Goal: Task Accomplishment & Management: Complete application form

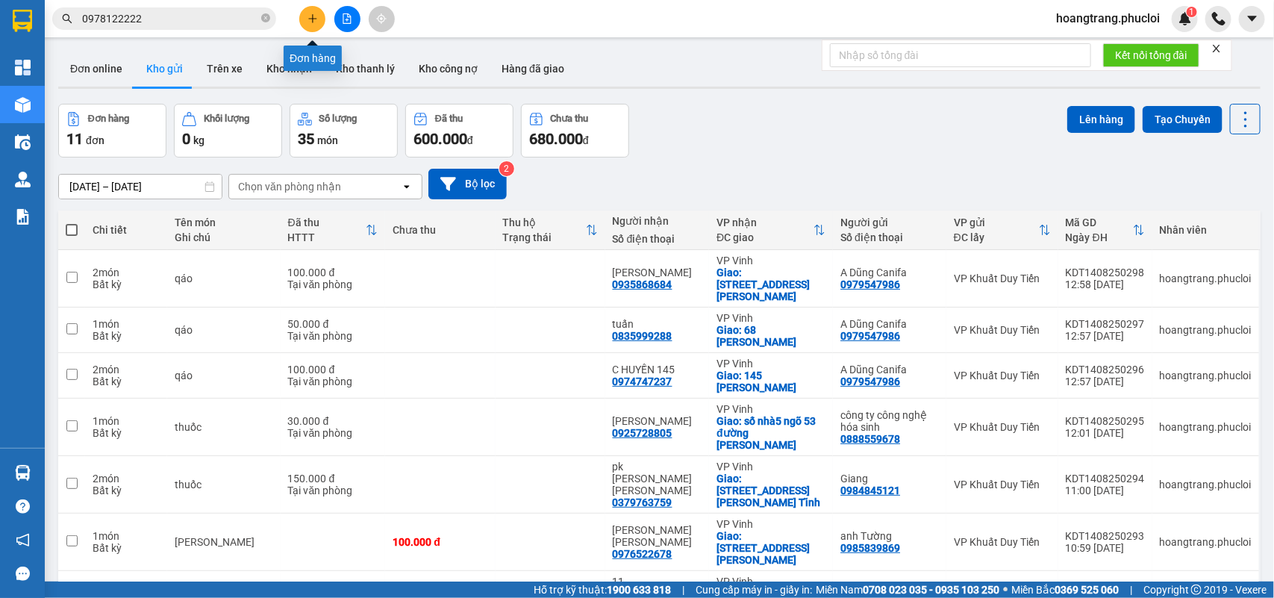
click at [319, 16] on button at bounding box center [312, 19] width 26 height 26
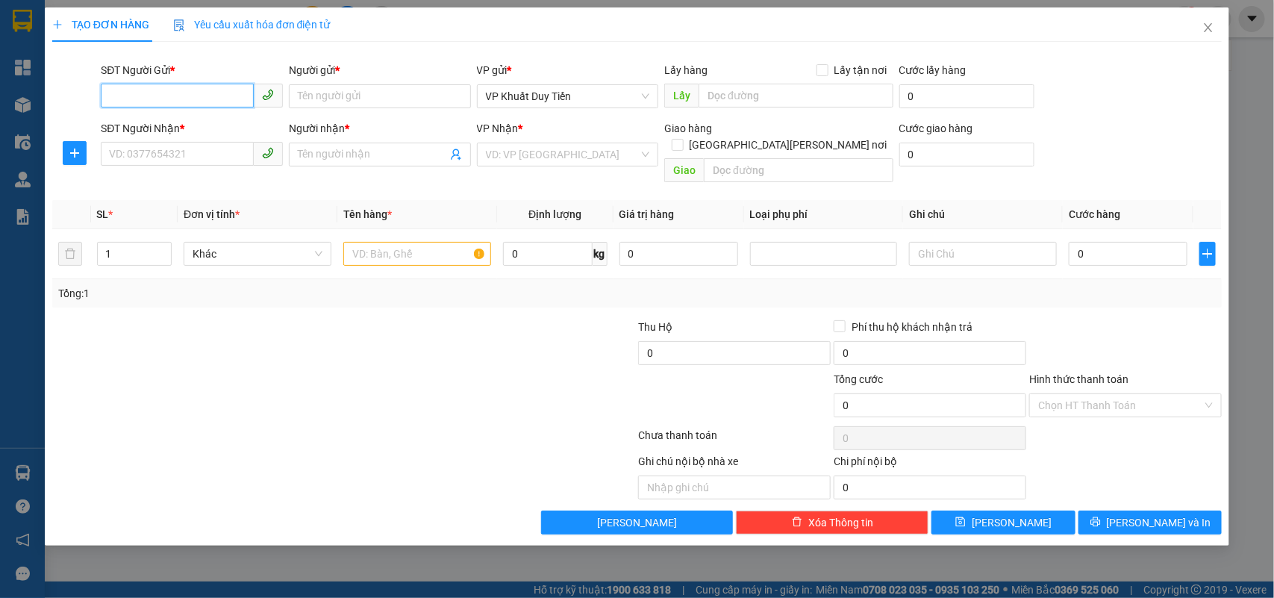
click at [178, 90] on input "SĐT Người Gửi *" at bounding box center [177, 96] width 153 height 24
click at [179, 99] on input "SĐT Người Gửi *" at bounding box center [177, 96] width 153 height 24
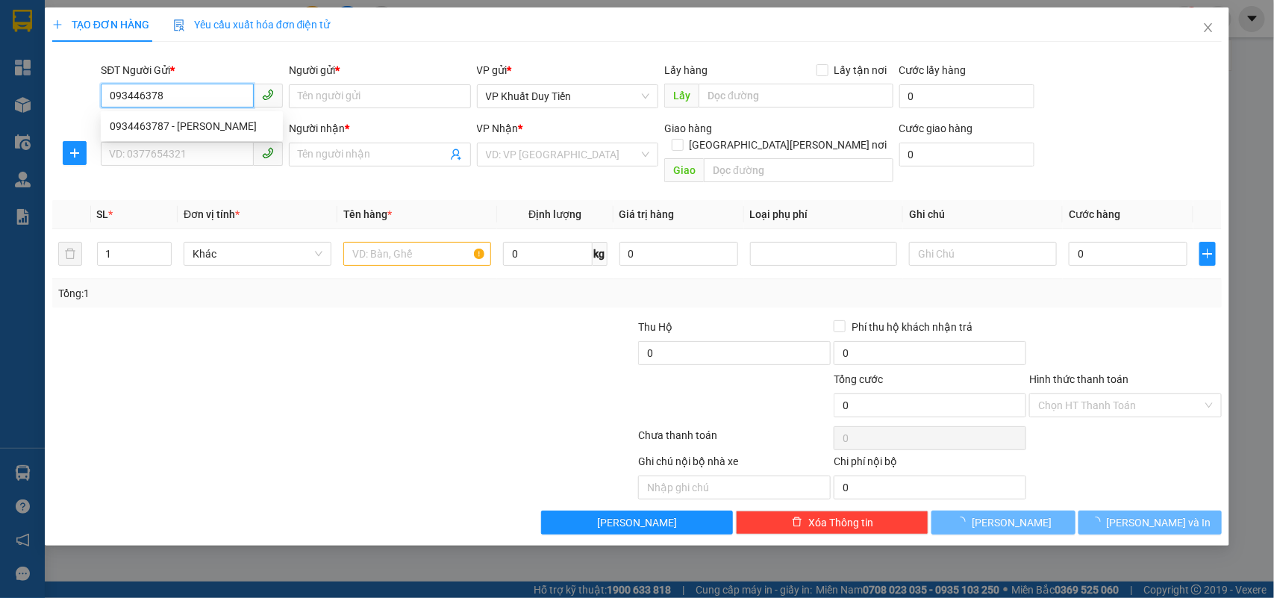
type input "0934463787"
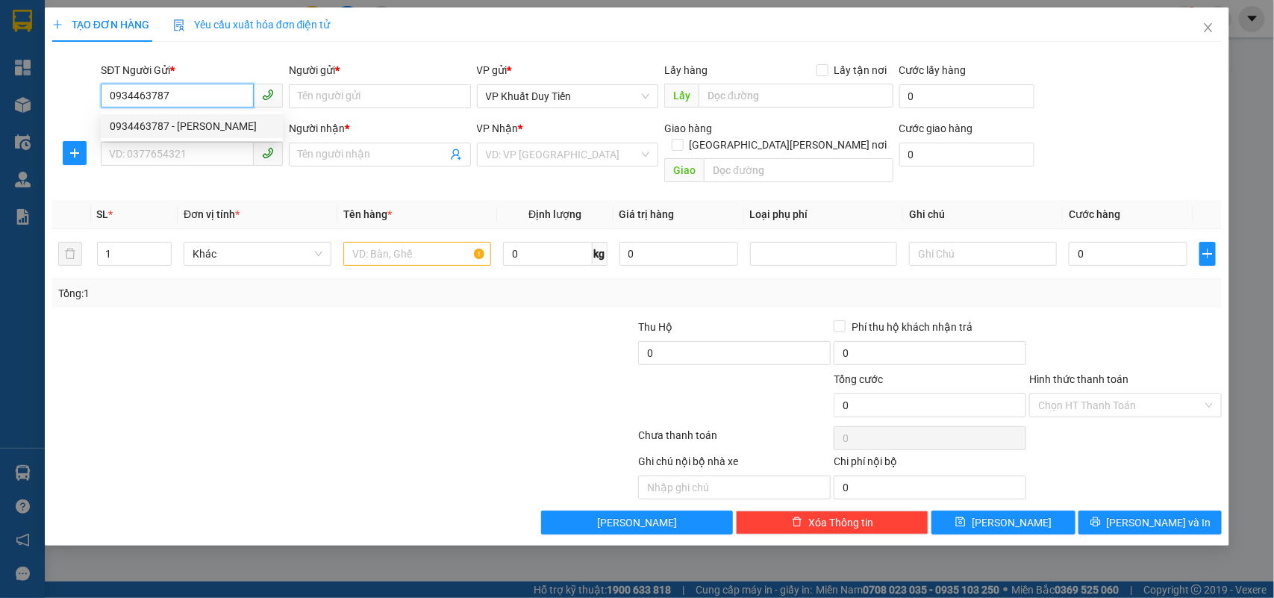
click at [228, 119] on div "0934463787 - nguyệt" at bounding box center [192, 126] width 164 height 16
type input "nguyệt"
type input "0934463787"
click at [198, 169] on div "SĐT Người Nhận * VD: 0377654321" at bounding box center [192, 146] width 182 height 52
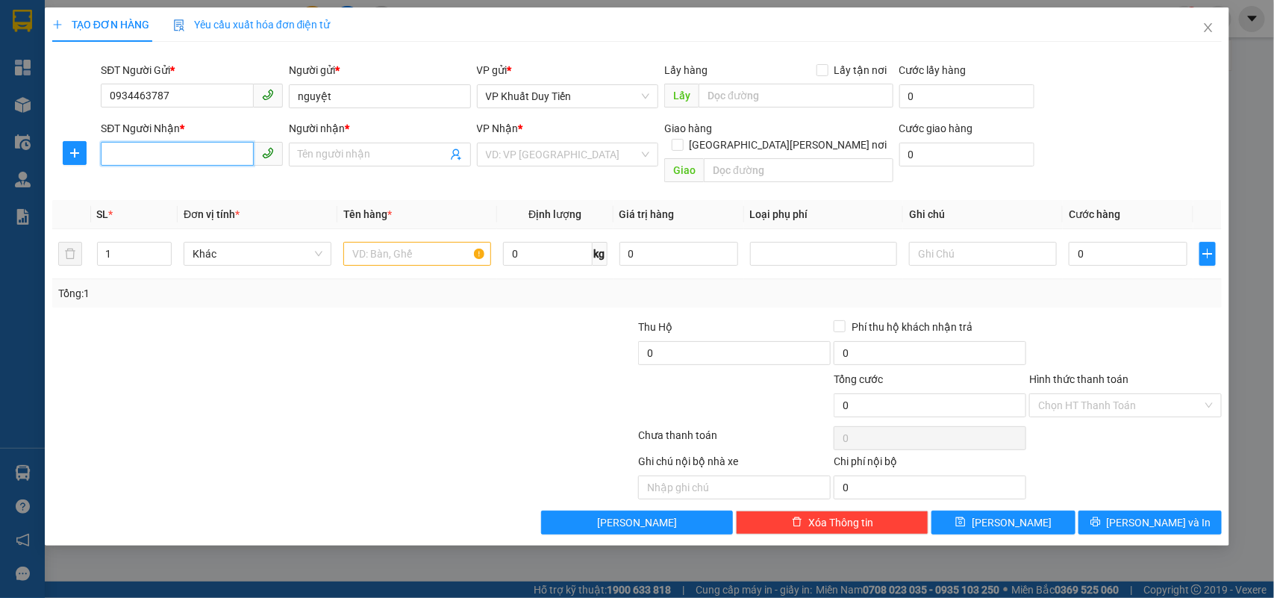
click at [200, 155] on input "SĐT Người Nhận *" at bounding box center [177, 154] width 153 height 24
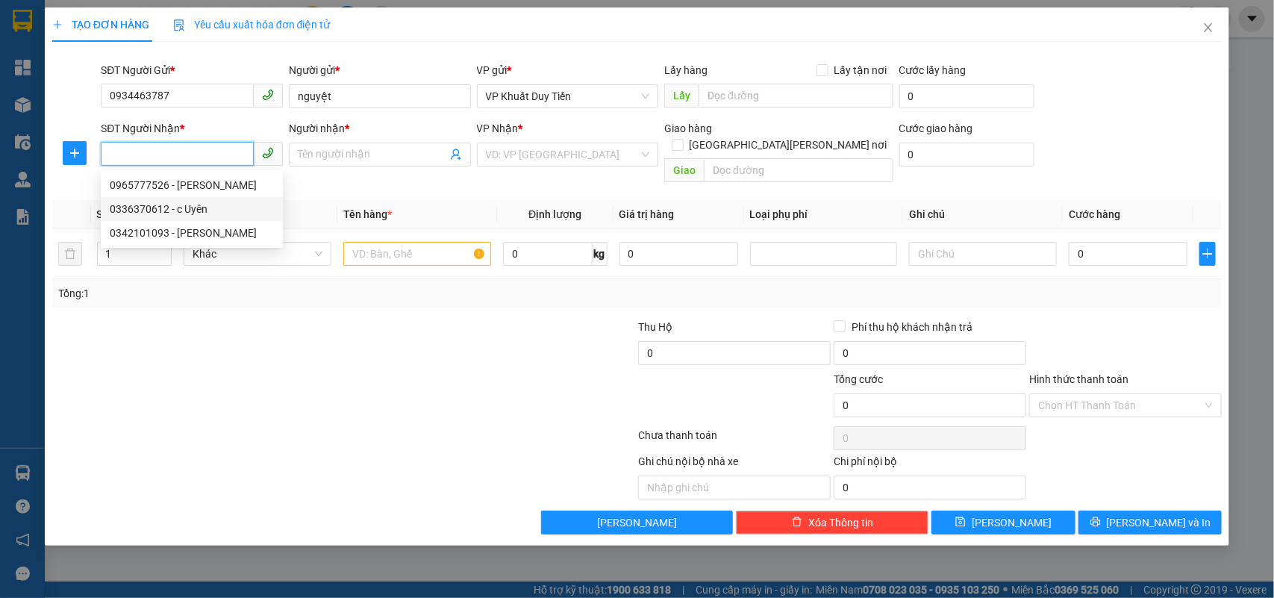
click at [218, 206] on div "0336370612 - c Uyên" at bounding box center [192, 209] width 164 height 16
type input "0336370612"
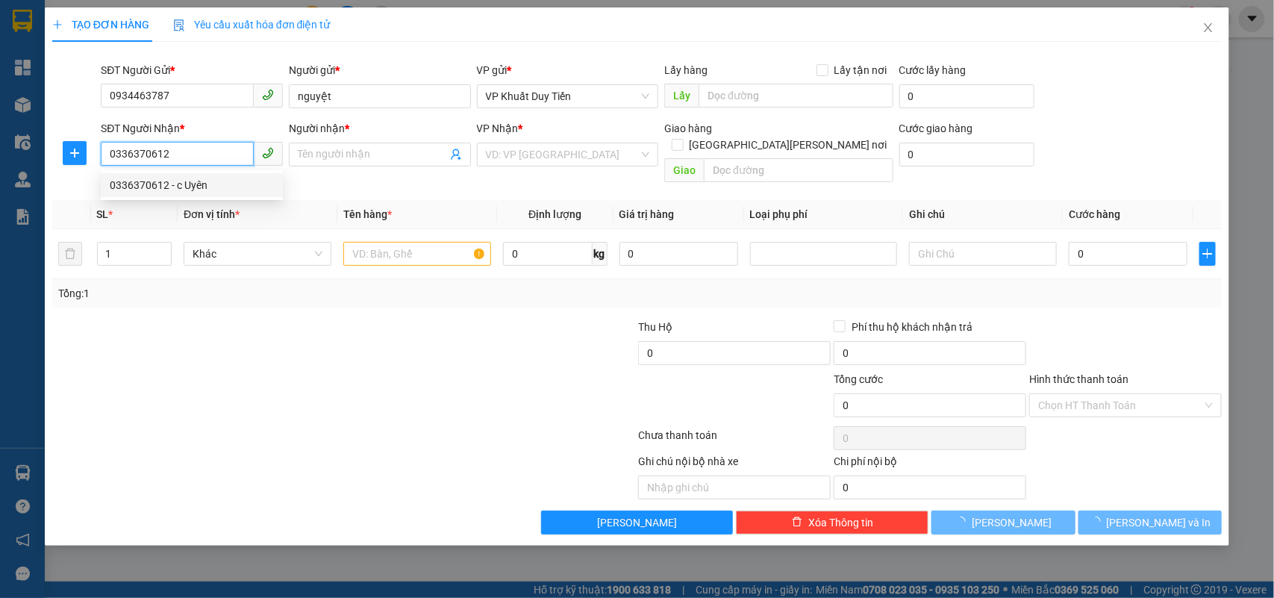
type input "c Uyên"
checkbox input "true"
type input "40 nguyễn sơn"
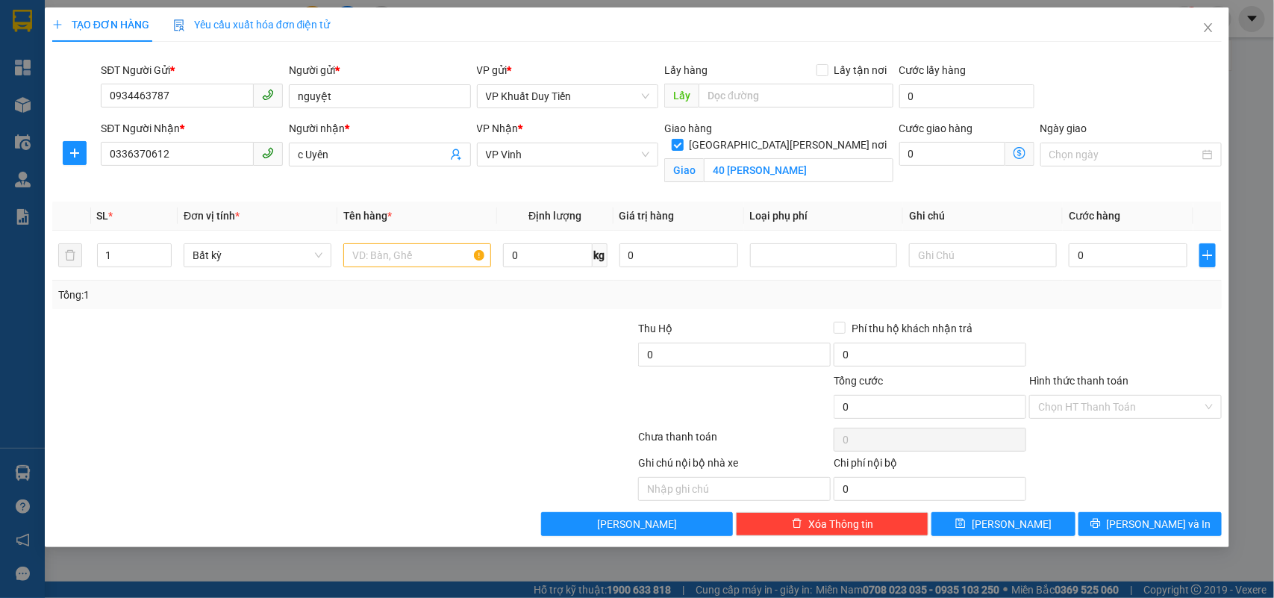
drag, startPoint x: 359, startPoint y: 323, endPoint x: 209, endPoint y: 176, distance: 210.0
click at [340, 310] on div "Transit Pickup Surcharge Ids Transit Deliver Surcharge Ids Transit Deliver Surc…" at bounding box center [637, 295] width 1170 height 482
drag, startPoint x: 195, startPoint y: 149, endPoint x: 0, endPoint y: 165, distance: 196.1
click at [0, 165] on div "TẠO ĐƠN HÀNG Yêu cầu xuất hóa đơn điện tử Transit Pickup Surcharge Ids Transit …" at bounding box center [637, 299] width 1274 height 598
click at [394, 251] on input "text" at bounding box center [417, 255] width 148 height 24
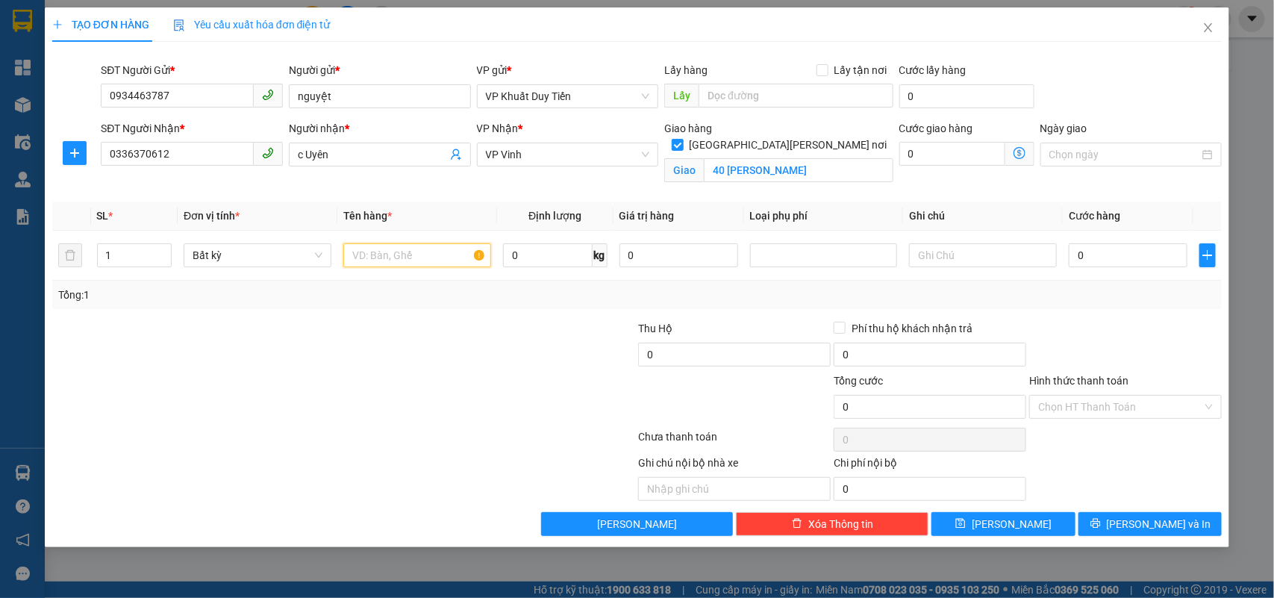
type input "d"
type input "đồ điện simon"
click at [450, 422] on div at bounding box center [539, 398] width 195 height 52
click at [547, 254] on input "0" at bounding box center [548, 255] width 90 height 24
click at [533, 362] on div at bounding box center [539, 346] width 195 height 52
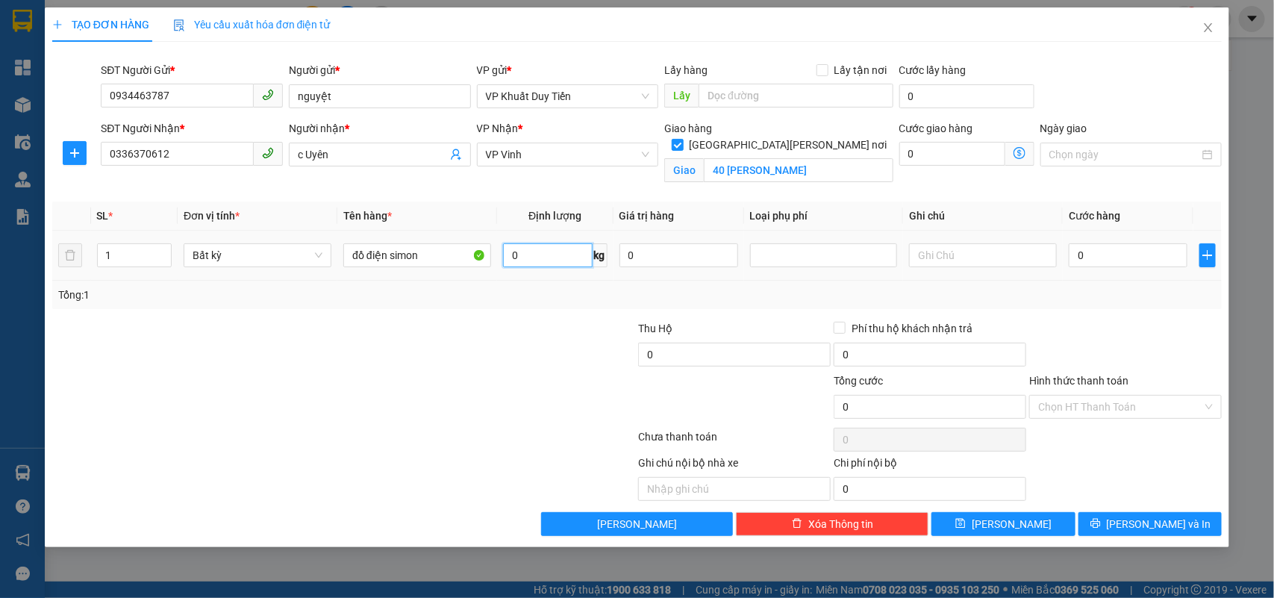
click at [550, 263] on input "0" at bounding box center [548, 255] width 90 height 24
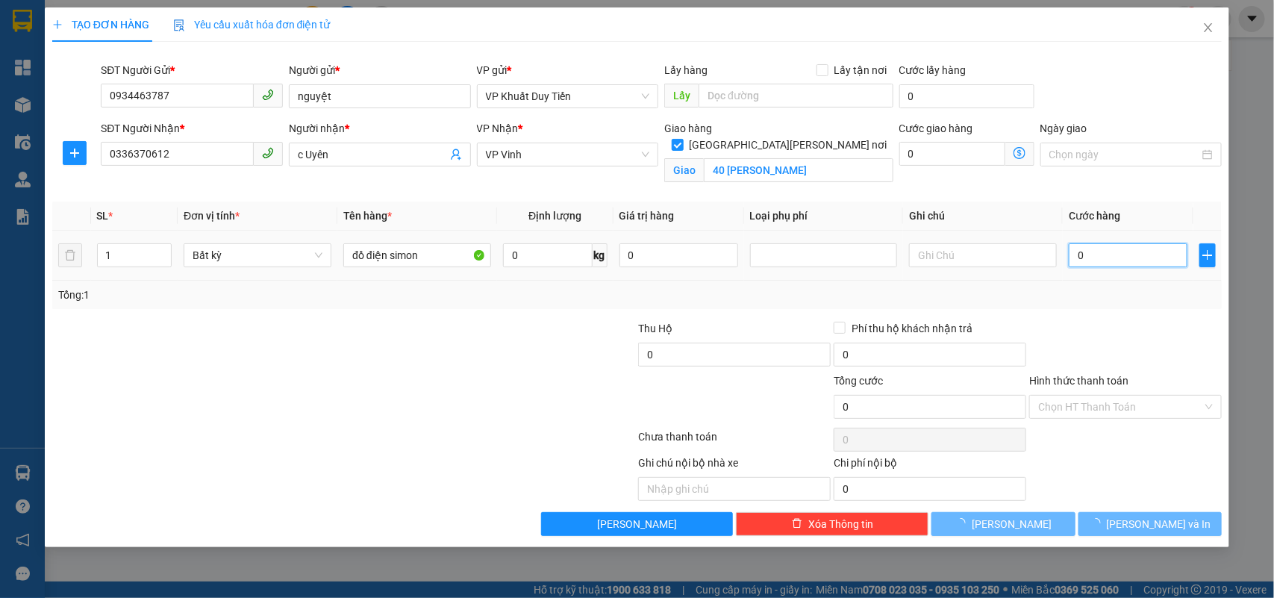
click at [1153, 258] on input "0" at bounding box center [1127, 255] width 119 height 24
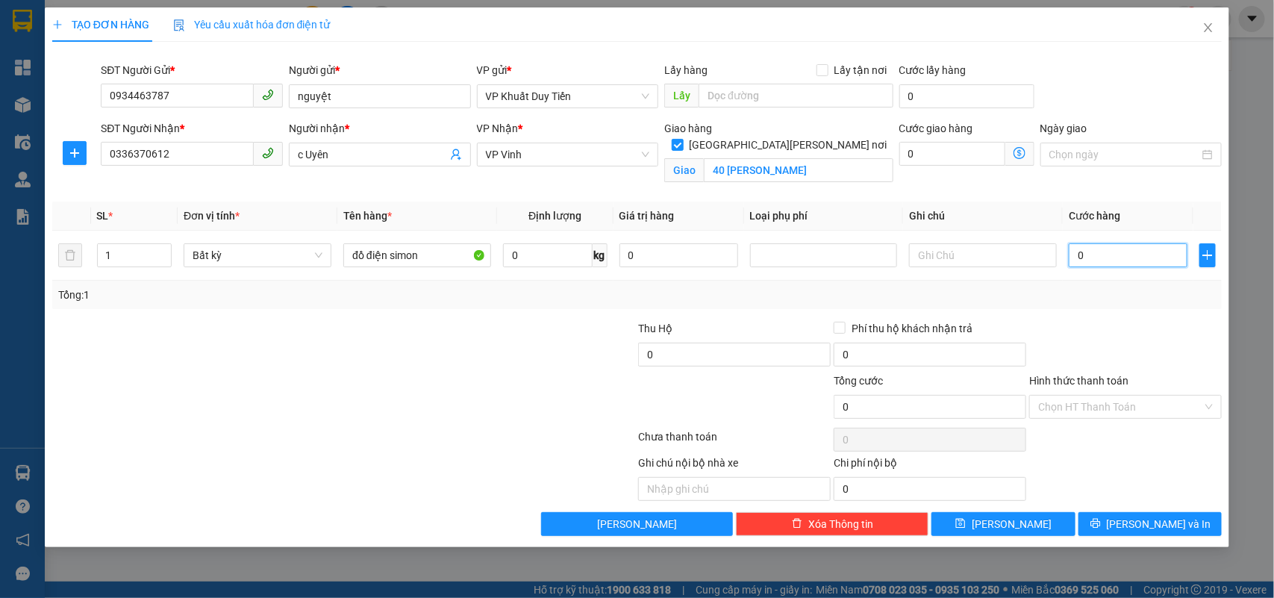
type input "5"
type input "50"
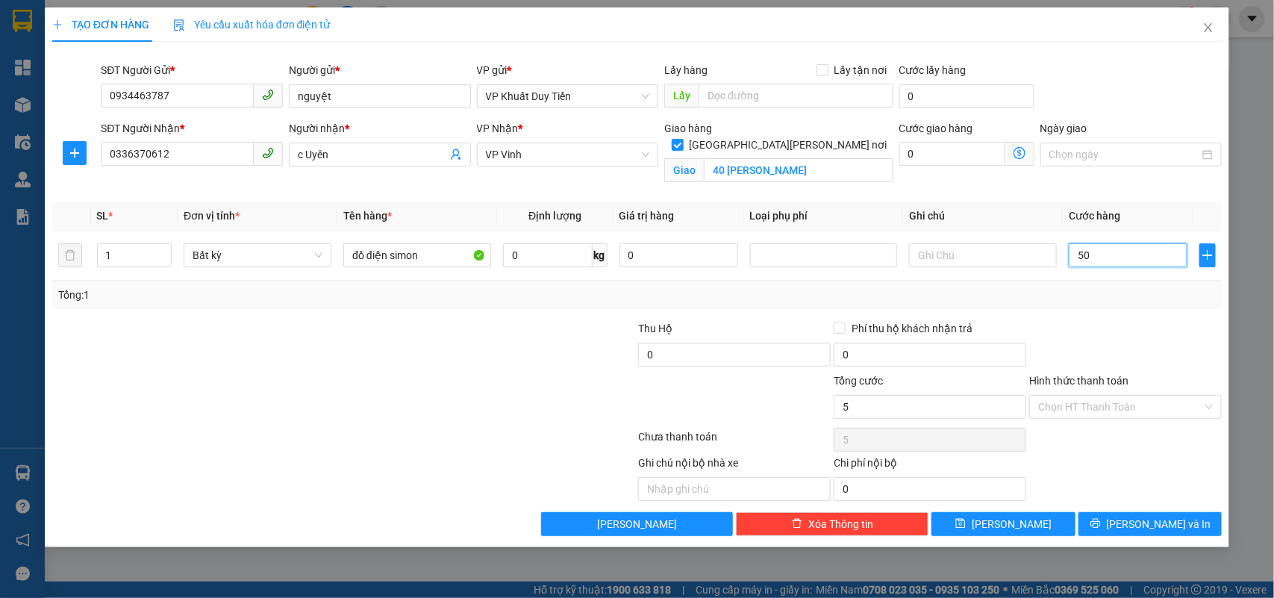
type input "50"
type input "50.000"
click at [1138, 403] on input "Hình thức thanh toán" at bounding box center [1120, 406] width 164 height 22
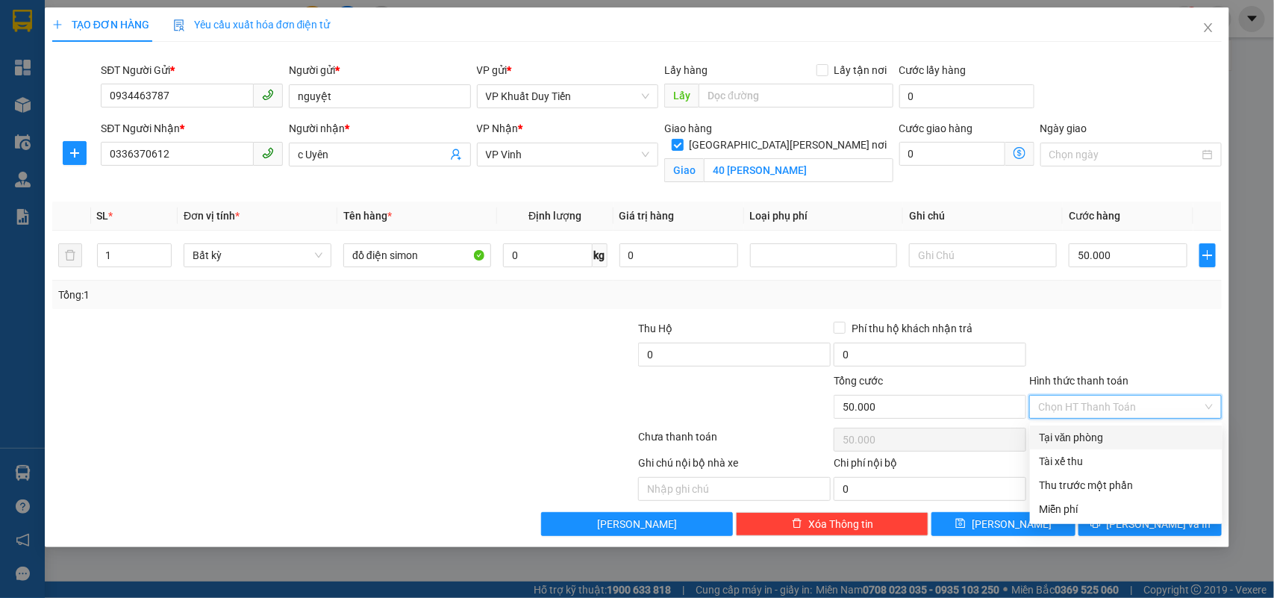
click at [1079, 434] on div "Tại văn phòng" at bounding box center [1126, 437] width 175 height 16
type input "0"
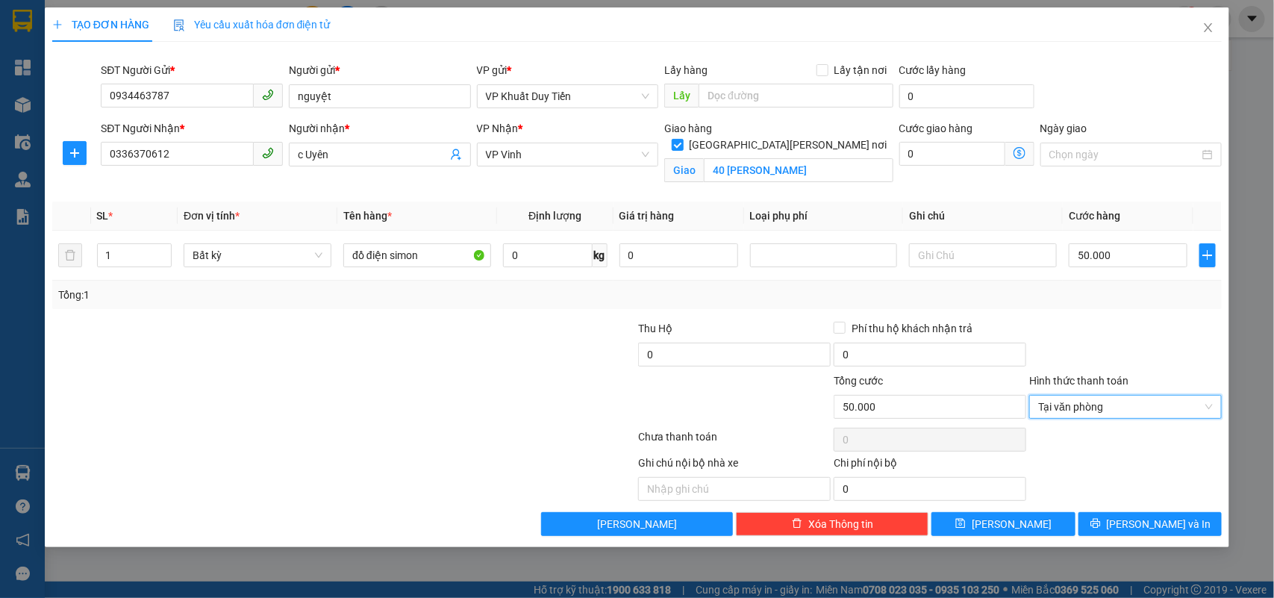
click at [1175, 538] on div "TẠO ĐƠN HÀNG Yêu cầu xuất hóa đơn điện tử Transit Pickup Surcharge Ids Transit …" at bounding box center [637, 276] width 1185 height 539
click at [1170, 530] on span "[PERSON_NAME] và In" at bounding box center [1158, 524] width 104 height 16
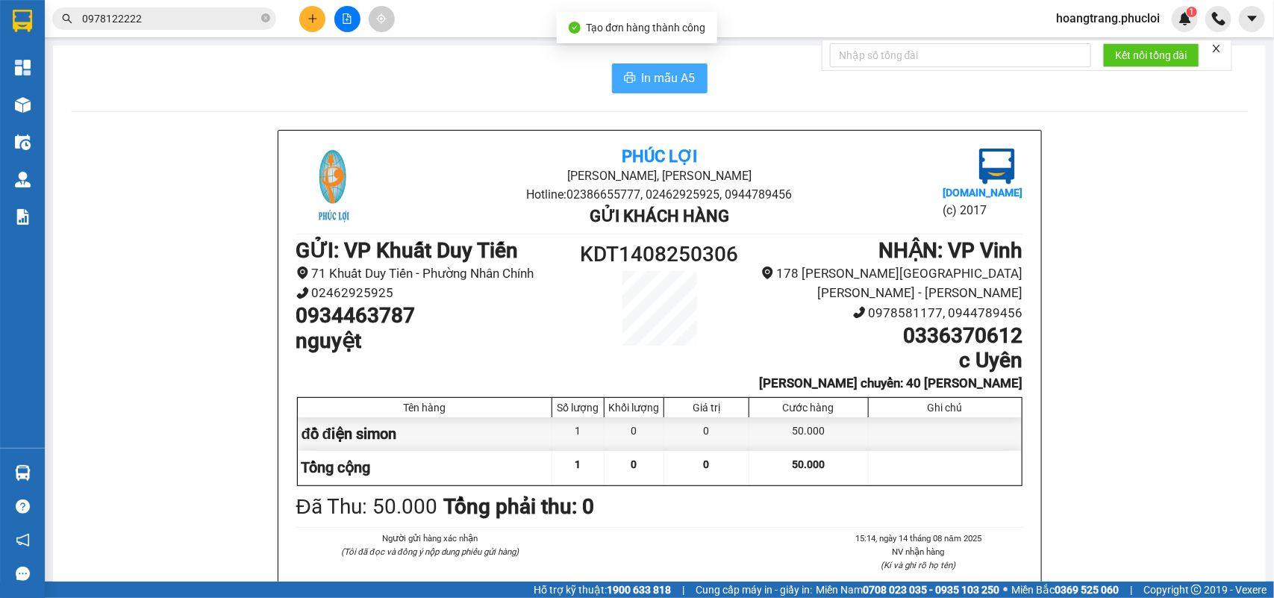
click at [677, 86] on span "In mẫu A5" at bounding box center [669, 78] width 54 height 19
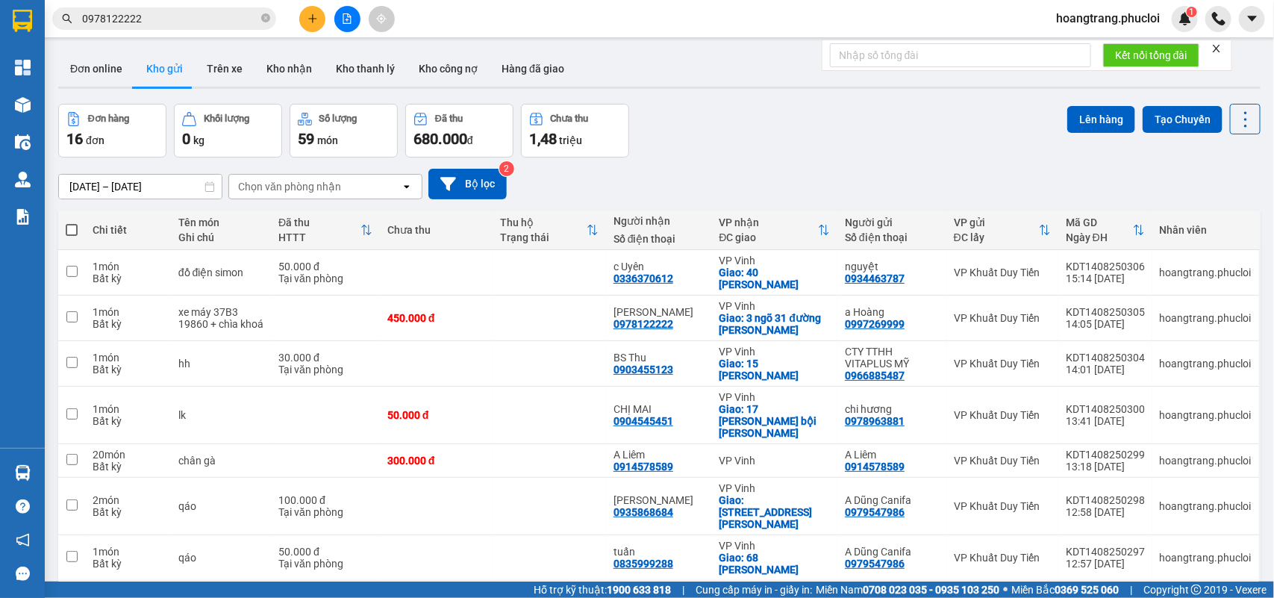
click at [868, 160] on div "10/08/2025 – 14/08/2025 Press the down arrow key to interact with the calendar …" at bounding box center [659, 183] width 1202 height 53
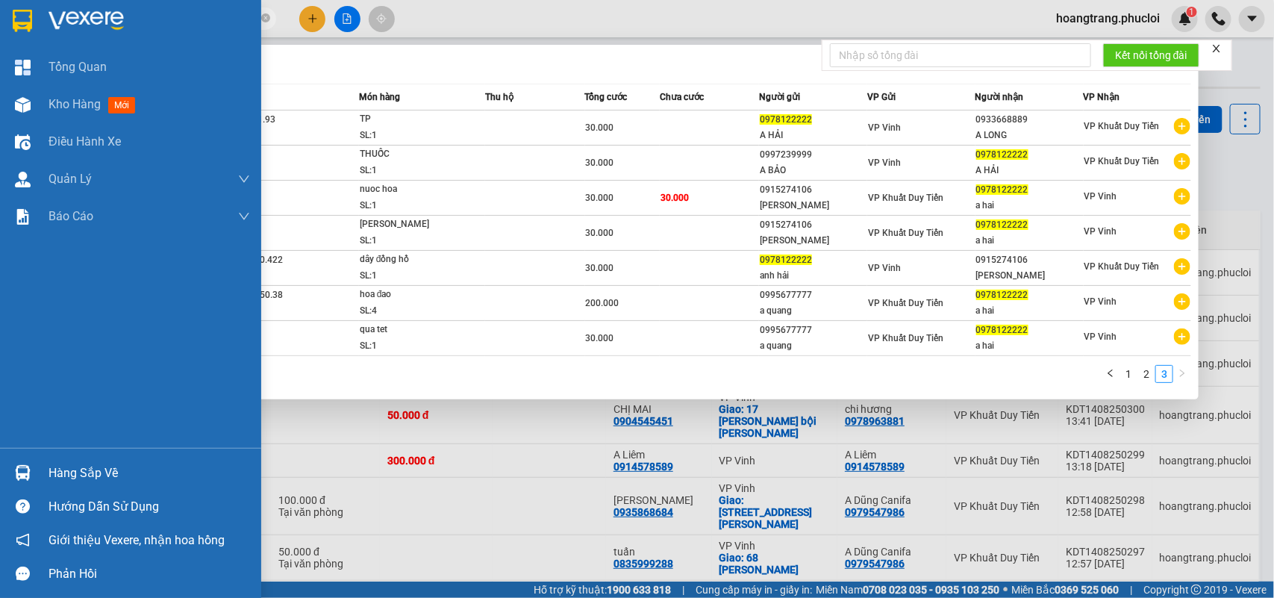
drag, startPoint x: 225, startPoint y: 16, endPoint x: 0, endPoint y: 42, distance: 226.8
click at [0, 42] on section "Kết quả tìm kiếm ( 27 ) Bộ lọc Mã ĐH Trạng thái Món hàng Thu hộ Tổng cước Chưa …" at bounding box center [637, 299] width 1274 height 598
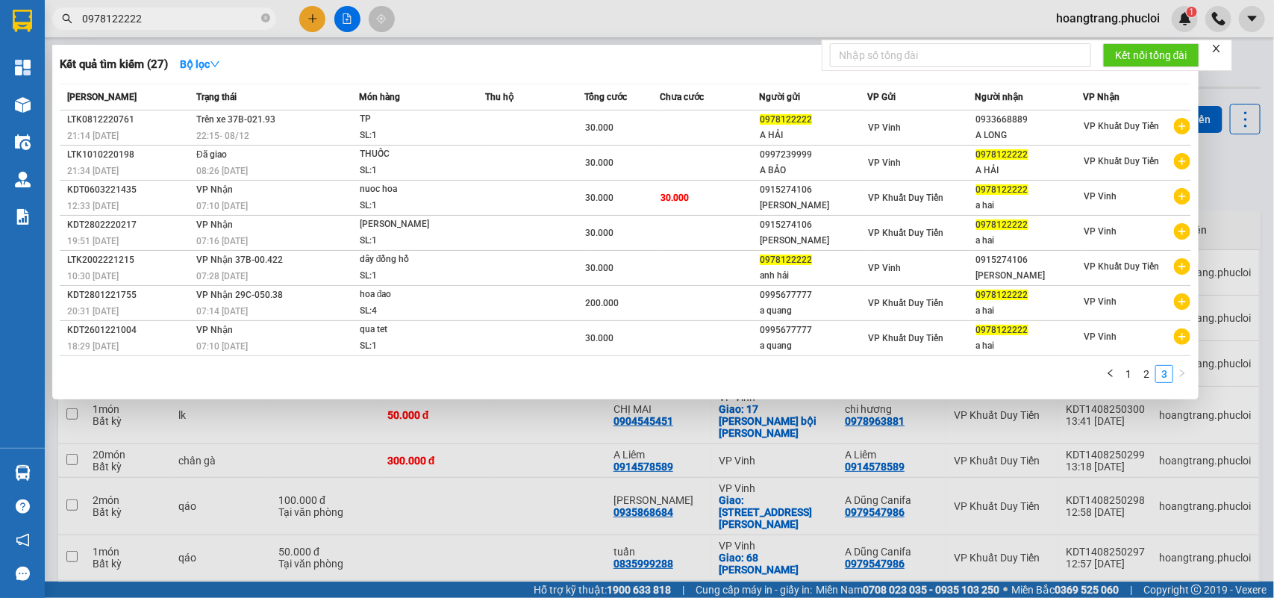
paste input "347309698"
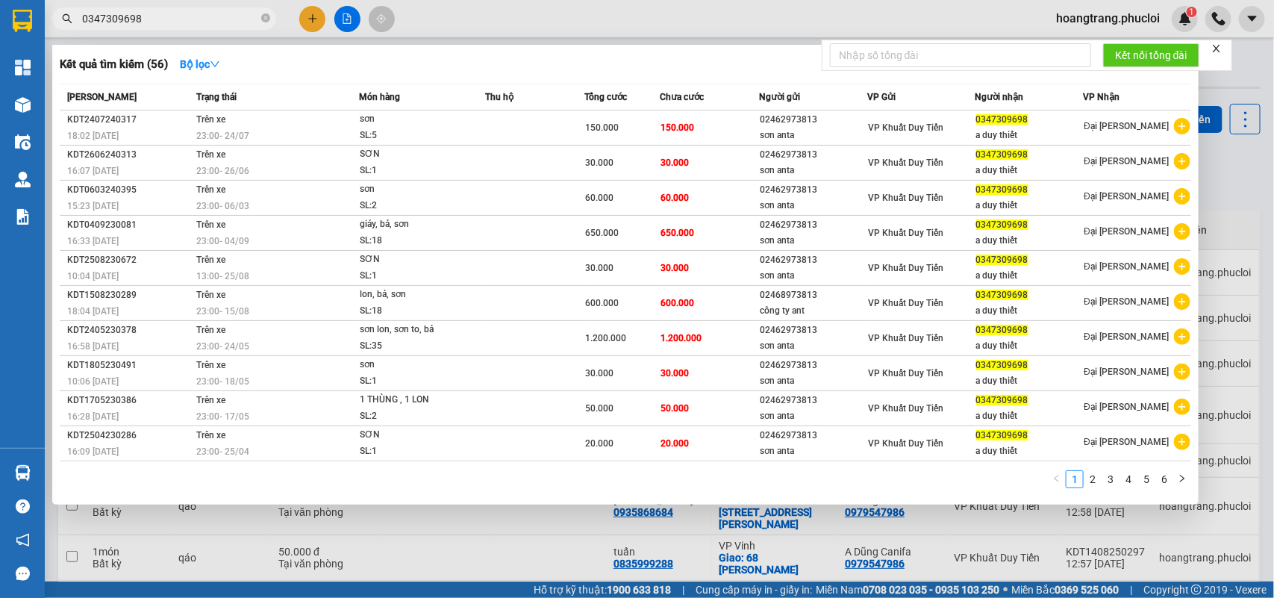
drag, startPoint x: 147, startPoint y: 19, endPoint x: 4, endPoint y: 12, distance: 143.4
click at [0, 13] on section "Kết quả tìm kiếm ( 56 ) Bộ lọc Mã ĐH Trạng thái Món hàng Thu hộ Tổng cước Chưa …" at bounding box center [637, 299] width 1274 height 598
paste input "934436336"
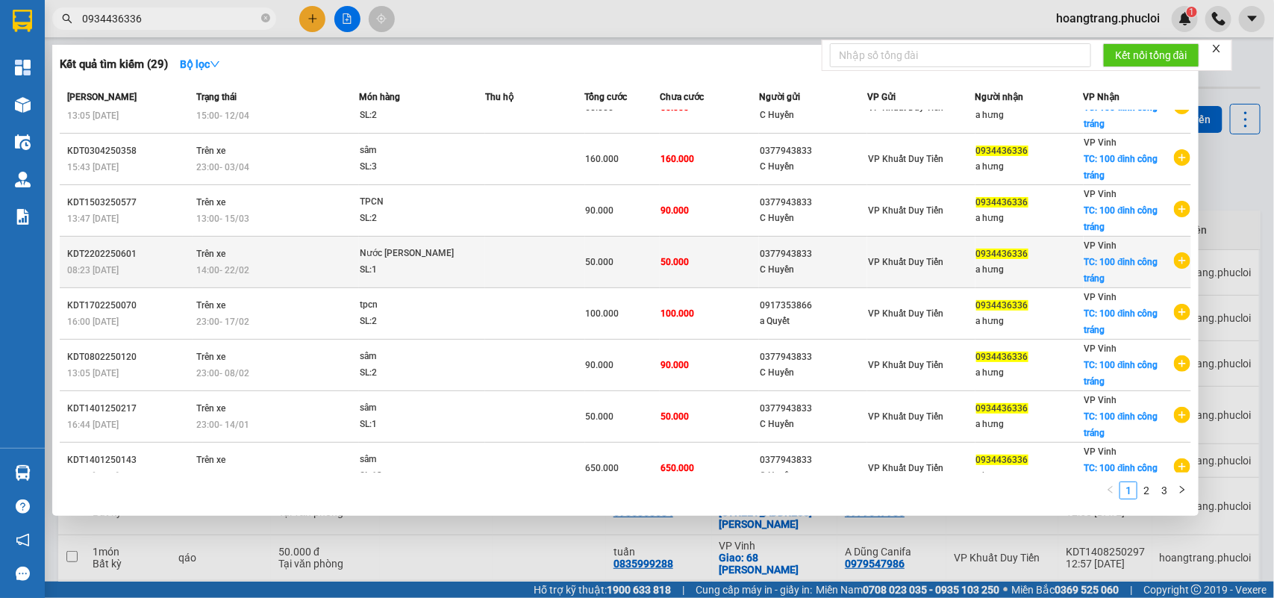
scroll to position [132, 0]
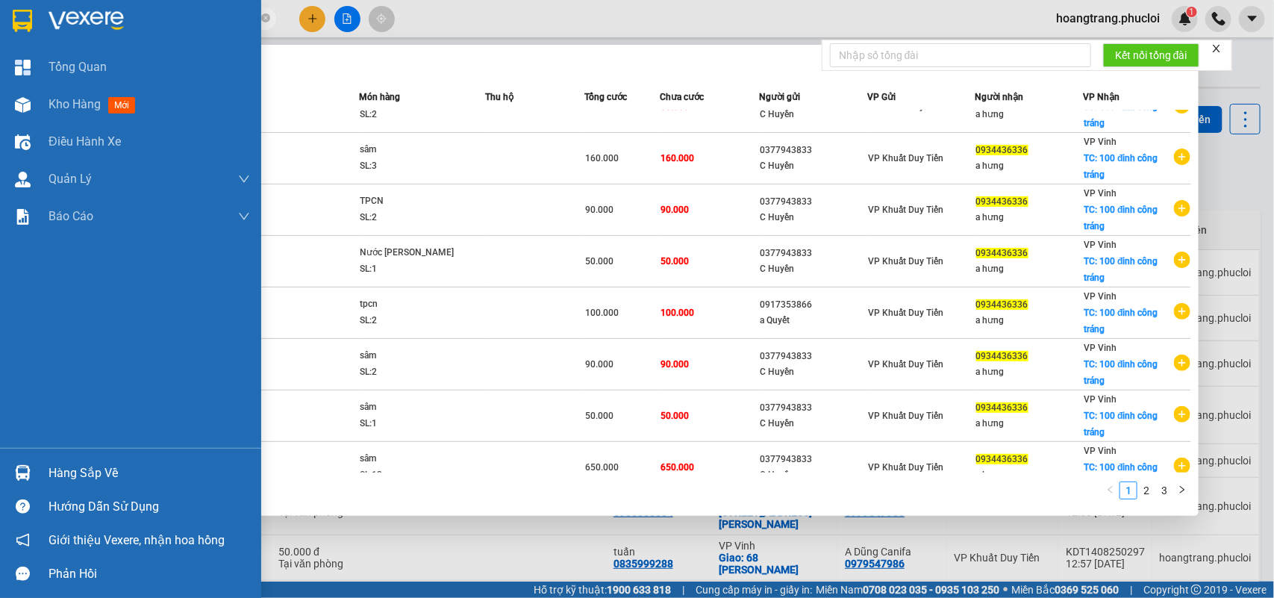
drag, startPoint x: 169, startPoint y: 13, endPoint x: 0, endPoint y: 17, distance: 169.4
click at [0, 17] on section "Kết quả tìm kiếm ( 29 ) Bộ lọc Mã ĐH Trạng thái Món hàng Thu hộ Tổng cước Chưa …" at bounding box center [637, 299] width 1274 height 598
paste input "15255737"
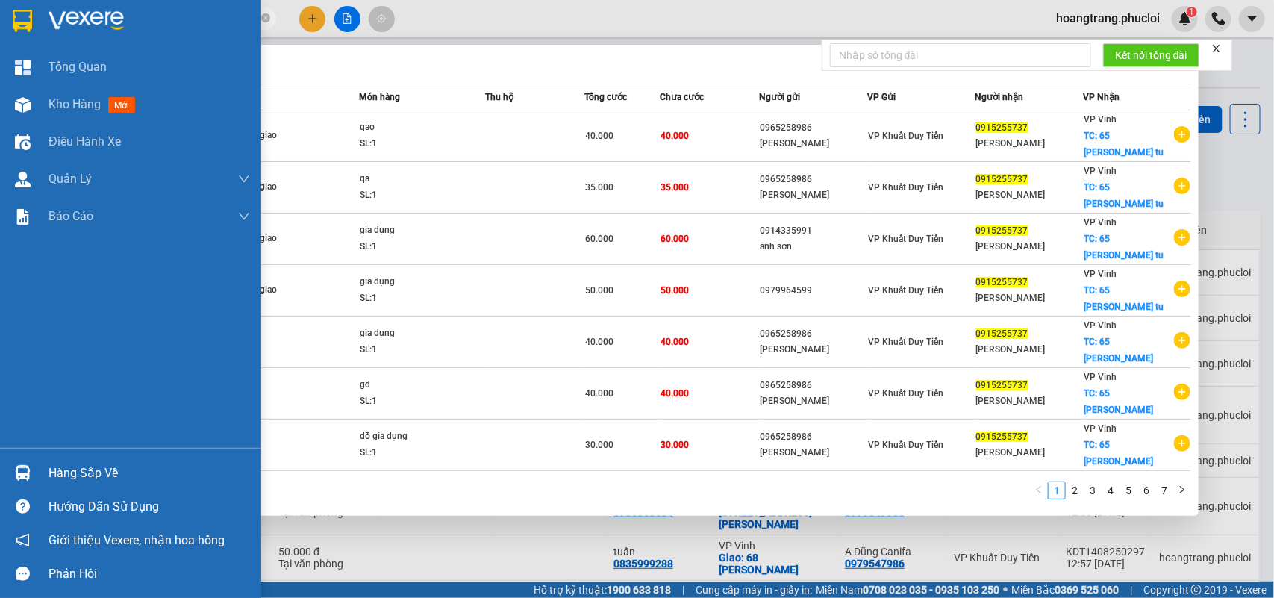
drag, startPoint x: 194, startPoint y: 16, endPoint x: 0, endPoint y: 15, distance: 194.0
click at [0, 15] on section "Kết quả tìm kiếm ( 67 ) Bộ lọc Mã ĐH Trạng thái Món hàng Thu hộ Tổng cước Chưa …" at bounding box center [637, 299] width 1274 height 598
paste input "85964133"
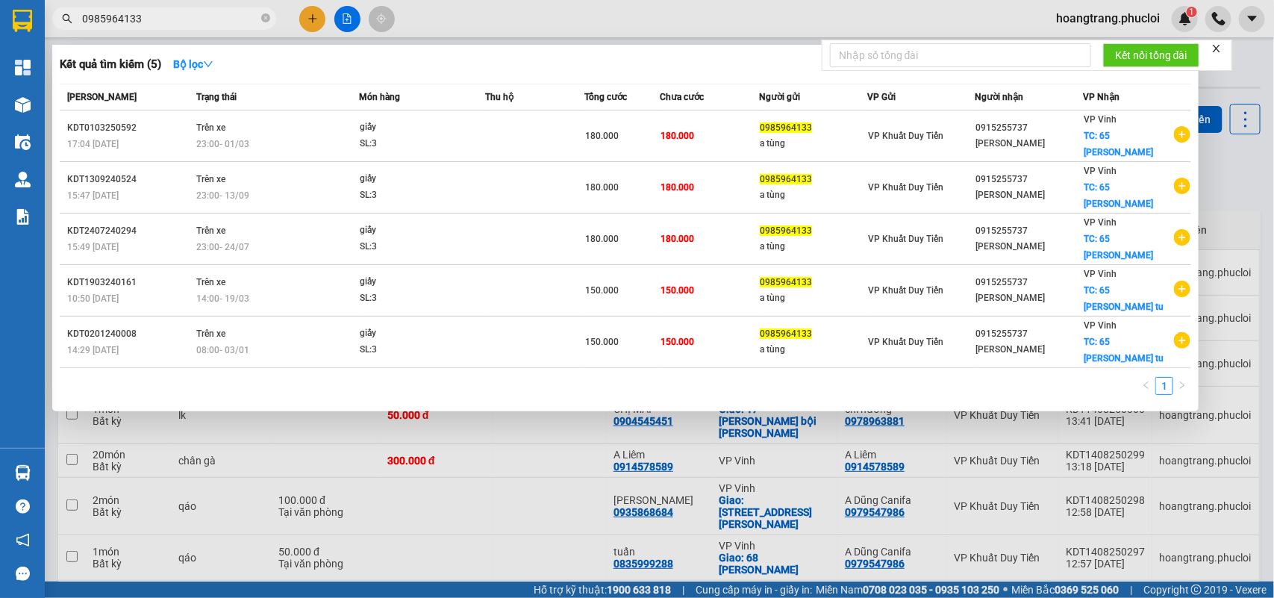
type input "0985964133"
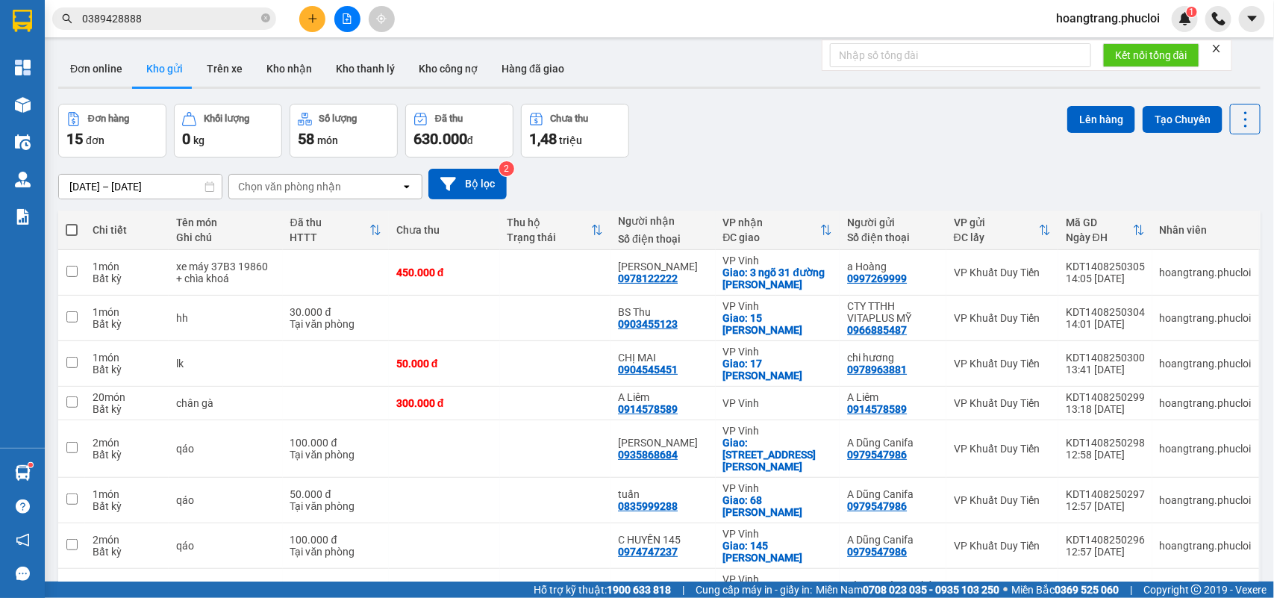
drag, startPoint x: 0, startPoint y: 0, endPoint x: 1, endPoint y: 19, distance: 19.4
click at [1, 19] on section "Kết quả tìm kiếm ( 1 ) Bộ lọc Gửi 3 ngày gần nhất Mã ĐH Trạng thái Món hàng Thu…" at bounding box center [637, 299] width 1274 height 598
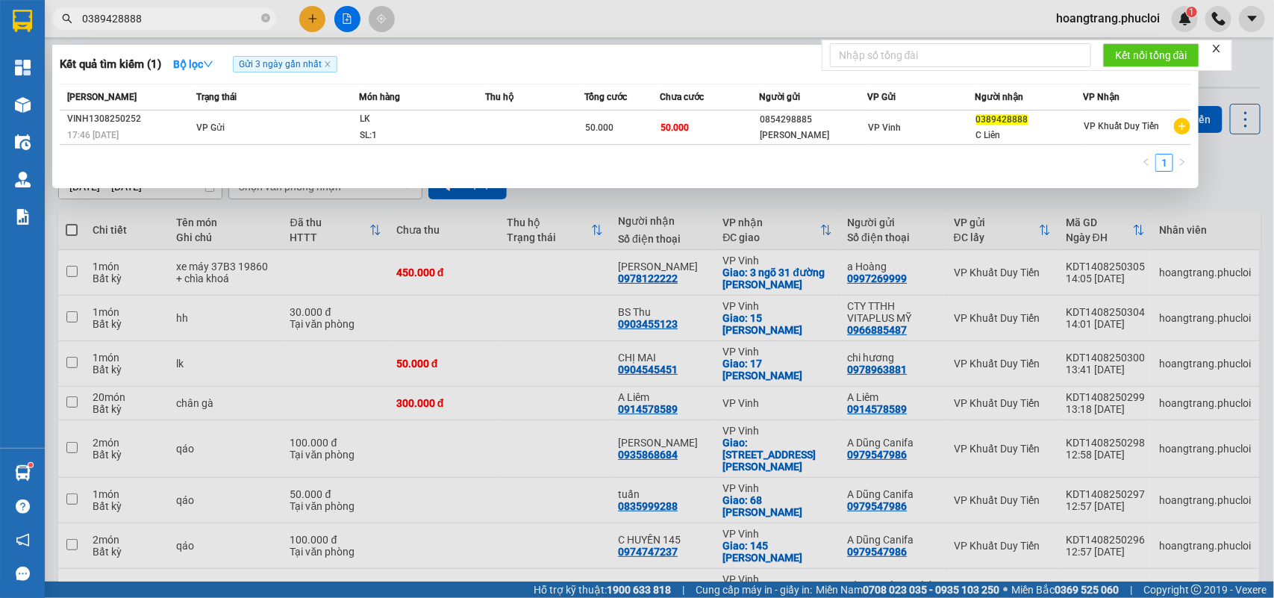
paste input "36370612"
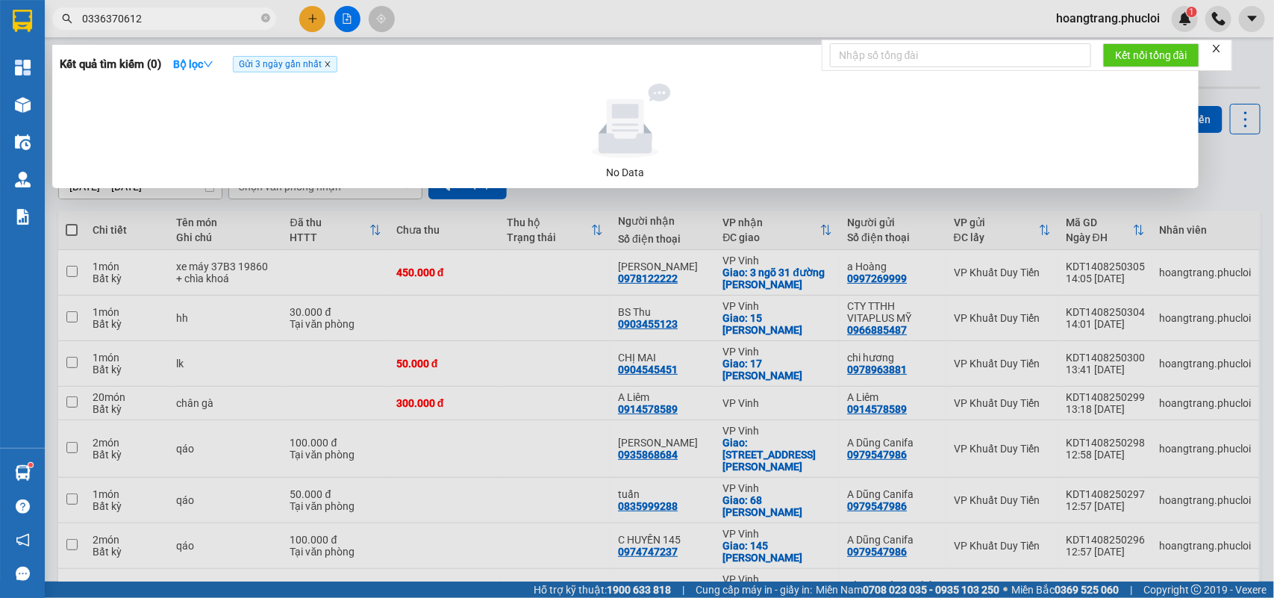
type input "0336370612"
click at [331, 68] on icon "close" at bounding box center [327, 63] width 7 height 7
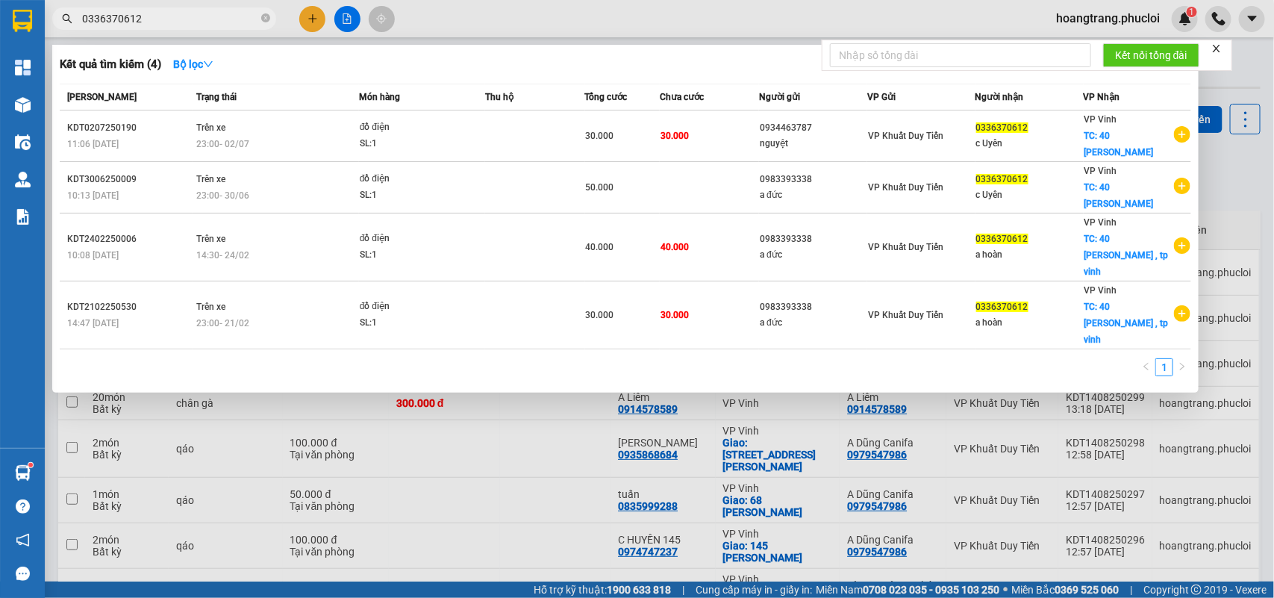
click at [565, 467] on div at bounding box center [637, 299] width 1274 height 598
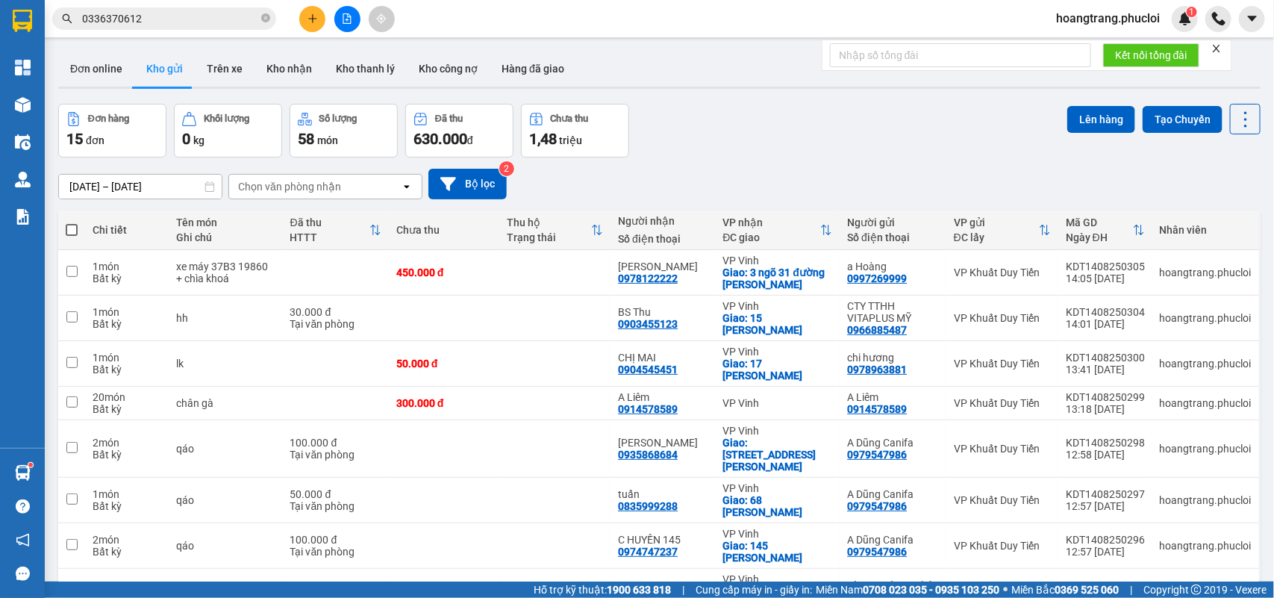
click at [302, 12] on button at bounding box center [312, 19] width 26 height 26
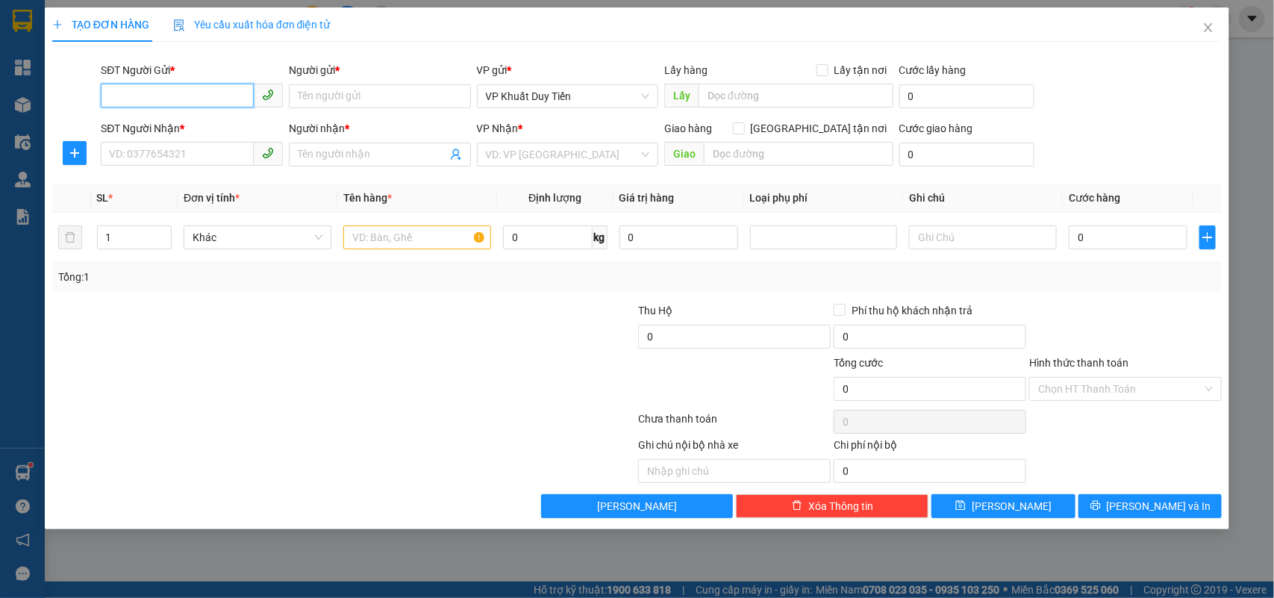
click at [170, 97] on input "SĐT Người Gửi *" at bounding box center [177, 96] width 153 height 24
type input "2994"
click at [144, 78] on div "SĐT Người Gửi *" at bounding box center [192, 73] width 182 height 22
drag, startPoint x: 150, startPoint y: 101, endPoint x: 0, endPoint y: 96, distance: 150.1
click at [0, 96] on div "TẠO ĐƠN HÀNG Yêu cầu xuất hóa đơn điện tử Transit Pickup Surcharge Ids Transit …" at bounding box center [637, 299] width 1274 height 598
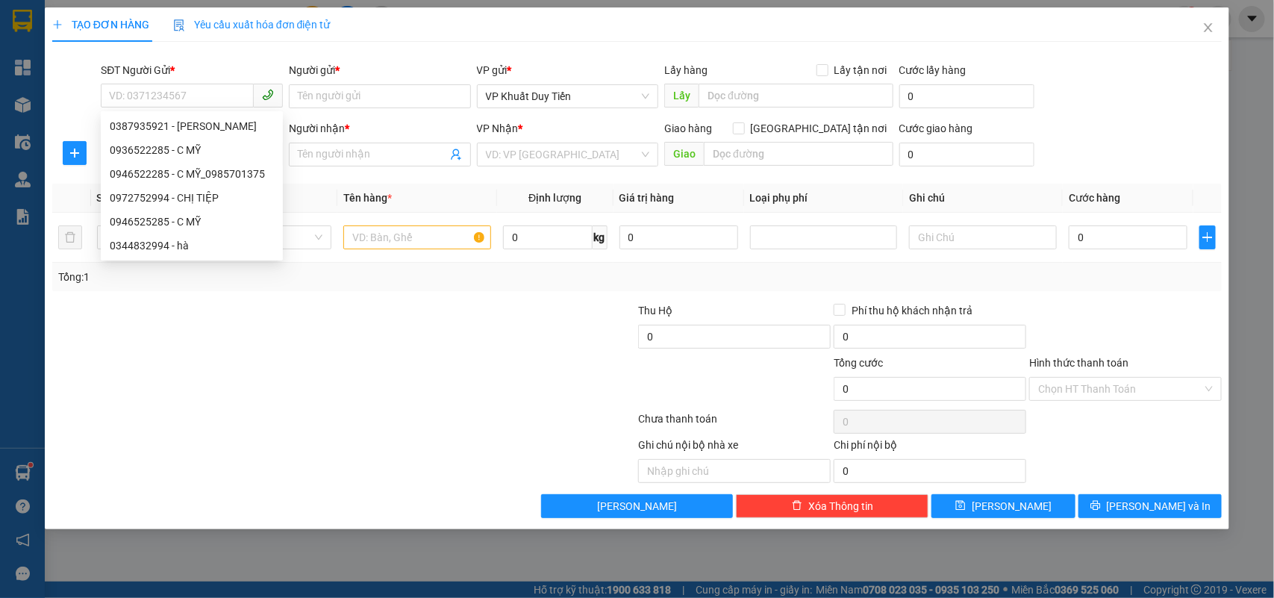
click at [1273, 597] on html "Kết quả tìm kiếm ( 4 ) Bộ lọc Mã ĐH Trạng thái Món hàng Thu hộ Tổng cước Chưa c…" at bounding box center [637, 299] width 1274 height 598
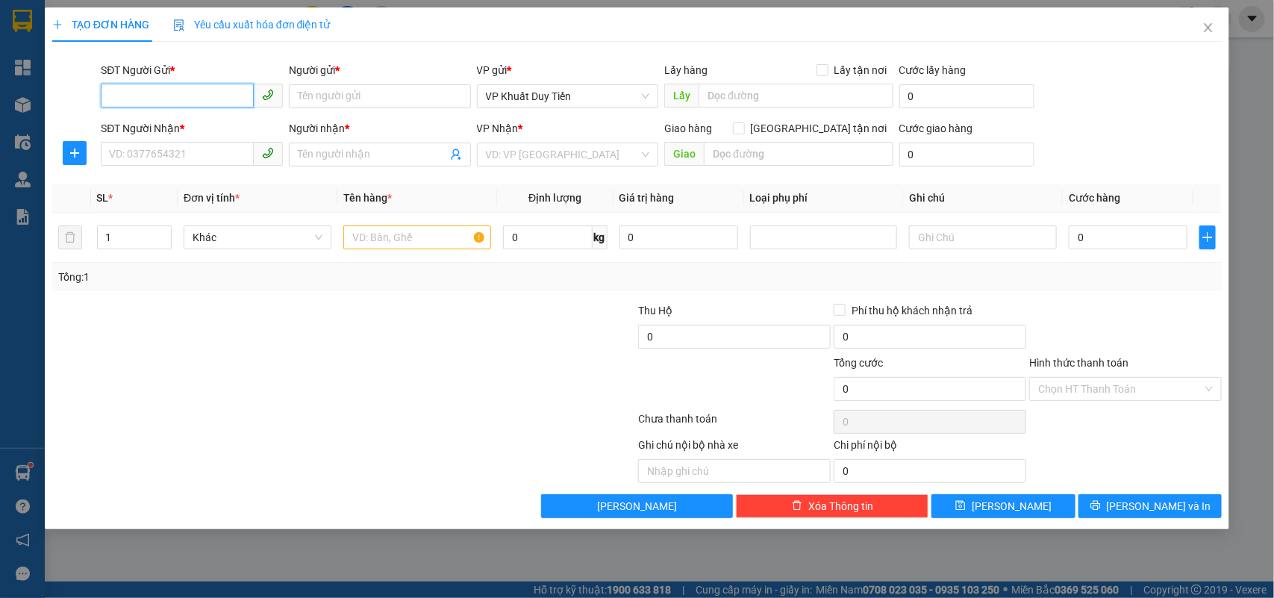
click at [180, 92] on input "SĐT Người Gửi *" at bounding box center [177, 96] width 153 height 24
click at [225, 128] on div "0975937994 - Trang" at bounding box center [192, 126] width 164 height 16
type input "0975937994"
type input "Trang"
type input "0975937994"
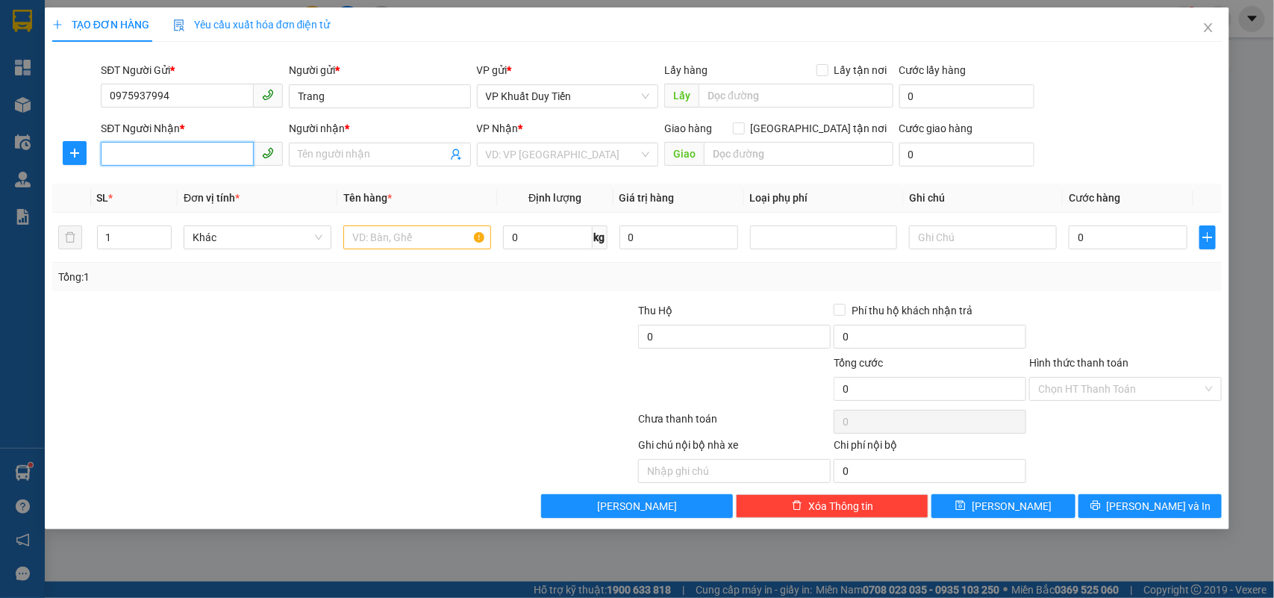
click at [214, 148] on input "SĐT Người Nhận *" at bounding box center [177, 154] width 153 height 24
click at [218, 203] on div "0858668686 - shop Ly Ly" at bounding box center [192, 209] width 164 height 16
type input "0858668686"
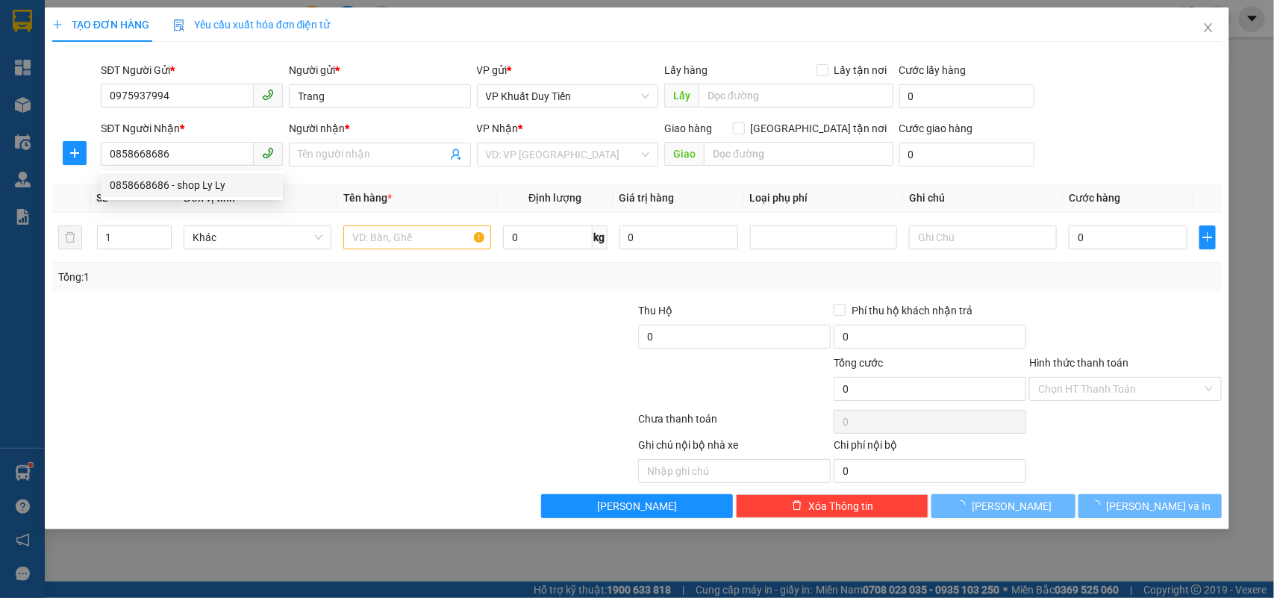
drag, startPoint x: 334, startPoint y: 408, endPoint x: 353, endPoint y: 343, distance: 67.7
click at [336, 409] on div "Transit Pickup Surcharge Ids Transit Deliver Surcharge Ids Transit Deliver Surc…" at bounding box center [637, 286] width 1170 height 464
type input "shop Ly Ly"
checkbox input "true"
type input "107 Nguyễn Văn Cừ"
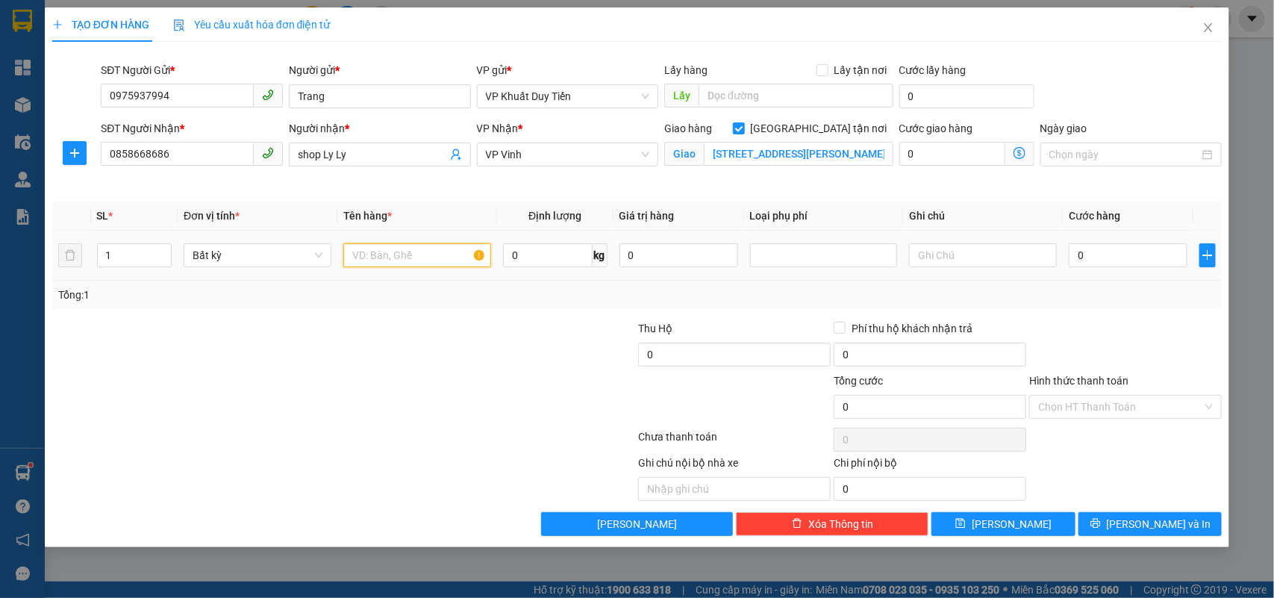
click at [408, 257] on input "text" at bounding box center [417, 255] width 148 height 24
type input "qáo"
click at [1138, 252] on input "0" at bounding box center [1127, 255] width 119 height 24
type input "5"
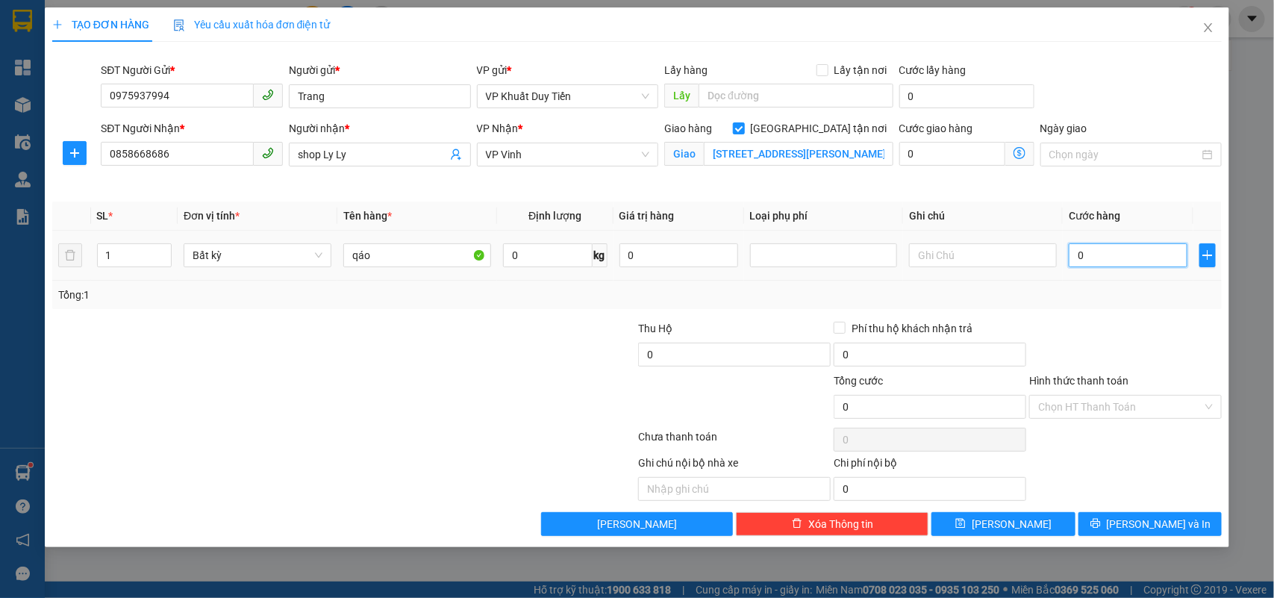
type input "5"
type input "50"
type input "50.000"
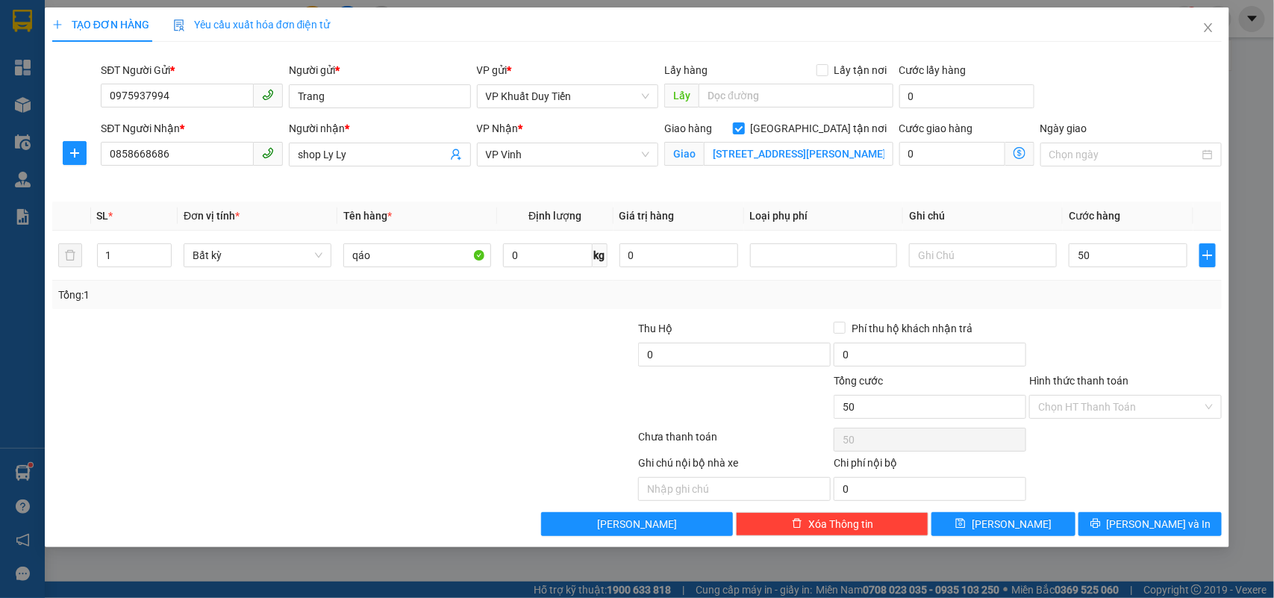
type input "50.000"
click at [1129, 301] on div "Tổng: 1" at bounding box center [637, 295] width 1158 height 16
click at [1168, 526] on span "[PERSON_NAME] và In" at bounding box center [1158, 524] width 104 height 16
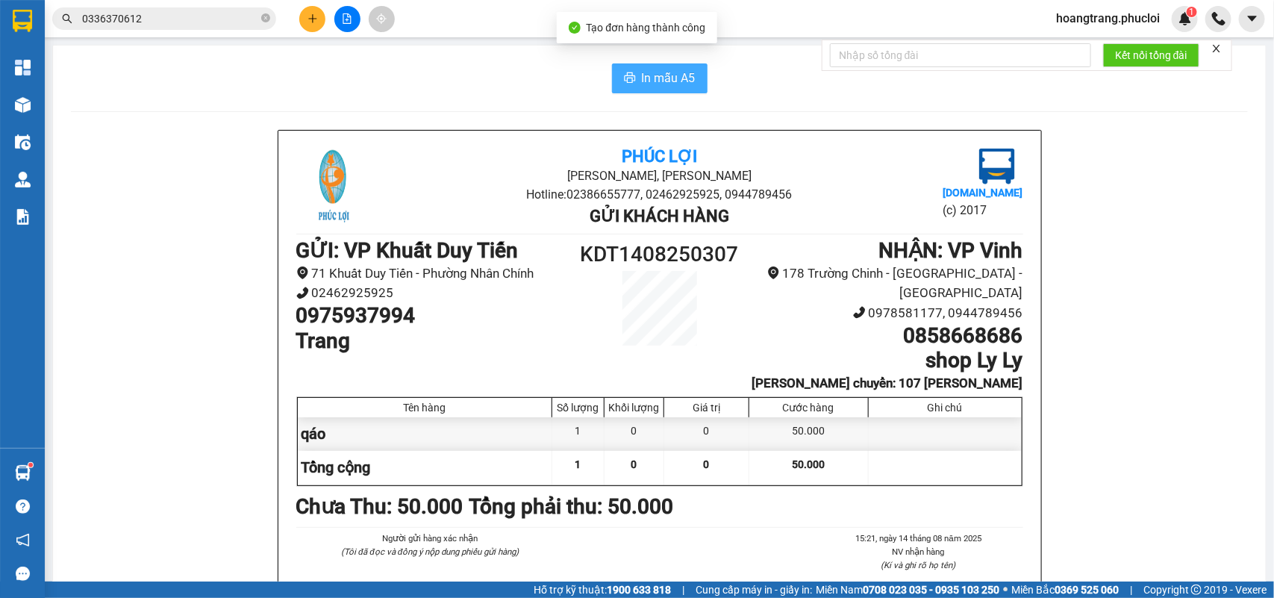
click at [654, 86] on span "In mẫu A5" at bounding box center [669, 78] width 54 height 19
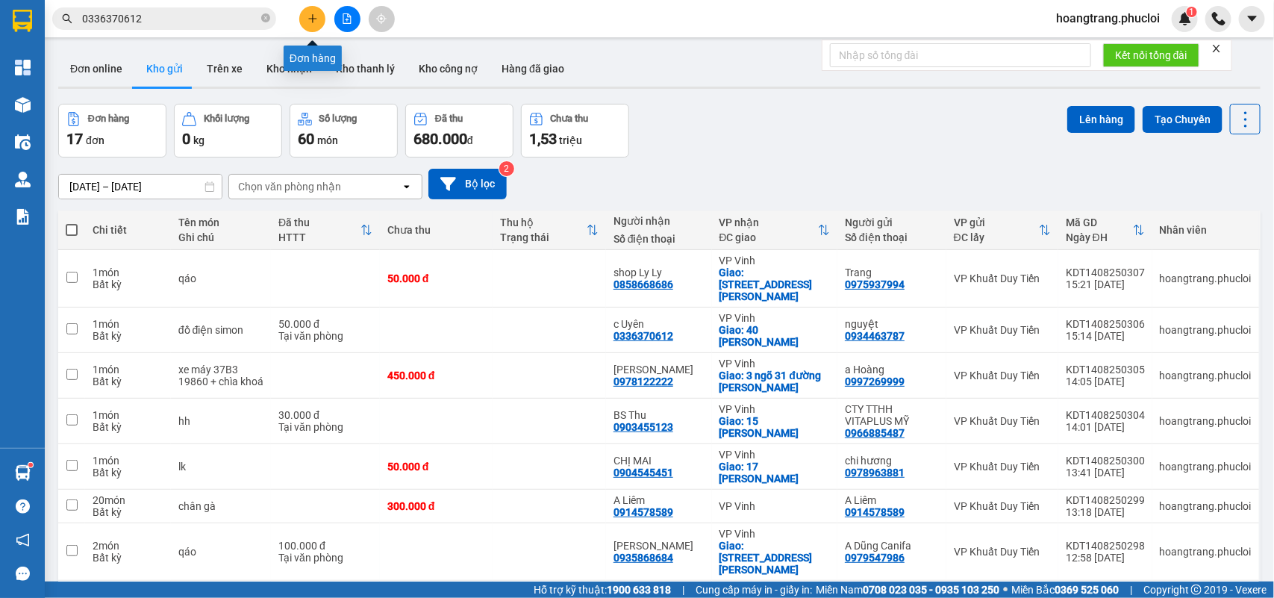
click at [318, 15] on button at bounding box center [312, 19] width 26 height 26
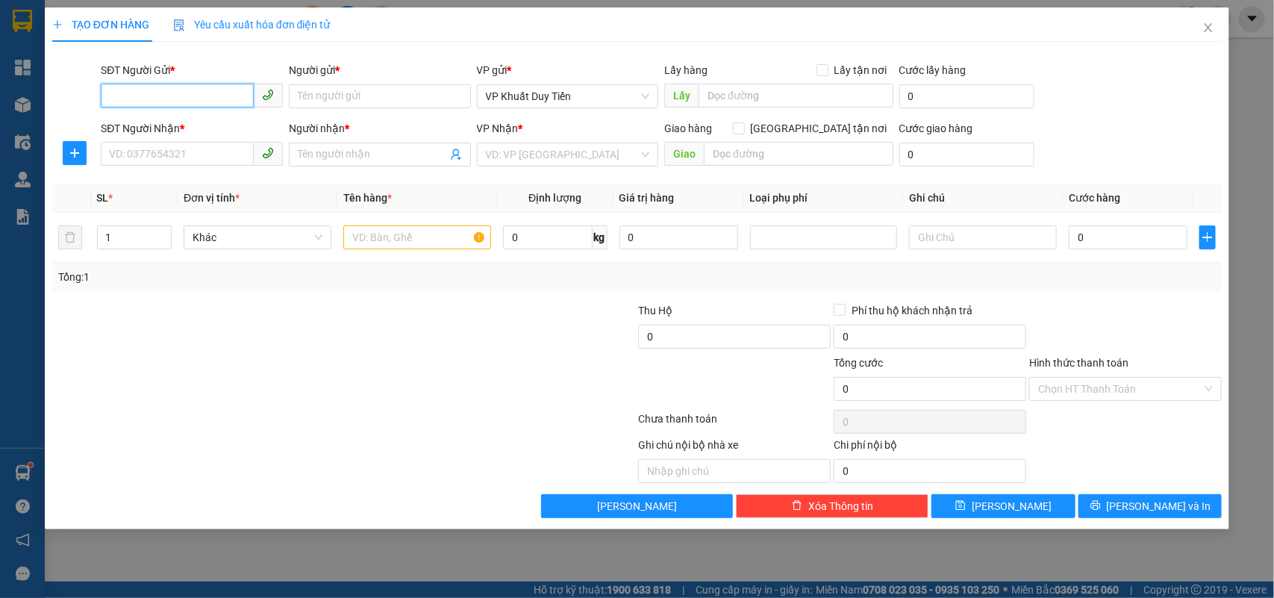
click at [228, 95] on input "SĐT Người Gửi *" at bounding box center [177, 96] width 153 height 24
type input "0989994233"
click at [180, 125] on div "0989994233 - A Thuận" at bounding box center [192, 126] width 164 height 16
type input "A Thuận"
type input "0989994233"
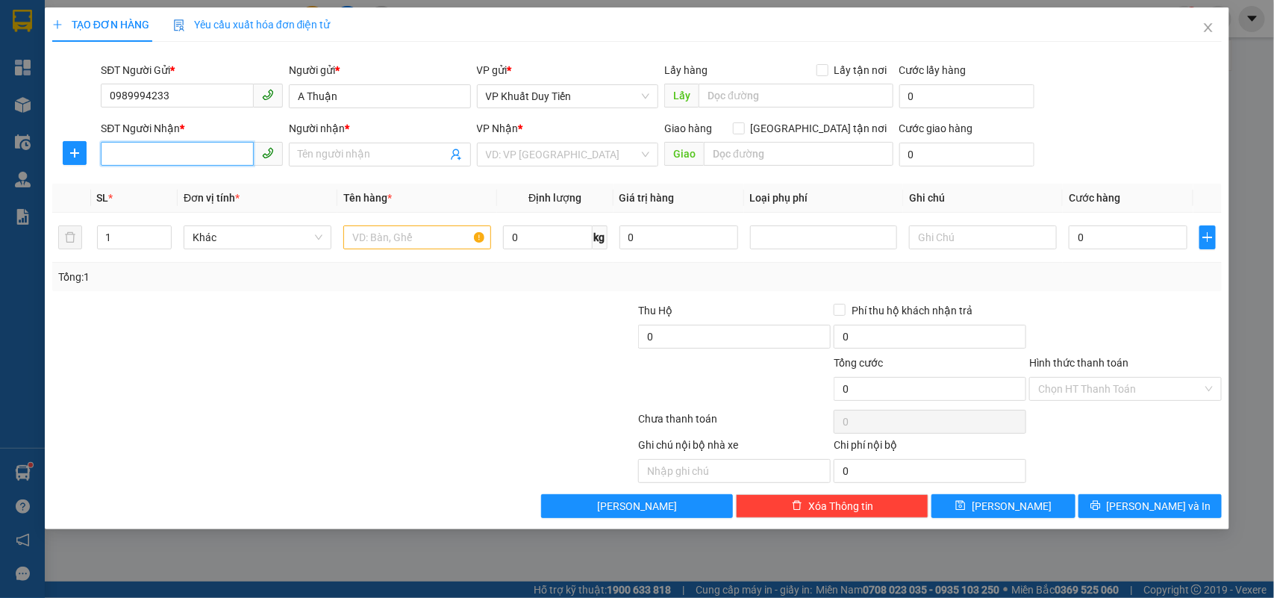
click at [202, 164] on input "SĐT Người Nhận *" at bounding box center [177, 154] width 153 height 24
click at [219, 203] on div "0976385024 - diệu linh" at bounding box center [192, 209] width 164 height 16
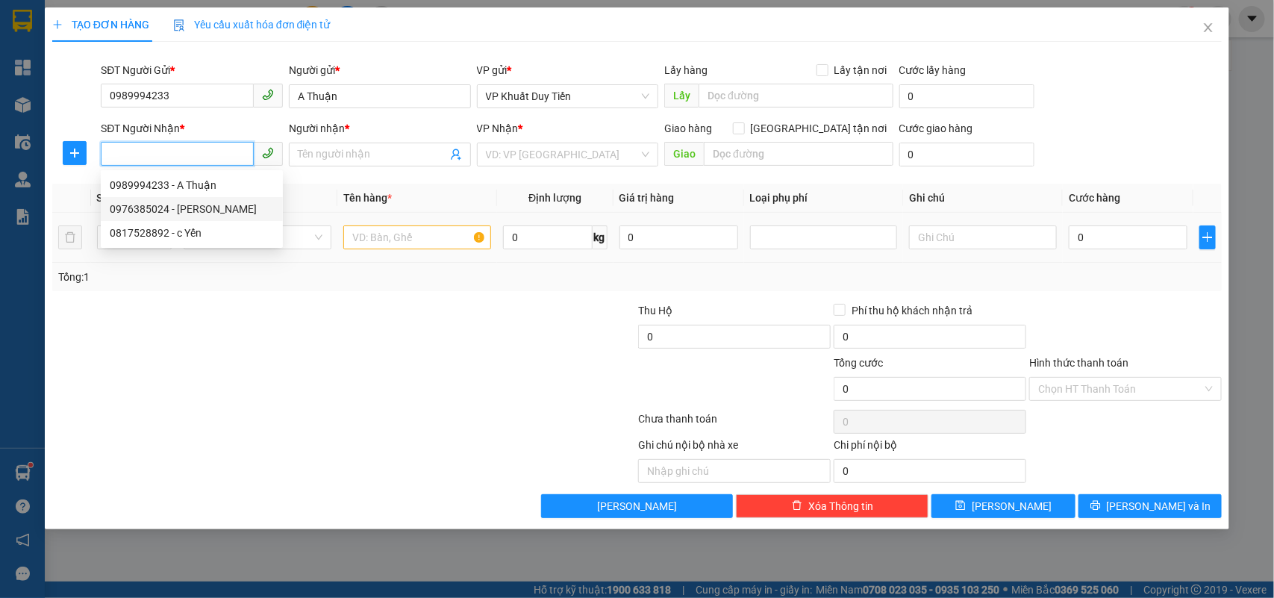
type input "0976385024"
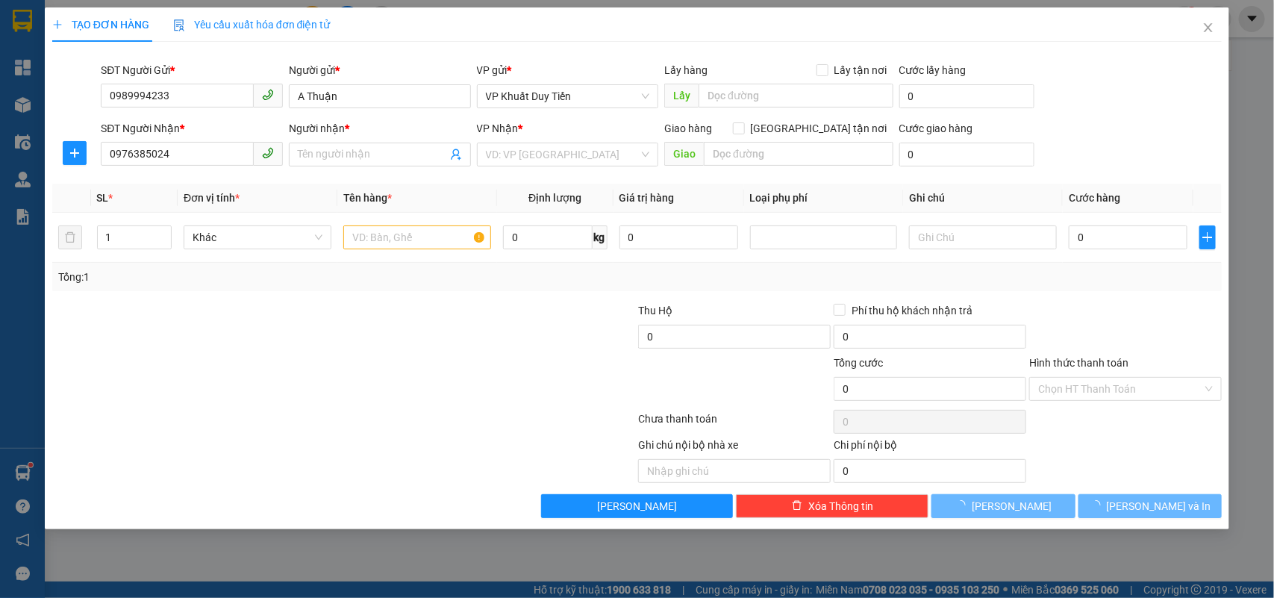
click at [404, 359] on form "Thu Hộ 0 Phí thu hộ khách nhận trả 0 Tổng cước 0 Hình thức thanh toán Chọn HT T…" at bounding box center [637, 354] width 1170 height 104
type input "[PERSON_NAME]"
checkbox input "true"
type input "113 pham hông thái tp vinh"
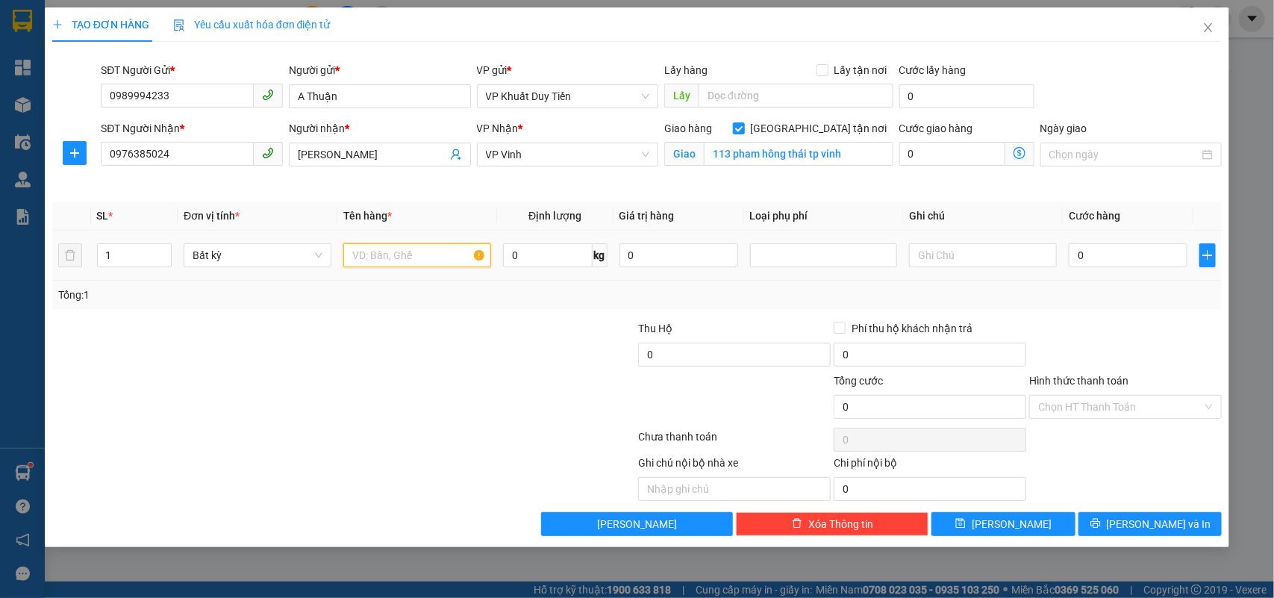
click at [372, 256] on input "text" at bounding box center [417, 255] width 148 height 24
type input "tpcn"
click at [1140, 262] on input "0" at bounding box center [1127, 255] width 119 height 24
type input "3"
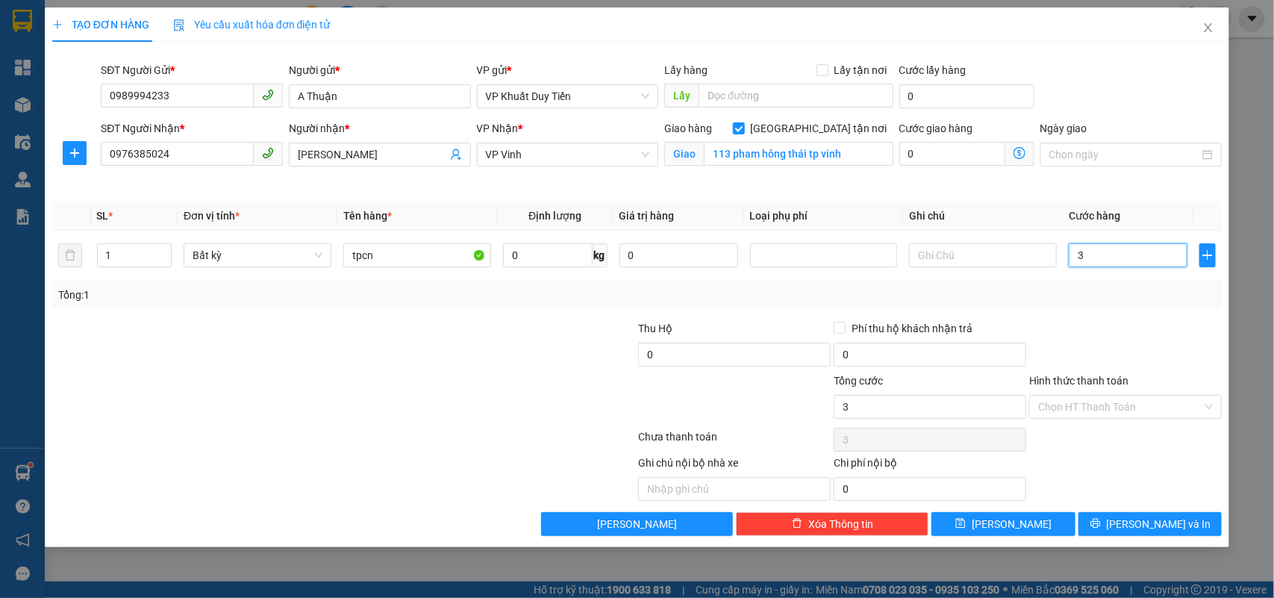
type input "3"
type input "30"
type input "30.000"
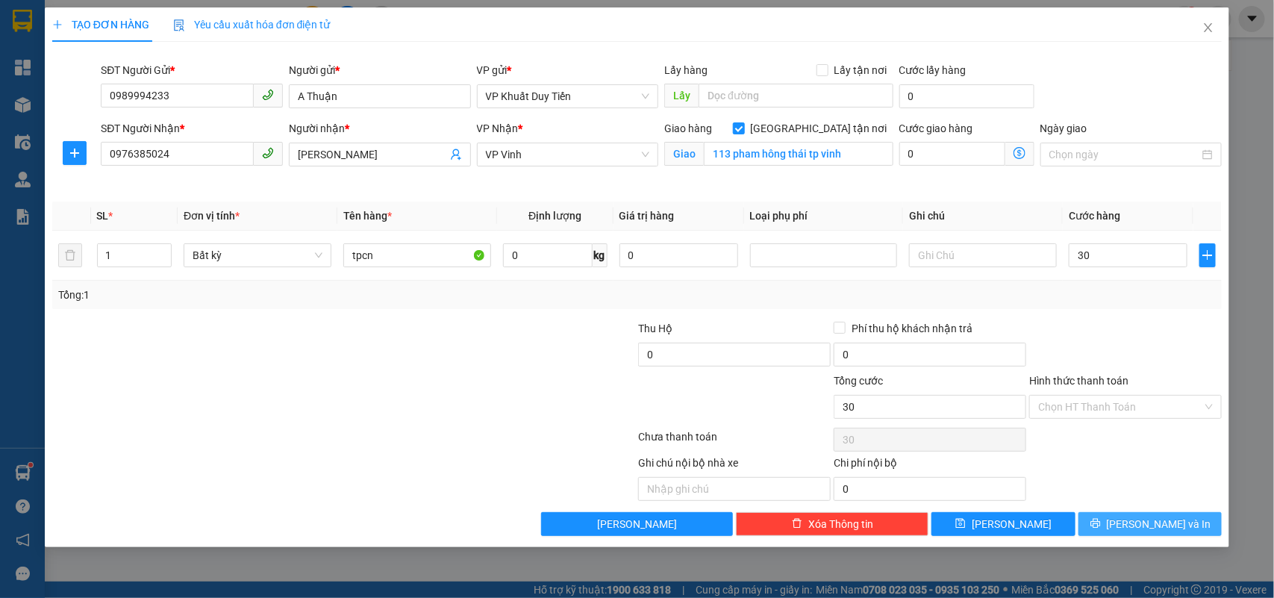
type input "30.000"
click at [1168, 519] on span "[PERSON_NAME] và In" at bounding box center [1158, 524] width 104 height 16
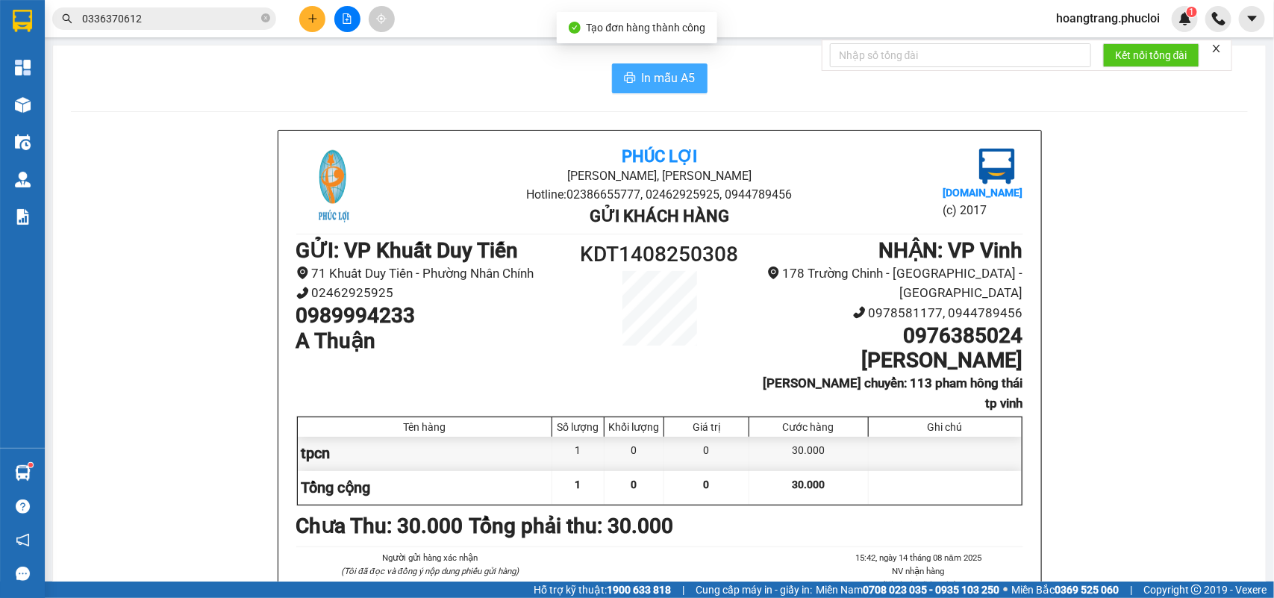
click at [662, 83] on span "In mẫu A5" at bounding box center [669, 78] width 54 height 19
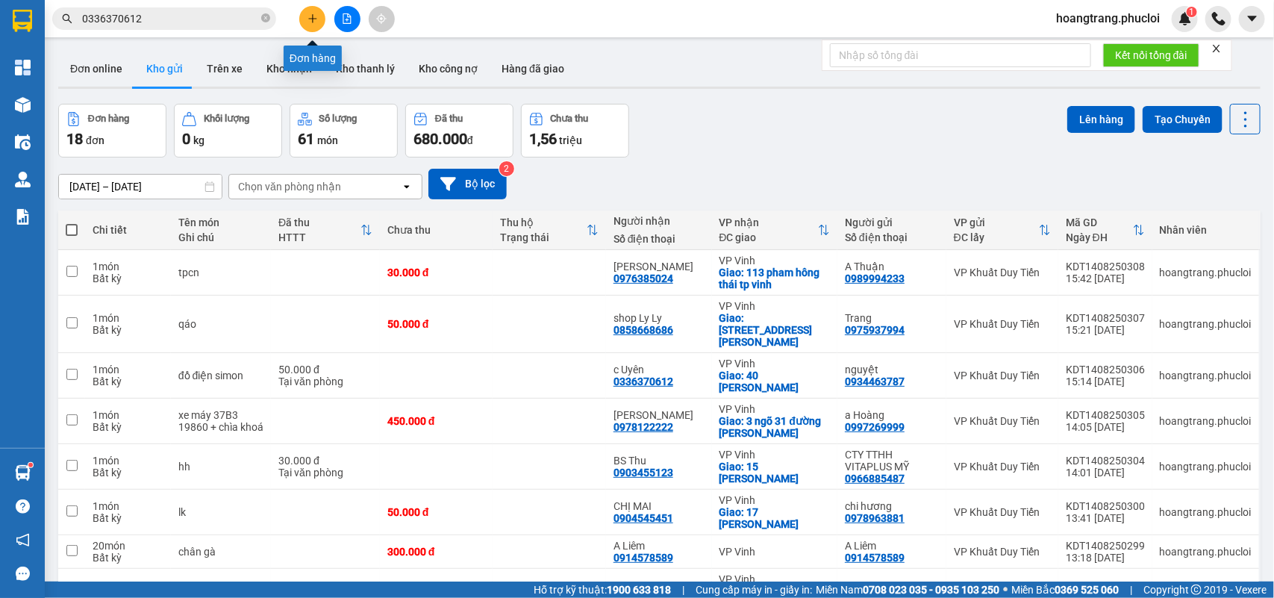
click at [306, 20] on button at bounding box center [312, 19] width 26 height 26
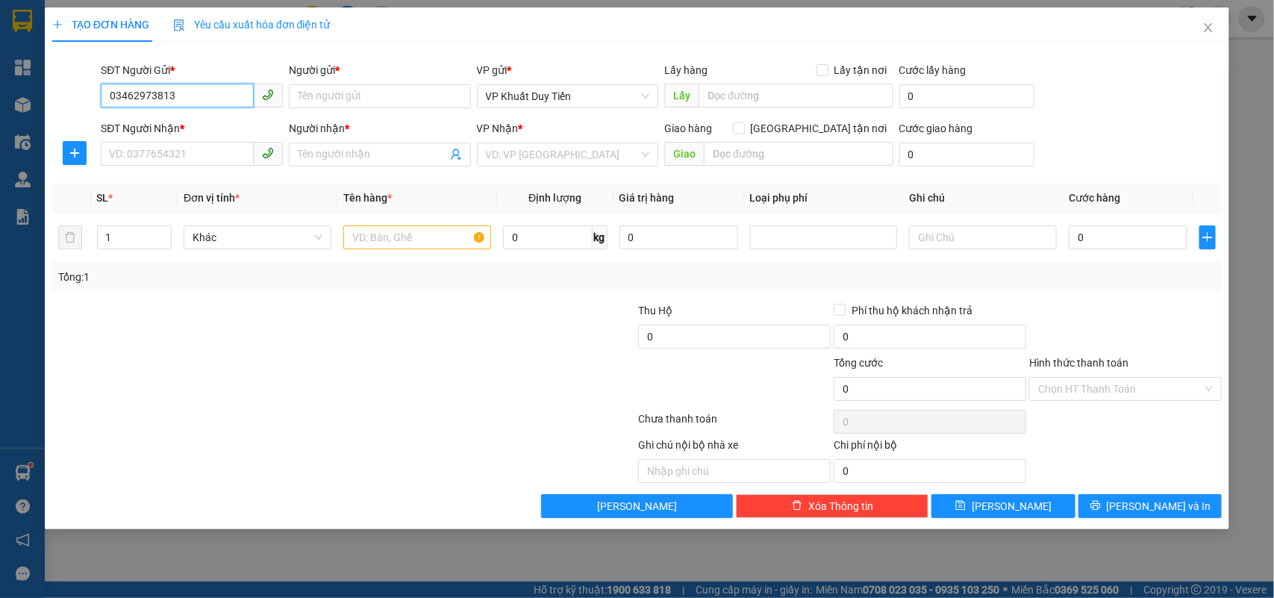
click at [121, 92] on input "03462973813" at bounding box center [177, 96] width 153 height 24
type input "02462973813"
click at [183, 122] on div "02462973813 - sơn anta" at bounding box center [192, 126] width 164 height 16
type input "sơn anta"
type input "02462973813"
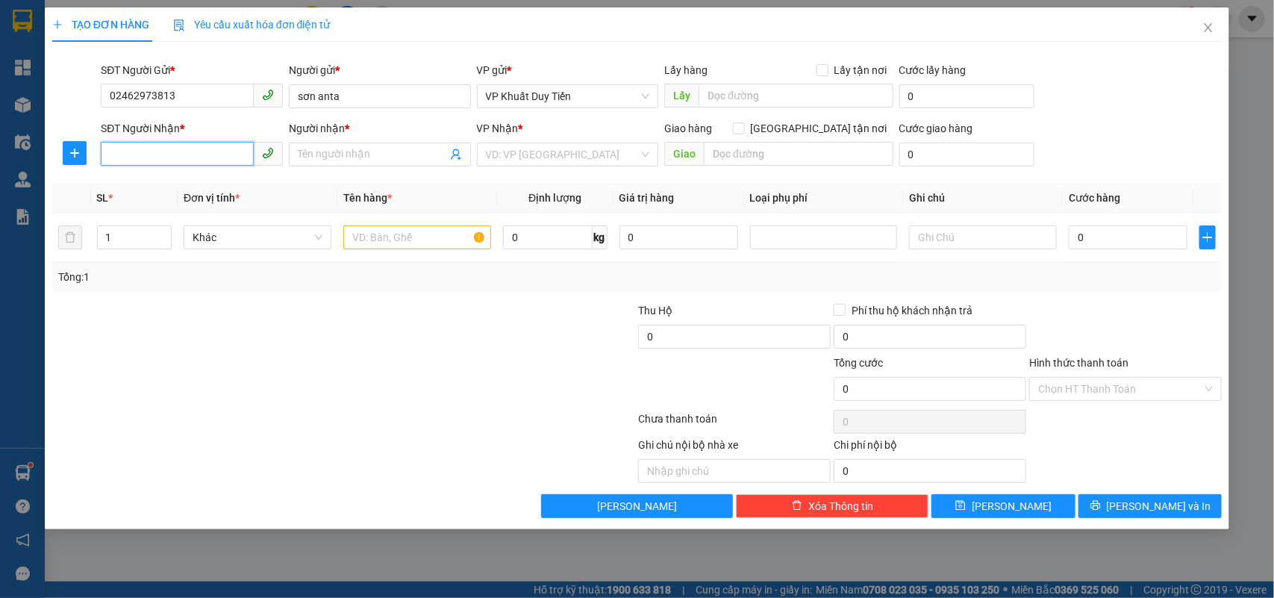
click at [205, 157] on input "SĐT Người Nhận *" at bounding box center [177, 154] width 153 height 24
click at [210, 204] on div "0347309698 - a duy thiết" at bounding box center [192, 209] width 164 height 16
type input "0347309698"
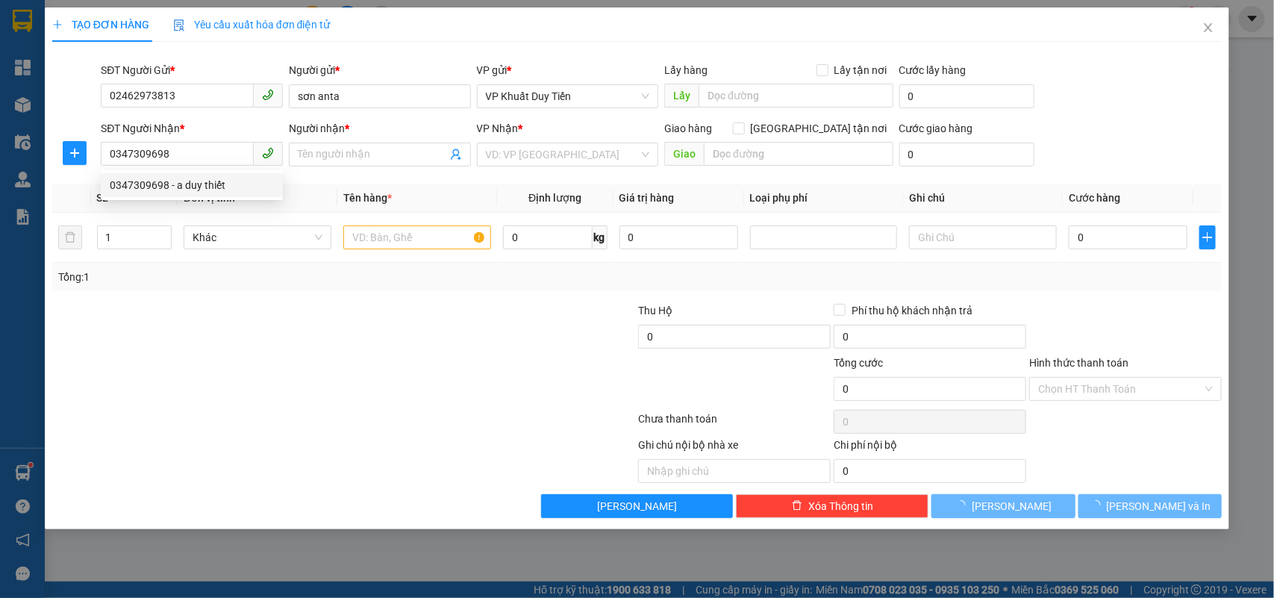
type input "a duy thiết"
click at [288, 322] on div at bounding box center [246, 328] width 391 height 52
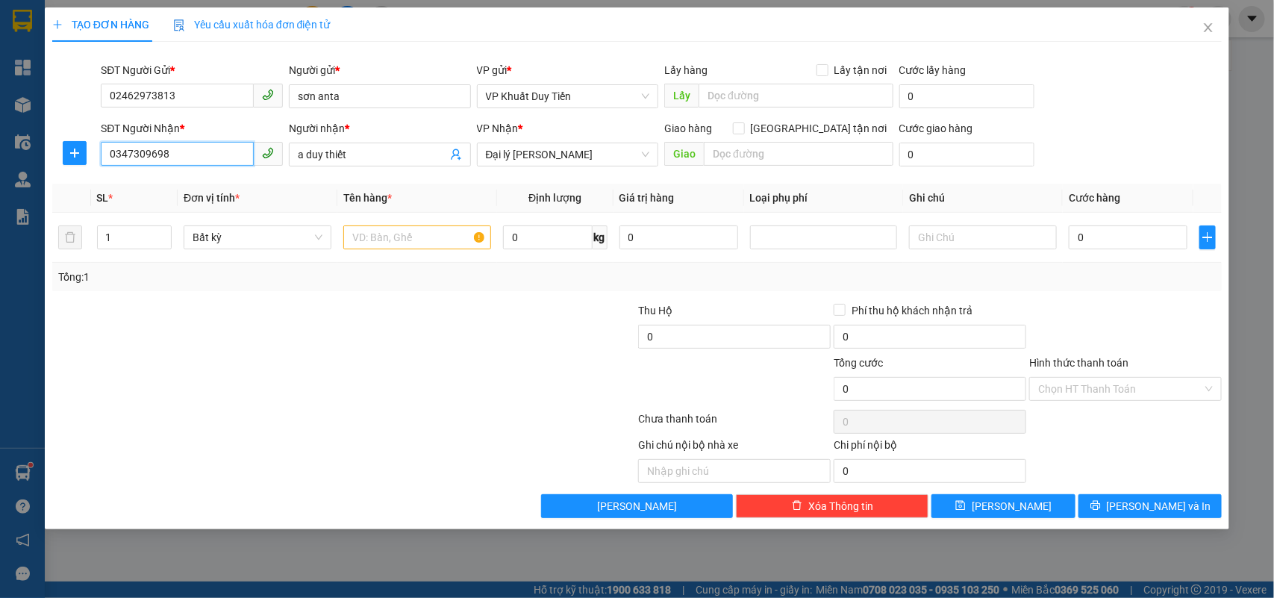
drag, startPoint x: 202, startPoint y: 154, endPoint x: 72, endPoint y: 169, distance: 131.4
click at [72, 169] on div "SĐT Người Nhận * 0347309698 0347309698 Người nhận * a duy thiết VP Nhận * Đại l…" at bounding box center [637, 146] width 1173 height 52
click at [386, 240] on input "text" at bounding box center [417, 237] width 148 height 24
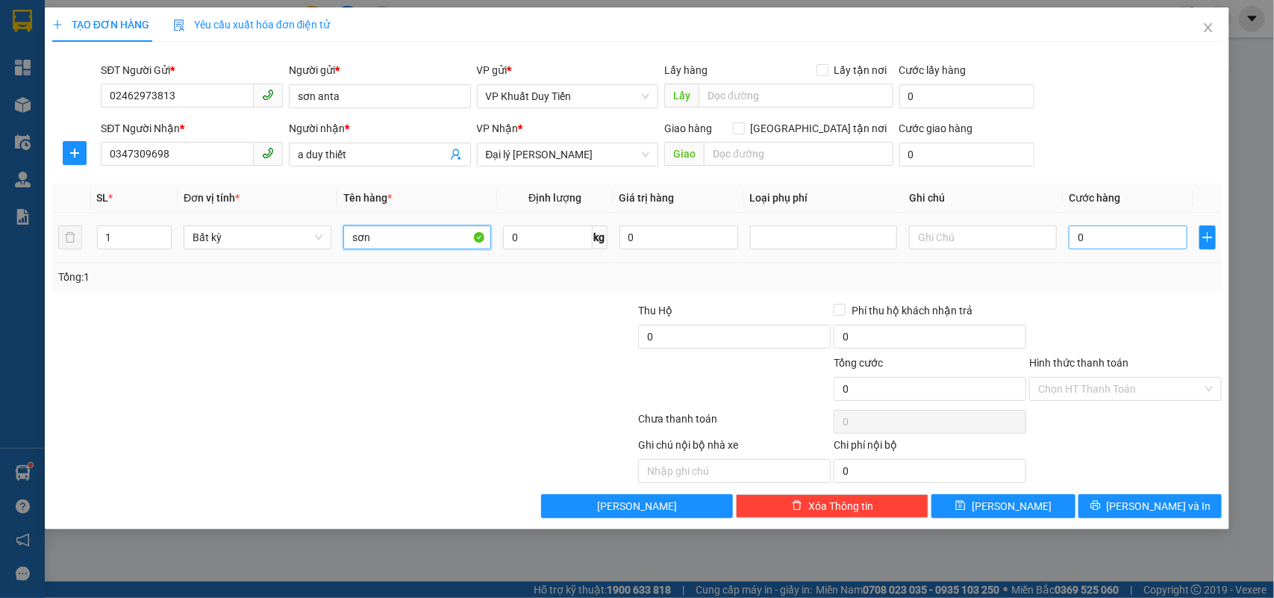
type input "sơn"
click at [1145, 235] on input "0" at bounding box center [1127, 237] width 119 height 24
type input "3"
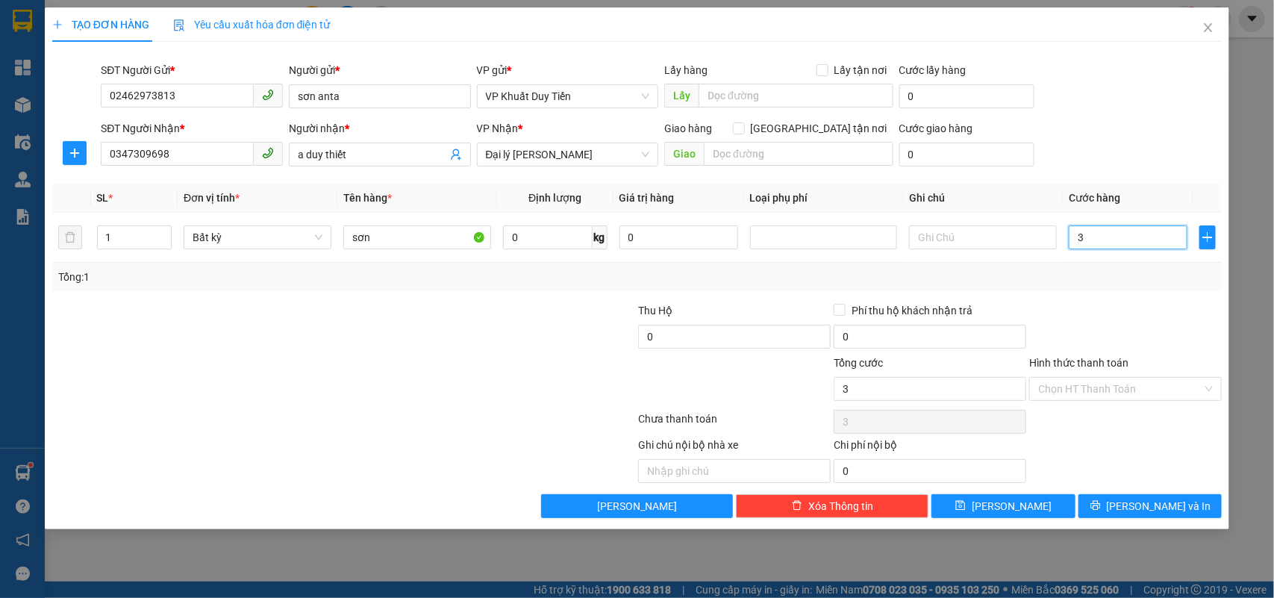
type input "30"
type input "30.000"
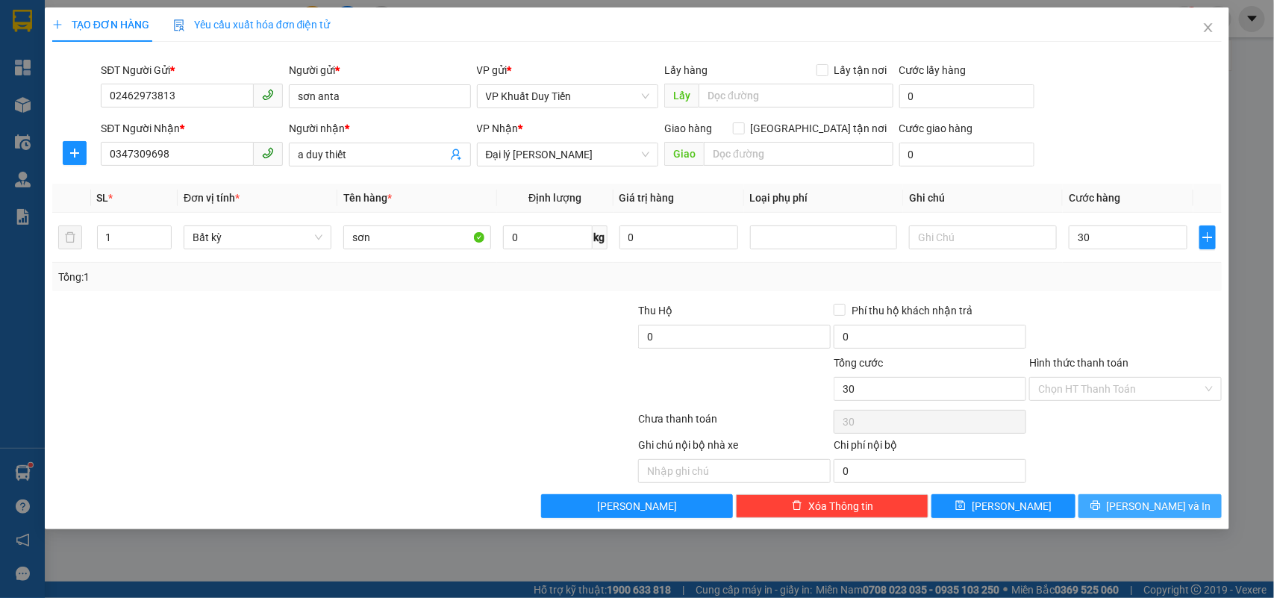
type input "30.000"
click at [1153, 504] on span "[PERSON_NAME] và In" at bounding box center [1158, 506] width 104 height 16
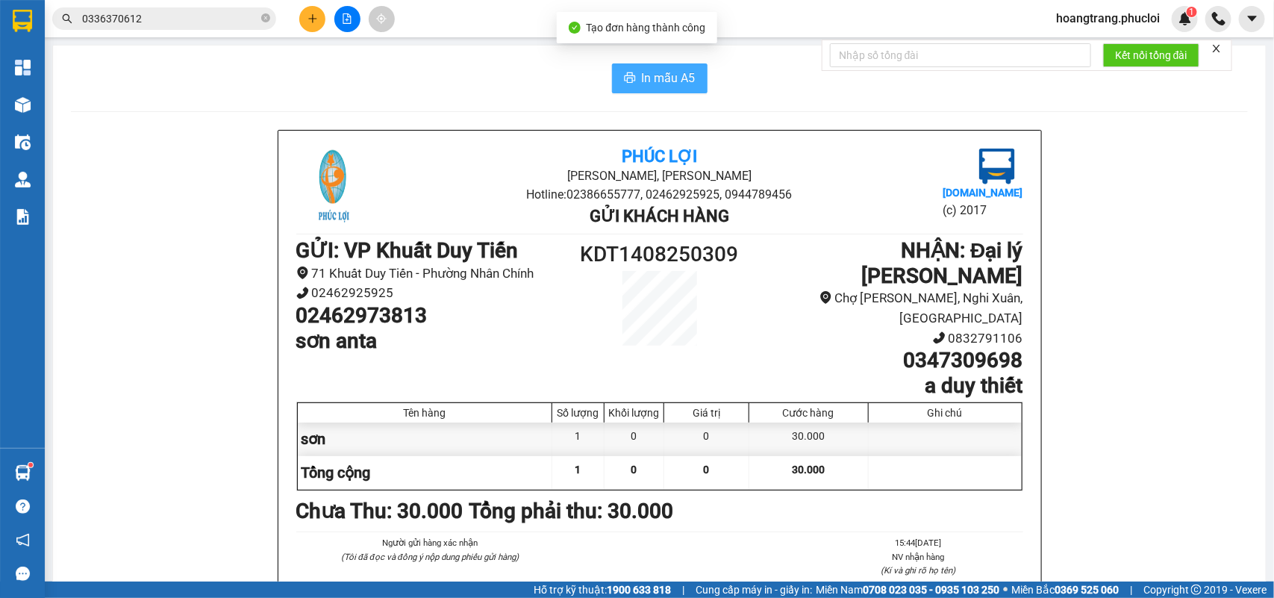
click at [653, 69] on span "In mẫu A5" at bounding box center [669, 78] width 54 height 19
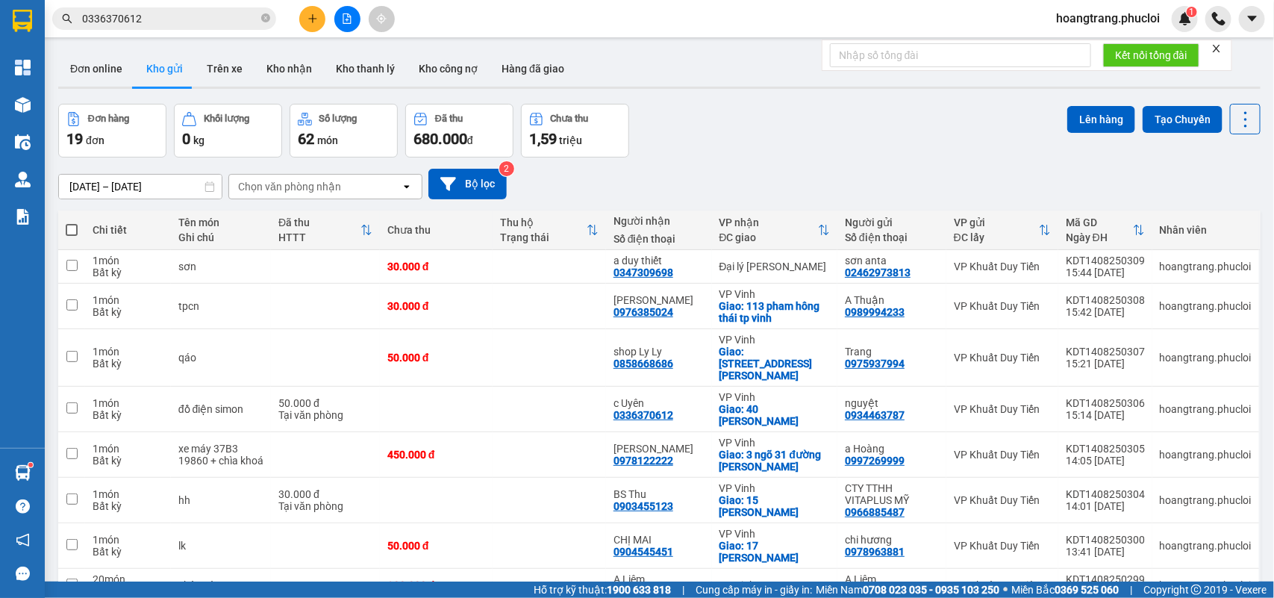
click at [310, 9] on button at bounding box center [312, 19] width 26 height 26
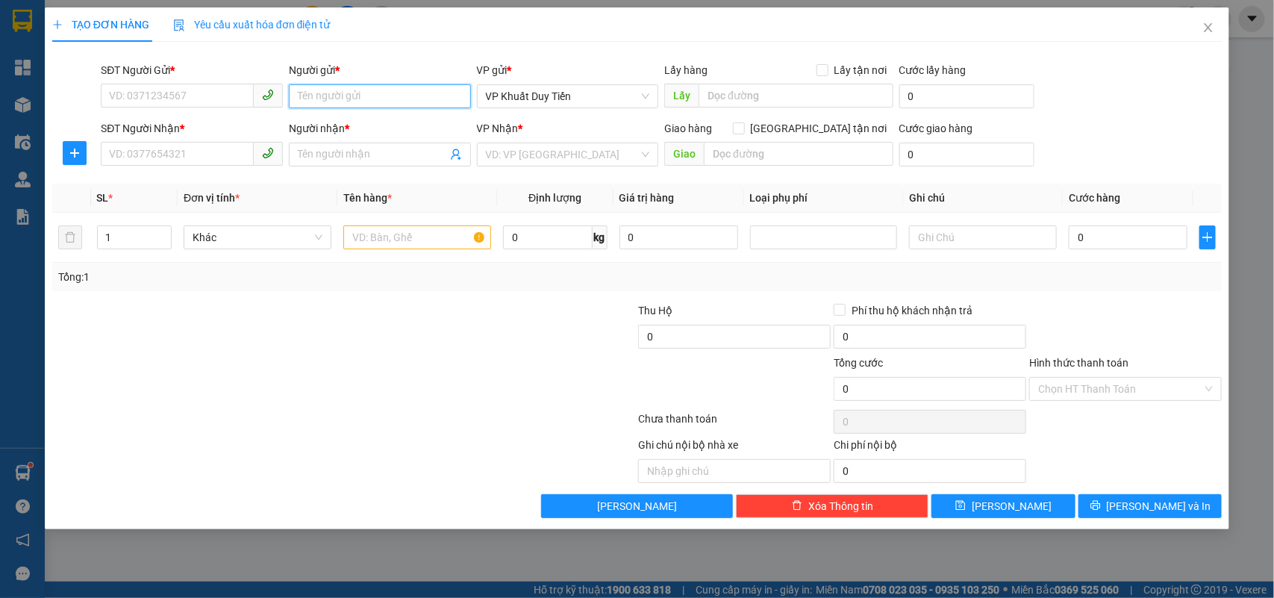
click at [340, 92] on input "Người gửi *" at bounding box center [380, 96] width 182 height 24
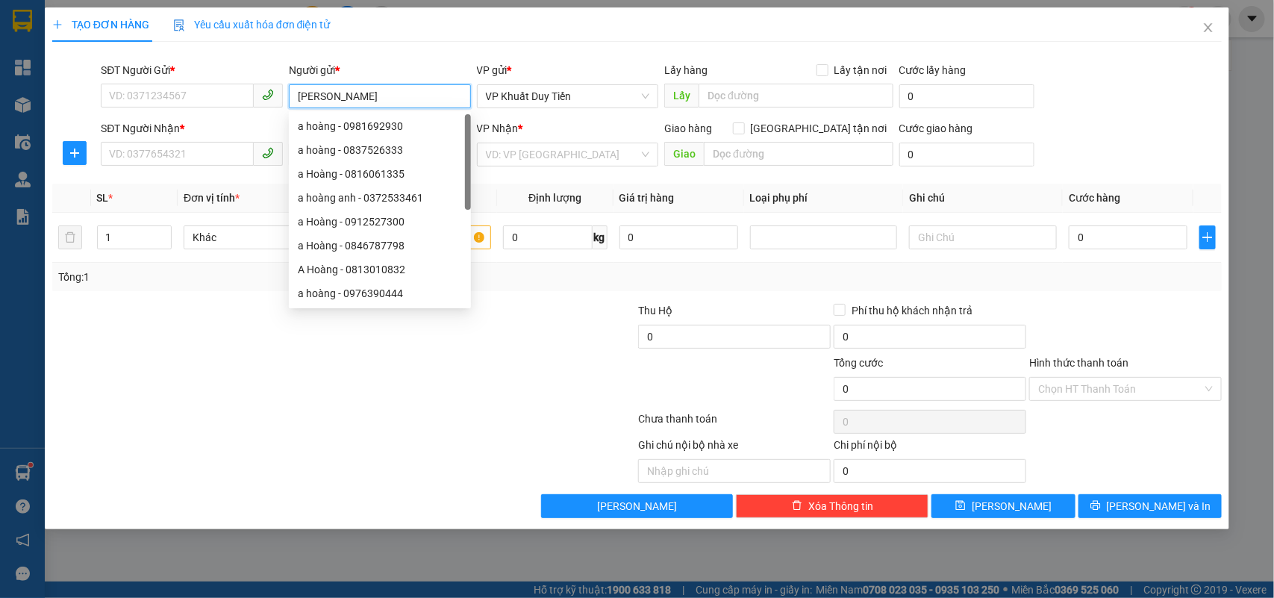
type input "nguyễn thế sơn"
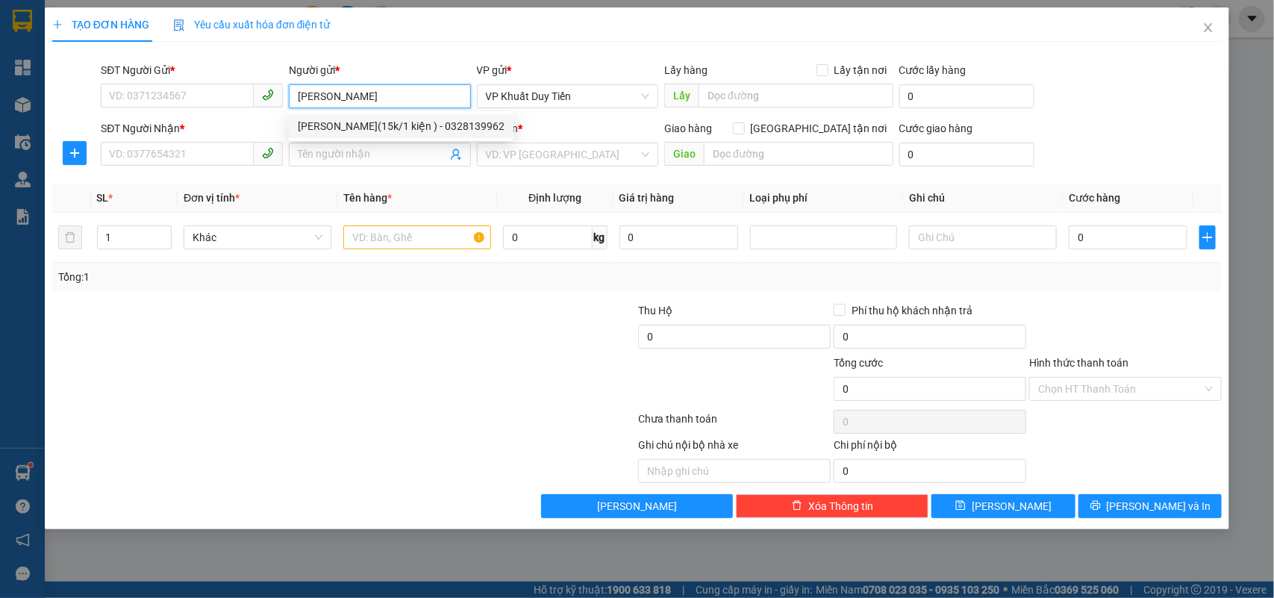
click at [419, 127] on div "NGUYỄN THẾ SƠN(15k/1 kiện ) - 0328139962" at bounding box center [401, 126] width 207 height 16
type input "0328139962"
type input "[PERSON_NAME](15k/1 kiện )"
click at [407, 154] on input "Người nhận *" at bounding box center [372, 154] width 149 height 16
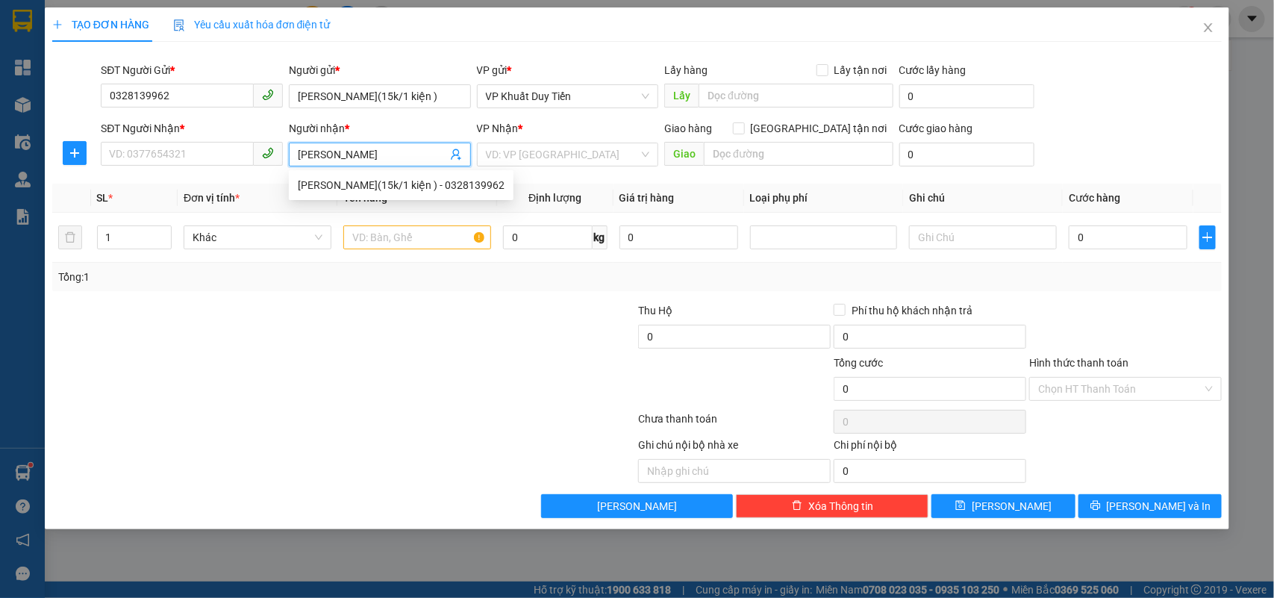
type input "tô đính"
click at [356, 184] on div "TÔ ĐÍNH - 0859137966" at bounding box center [380, 185] width 164 height 16
type input "0859137966"
type input "[PERSON_NAME]"
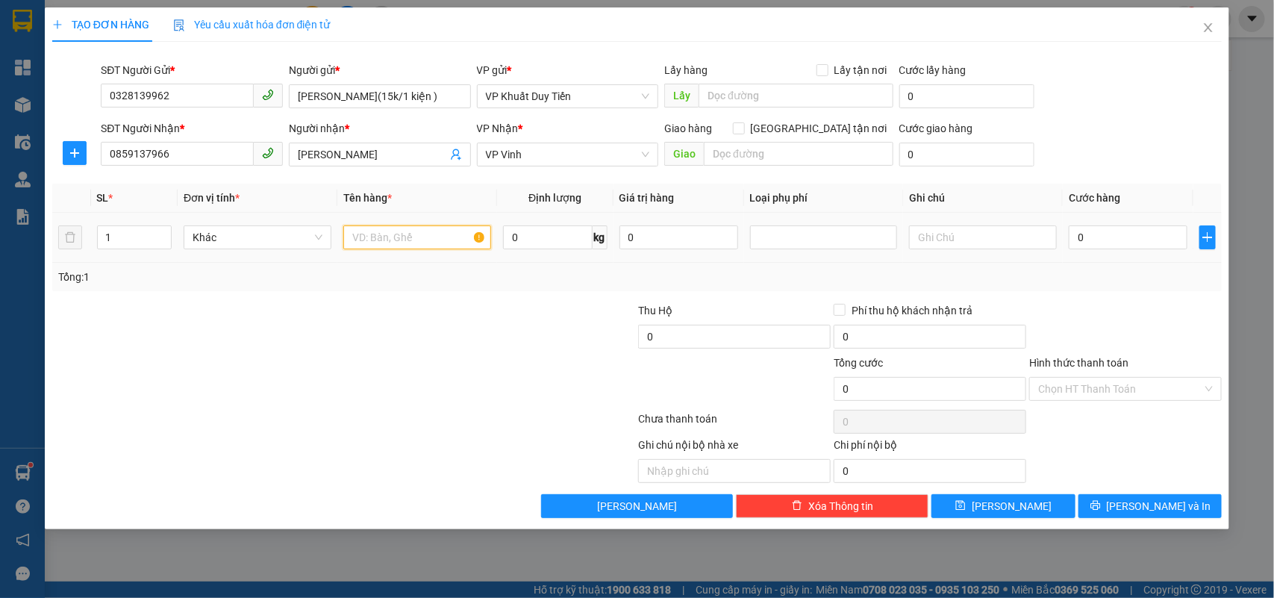
click at [390, 244] on input "text" at bounding box center [417, 237] width 148 height 24
type input "thuốc"
type input "2"
click at [166, 232] on span "up" at bounding box center [163, 233] width 9 height 9
click at [1129, 240] on input "0" at bounding box center [1127, 237] width 119 height 24
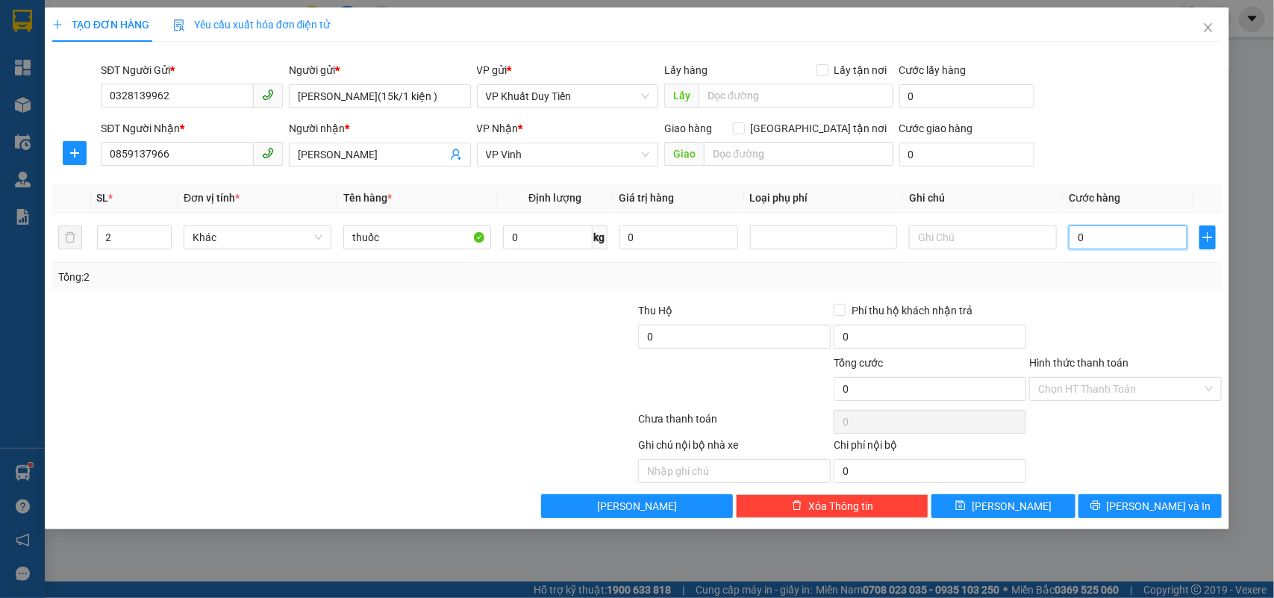
type input "3"
type input "30"
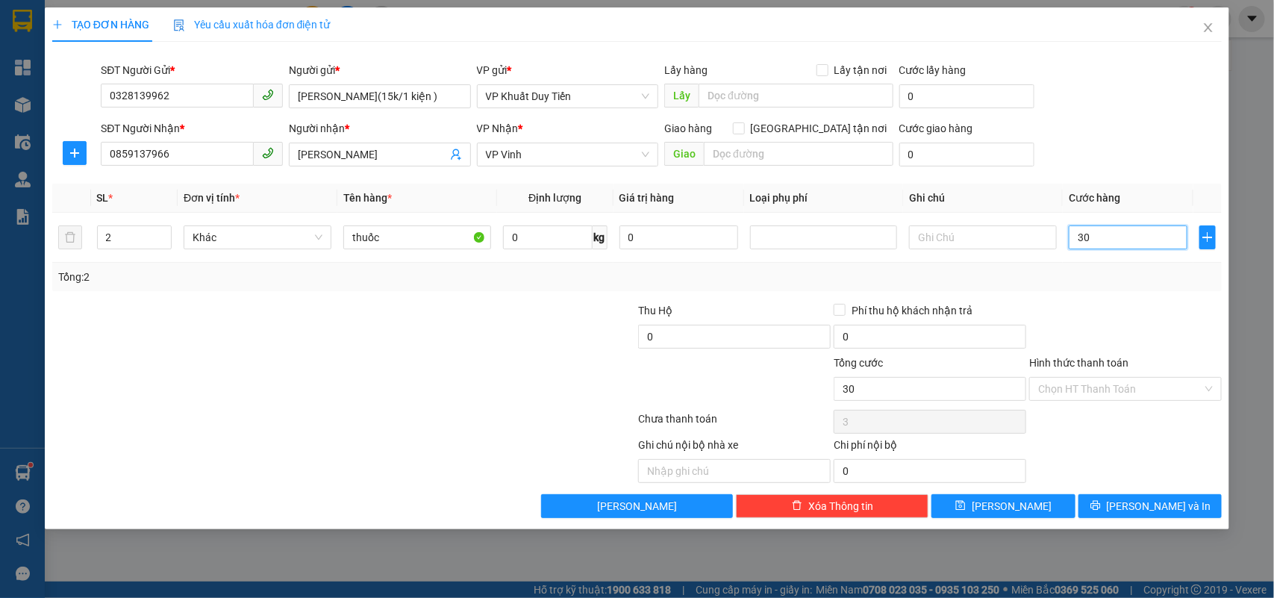
type input "30"
type input "30.000"
click at [1143, 501] on span "[PERSON_NAME] và In" at bounding box center [1158, 506] width 104 height 16
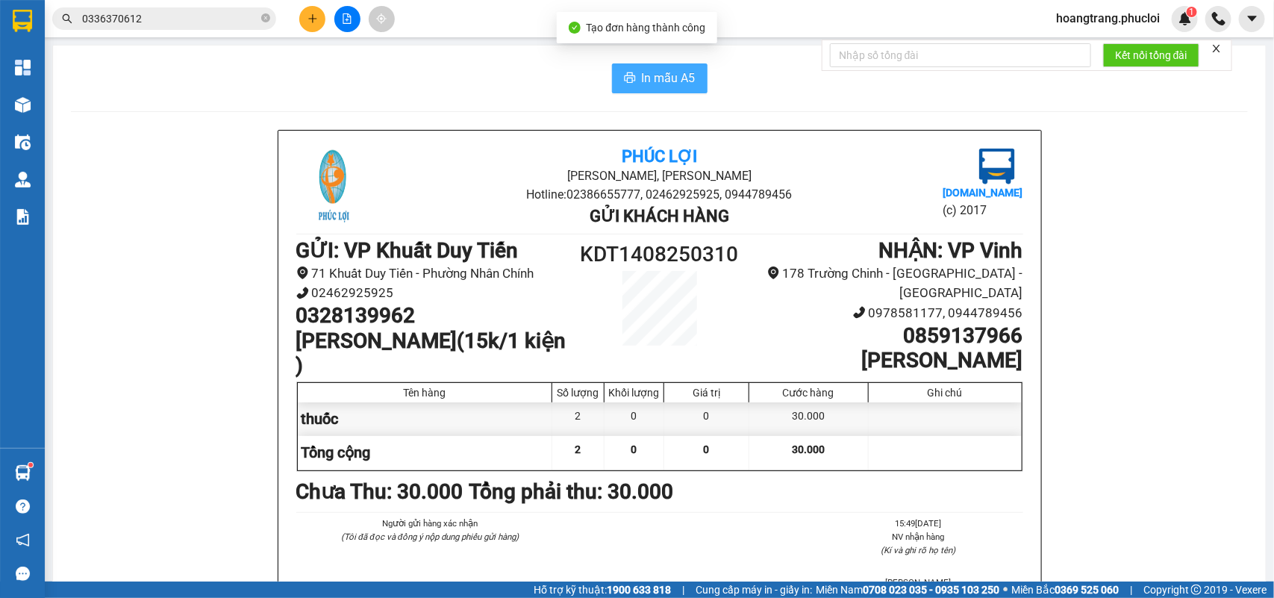
click at [629, 81] on button "In mẫu A5" at bounding box center [660, 78] width 96 height 30
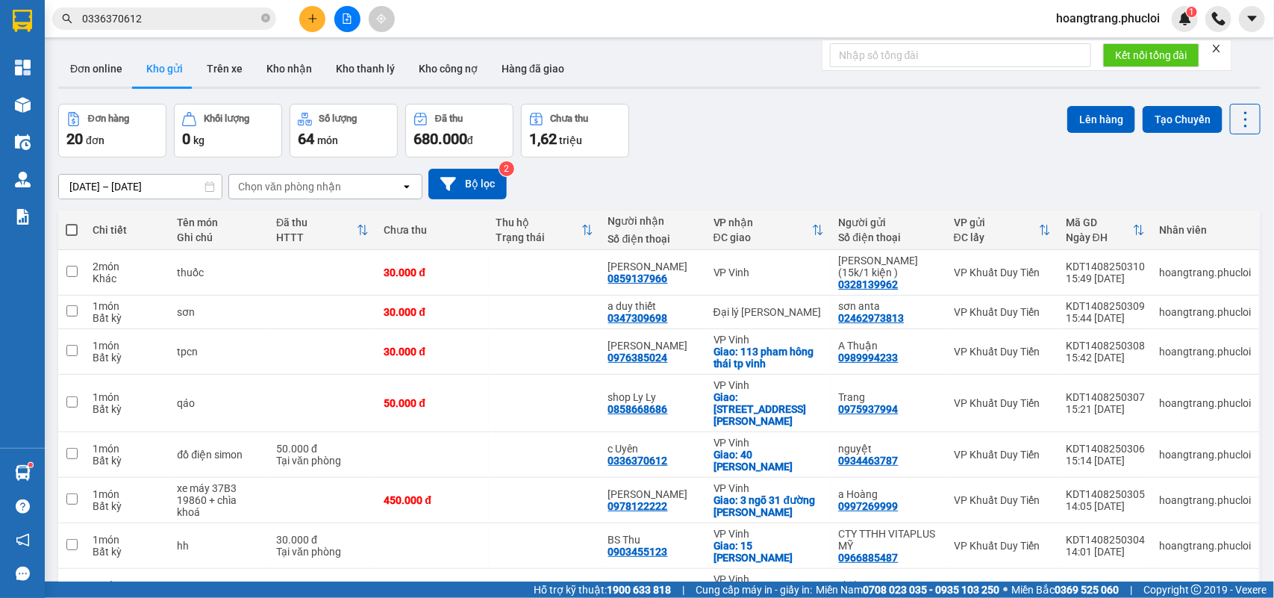
click at [311, 13] on icon "plus" at bounding box center [312, 18] width 10 height 10
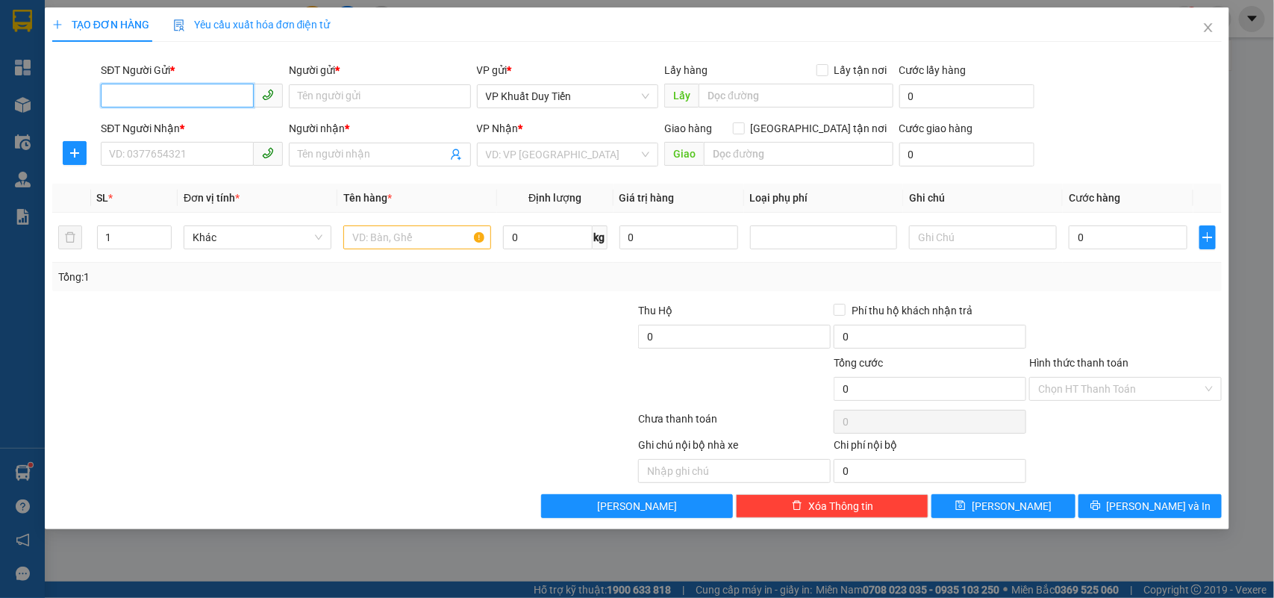
click at [222, 86] on input "SĐT Người Gửi *" at bounding box center [177, 96] width 153 height 24
click at [207, 119] on div "0377943833 - C Huyền" at bounding box center [192, 126] width 164 height 16
type input "0377943833"
type input "C Huyền"
type input "0377943833"
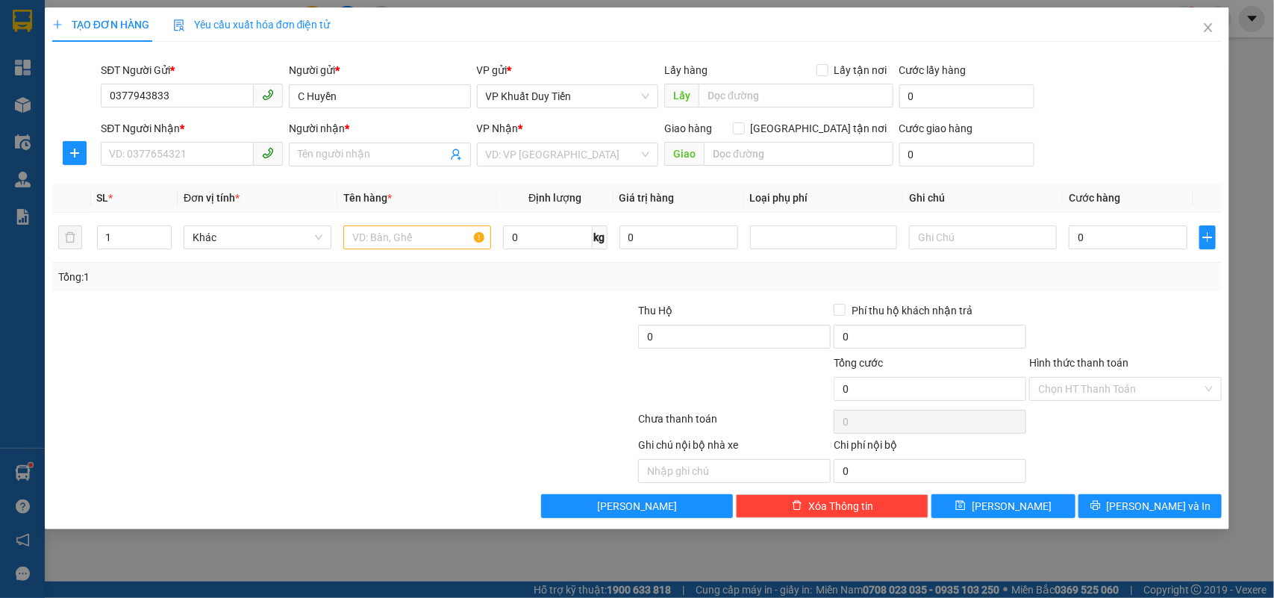
click at [205, 139] on div "SĐT Người Nhận *" at bounding box center [192, 131] width 182 height 22
click at [207, 151] on input "SĐT Người Nhận *" at bounding box center [177, 154] width 153 height 24
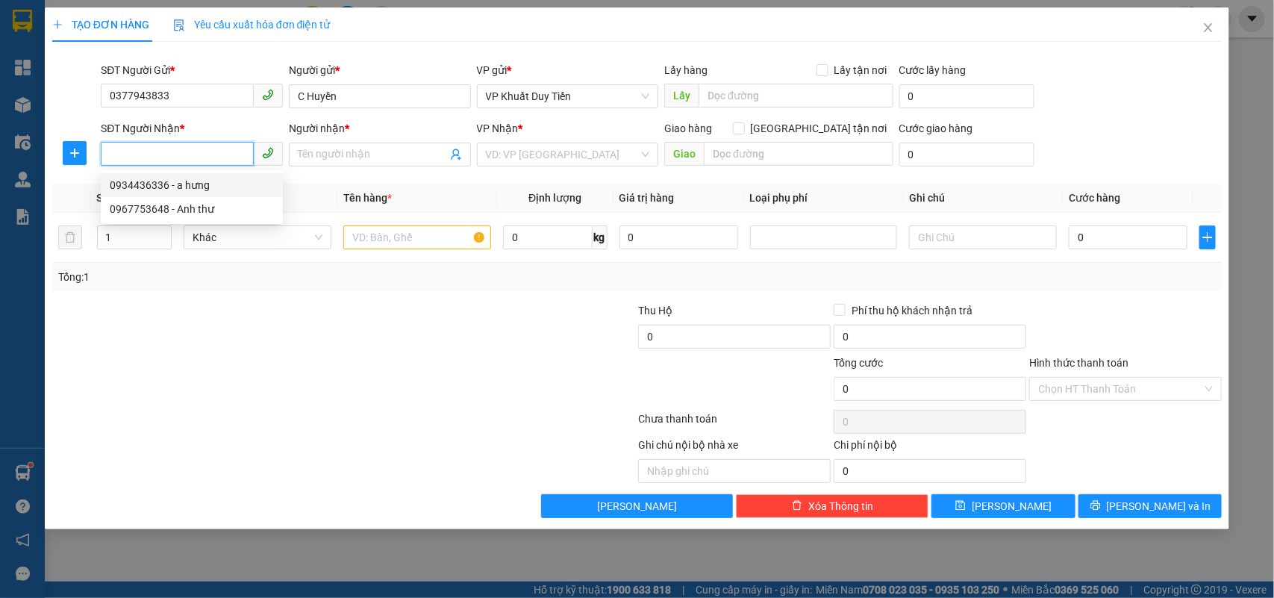
click at [209, 185] on div "0934436336 - a hưng" at bounding box center [192, 185] width 164 height 16
type input "0934436336"
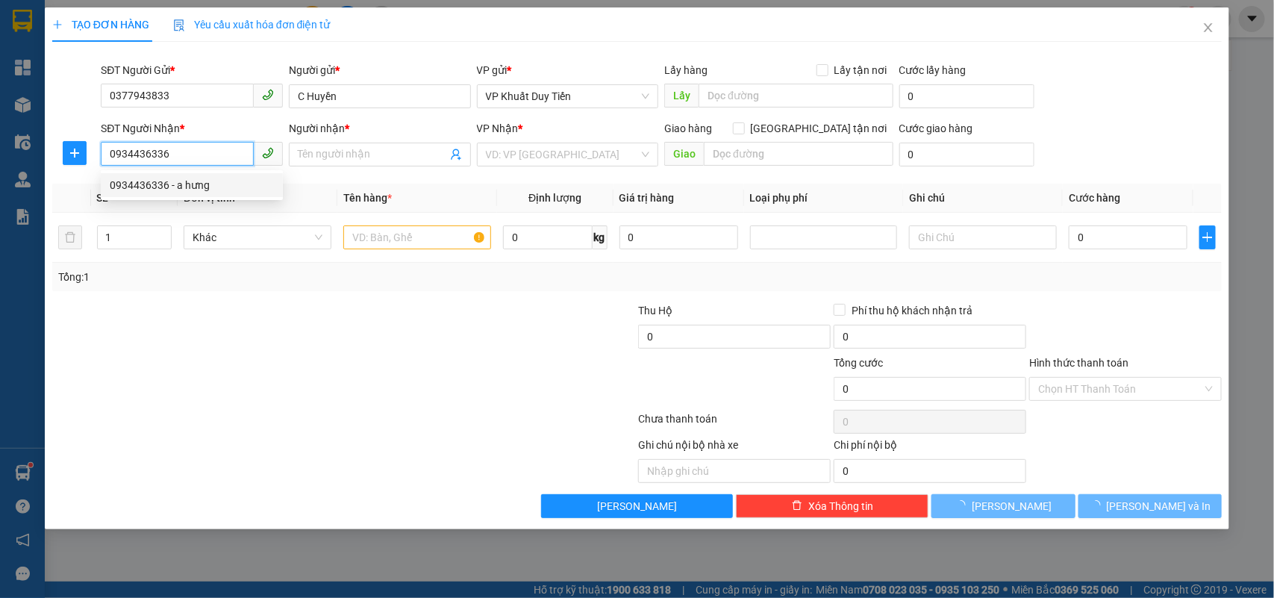
type input "a hưng"
checkbox input "true"
type input "100 đinh công tráng"
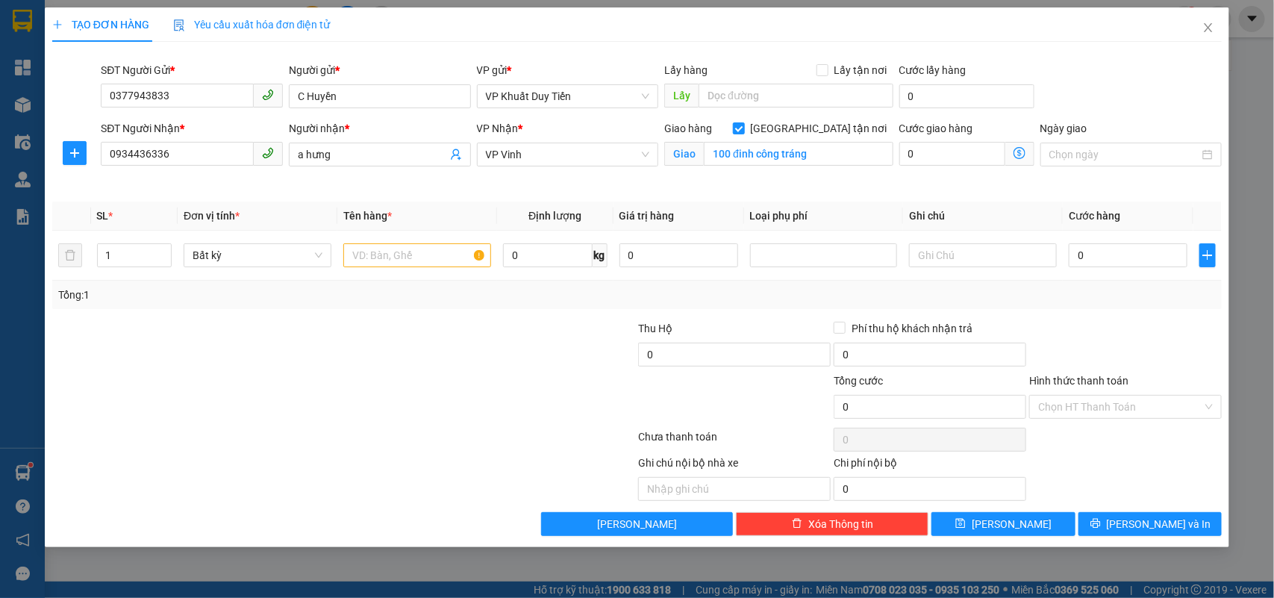
click at [482, 410] on div at bounding box center [539, 398] width 195 height 52
click at [395, 243] on input "text" at bounding box center [417, 255] width 148 height 24
type input "sâm"
click at [325, 383] on div at bounding box center [246, 398] width 391 height 52
drag, startPoint x: 214, startPoint y: 158, endPoint x: 0, endPoint y: 161, distance: 214.2
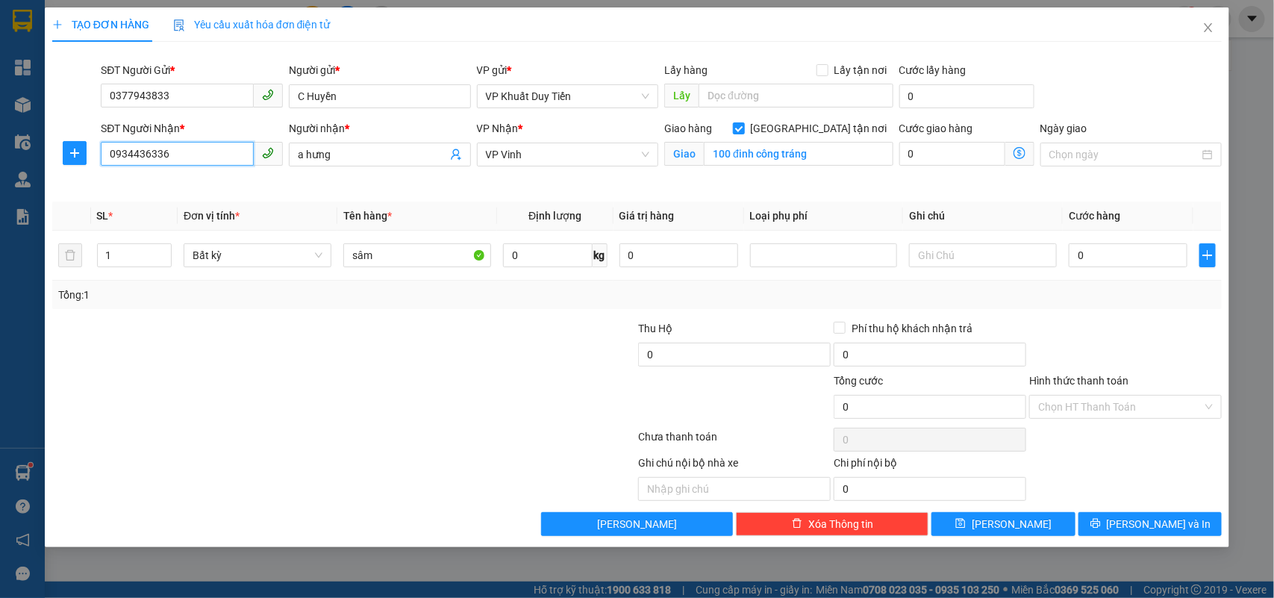
click at [0, 161] on div "TẠO ĐƠN HÀNG Yêu cầu xuất hóa đơn điện tử Transit Pickup Surcharge Ids Transit …" at bounding box center [637, 299] width 1274 height 598
click at [401, 299] on div "Tổng: 1" at bounding box center [275, 295] width 434 height 16
type input "2"
click at [165, 251] on icon "up" at bounding box center [163, 251] width 5 height 5
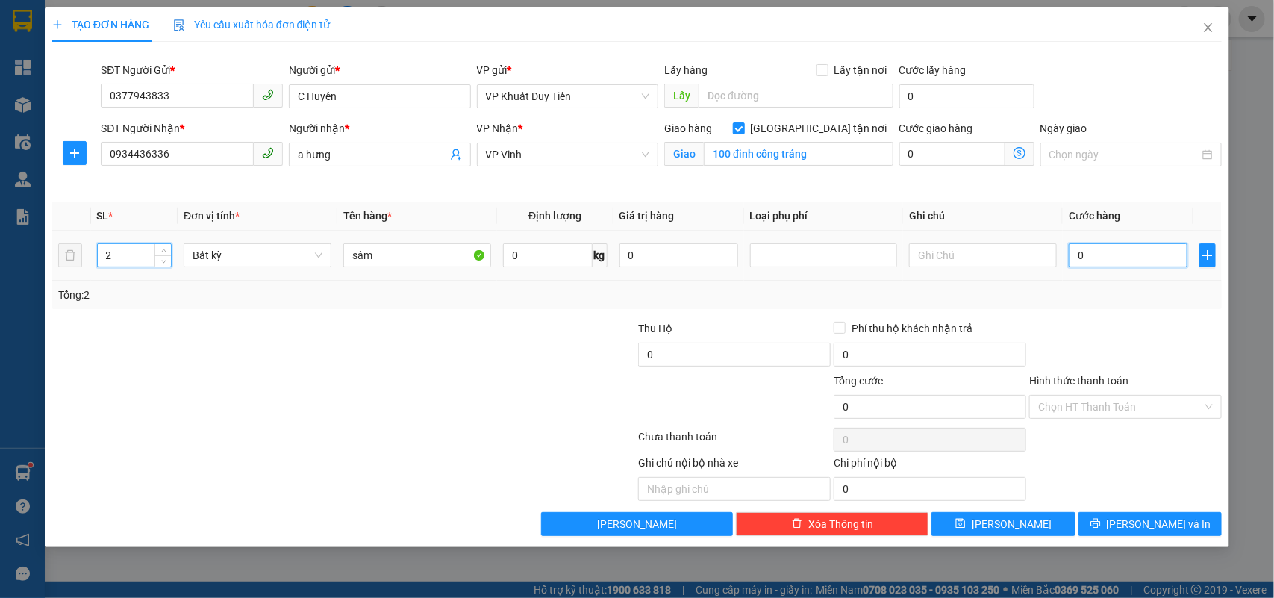
click at [1121, 251] on input "0" at bounding box center [1127, 255] width 119 height 24
type input "1"
type input "10"
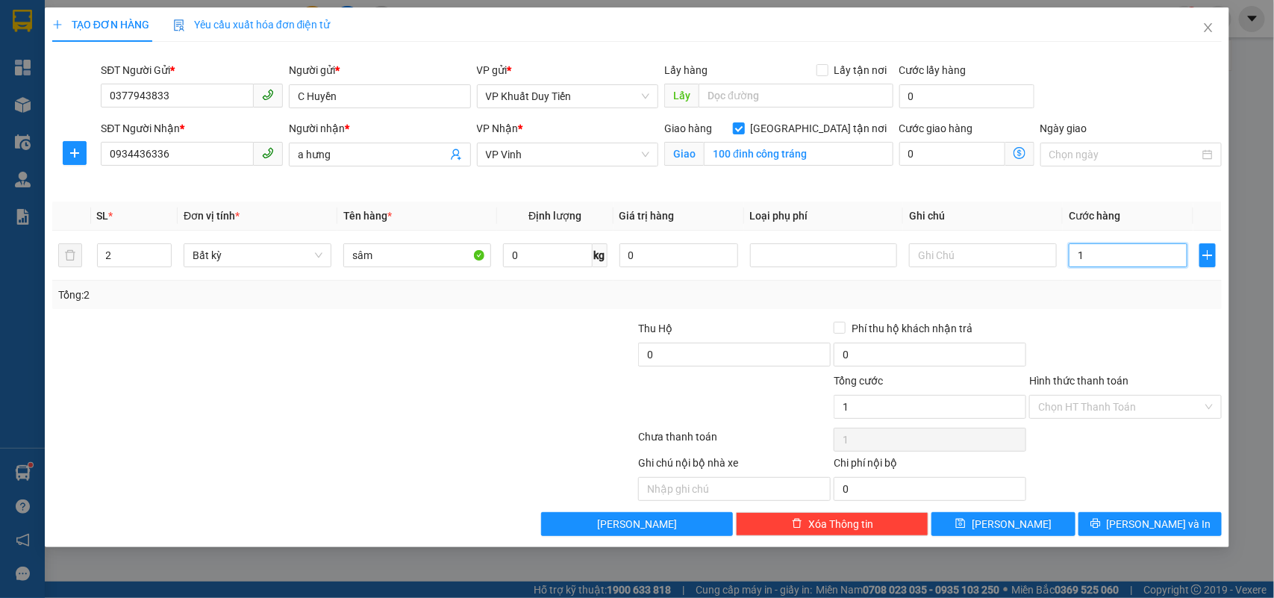
type input "10"
type input "100"
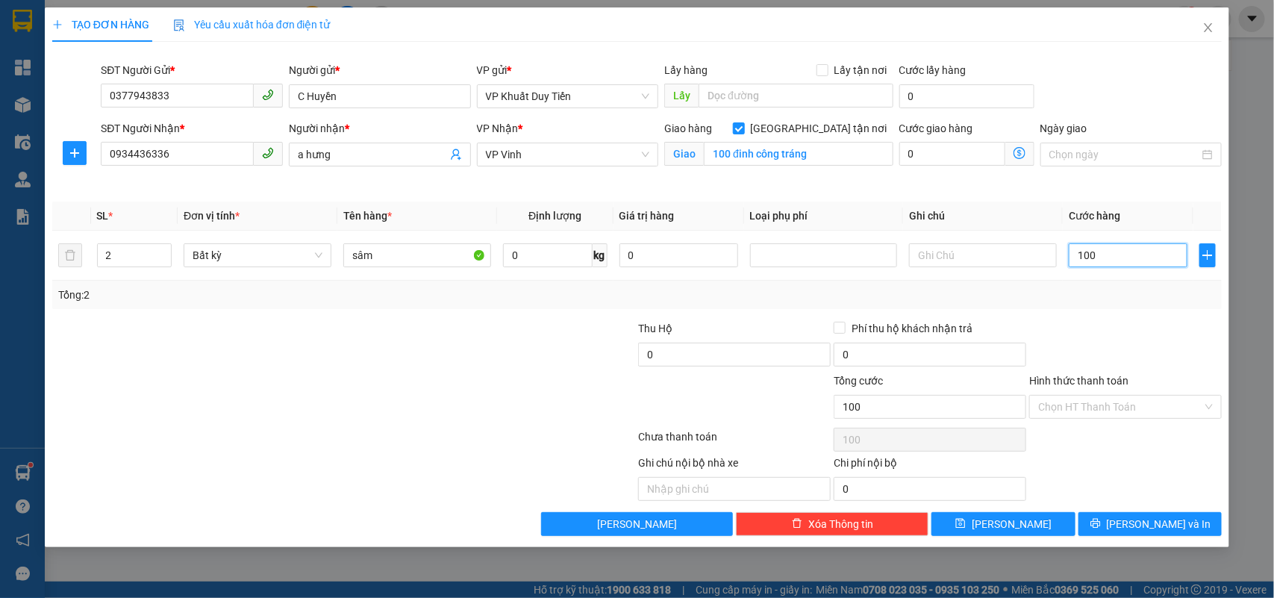
type input "10"
type input "1"
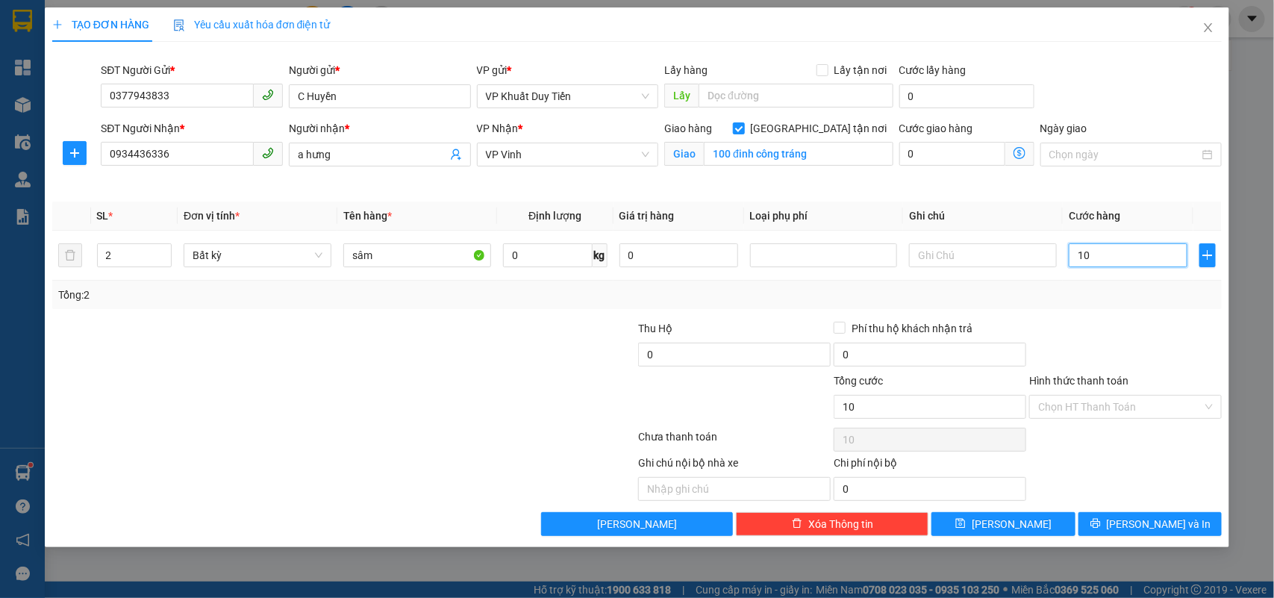
type input "1"
type input "11"
type input "110"
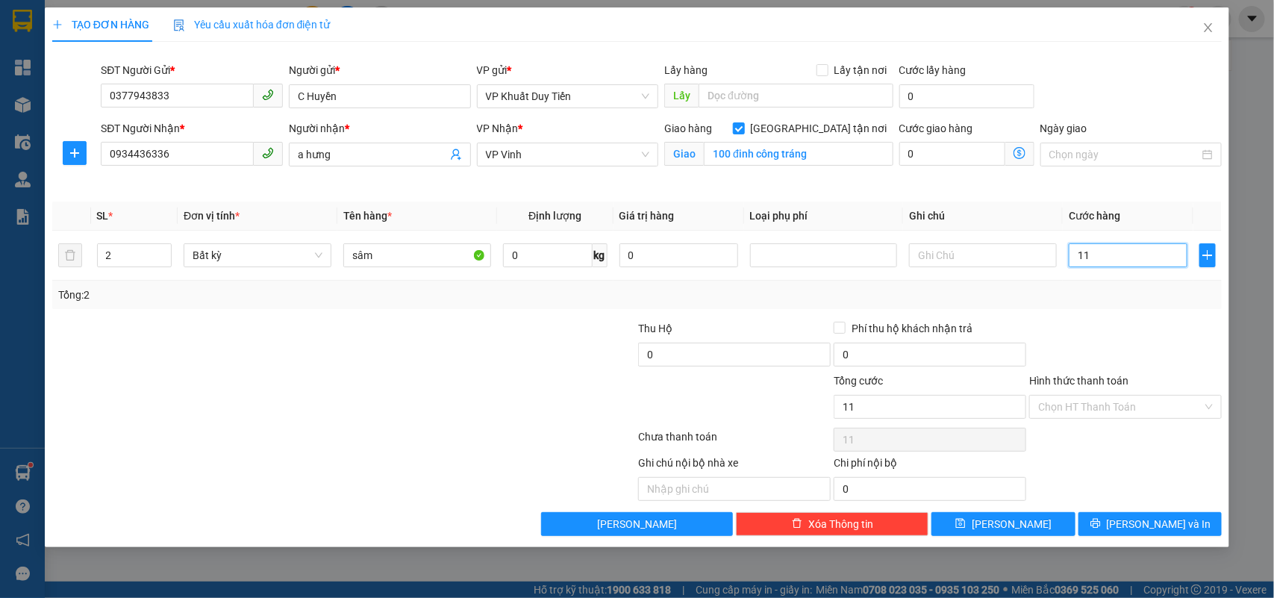
type input "110"
type input "110.000"
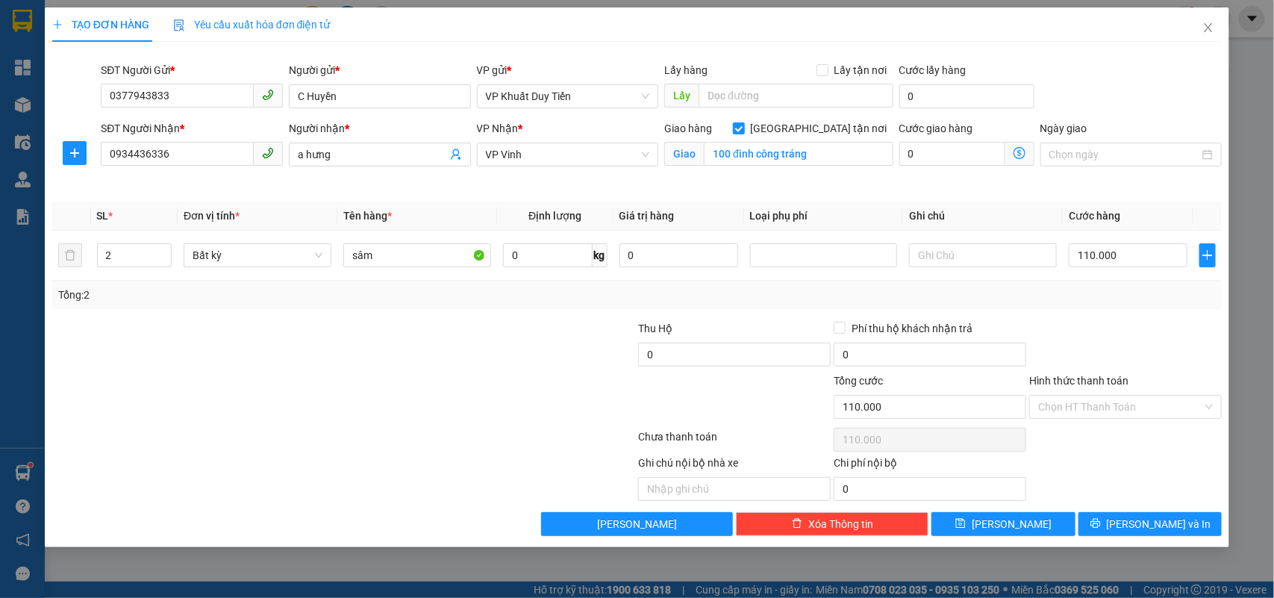
click at [1104, 328] on div at bounding box center [1124, 346] width 195 height 52
click at [1118, 404] on input "Hình thức thanh toán" at bounding box center [1120, 406] width 164 height 22
click at [1087, 345] on div at bounding box center [1124, 346] width 195 height 52
click at [1101, 521] on icon "printer" at bounding box center [1095, 523] width 10 height 10
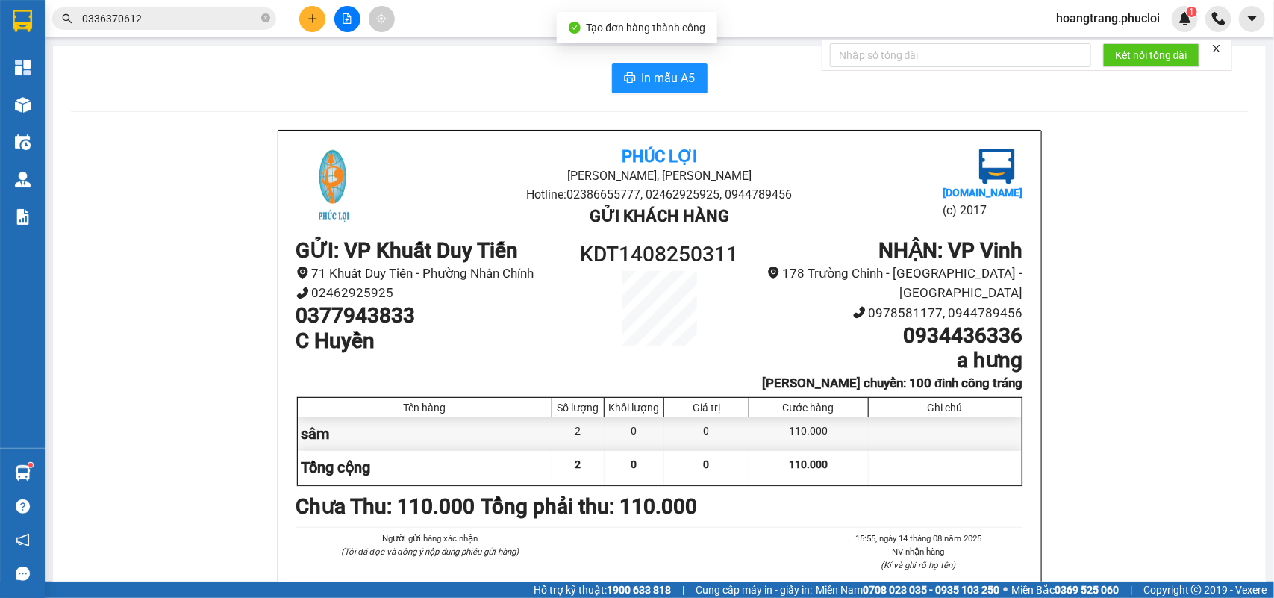
click at [648, 57] on div "In mẫu A5 Phúc Lợi Đường Nguyễn Huệ, Phường Nghi Hương Hotline: 02386655777, 02…" at bounding box center [659, 406] width 1212 height 721
click at [657, 84] on span "In mẫu A5" at bounding box center [669, 78] width 54 height 19
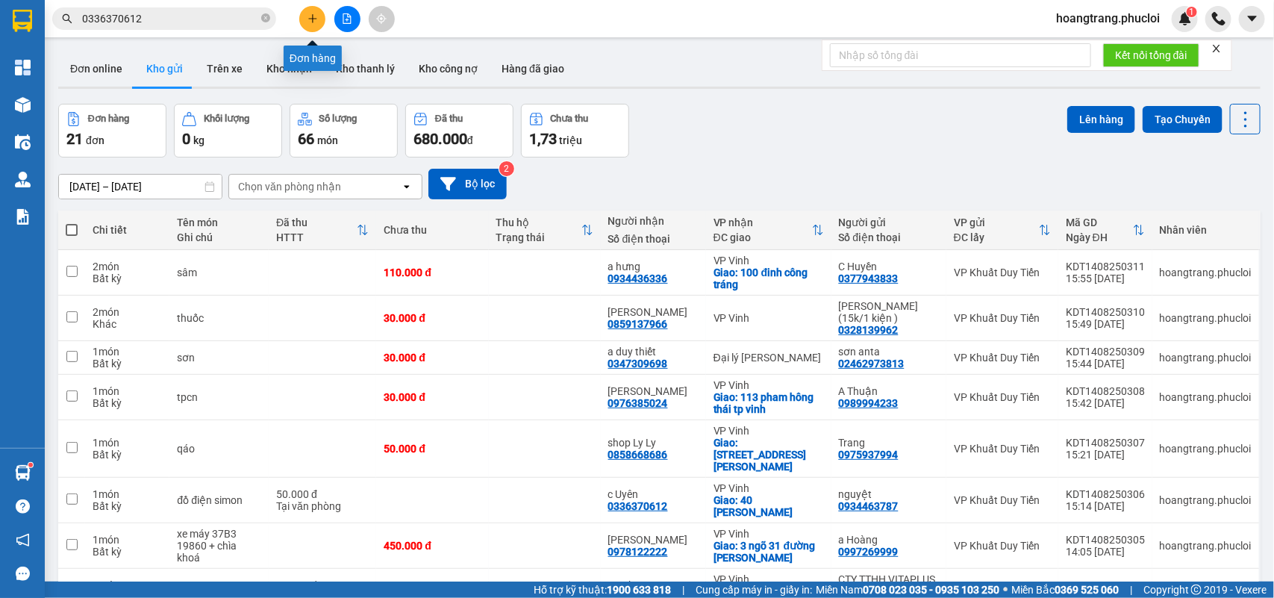
click at [307, 15] on icon "plus" at bounding box center [312, 18] width 10 height 10
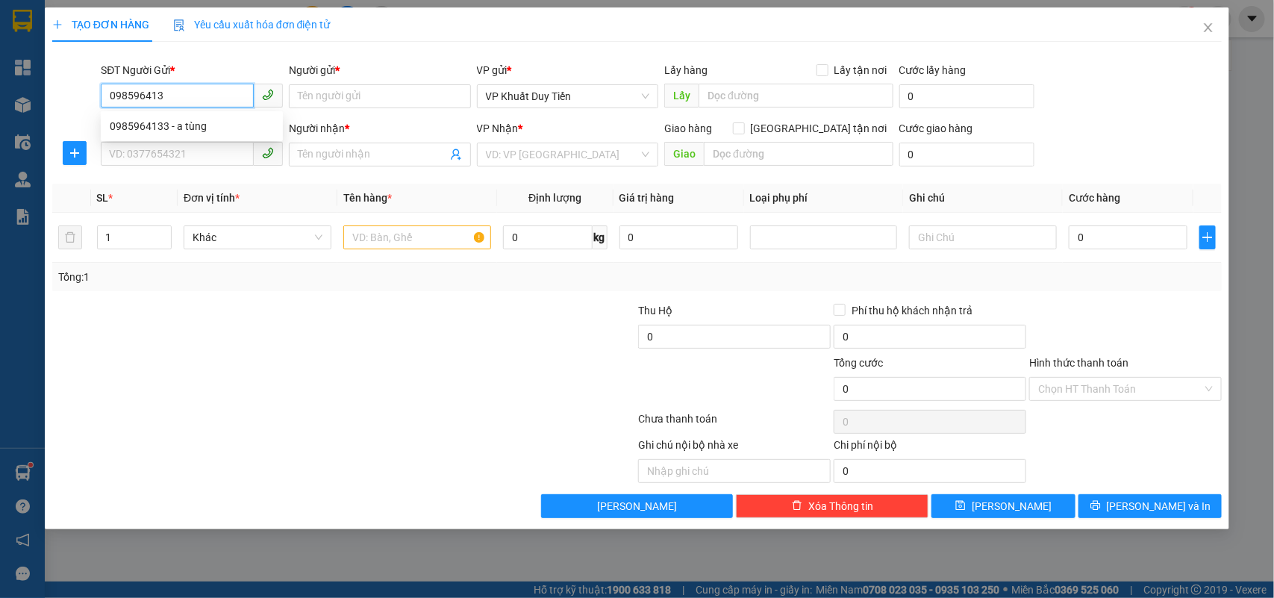
type input "0985964133"
click at [231, 131] on div "0985964133 - a tùng" at bounding box center [192, 126] width 164 height 16
type input "a tùng"
type input "0985964133"
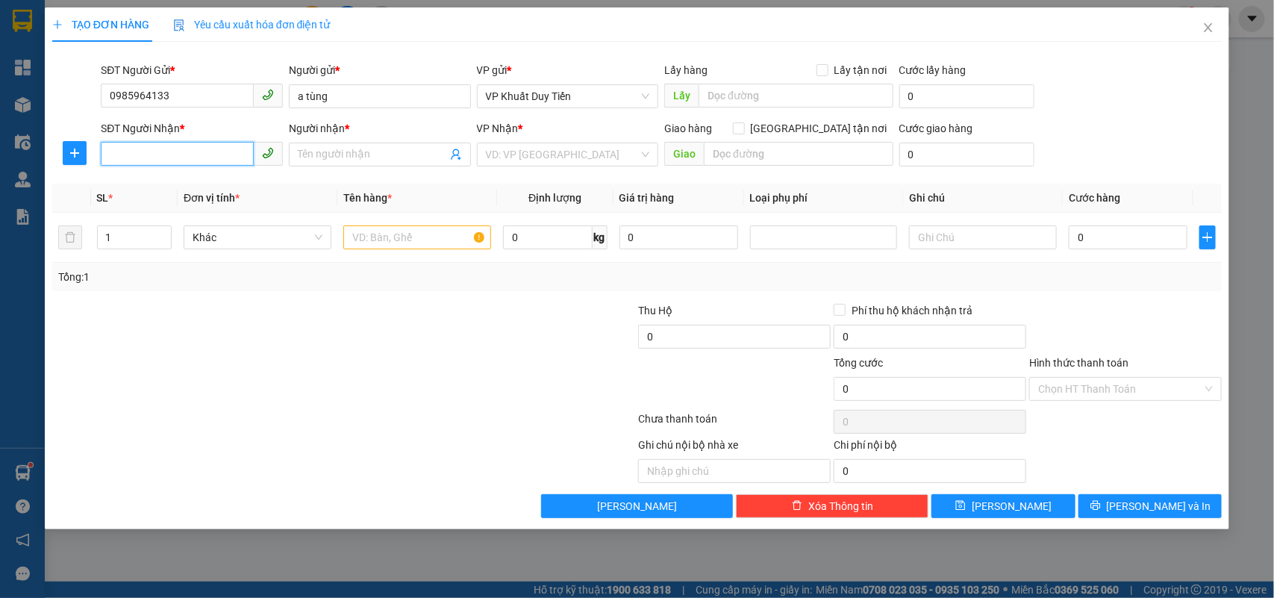
click at [215, 157] on input "SĐT Người Nhận *" at bounding box center [177, 154] width 153 height 24
click at [213, 184] on div "0915255737 - Lương Hà" at bounding box center [194, 185] width 168 height 16
type input "0915255737"
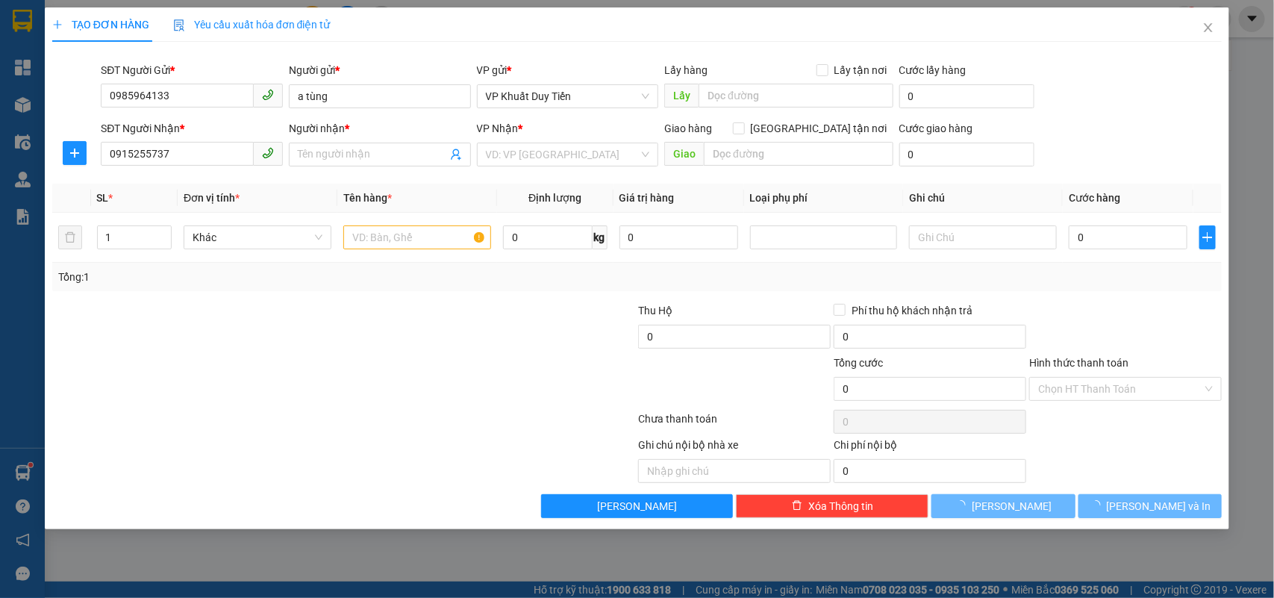
click at [331, 381] on div at bounding box center [246, 380] width 391 height 52
type input "[PERSON_NAME]"
checkbox input "true"
type input "65 Đào Duy Từ"
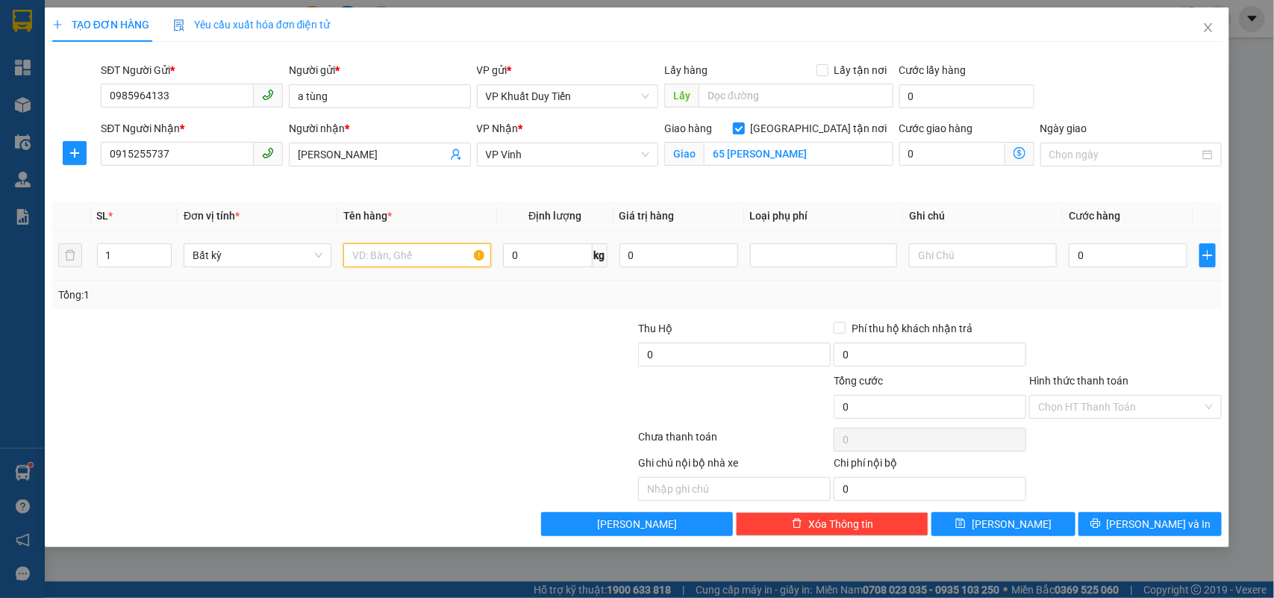
click at [378, 259] on input "text" at bounding box center [417, 255] width 148 height 24
type input "giấy"
drag, startPoint x: 347, startPoint y: 377, endPoint x: 282, endPoint y: 311, distance: 92.3
click at [316, 352] on form "Thu Hộ 0 Phí thu hộ khách nhận trả 0 Tổng cước 0 Hình thức thanh toán Chọn HT T…" at bounding box center [637, 372] width 1170 height 104
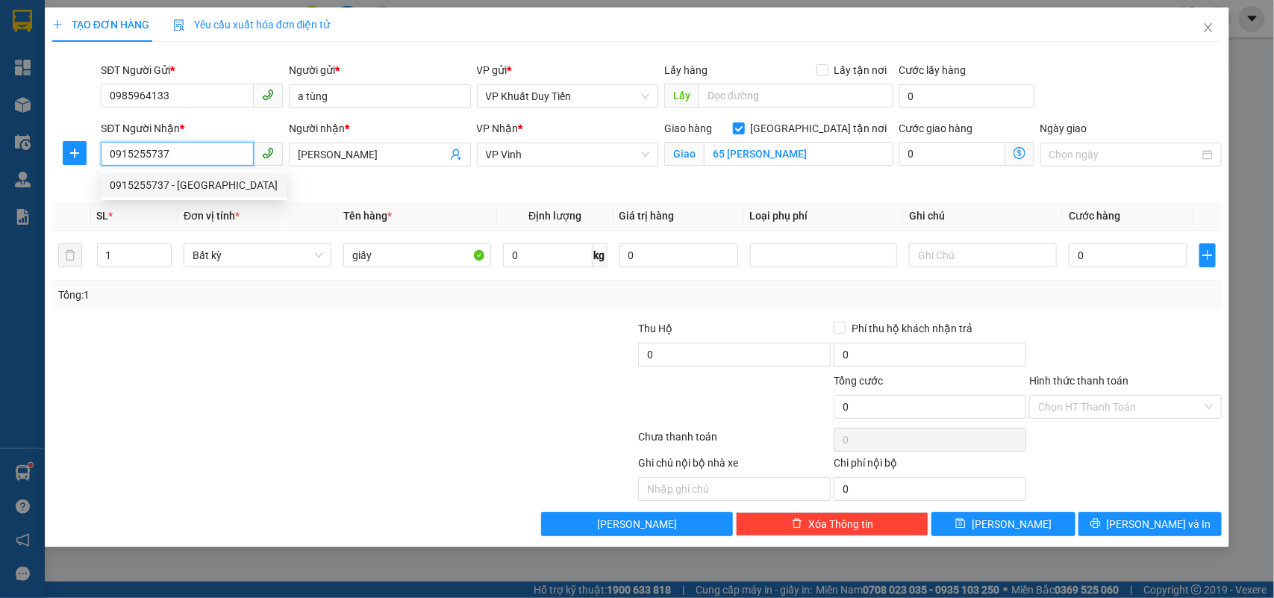
drag, startPoint x: 174, startPoint y: 154, endPoint x: 0, endPoint y: 177, distance: 175.4
click at [0, 177] on div "TẠO ĐƠN HÀNG Yêu cầu xuất hóa đơn điện tử Transit Pickup Surcharge Ids Transit …" at bounding box center [637, 299] width 1274 height 598
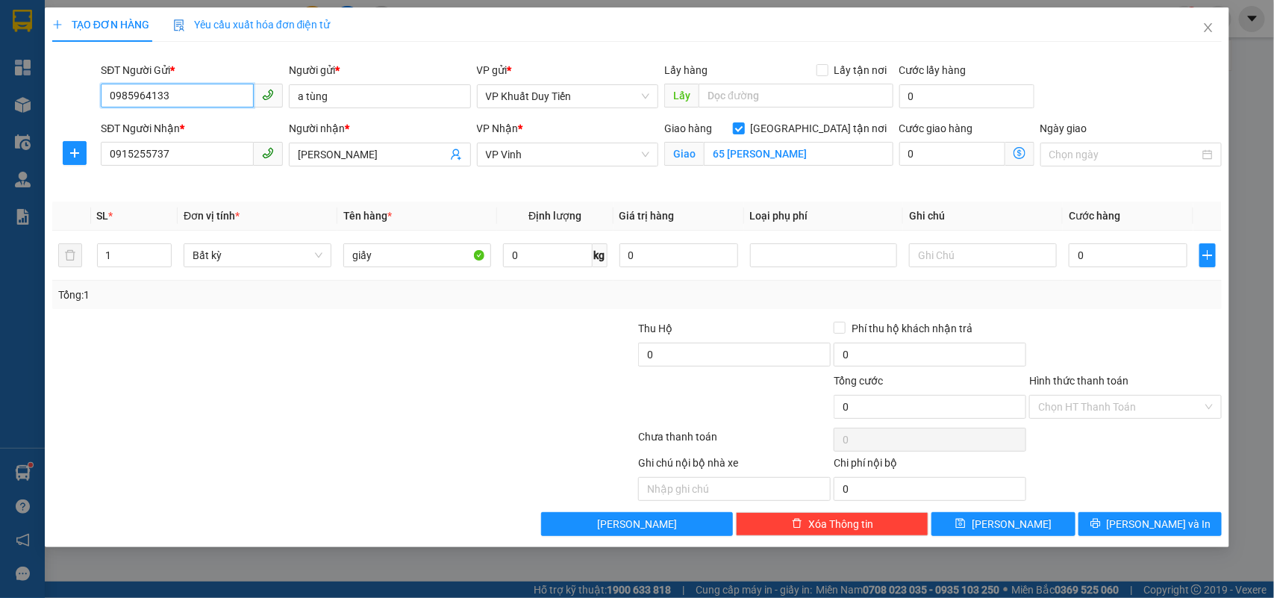
drag, startPoint x: 192, startPoint y: 91, endPoint x: 19, endPoint y: 110, distance: 174.2
click at [19, 110] on div "TẠO ĐƠN HÀNG Yêu cầu xuất hóa đơn điện tử Transit Pickup Surcharge Ids Transit …" at bounding box center [637, 299] width 1274 height 598
click at [1128, 256] on input "0" at bounding box center [1127, 255] width 119 height 24
type input "1"
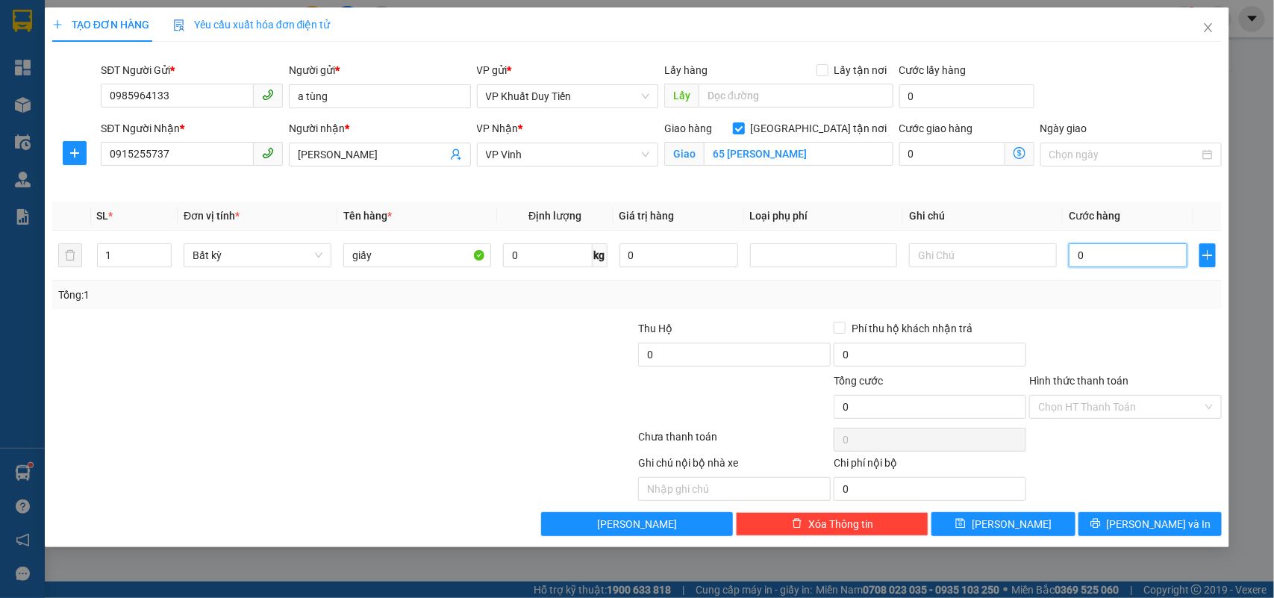
type input "1"
type input "18"
type input "180"
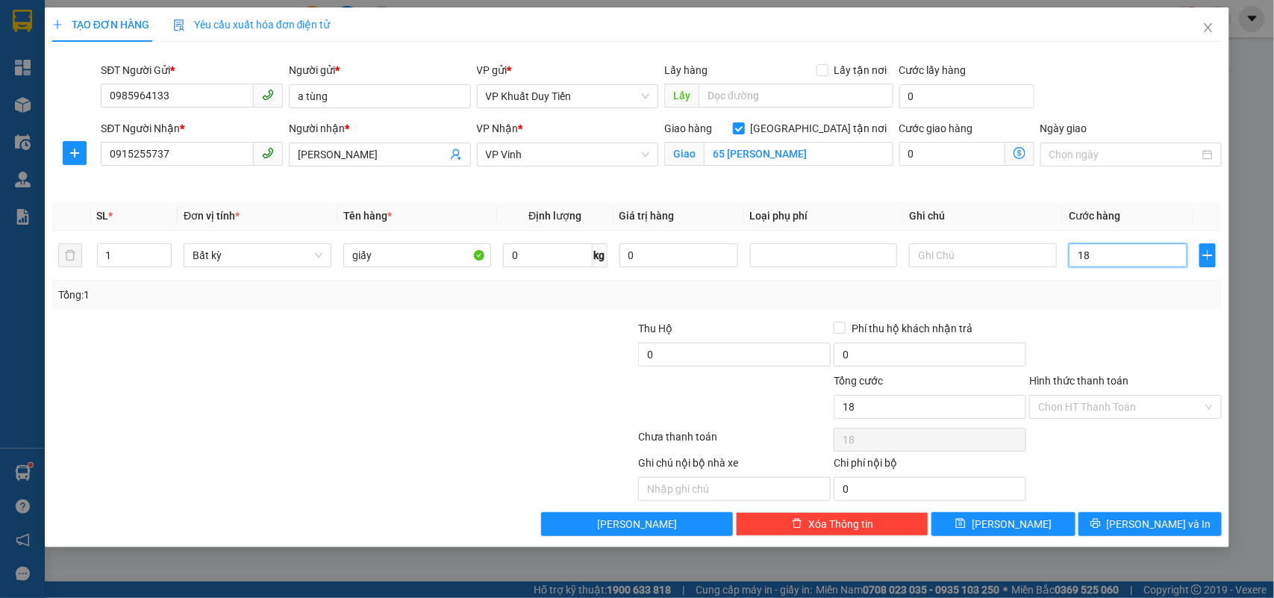
type input "180"
type input "180.000"
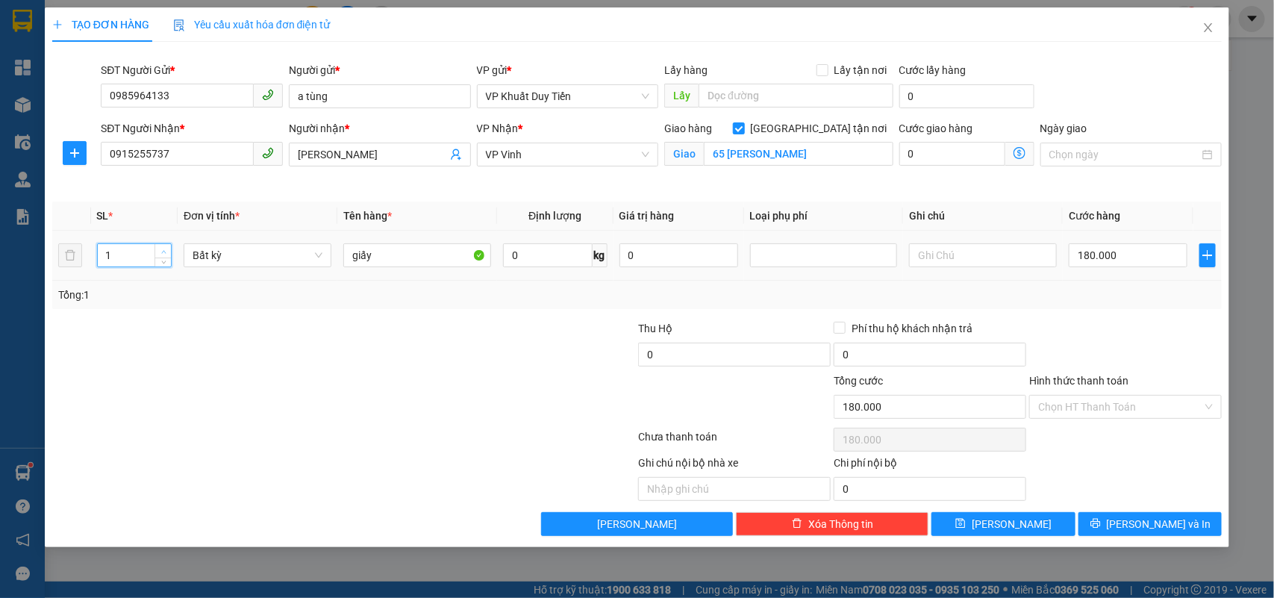
click at [159, 254] on span "up" at bounding box center [163, 251] width 9 height 9
type input "3"
click at [163, 247] on span "Increase Value" at bounding box center [162, 250] width 16 height 13
click at [1109, 313] on div "Transit Pickup Surcharge Ids Transit Deliver Surcharge Ids Transit Deliver Surc…" at bounding box center [637, 295] width 1170 height 482
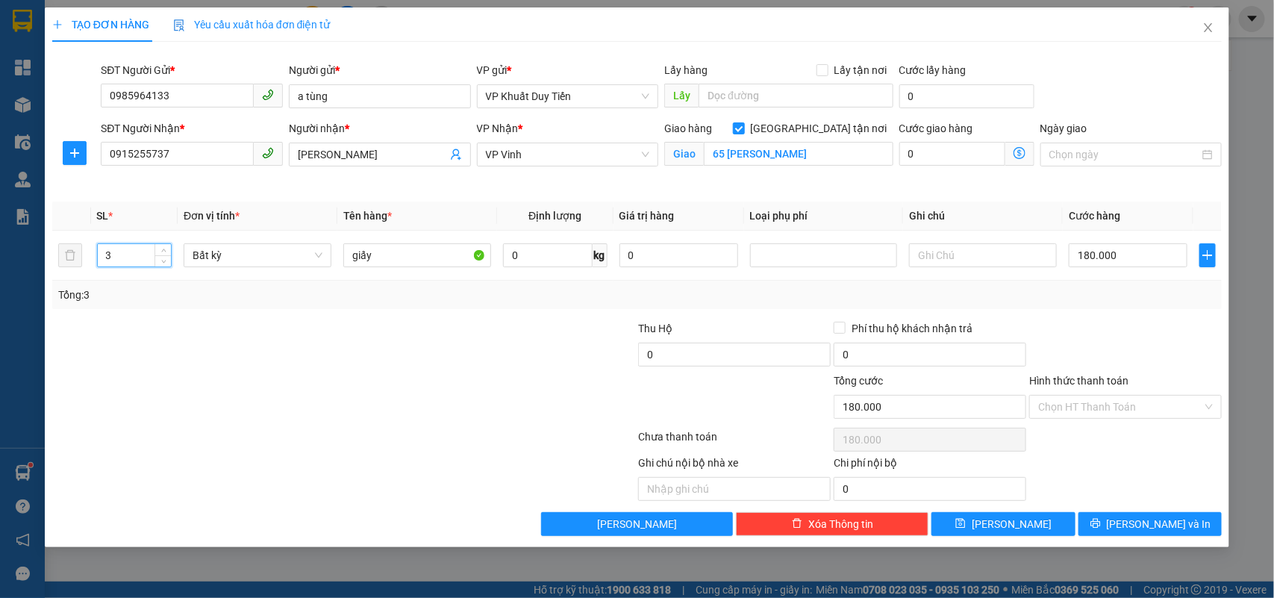
type input "0"
click at [1108, 257] on input "0" at bounding box center [1127, 255] width 119 height 24
type input "1"
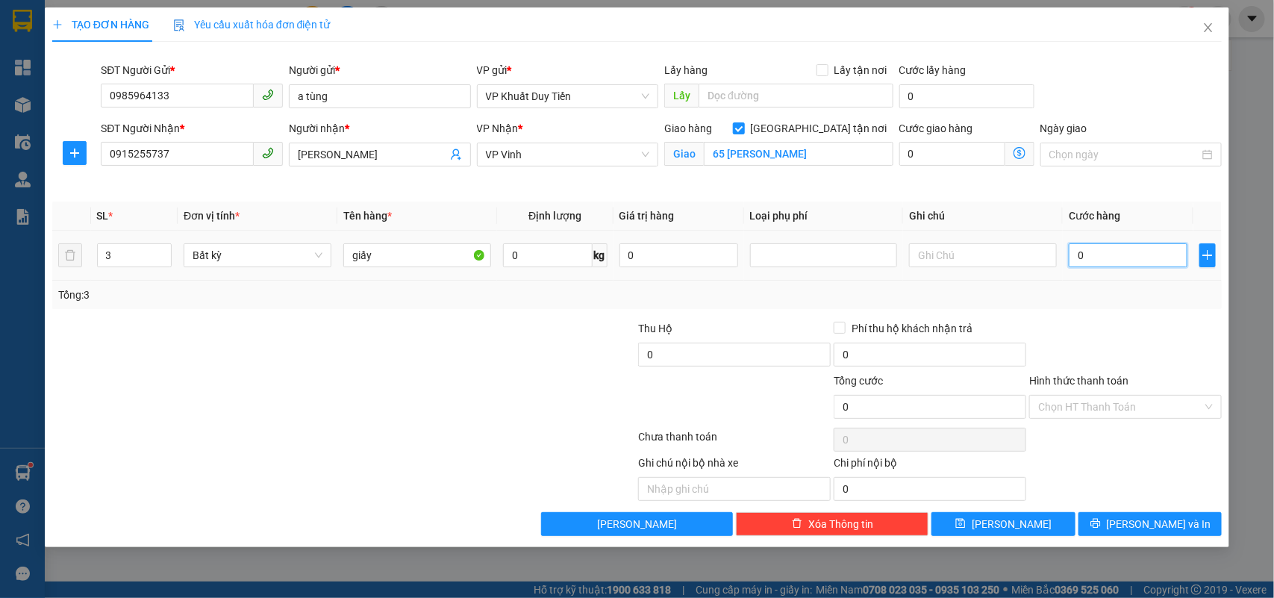
type input "1"
type input "18"
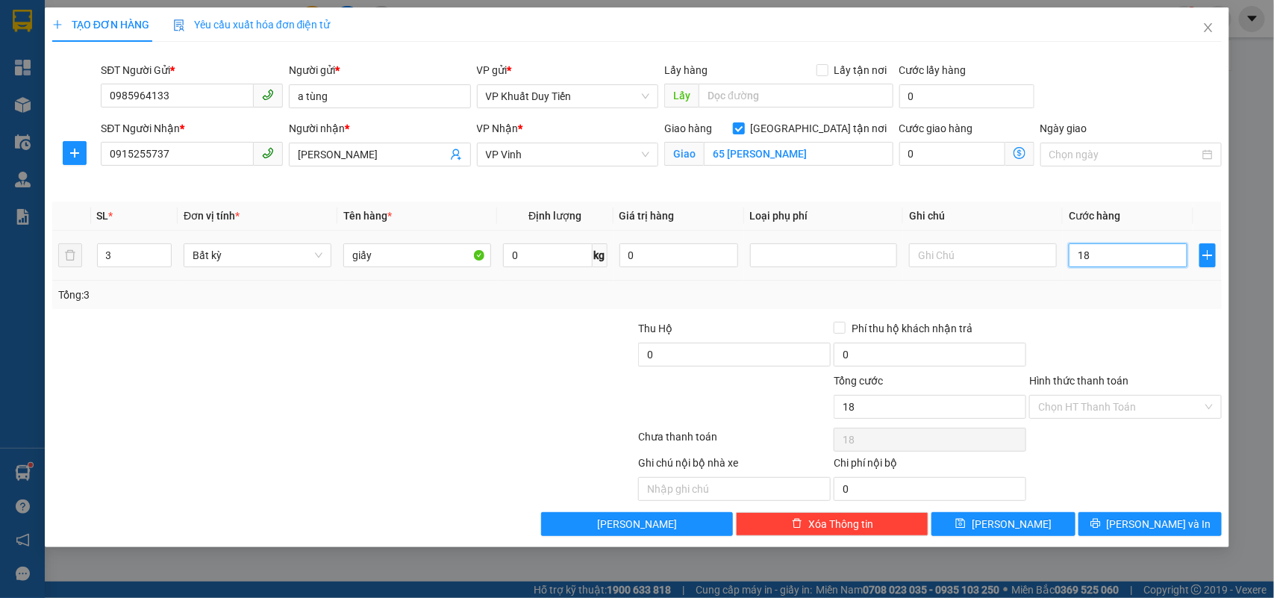
type input "180"
type input "180.000"
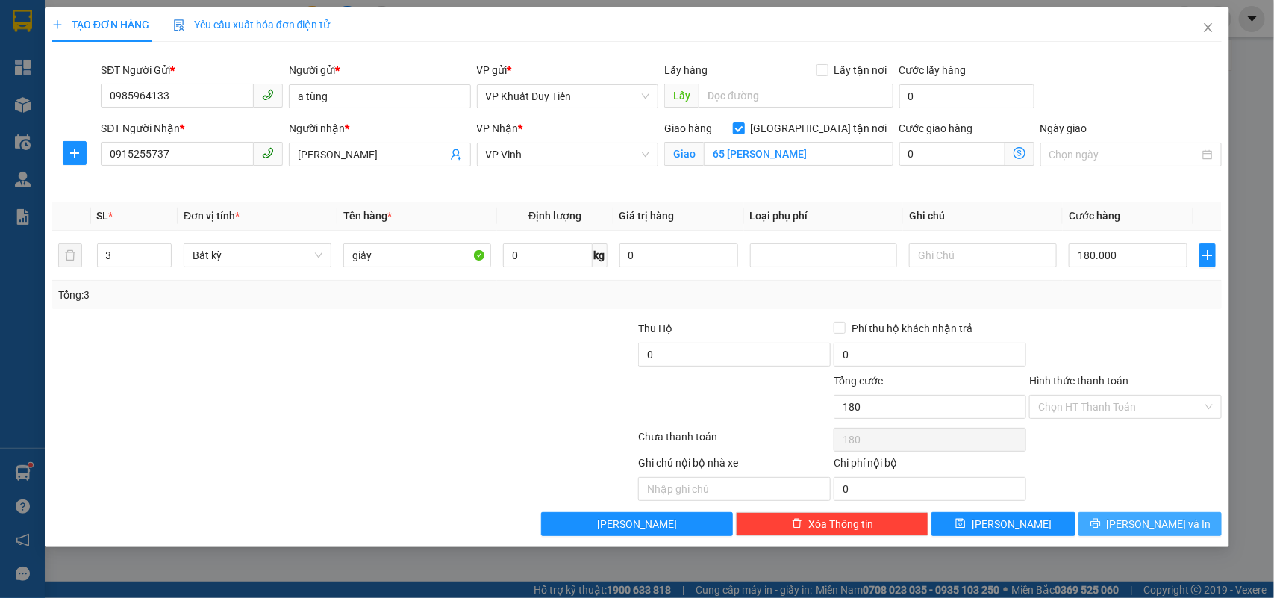
type input "180.000"
click at [1140, 520] on span "[PERSON_NAME] và In" at bounding box center [1158, 524] width 104 height 16
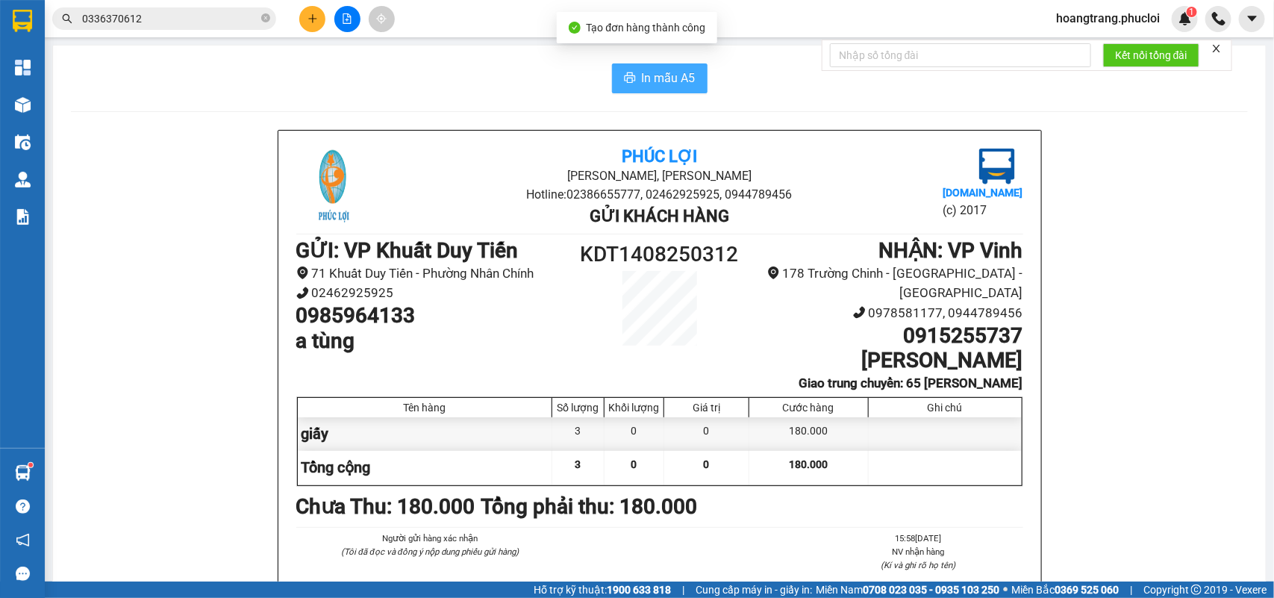
click at [642, 73] on span "In mẫu A5" at bounding box center [669, 78] width 54 height 19
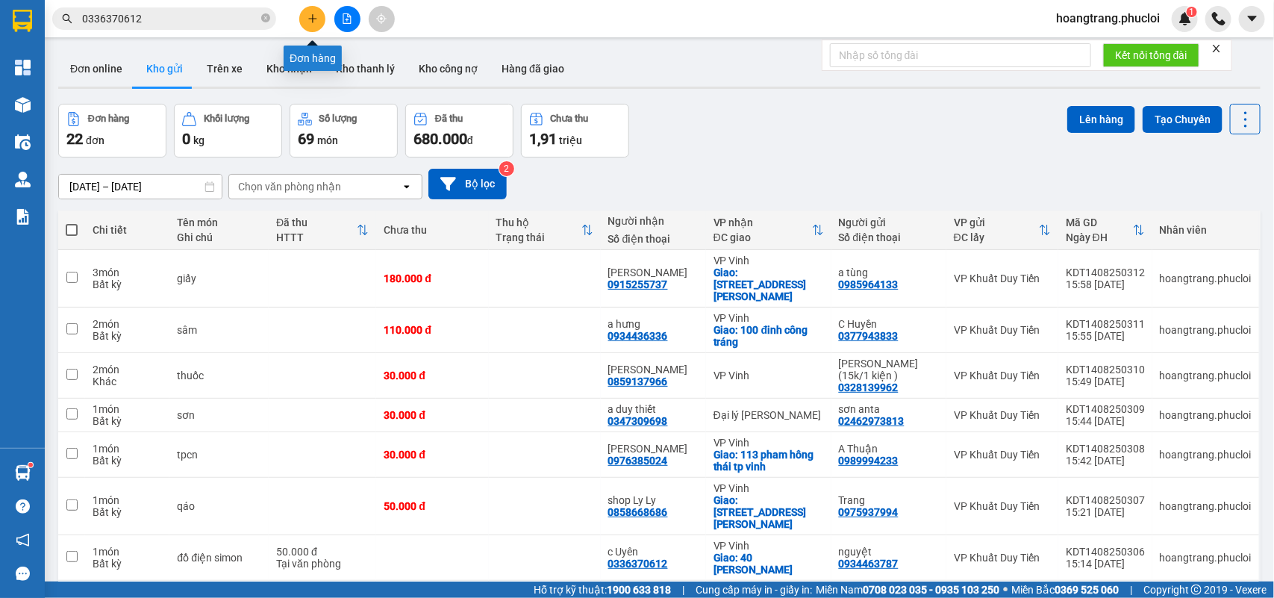
click at [307, 16] on icon "plus" at bounding box center [312, 18] width 10 height 10
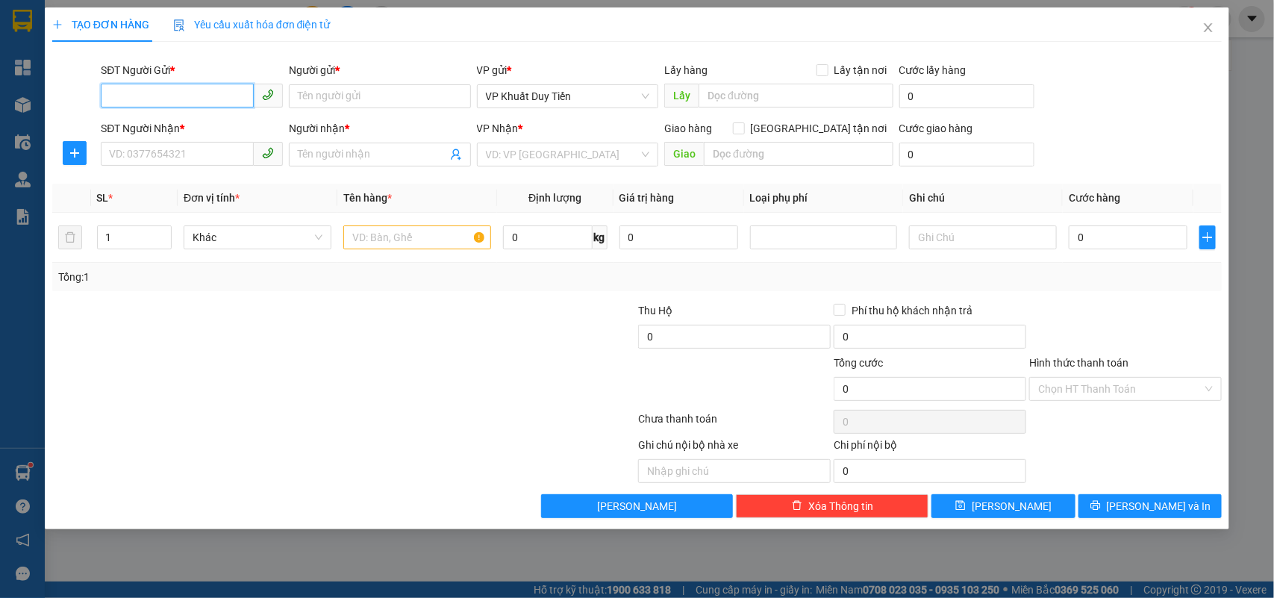
click at [168, 93] on input "SĐT Người Gửi *" at bounding box center [177, 96] width 153 height 24
click at [232, 137] on div "0984845121 - Giang" at bounding box center [192, 126] width 182 height 24
type input "0984845121"
type input "Giang"
type input "0984845121"
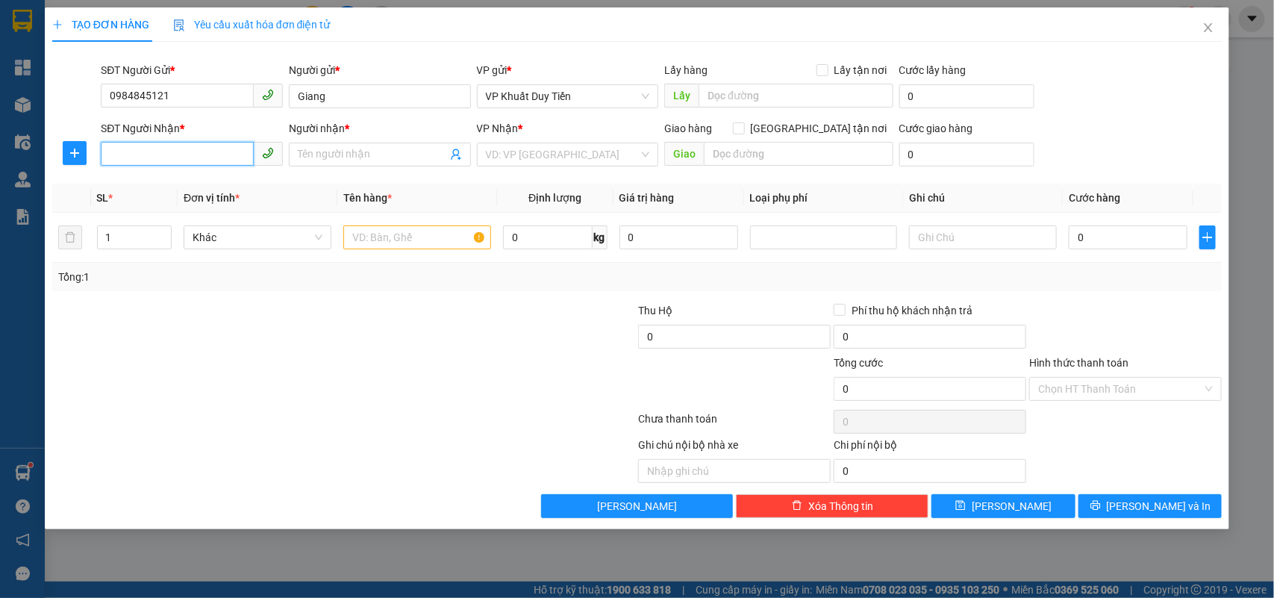
click at [176, 155] on input "SĐT Người Nhận *" at bounding box center [177, 154] width 153 height 24
click at [198, 189] on div "0966273202 - C DƯƠNG" at bounding box center [192, 185] width 164 height 16
type input "0966273202"
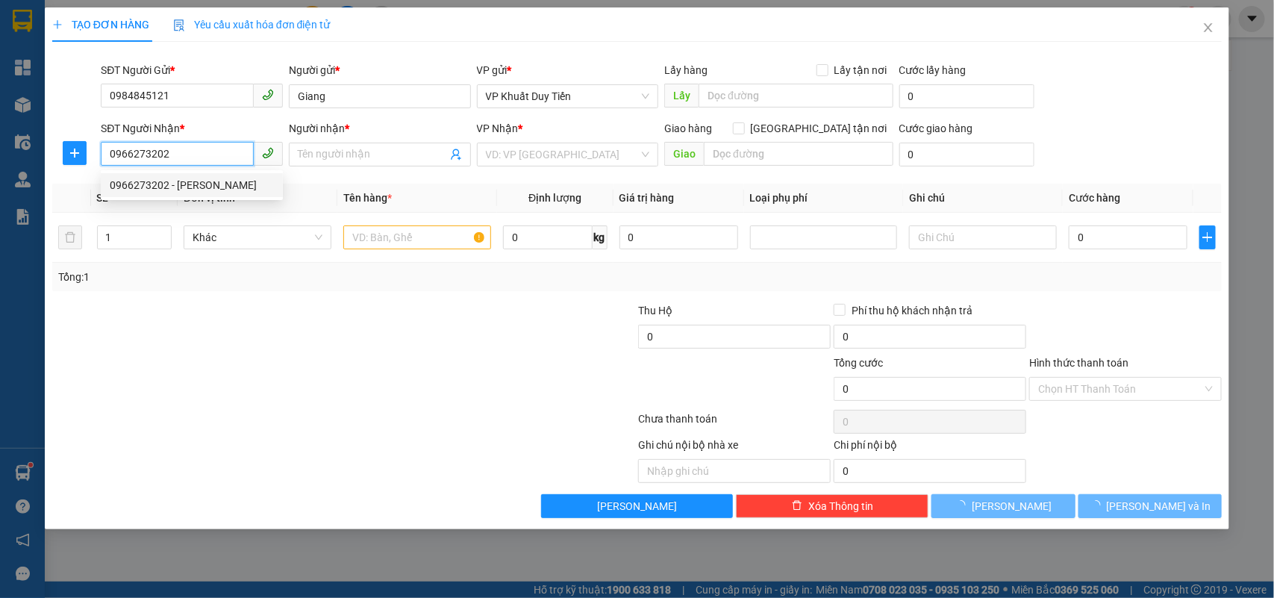
type input "C DƯƠNG"
checkbox input "true"
type input "105 LÝ THƯỜNG KIỆT"
type input "0966273202"
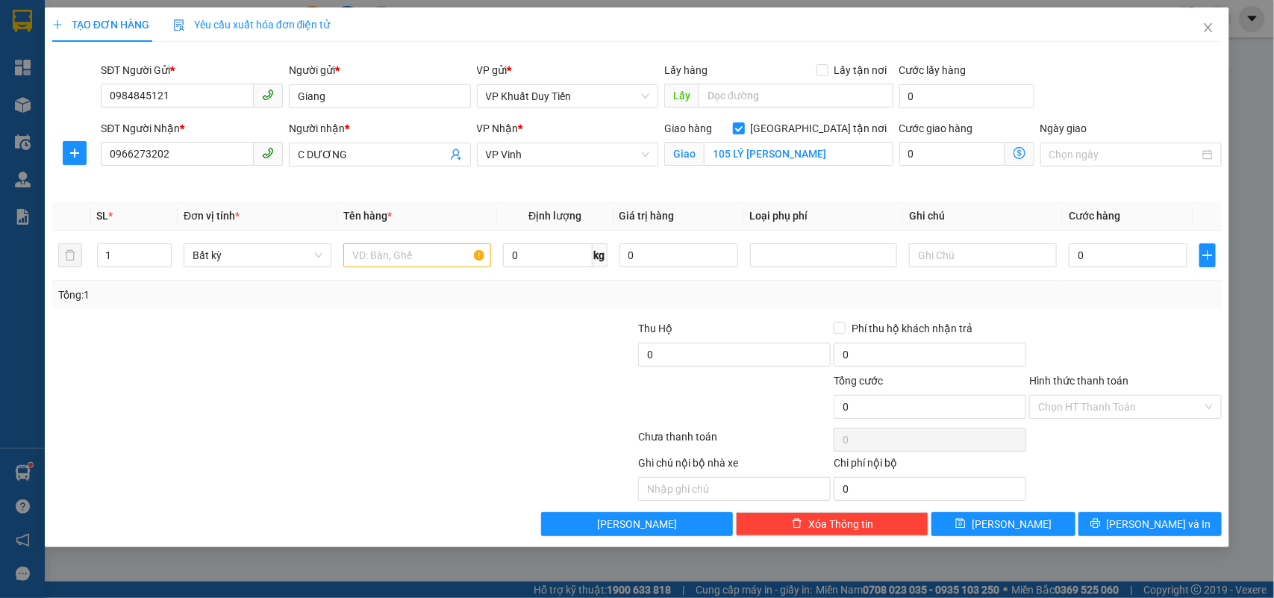
click at [383, 367] on div at bounding box center [246, 346] width 391 height 52
click at [463, 266] on input "text" at bounding box center [417, 255] width 148 height 24
type input "thuốc"
click at [1142, 263] on input "0" at bounding box center [1127, 255] width 119 height 24
type input "3"
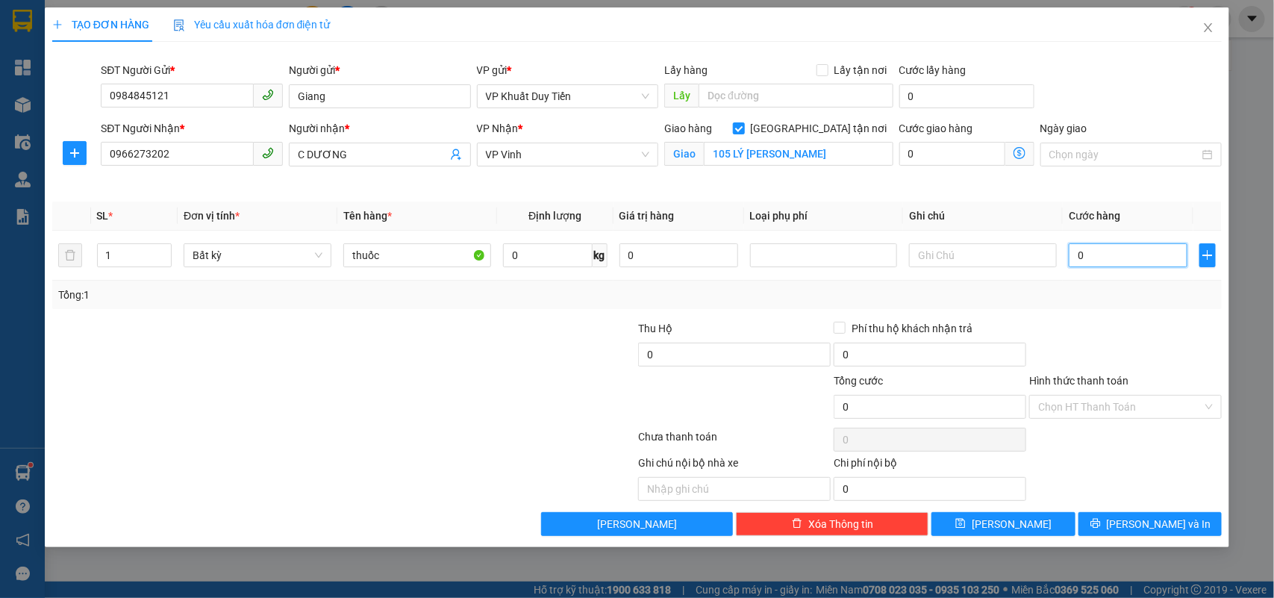
type input "3"
type input "30"
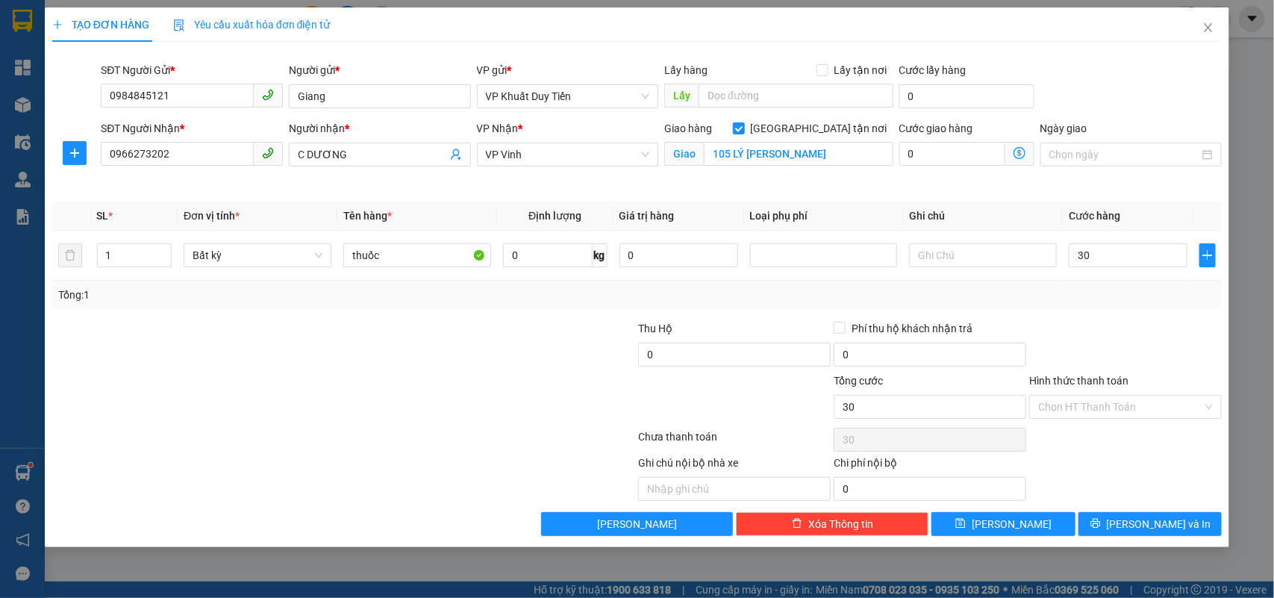
click at [1121, 339] on div at bounding box center [1124, 346] width 195 height 52
type input "30.000"
click at [1116, 413] on input "Hình thức thanh toán" at bounding box center [1120, 406] width 164 height 22
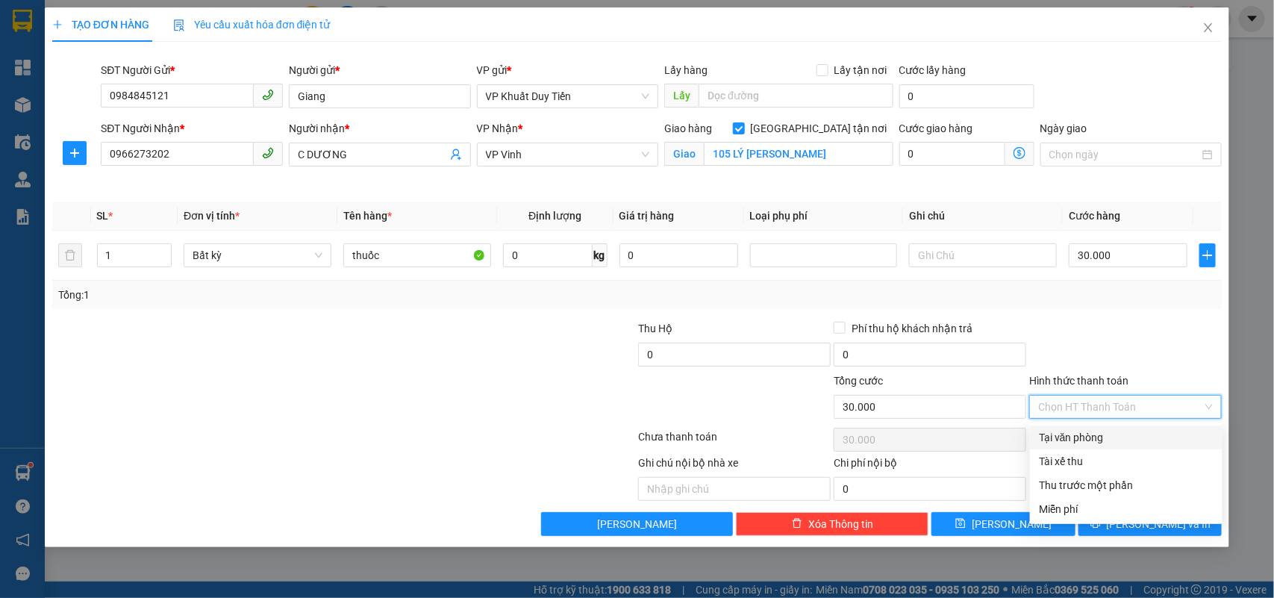
click at [1102, 442] on div "Tại văn phòng" at bounding box center [1126, 437] width 175 height 16
type input "0"
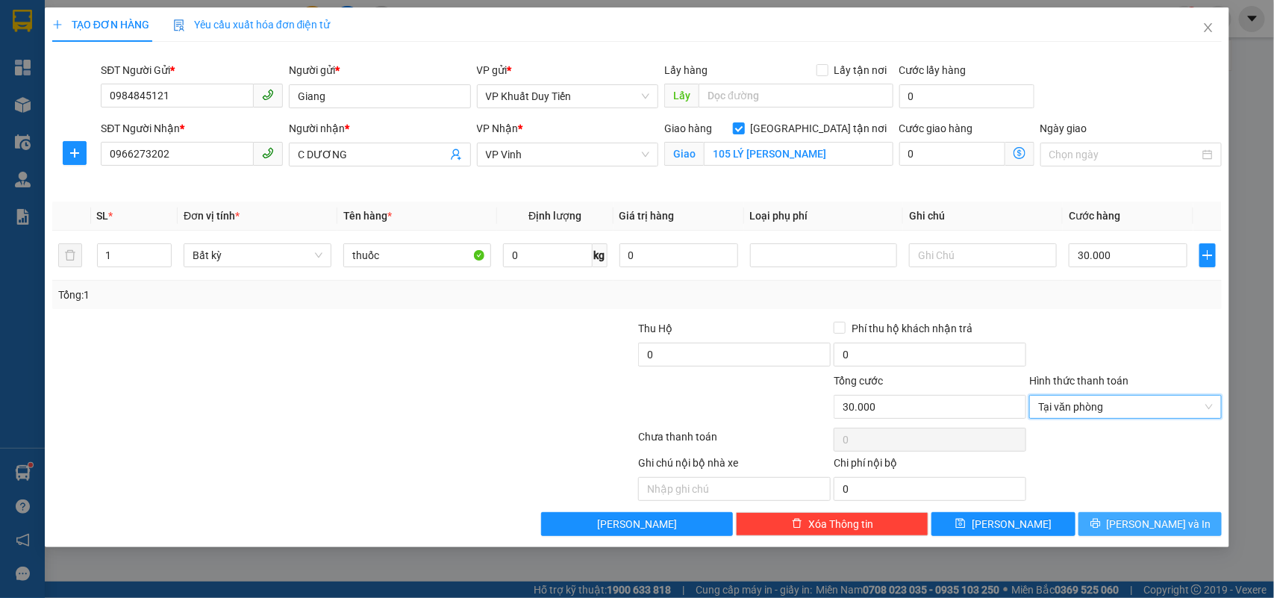
click at [1103, 517] on button "[PERSON_NAME] và In" at bounding box center [1149, 524] width 143 height 24
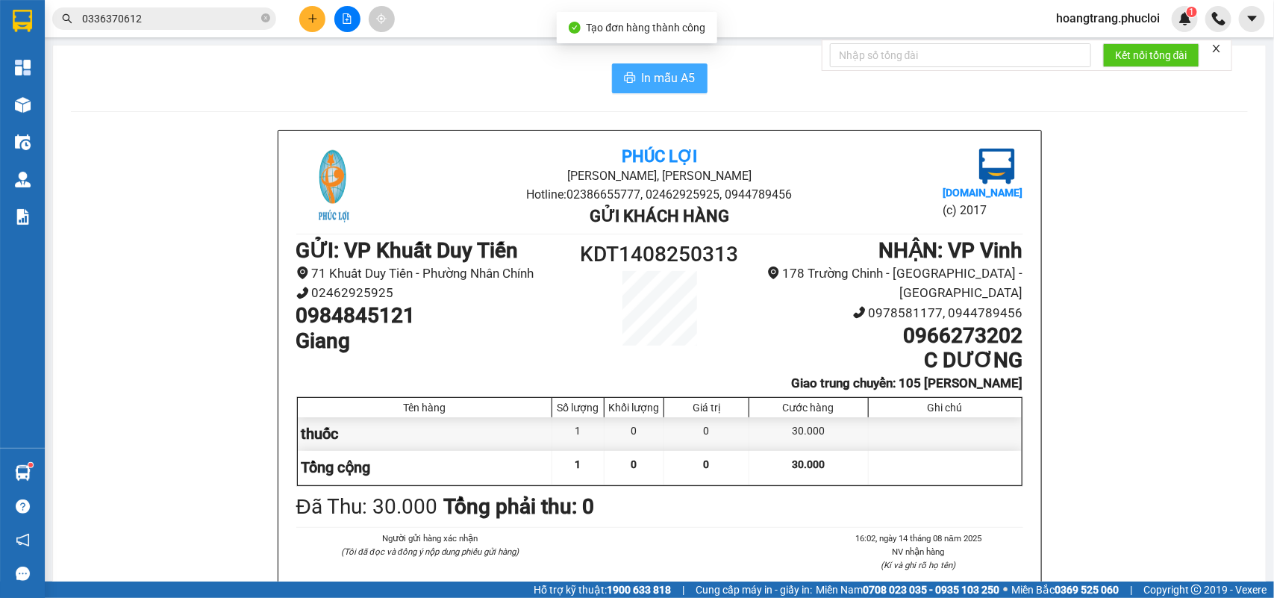
click at [677, 78] on span "In mẫu A5" at bounding box center [669, 78] width 54 height 19
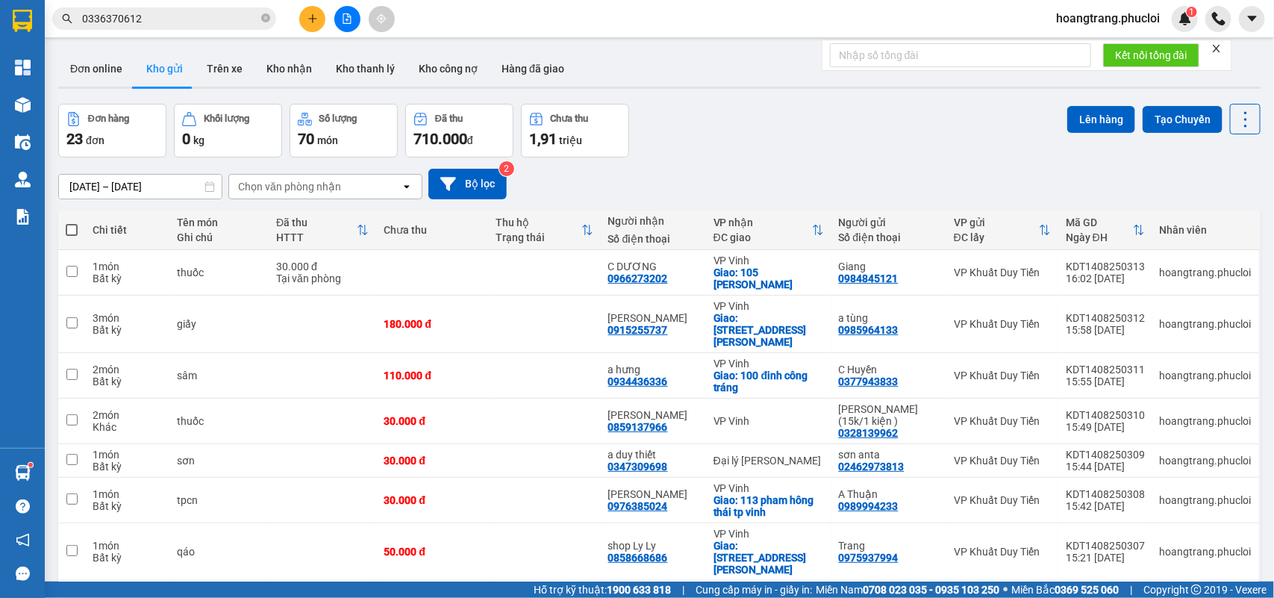
click at [875, 128] on div "Đơn hàng 23 đơn Khối lượng 0 kg Số lượng 70 món Đã thu 710.000 đ Chưa thu 1,91 …" at bounding box center [659, 131] width 1202 height 54
click at [315, 21] on icon "plus" at bounding box center [312, 18] width 10 height 10
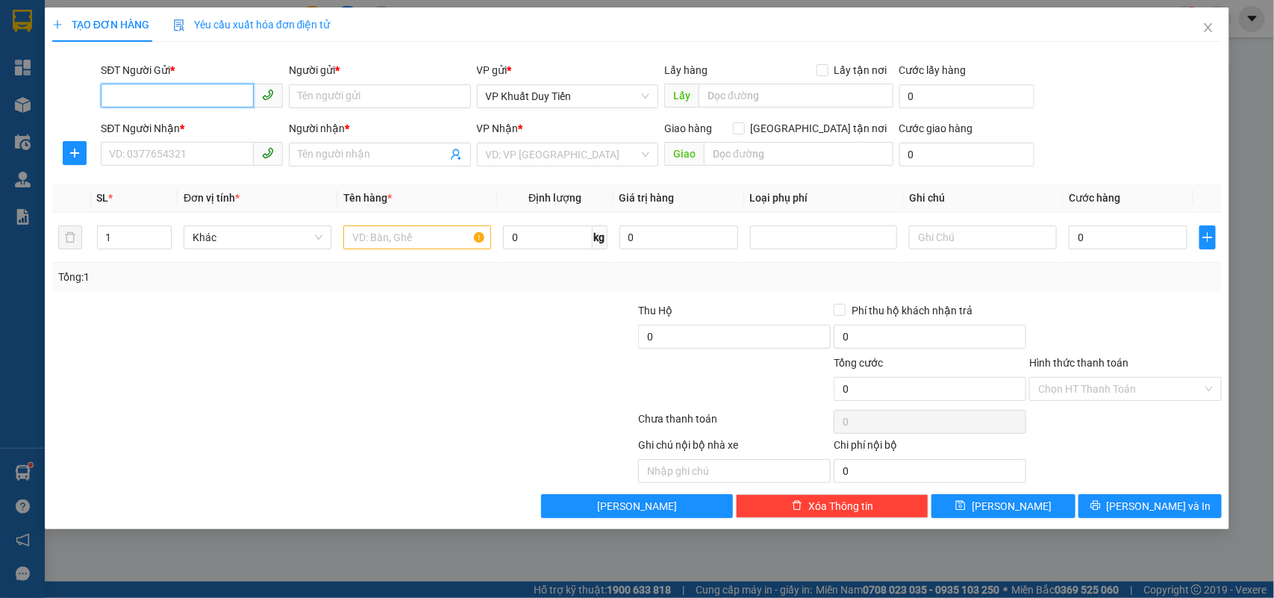
click at [199, 88] on input "SĐT Người Gửi *" at bounding box center [177, 96] width 153 height 24
click at [210, 125] on div "0947884591 - a cường" at bounding box center [192, 126] width 164 height 16
type input "0947884591"
type input "a cường"
type input "0947884591"
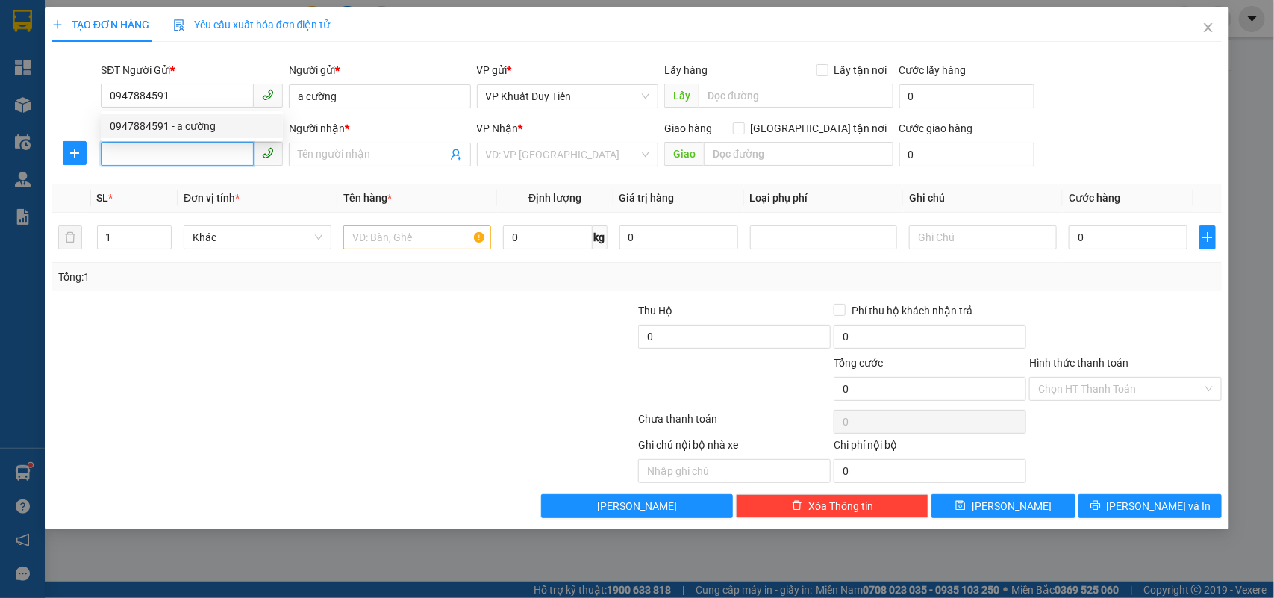
click at [210, 150] on input "SĐT Người Nhận *" at bounding box center [177, 154] width 153 height 24
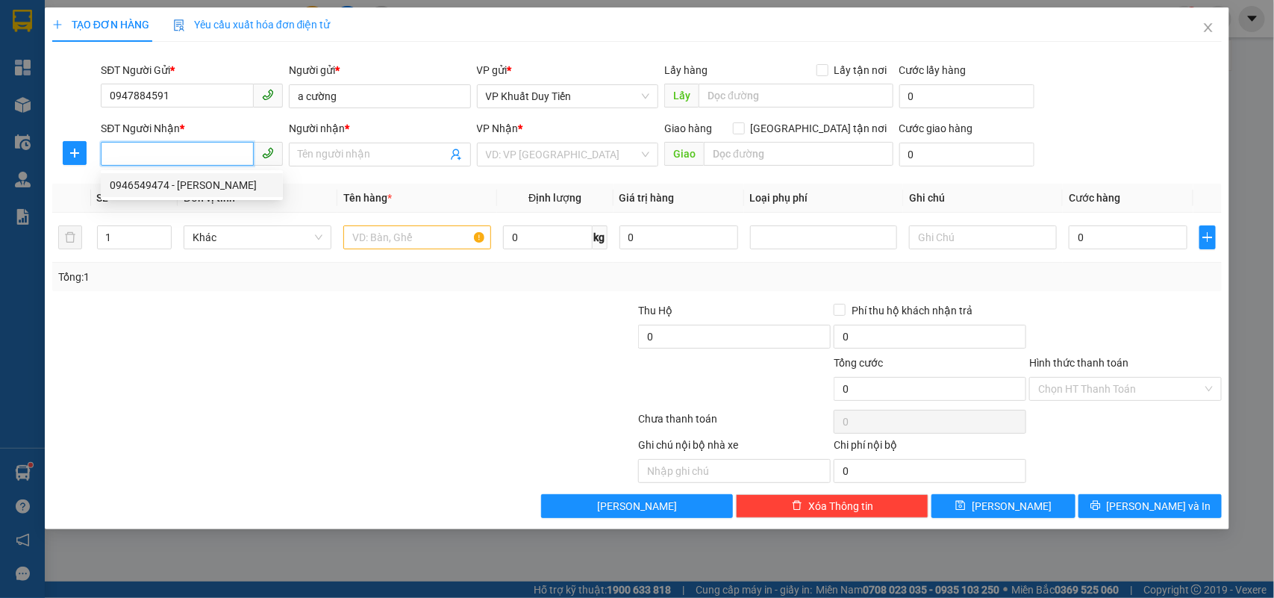
click at [216, 181] on div "0946549474 - VƯƠNG HUYỀN" at bounding box center [192, 185] width 164 height 16
type input "0946549474"
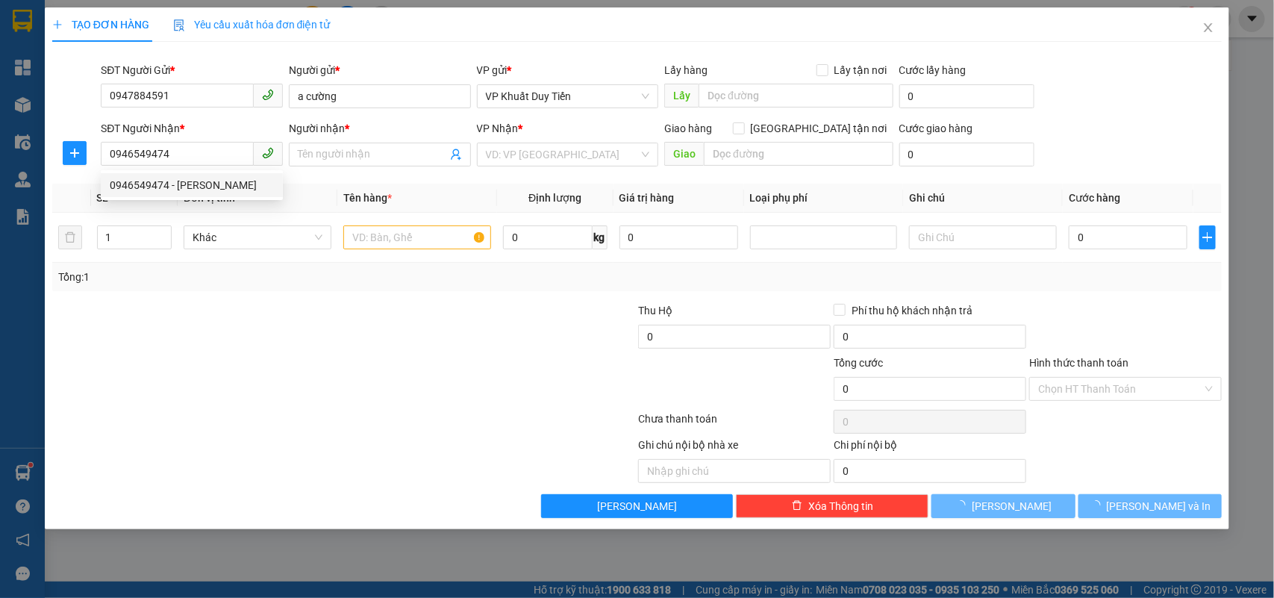
type input "[PERSON_NAME]"
click at [377, 314] on div at bounding box center [246, 328] width 391 height 52
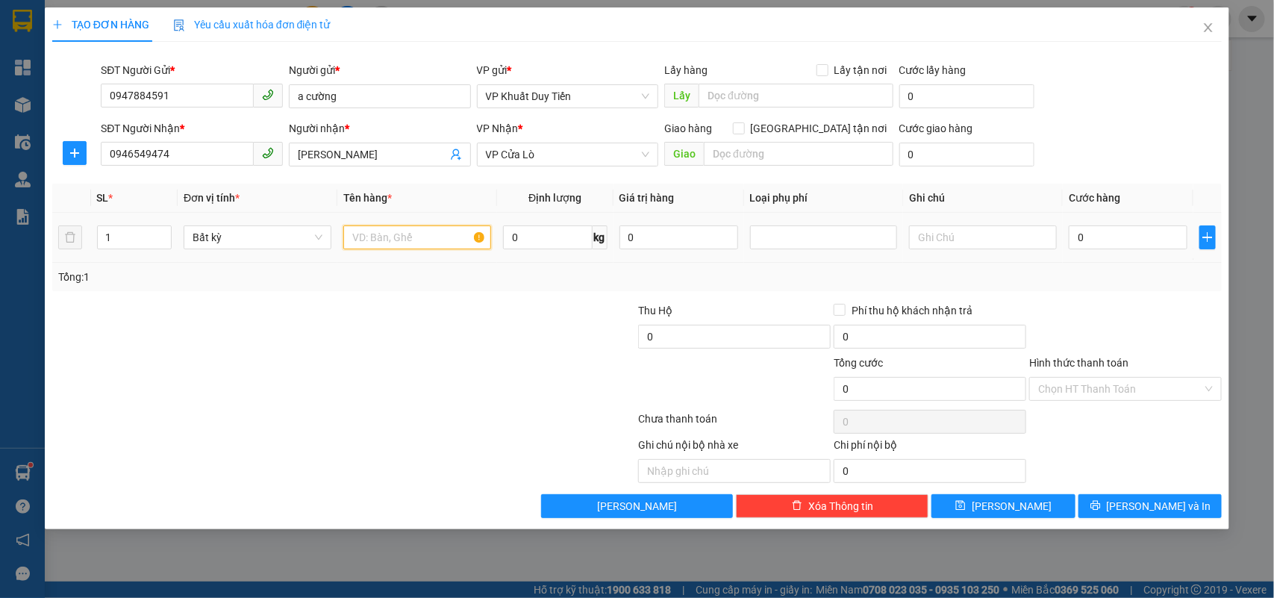
click at [382, 235] on input "text" at bounding box center [417, 237] width 148 height 24
type input "tpcn"
click at [1150, 239] on input "0" at bounding box center [1127, 237] width 119 height 24
type input "5"
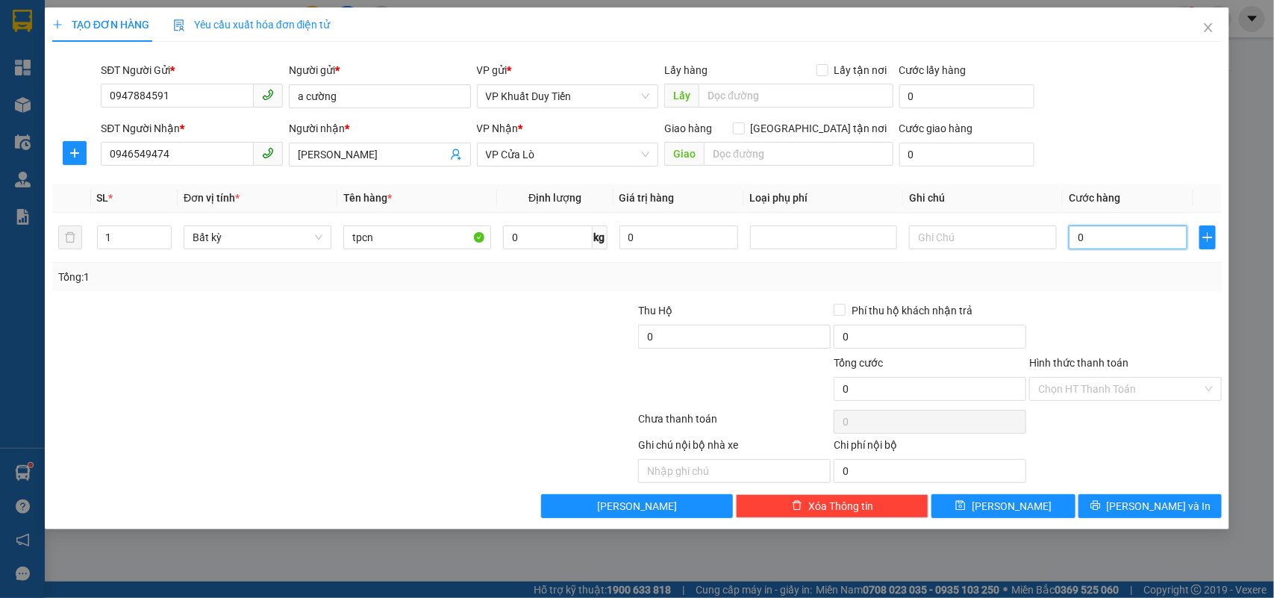
type input "5"
type input "50"
type input "50.000"
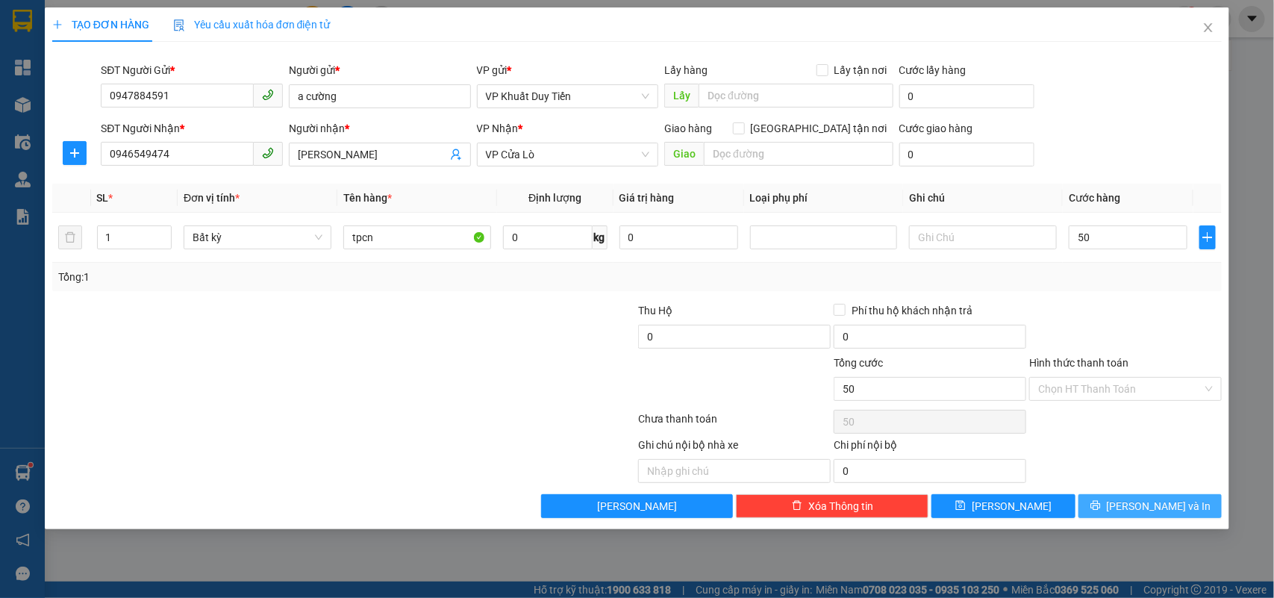
type input "50.000"
click at [1148, 511] on span "[PERSON_NAME] và In" at bounding box center [1158, 506] width 104 height 16
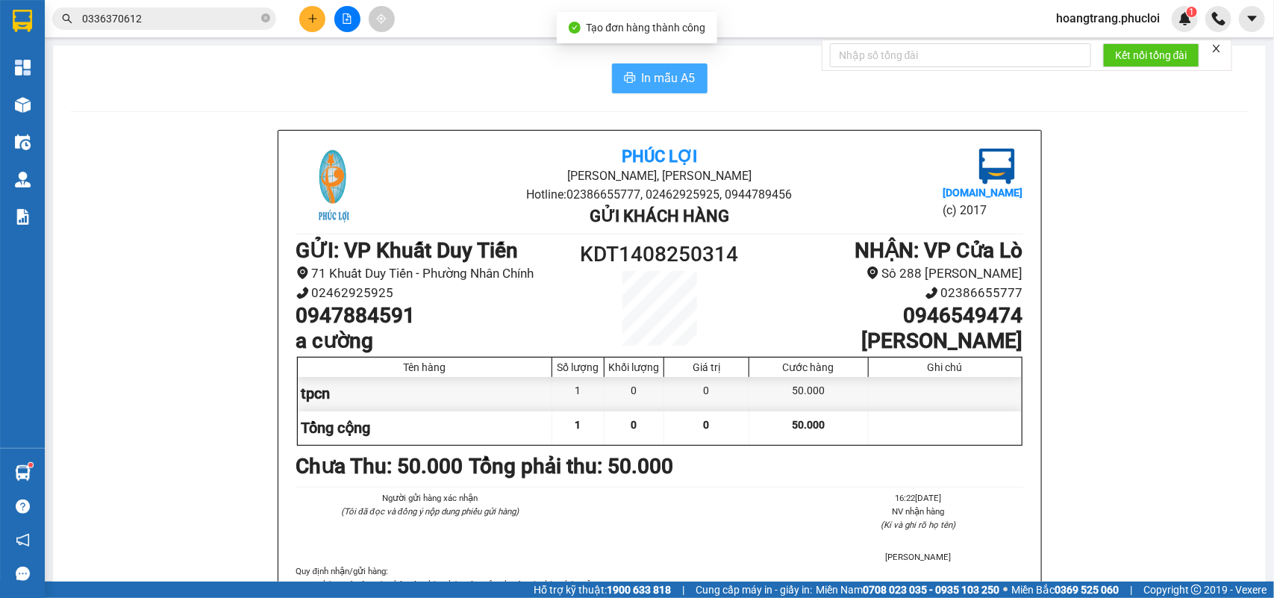
click at [692, 75] on button "In mẫu A5" at bounding box center [660, 78] width 96 height 30
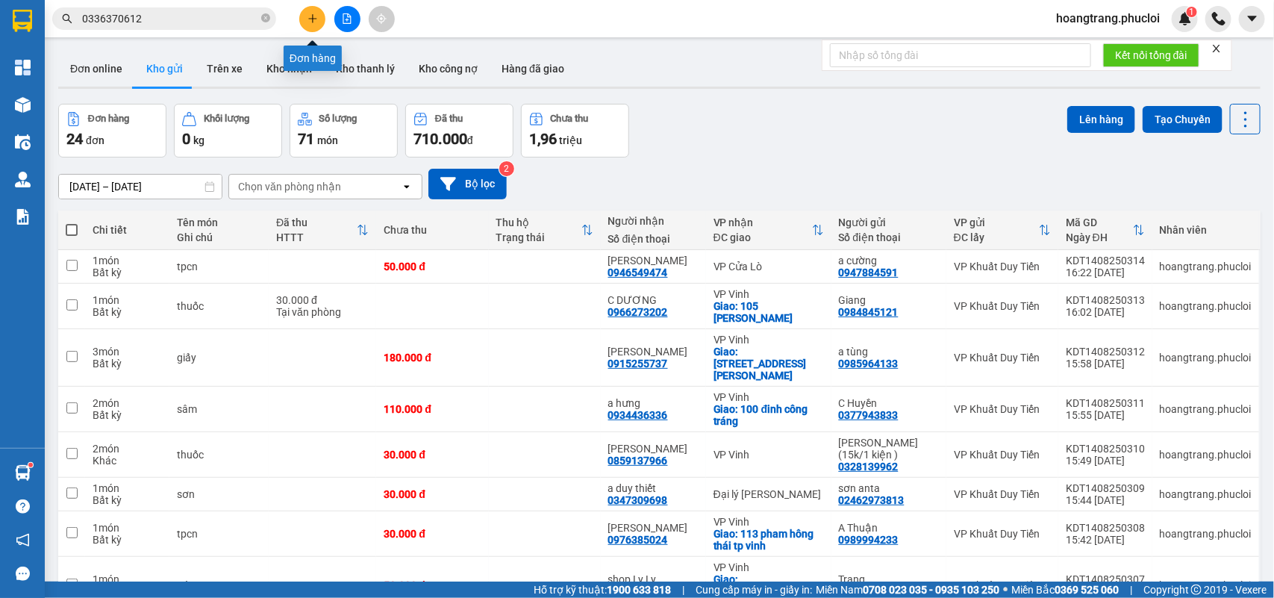
click at [315, 25] on button at bounding box center [312, 19] width 26 height 26
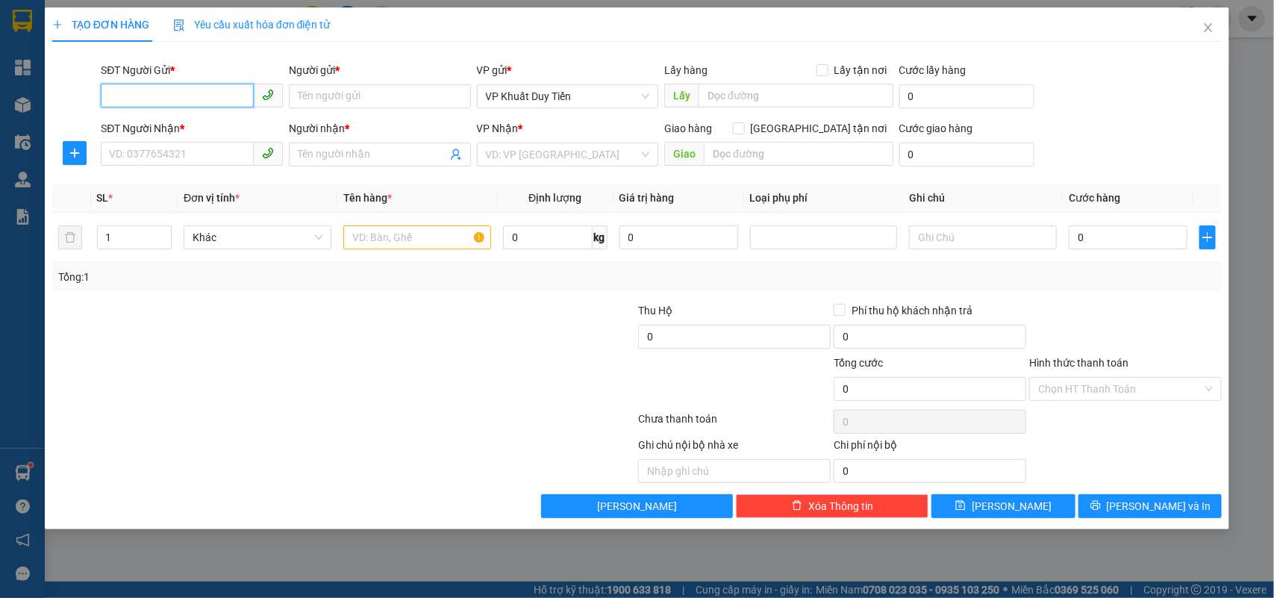
click at [195, 87] on input "SĐT Người Gửi *" at bounding box center [177, 96] width 153 height 24
click at [195, 105] on input "0943890998" at bounding box center [177, 96] width 153 height 24
type input "0943890998"
click at [325, 91] on input "Người gửi *" at bounding box center [380, 96] width 182 height 24
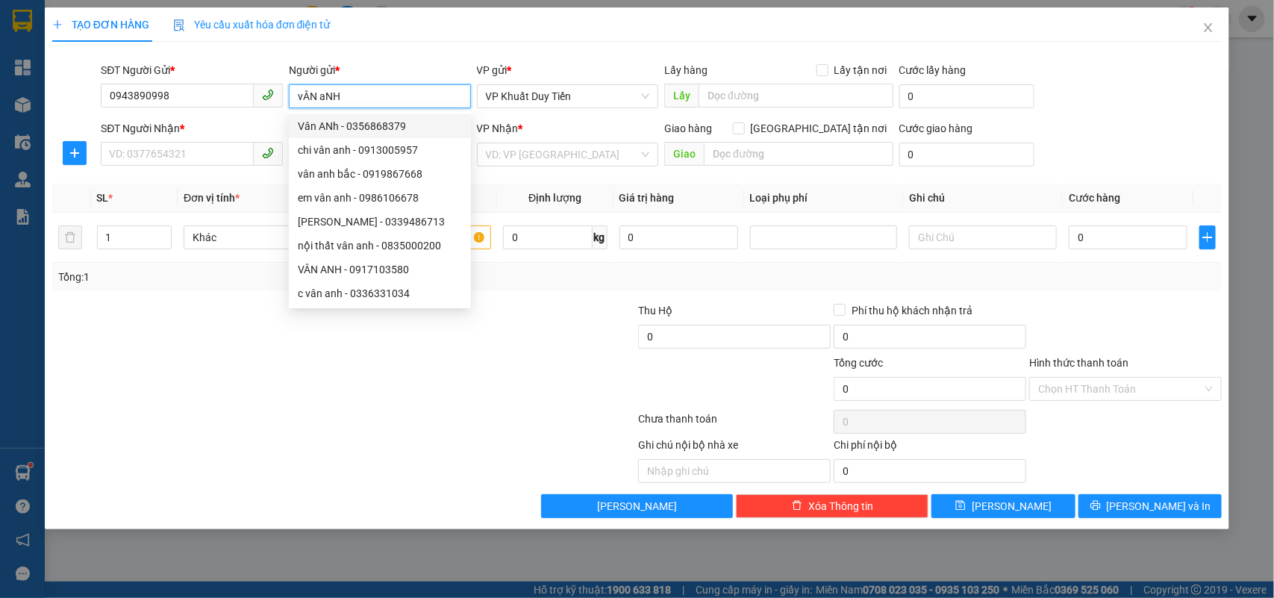
drag, startPoint x: 355, startPoint y: 94, endPoint x: 117, endPoint y: 116, distance: 239.0
click at [117, 116] on form "SĐT Người Gửi * 0943890998 Người gửi * vÂN aNH VP gửi * VP Khuất Duy Tiến Lấy h…" at bounding box center [637, 117] width 1170 height 110
type input "[PERSON_NAME]"
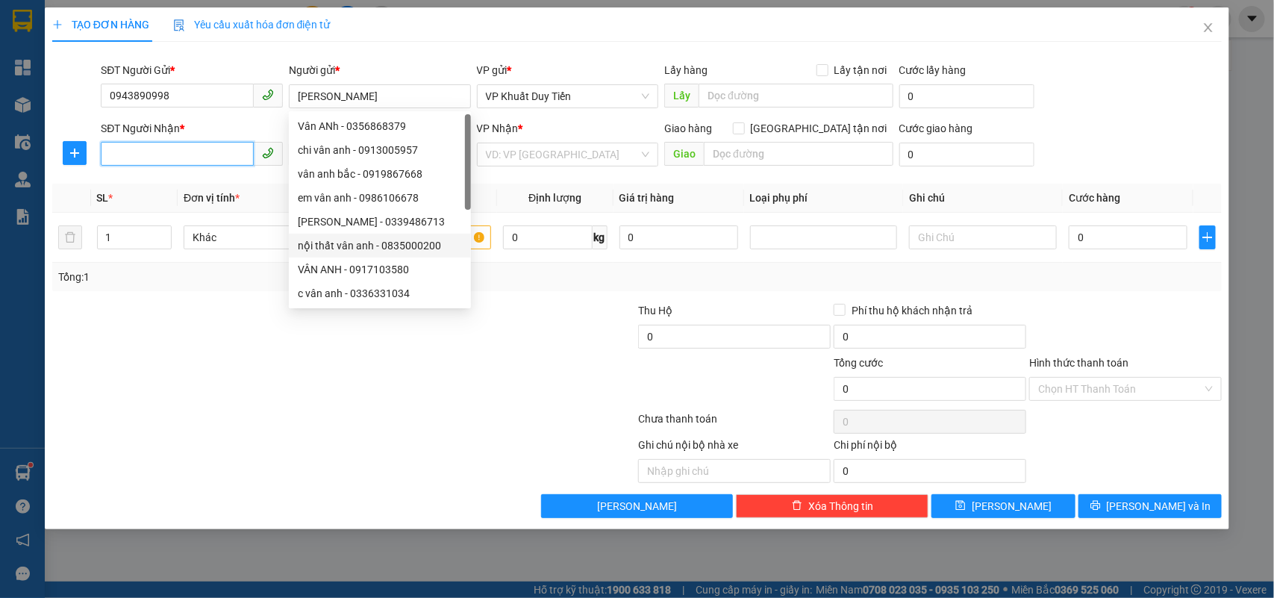
click at [138, 164] on input "SĐT Người Nhận *" at bounding box center [177, 154] width 153 height 24
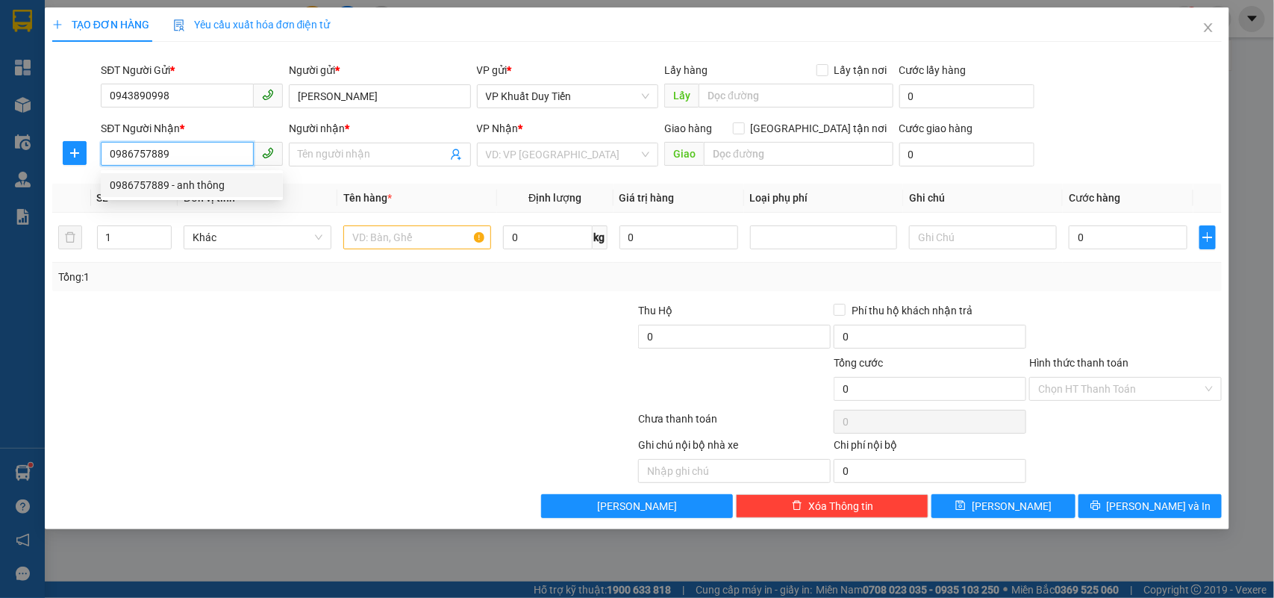
click at [218, 180] on div "0986757889 - anh thông" at bounding box center [192, 185] width 164 height 16
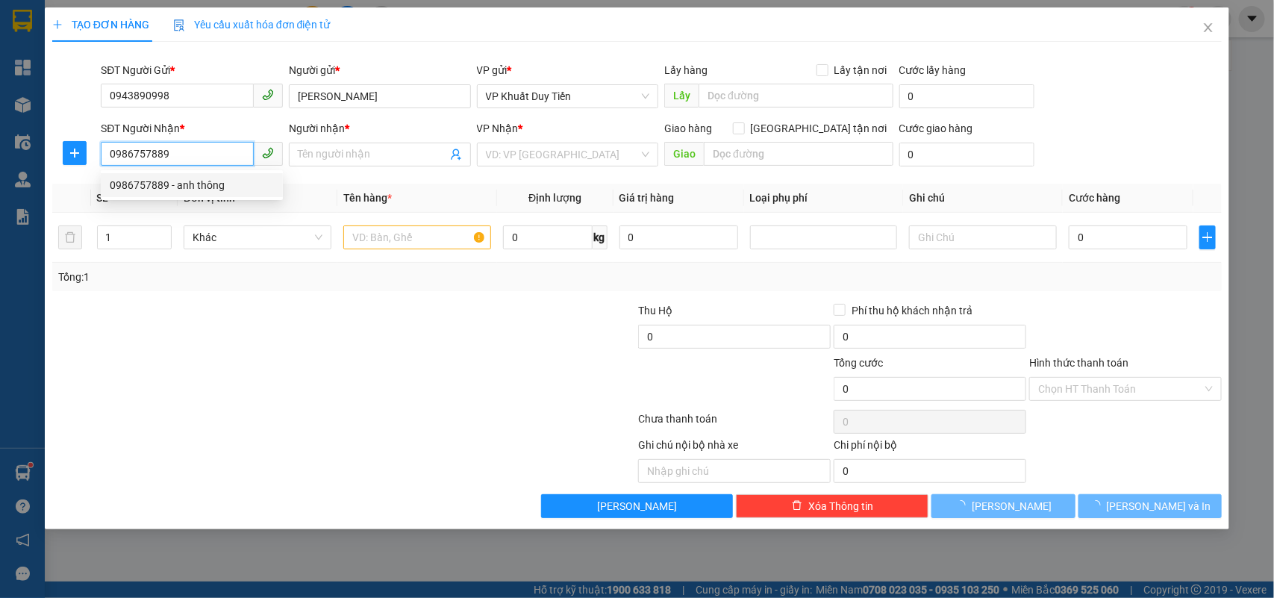
type input "0986757889"
type input "anh thông"
drag, startPoint x: 579, startPoint y: 460, endPoint x: 465, endPoint y: 366, distance: 147.9
click at [580, 464] on div at bounding box center [514, 459] width 244 height 46
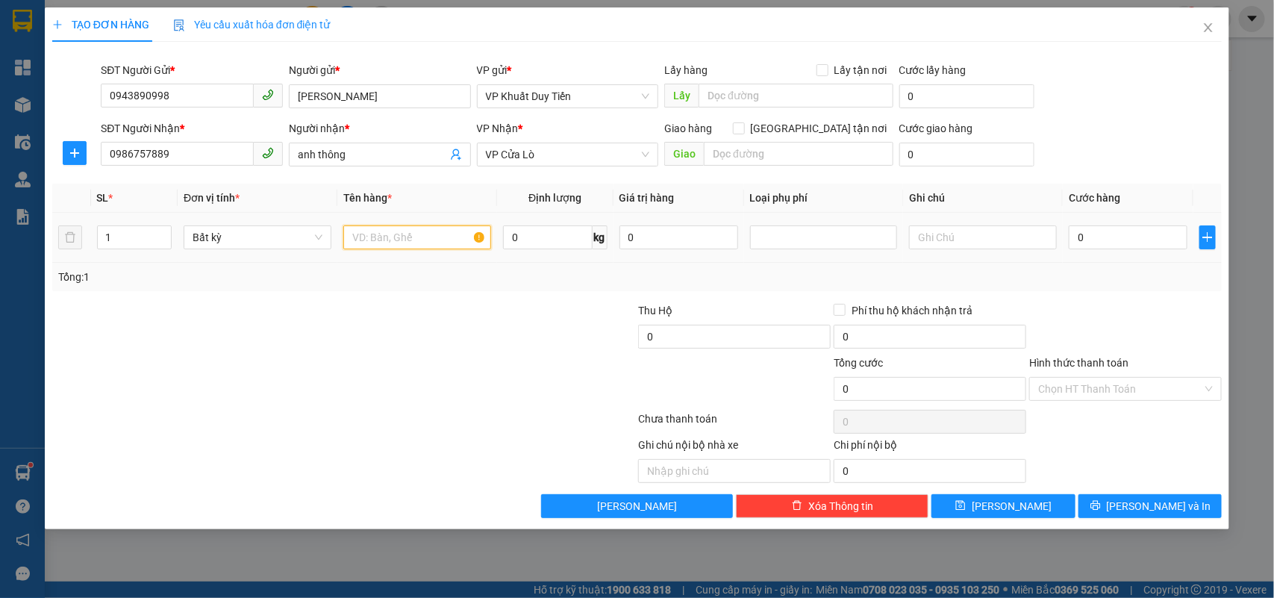
click at [404, 244] on input "text" at bounding box center [417, 237] width 148 height 24
type input "hh"
click at [1095, 245] on input "0" at bounding box center [1127, 237] width 119 height 24
type input "4"
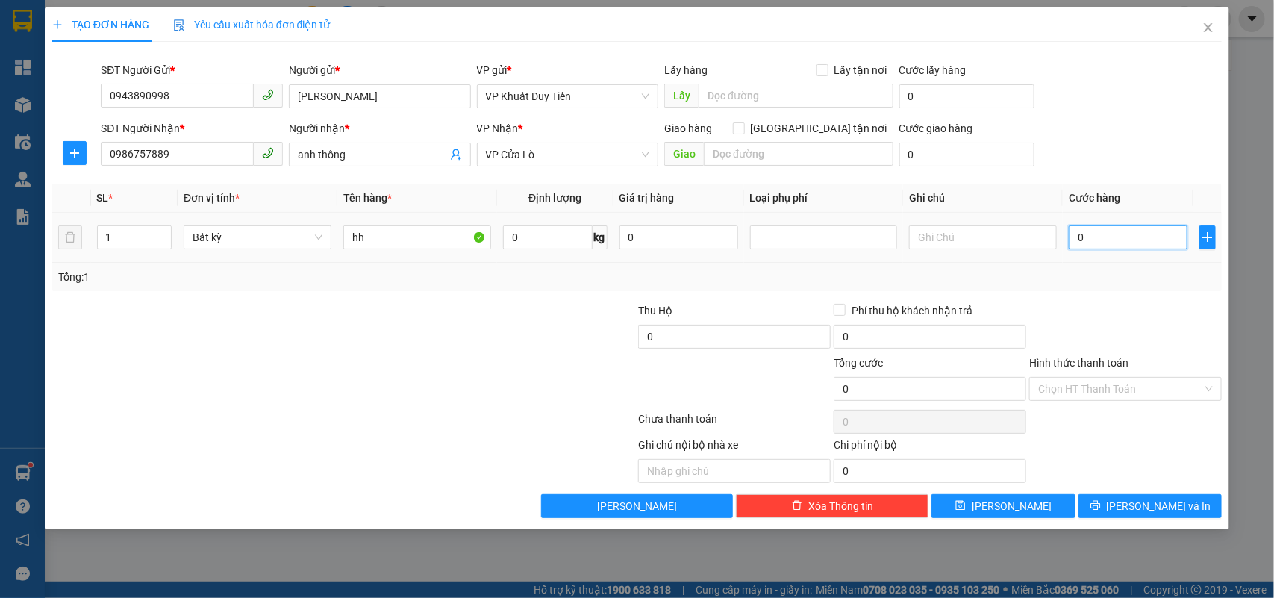
type input "4"
type input "40"
type input "40.000"
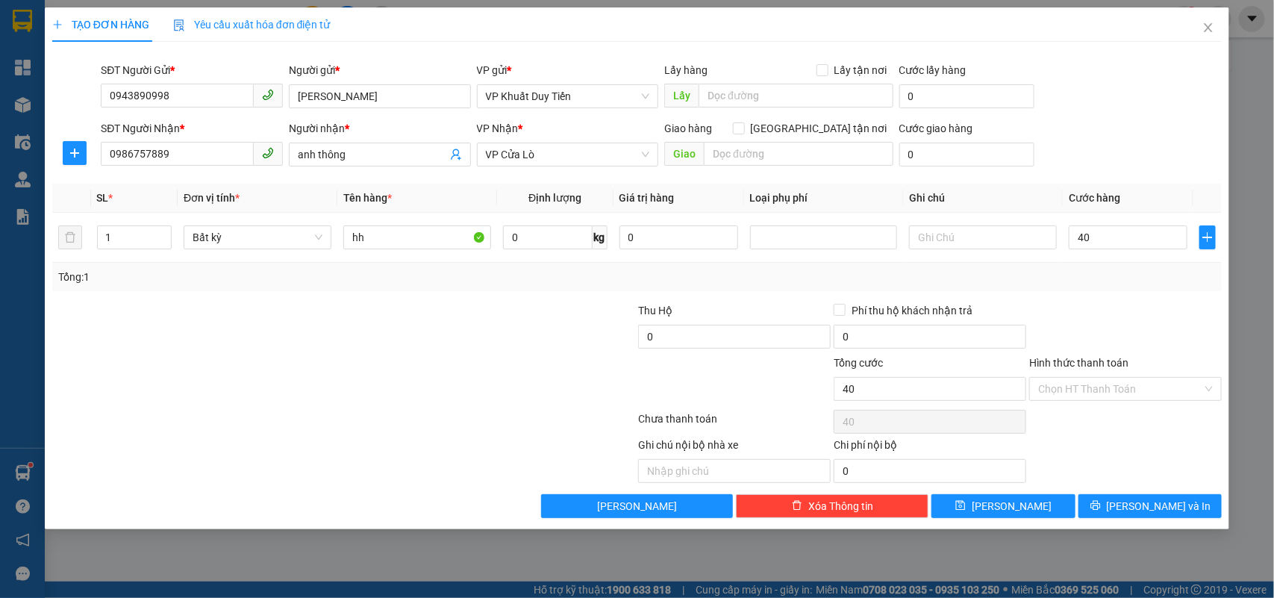
type input "40.000"
click at [1099, 302] on div at bounding box center [1124, 328] width 195 height 52
click at [1136, 508] on span "[PERSON_NAME] và In" at bounding box center [1158, 506] width 104 height 16
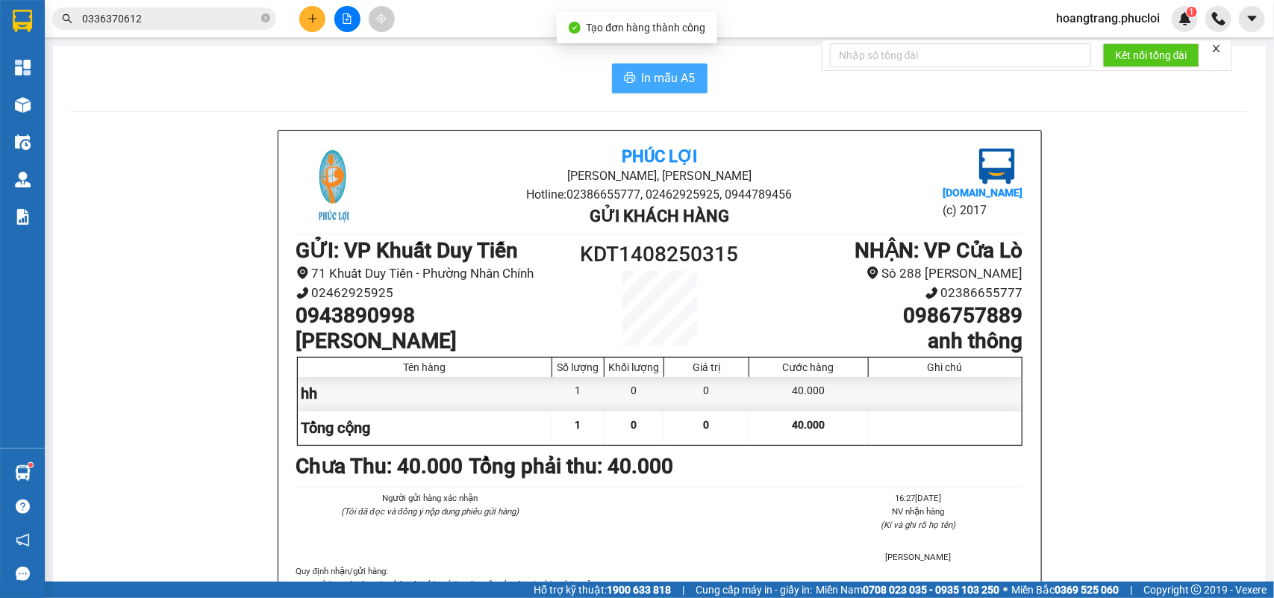
click at [661, 87] on span "In mẫu A5" at bounding box center [669, 78] width 54 height 19
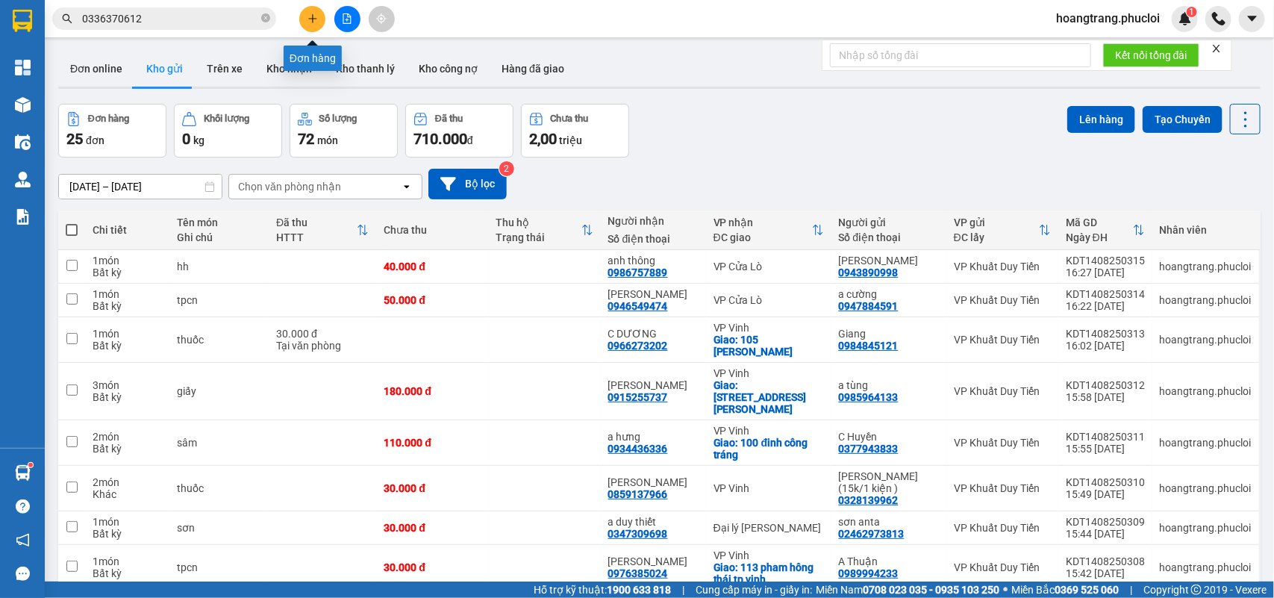
click at [314, 27] on button at bounding box center [312, 19] width 26 height 26
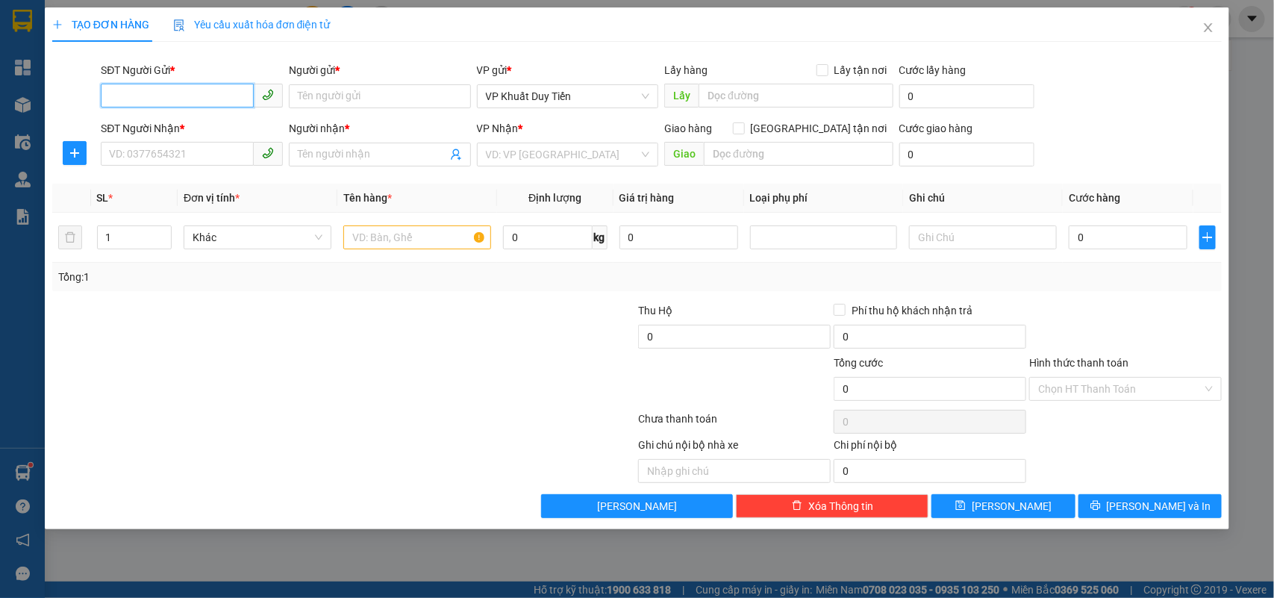
click at [174, 93] on input "SĐT Người Gửi *" at bounding box center [177, 96] width 153 height 24
click at [183, 102] on input "SĐT Người Gửi *" at bounding box center [177, 96] width 153 height 24
type input "0859922688"
click at [158, 119] on div "0859922688 - A Đạt" at bounding box center [192, 126] width 164 height 16
type input "A Đạt"
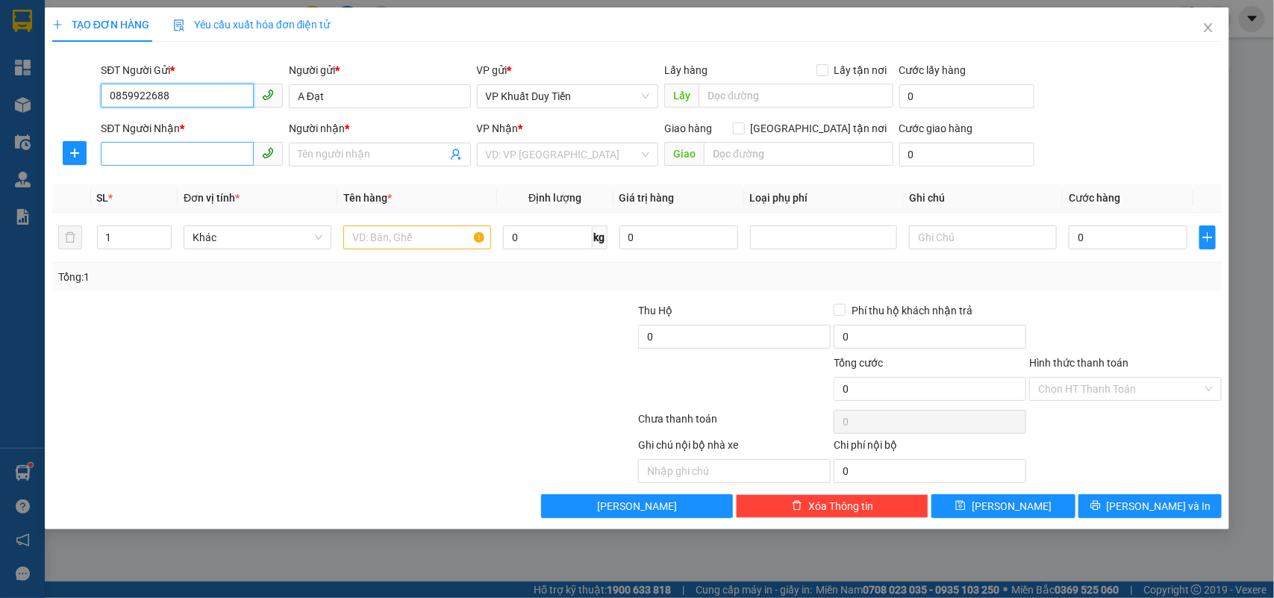
type input "0859922688"
click at [154, 155] on input "SĐT Người Nhận *" at bounding box center [177, 154] width 153 height 24
click at [218, 183] on div "0383717159 - Hoàng Anh Thư" at bounding box center [192, 185] width 164 height 16
type input "0383717159"
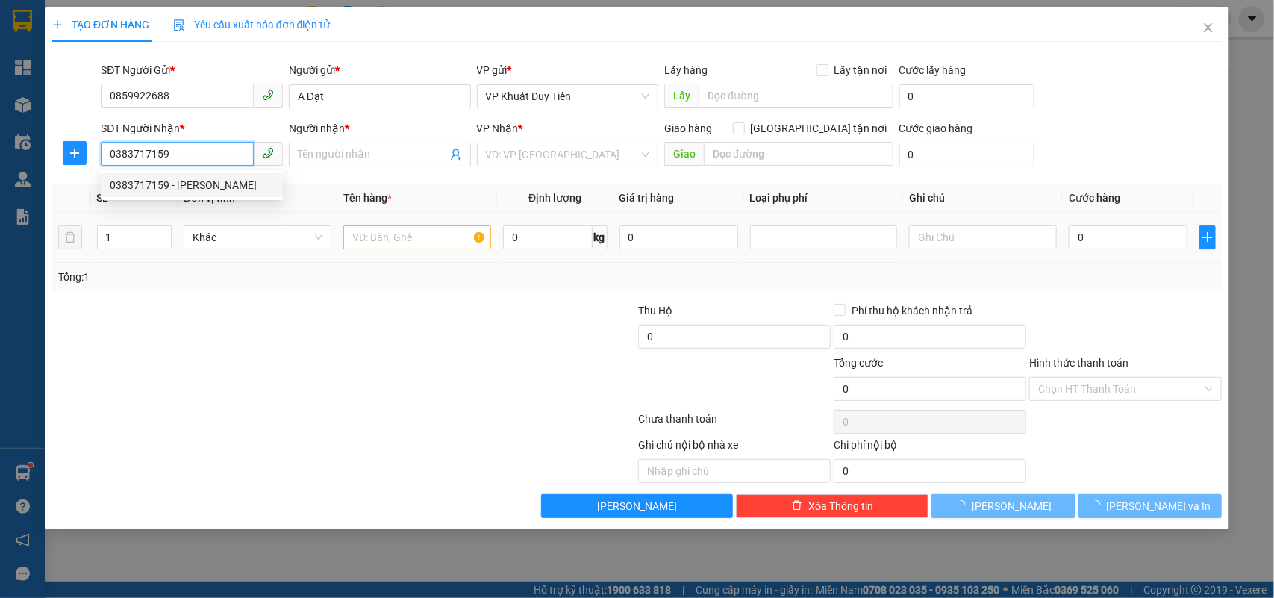
type input "[PERSON_NAME]"
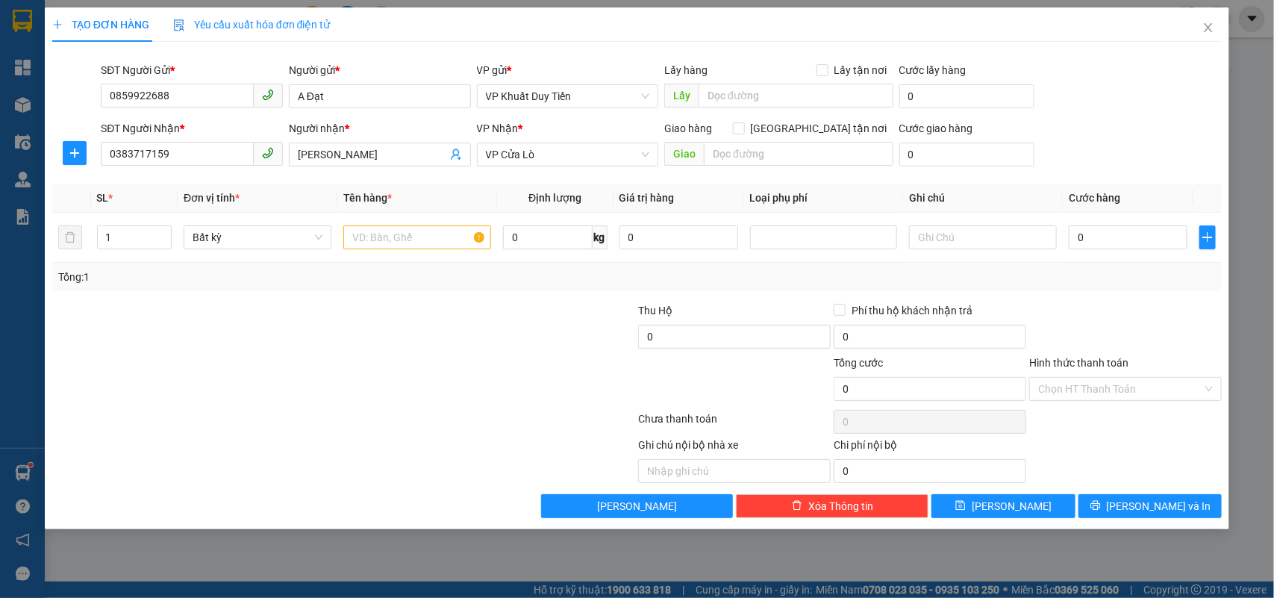
click at [381, 385] on div at bounding box center [246, 380] width 391 height 52
click at [396, 237] on input "text" at bounding box center [417, 237] width 148 height 24
type input "qáo"
click at [1158, 239] on input "0" at bounding box center [1127, 237] width 119 height 24
click at [1273, 0] on html "Kết quả tìm kiếm ( 4 ) Bộ lọc Mã ĐH Trạng thái Món hàng Thu hộ Tổng cước Chưa c…" at bounding box center [637, 299] width 1274 height 598
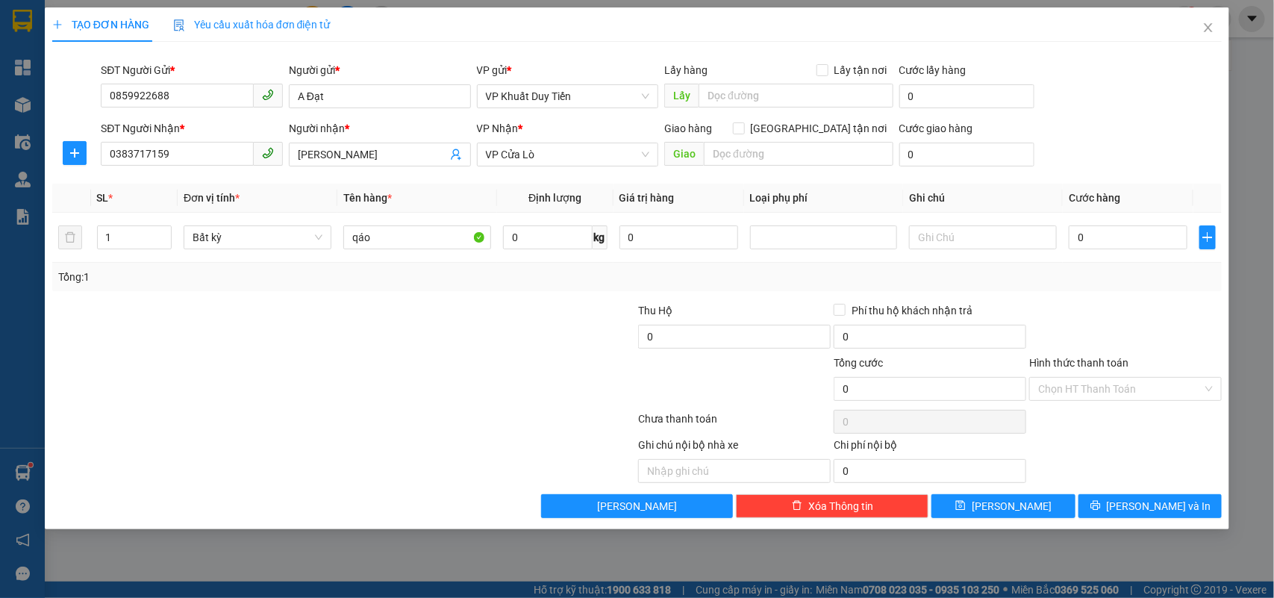
click at [1119, 271] on div "Tổng: 1" at bounding box center [637, 277] width 1158 height 16
click at [1106, 235] on input "0" at bounding box center [1127, 237] width 119 height 24
type input "8"
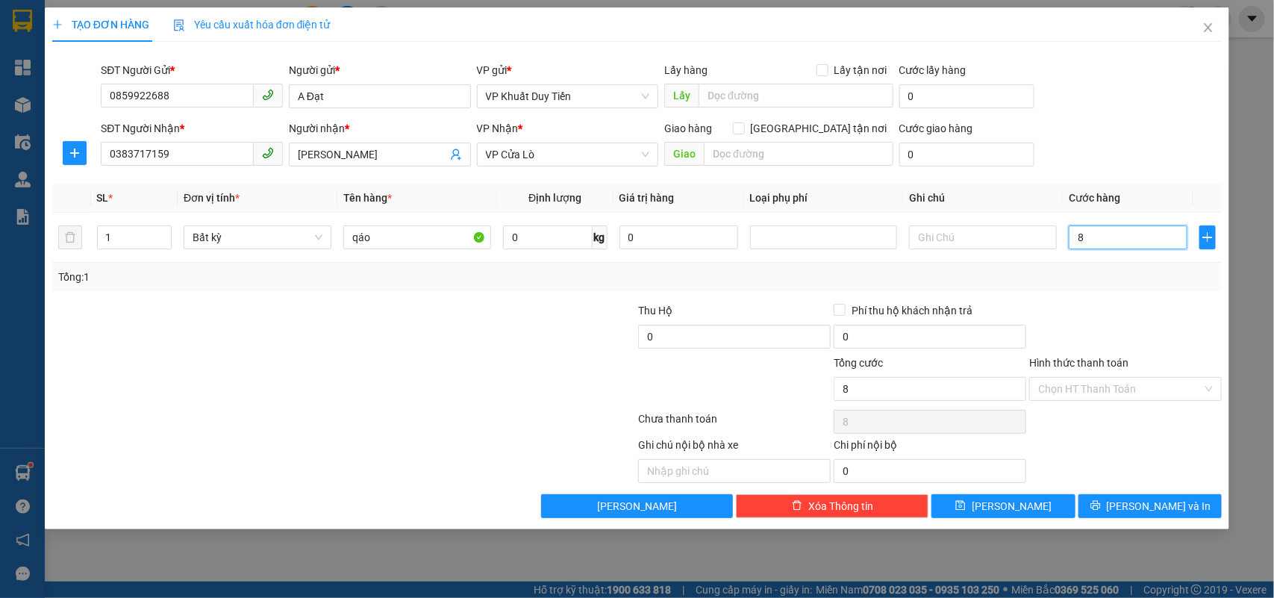
type input "80"
type input "8"
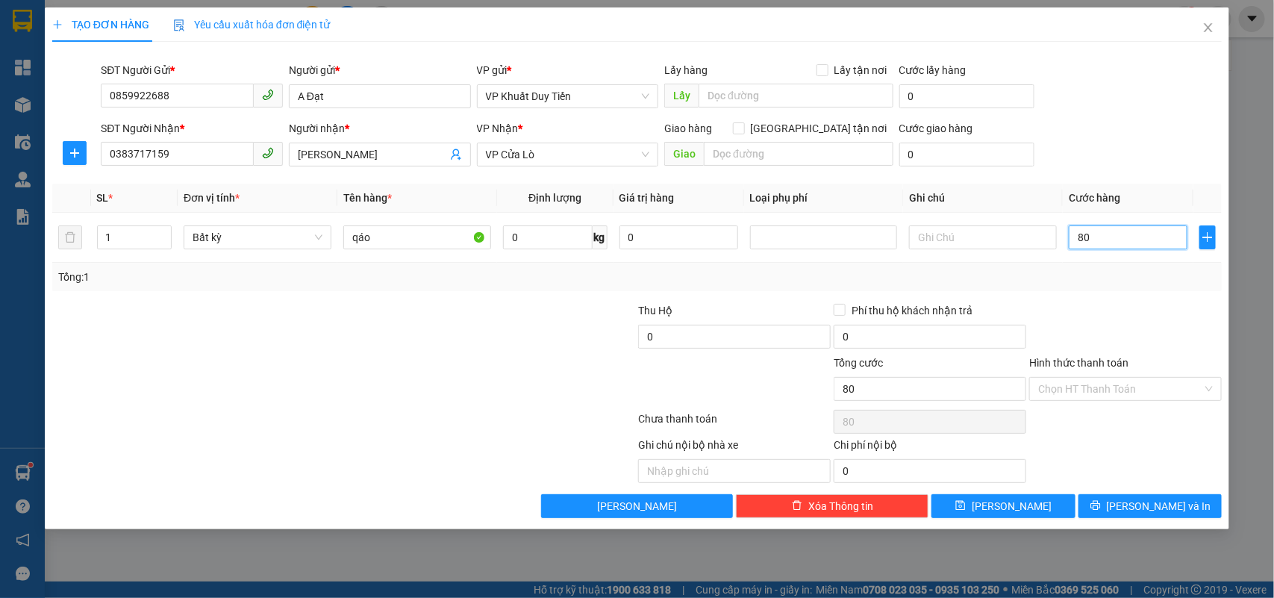
type input "8"
type input "0"
click at [1156, 501] on span "[PERSON_NAME] và In" at bounding box center [1158, 506] width 104 height 16
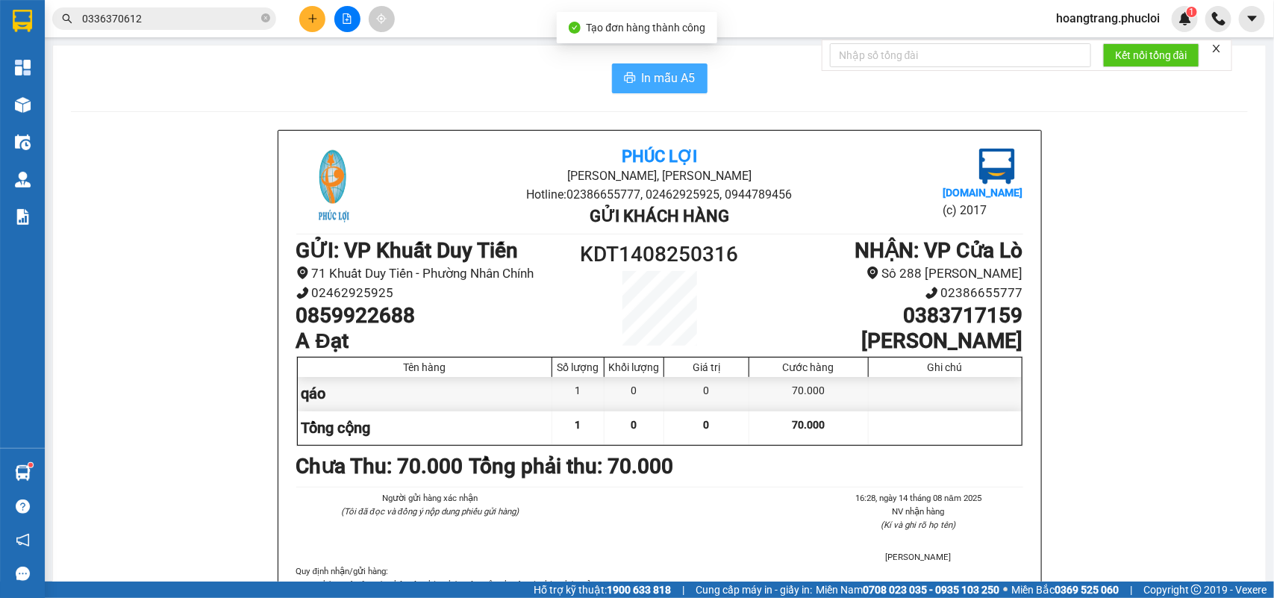
click at [651, 73] on span "In mẫu A5" at bounding box center [669, 78] width 54 height 19
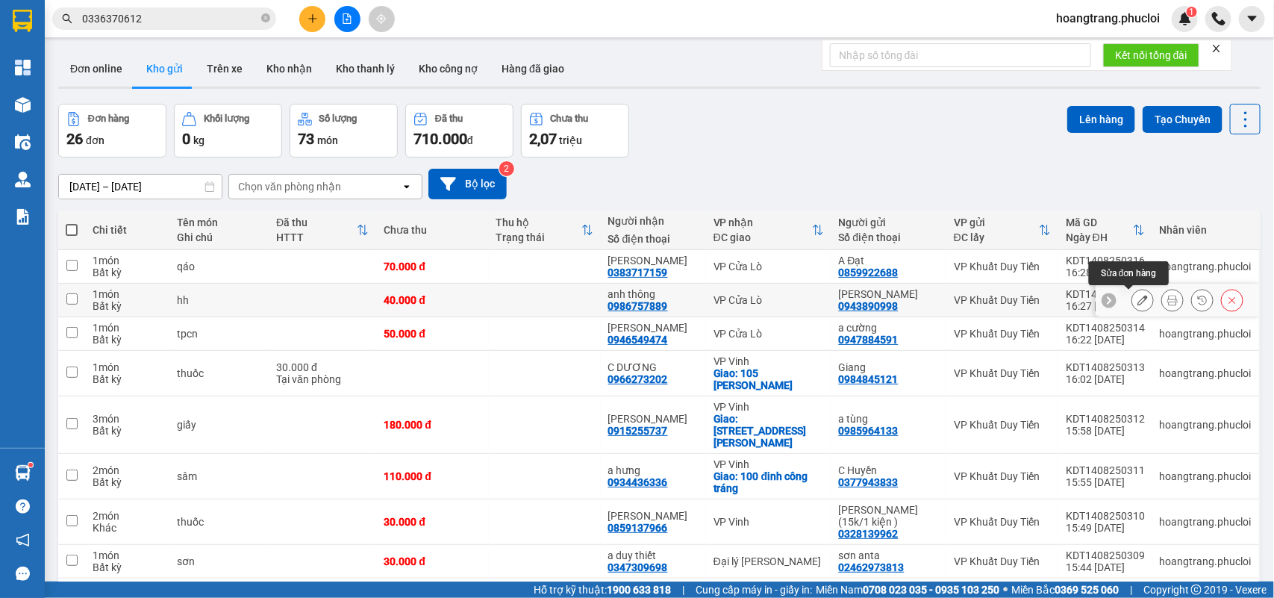
click at [1137, 295] on icon at bounding box center [1142, 300] width 10 height 10
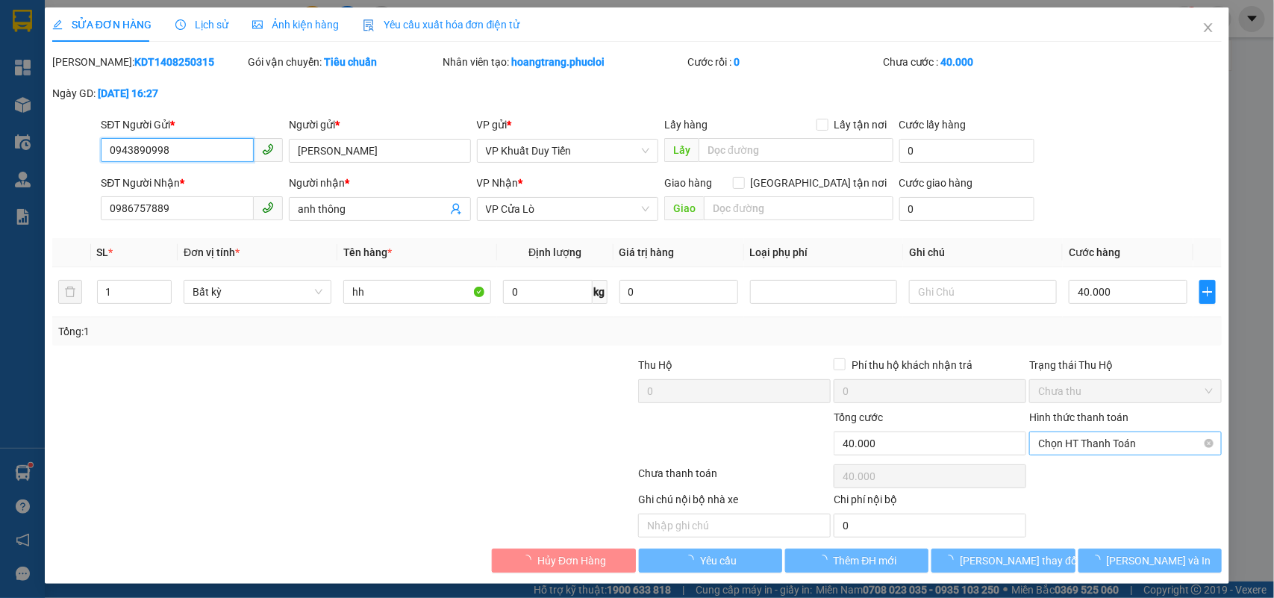
click at [1102, 435] on span "Chọn HT Thanh Toán" at bounding box center [1125, 443] width 175 height 22
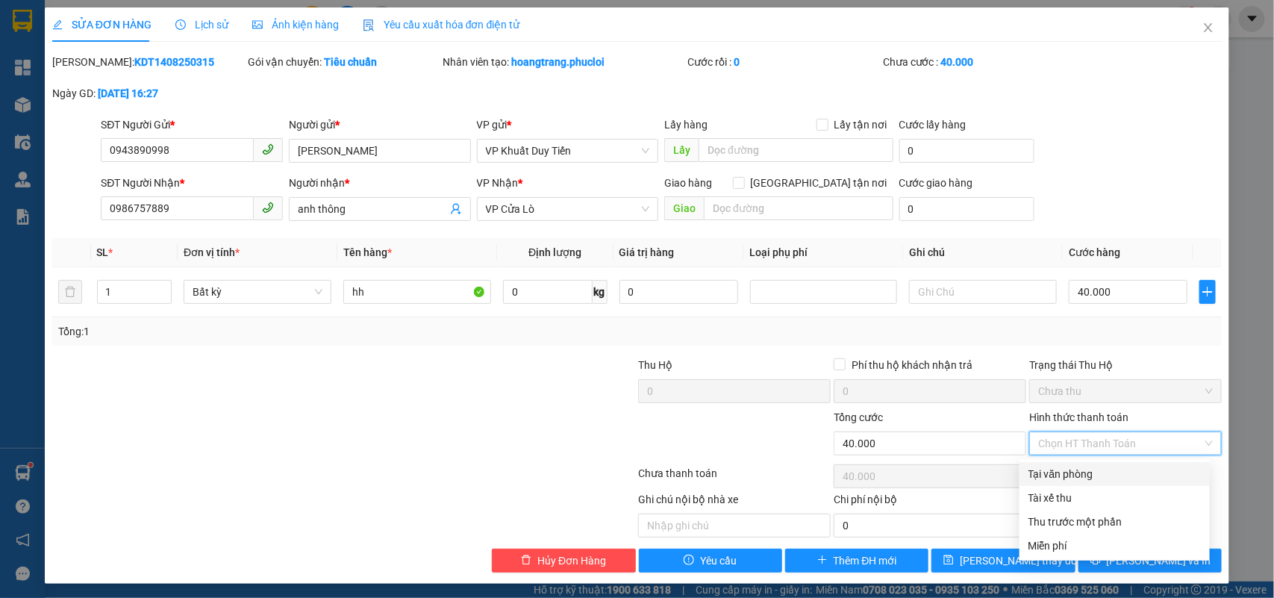
click at [1091, 472] on div "Tại văn phòng" at bounding box center [1114, 474] width 172 height 16
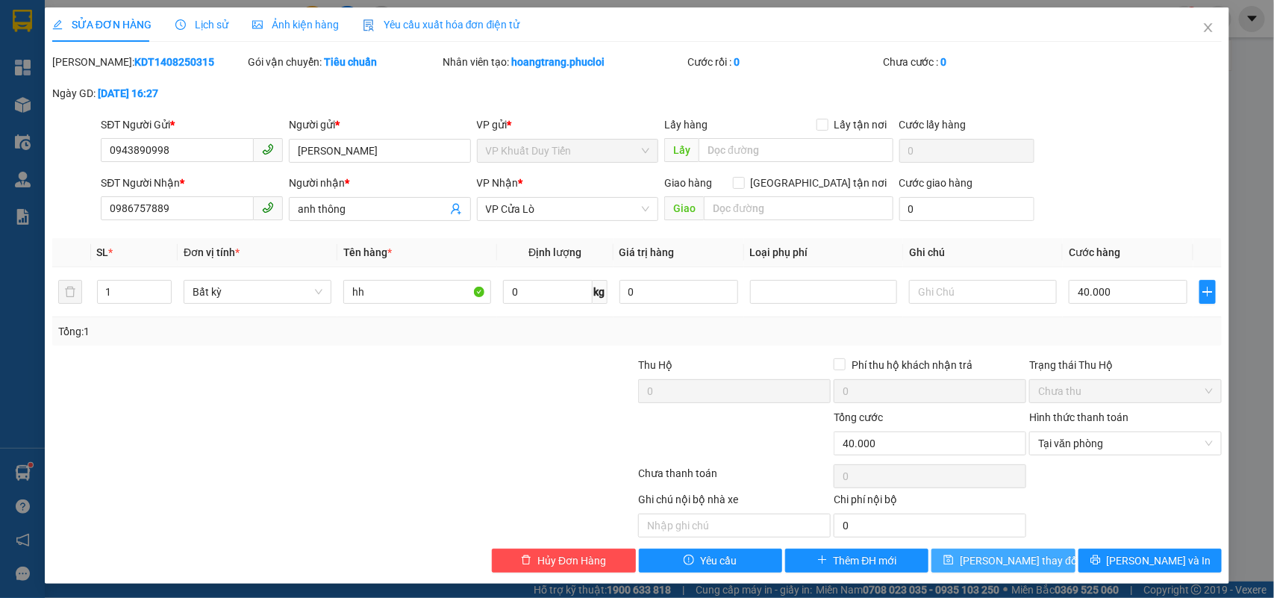
click at [1032, 560] on button "Lưu thay đổi" at bounding box center [1002, 560] width 143 height 24
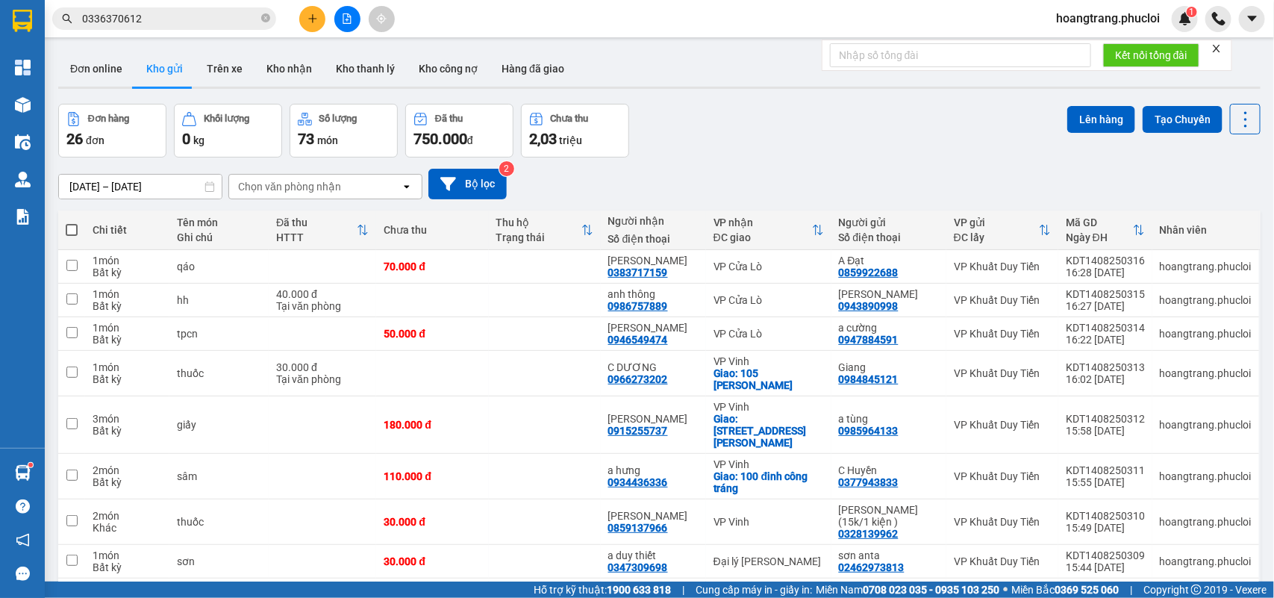
click at [780, 155] on div "Đơn hàng 26 đơn Khối lượng 0 kg Số lượng 73 món Đã thu 750.000 đ Chưa thu 2,03 …" at bounding box center [659, 131] width 1202 height 54
click at [263, 21] on icon "close-circle" at bounding box center [265, 17] width 9 height 9
click at [248, 19] on input "text" at bounding box center [170, 18] width 176 height 16
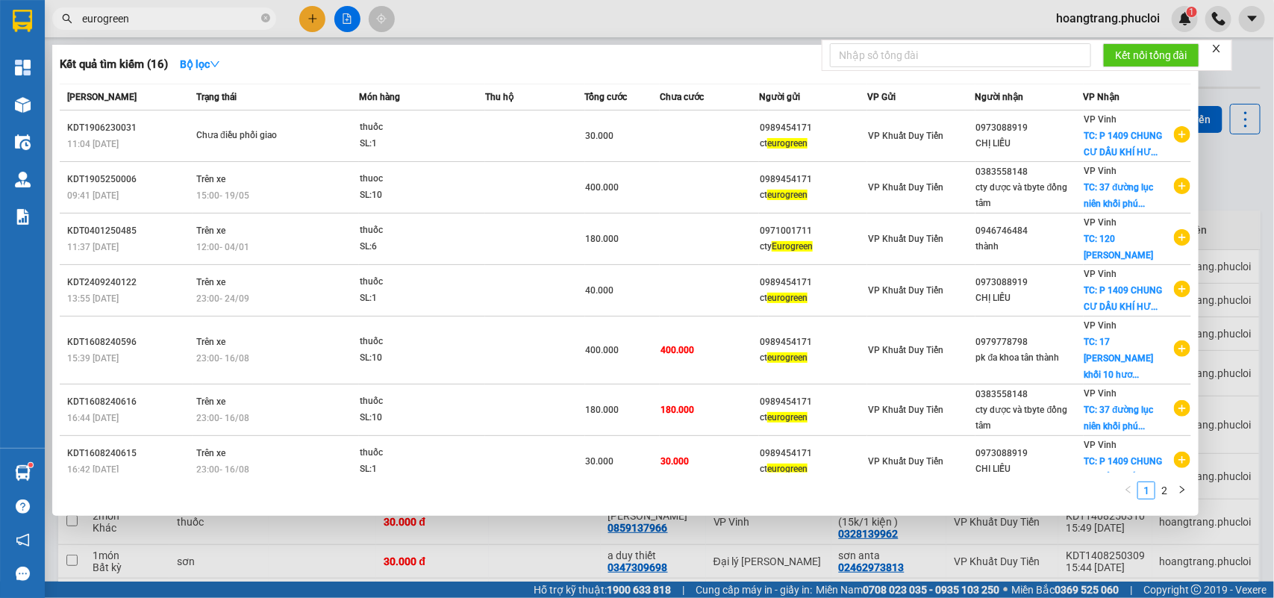
click at [594, 541] on div at bounding box center [637, 299] width 1274 height 598
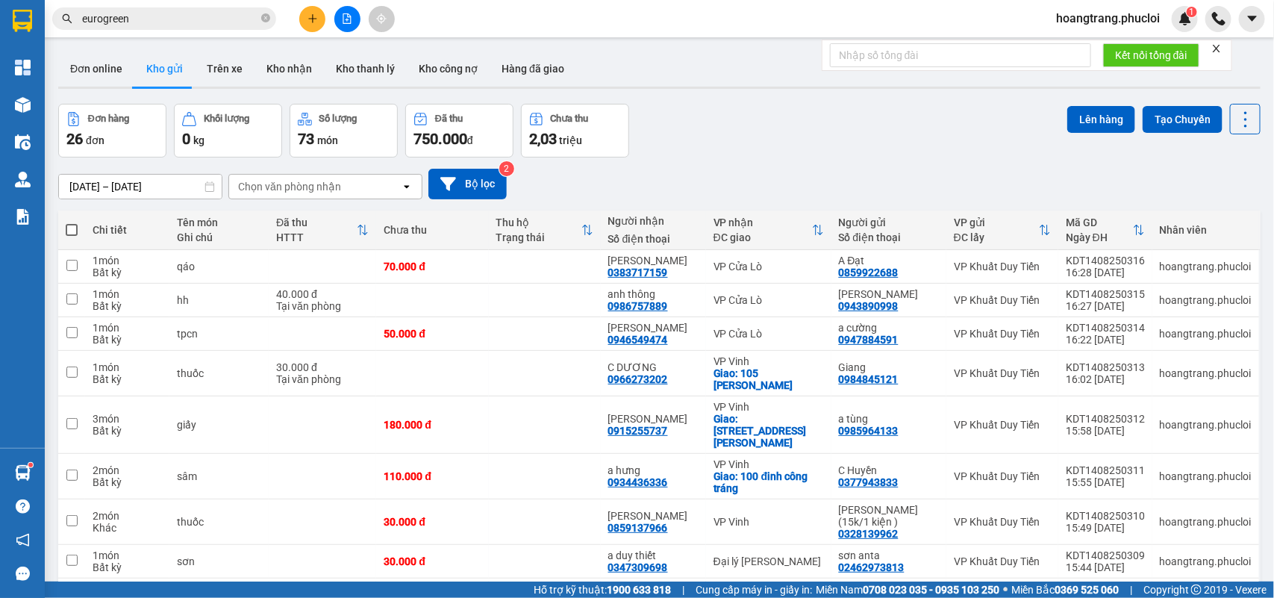
click at [774, 158] on div "10/08/2025 – 14/08/2025 Press the down arrow key to interact with the calendar …" at bounding box center [659, 183] width 1202 height 53
click at [339, 11] on button at bounding box center [347, 19] width 26 height 26
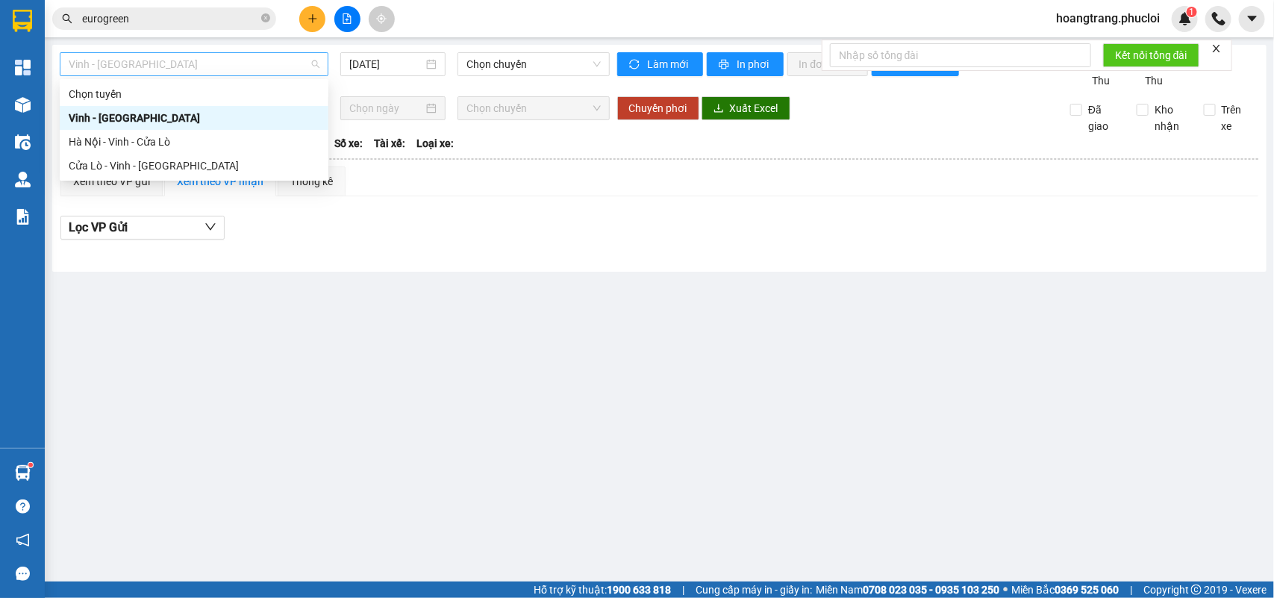
click at [287, 72] on span "Vinh - Hà Tĩnh" at bounding box center [194, 64] width 251 height 22
click at [125, 168] on div "Cửa Lò - Vinh - Hà Nội" at bounding box center [194, 165] width 251 height 16
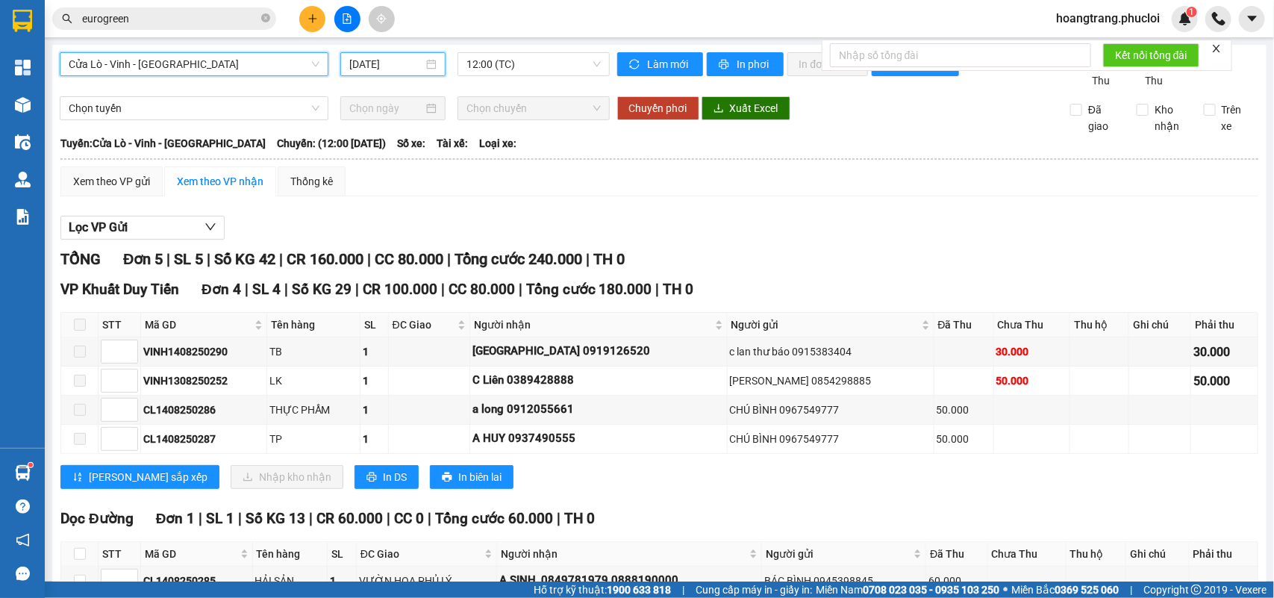
click at [401, 64] on input "[DATE]" at bounding box center [386, 64] width 74 height 16
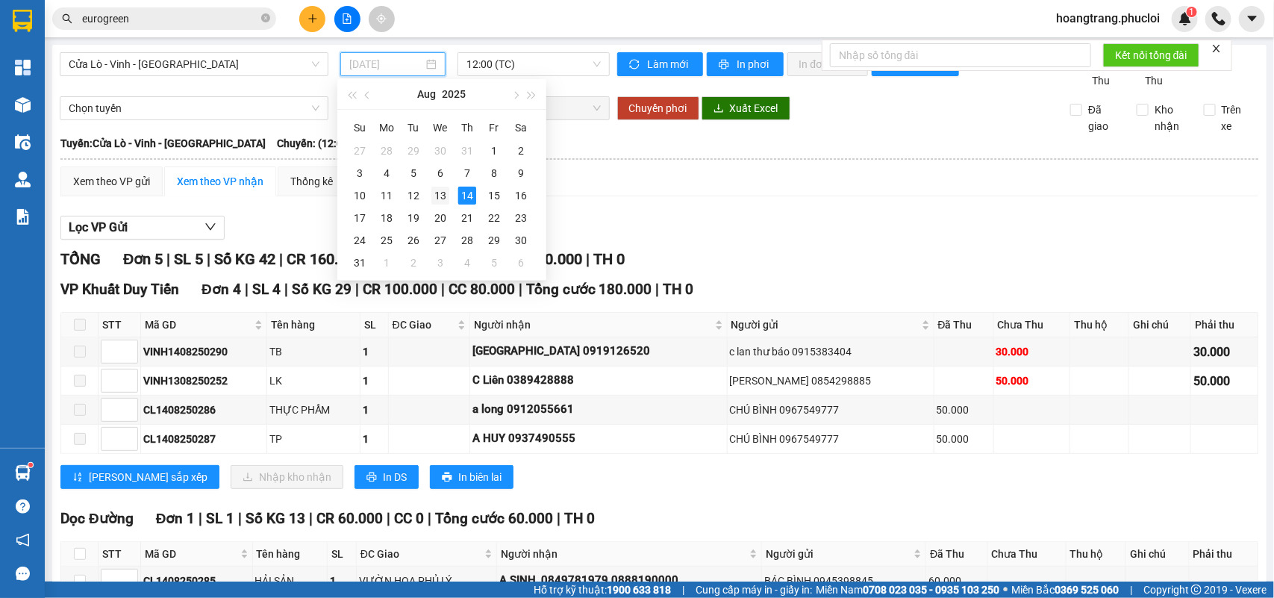
click at [436, 192] on div "13" at bounding box center [440, 196] width 18 height 18
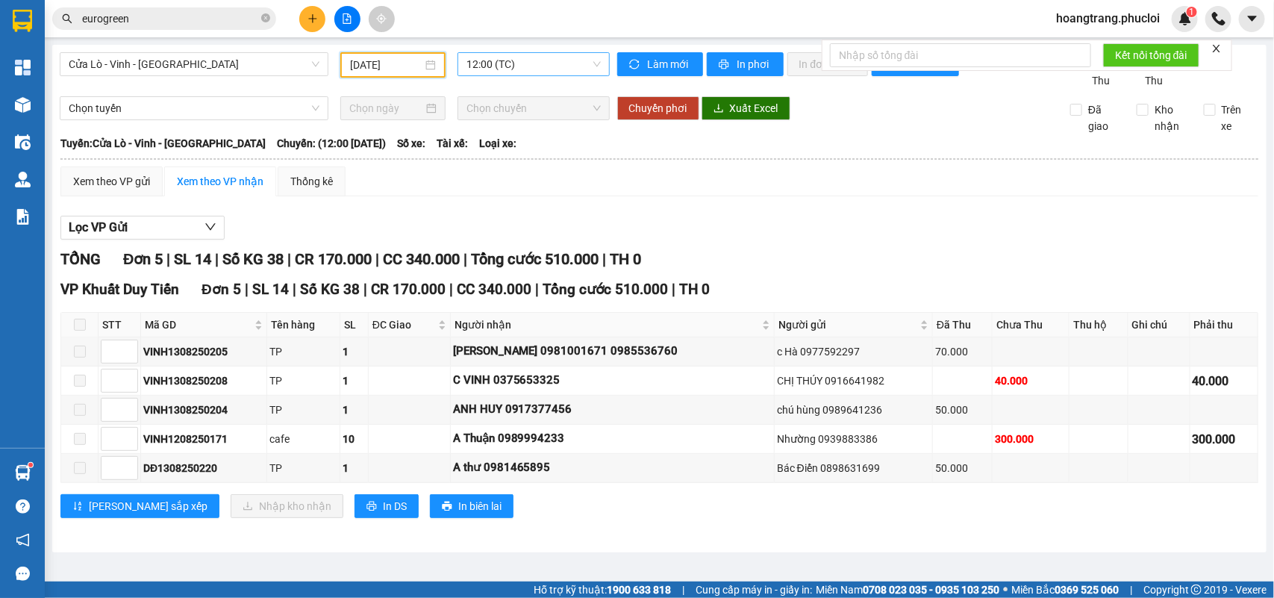
click at [506, 61] on span "12:00 (TC)" at bounding box center [533, 64] width 134 height 22
click at [478, 140] on div "22:00 (TC)" at bounding box center [524, 142] width 116 height 16
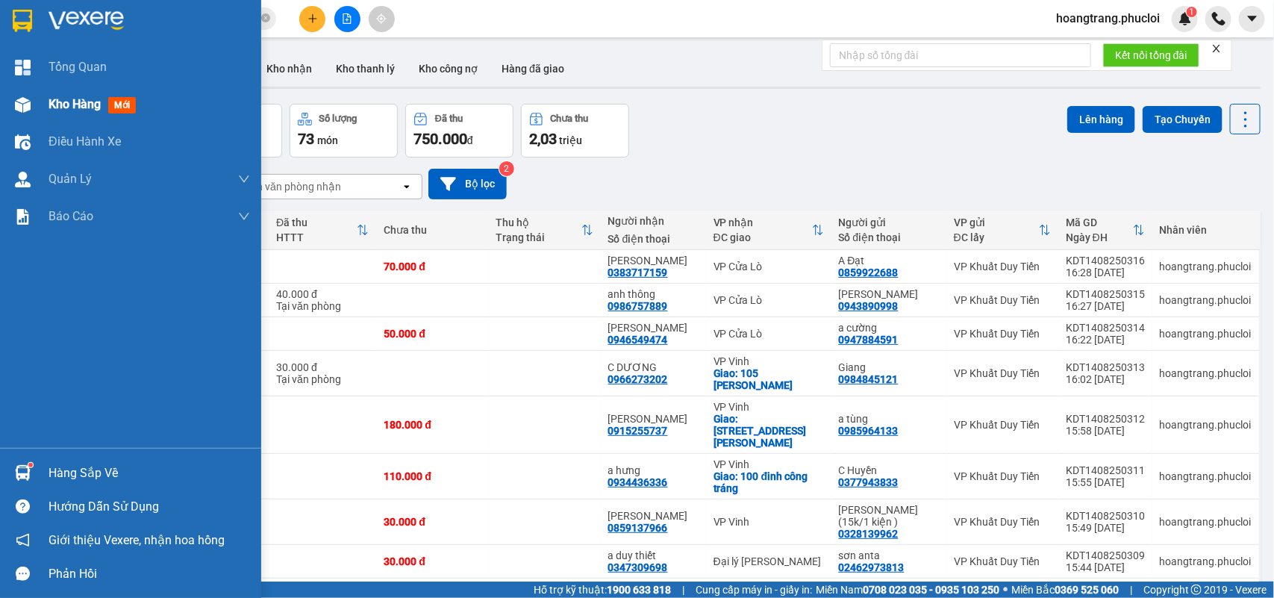
click at [73, 106] on span "Kho hàng" at bounding box center [74, 104] width 52 height 14
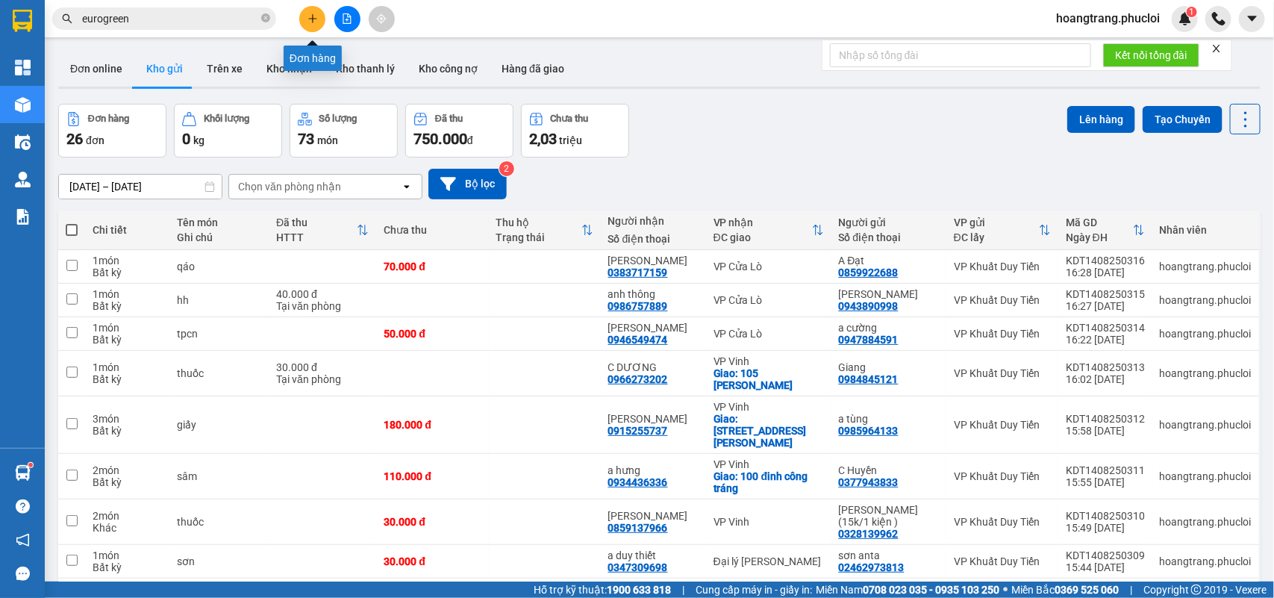
click at [314, 21] on icon "plus" at bounding box center [312, 18] width 10 height 10
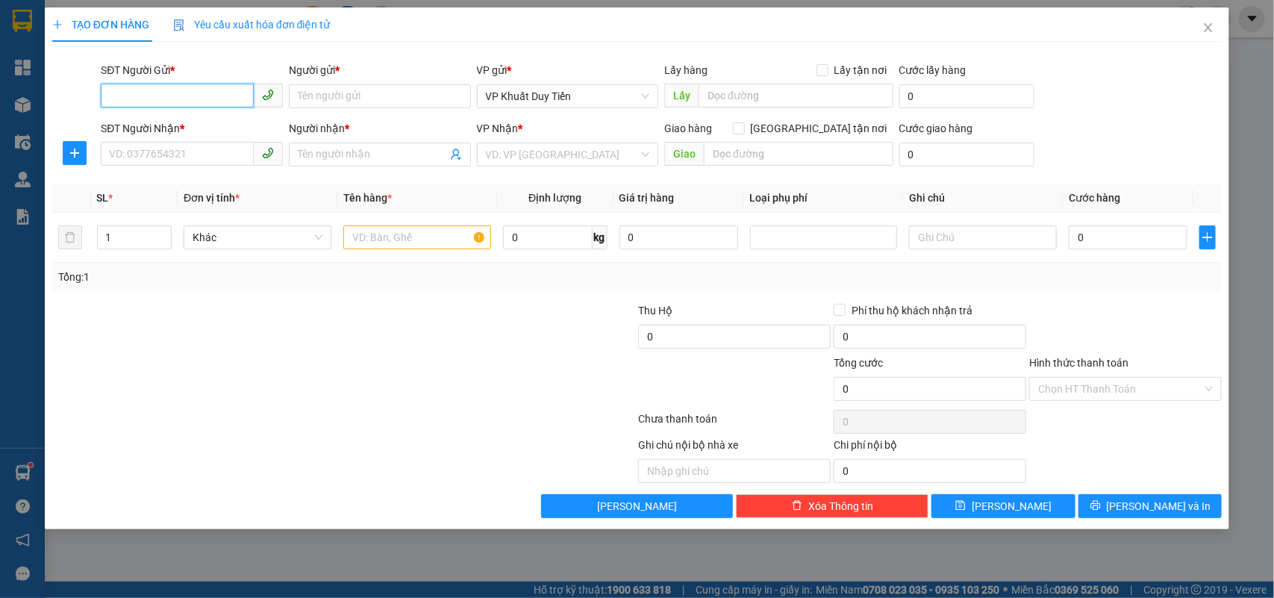
click at [192, 96] on input "SĐT Người Gửi *" at bounding box center [177, 96] width 153 height 24
click at [120, 94] on input "SĐT Người Gửi *" at bounding box center [177, 96] width 153 height 24
click at [325, 91] on input "Người gửi *" at bounding box center [380, 96] width 182 height 24
click at [114, 161] on input "SĐT Người Nhận *" at bounding box center [177, 154] width 153 height 24
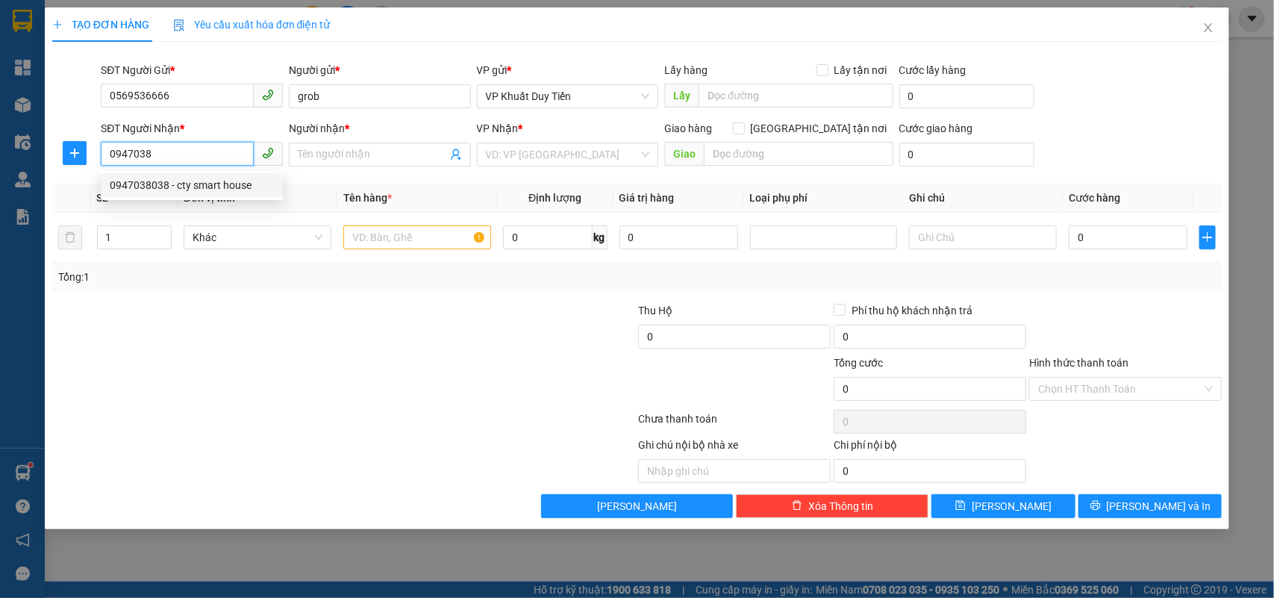
click at [149, 192] on div "0947038038 - cty smart house" at bounding box center [192, 185] width 164 height 16
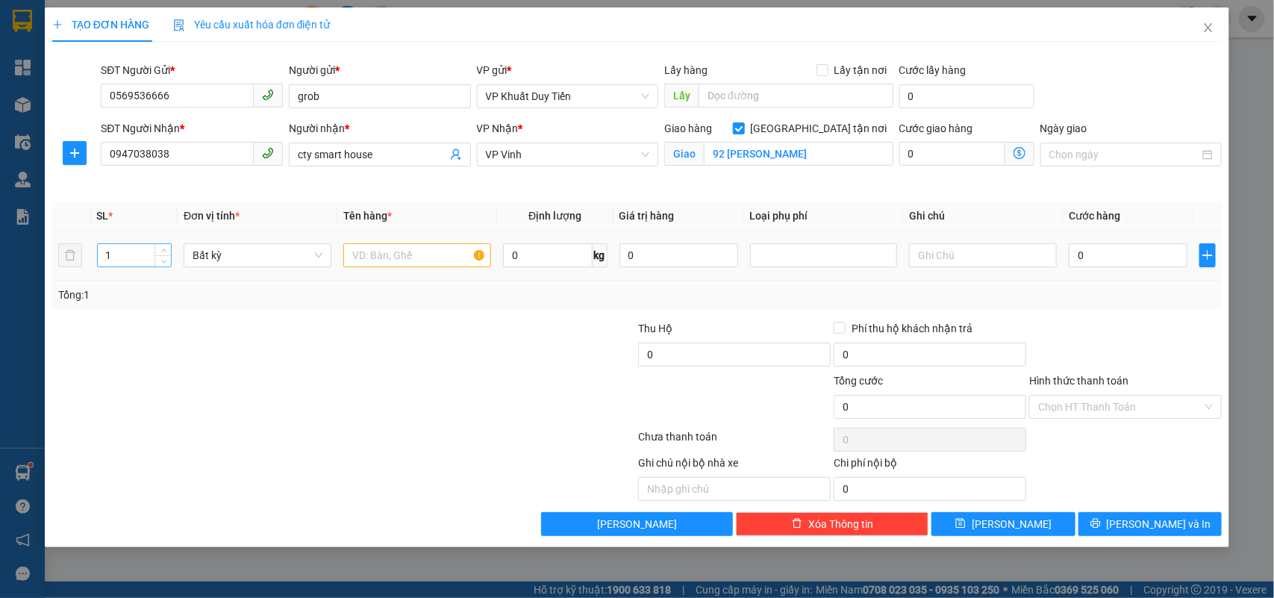
drag, startPoint x: 121, startPoint y: 254, endPoint x: 134, endPoint y: 248, distance: 14.7
click at [134, 247] on input "1" at bounding box center [135, 255] width 74 height 22
drag, startPoint x: 364, startPoint y: 259, endPoint x: 407, endPoint y: 218, distance: 59.6
click at [363, 259] on input "text" at bounding box center [417, 255] width 148 height 24
click at [1068, 248] on input "0" at bounding box center [1127, 255] width 119 height 24
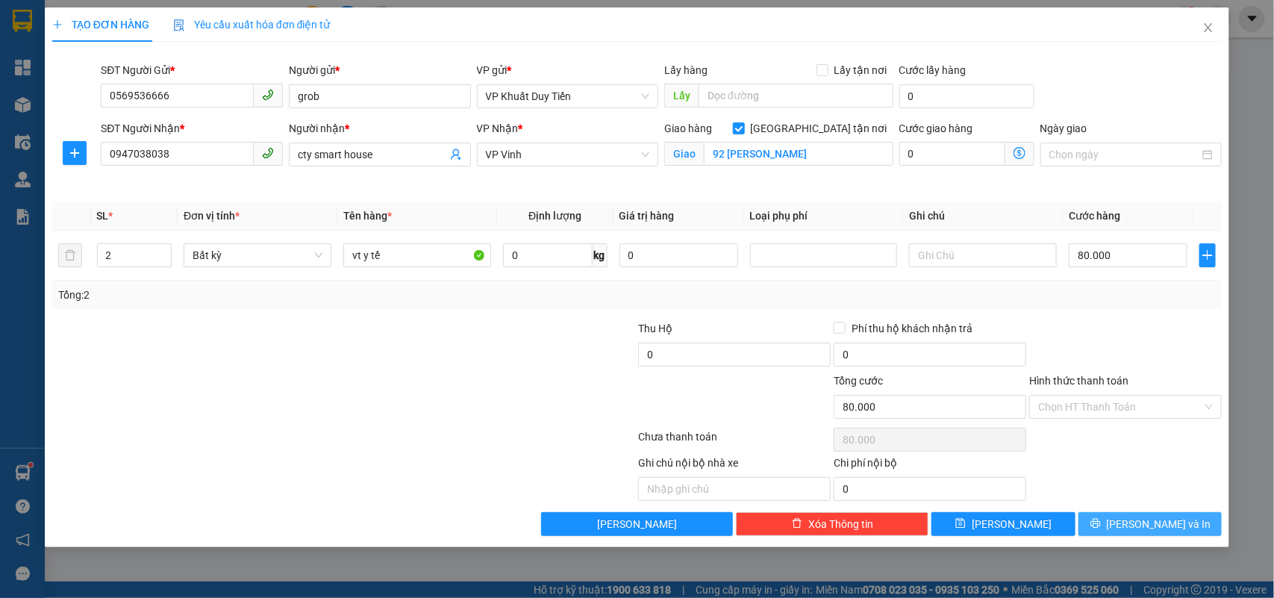
click at [1139, 519] on span "[PERSON_NAME] và In" at bounding box center [1158, 524] width 104 height 16
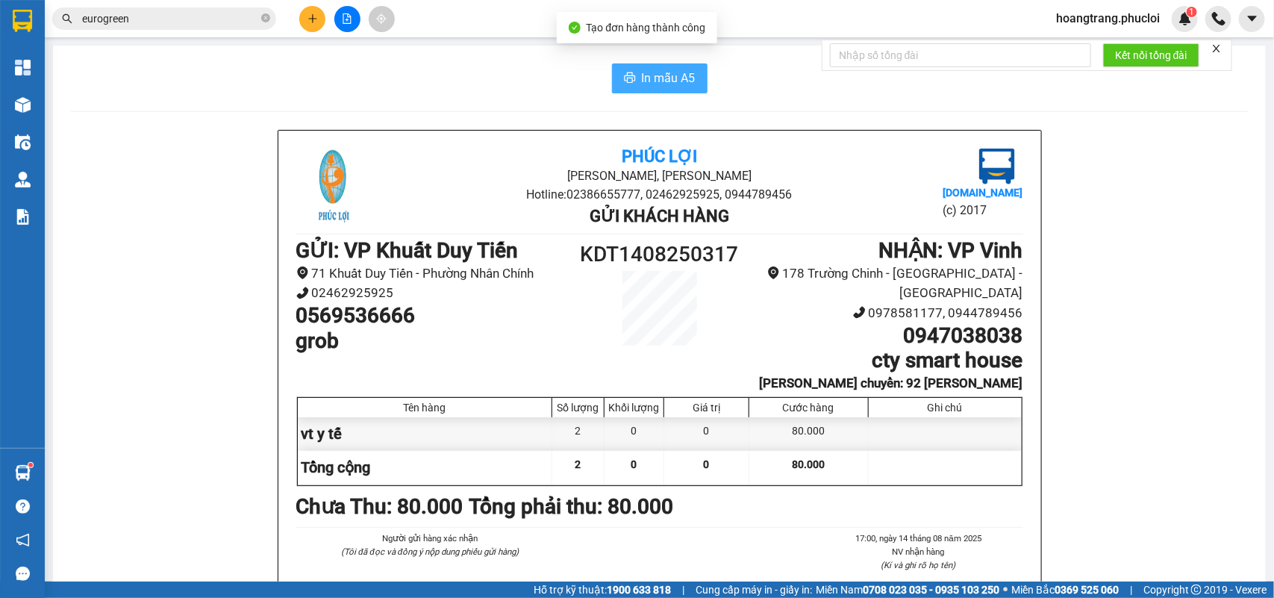
click at [669, 84] on span "In mẫu A5" at bounding box center [669, 78] width 54 height 19
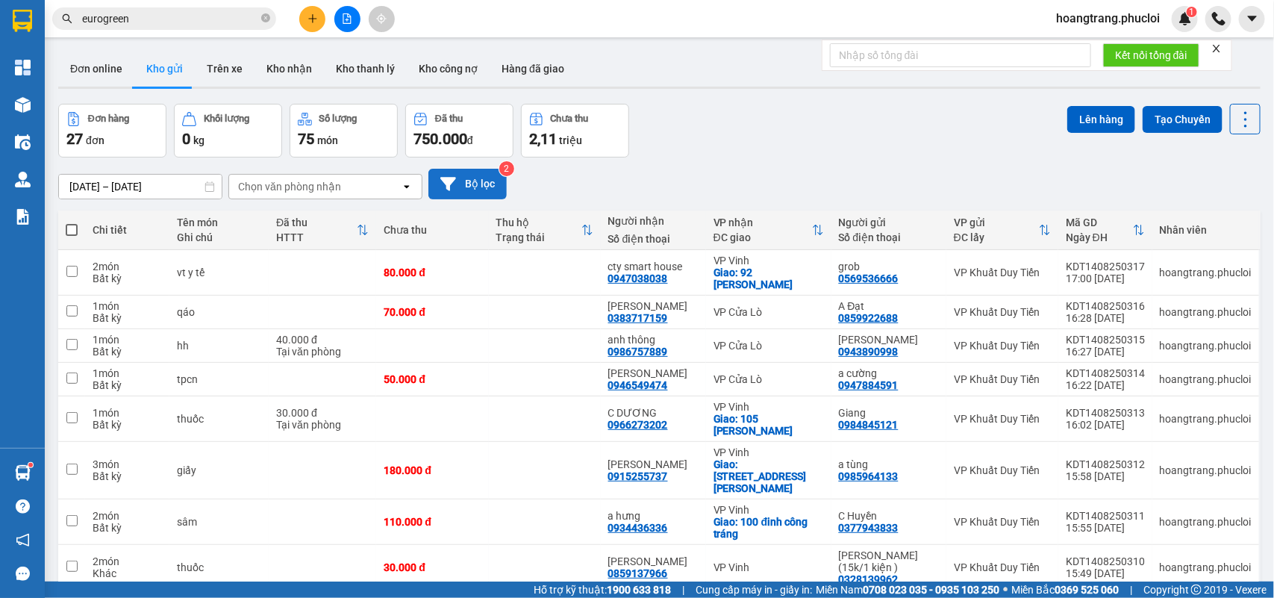
click at [475, 185] on button "Bộ lọc" at bounding box center [467, 184] width 78 height 31
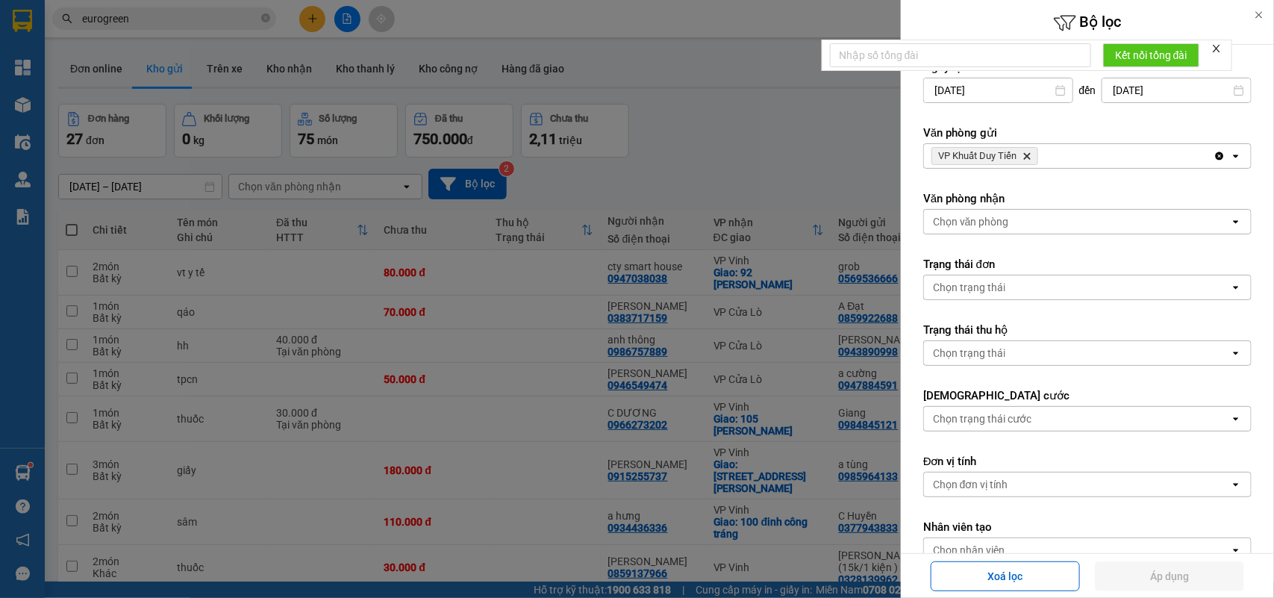
drag, startPoint x: 1027, startPoint y: 149, endPoint x: 1028, endPoint y: 132, distance: 17.2
click at [1024, 140] on div "Văn phòng gửi VP Khuất Duy Tiến Delete Clear all open" at bounding box center [1087, 146] width 328 height 43
click at [1027, 154] on icon "Delete" at bounding box center [1026, 155] width 9 height 9
click at [1018, 154] on div "Chọn văn phòng" at bounding box center [1077, 156] width 306 height 24
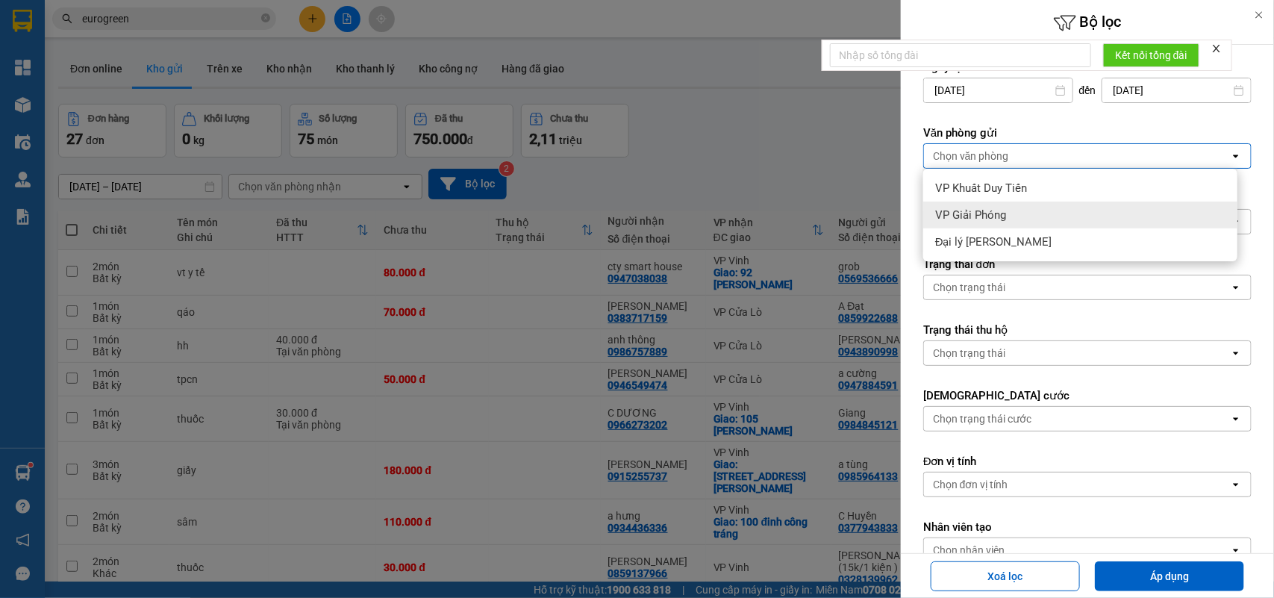
click at [985, 215] on span "VP Giải Phóng" at bounding box center [970, 214] width 71 height 15
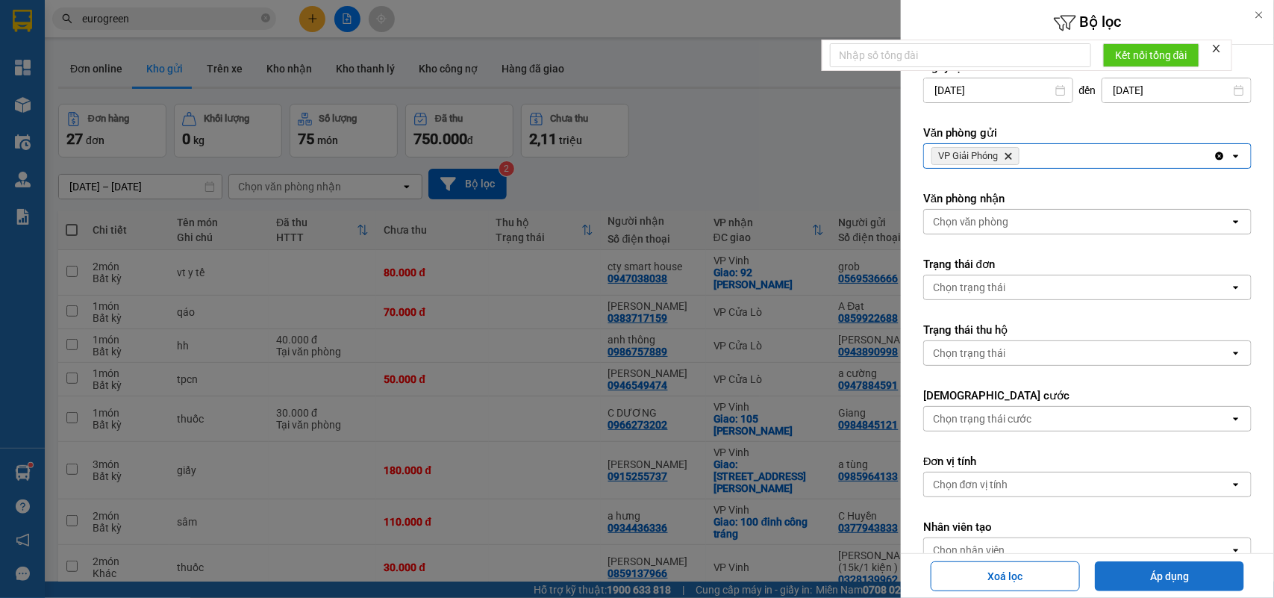
click at [1162, 575] on button "Áp dụng" at bounding box center [1169, 576] width 149 height 30
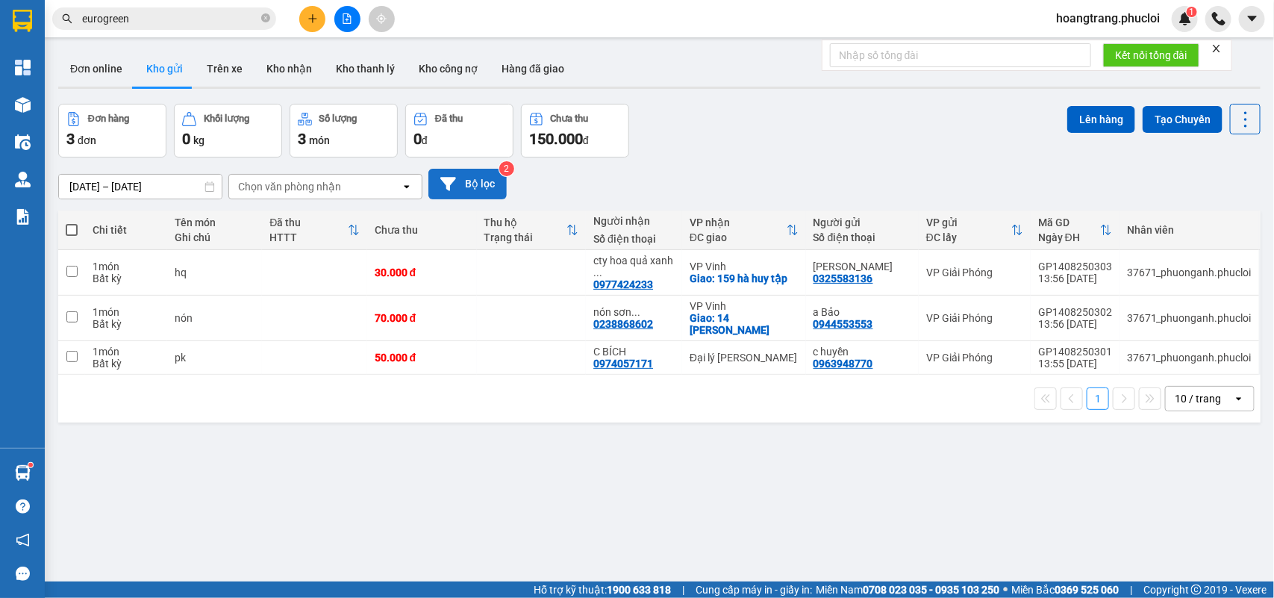
click at [485, 187] on button "Bộ lọc" at bounding box center [467, 184] width 78 height 31
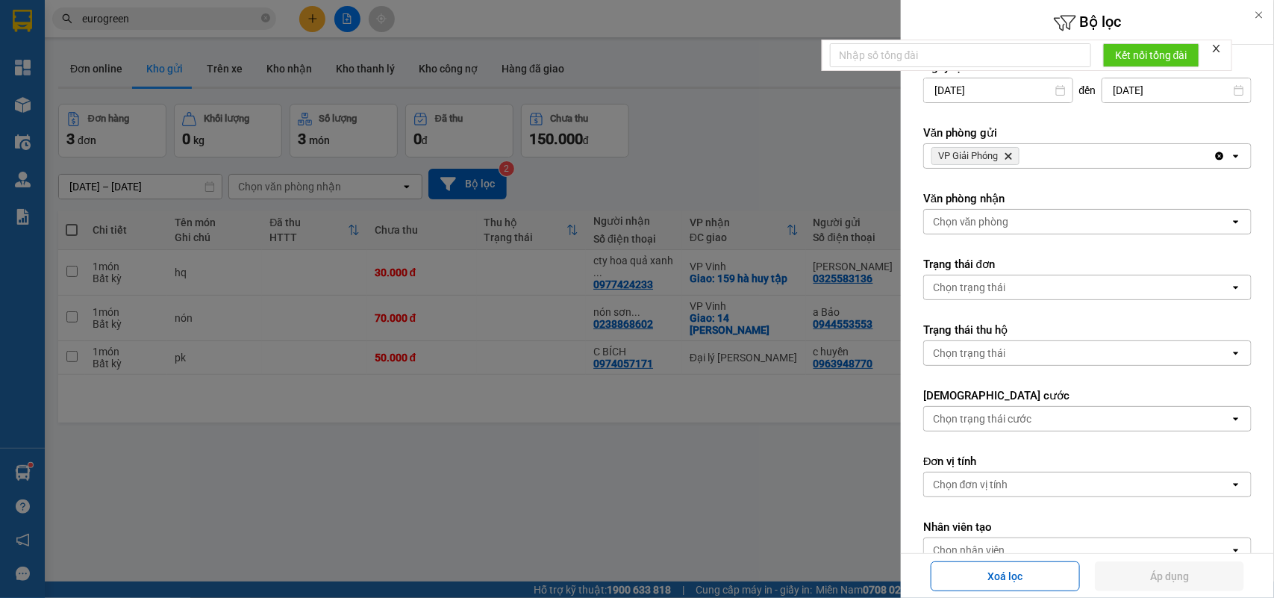
click at [1015, 153] on span "VP Giải Phóng Delete" at bounding box center [975, 156] width 88 height 18
click at [1012, 154] on icon "VP Giải Phóng, close by backspace" at bounding box center [1008, 156] width 7 height 7
click at [1012, 154] on div "Chọn văn phòng" at bounding box center [1077, 156] width 306 height 24
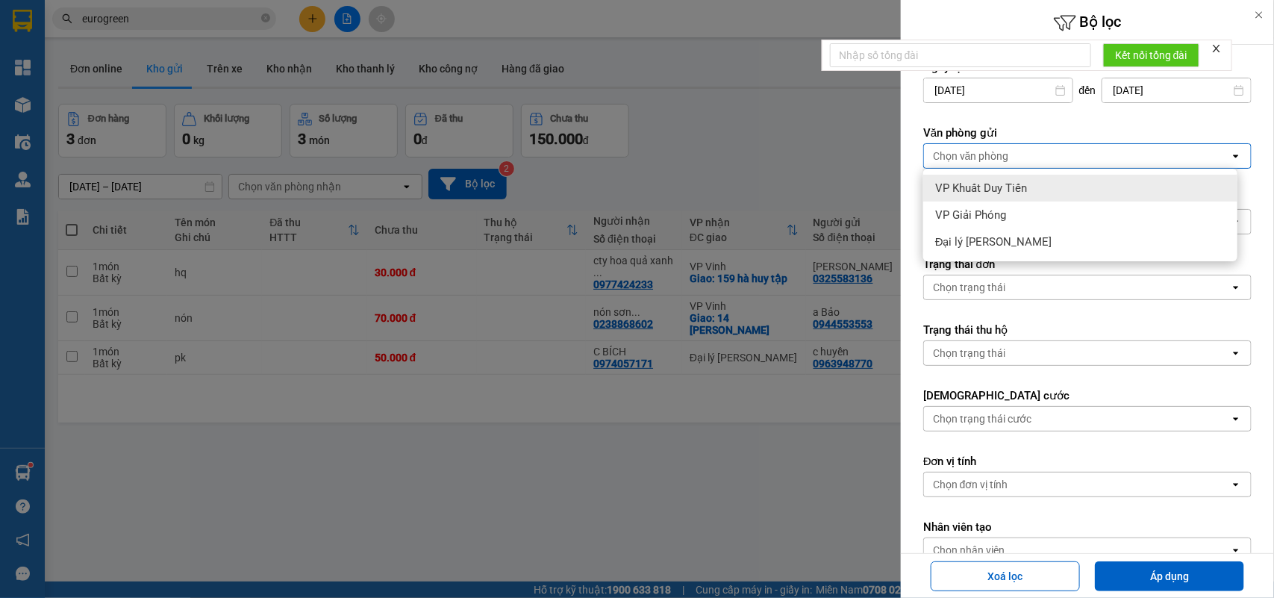
click at [1001, 184] on span "VP Khuất Duy Tiến" at bounding box center [981, 188] width 92 height 15
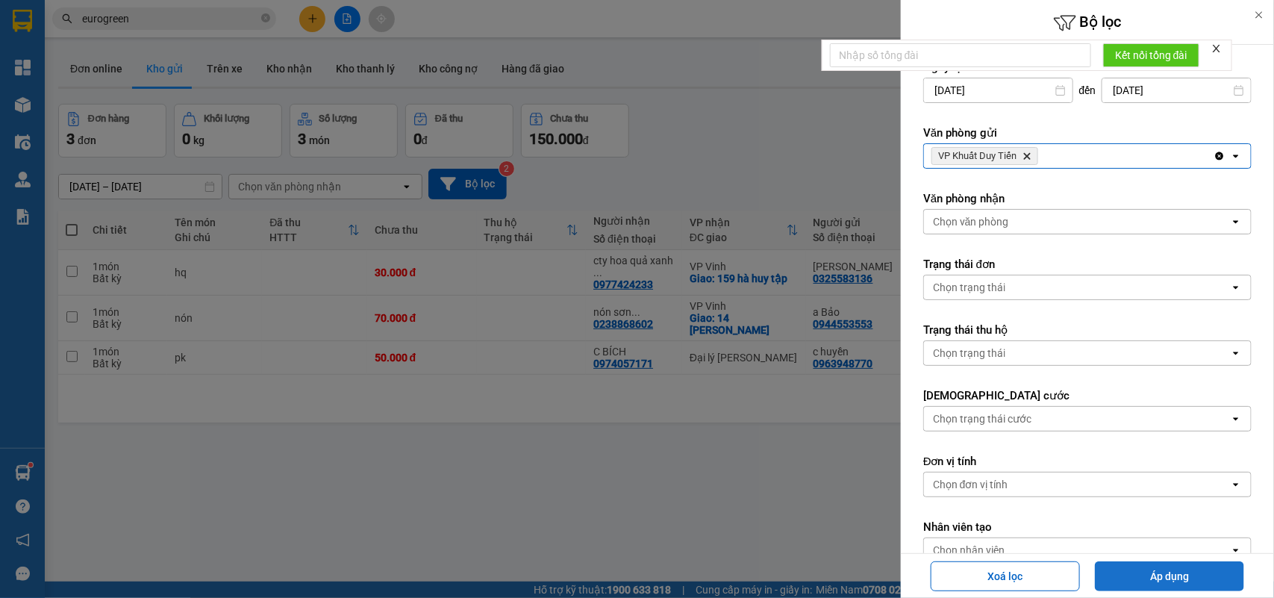
click at [1166, 573] on button "Áp dụng" at bounding box center [1169, 576] width 149 height 30
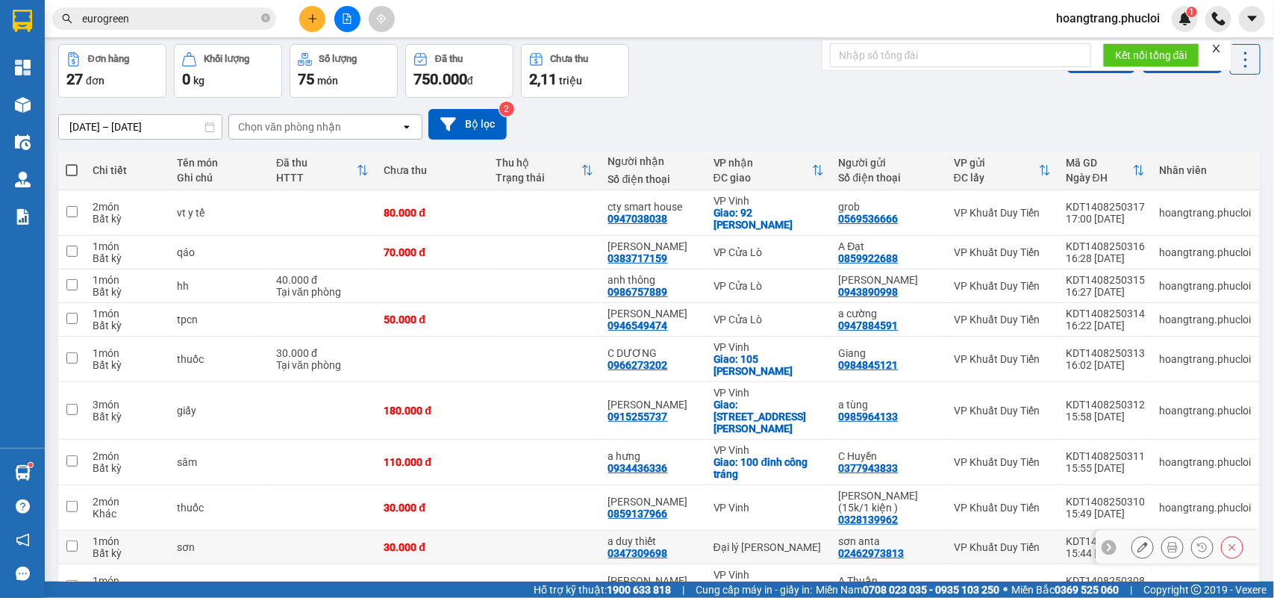
scroll to position [128, 0]
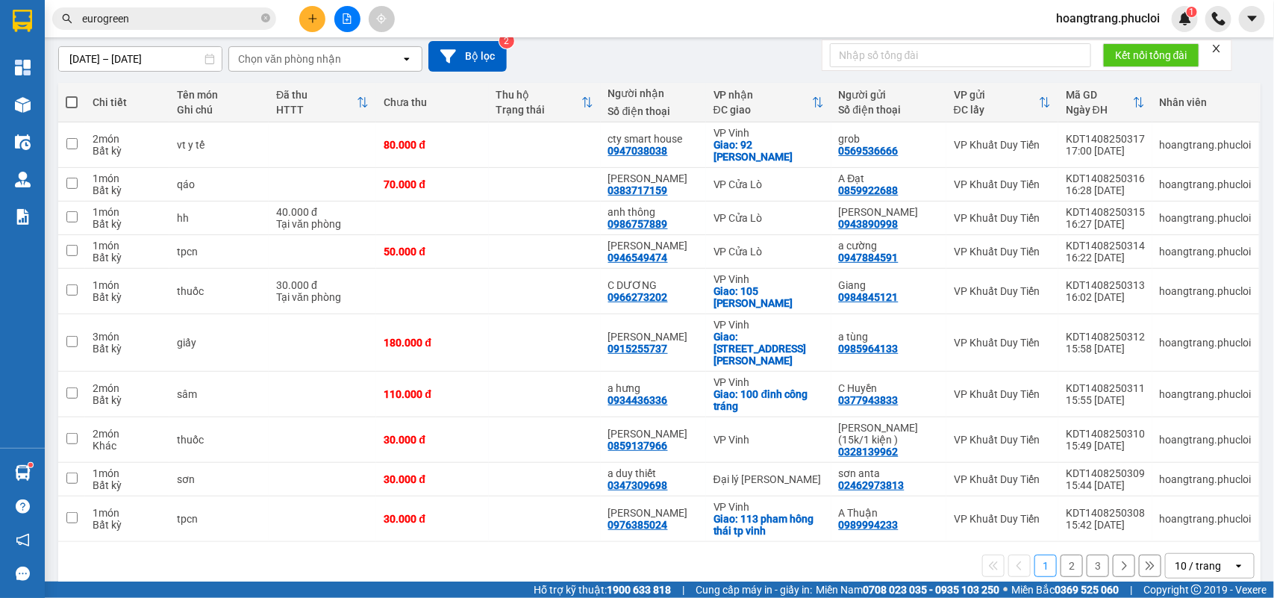
click at [1233, 560] on icon "open" at bounding box center [1239, 566] width 12 height 12
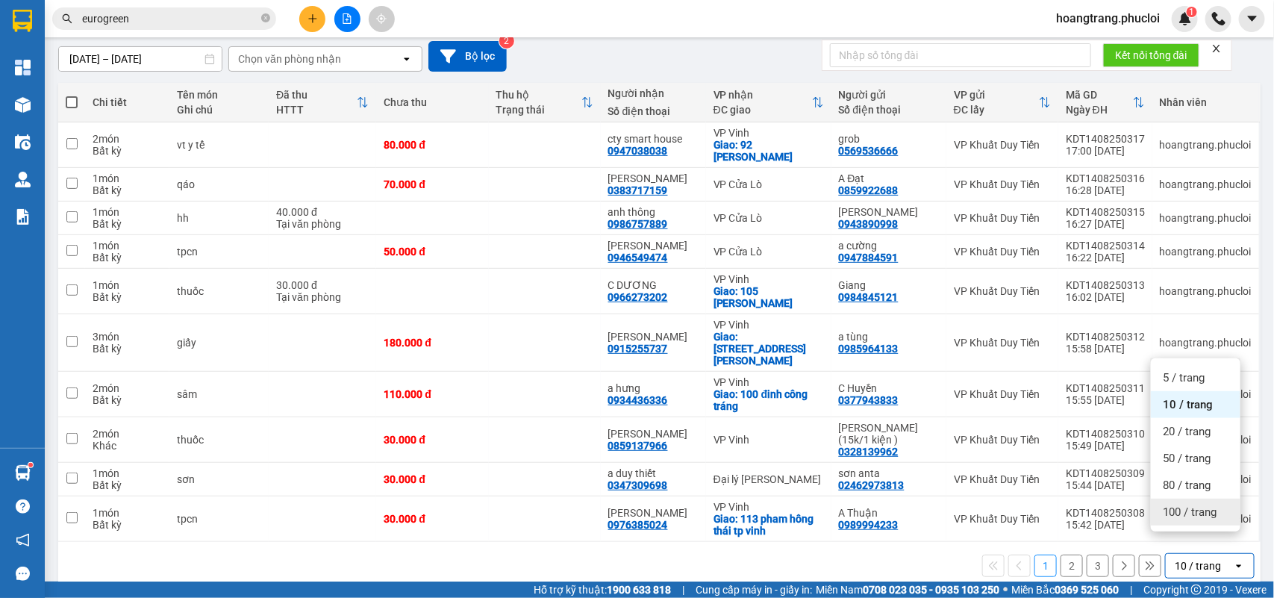
click at [1172, 513] on span "100 / trang" at bounding box center [1189, 511] width 54 height 15
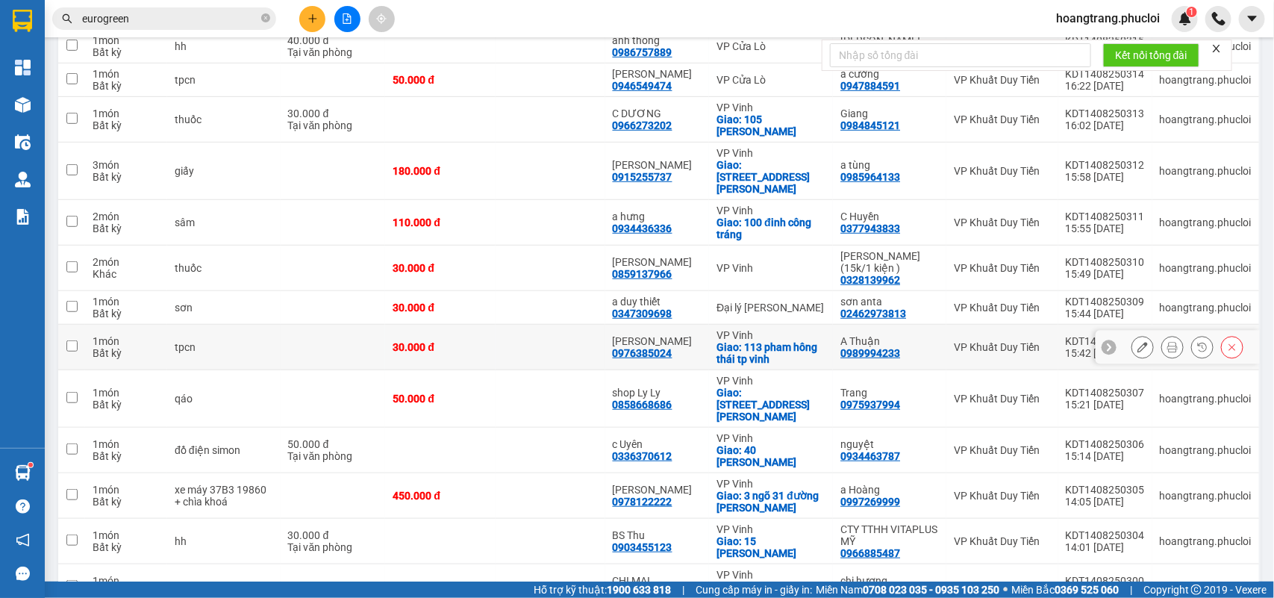
scroll to position [314, 0]
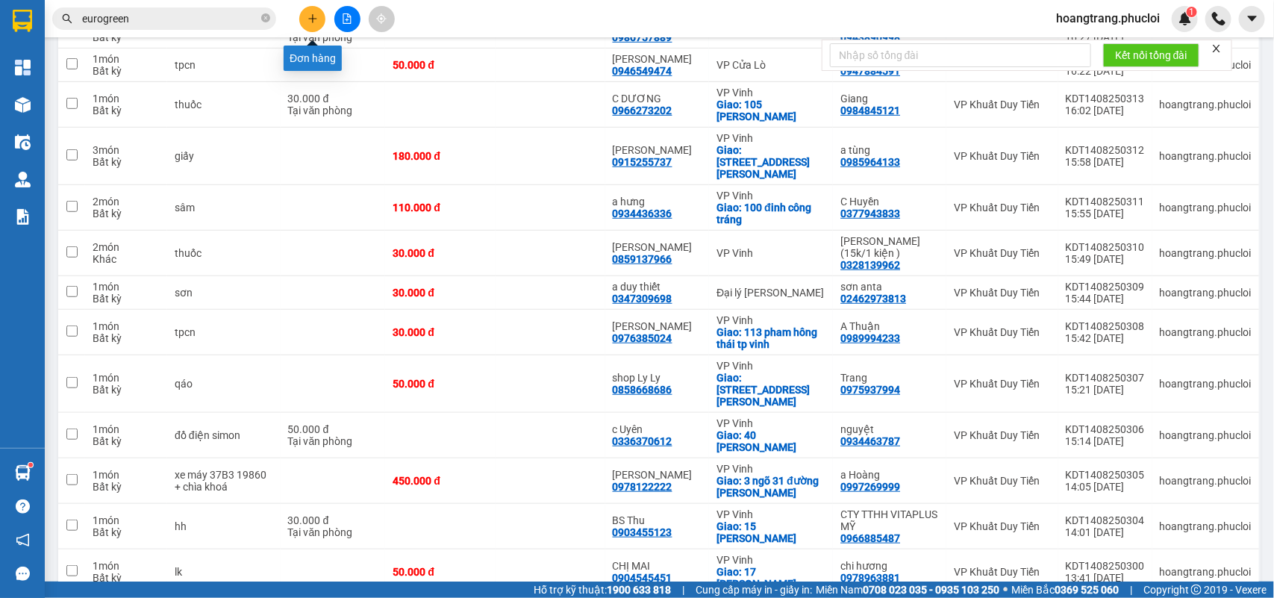
click at [310, 9] on button at bounding box center [312, 19] width 26 height 26
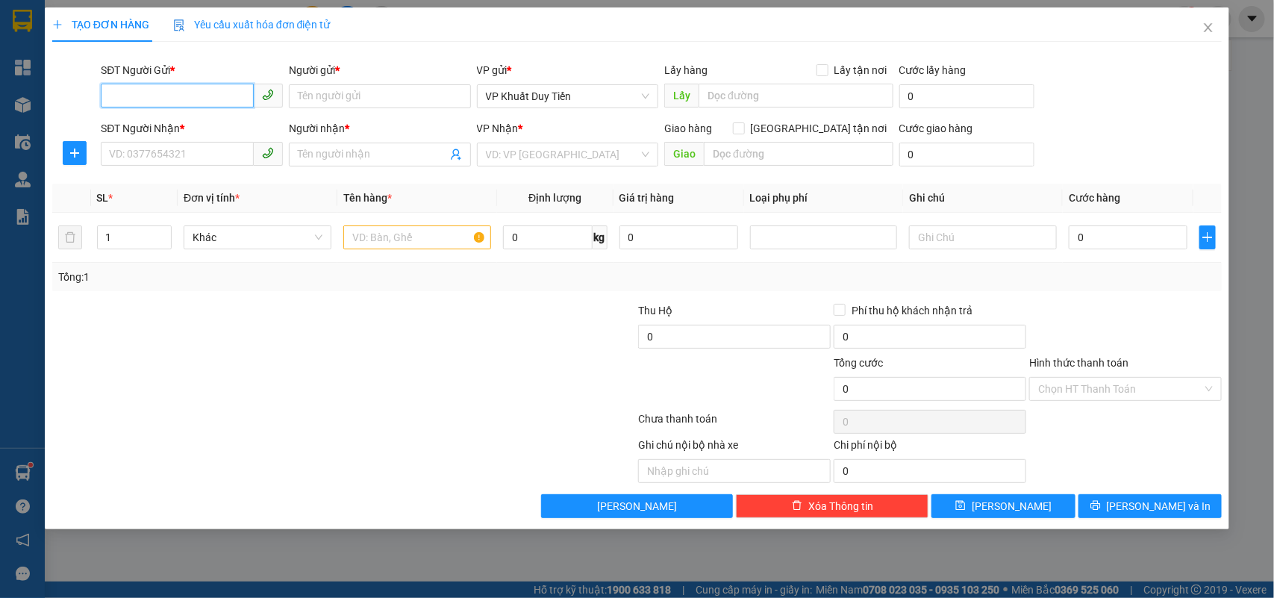
click at [132, 95] on input "SĐT Người Gửi *" at bounding box center [177, 96] width 153 height 24
click at [184, 125] on div "0383022782 - CTCP ĐẦU TƯ XÂY DỰNG BA ĐÌNH SỐ 2" at bounding box center [237, 126] width 254 height 16
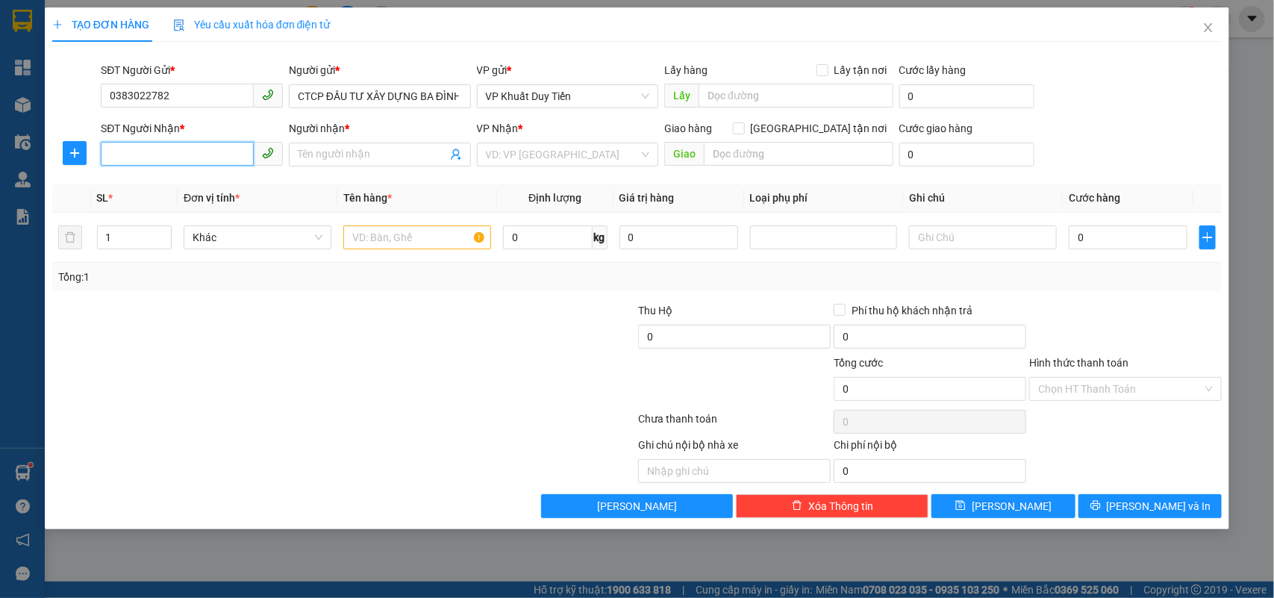
click at [169, 149] on input "SĐT Người Nhận *" at bounding box center [177, 154] width 153 height 24
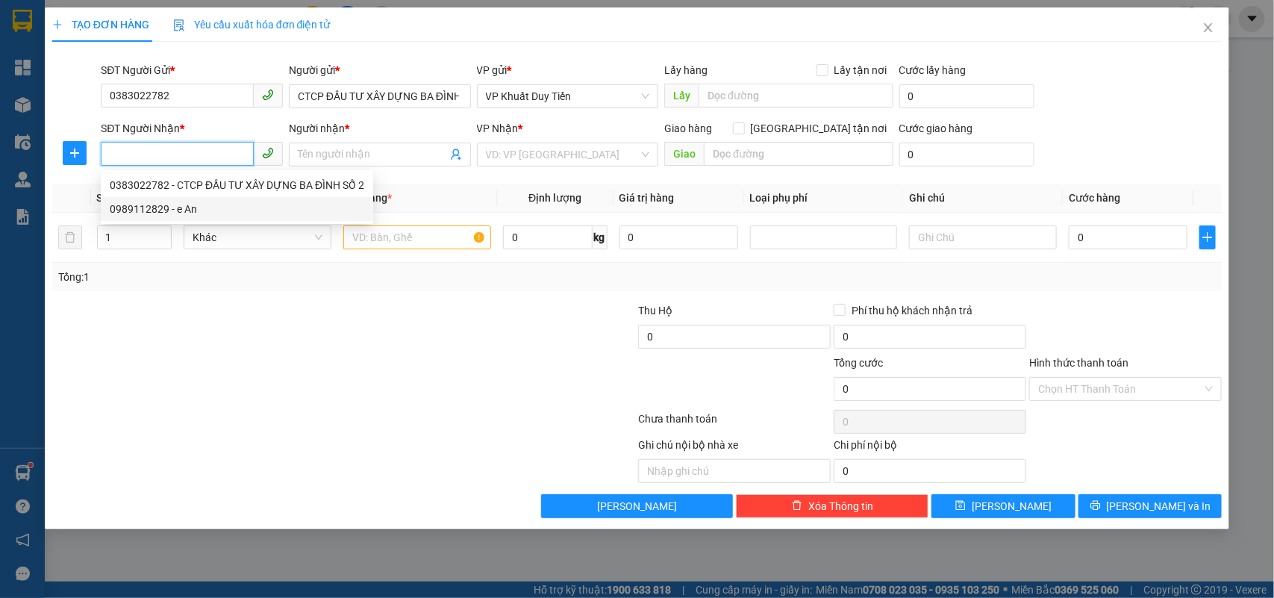
click at [157, 205] on div "0989112829 - e An" at bounding box center [237, 209] width 254 height 16
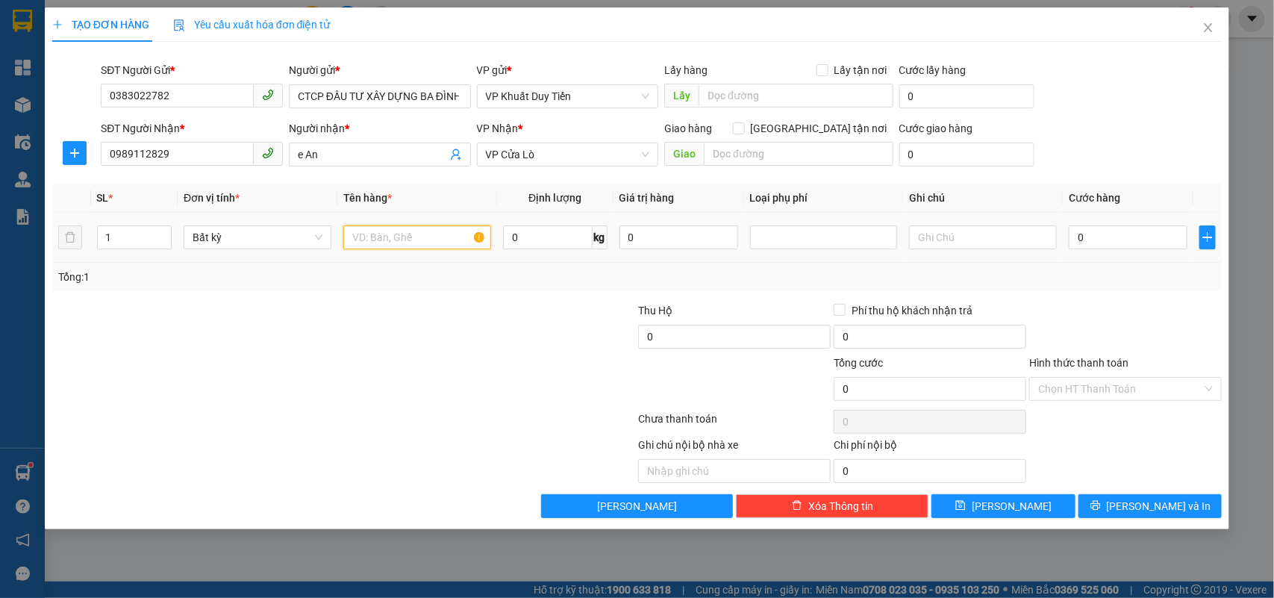
click at [358, 243] on input "text" at bounding box center [417, 237] width 148 height 24
click at [1072, 237] on input "0" at bounding box center [1127, 237] width 119 height 24
click at [1094, 366] on label "Hình thức thanh toán" at bounding box center [1078, 363] width 99 height 12
click at [1094, 378] on input "Hình thức thanh toán" at bounding box center [1120, 389] width 164 height 22
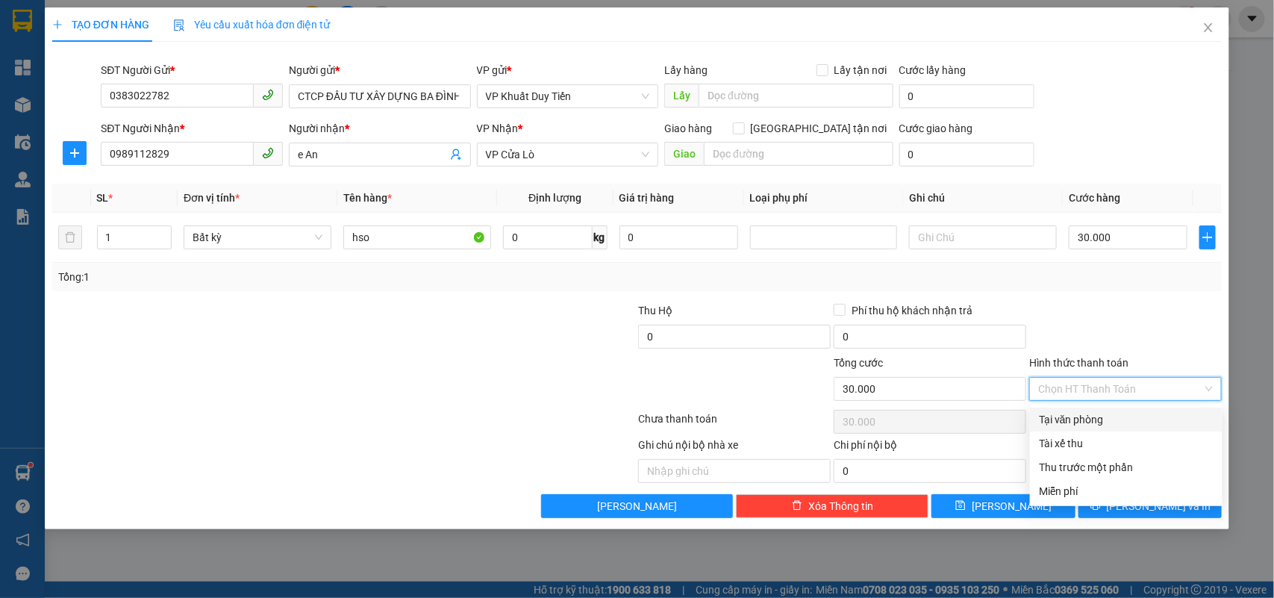
click at [1084, 426] on div "Tại văn phòng" at bounding box center [1126, 419] width 175 height 16
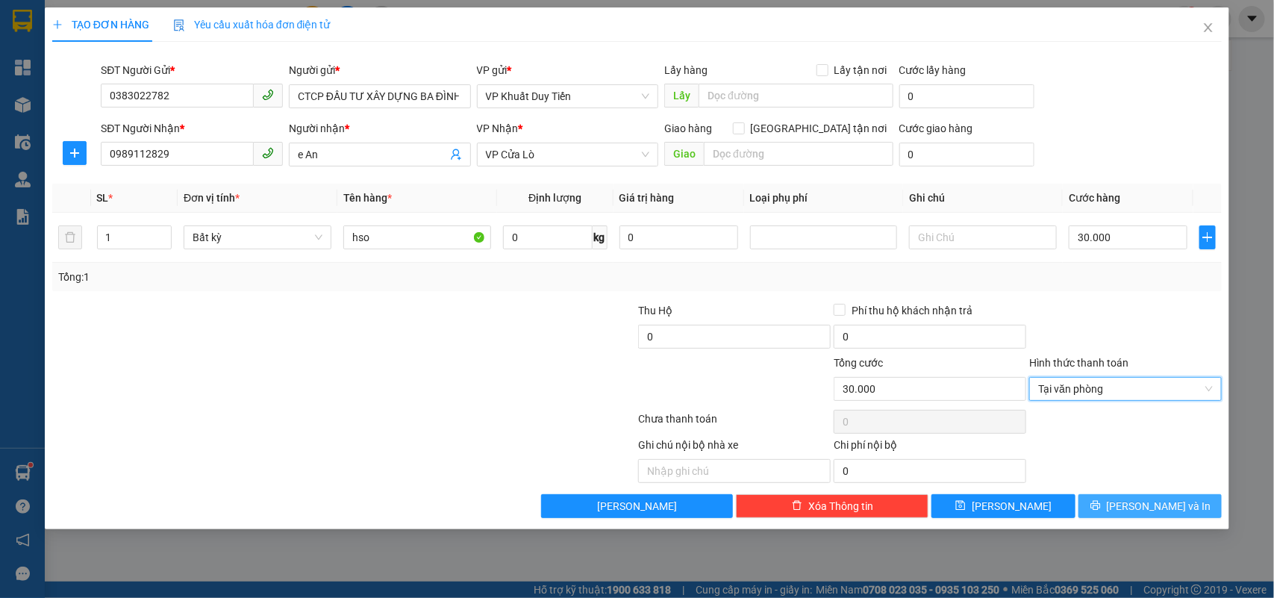
click at [1142, 506] on span "[PERSON_NAME] và In" at bounding box center [1158, 506] width 104 height 16
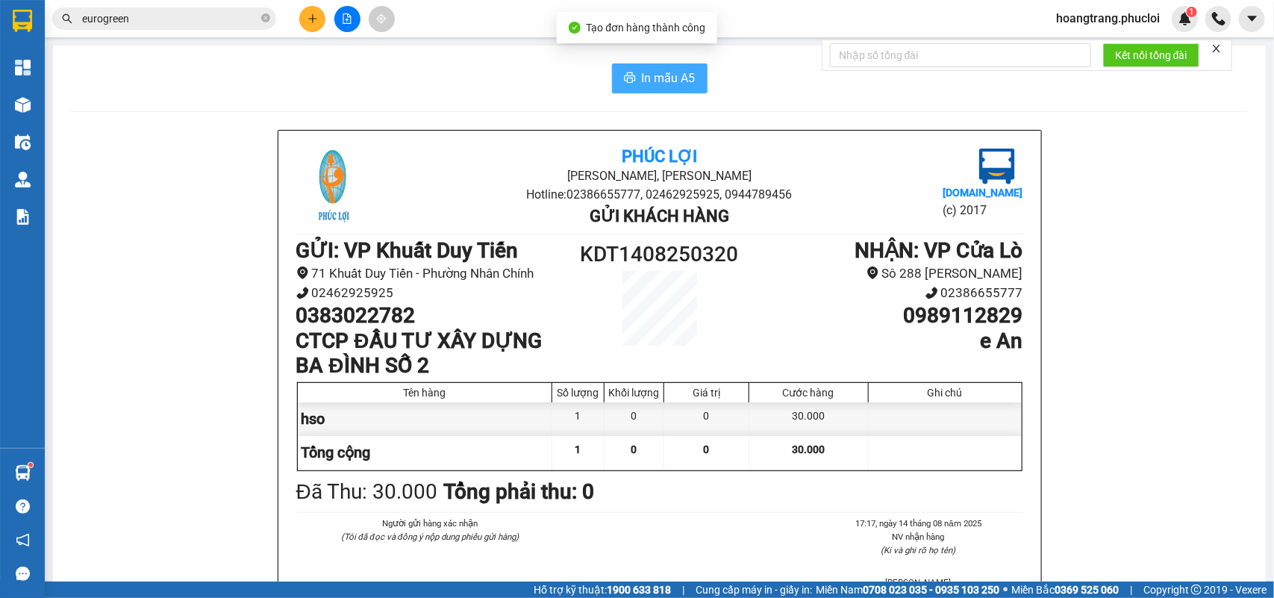
click at [665, 78] on span "In mẫu A5" at bounding box center [669, 78] width 54 height 19
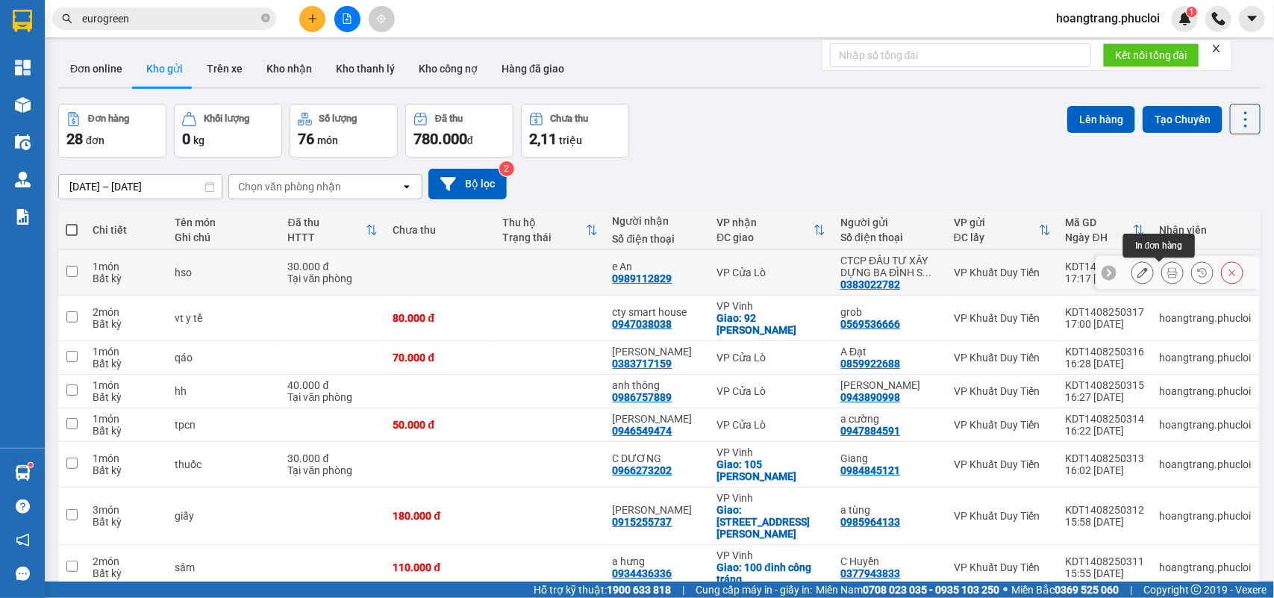
click at [1165, 274] on button at bounding box center [1172, 273] width 21 height 26
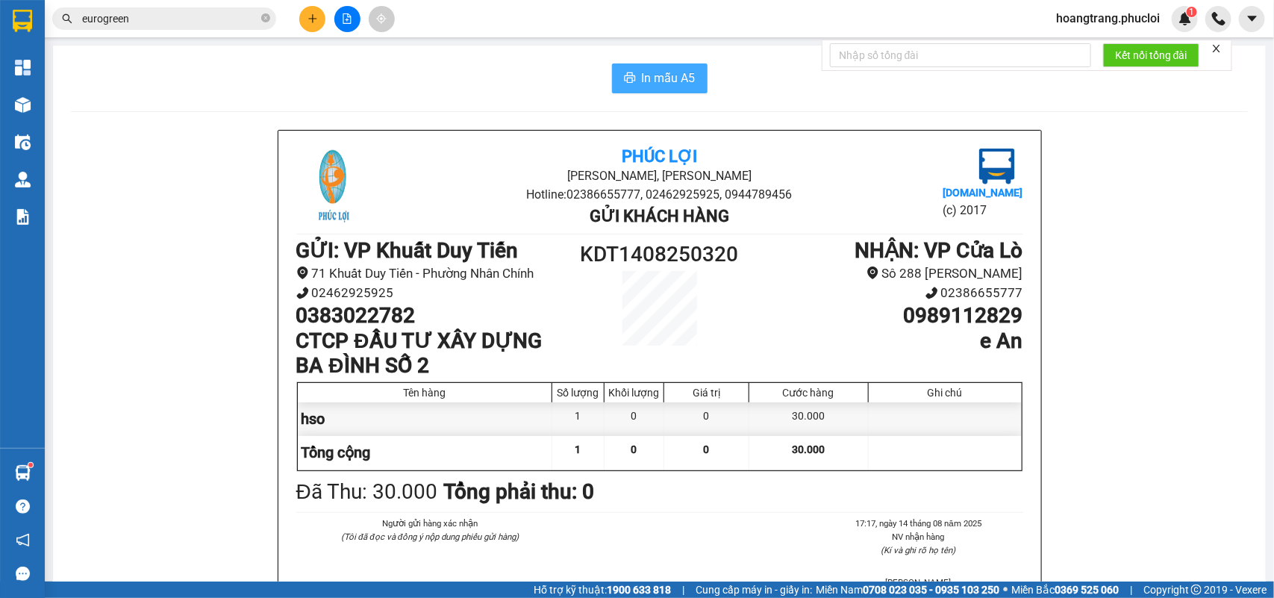
click at [646, 80] on span "In mẫu A5" at bounding box center [669, 78] width 54 height 19
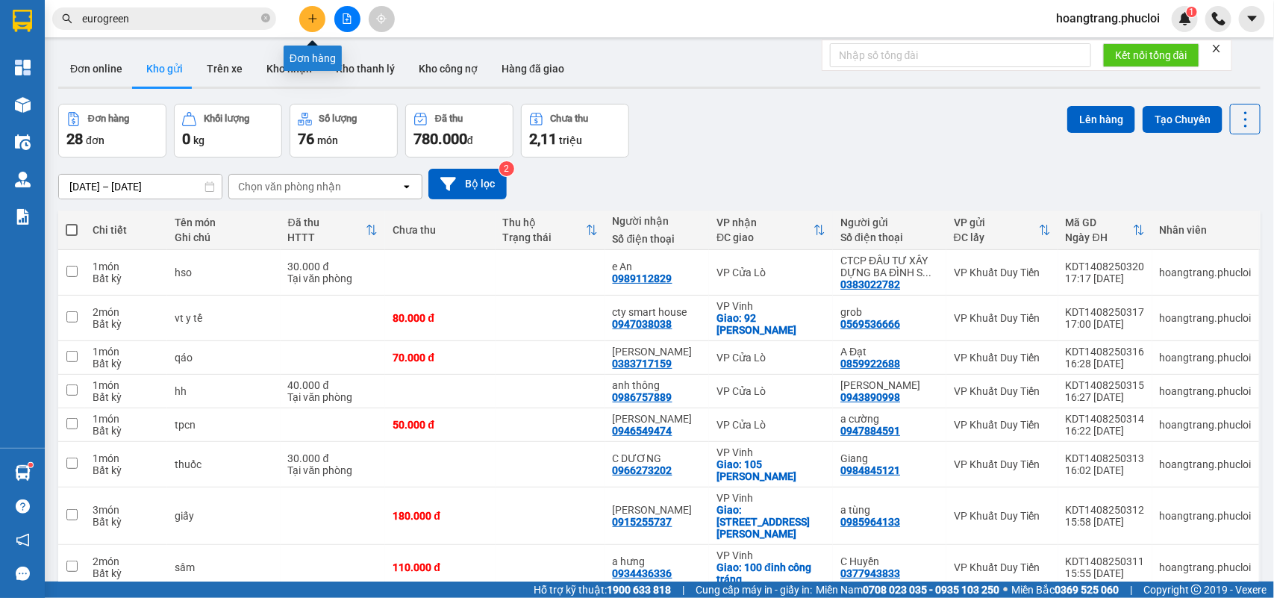
click at [307, 19] on icon "plus" at bounding box center [312, 18] width 10 height 10
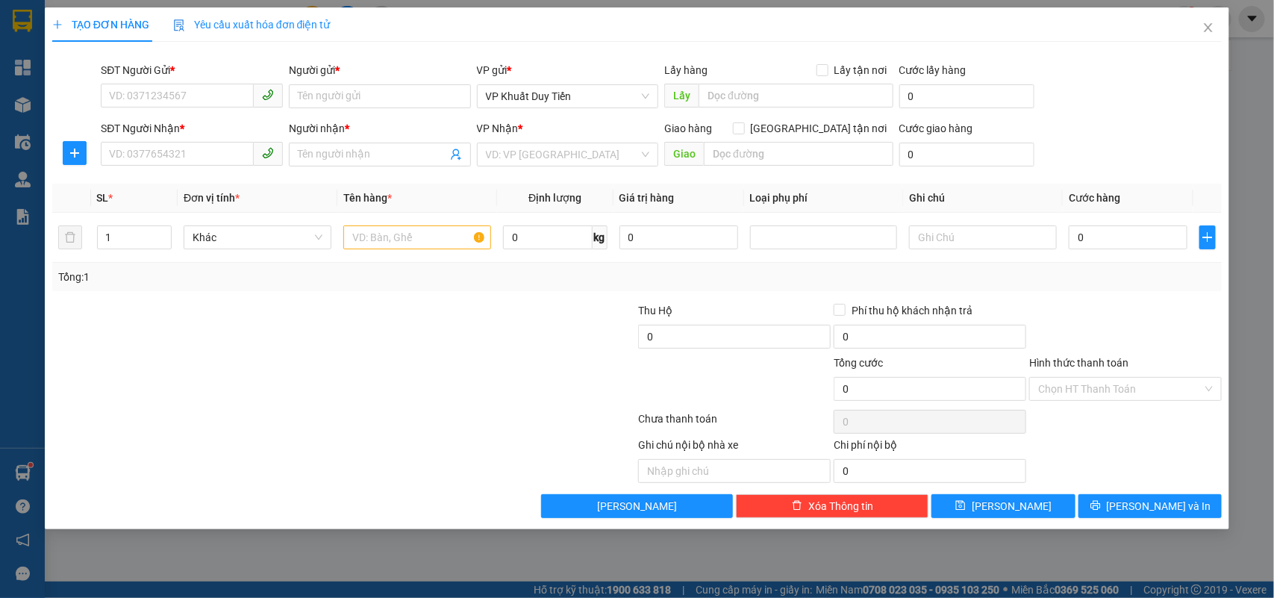
drag, startPoint x: 99, startPoint y: 95, endPoint x: 91, endPoint y: 117, distance: 23.8
click at [92, 112] on div "SĐT Người Gửi * VD: 0371234567 Người gửi * Tên người gửi VP gửi * VP Khuất Duy …" at bounding box center [637, 88] width 1173 height 52
click at [151, 98] on input "SĐT Người Gửi *" at bounding box center [177, 96] width 153 height 24
click at [162, 125] on div "0982266223 - a linh" at bounding box center [192, 126] width 164 height 16
click at [146, 154] on input "SĐT Người Nhận *" at bounding box center [177, 154] width 153 height 24
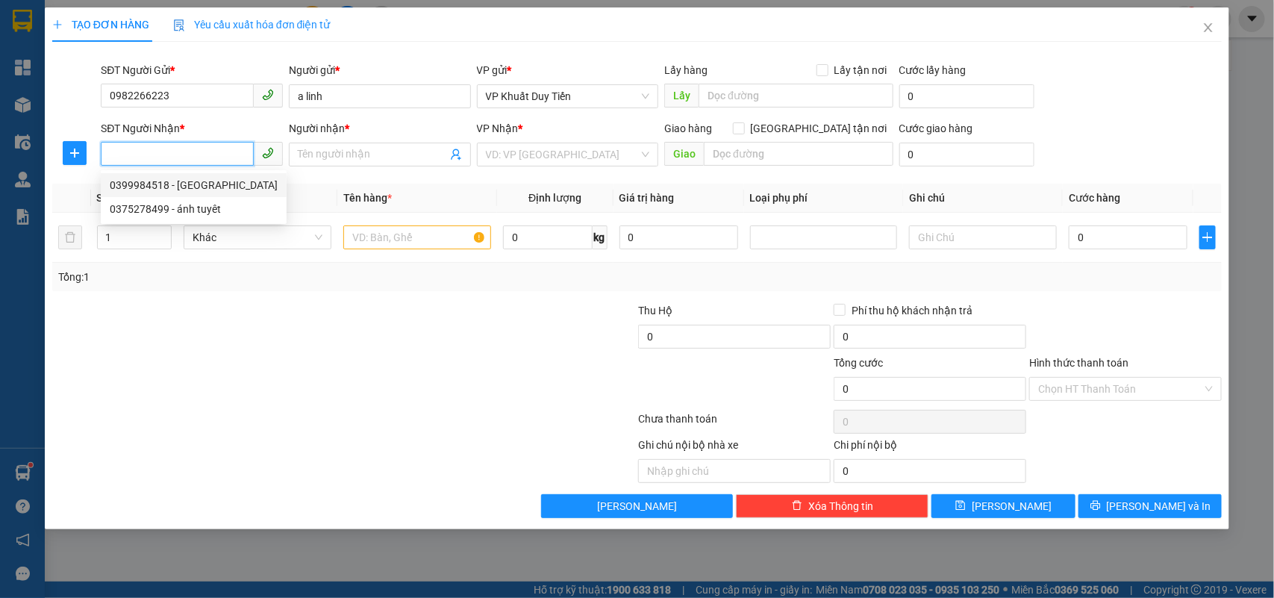
click at [146, 187] on div "0399984518 - Hoài Nam" at bounding box center [194, 185] width 168 height 16
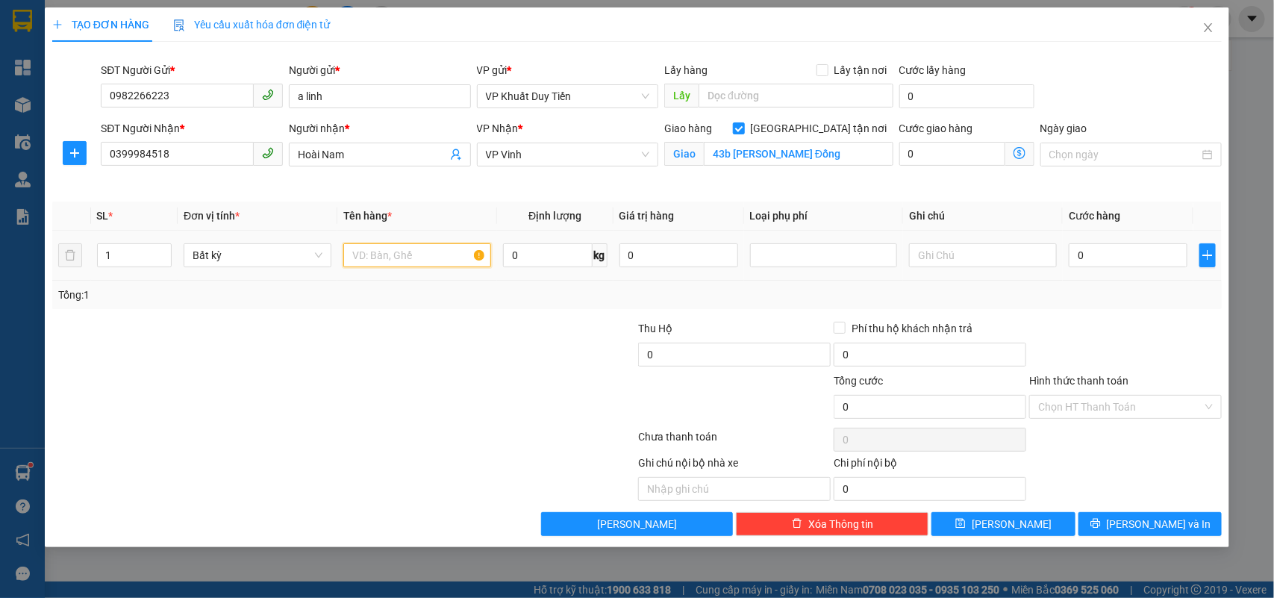
click at [359, 254] on input "text" at bounding box center [417, 255] width 148 height 24
click at [1068, 244] on div "0" at bounding box center [1127, 255] width 119 height 30
click at [1071, 257] on input "0" at bounding box center [1127, 255] width 119 height 24
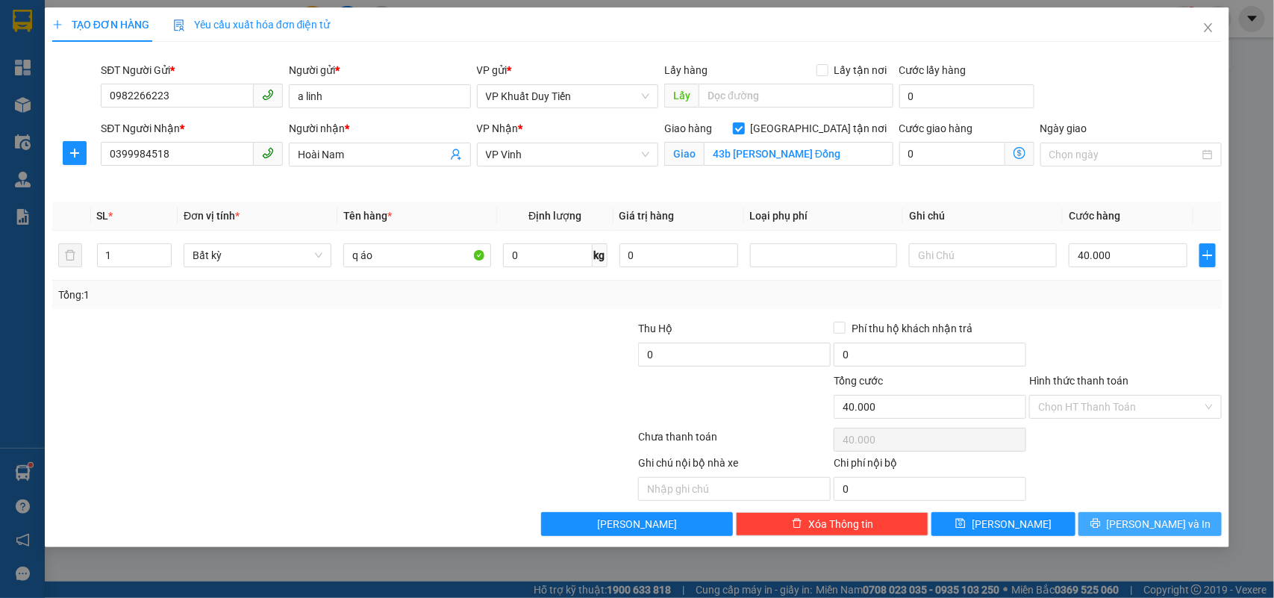
click at [1138, 533] on button "[PERSON_NAME] và In" at bounding box center [1149, 524] width 143 height 24
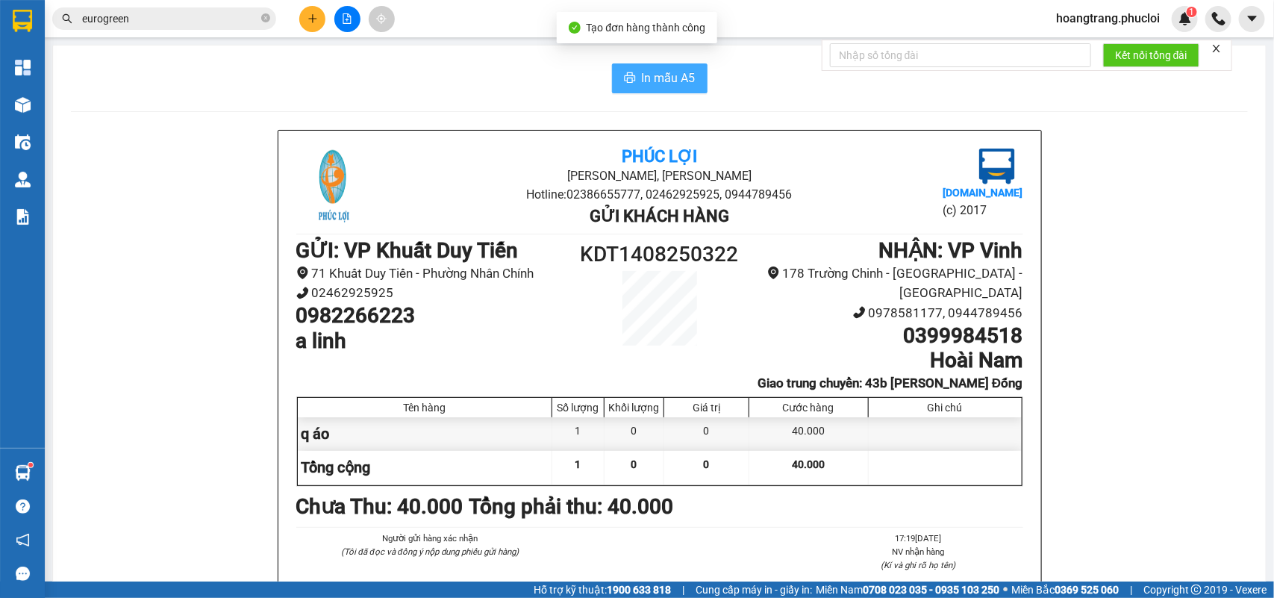
click at [647, 80] on span "In mẫu A5" at bounding box center [669, 78] width 54 height 19
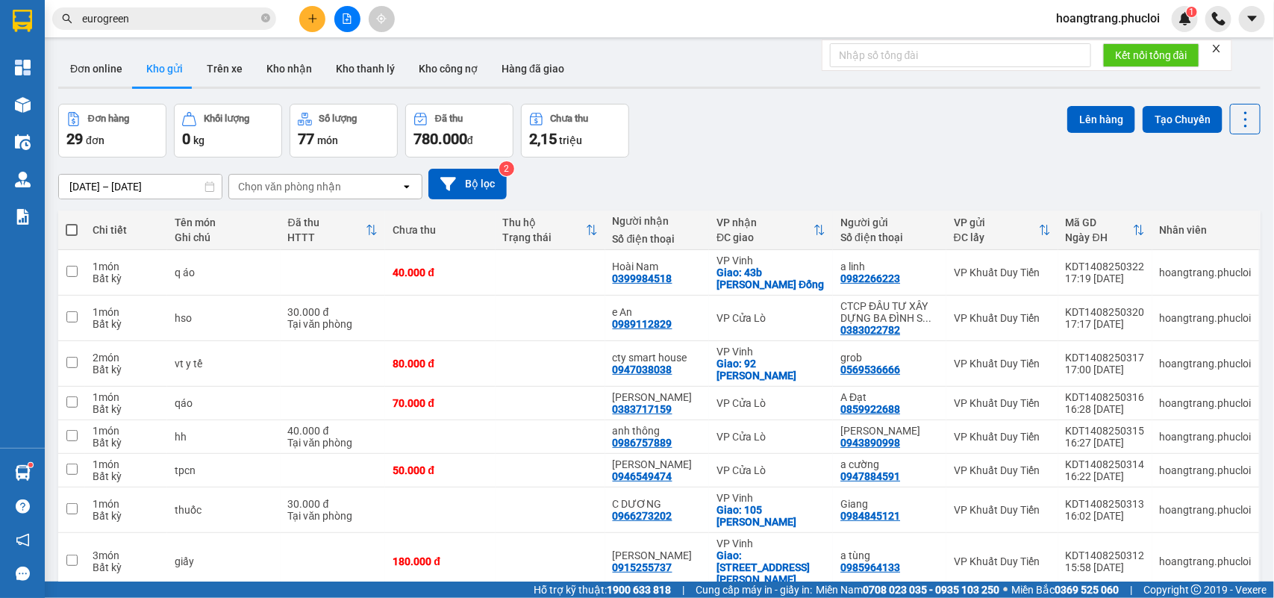
click at [1220, 49] on icon "close" at bounding box center [1216, 48] width 10 height 10
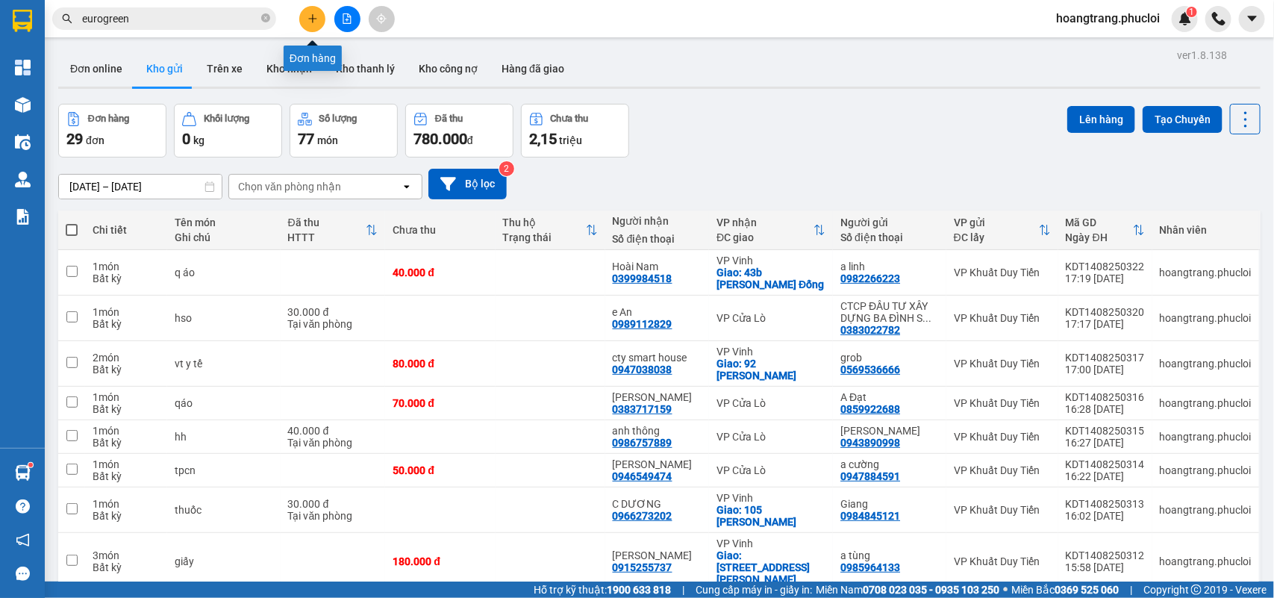
click at [310, 25] on button at bounding box center [312, 19] width 26 height 26
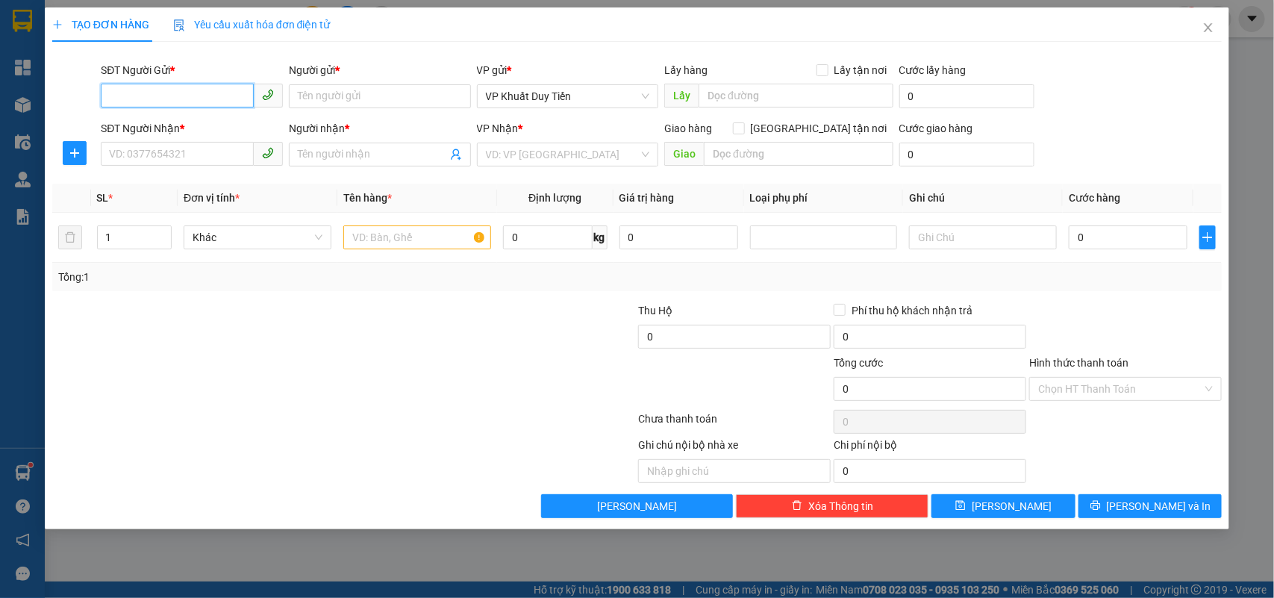
click at [175, 107] on input "SĐT Người Gửi *" at bounding box center [177, 96] width 153 height 24
click at [181, 127] on div "0981500750 - ziphar" at bounding box center [192, 126] width 164 height 16
click at [154, 157] on input "SĐT Người Nhận *" at bounding box center [177, 154] width 153 height 24
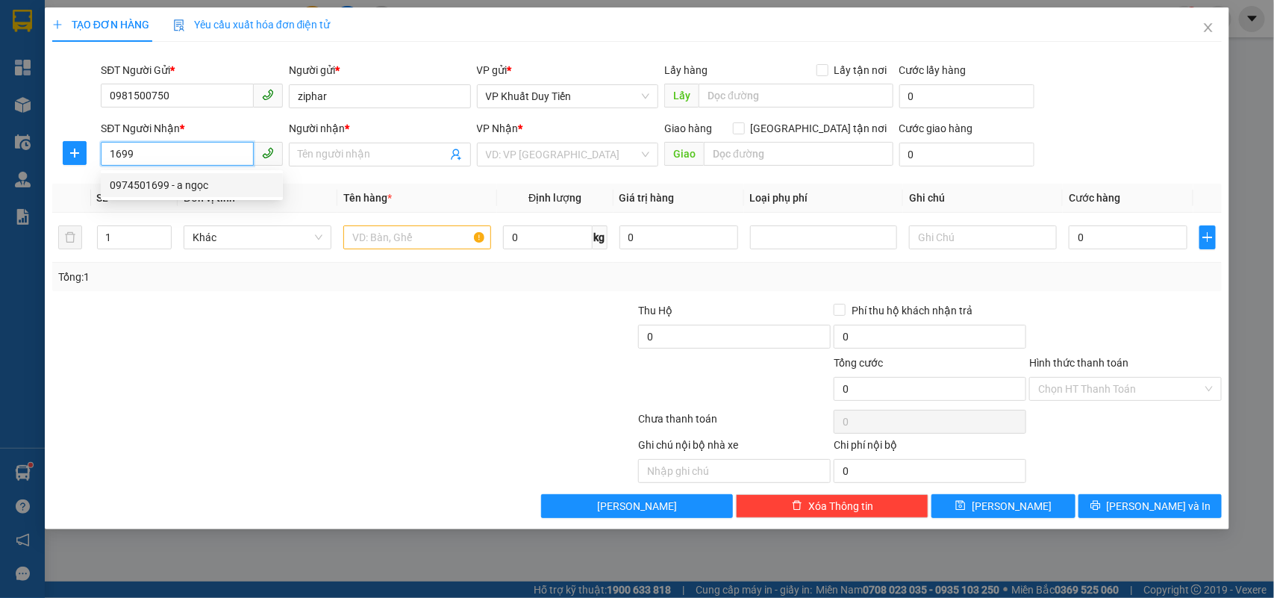
click at [143, 188] on div "0974501699 - a ngọc" at bounding box center [192, 185] width 164 height 16
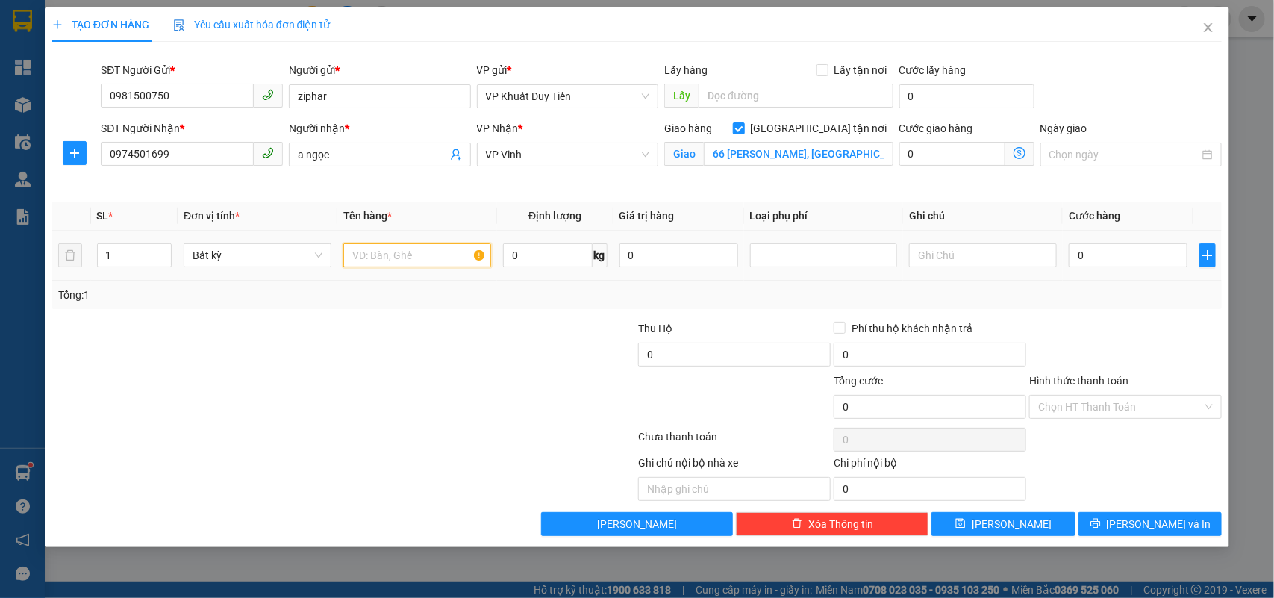
click at [375, 254] on input "text" at bounding box center [417, 255] width 148 height 24
click at [1072, 257] on input "0" at bounding box center [1127, 255] width 119 height 24
click at [1063, 375] on label "Hình thức thanh toán" at bounding box center [1078, 381] width 99 height 12
click at [1063, 395] on input "Hình thức thanh toán" at bounding box center [1120, 406] width 164 height 22
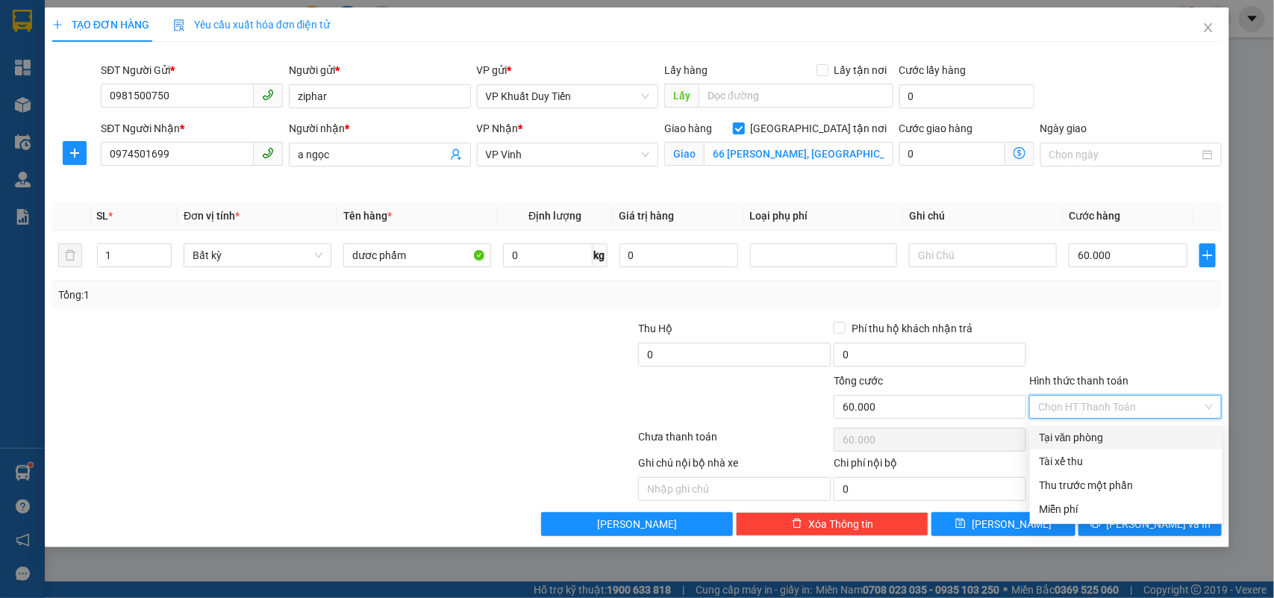
click at [1068, 435] on div "Tại văn phòng" at bounding box center [1126, 437] width 175 height 16
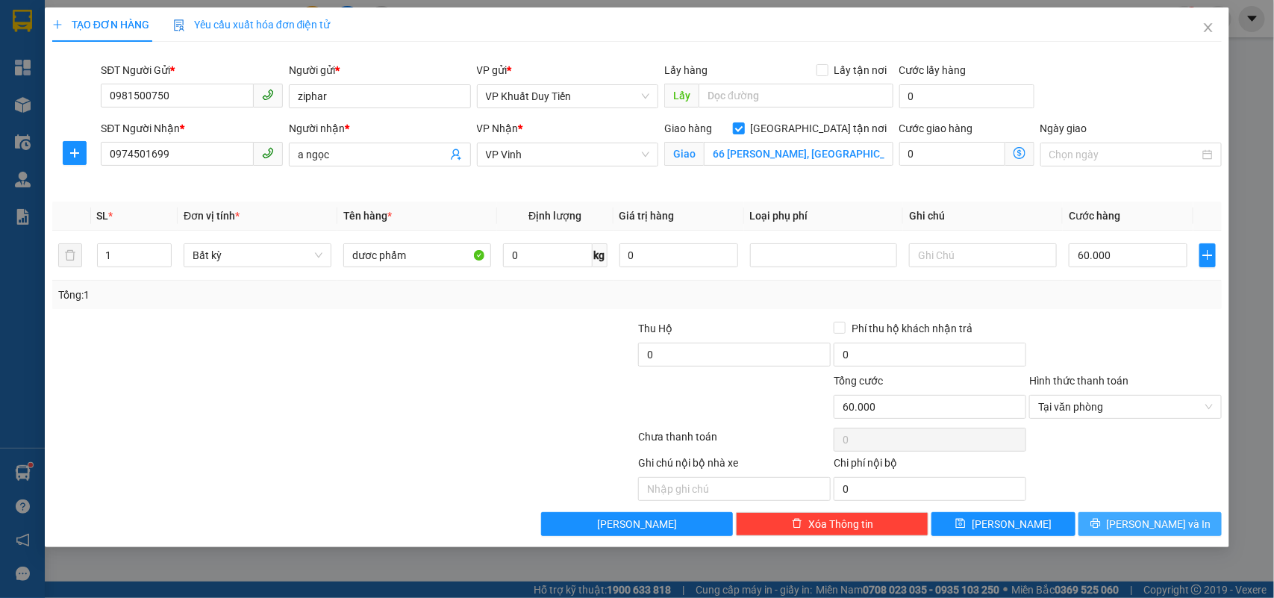
click at [1140, 519] on span "[PERSON_NAME] và In" at bounding box center [1158, 524] width 104 height 16
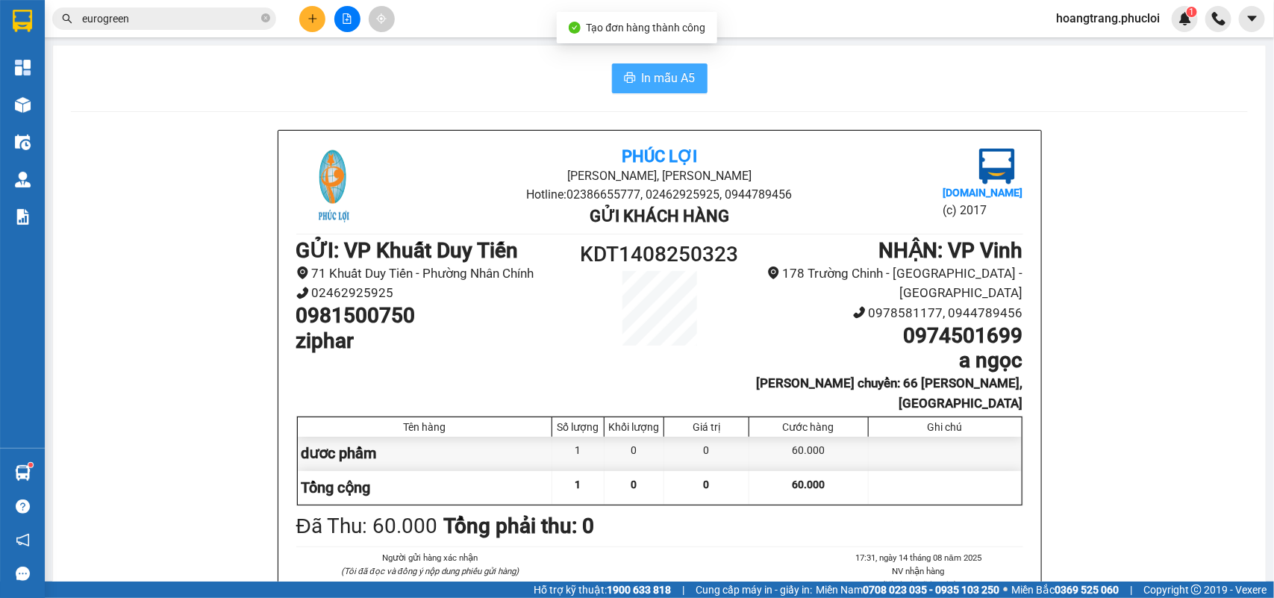
click at [674, 75] on span "In mẫu A5" at bounding box center [669, 78] width 54 height 19
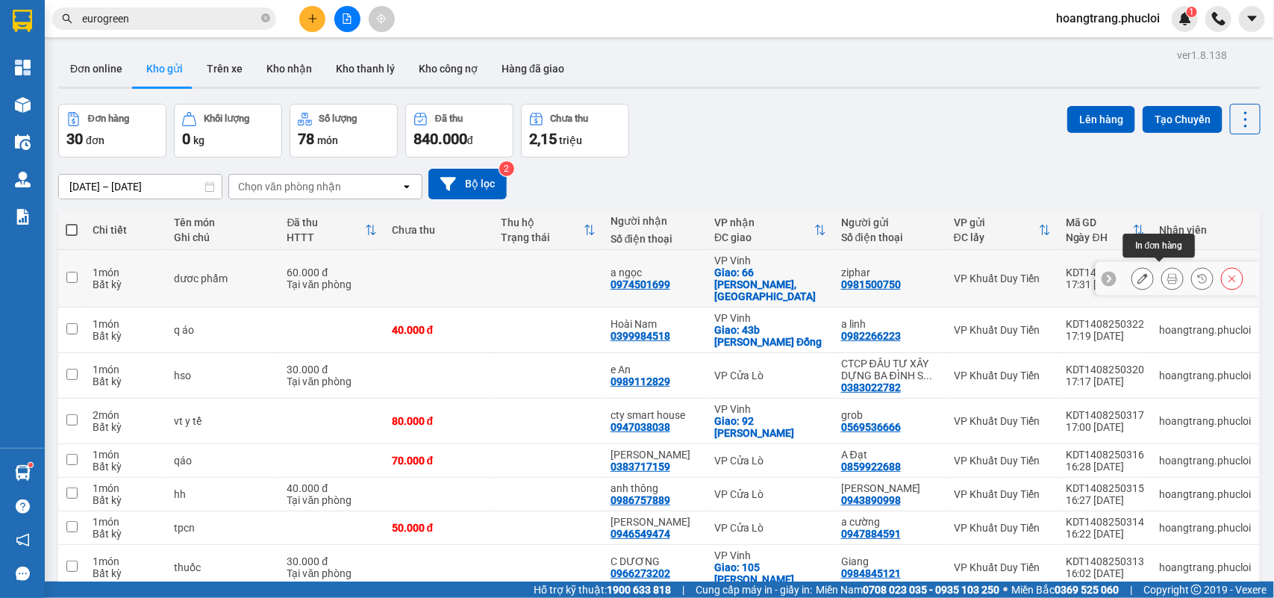
click at [1162, 281] on button at bounding box center [1172, 279] width 21 height 26
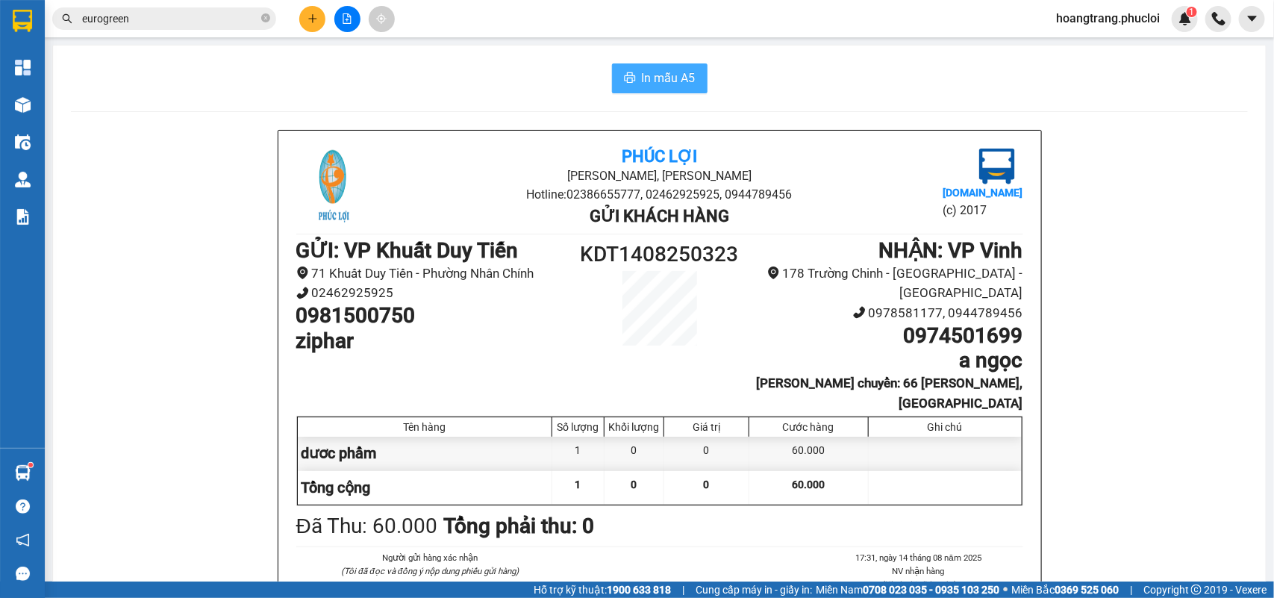
click at [644, 84] on span "In mẫu A5" at bounding box center [669, 78] width 54 height 19
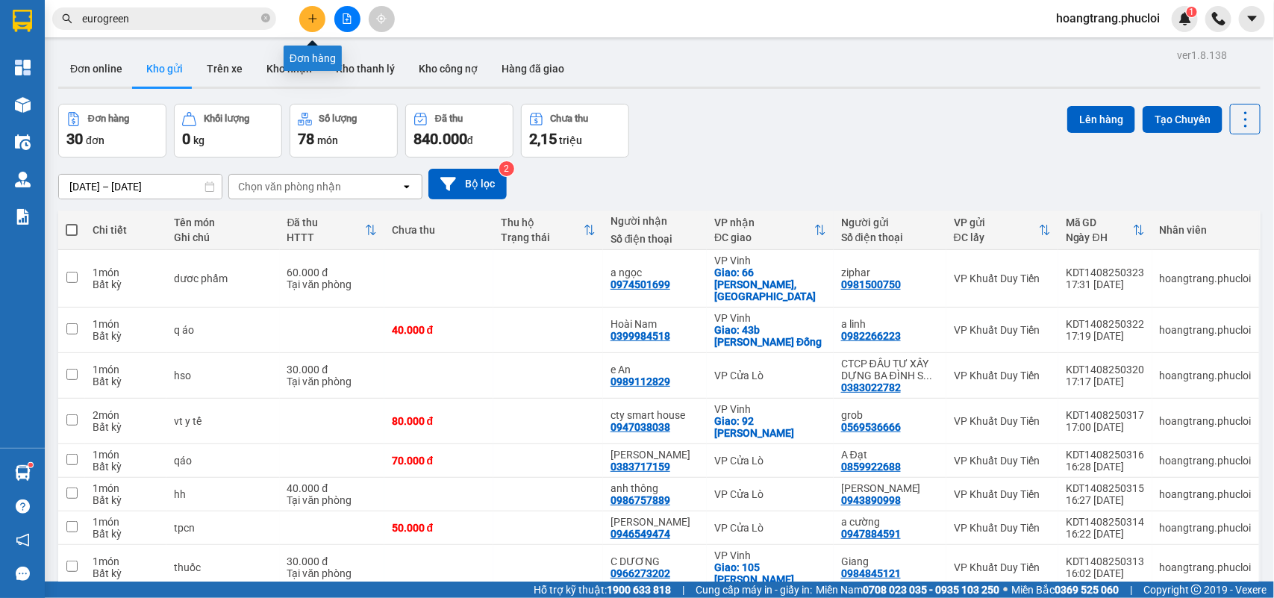
click at [314, 16] on icon "plus" at bounding box center [312, 18] width 10 height 10
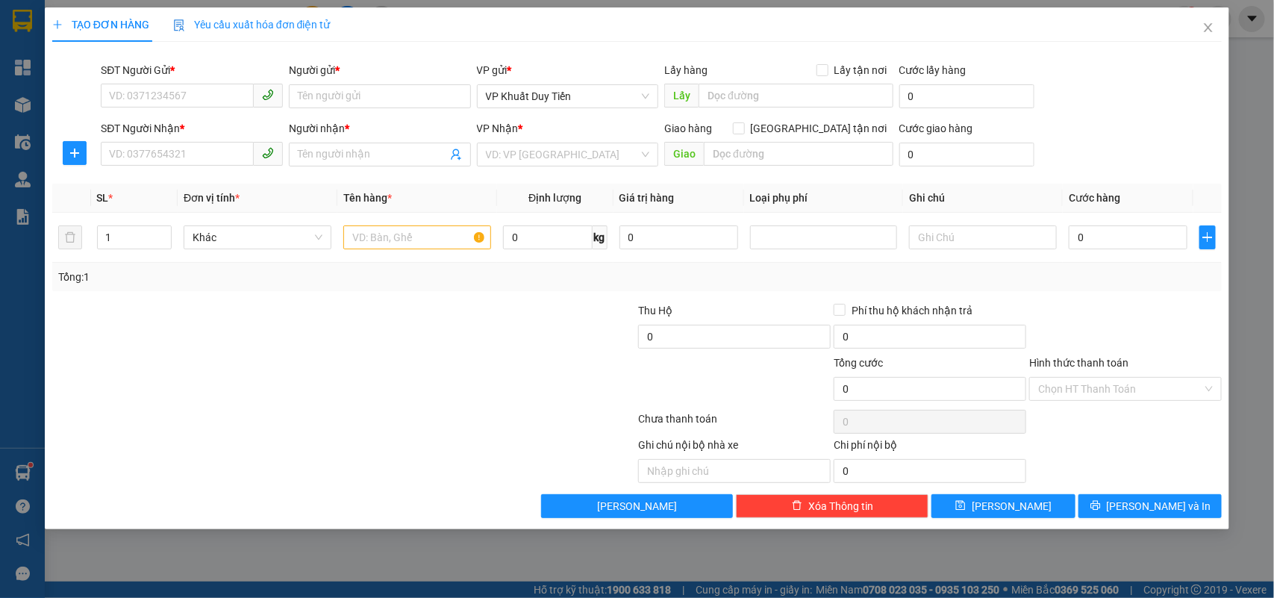
click at [129, 81] on div "SĐT Người Gửi *" at bounding box center [192, 73] width 182 height 22
click at [127, 95] on input "SĐT Người Gửi *" at bounding box center [177, 96] width 153 height 24
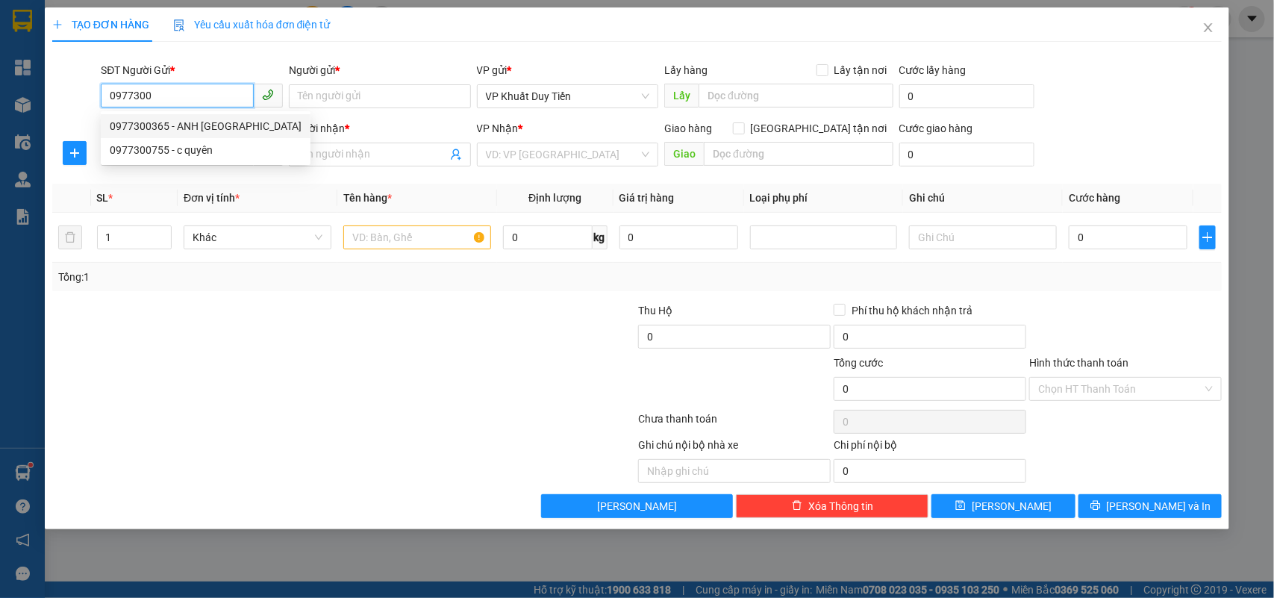
click at [168, 129] on div "0977300365 - ANH NHẬT" at bounding box center [206, 126] width 192 height 16
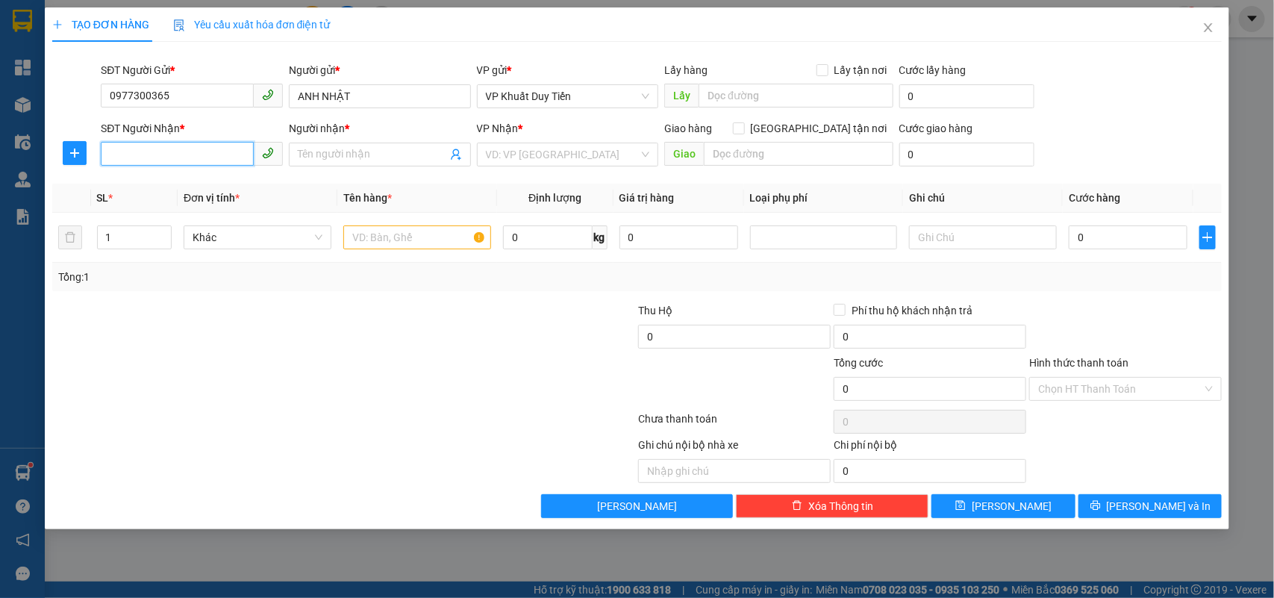
click at [162, 151] on input "SĐT Người Nhận *" at bounding box center [177, 154] width 153 height 24
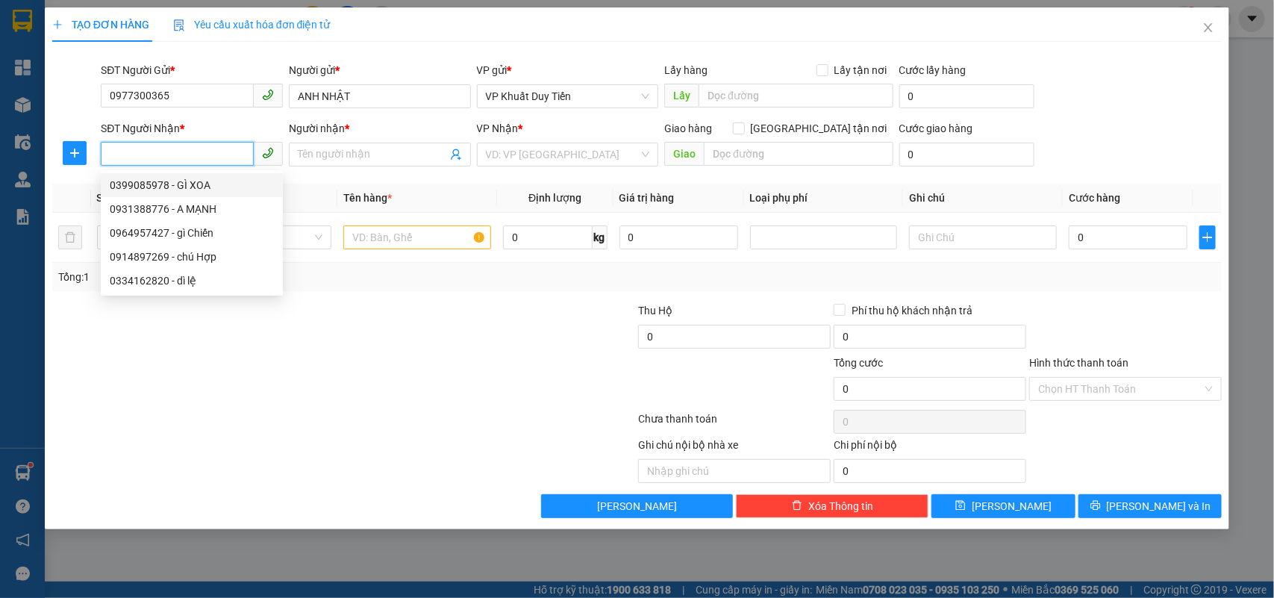
click at [144, 188] on div "0399085978 - GÌ XOA" at bounding box center [192, 185] width 164 height 16
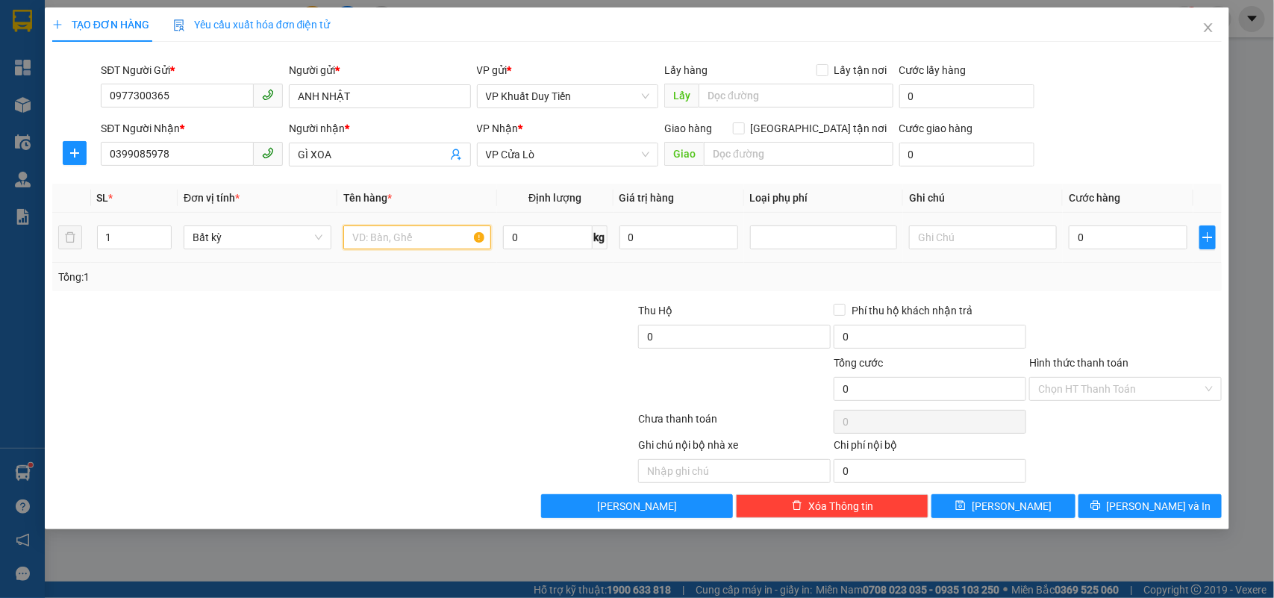
click at [369, 235] on input "text" at bounding box center [417, 237] width 148 height 24
click at [1072, 240] on input "0" at bounding box center [1127, 237] width 119 height 24
click at [1083, 371] on div "Hình thức thanh toán" at bounding box center [1125, 365] width 192 height 22
click at [1082, 366] on label "Hình thức thanh toán" at bounding box center [1078, 363] width 99 height 12
click at [1082, 378] on input "Hình thức thanh toán" at bounding box center [1120, 389] width 164 height 22
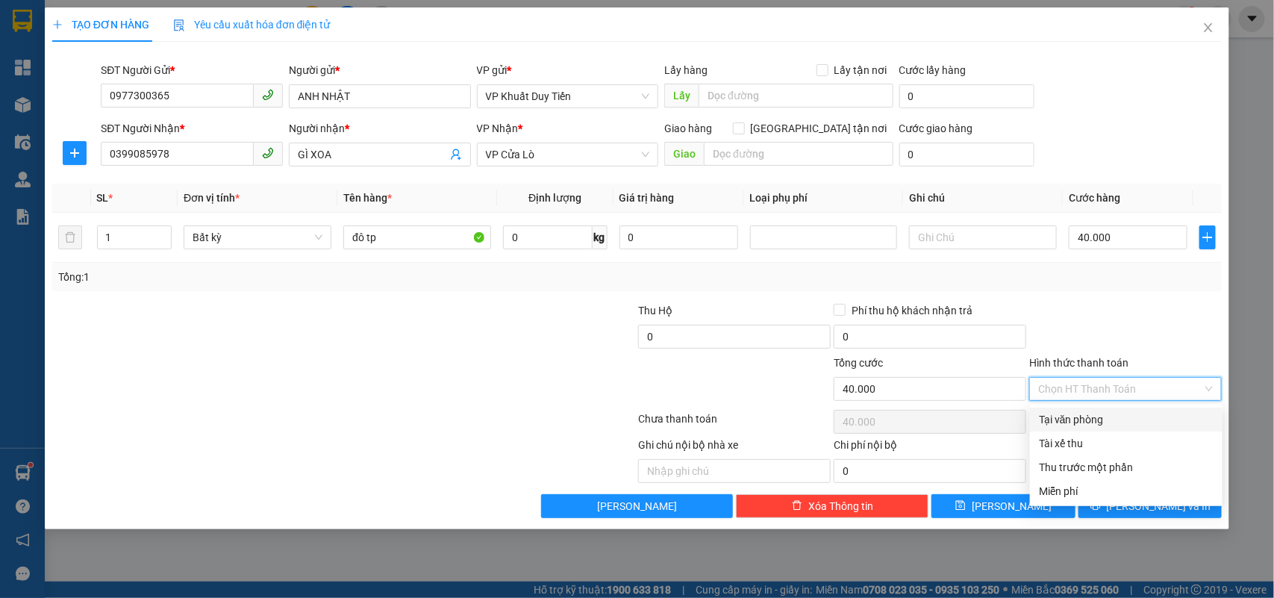
click at [1093, 427] on div "Tại văn phòng" at bounding box center [1126, 419] width 192 height 24
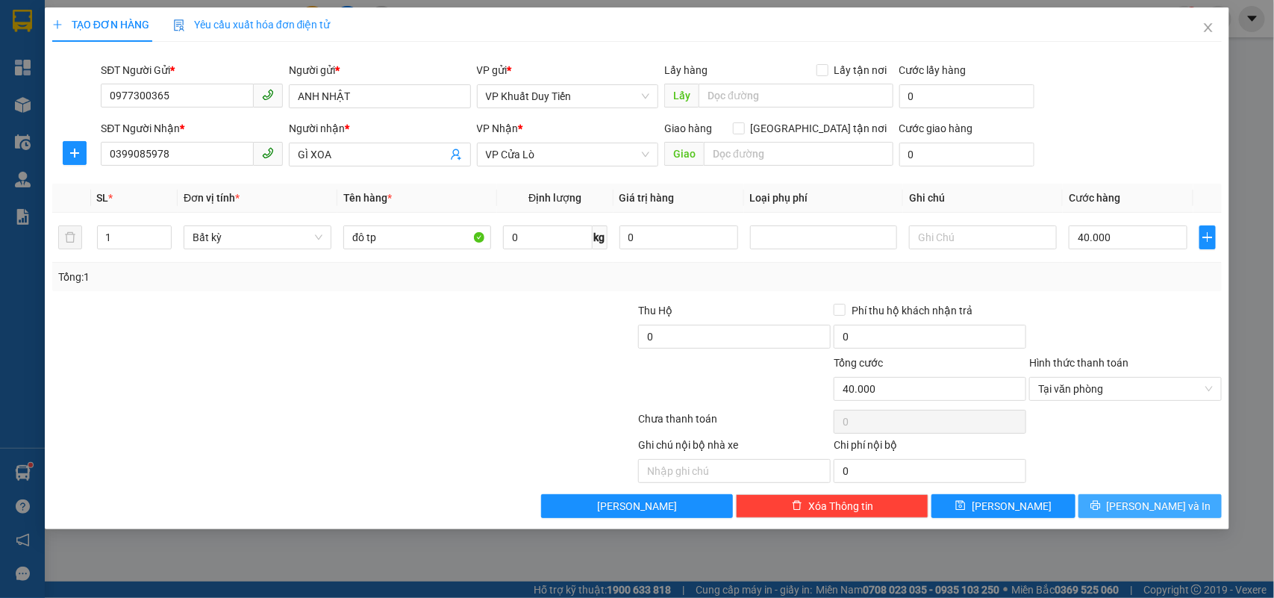
click at [1135, 513] on button "[PERSON_NAME] và In" at bounding box center [1149, 506] width 143 height 24
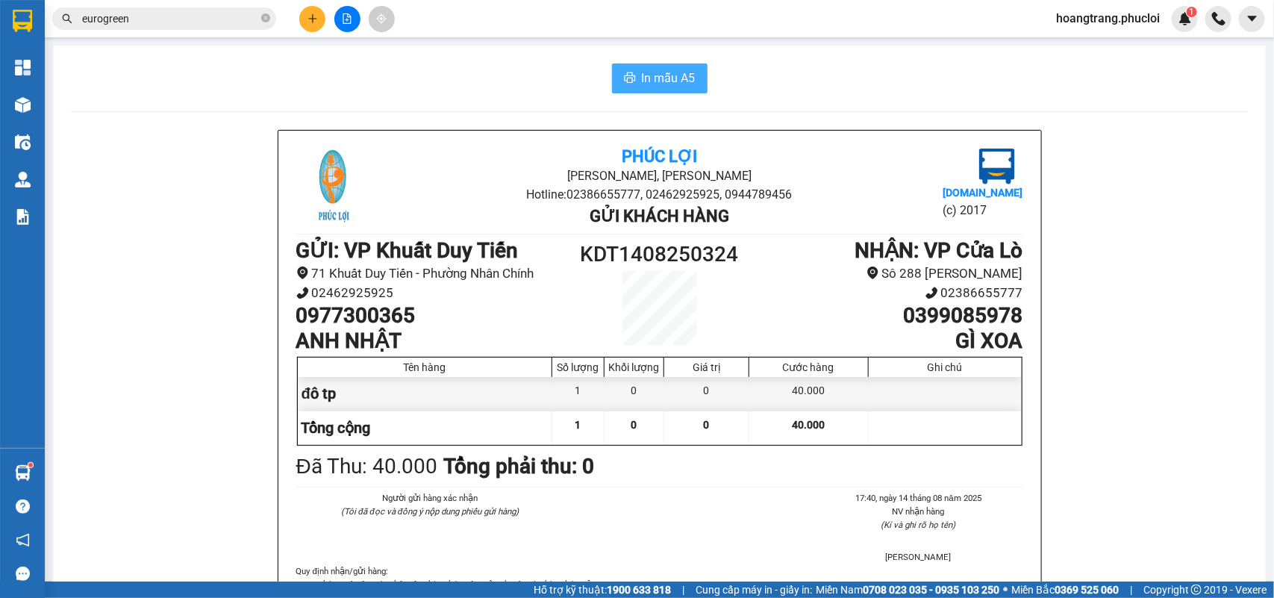
click at [657, 76] on span "In mẫu A5" at bounding box center [669, 78] width 54 height 19
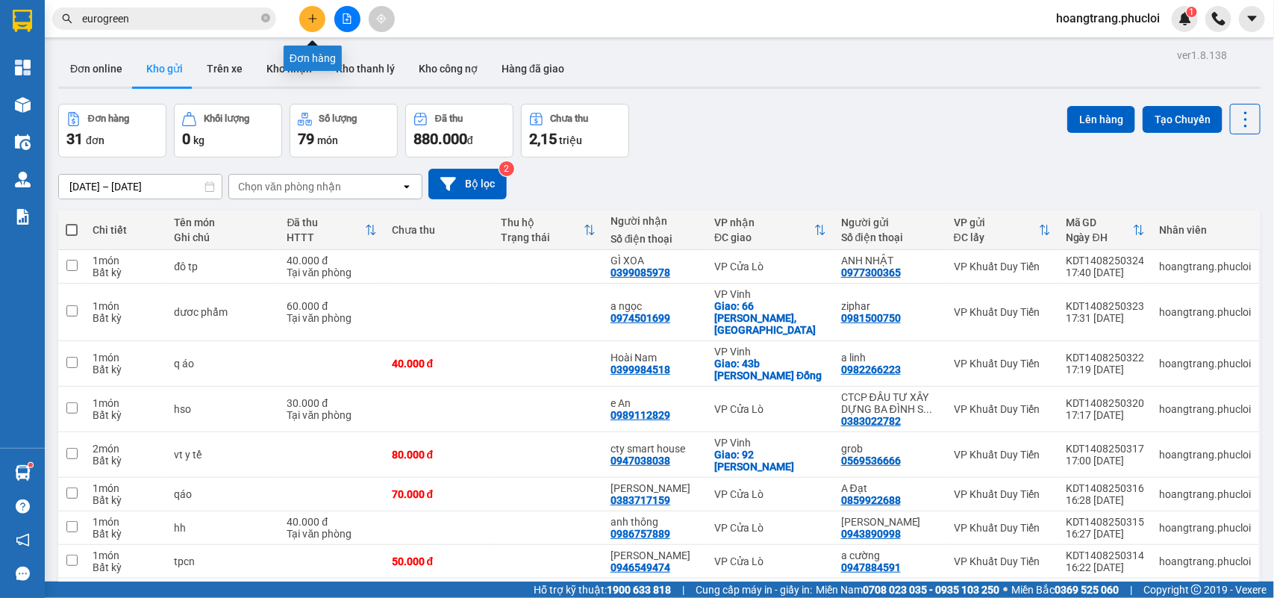
click at [310, 22] on icon "plus" at bounding box center [312, 18] width 10 height 10
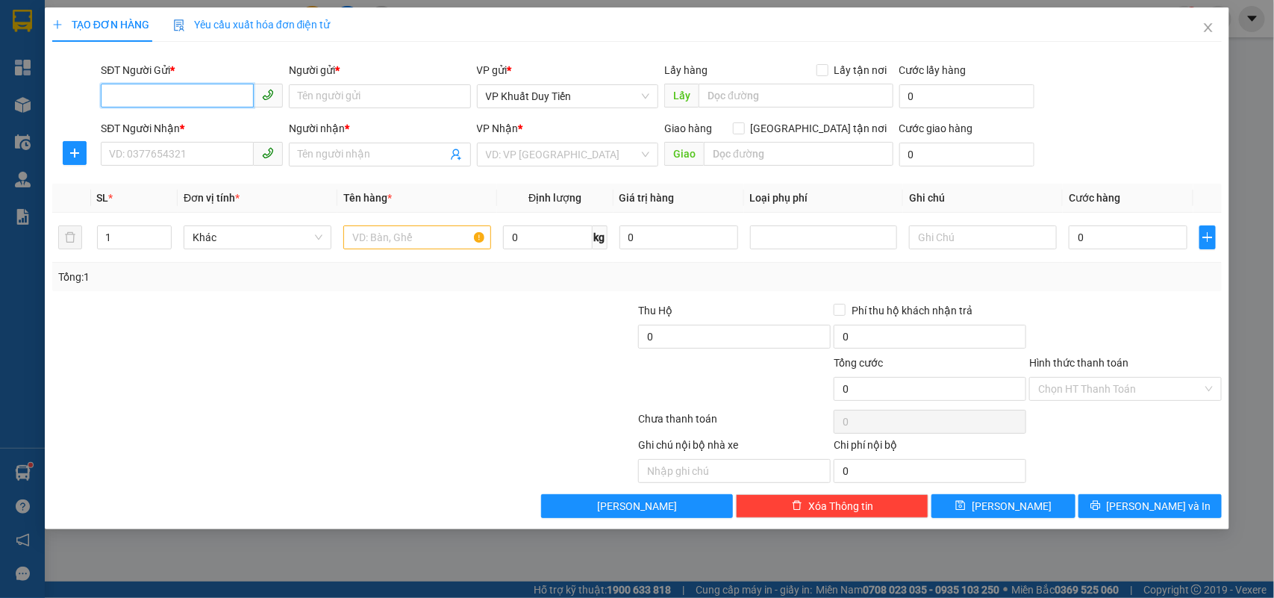
click at [184, 97] on input "SĐT Người Gửi *" at bounding box center [177, 96] width 153 height 24
click at [148, 96] on input "SĐT Người Gửi *" at bounding box center [177, 96] width 153 height 24
click at [148, 128] on div "0377892345 - HÙNG MAI" at bounding box center [192, 126] width 164 height 16
click at [148, 153] on input "SĐT Người Nhận *" at bounding box center [177, 154] width 153 height 24
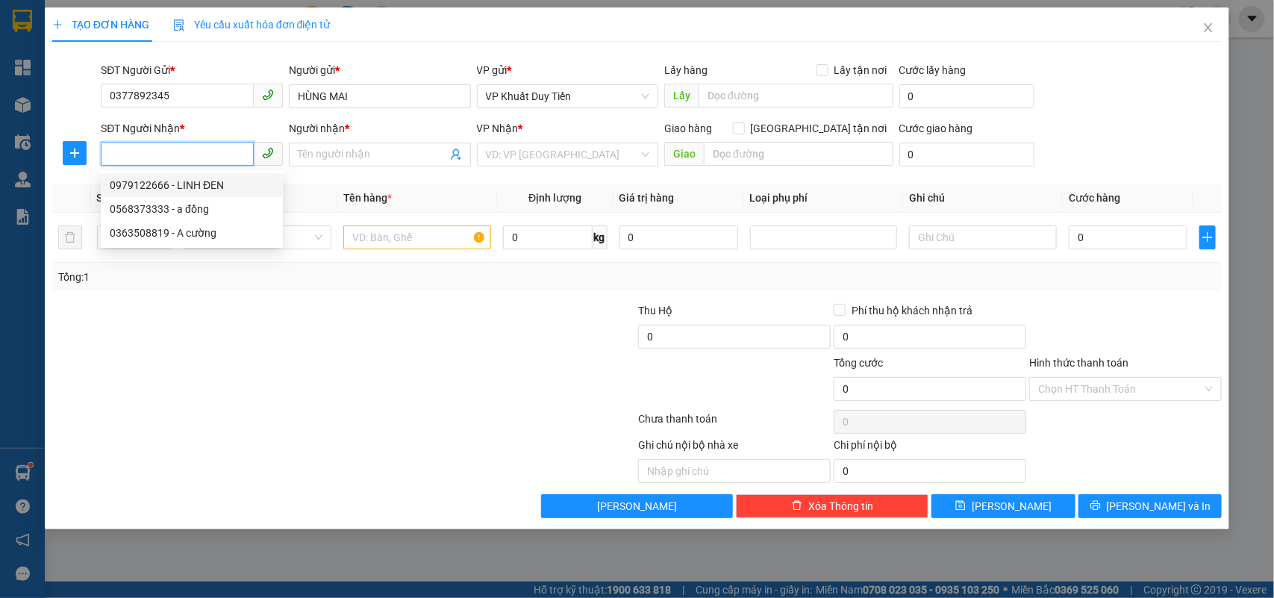
click at [129, 187] on div "0979122666 - LINH ĐEN" at bounding box center [192, 185] width 164 height 16
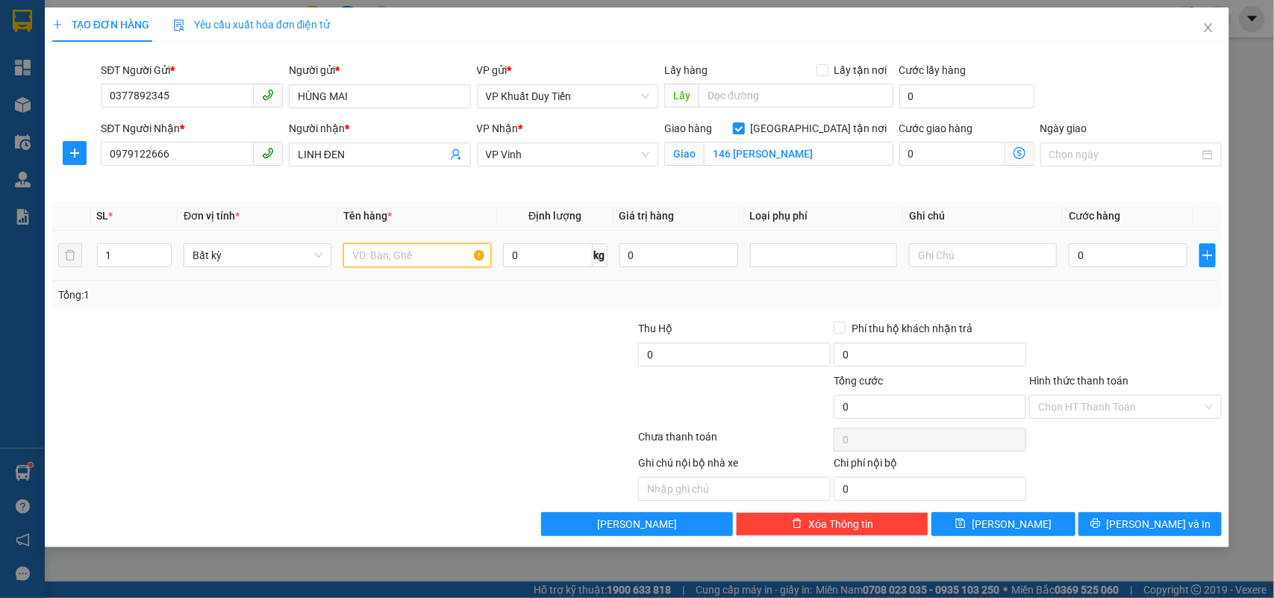
click at [362, 251] on input "text" at bounding box center [417, 255] width 148 height 24
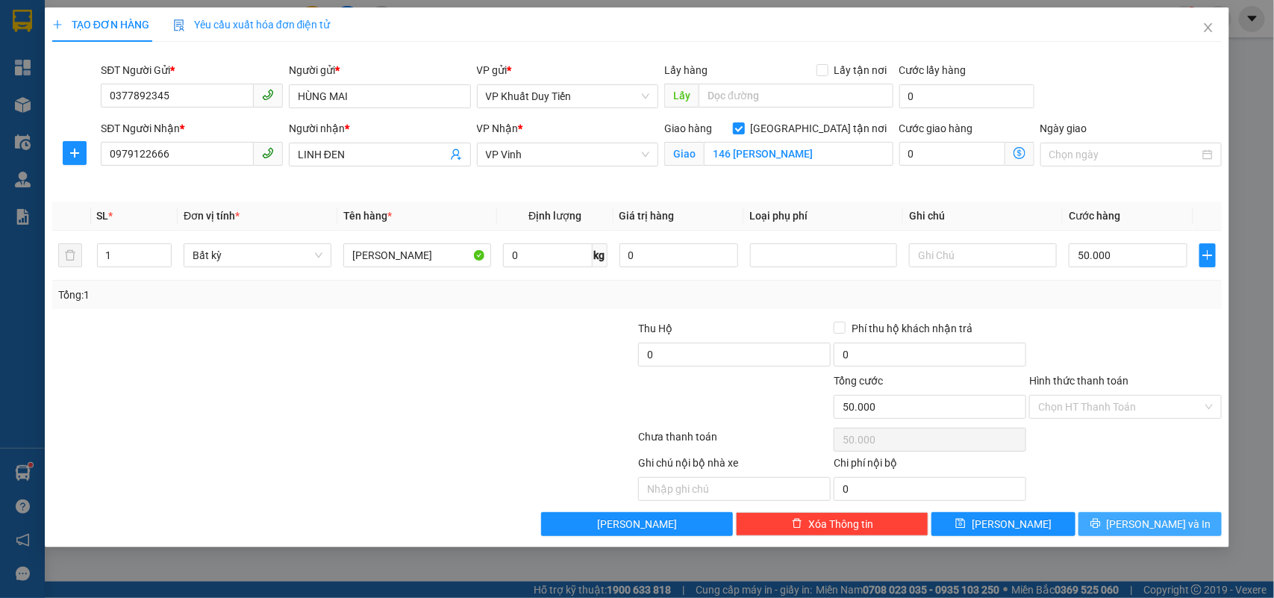
click at [1143, 523] on span "[PERSON_NAME] và In" at bounding box center [1158, 524] width 104 height 16
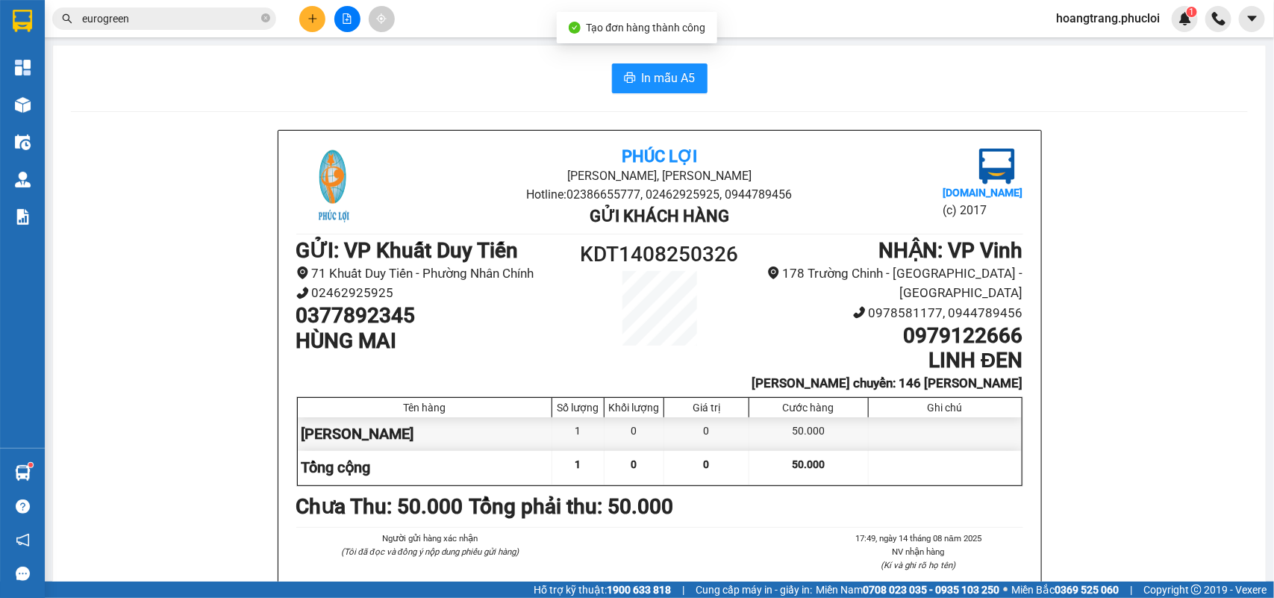
click at [664, 94] on div "In mẫu A5 Phúc Lợi Đường Nguyễn Huệ, Phường Nghi Hương Hotline: 02386655777, 02…" at bounding box center [659, 406] width 1212 height 721
click at [654, 81] on span "In mẫu A5" at bounding box center [669, 78] width 54 height 19
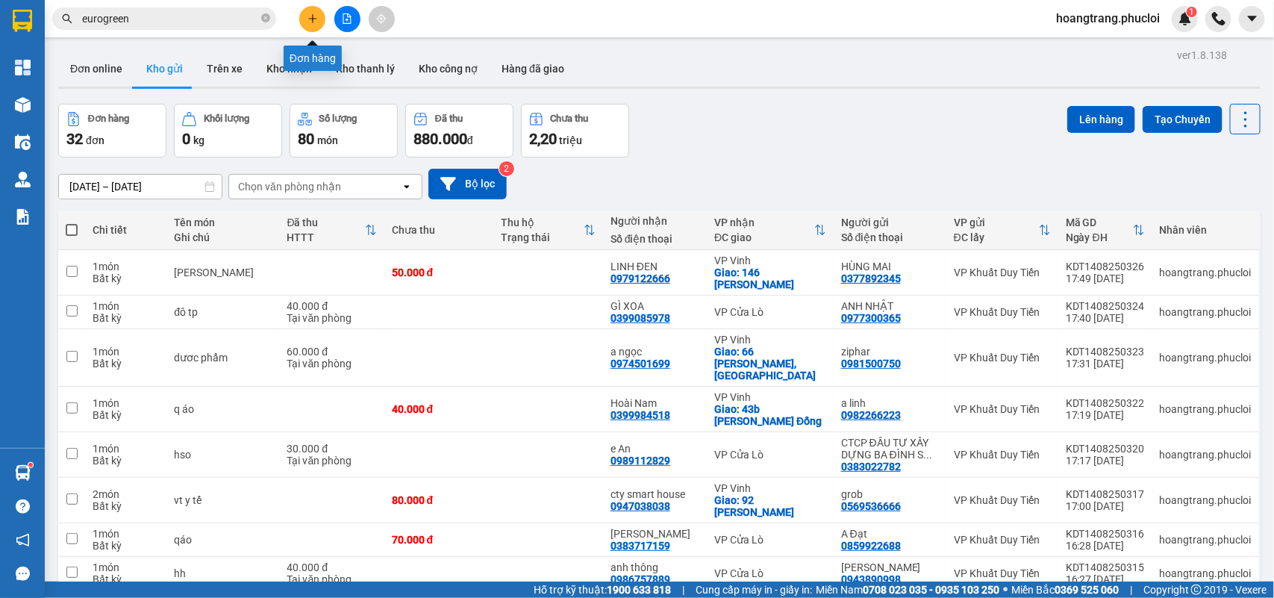
click at [307, 25] on button at bounding box center [312, 19] width 26 height 26
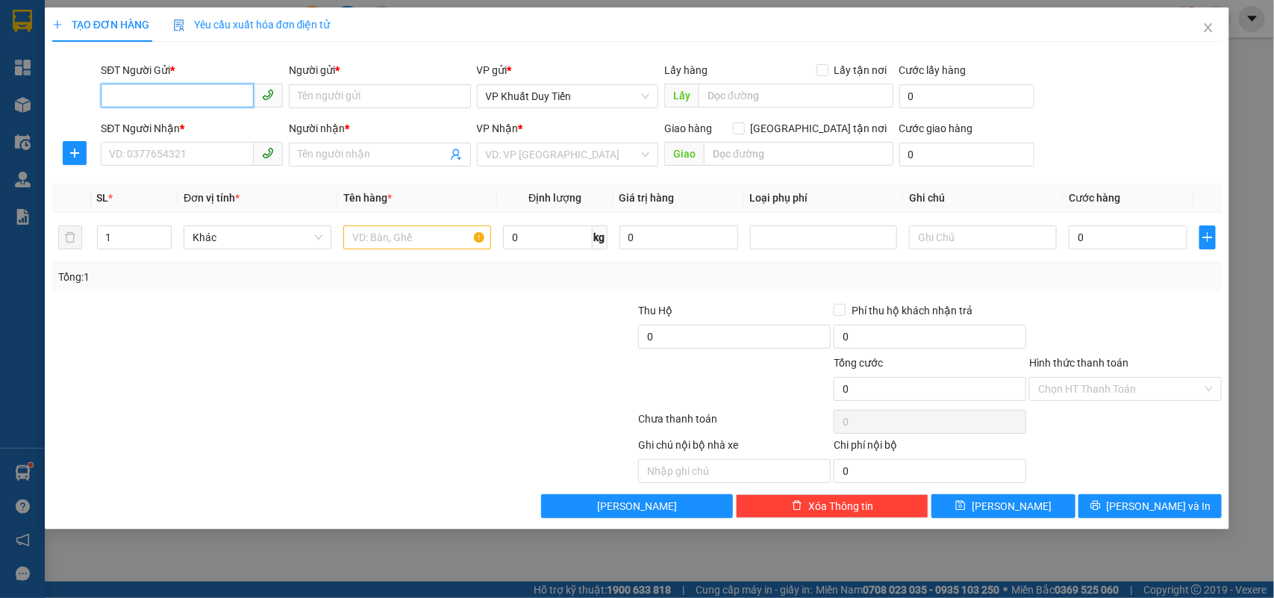
click at [119, 98] on input "SĐT Người Gửi *" at bounding box center [177, 96] width 153 height 24
click at [165, 124] on div "0975643576 - KH" at bounding box center [192, 126] width 164 height 16
type input "0975643576"
type input "KH"
type input "0975643576"
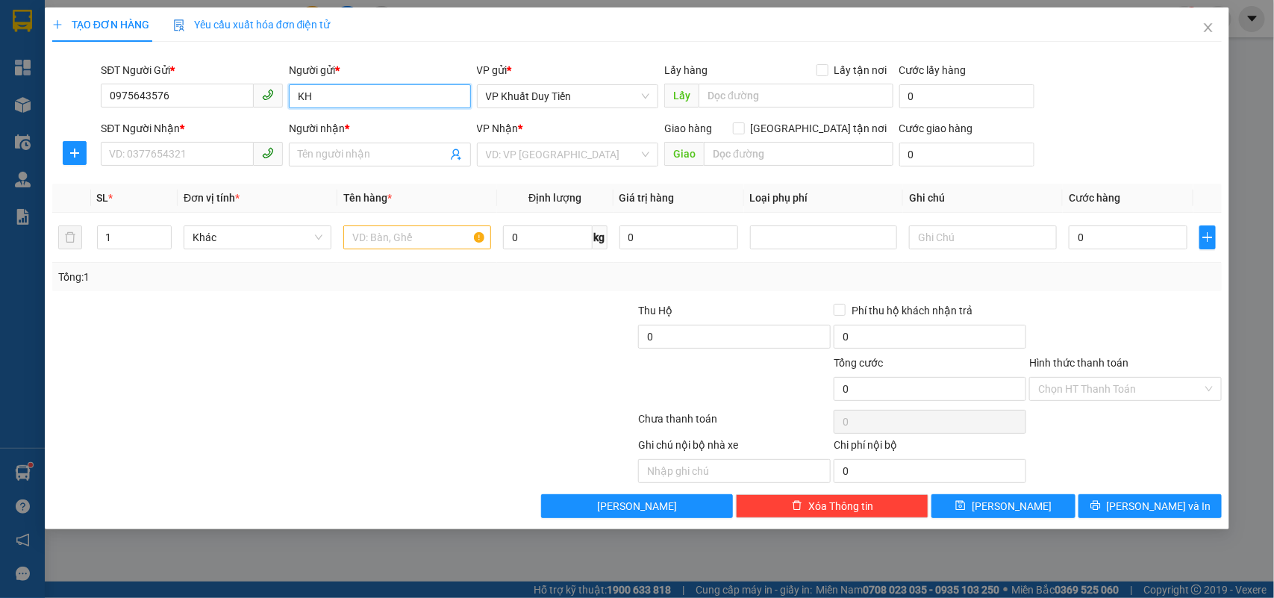
click at [316, 90] on input "KH" at bounding box center [380, 96] width 182 height 24
type input "K"
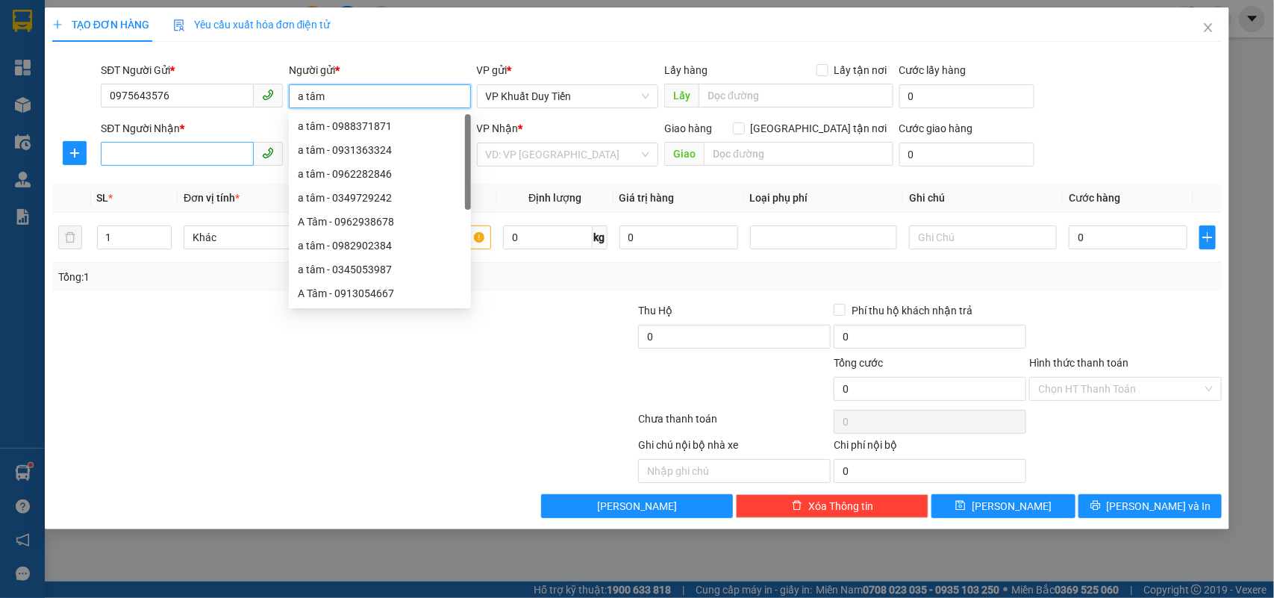
type input "a tâm"
click at [135, 158] on input "SĐT Người Nhận *" at bounding box center [177, 154] width 153 height 24
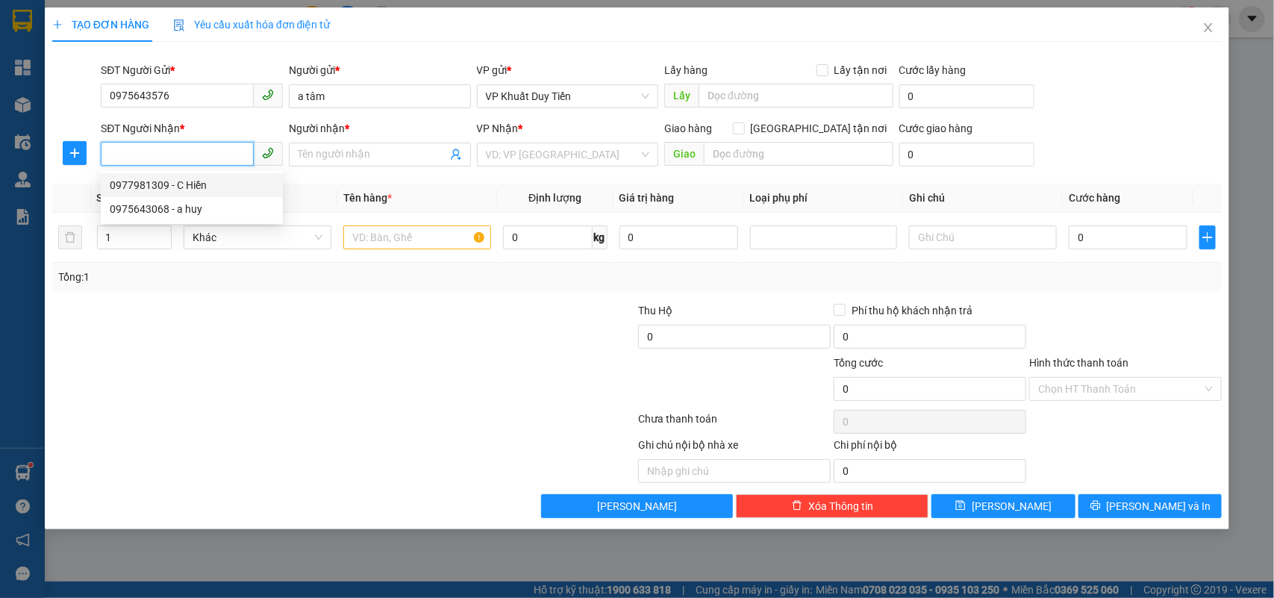
click at [121, 183] on div "0977981309 - C Hiền" at bounding box center [192, 185] width 164 height 16
type input "0977981309"
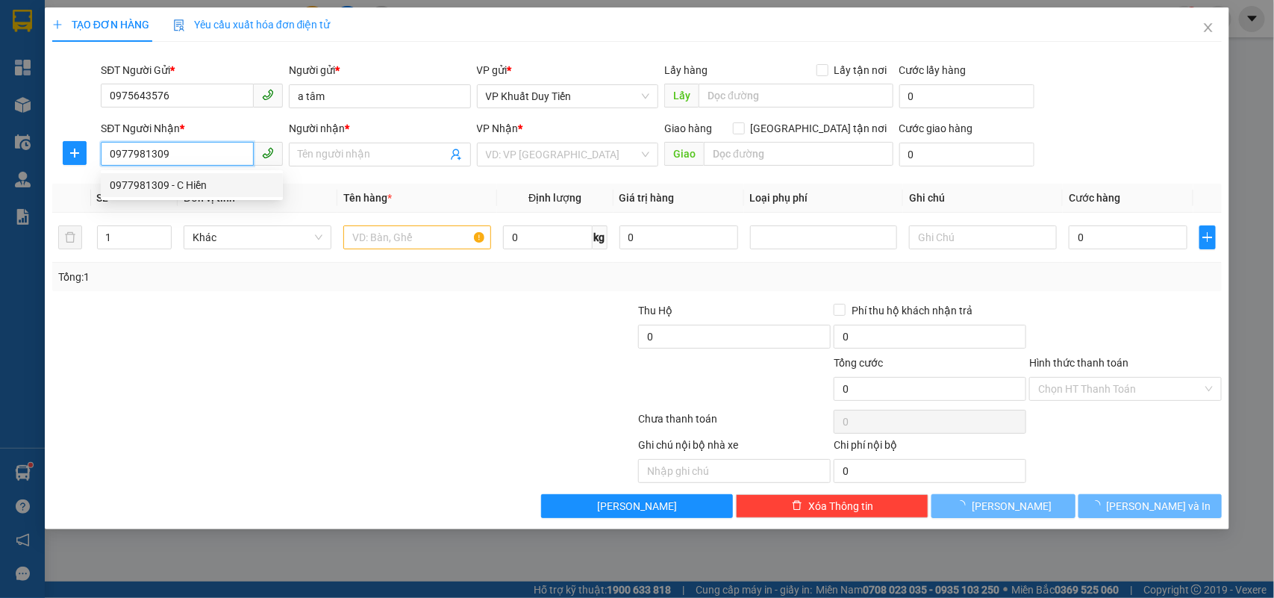
type input "C Hiền"
checkbox input "true"
type input "21 thành thái , hưng phúc , tp vinh"
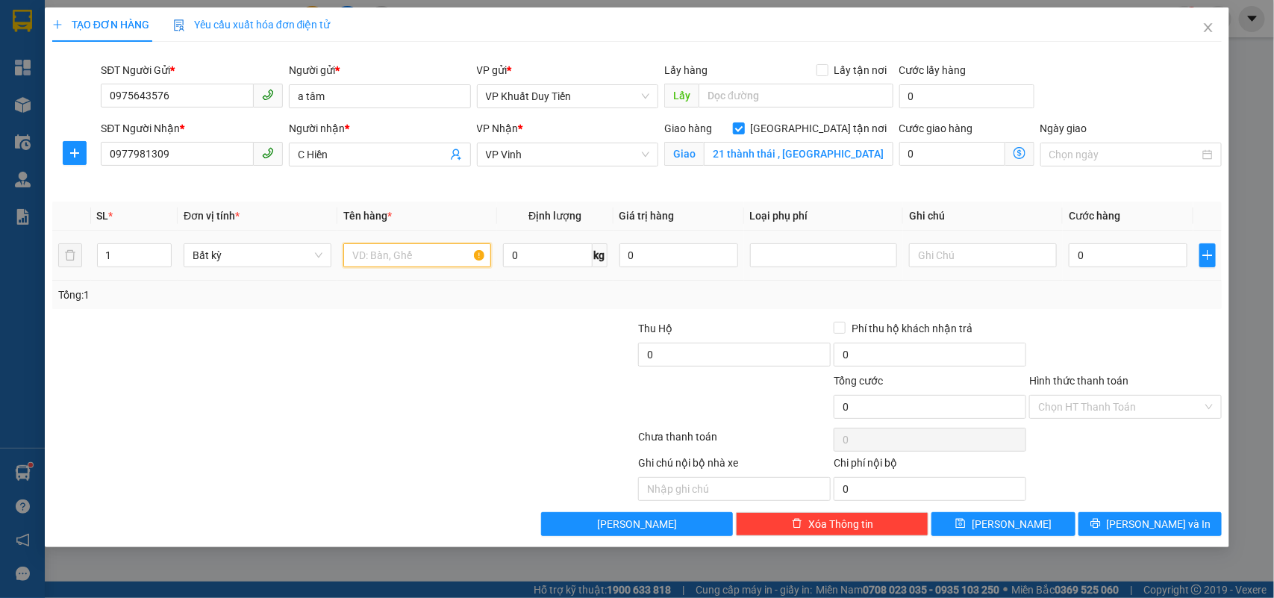
click at [359, 254] on input "text" at bounding box center [417, 255] width 148 height 24
type input "che"
click at [1072, 254] on input "0" at bounding box center [1127, 255] width 119 height 24
type input "6"
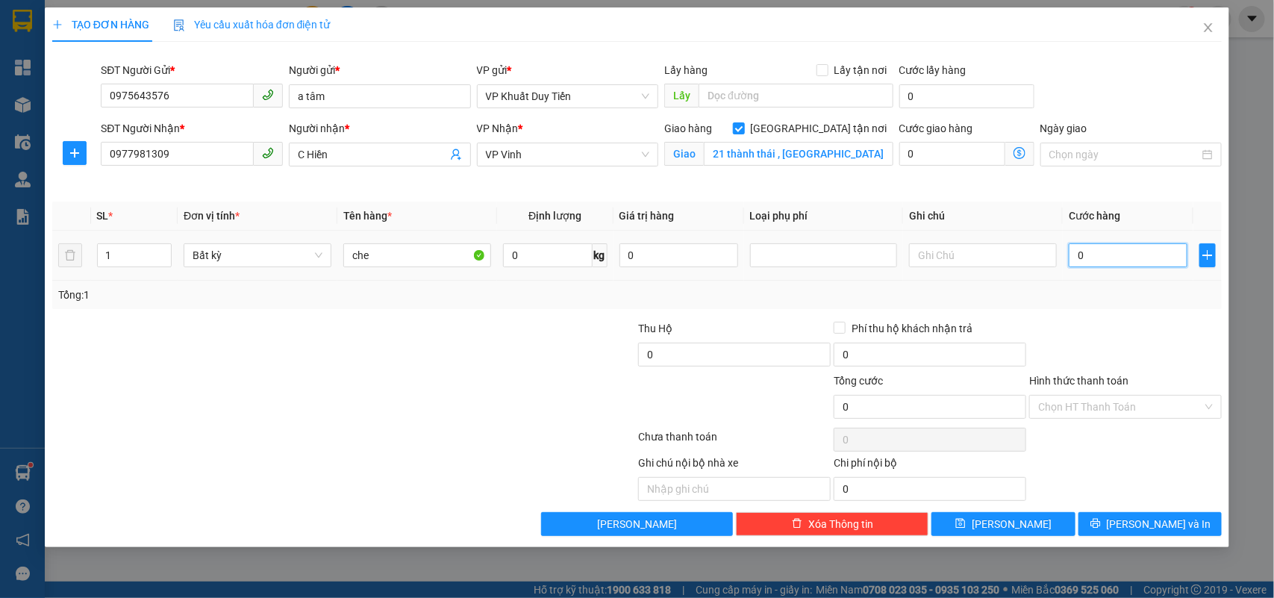
type input "6"
type input "60"
type input "600"
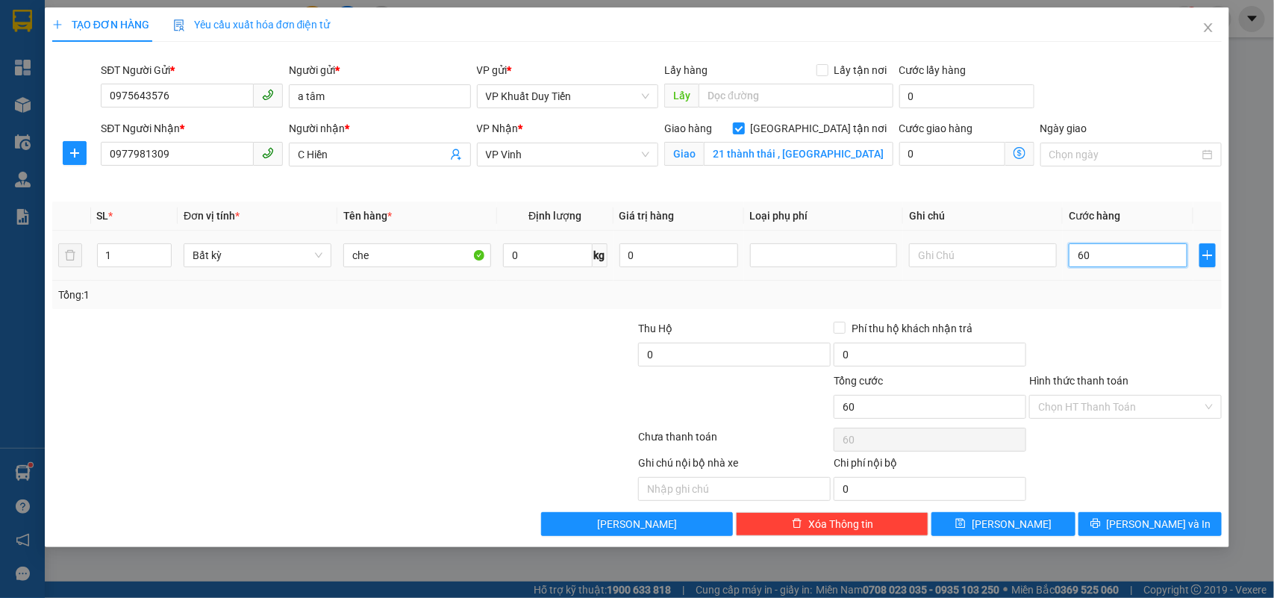
type input "600"
type input "6.000"
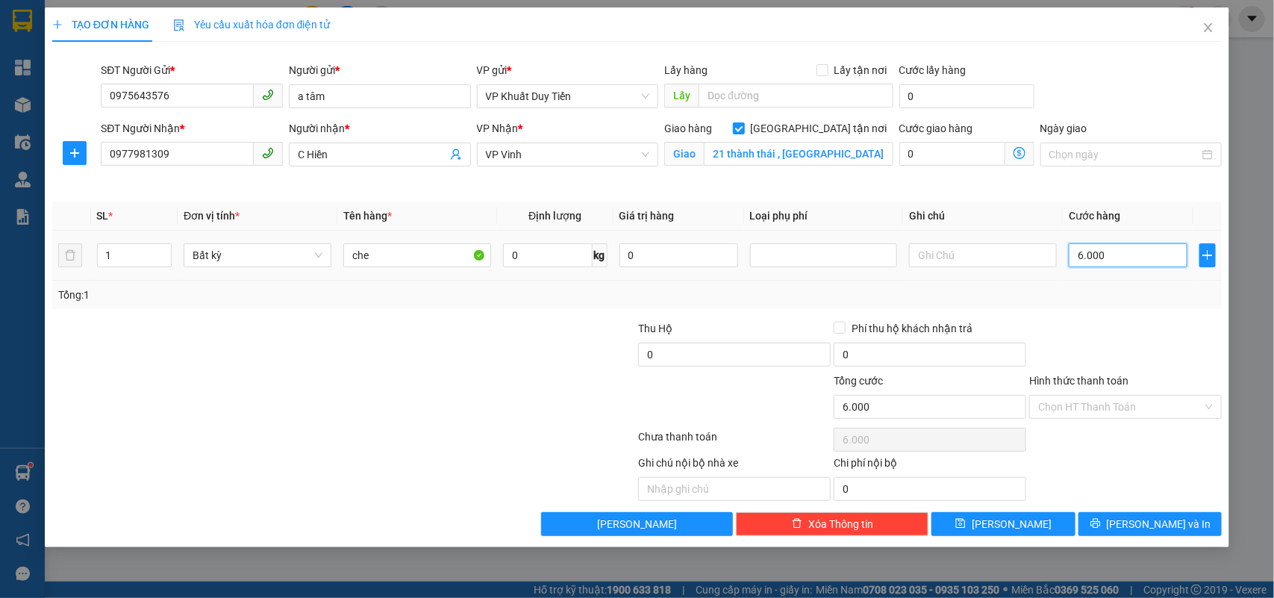
type input "60.000"
type input "6.000"
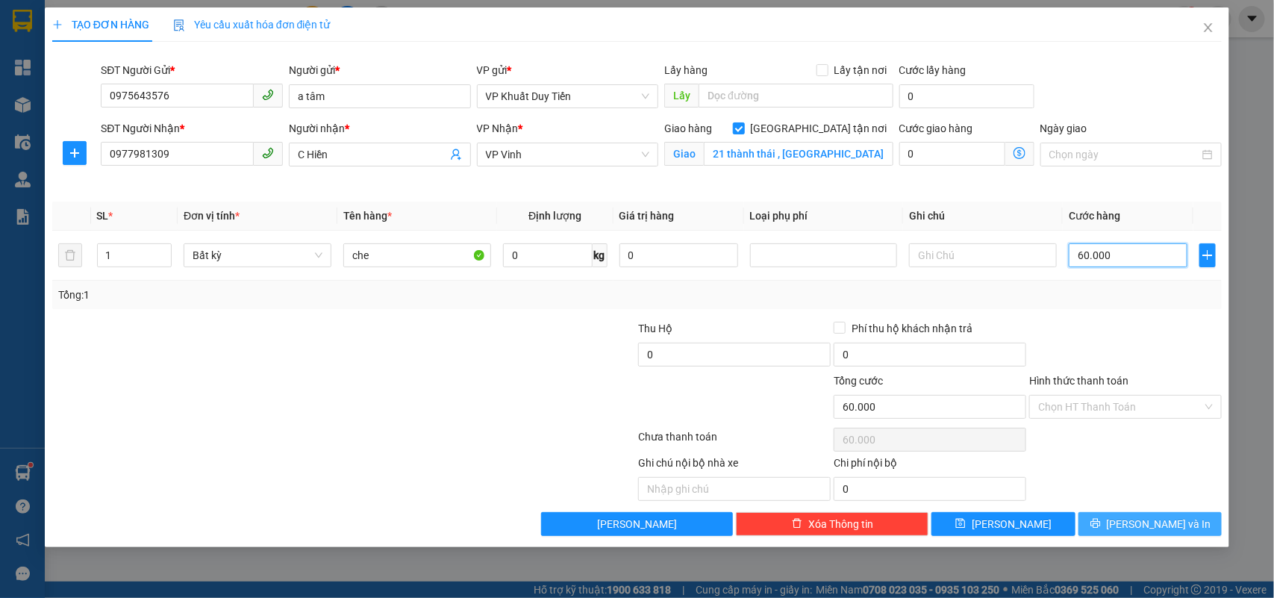
type input "6.000"
type input "600"
type input "60"
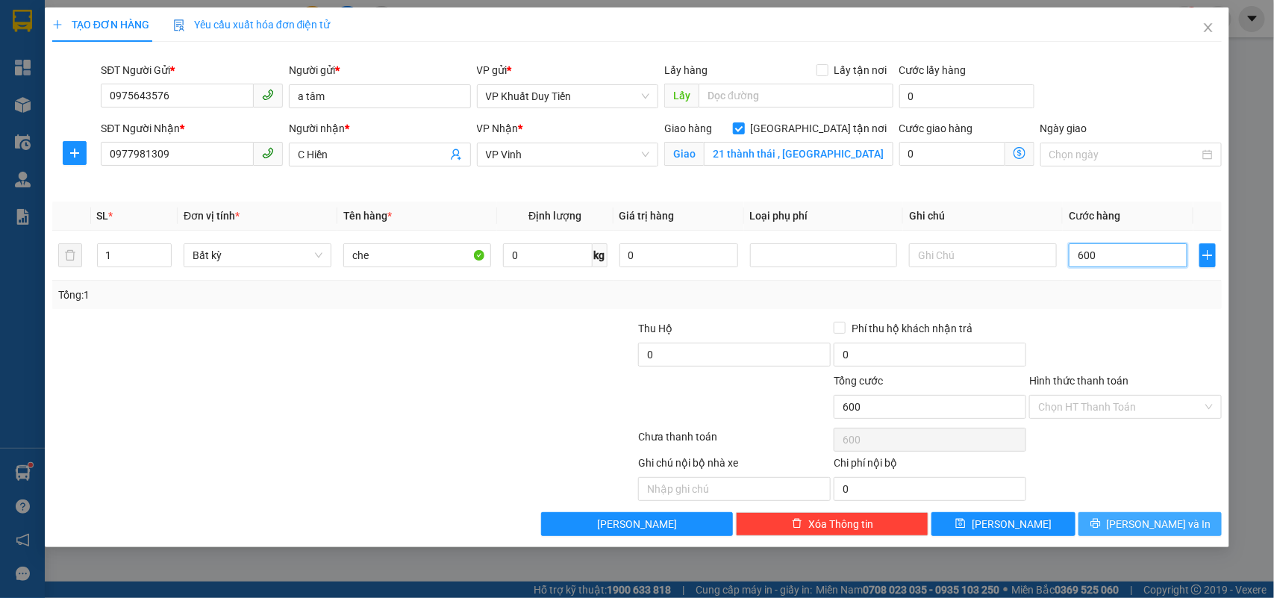
type input "60"
type input "6"
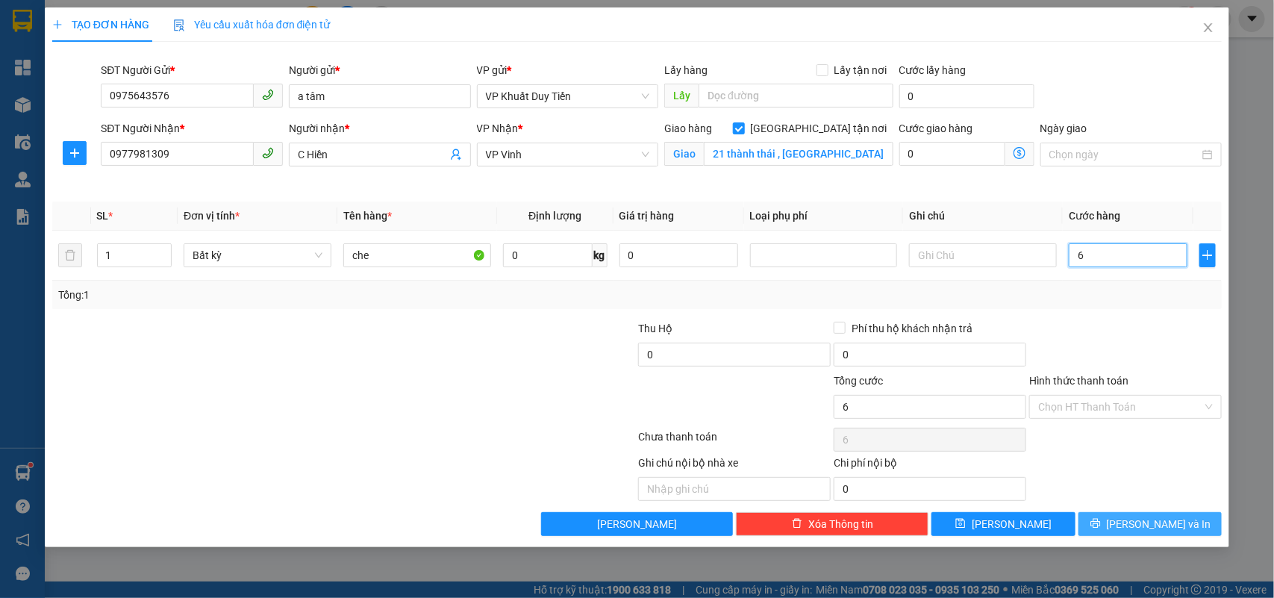
type input "0"
click at [1072, 258] on input "0" at bounding box center [1127, 255] width 119 height 24
type input "50"
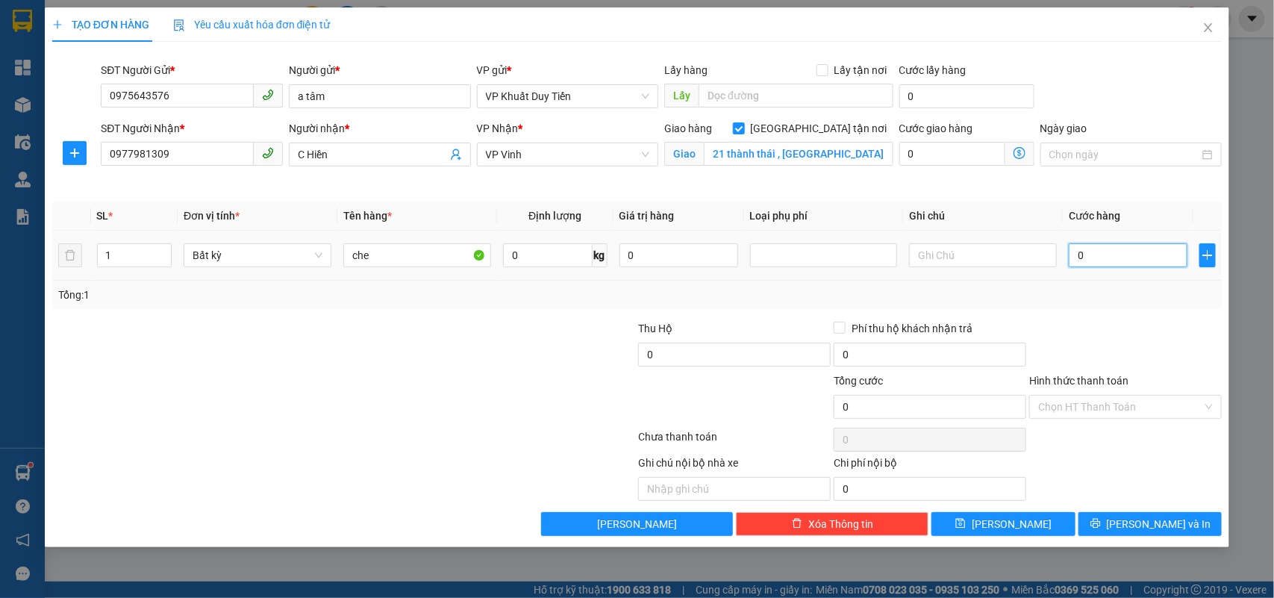
type input "50"
type input "500"
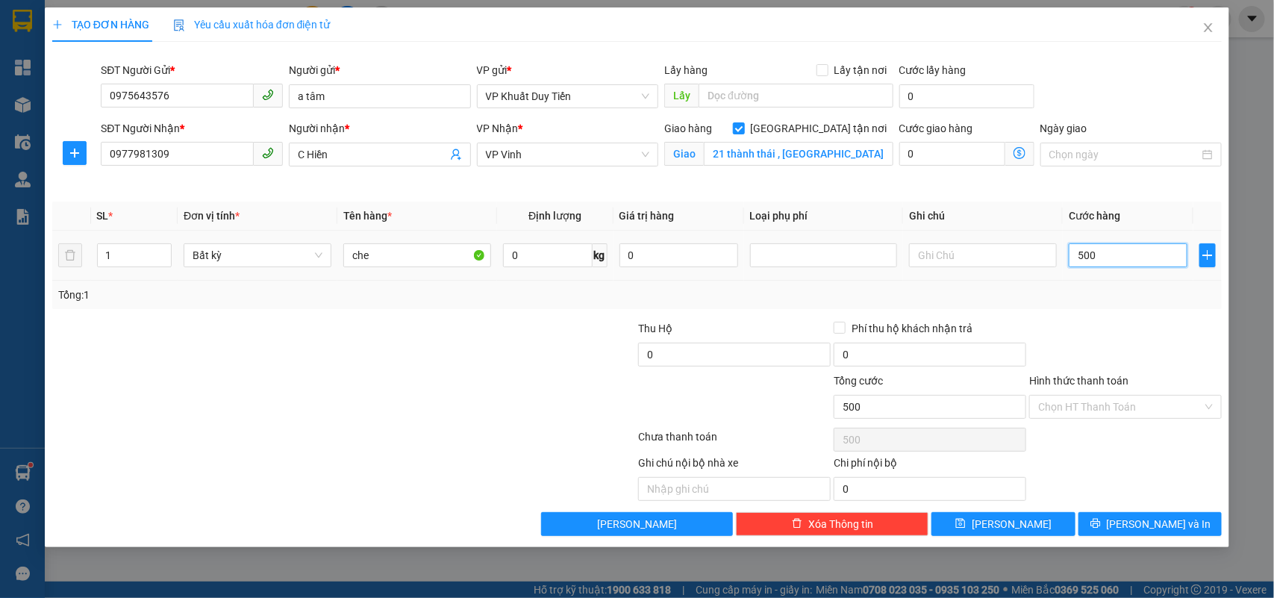
type input "5.000"
type input "50.000"
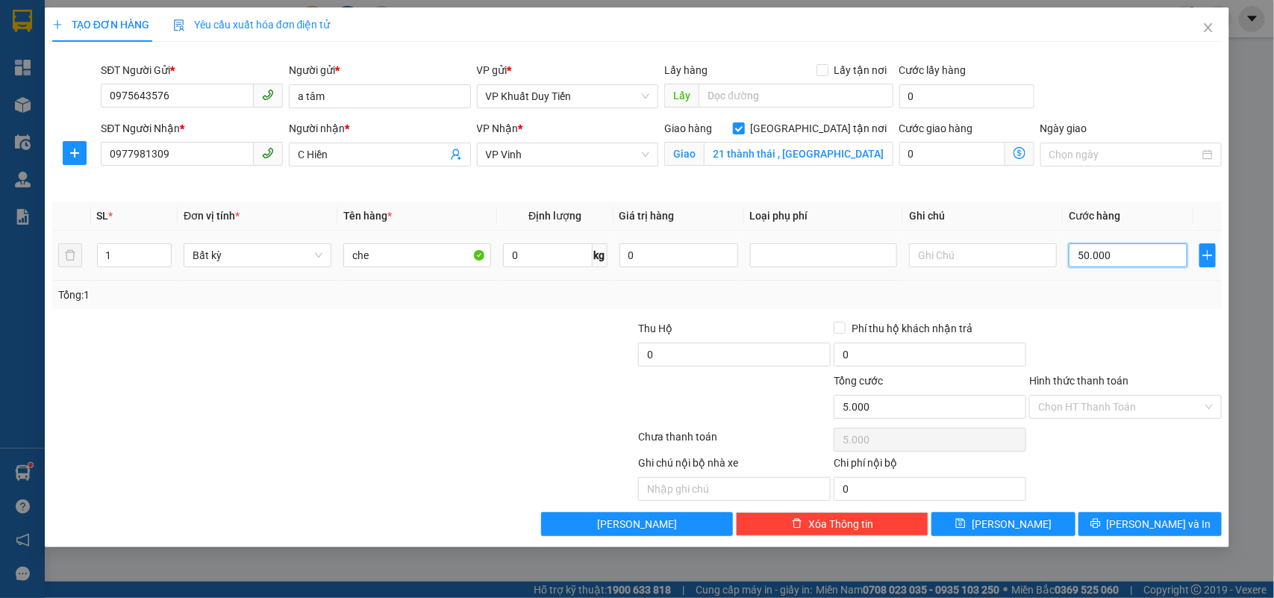
type input "50.000"
click at [1101, 524] on icon "printer" at bounding box center [1095, 523] width 10 height 10
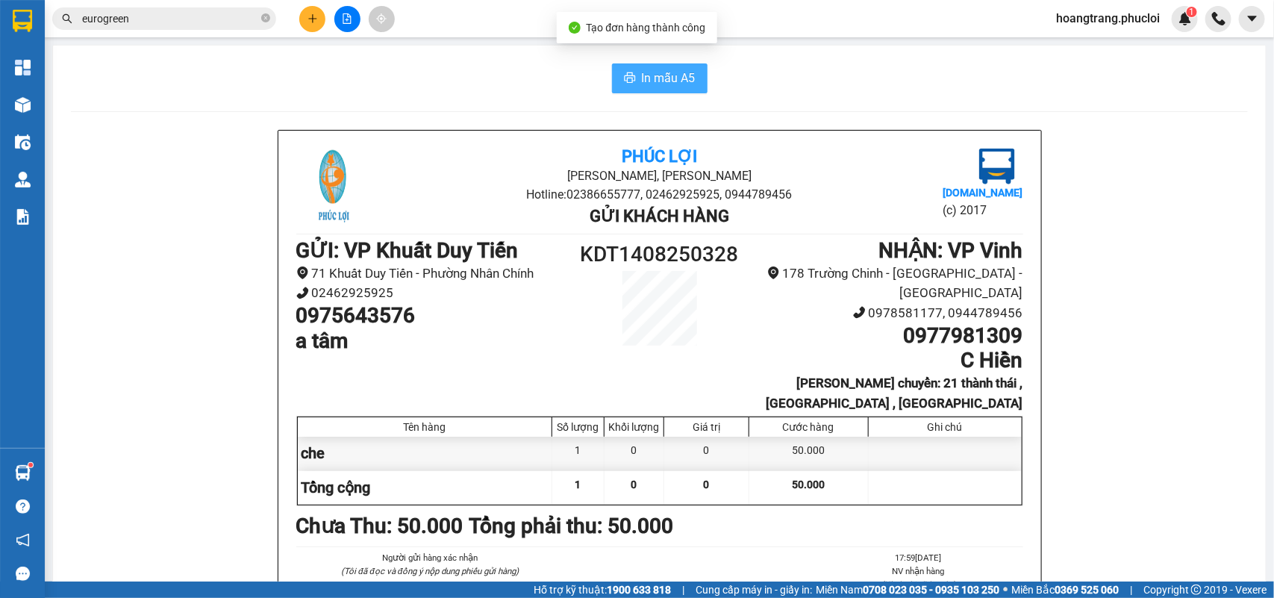
click at [643, 79] on span "In mẫu A5" at bounding box center [669, 78] width 54 height 19
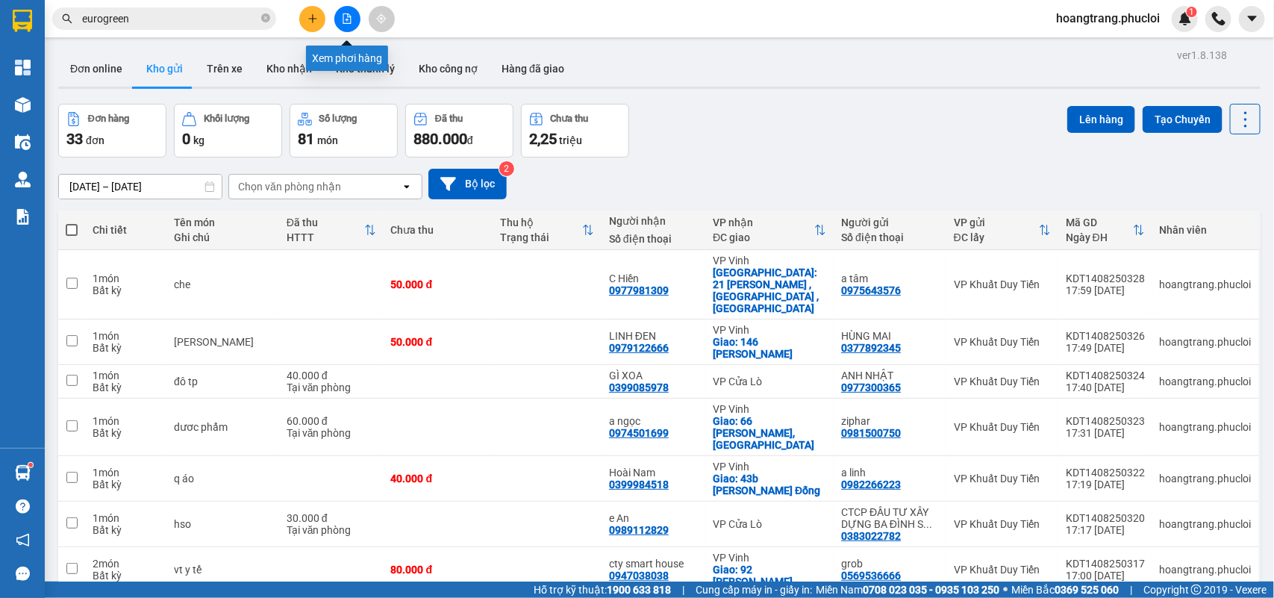
click at [342, 16] on icon "file-add" at bounding box center [347, 18] width 10 height 10
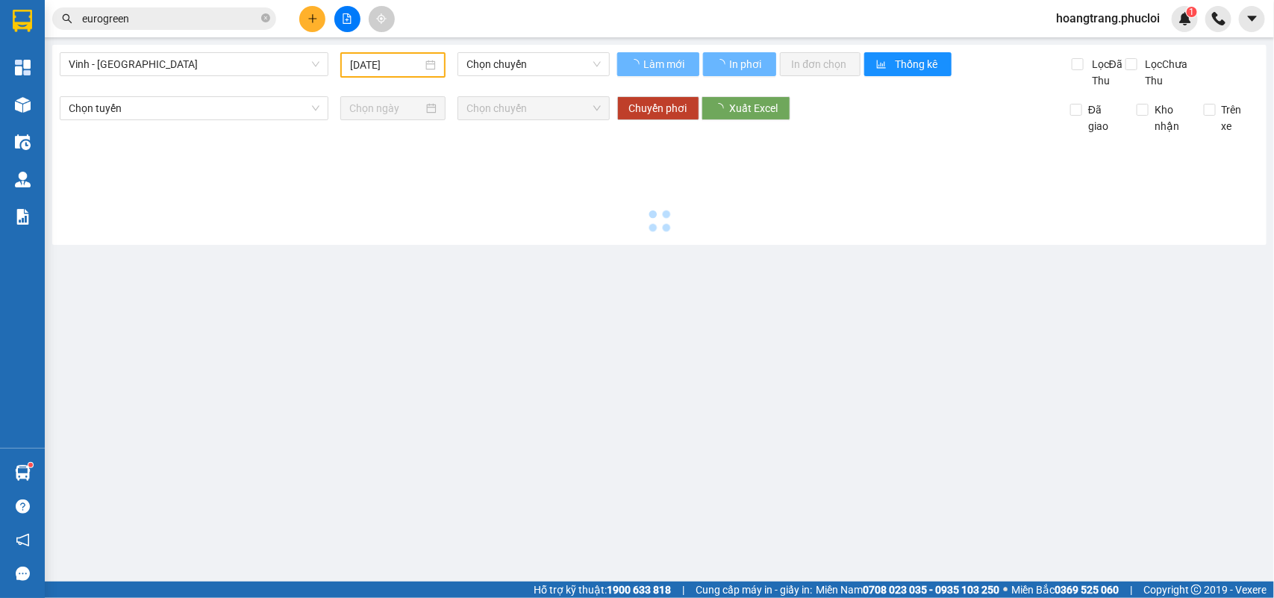
type input "[DATE]"
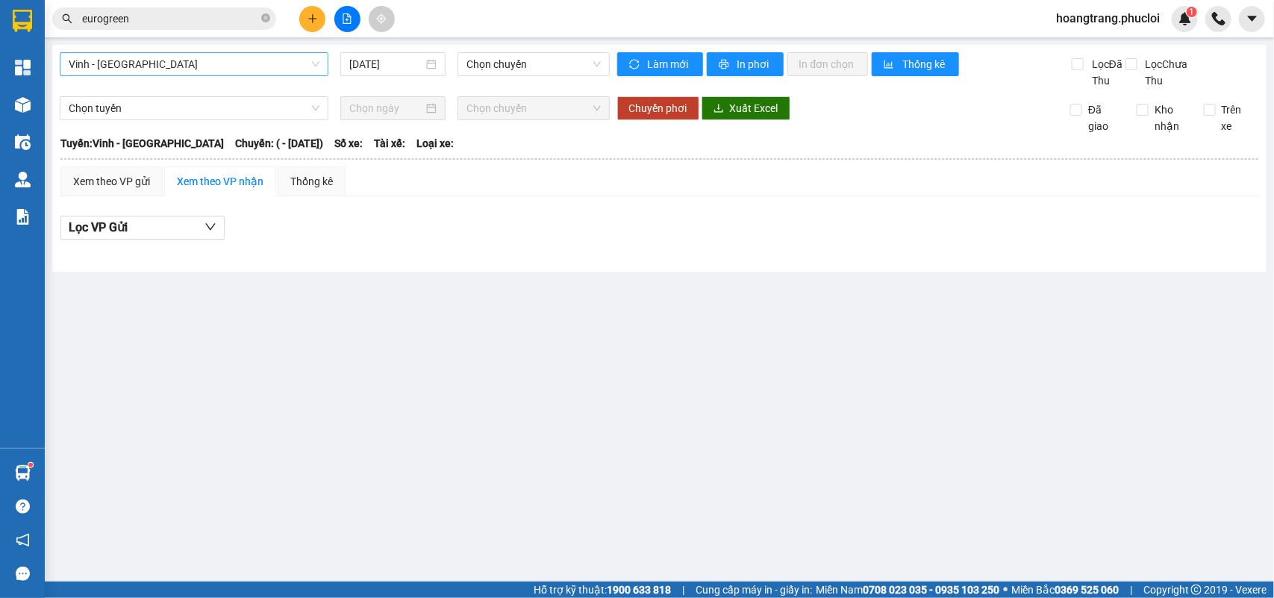
click at [269, 61] on span "Vinh - [GEOGRAPHIC_DATA]" at bounding box center [194, 64] width 251 height 22
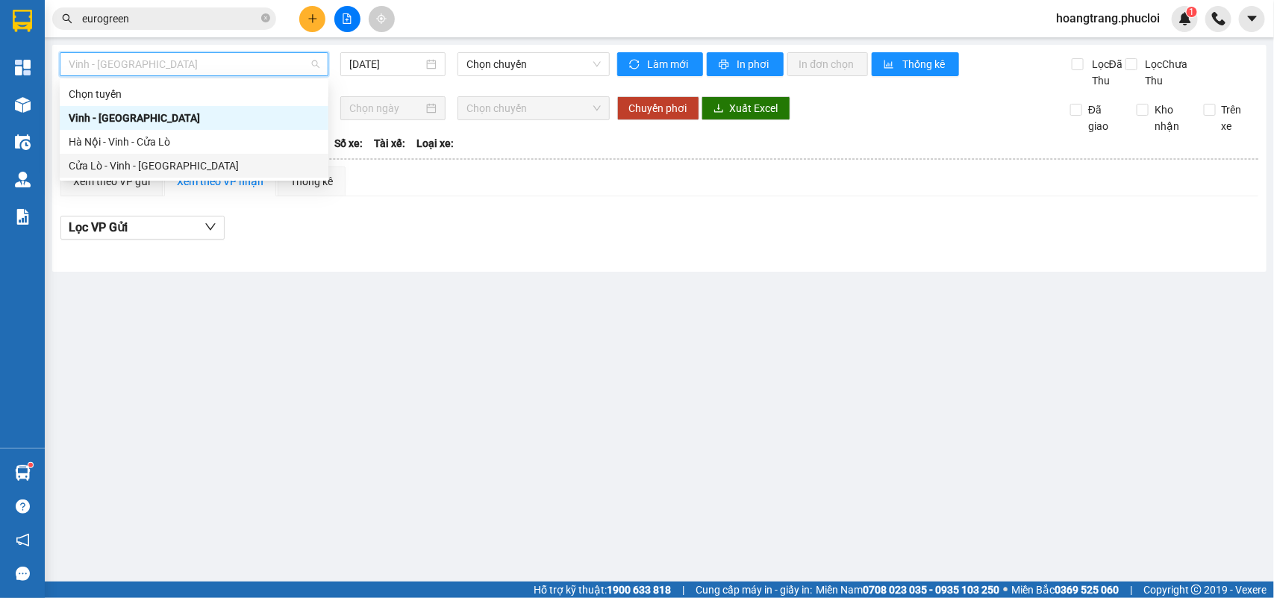
click at [192, 164] on div "Cửa Lò - Vinh - [GEOGRAPHIC_DATA]" at bounding box center [194, 165] width 251 height 16
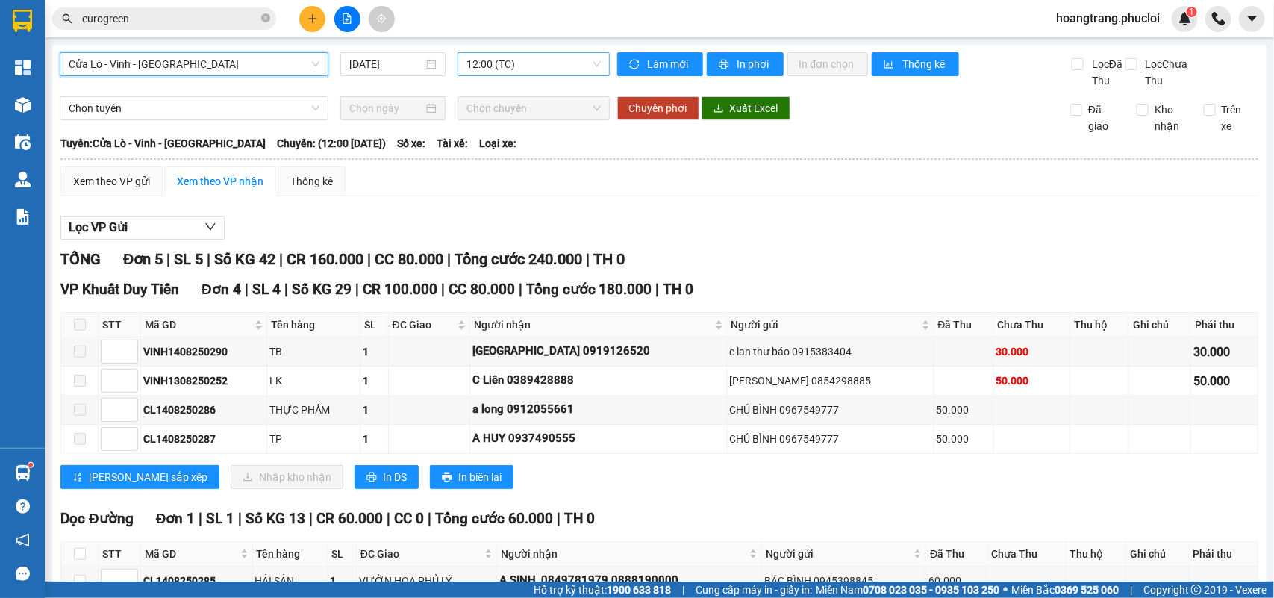
click at [491, 63] on span "12:00 (TC)" at bounding box center [533, 64] width 134 height 22
drag, startPoint x: 511, startPoint y: 45, endPoint x: 494, endPoint y: 42, distance: 17.4
click at [494, 57] on div "Cửa Lò - Vinh - Hà Nội 14/08/2025 12:00 (TC) Làm mới In phơi In đơn chọn Thống …" at bounding box center [659, 355] width 1214 height 620
click at [378, 56] on input "[DATE]" at bounding box center [386, 64] width 74 height 16
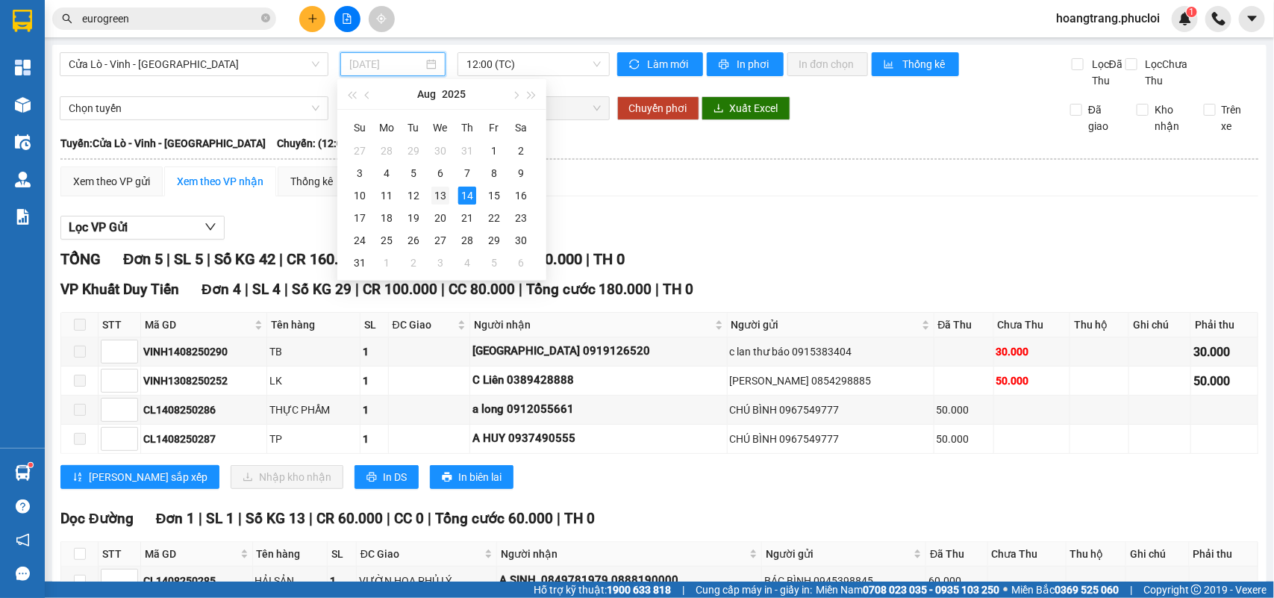
click at [442, 198] on div "13" at bounding box center [440, 196] width 18 height 18
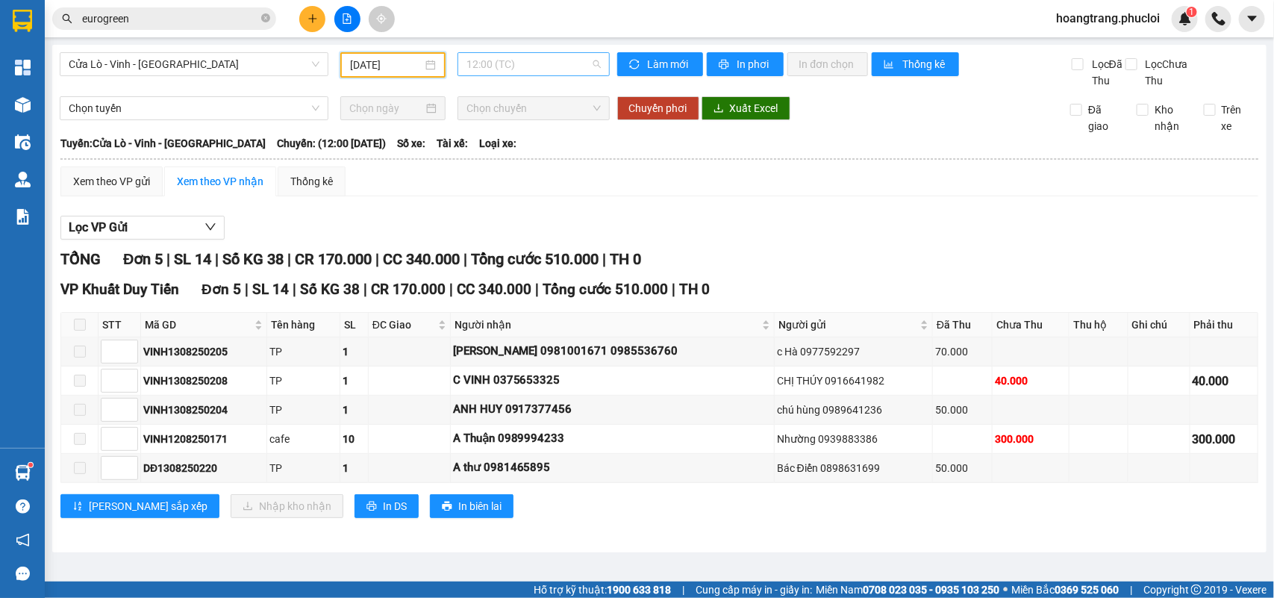
click at [483, 62] on span "12:00 (TC)" at bounding box center [533, 64] width 134 height 22
click at [489, 140] on div "22:00 (TC)" at bounding box center [524, 142] width 116 height 16
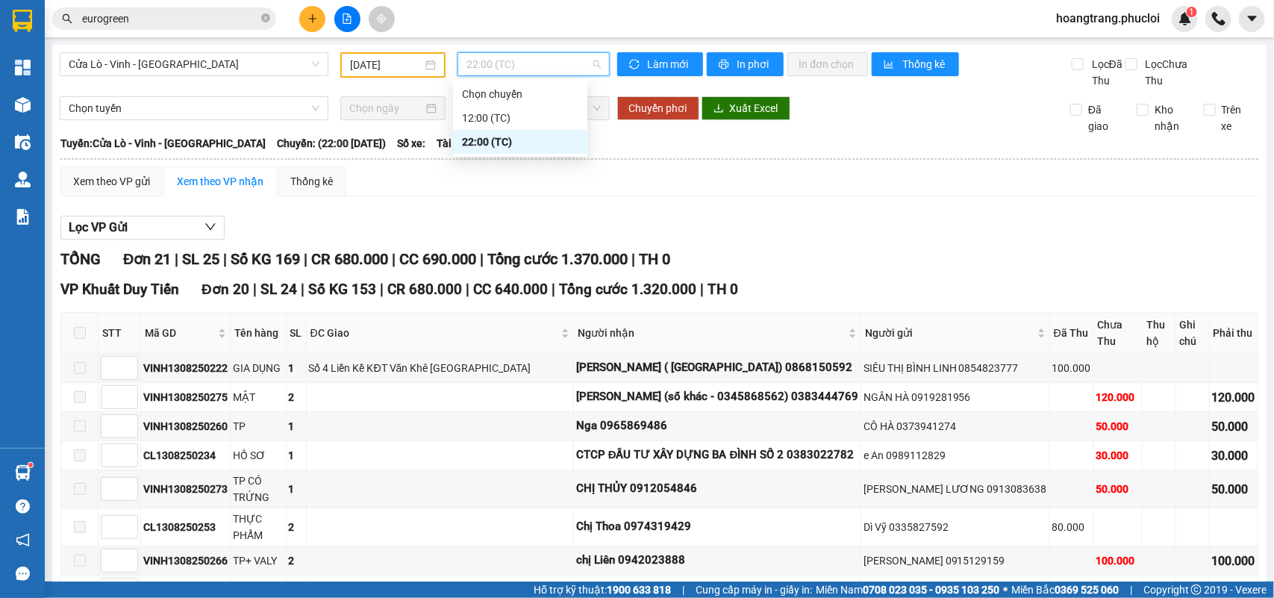
click at [508, 61] on span "22:00 (TC)" at bounding box center [533, 64] width 134 height 22
click at [485, 118] on div "12:00 (TC)" at bounding box center [520, 118] width 116 height 16
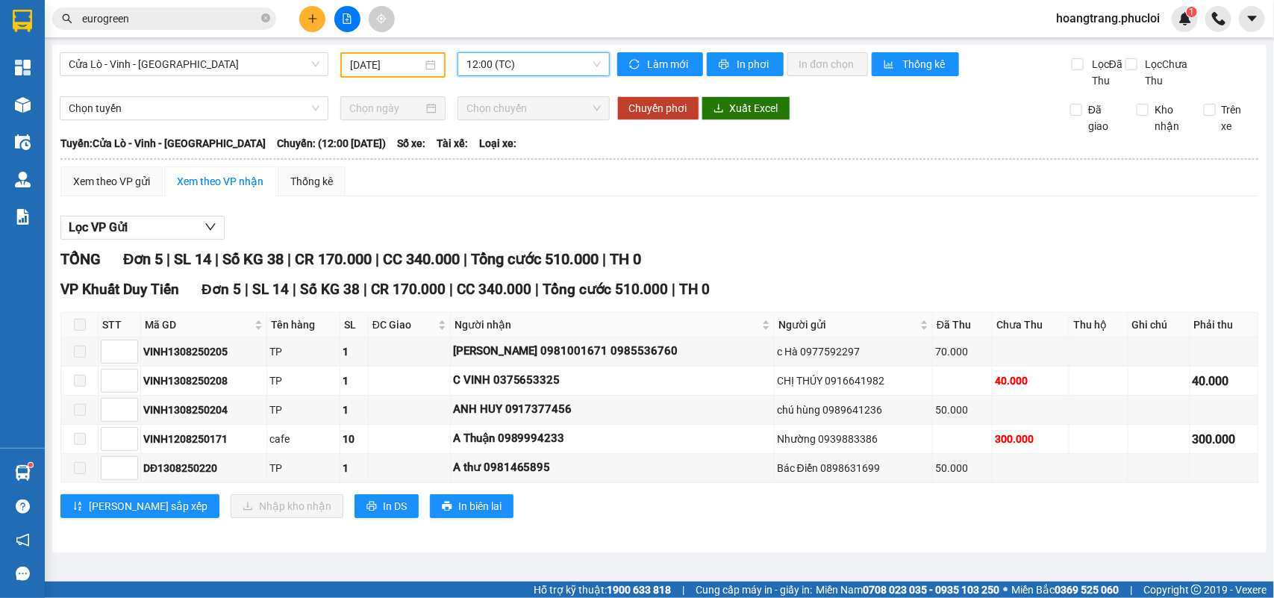
click at [386, 63] on input "13/08/2025" at bounding box center [386, 65] width 72 height 16
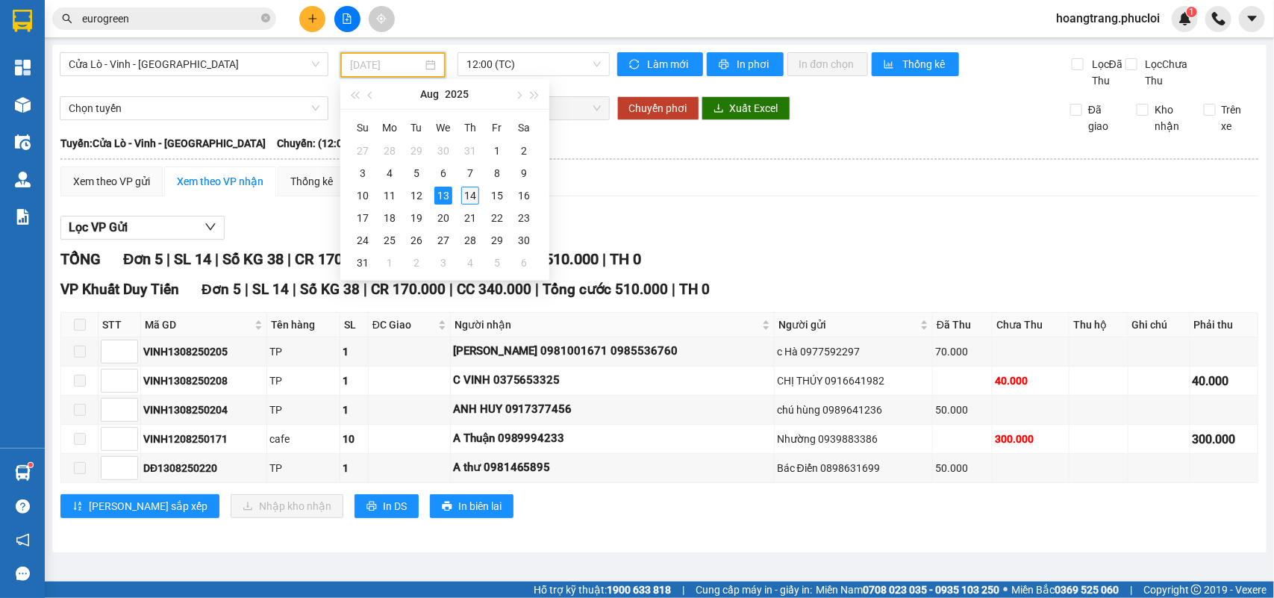
click at [465, 194] on div "14" at bounding box center [470, 196] width 18 height 18
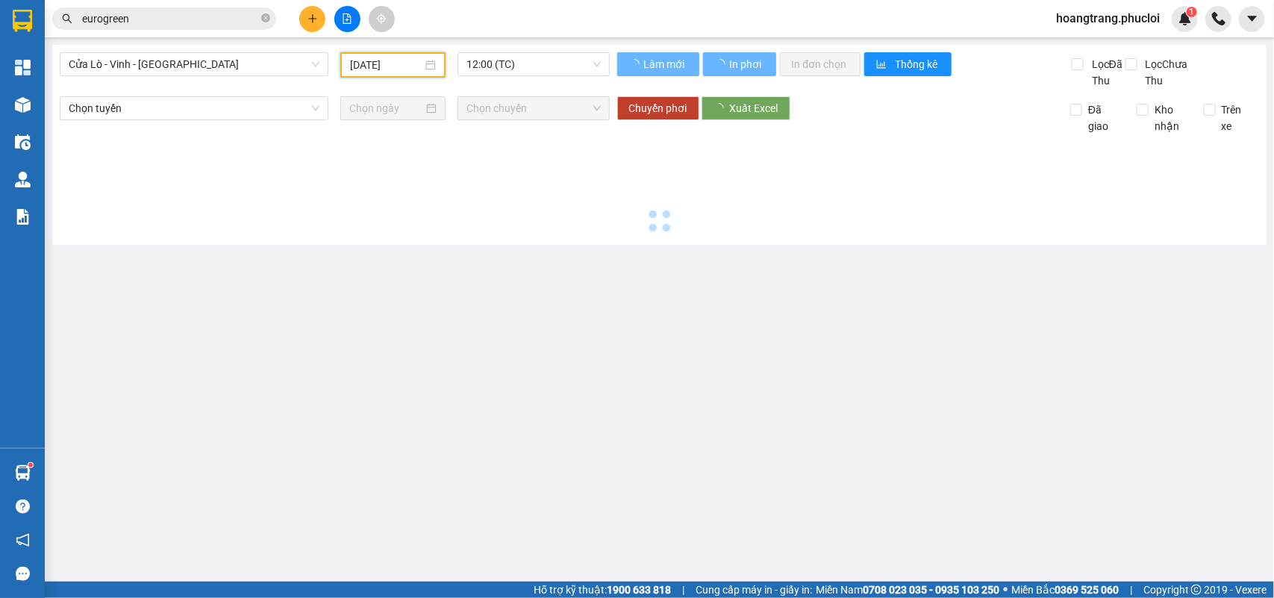
type input "[DATE]"
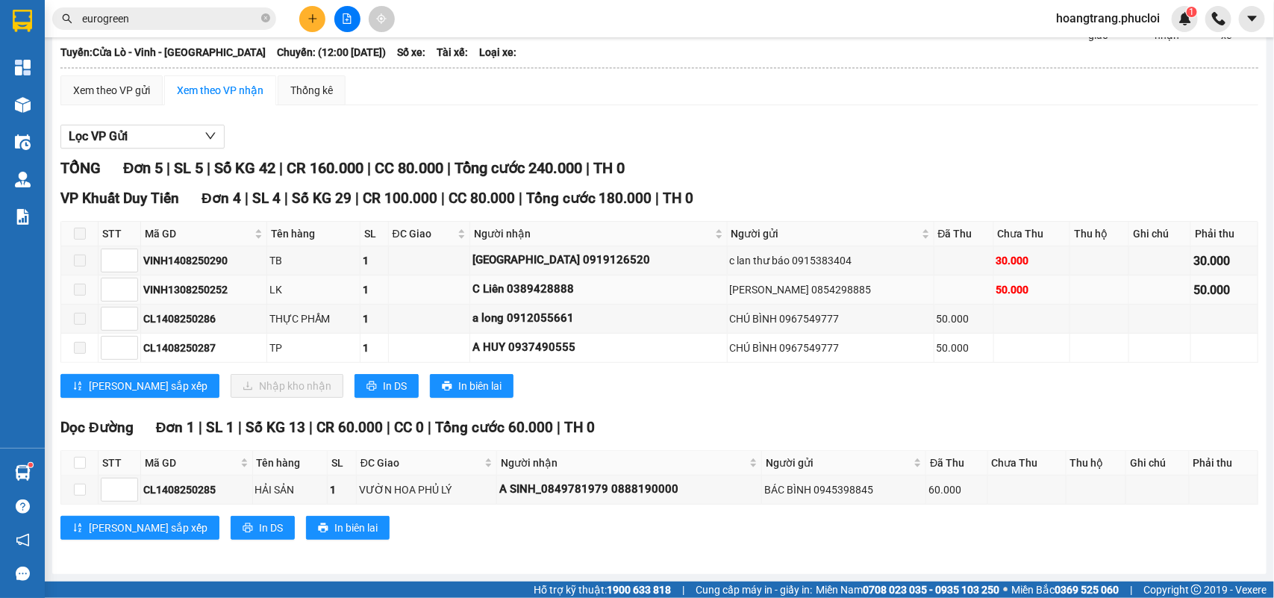
scroll to position [112, 0]
click at [351, 27] on button at bounding box center [347, 19] width 26 height 26
click at [353, 24] on button at bounding box center [347, 19] width 26 height 26
click at [348, 21] on icon "file-add" at bounding box center [347, 18] width 10 height 10
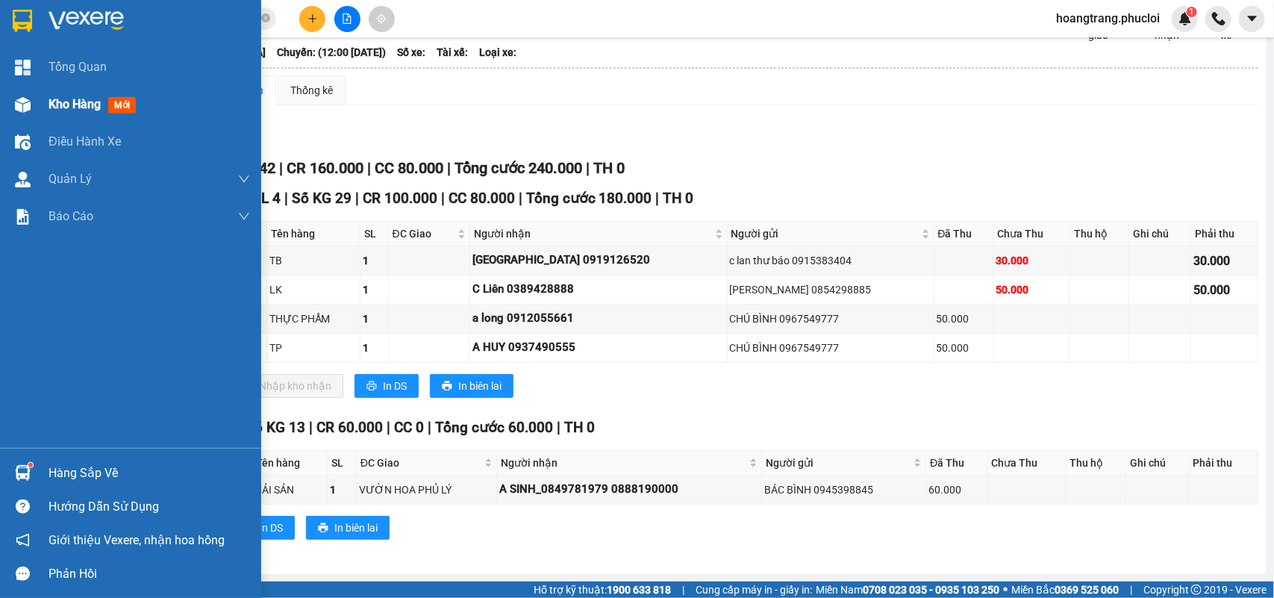
click at [56, 98] on span "Kho hàng" at bounding box center [74, 104] width 52 height 14
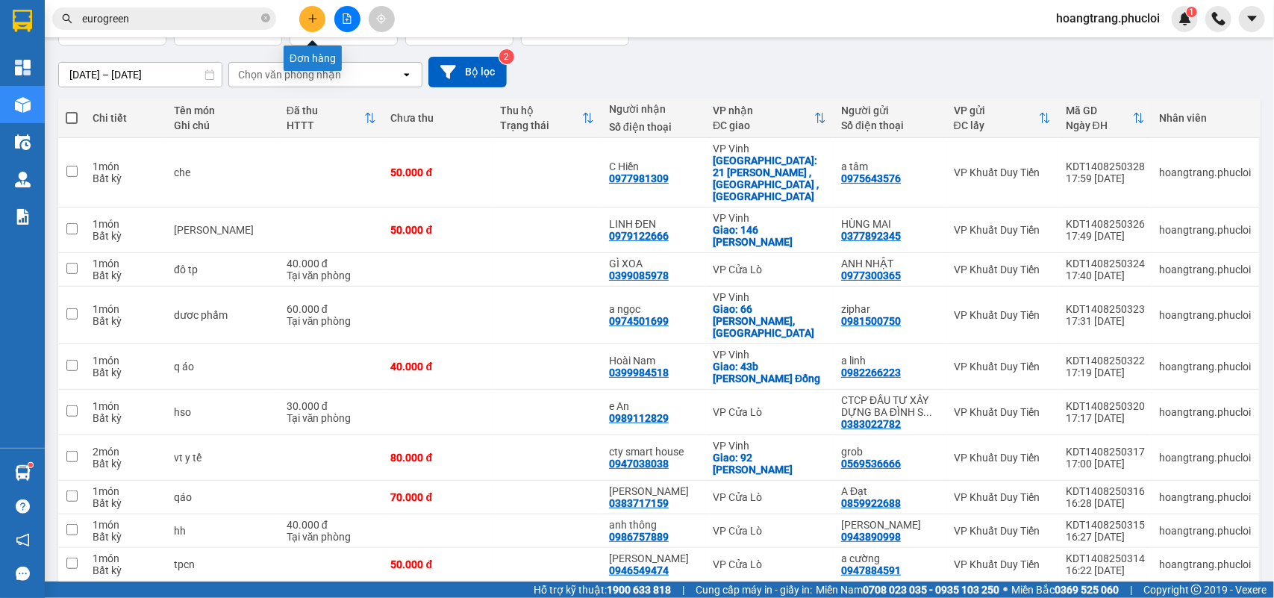
click at [311, 25] on button at bounding box center [312, 19] width 26 height 26
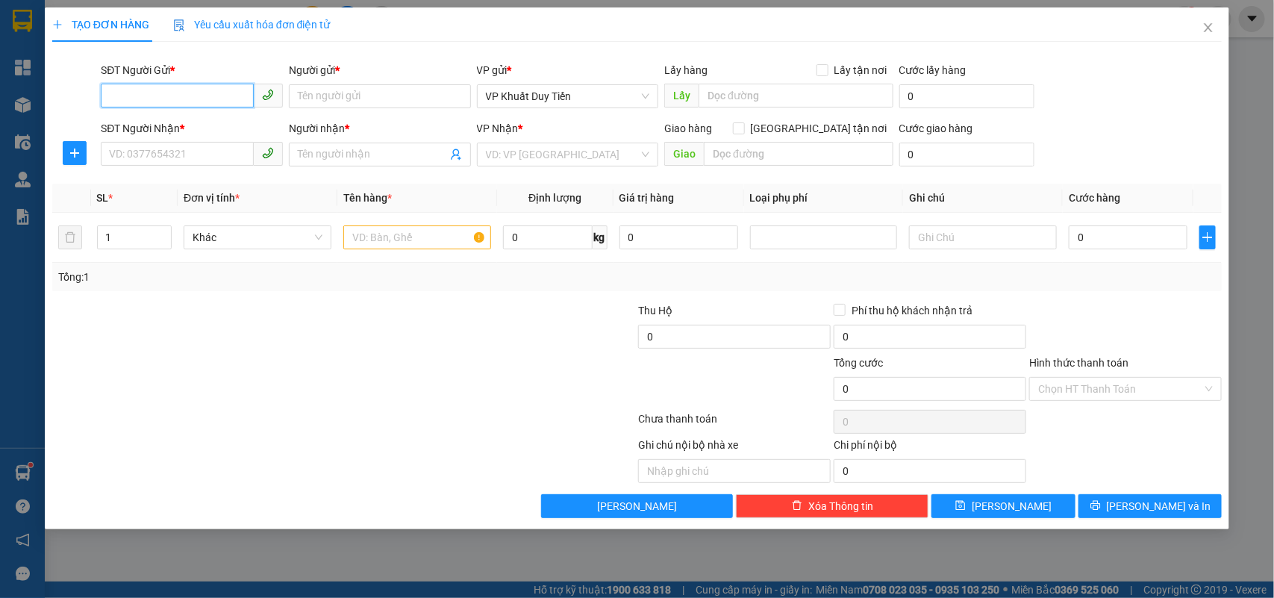
click at [190, 101] on input "SĐT Người Gửi *" at bounding box center [177, 96] width 153 height 24
type input "0911348128"
click at [169, 123] on div "0911348128 - A Giáp" at bounding box center [192, 126] width 164 height 16
type input "A Giáp"
type input "0911348128"
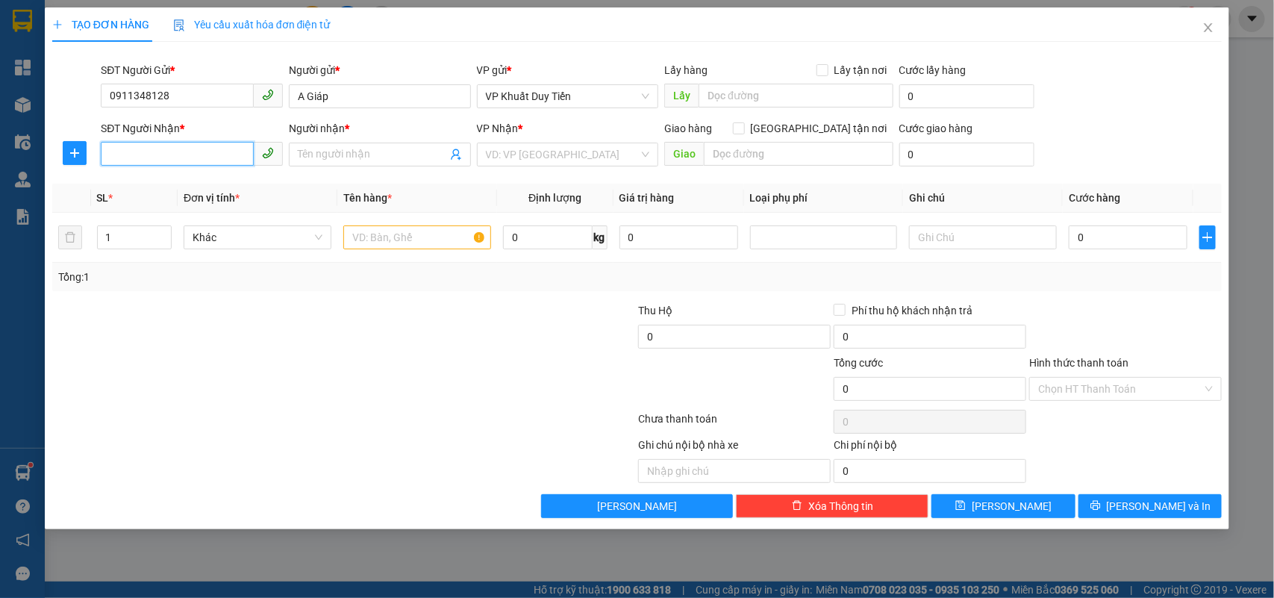
click at [164, 164] on input "SĐT Người Nhận *" at bounding box center [177, 154] width 153 height 24
click at [113, 151] on input "SĐT Người Nhận *" at bounding box center [177, 154] width 153 height 24
type input "0912889139"
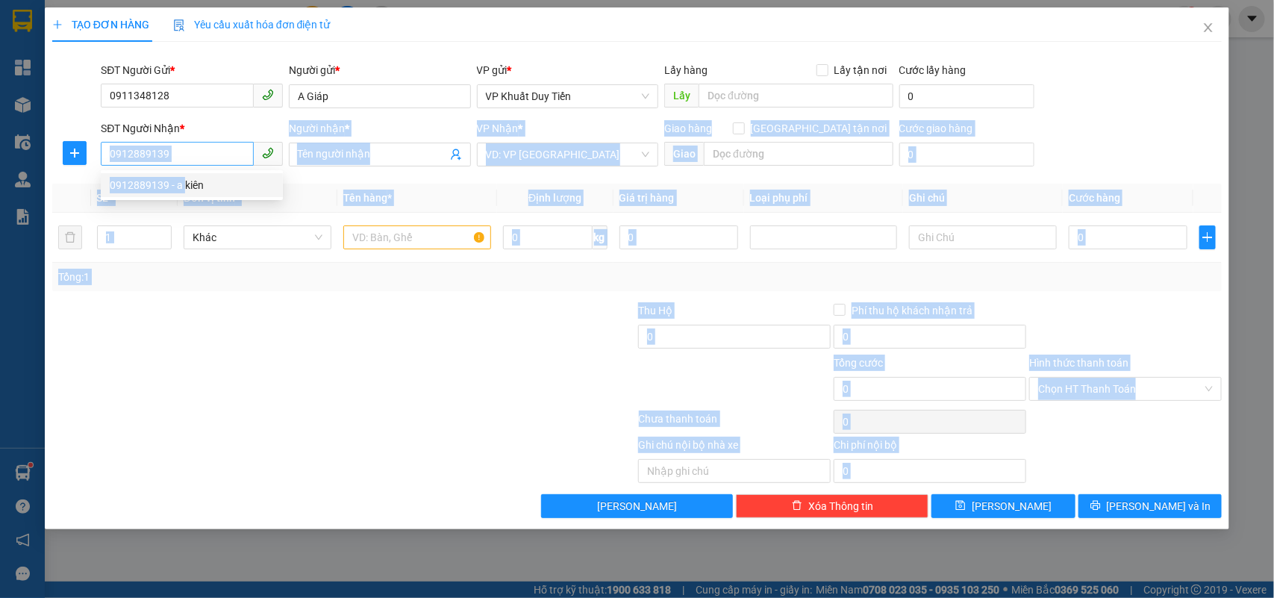
drag, startPoint x: 184, startPoint y: 172, endPoint x: 176, endPoint y: 157, distance: 16.4
click at [176, 157] on body "Kết quả tìm kiếm ( 16 ) Bộ lọc Mã ĐH Trạng thái Món hàng Thu hộ Tổng cước Chưa …" at bounding box center [637, 299] width 1274 height 598
click at [362, 232] on input "text" at bounding box center [417, 237] width 148 height 24
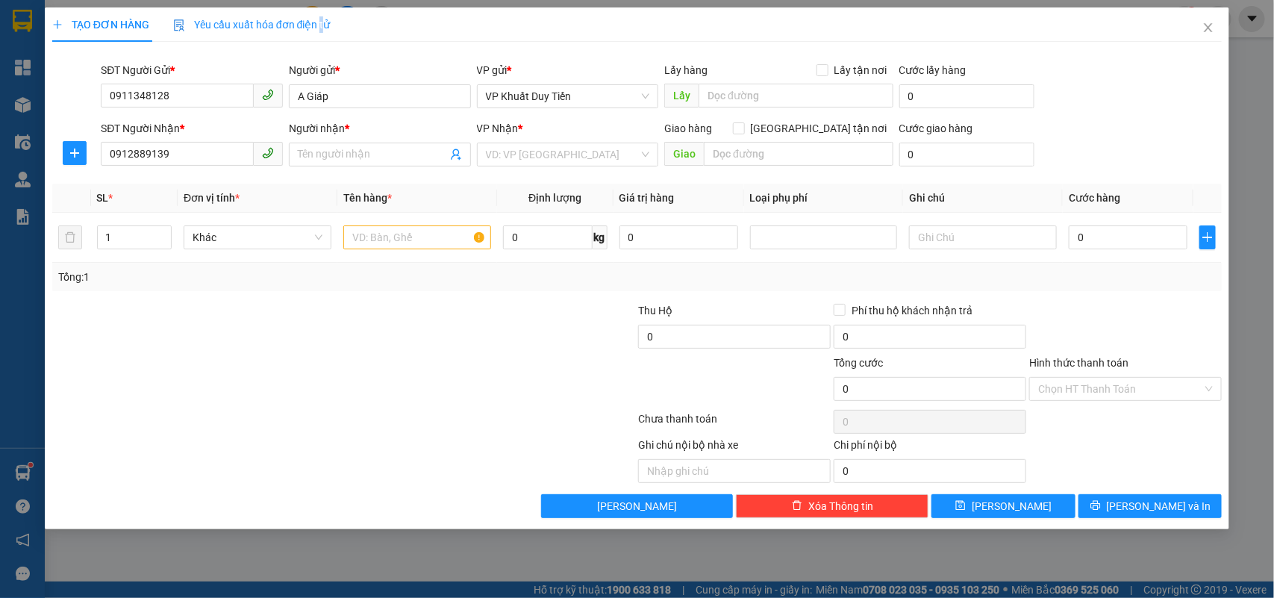
drag, startPoint x: 635, startPoint y: 88, endPoint x: 323, endPoint y: 43, distance: 315.2
click at [323, 43] on div "TẠO ĐƠN HÀNG Yêu cầu xuất hóa đơn điện tử Transit Pickup Surcharge Ids Transit …" at bounding box center [637, 262] width 1170 height 510
click at [356, 243] on input "text" at bounding box center [417, 237] width 148 height 24
type input "u"
type input "ú"
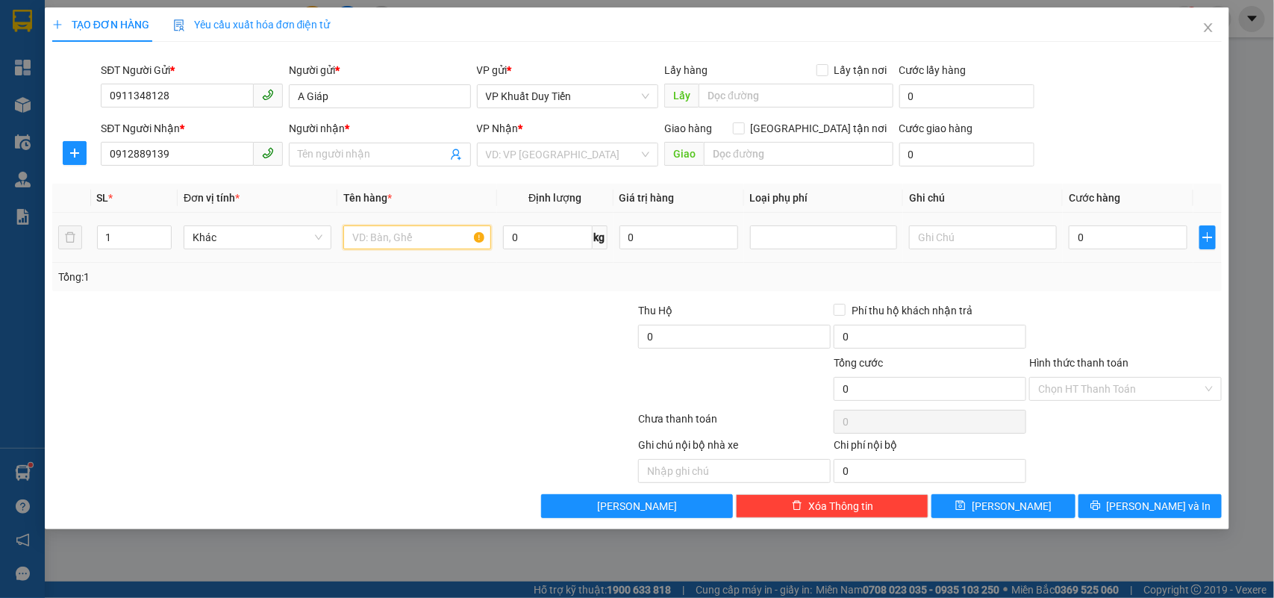
type input "u"
type input "ú"
type input "usb"
click at [1075, 231] on input "0" at bounding box center [1127, 237] width 119 height 24
type input "3"
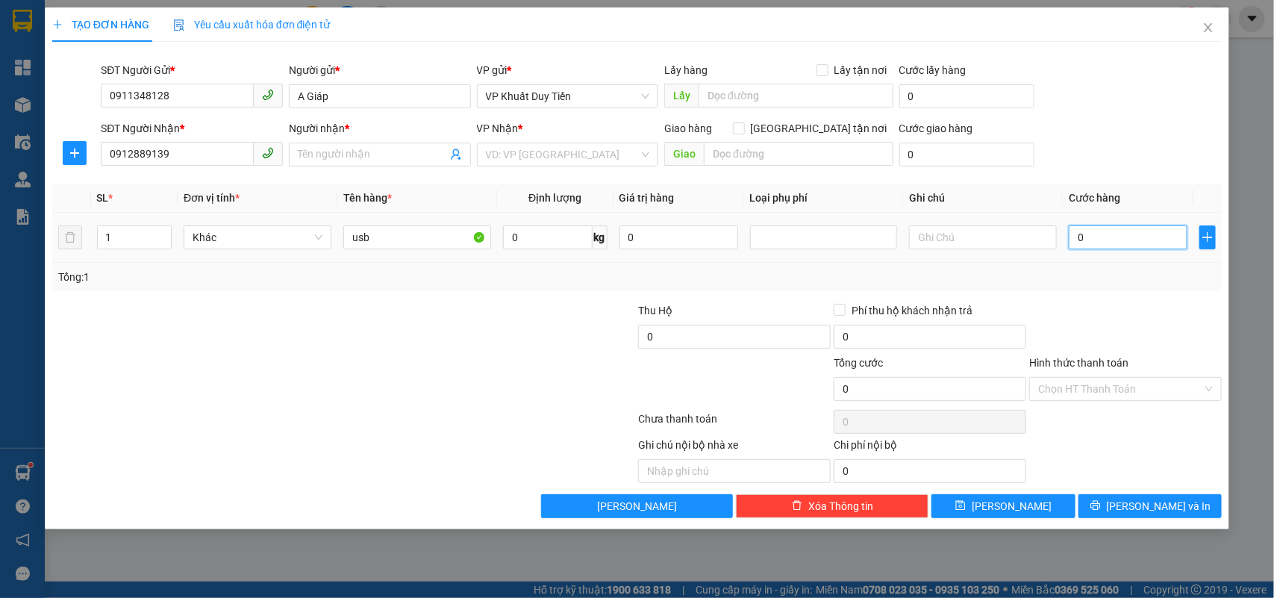
type input "3"
type input "30"
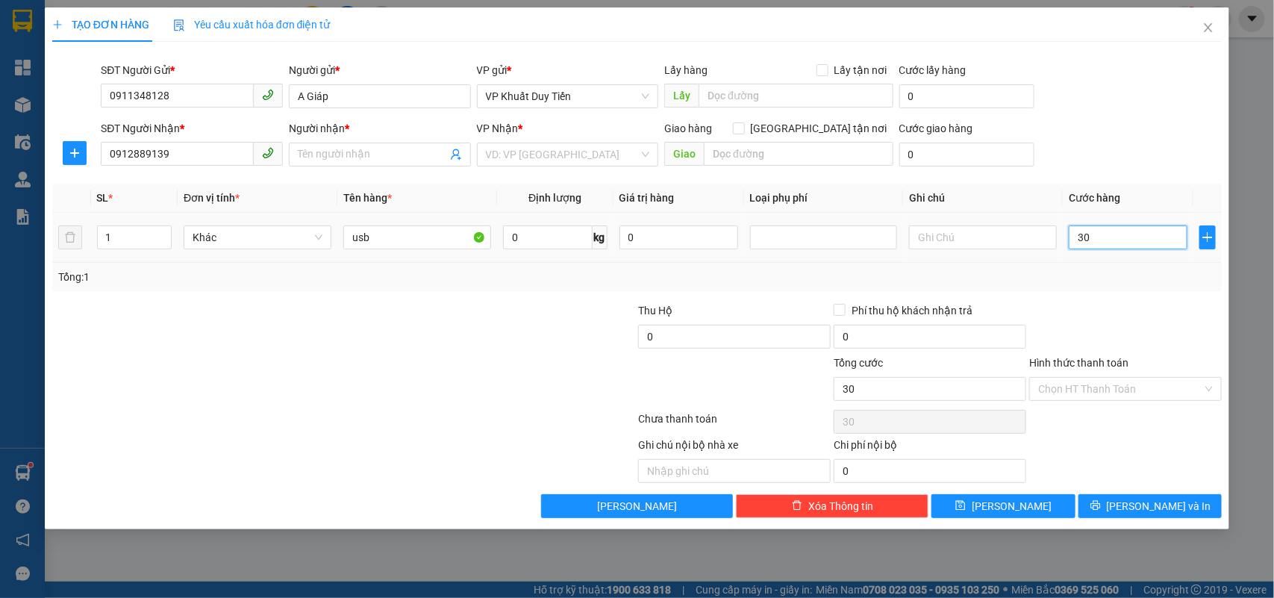
type input "300"
type input "3.000"
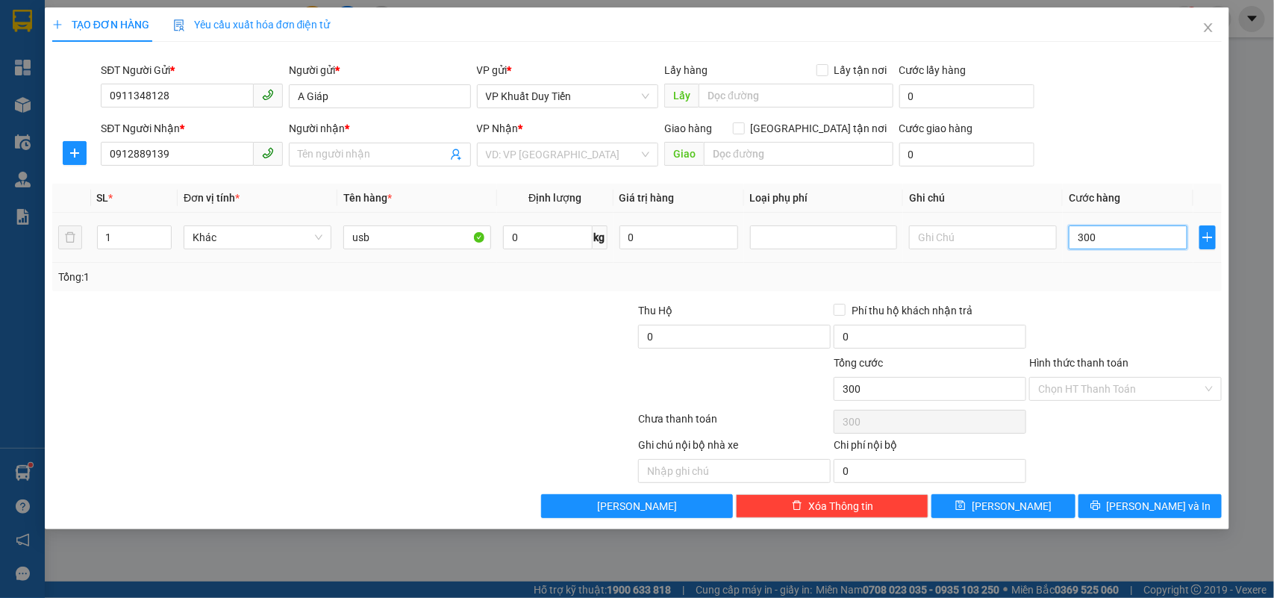
type input "3.000"
type input "30.000"
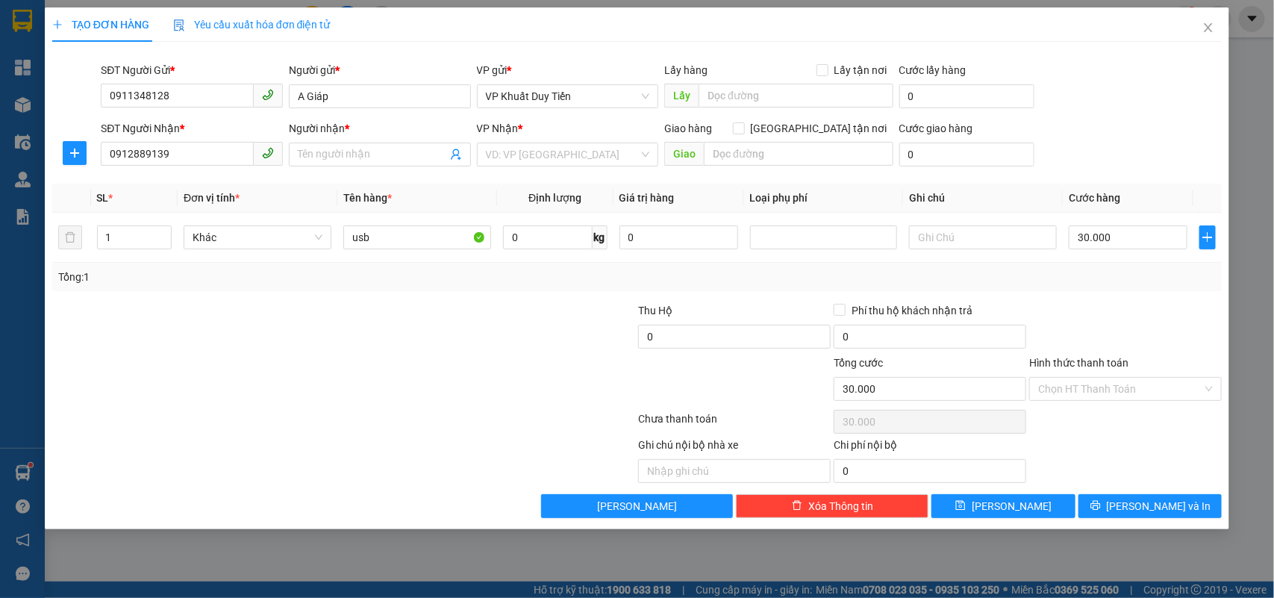
click at [1102, 363] on label "Hình thức thanh toán" at bounding box center [1078, 363] width 99 height 12
click at [1102, 378] on input "Hình thức thanh toán" at bounding box center [1120, 389] width 164 height 22
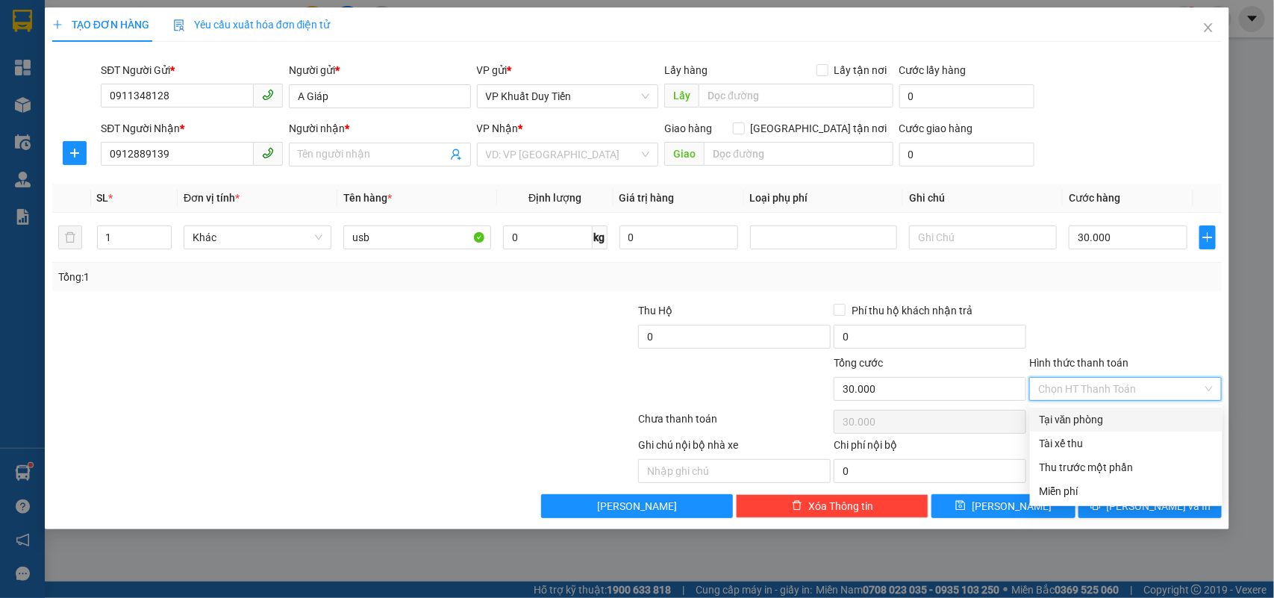
click at [1093, 423] on div "Tại văn phòng" at bounding box center [1126, 419] width 175 height 16
type input "0"
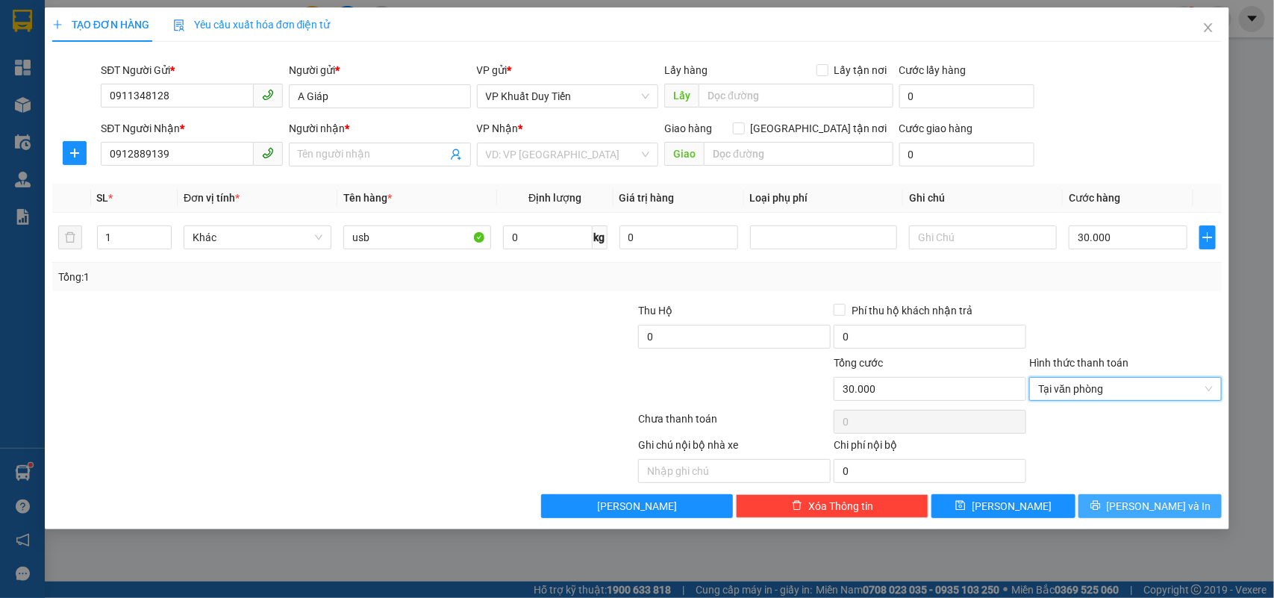
click at [1136, 509] on button "[PERSON_NAME] và In" at bounding box center [1149, 506] width 143 height 24
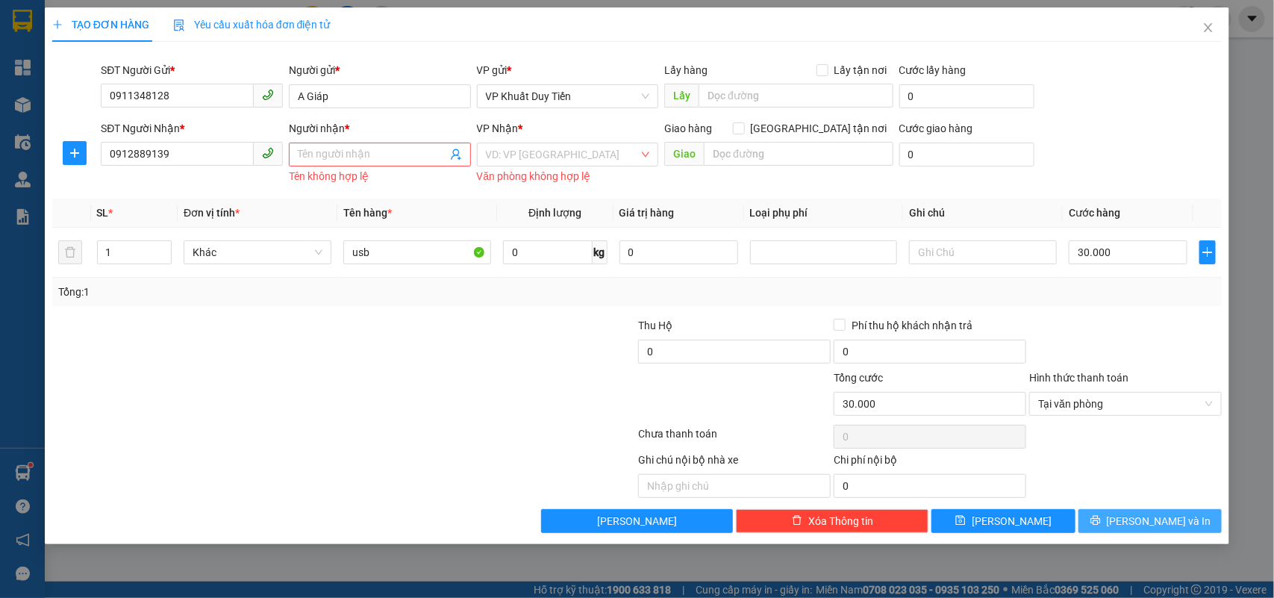
click at [1134, 519] on button "[PERSON_NAME] và In" at bounding box center [1149, 521] width 143 height 24
click at [338, 145] on span at bounding box center [380, 155] width 182 height 24
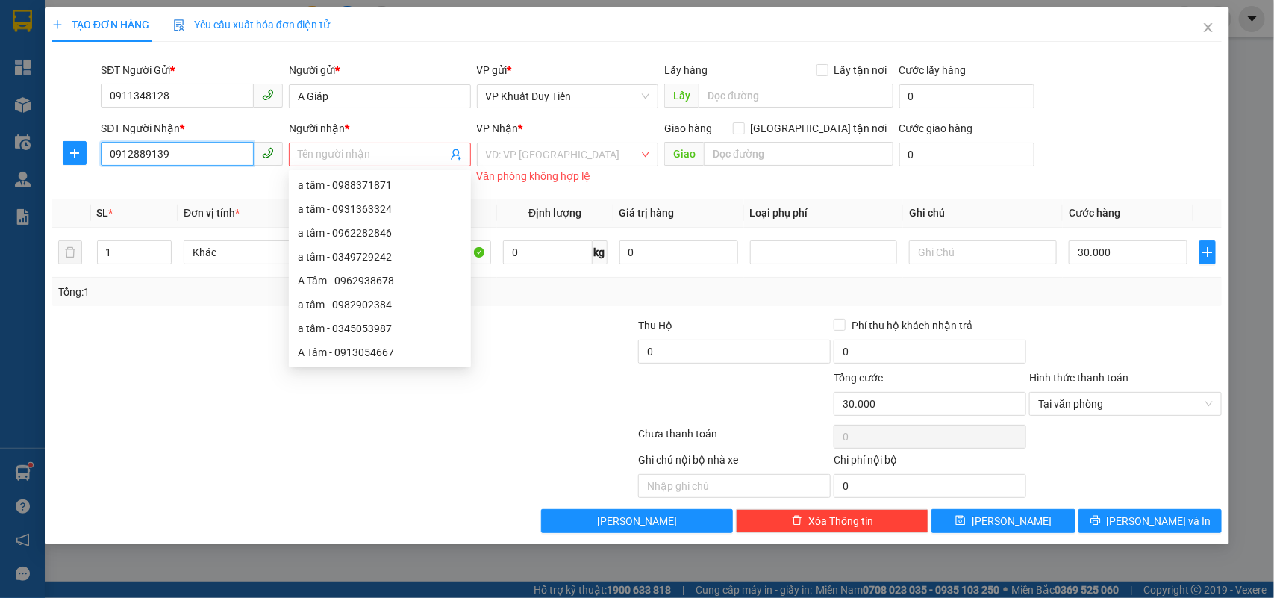
click at [179, 154] on input "0912889139" at bounding box center [177, 154] width 153 height 24
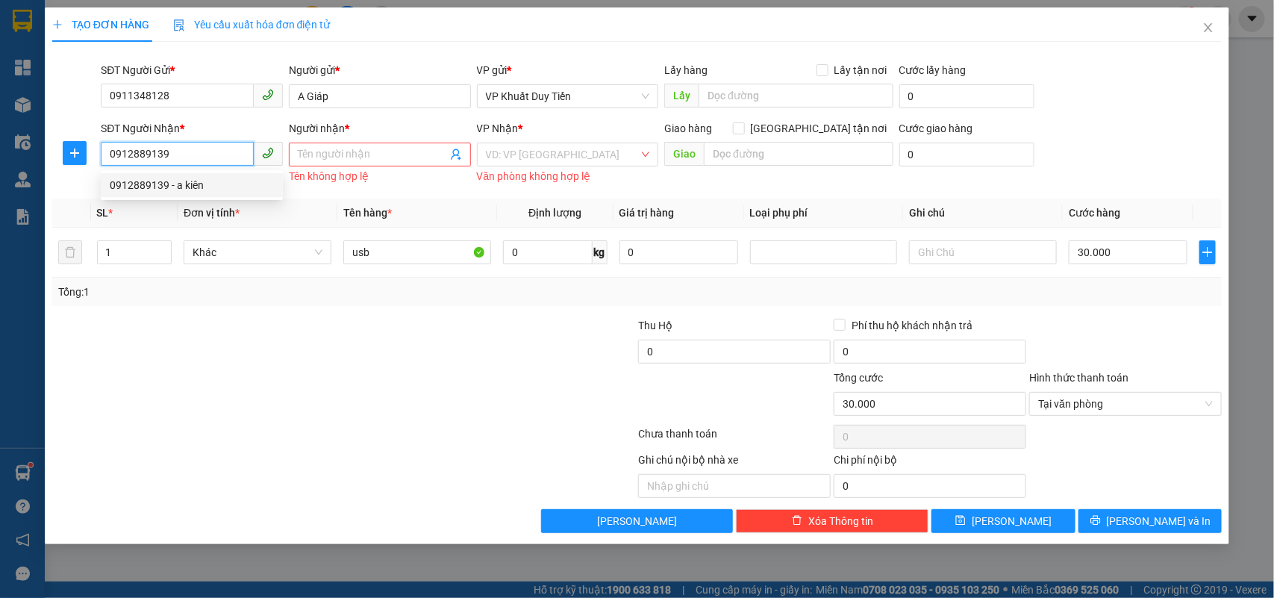
click at [184, 189] on div "0912889139 - a kiên" at bounding box center [192, 185] width 164 height 16
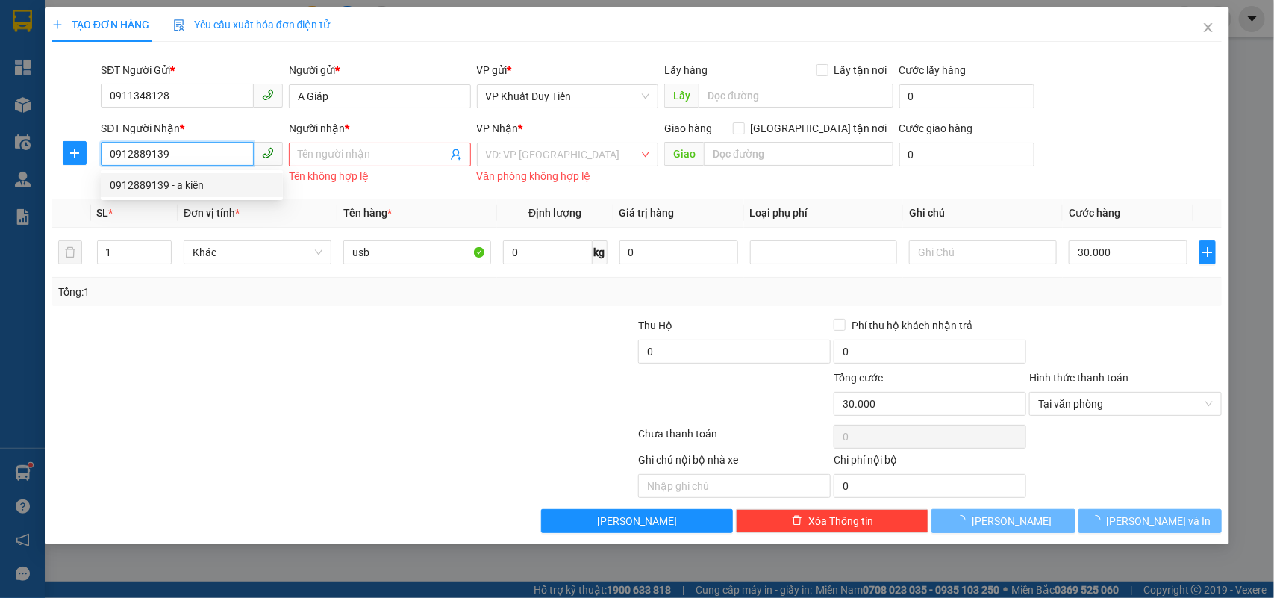
type input "a kiên"
checkbox input "true"
type input "số 9 trần nhật duật"
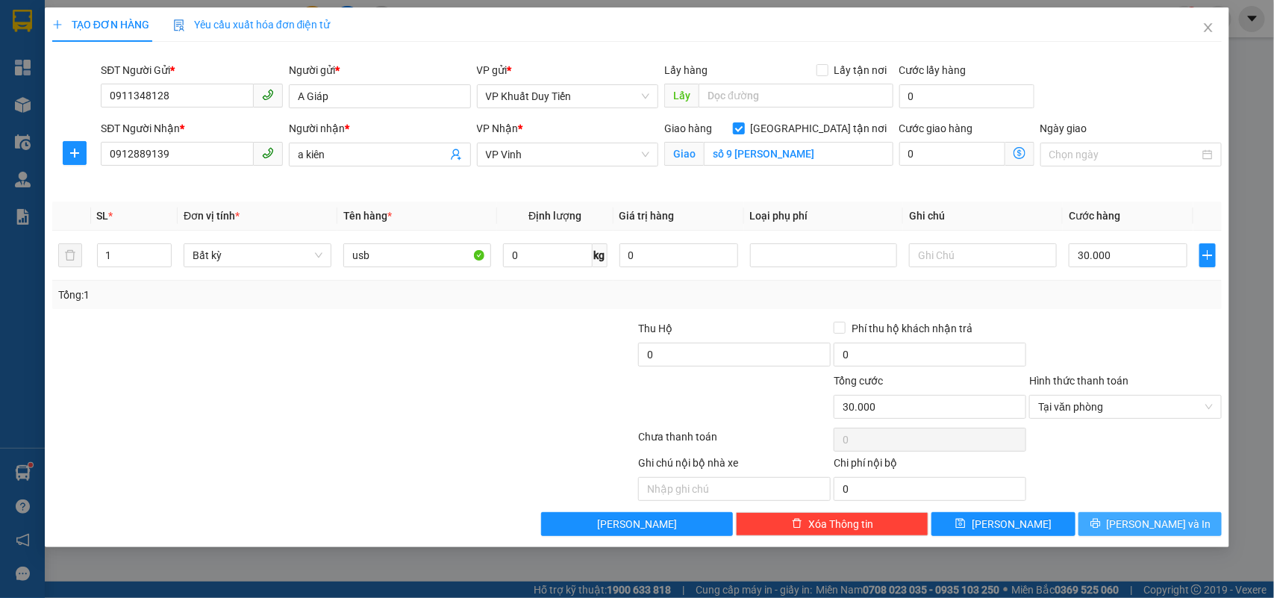
click at [1154, 521] on span "[PERSON_NAME] và In" at bounding box center [1158, 524] width 104 height 16
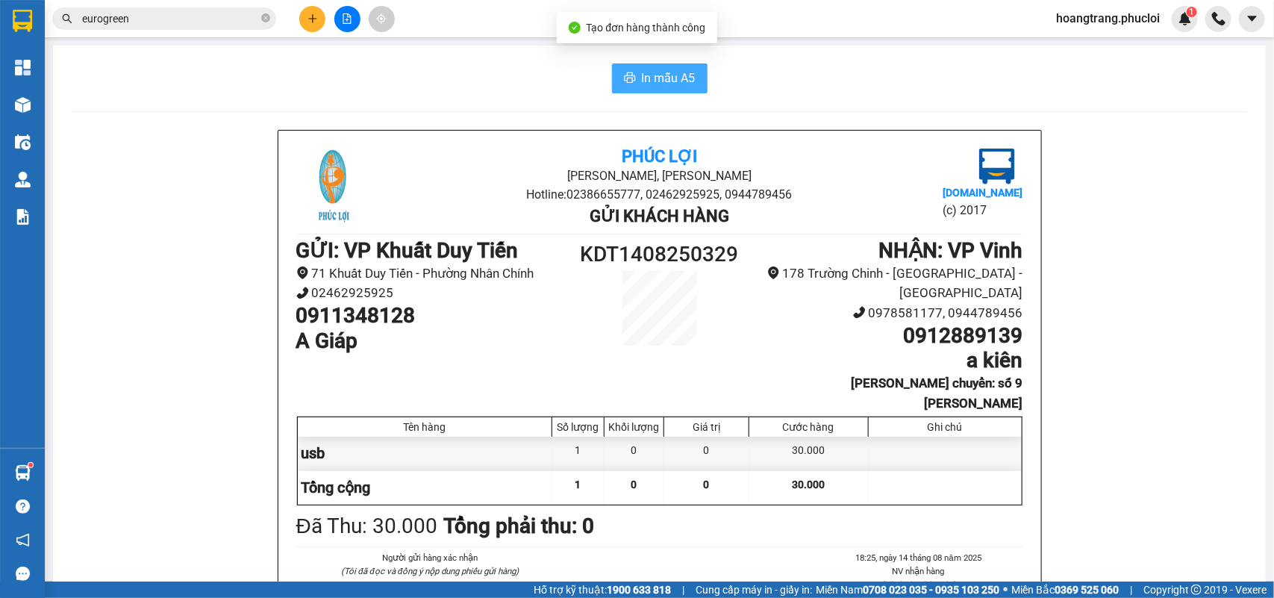
click at [658, 73] on span "In mẫu A5" at bounding box center [669, 78] width 54 height 19
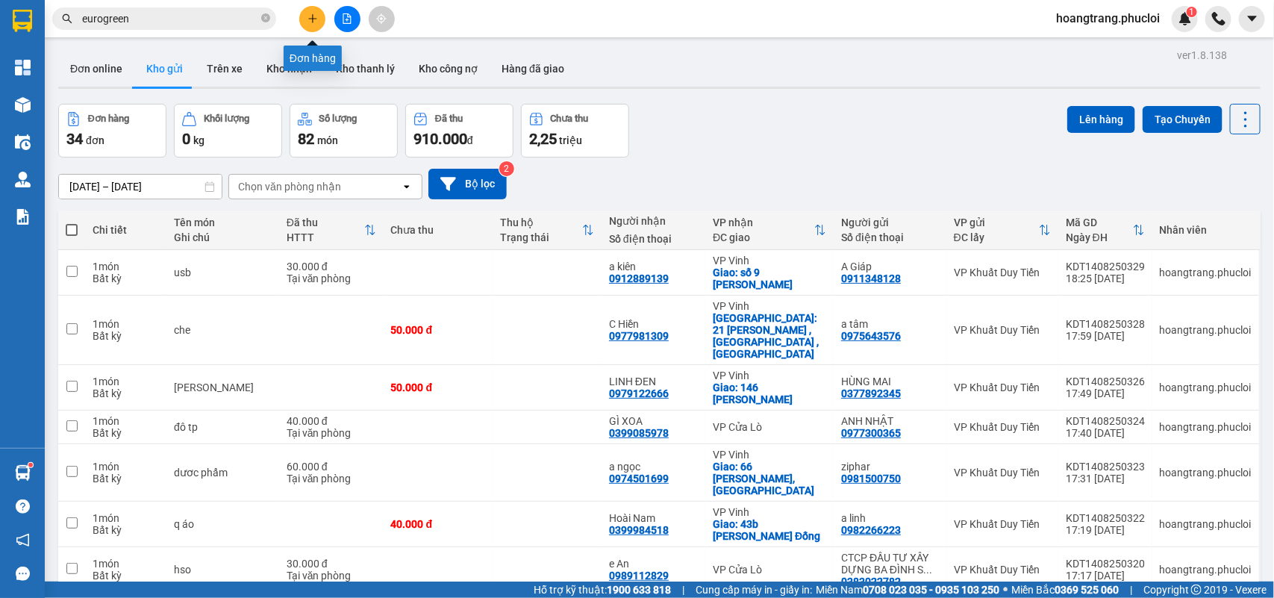
click at [313, 19] on icon "plus" at bounding box center [312, 18] width 8 height 1
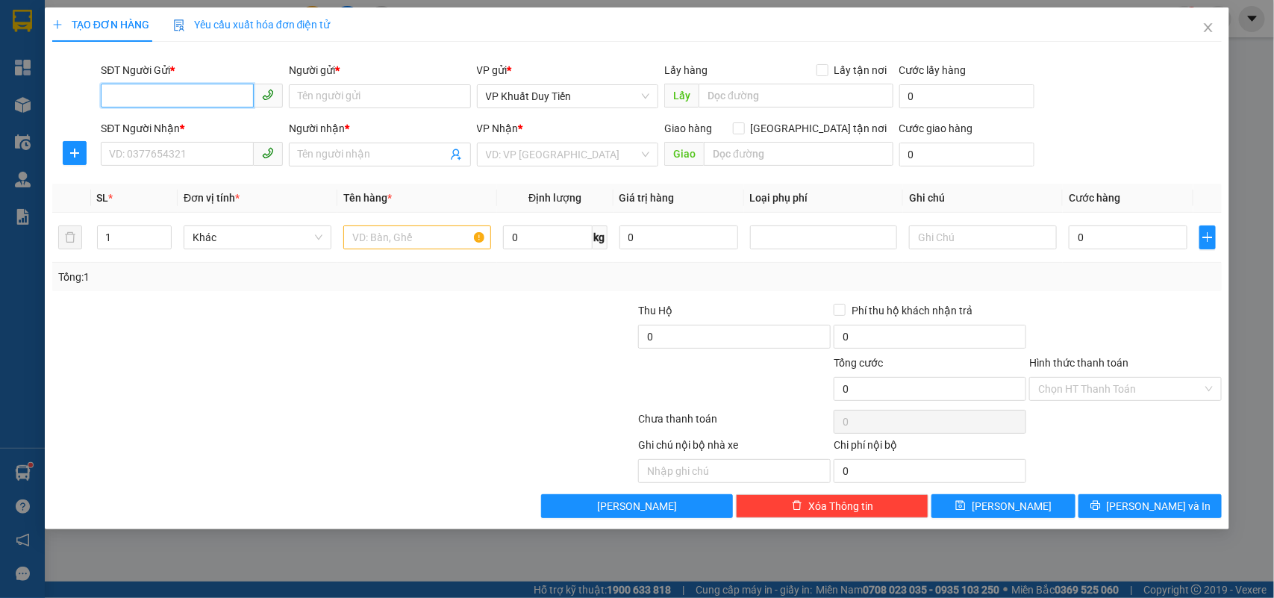
click at [172, 97] on input "SĐT Người Gửi *" at bounding box center [177, 96] width 153 height 24
click at [164, 123] on div "0913015596 - Chú Tuấn(15k/1 kiện)" at bounding box center [194, 126] width 169 height 16
type input "0913015596"
type input "[PERSON_NAME](15k/1 kiện)"
type input "0913015596"
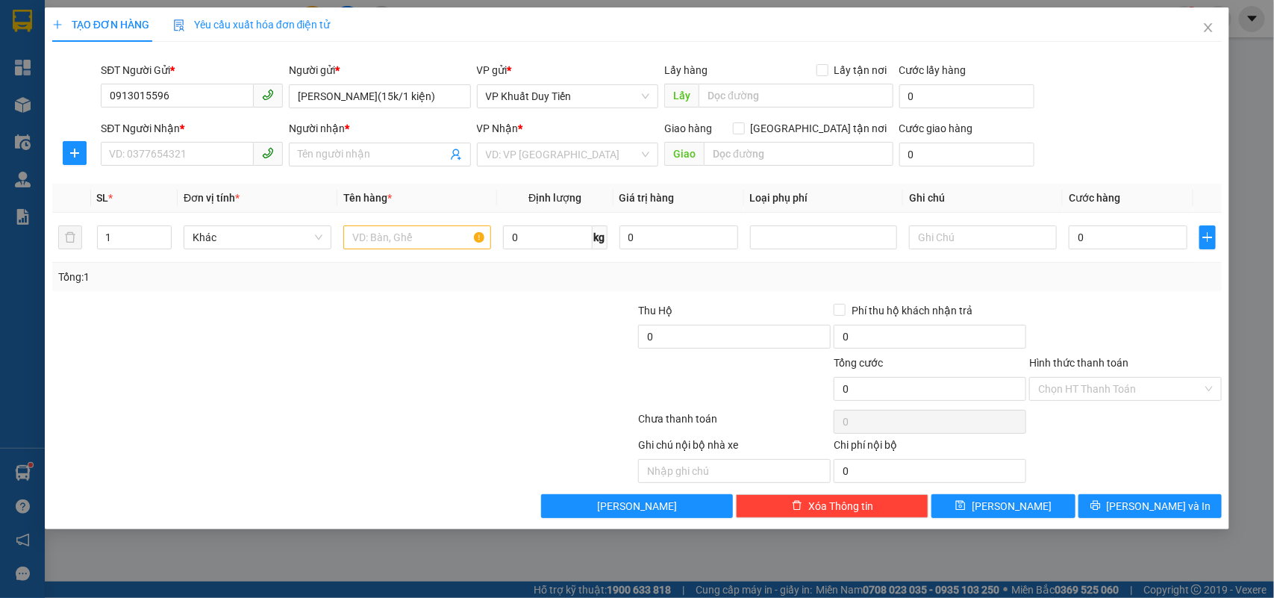
click at [162, 140] on div "SĐT Người Nhận *" at bounding box center [192, 131] width 182 height 22
click at [155, 153] on input "SĐT Người Nhận *" at bounding box center [177, 154] width 153 height 24
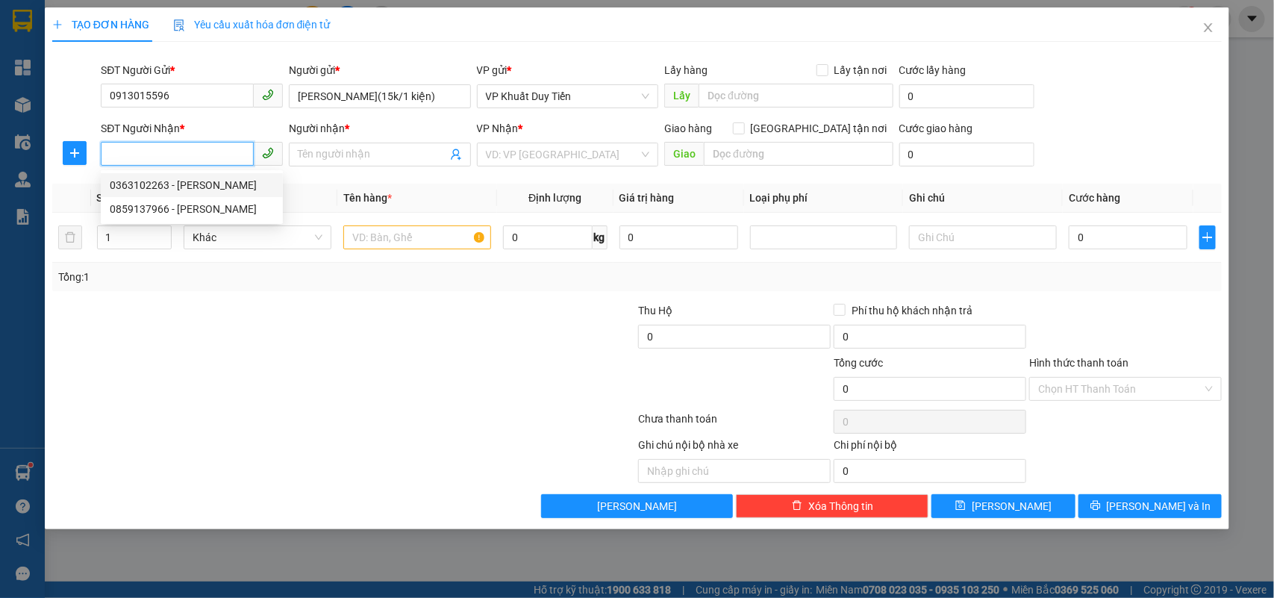
click at [145, 188] on div "0363102263 - PHAN TRỌNG TẤN" at bounding box center [192, 185] width 164 height 16
type input "0363102263"
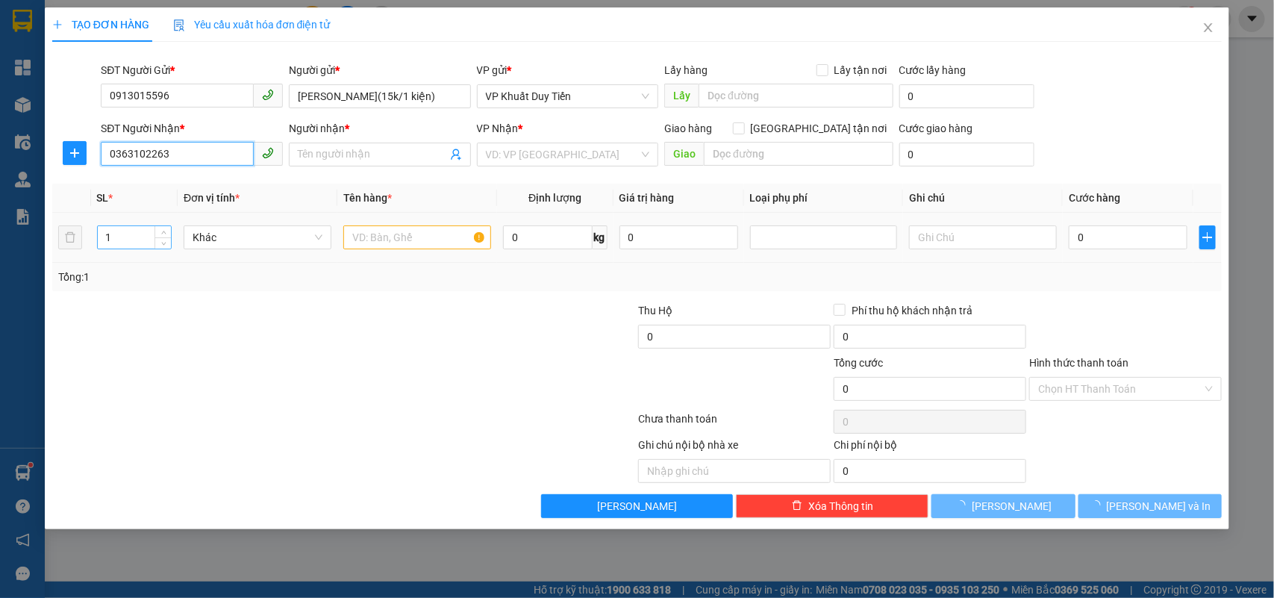
type input "PHAN TRỌNG TẤN"
checkbox input "true"
type input "126 nguyễn sỹ sách"
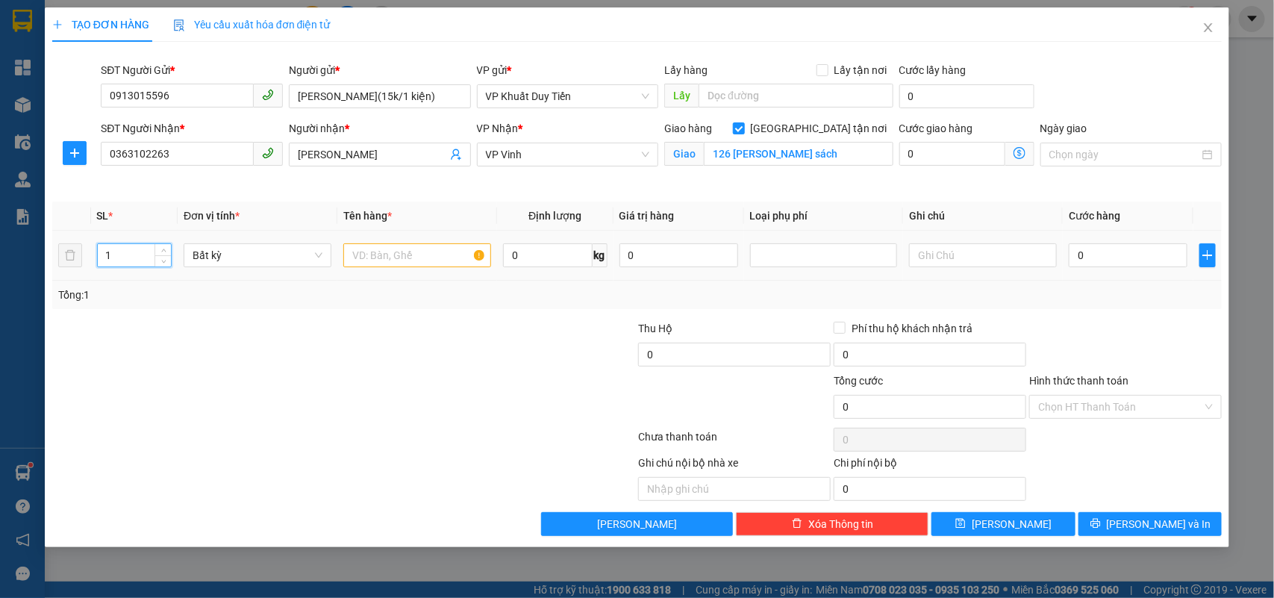
click at [117, 257] on input "1" at bounding box center [135, 255] width 74 height 22
type input "3"
click at [357, 247] on input "text" at bounding box center [417, 255] width 148 height 24
type input "thuốc"
click at [1076, 254] on input "0" at bounding box center [1127, 255] width 119 height 24
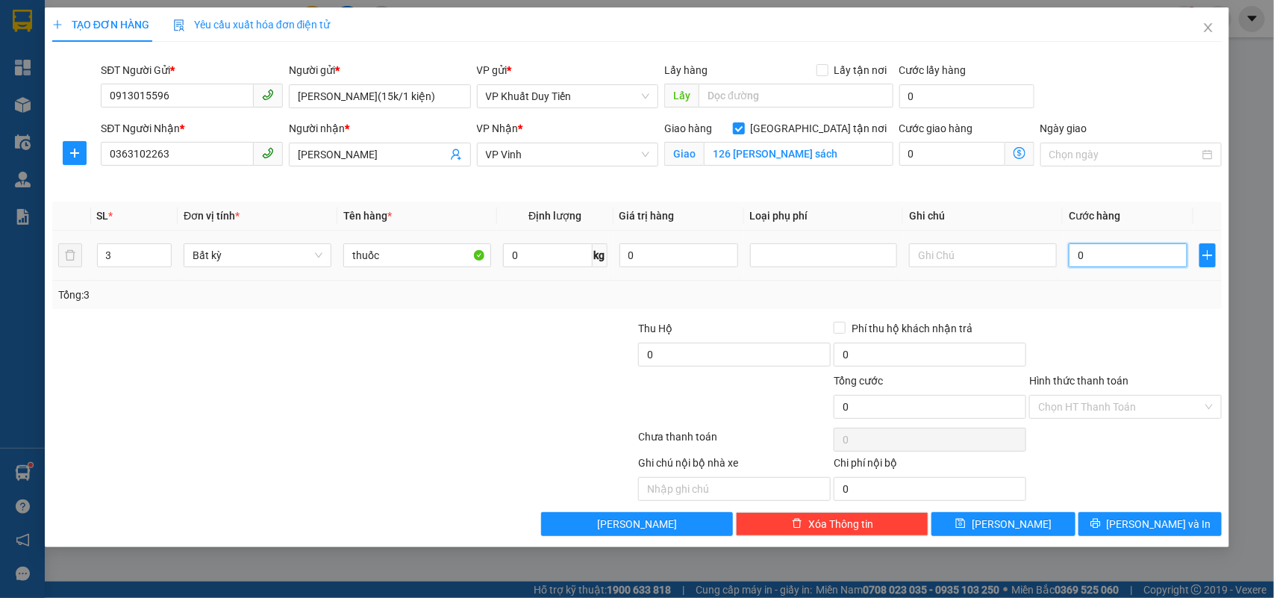
type input "4"
type input "45"
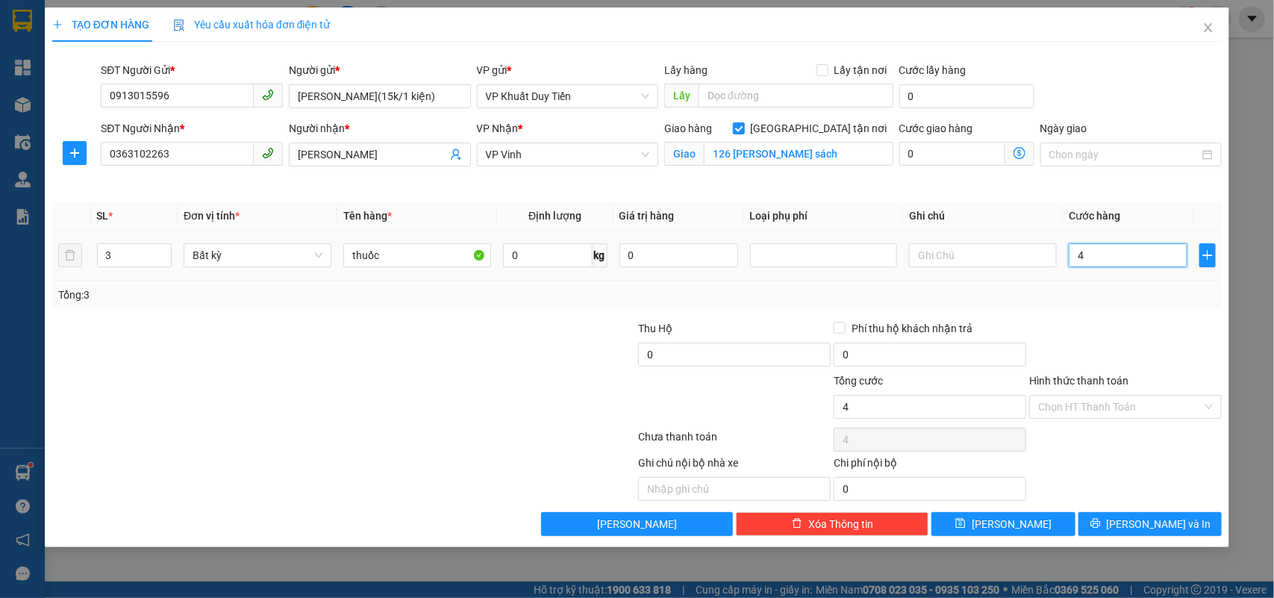
type input "45"
type input "450"
type input "4.500"
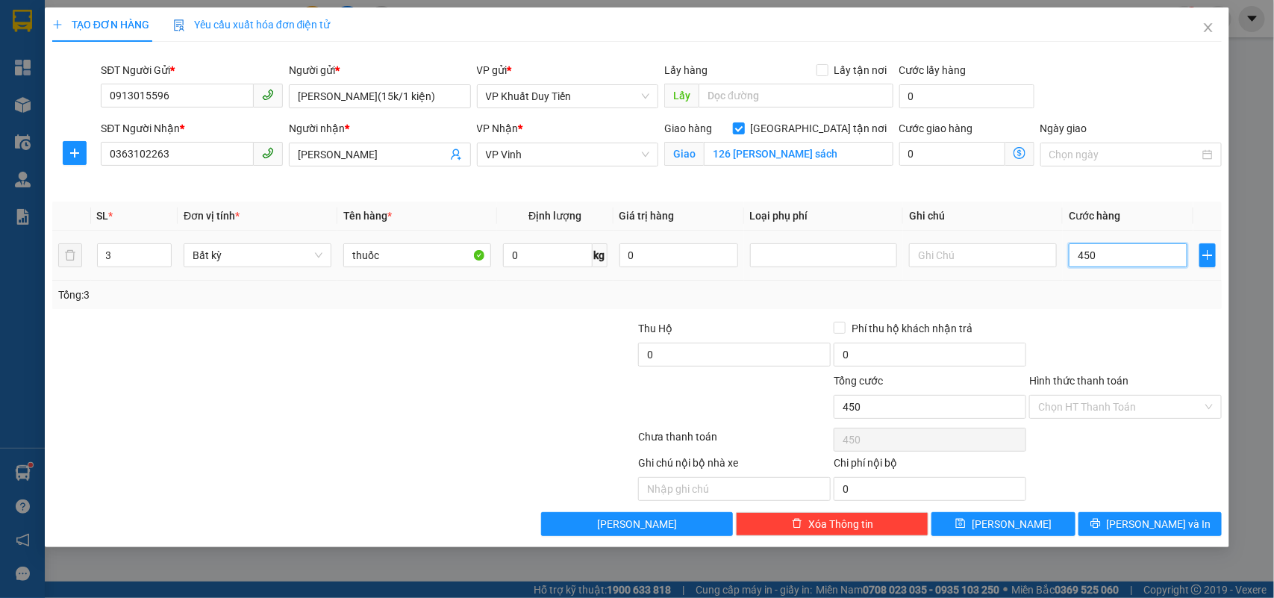
type input "4.500"
type input "45.000"
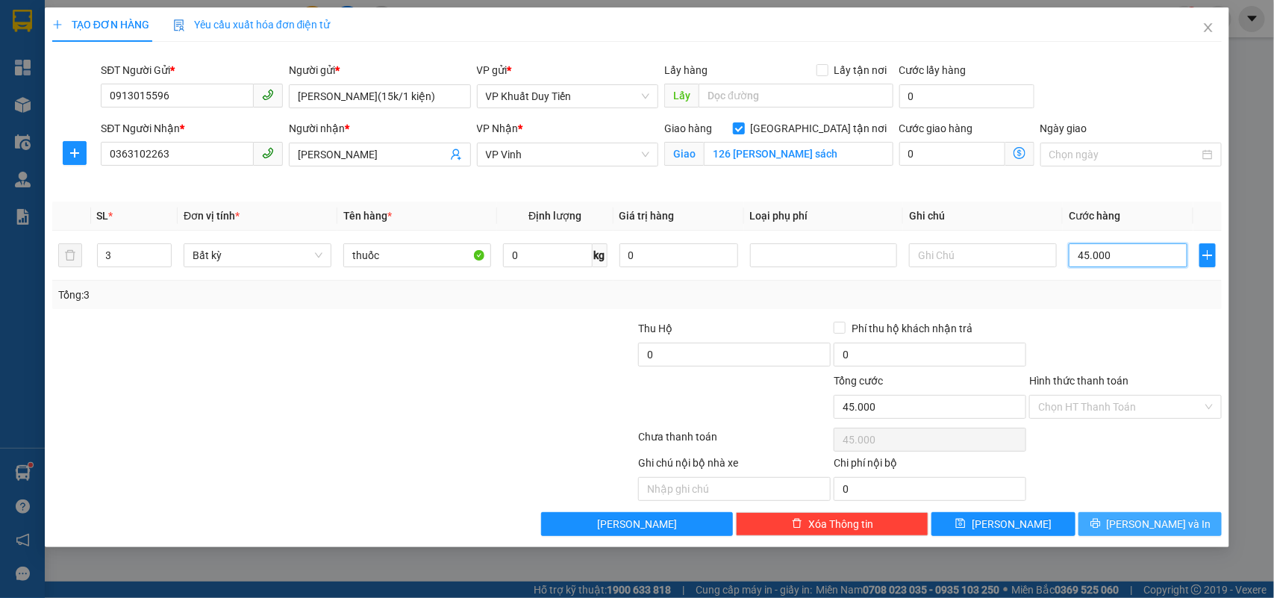
type input "45.000"
click at [1147, 527] on span "[PERSON_NAME] và In" at bounding box center [1158, 524] width 104 height 16
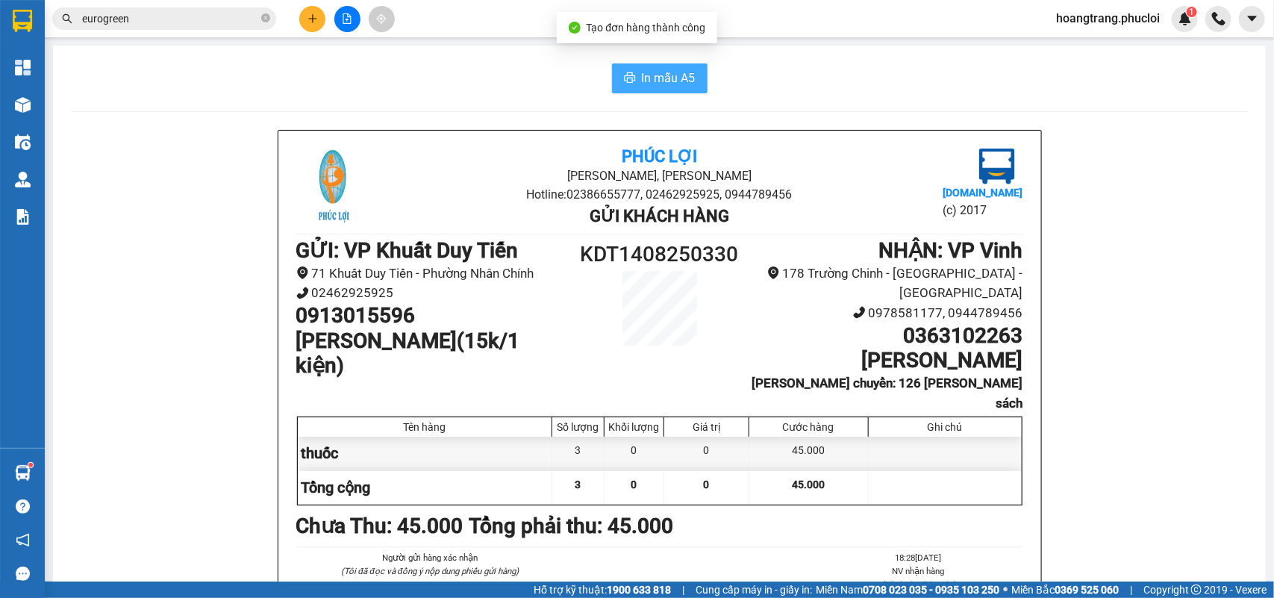
click at [668, 75] on span "In mẫu A5" at bounding box center [669, 78] width 54 height 19
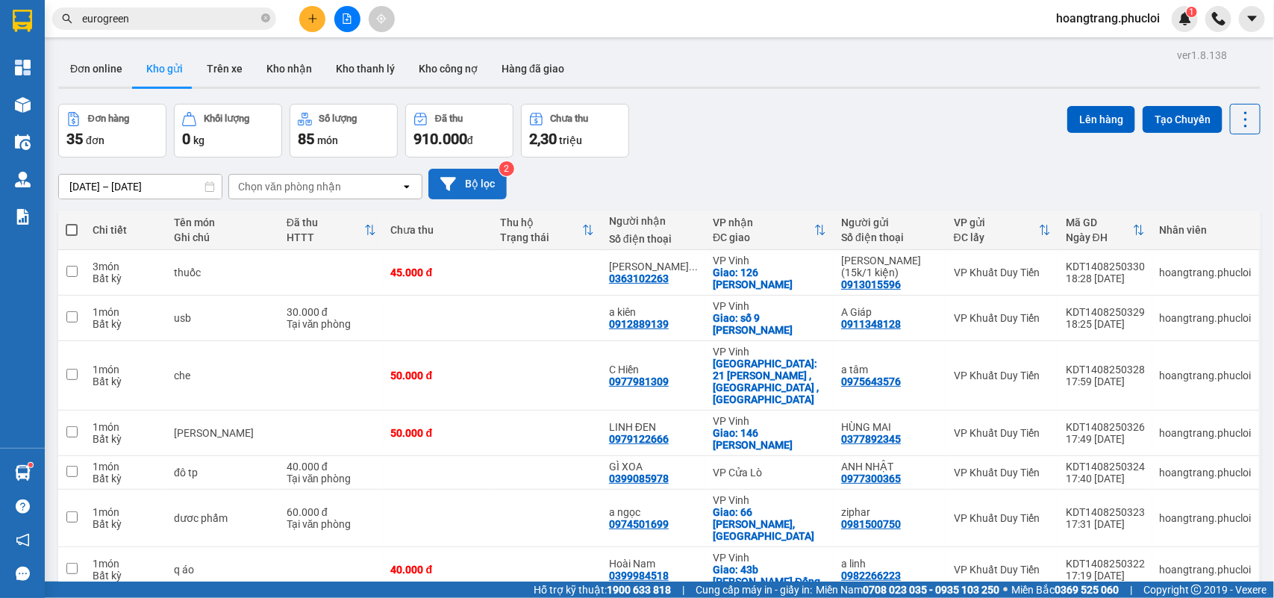
click at [464, 181] on button "Bộ lọc" at bounding box center [467, 184] width 78 height 31
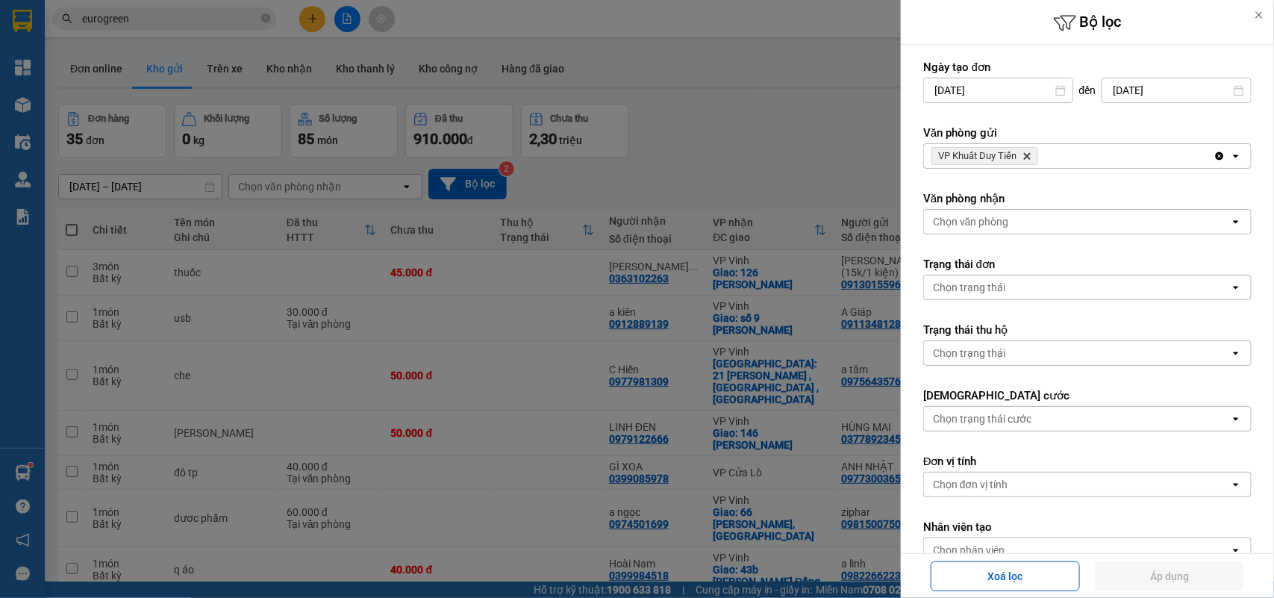
click at [1030, 161] on span "VP Khuất Duy Tiến Delete" at bounding box center [984, 156] width 107 height 18
click at [1030, 160] on icon "Delete" at bounding box center [1026, 155] width 9 height 9
click at [1030, 160] on div "Chọn văn phòng" at bounding box center [1077, 156] width 306 height 24
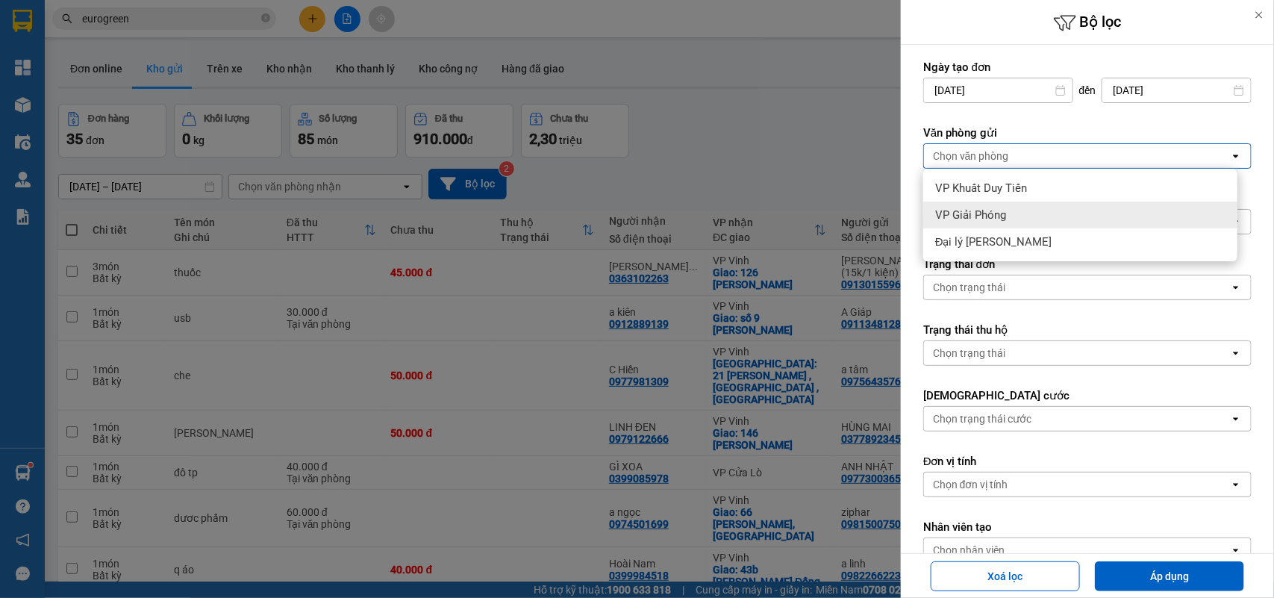
click at [986, 213] on span "VP Giải Phóng" at bounding box center [970, 214] width 71 height 15
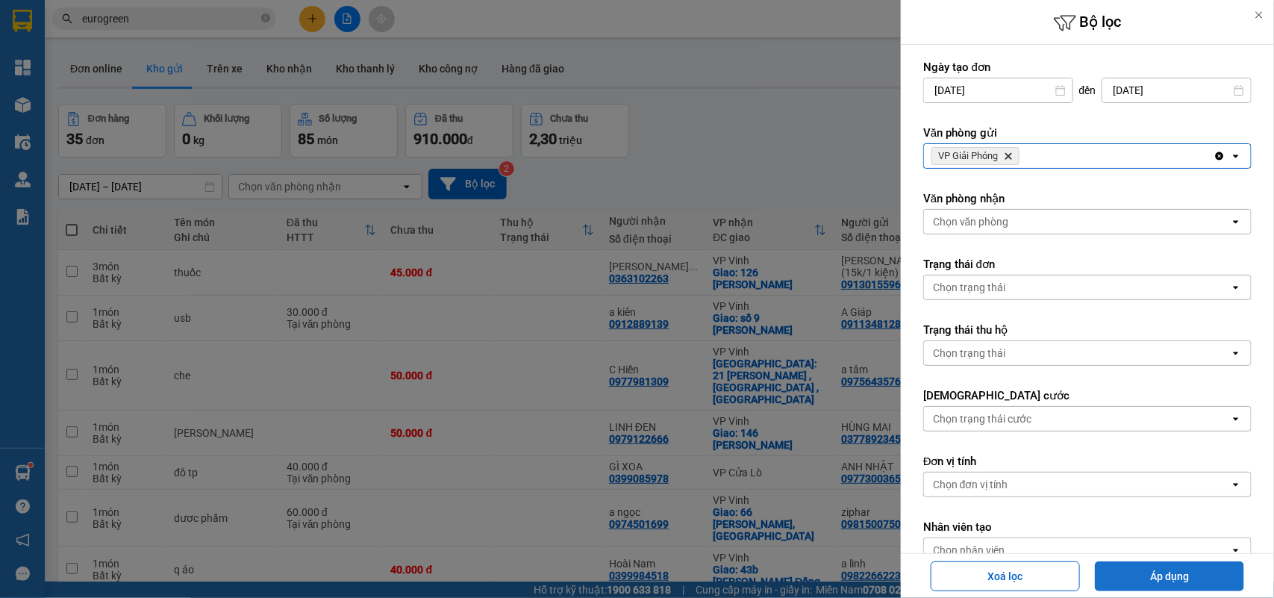
click at [1162, 575] on button "Áp dụng" at bounding box center [1169, 576] width 149 height 30
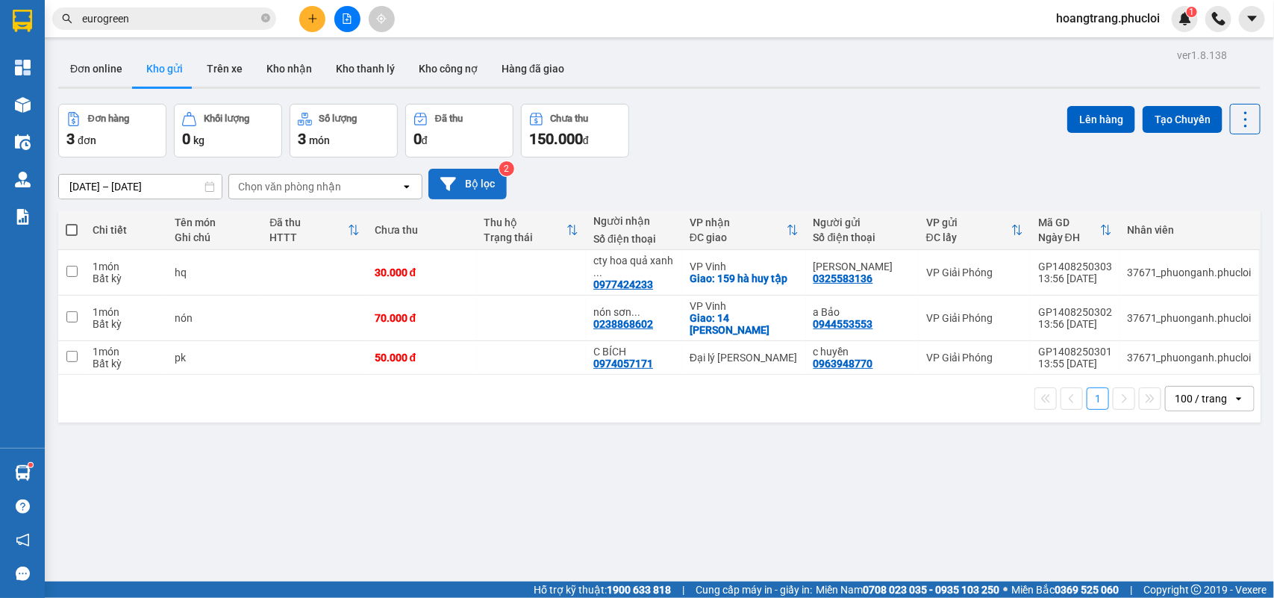
click at [475, 184] on button "Bộ lọc" at bounding box center [467, 184] width 78 height 31
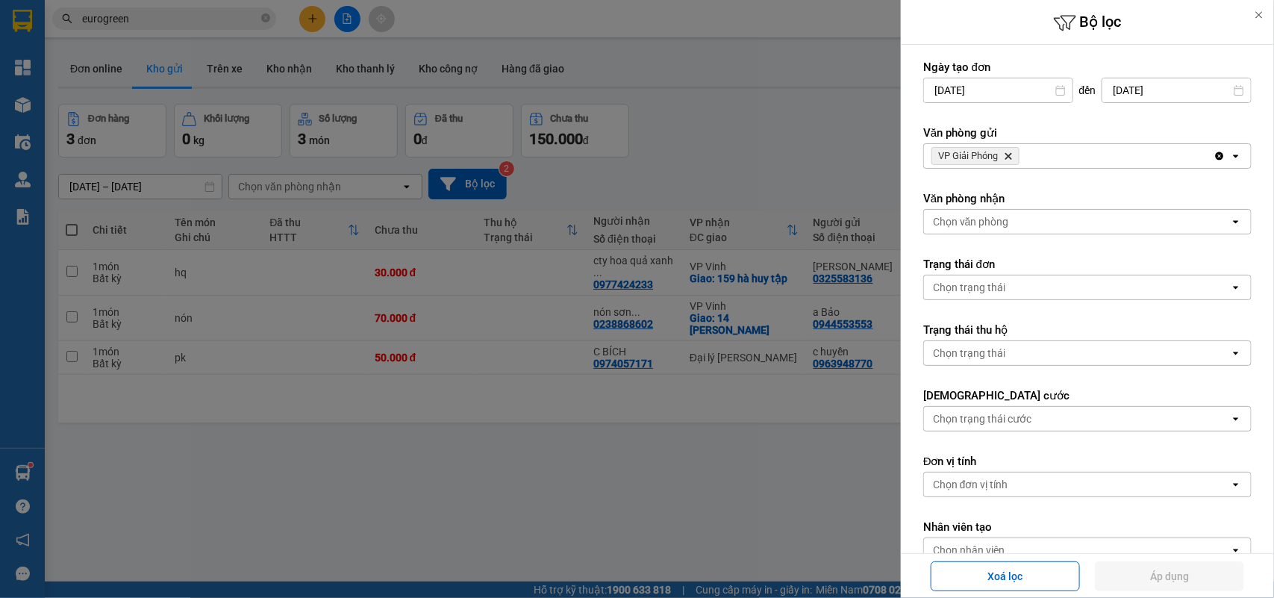
click at [1011, 154] on icon "Delete" at bounding box center [1008, 155] width 9 height 9
click at [1042, 154] on div "Chọn văn phòng" at bounding box center [1077, 156] width 306 height 24
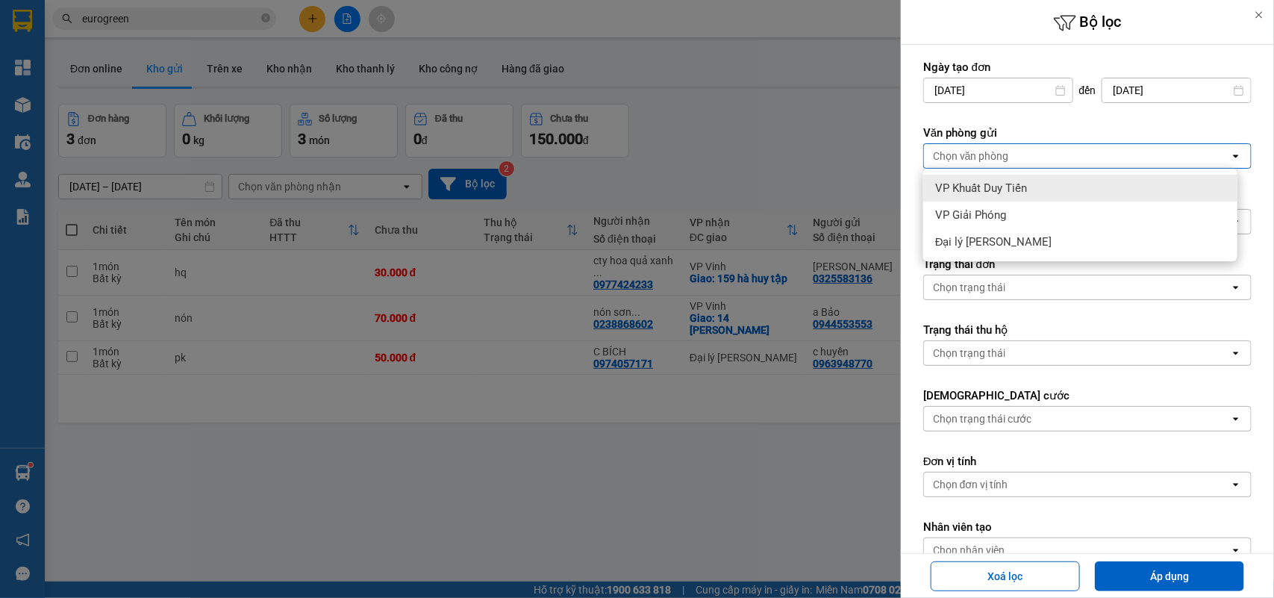
click at [1019, 181] on span "VP Khuất Duy Tiến" at bounding box center [981, 188] width 92 height 15
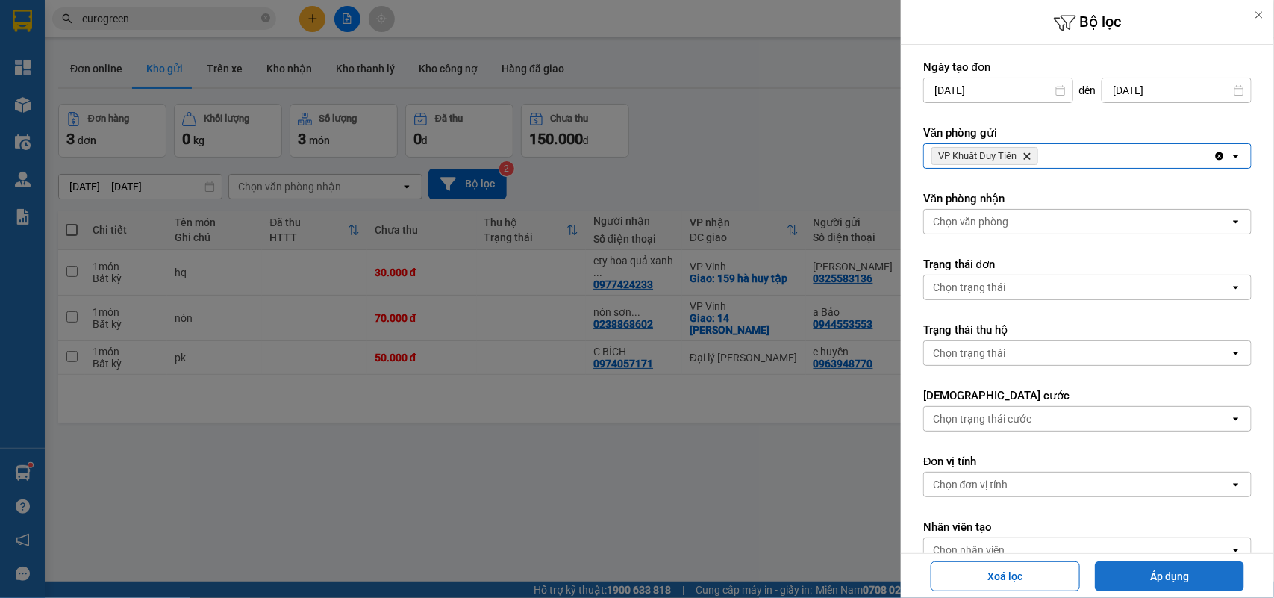
click at [1160, 568] on button "Áp dụng" at bounding box center [1169, 576] width 149 height 30
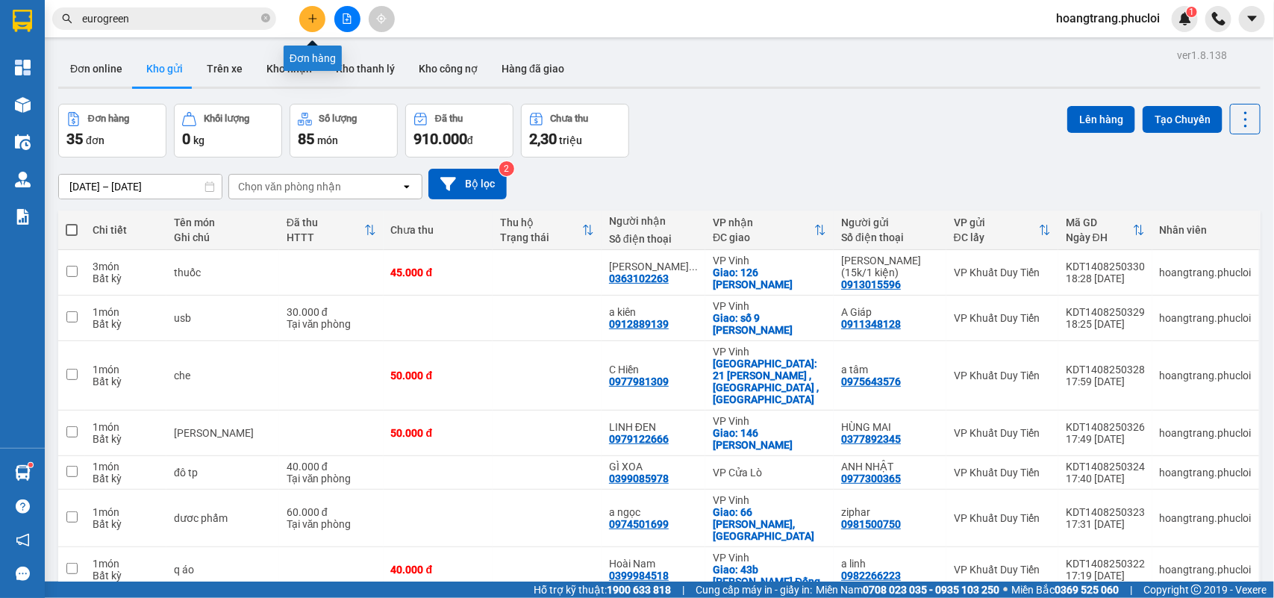
click at [315, 16] on icon "plus" at bounding box center [312, 18] width 10 height 10
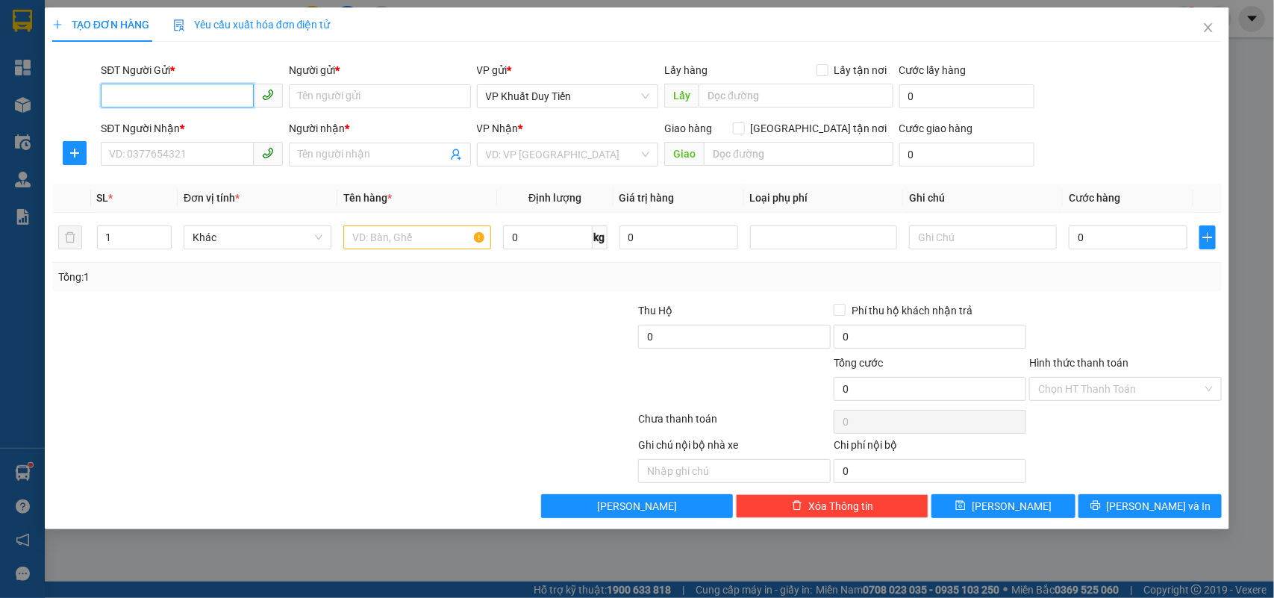
click at [202, 91] on input "SĐT Người Gửi *" at bounding box center [177, 96] width 153 height 24
drag, startPoint x: 135, startPoint y: 143, endPoint x: 134, endPoint y: 157, distance: 14.2
click at [135, 157] on input "SĐT Người Nhận *" at bounding box center [177, 154] width 153 height 24
click at [134, 157] on input "SĐT Người Nhận *" at bounding box center [177, 154] width 153 height 24
type input "0"
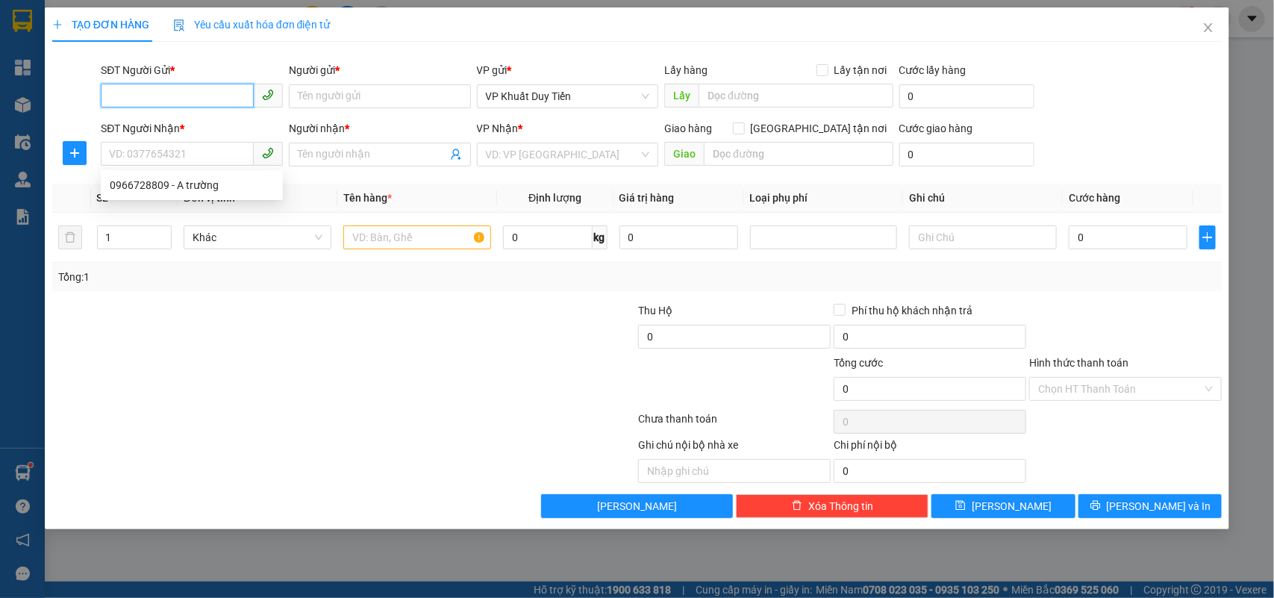
click at [114, 91] on input "SĐT Người Gửi *" at bounding box center [177, 96] width 153 height 24
click at [168, 124] on div "0979615475 - chị phương" at bounding box center [192, 126] width 164 height 16
type input "0979615475"
type input "chị phương"
checkbox input "true"
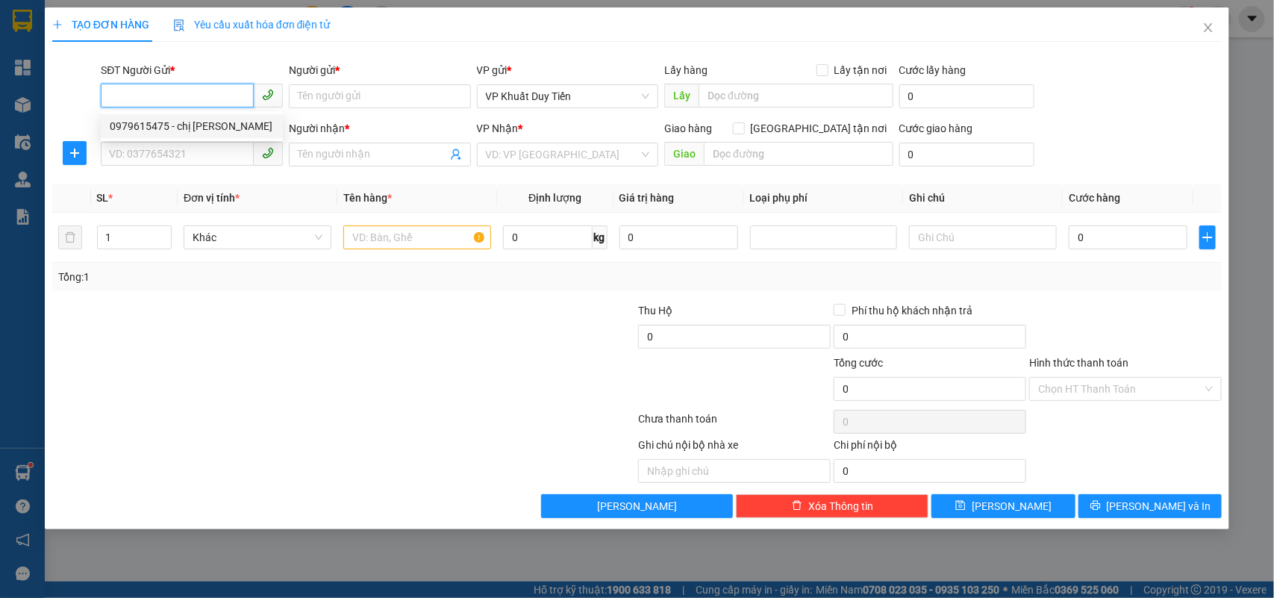
type input "ngõ 80 dương thúc hạc"
type input "20.000"
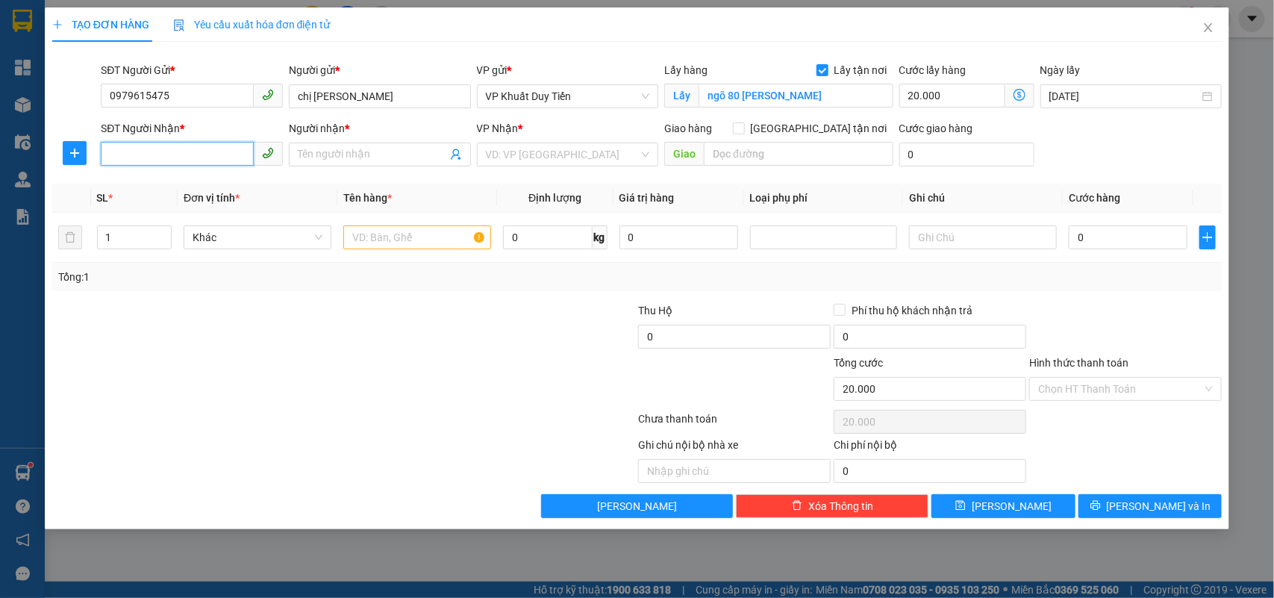
click at [143, 161] on input "SĐT Người Nhận *" at bounding box center [177, 154] width 153 height 24
click at [181, 184] on div "0966728809 - A trường" at bounding box center [192, 185] width 164 height 16
type input "0966728809"
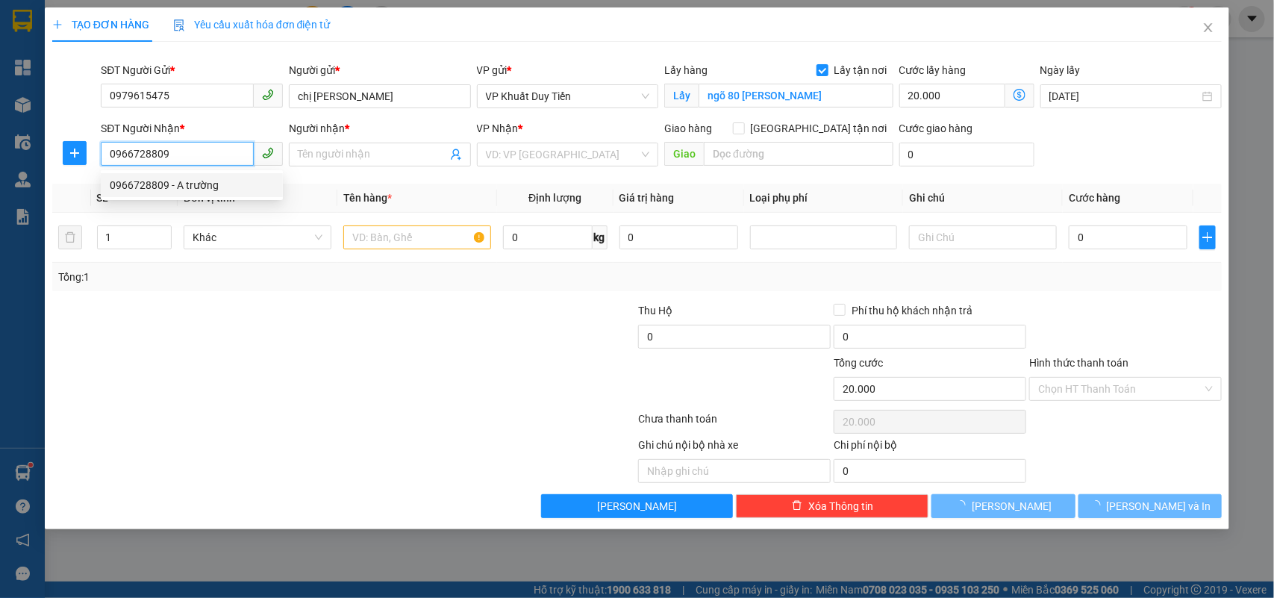
type input "A trường"
checkbox input "true"
type input "Trung Yên 6,, Yên Hòa, Cầu Giấy, Hà nội"
type input "80.000"
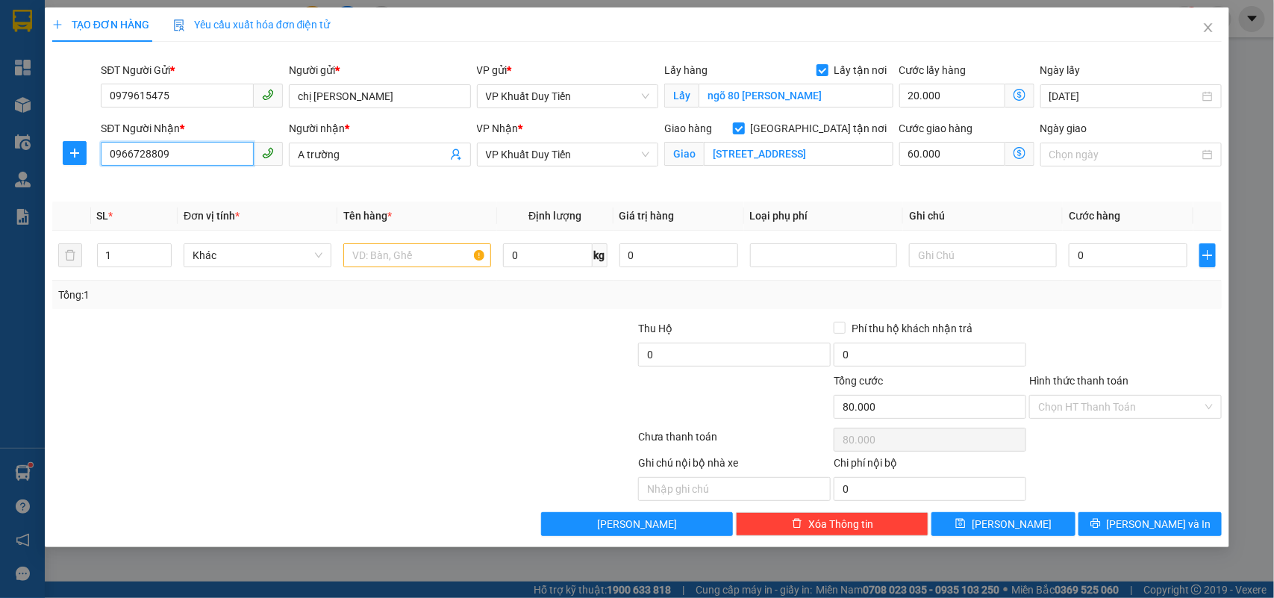
click at [184, 160] on input "0966728809" at bounding box center [177, 154] width 153 height 24
type input "0"
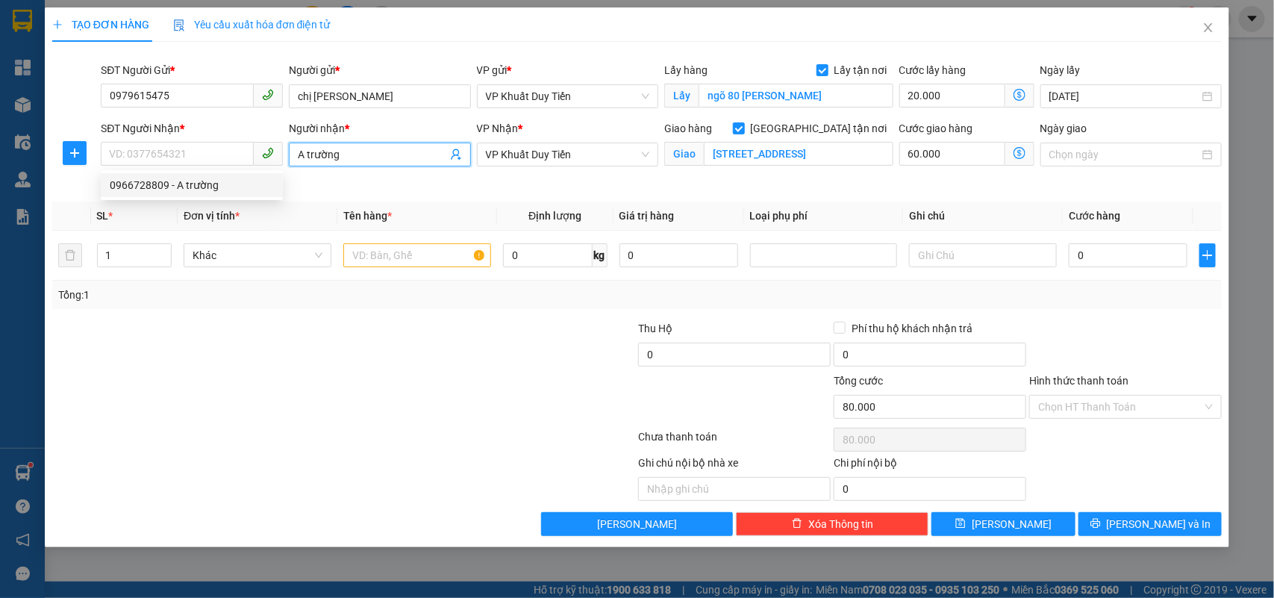
click at [345, 151] on input "A trường" at bounding box center [372, 154] width 149 height 16
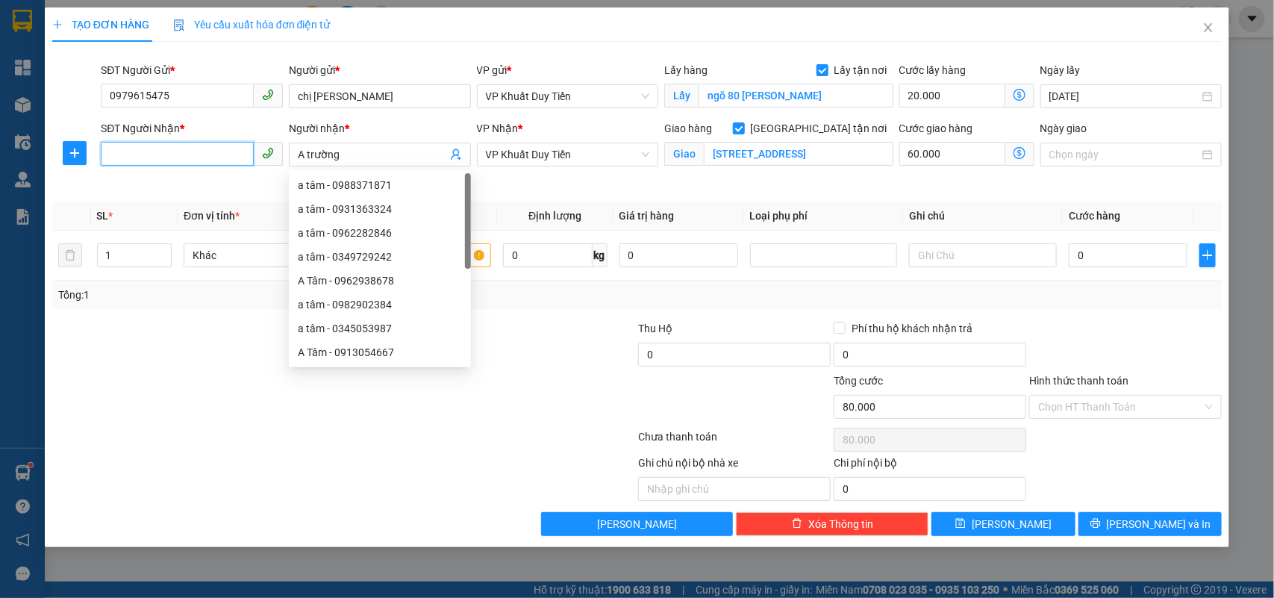
click at [157, 149] on input "SĐT Người Nhận *" at bounding box center [177, 154] width 153 height 24
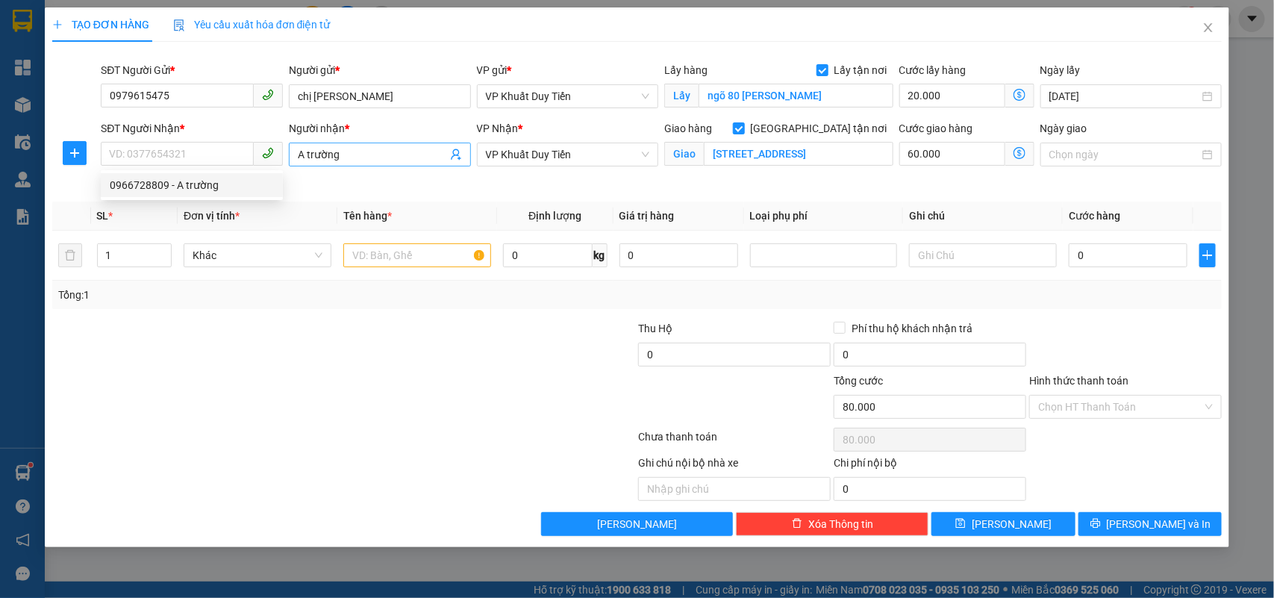
click at [363, 151] on input "A trường" at bounding box center [372, 154] width 149 height 16
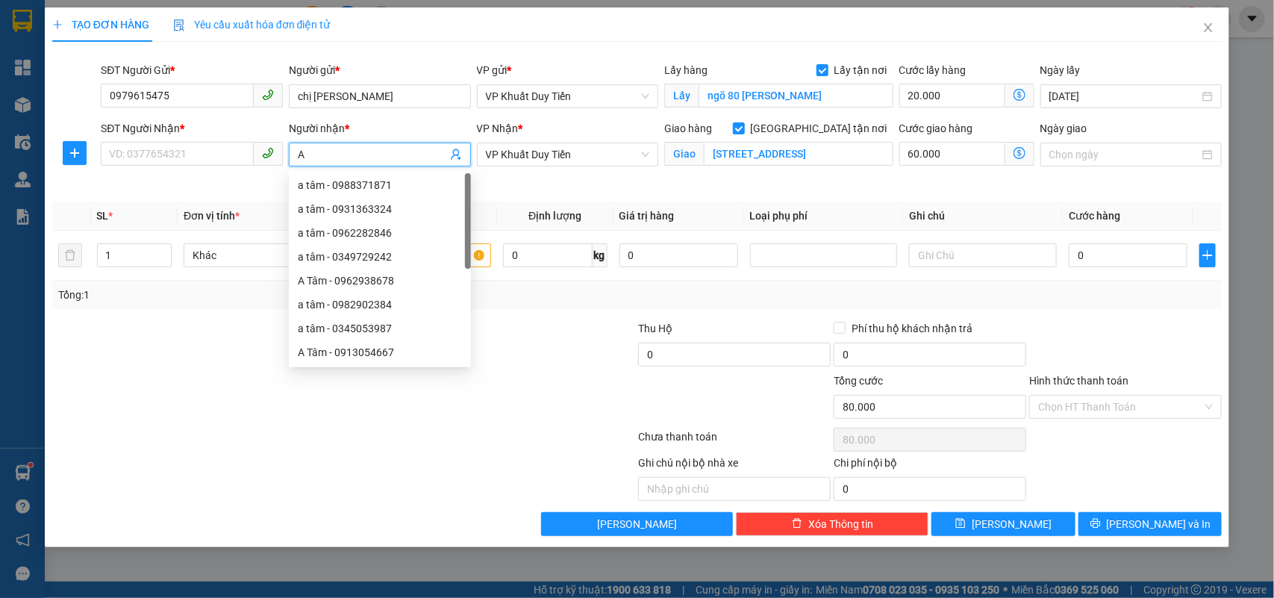
type input "A"
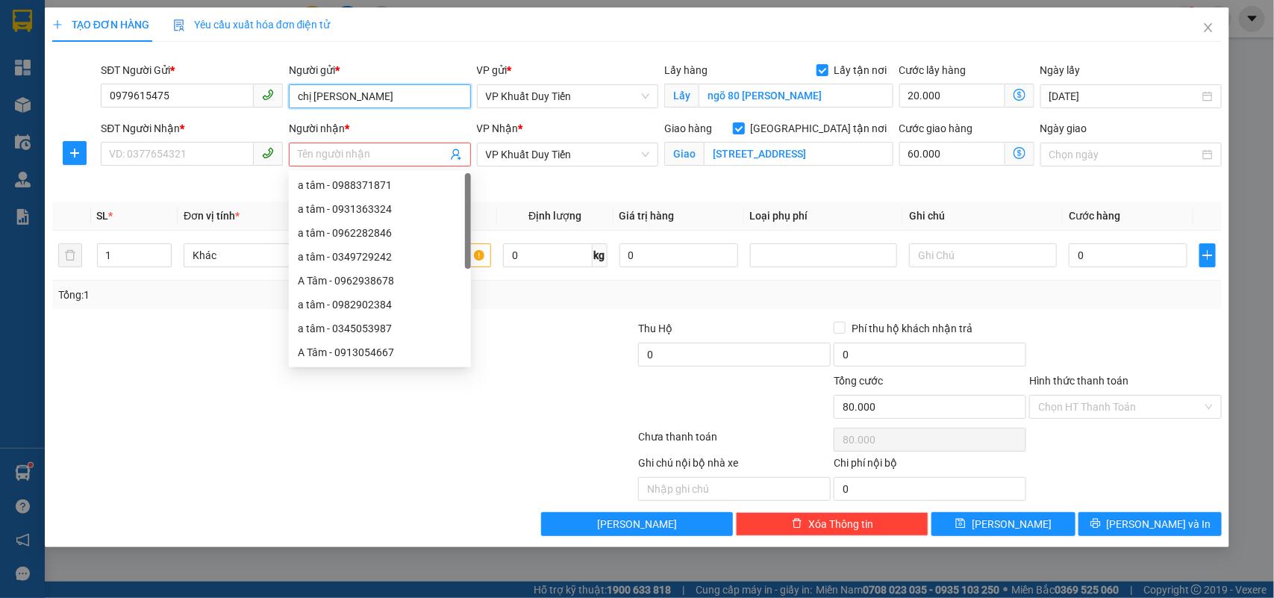
click at [374, 93] on input "chị phương" at bounding box center [380, 96] width 182 height 24
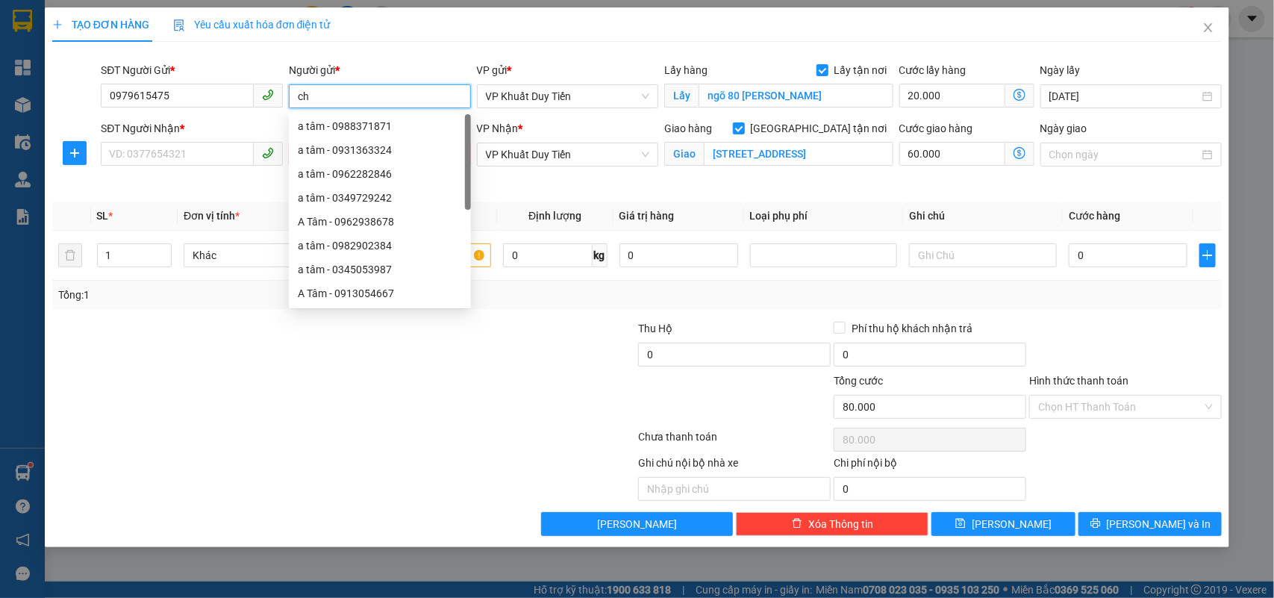
type input "c"
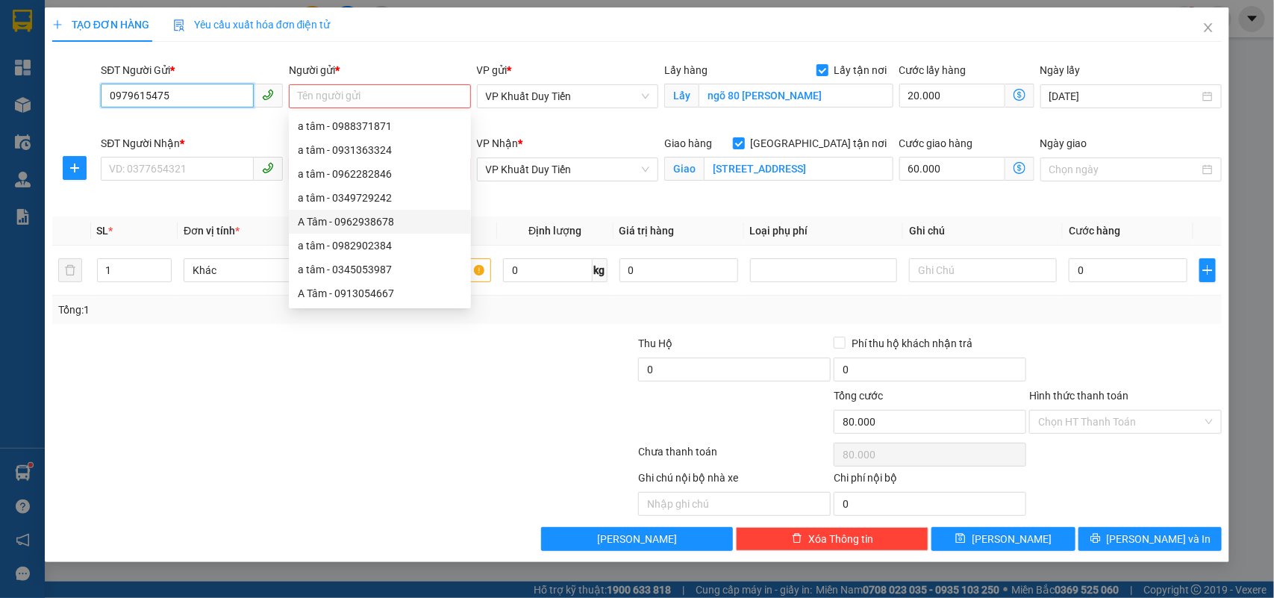
click at [174, 94] on input "0979615475" at bounding box center [177, 96] width 153 height 24
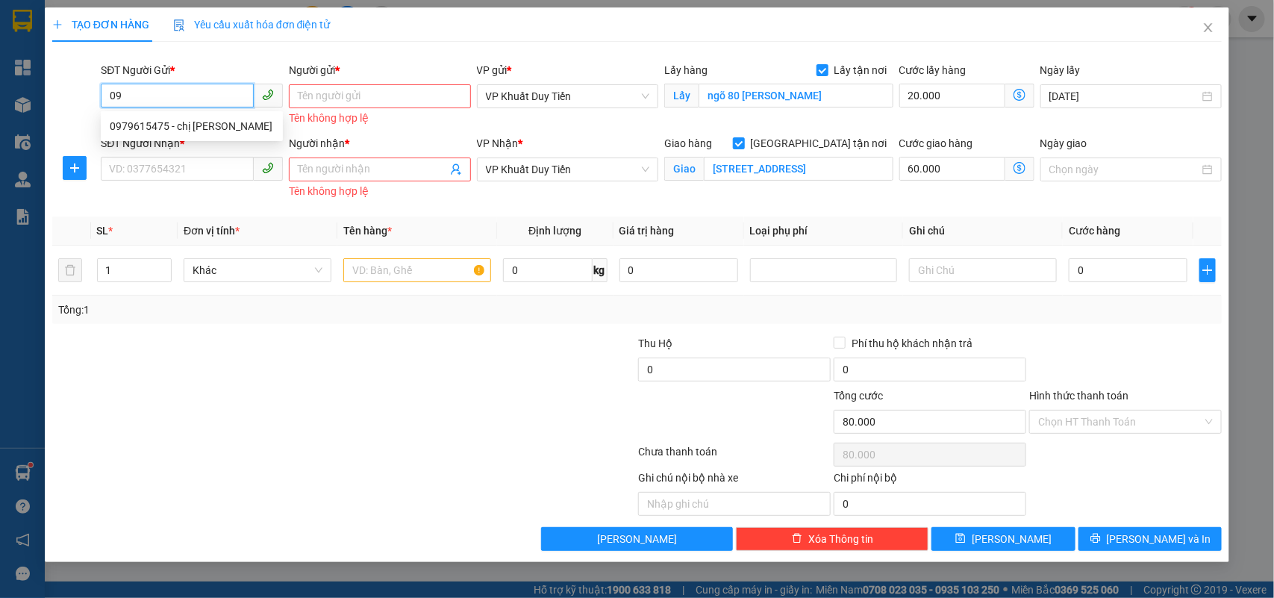
type input "0"
click at [200, 98] on input "SĐT Người Gửi *" at bounding box center [177, 96] width 153 height 24
click at [150, 125] on div "0908538809 - kh" at bounding box center [192, 126] width 164 height 16
type input "0908538809"
type input "kh"
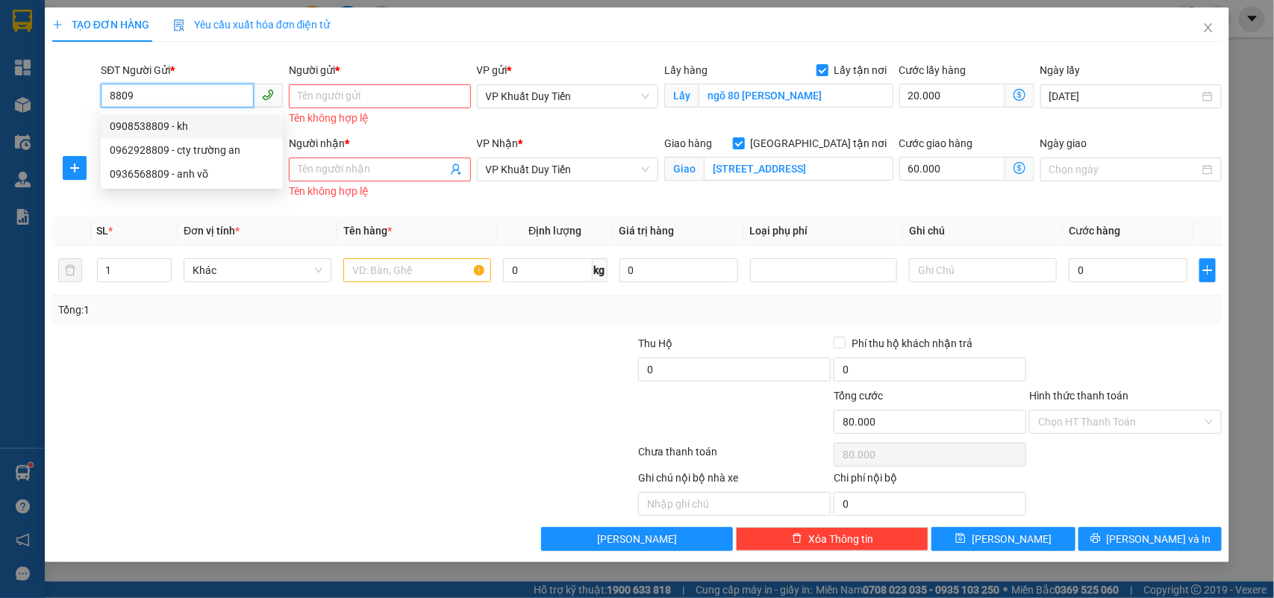
checkbox input "false"
type input "60.000"
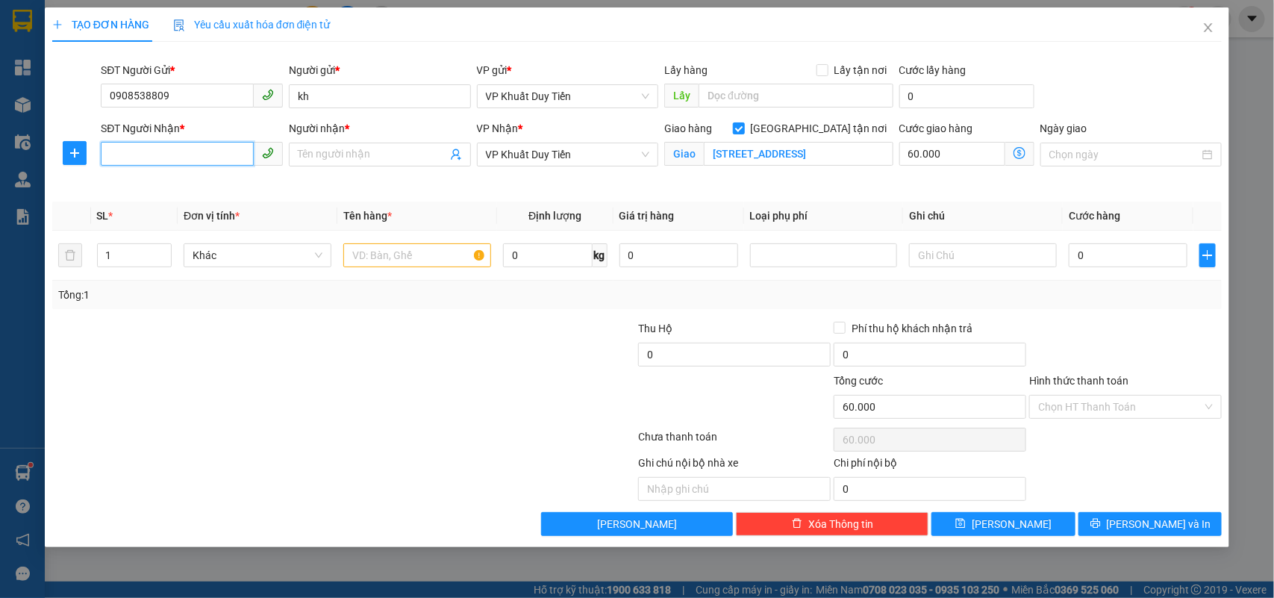
click at [149, 155] on input "SĐT Người Nhận *" at bounding box center [177, 154] width 153 height 24
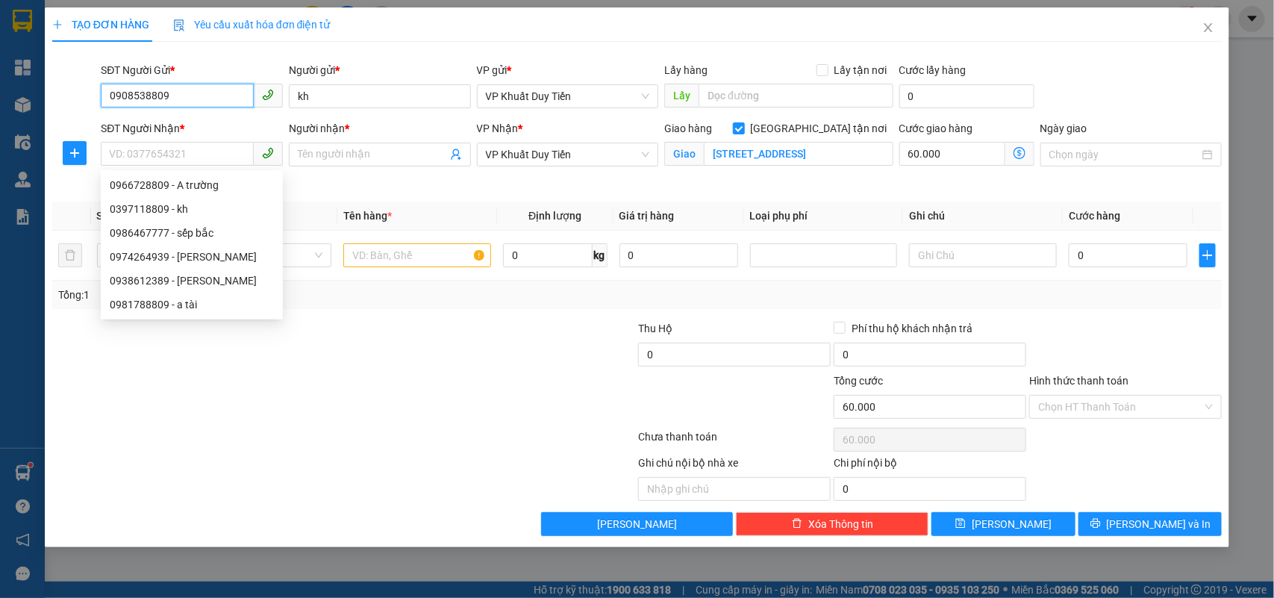
click at [169, 96] on input "0908538809" at bounding box center [177, 96] width 153 height 24
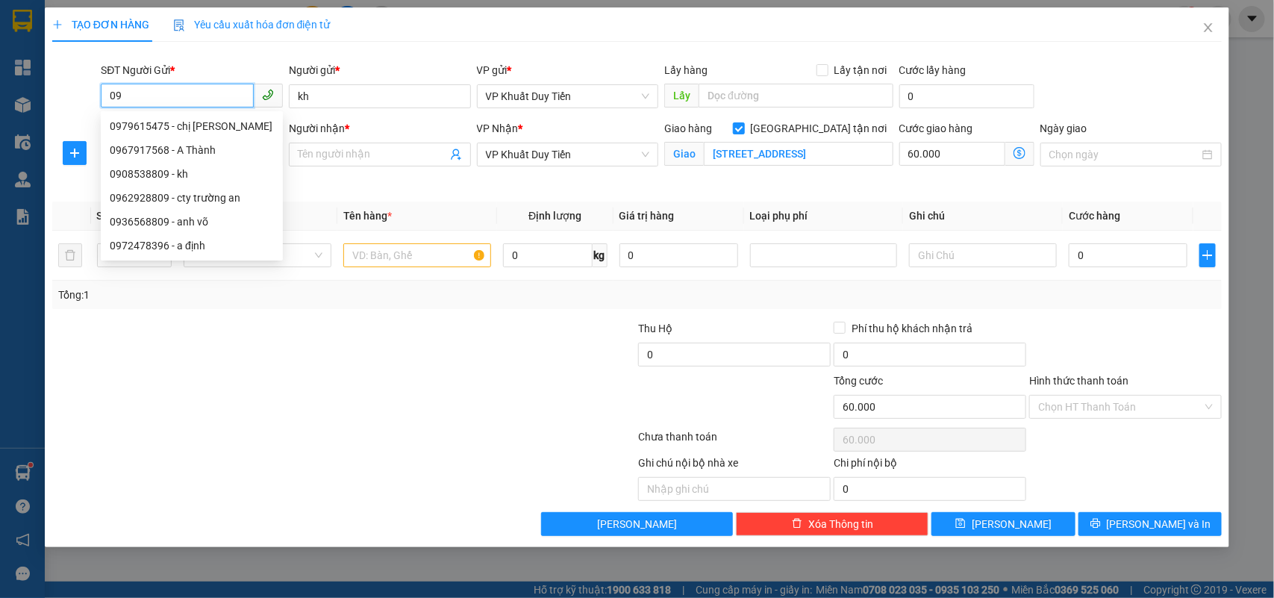
type input "0"
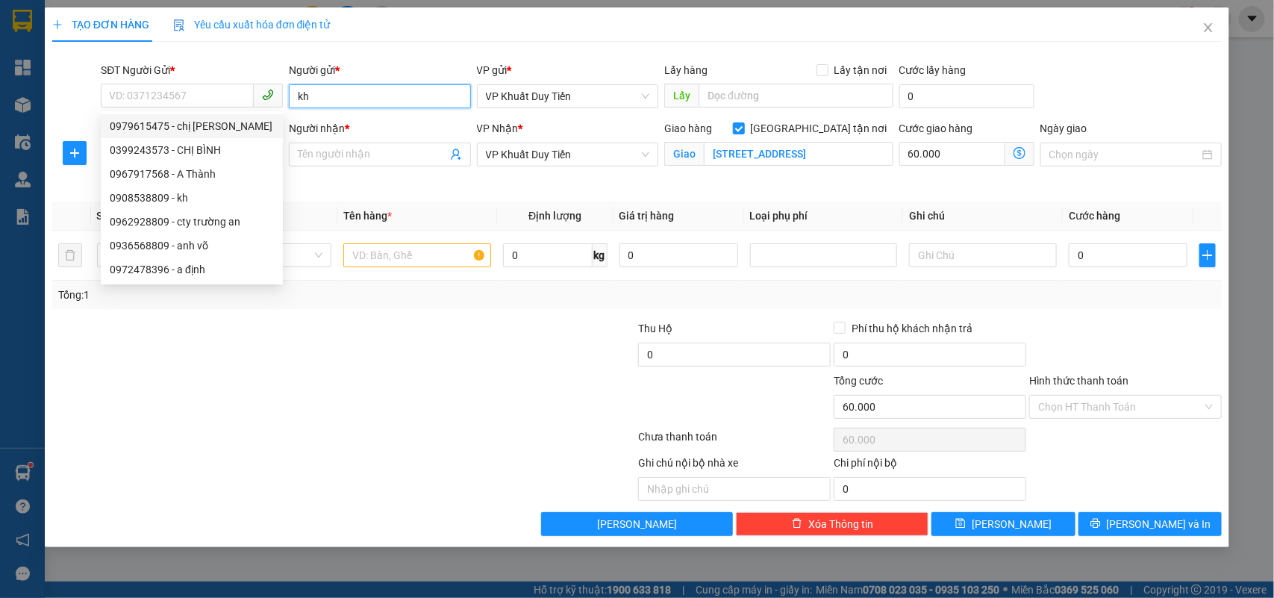
click at [318, 94] on input "kh" at bounding box center [380, 96] width 182 height 24
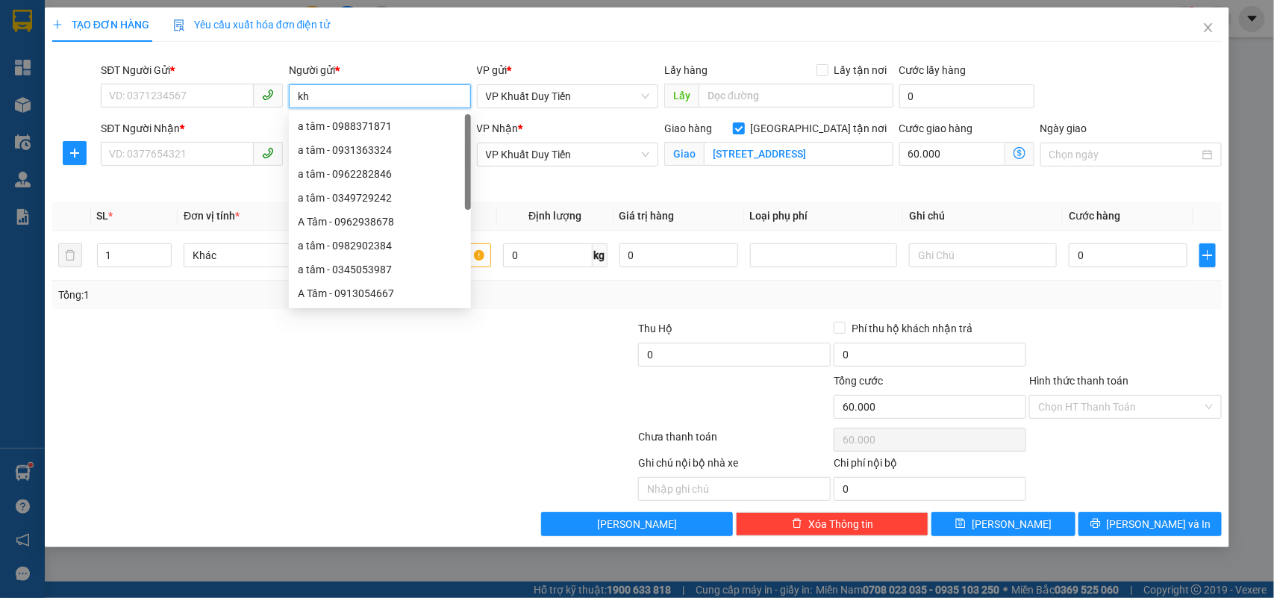
type input "k"
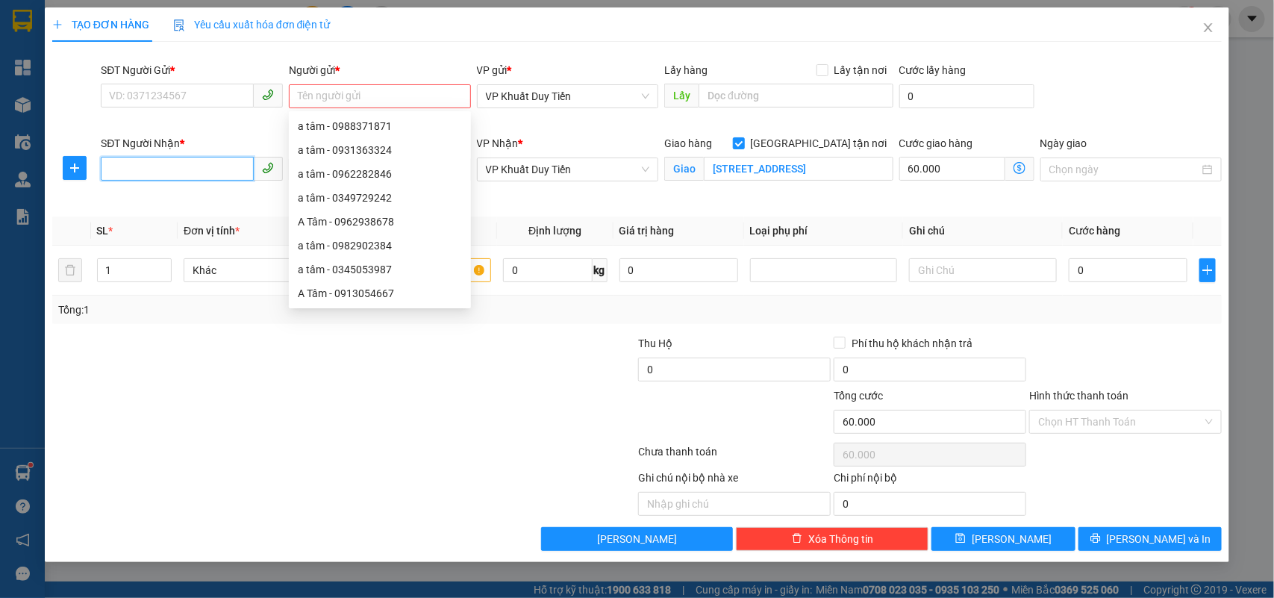
click at [147, 159] on input "SĐT Người Nhận *" at bounding box center [177, 169] width 153 height 24
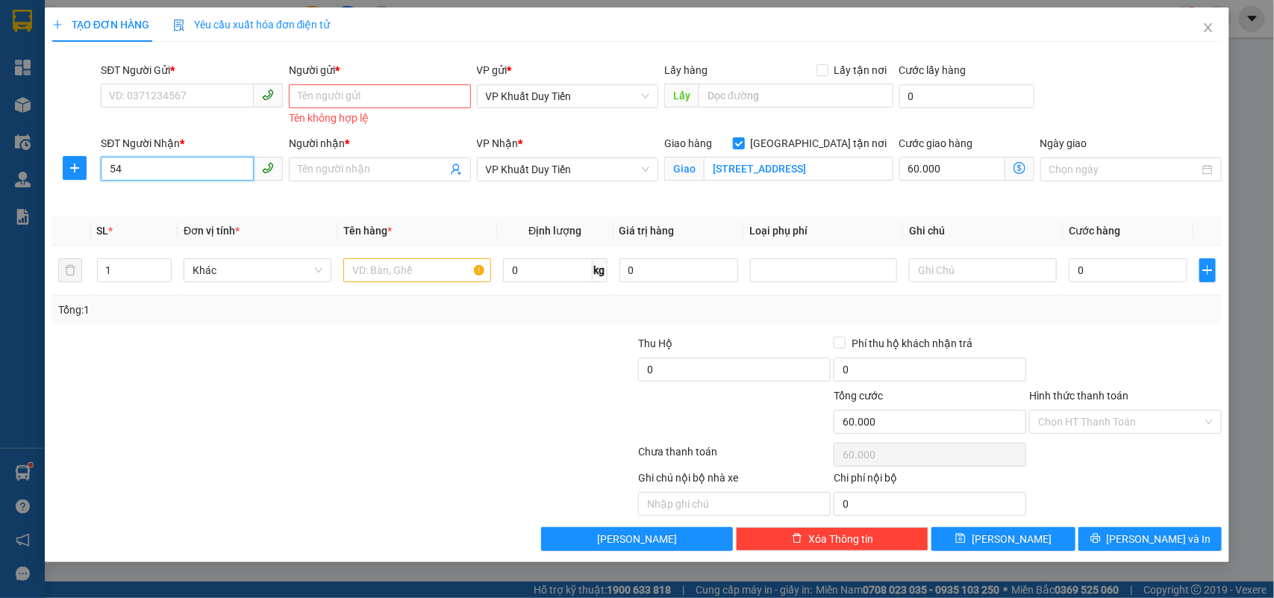
type input "5"
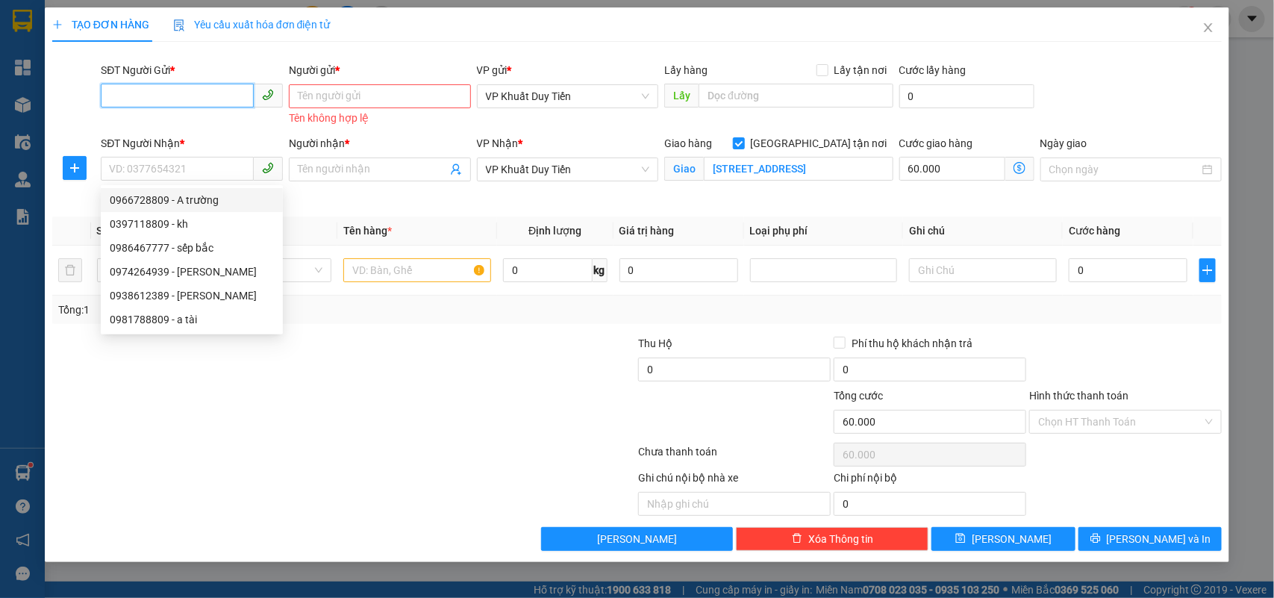
click at [128, 98] on input "SĐT Người Gửi *" at bounding box center [177, 96] width 153 height 24
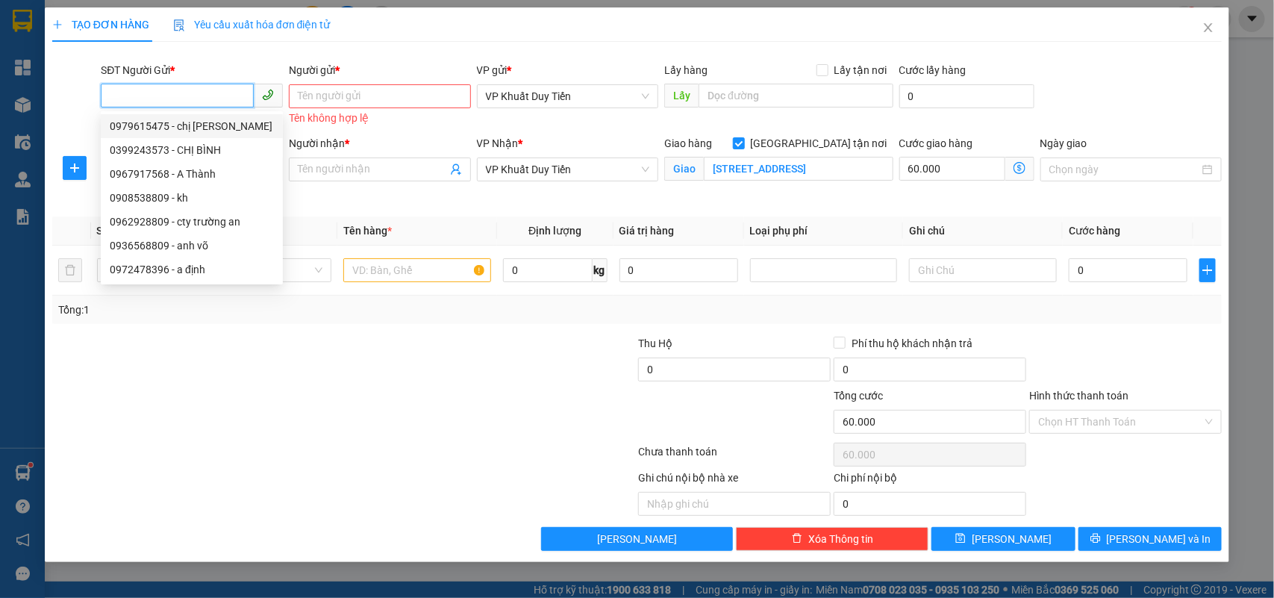
type input "4"
click at [301, 206] on div "Transit Pickup Surcharge Ids Transit Deliver Surcharge Ids Transit Deliver Surc…" at bounding box center [637, 302] width 1170 height 497
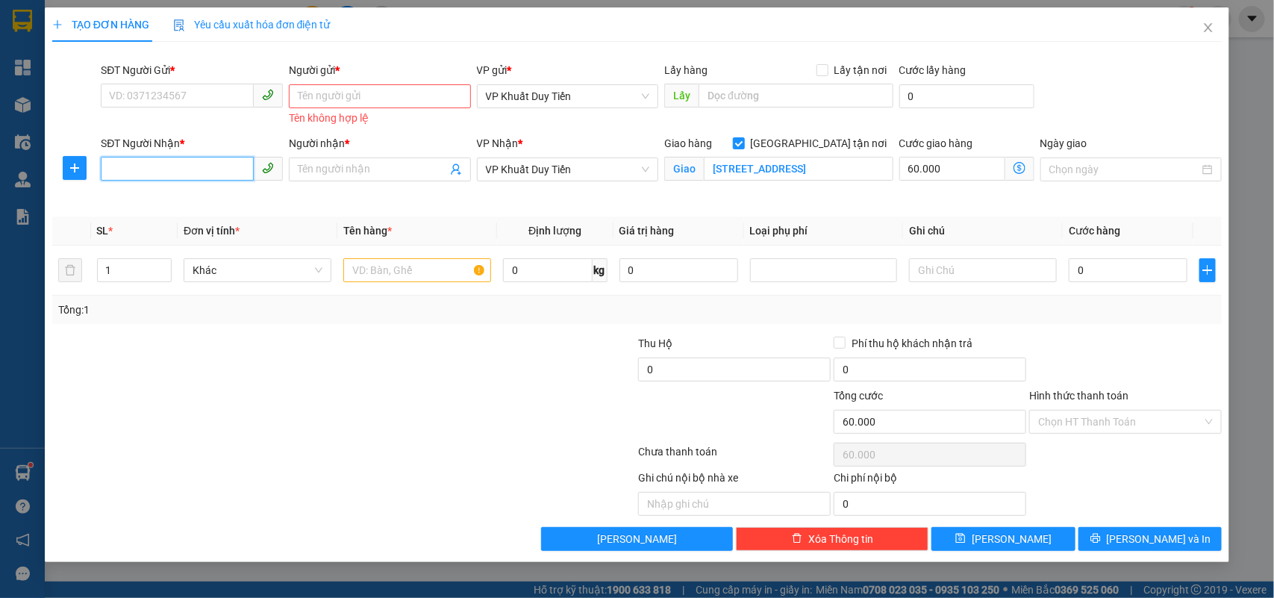
click at [106, 170] on input "SĐT Người Nhận *" at bounding box center [177, 169] width 153 height 24
click at [148, 203] on div "0967319318 - CHỊ QUYÊN" at bounding box center [192, 200] width 164 height 16
type input "0967319318"
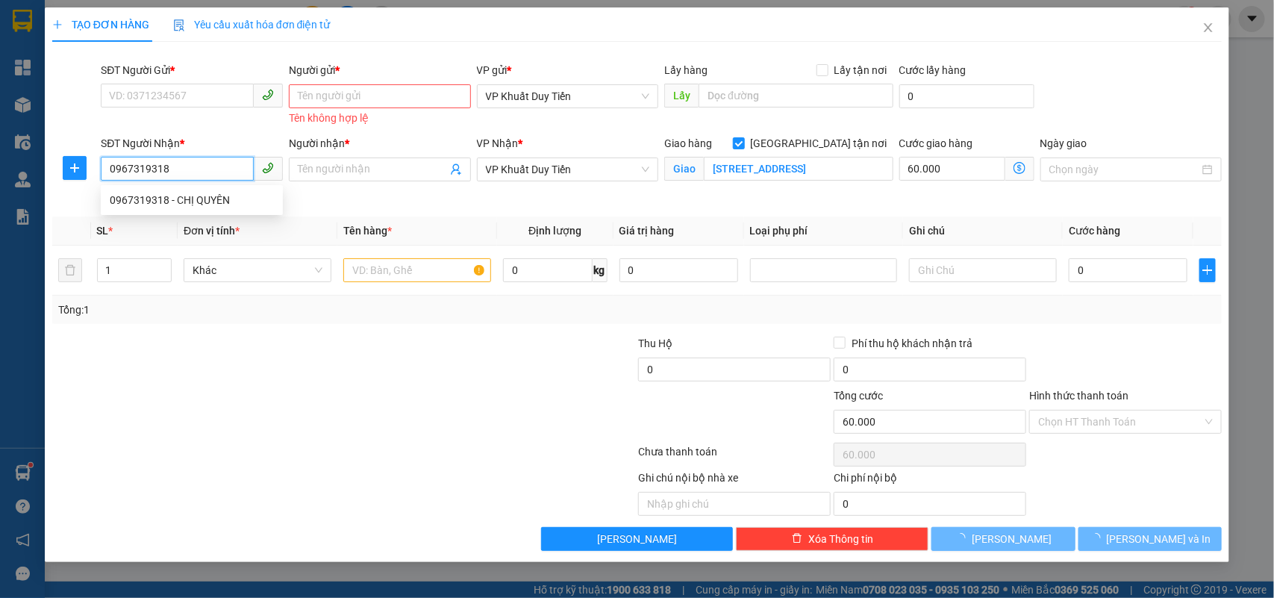
type input "CHỊ [PERSON_NAME]"
type input "TÒA HANDICO TÒA A4 ĐƯỜNG PHẠM ĐIÌNH TOÁI"
type input "0"
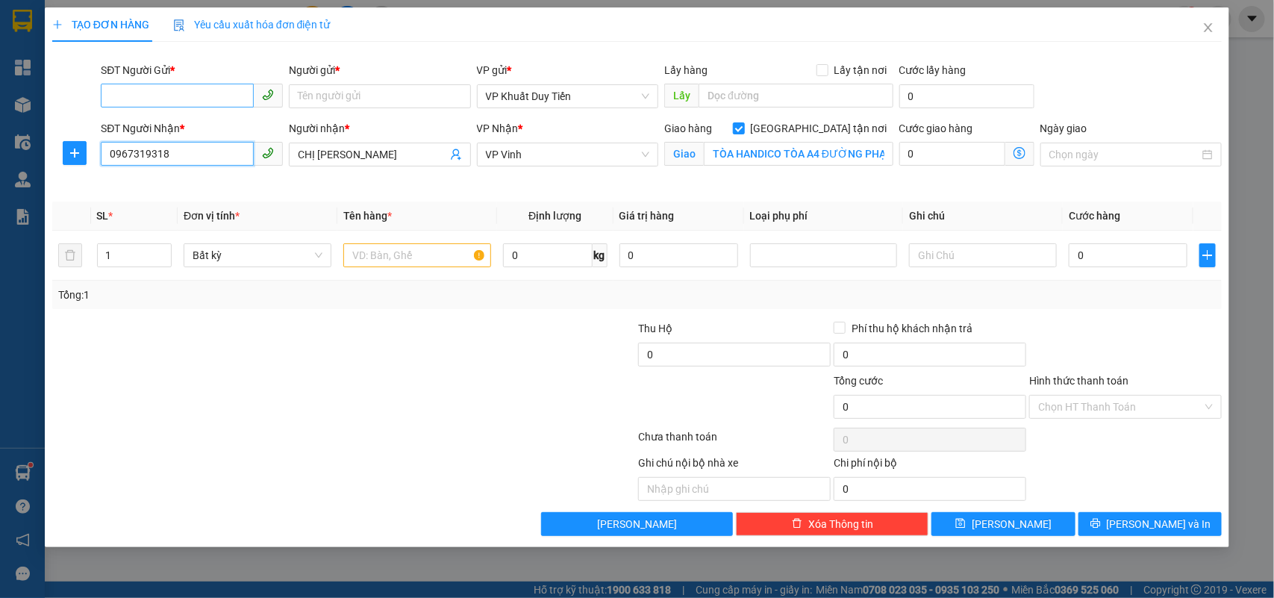
type input "0967319318"
click at [190, 94] on input "SĐT Người Gửi *" at bounding box center [177, 96] width 153 height 24
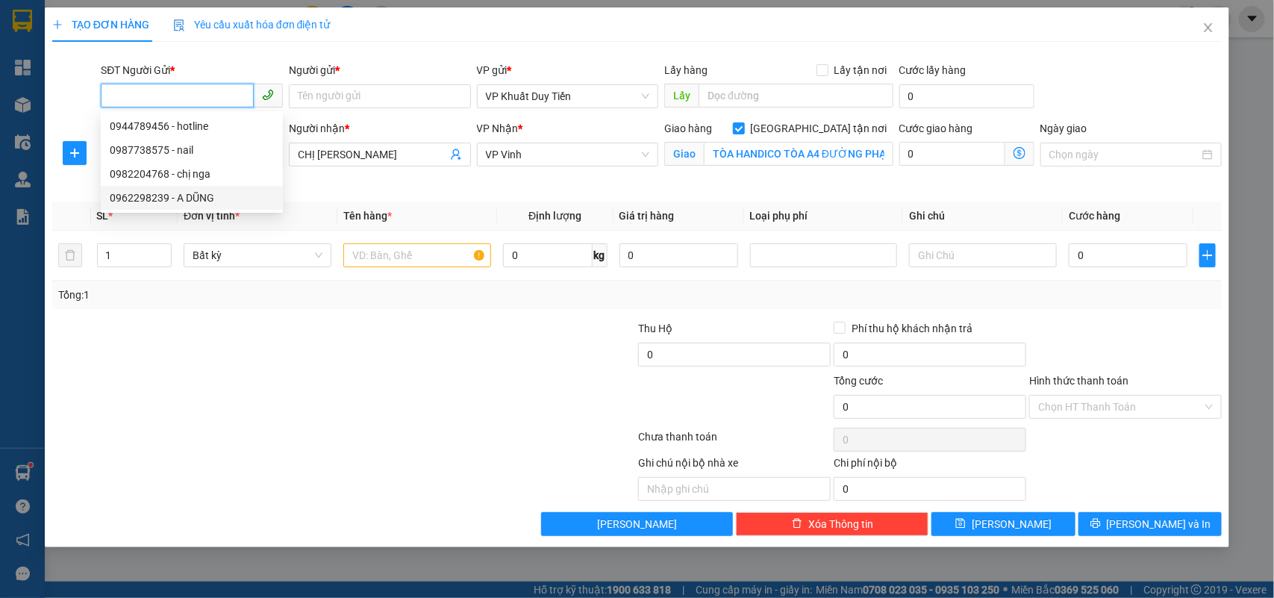
click at [125, 199] on div "0962298239 - A DŨNG" at bounding box center [192, 198] width 164 height 16
type input "0962298239"
type input "A DŨNG"
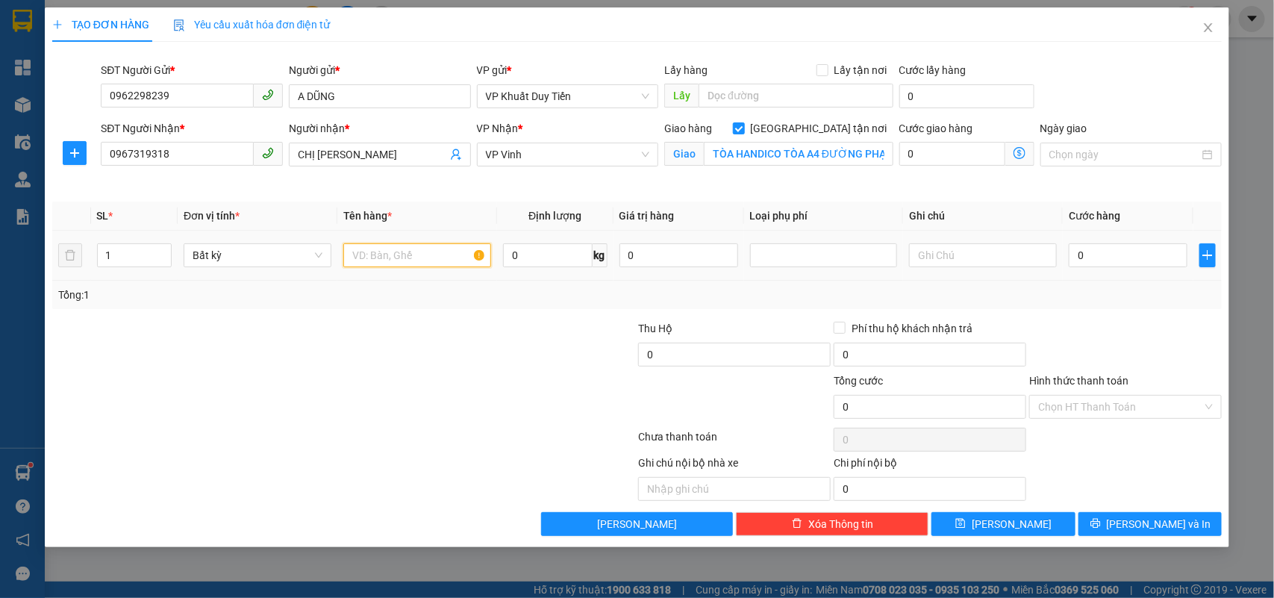
click at [375, 261] on input "text" at bounding box center [417, 255] width 148 height 24
type input "nai"
click at [1069, 256] on input "0" at bounding box center [1127, 255] width 119 height 24
type input "4"
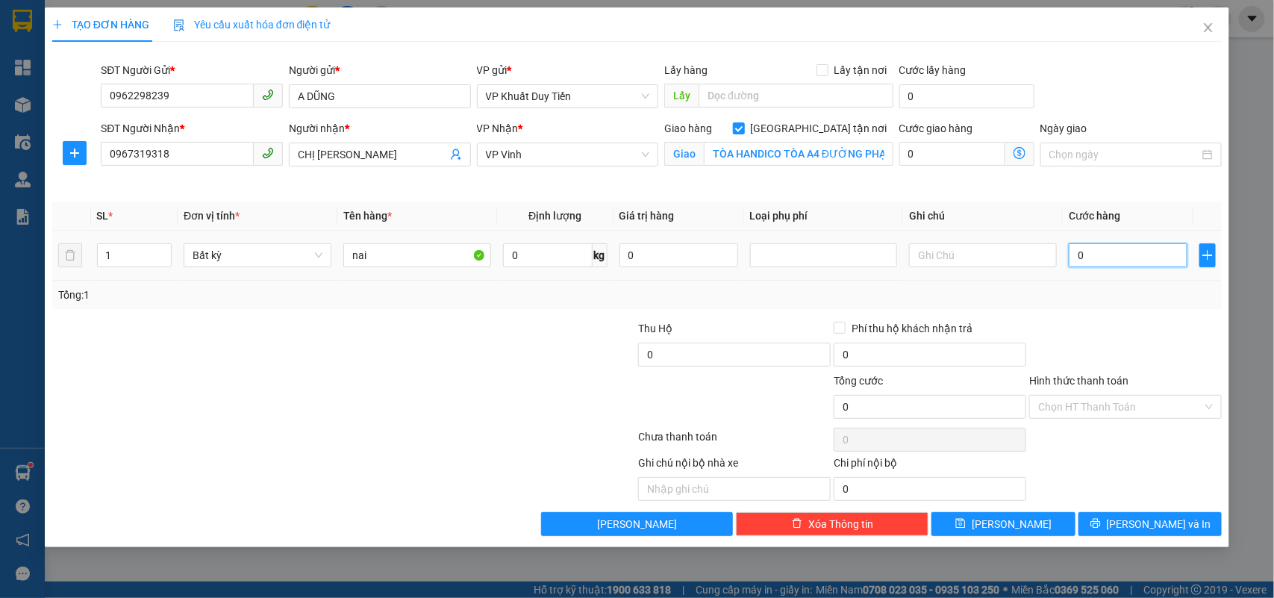
type input "4"
type input "40"
type input "400"
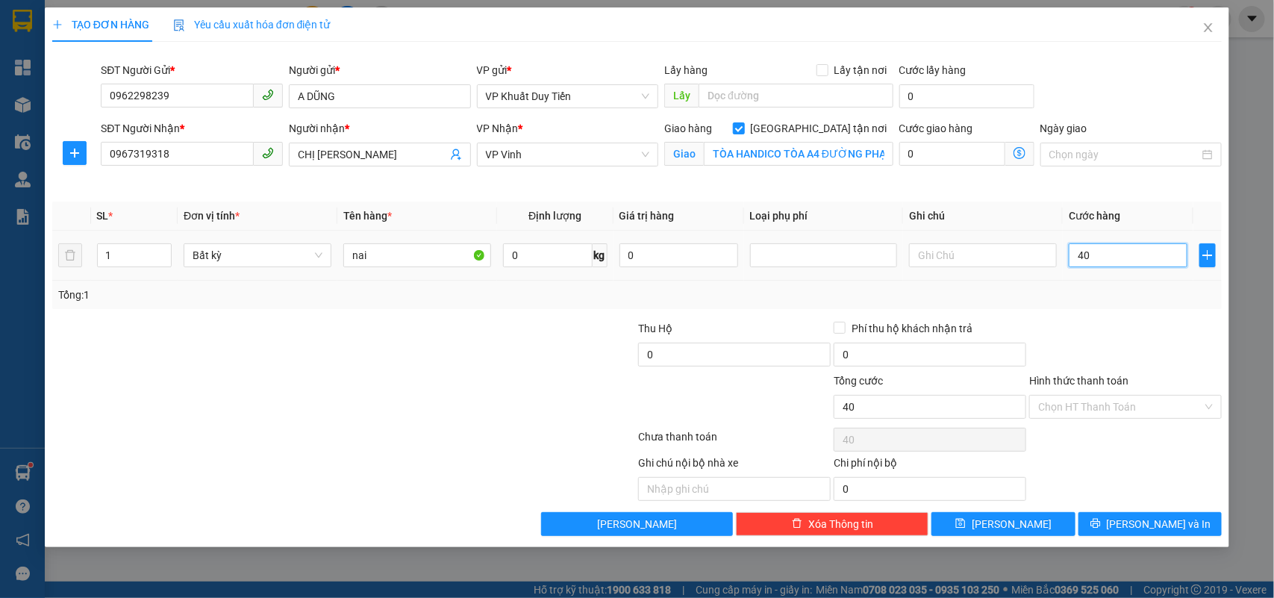
type input "400"
type input "4.000"
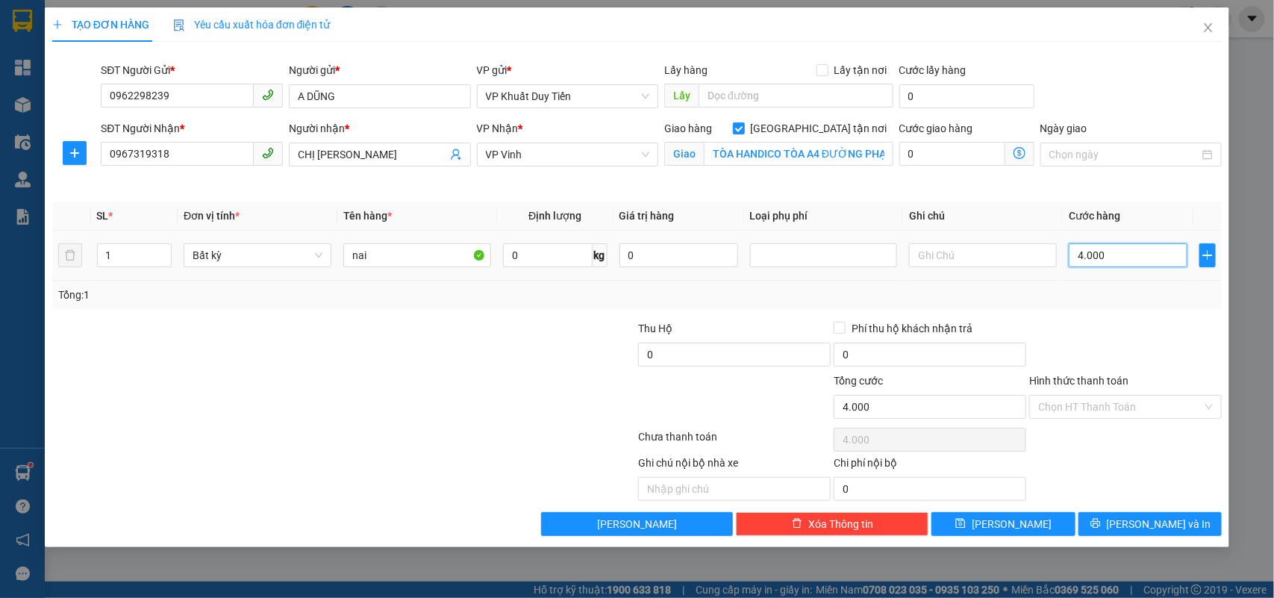
type input "40.000"
click at [1161, 525] on span "[PERSON_NAME] và In" at bounding box center [1158, 524] width 104 height 16
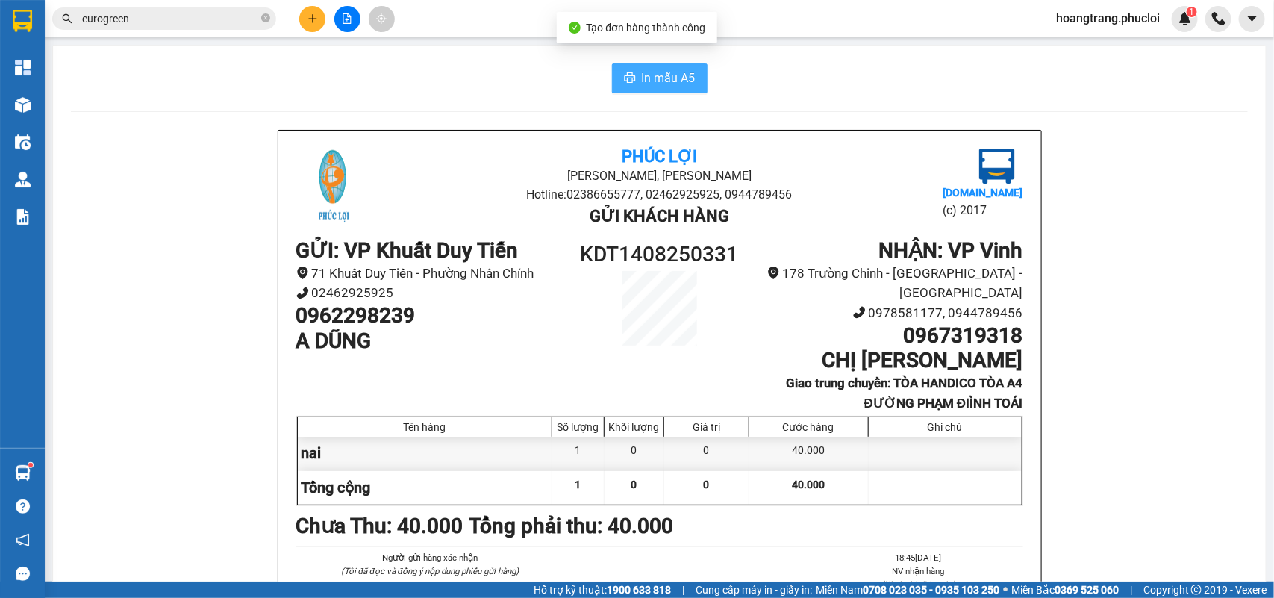
click at [679, 75] on span "In mẫu A5" at bounding box center [669, 78] width 54 height 19
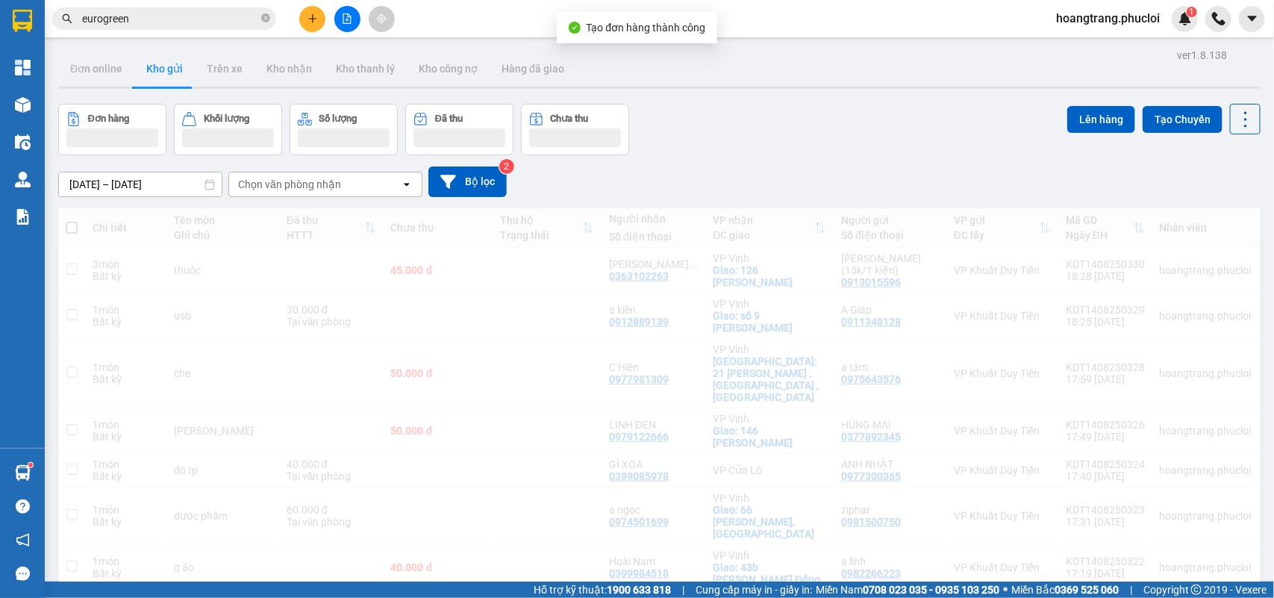
click at [310, 20] on icon "plus" at bounding box center [312, 18] width 10 height 10
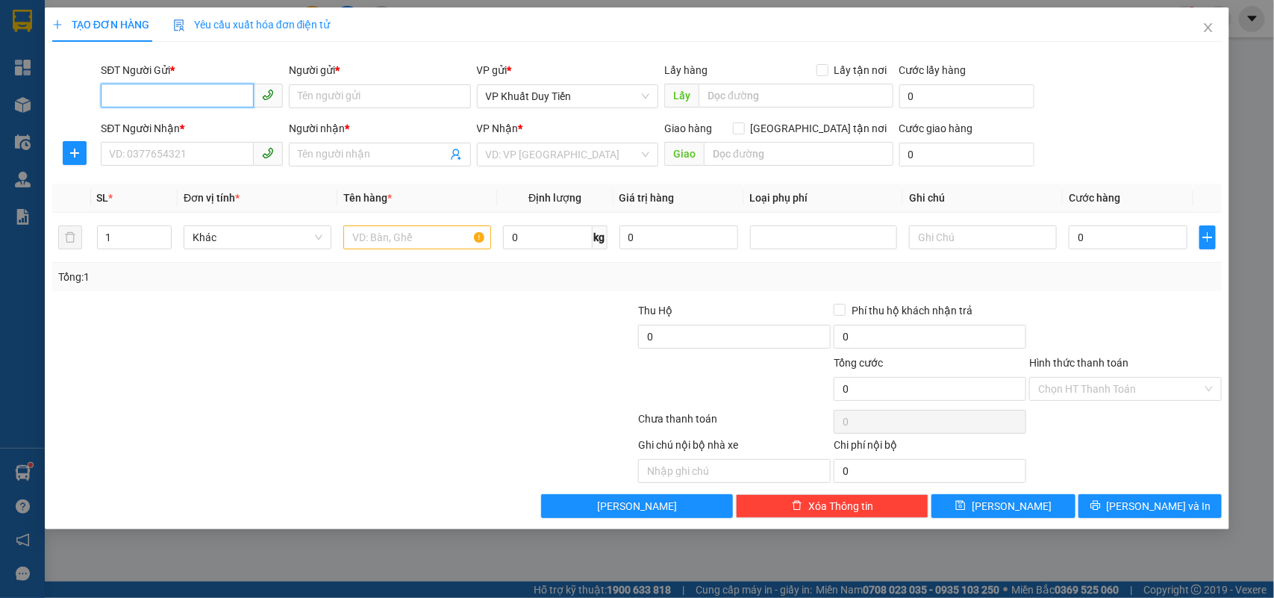
click at [217, 101] on input "SĐT Người Gửi *" at bounding box center [177, 96] width 153 height 24
click at [144, 127] on div "0968295695 - a hiếu" at bounding box center [192, 126] width 164 height 16
type input "0968295695"
type input "a hiếu"
type input "0968295695"
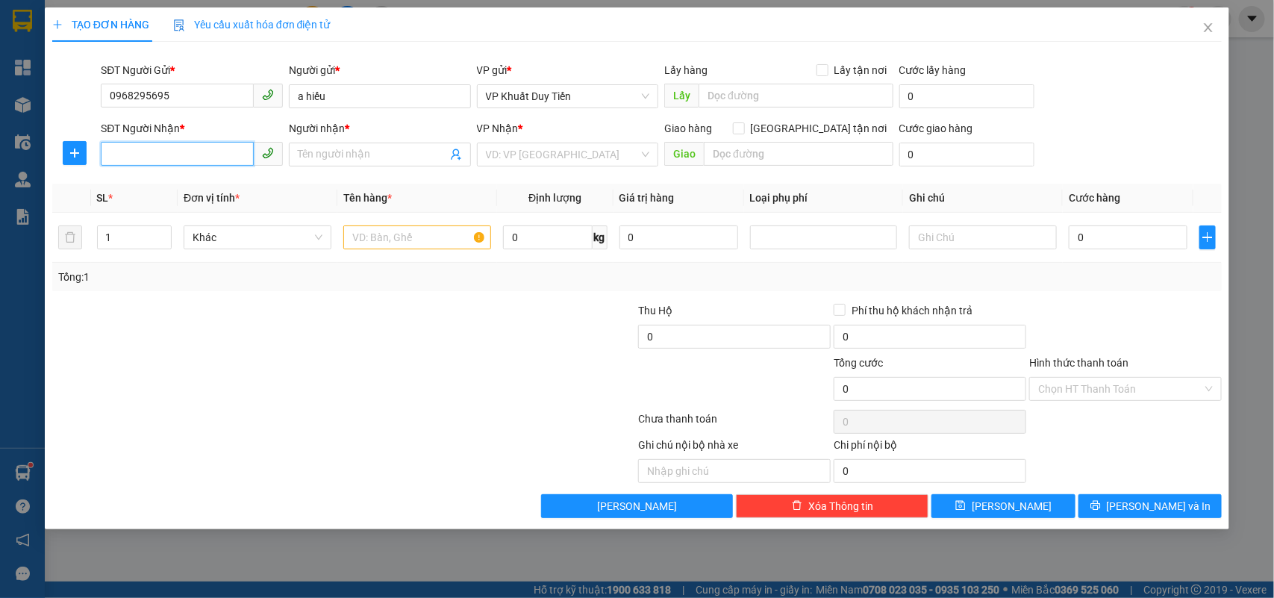
click at [134, 163] on input "SĐT Người Nhận *" at bounding box center [177, 154] width 153 height 24
click at [181, 189] on div "0913361305 - cty đồng tâm" at bounding box center [192, 185] width 164 height 16
type input "0913361305"
type input "cty đồng tâm"
checkbox input "true"
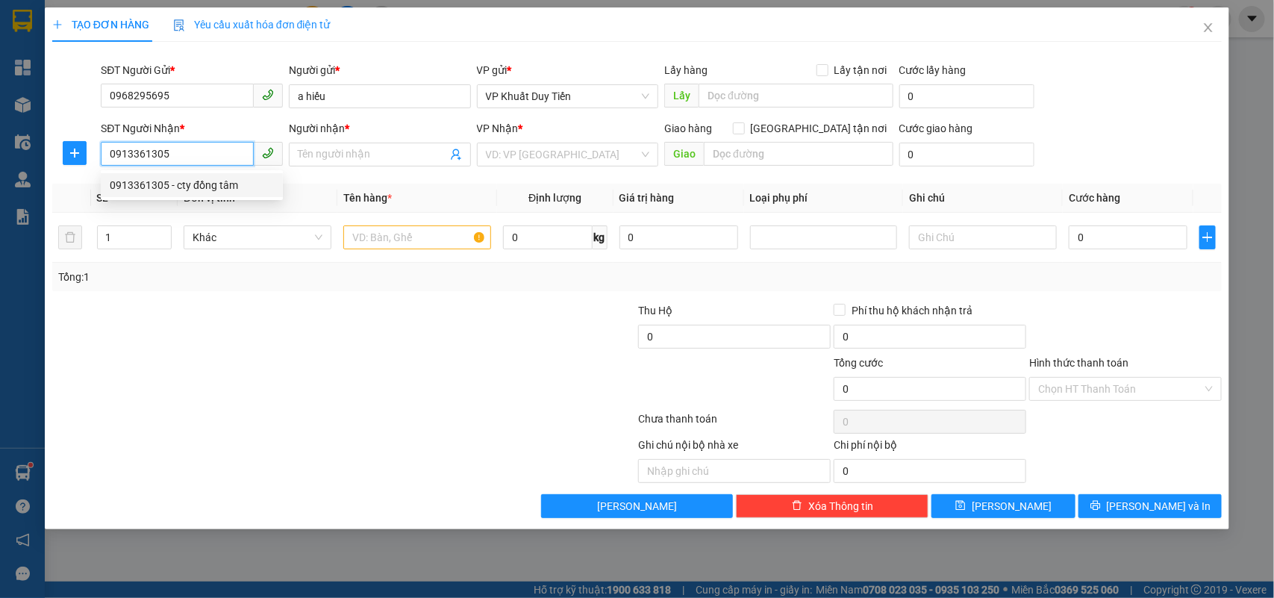
type input "37 Lục Niên"
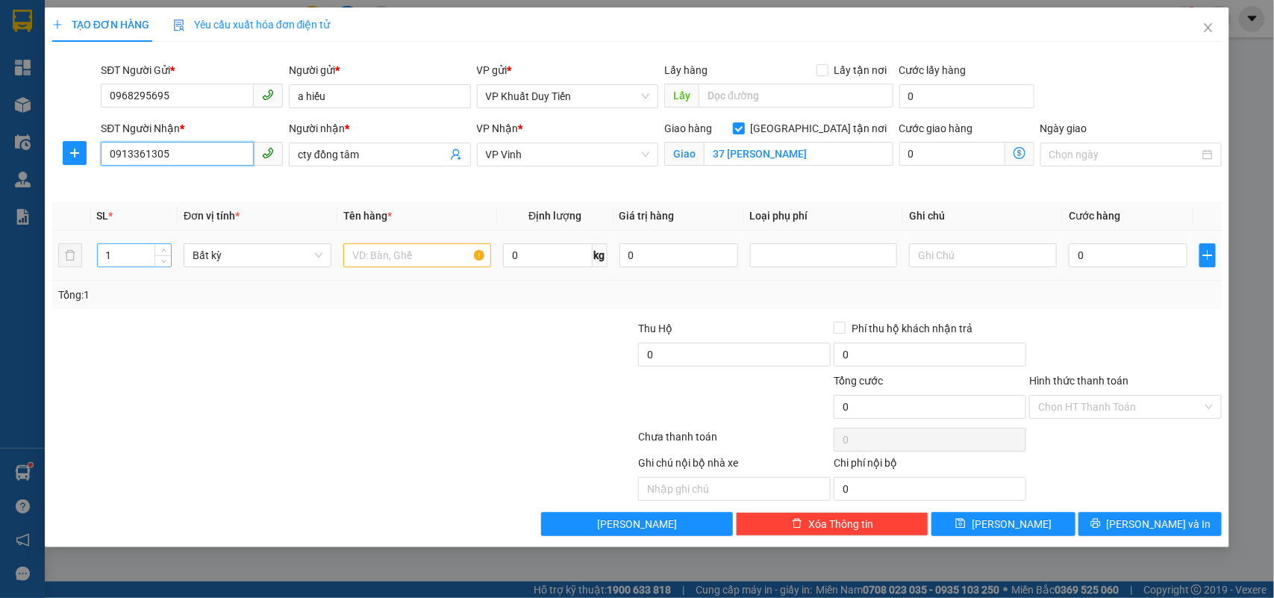
type input "0913361305"
click at [116, 261] on input "1" at bounding box center [135, 255] width 74 height 22
type input "4"
click at [369, 254] on input "text" at bounding box center [417, 255] width 148 height 24
type input "thuốc"
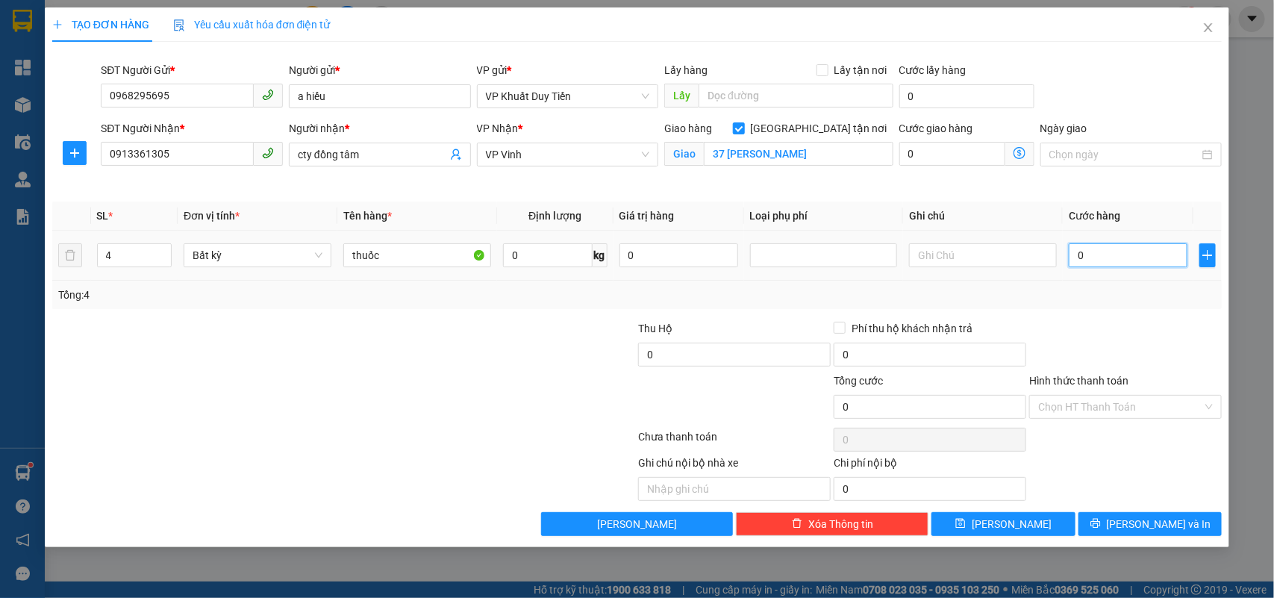
click at [1073, 251] on input "0" at bounding box center [1127, 255] width 119 height 24
type input "1"
type input "16"
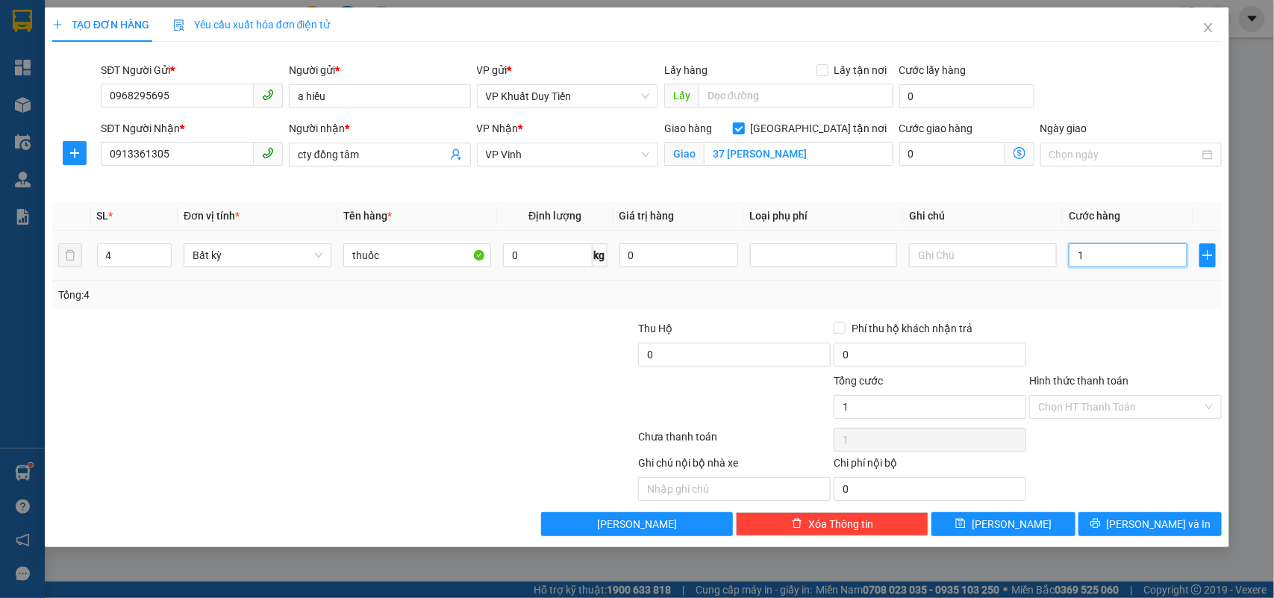
type input "16"
type input "160"
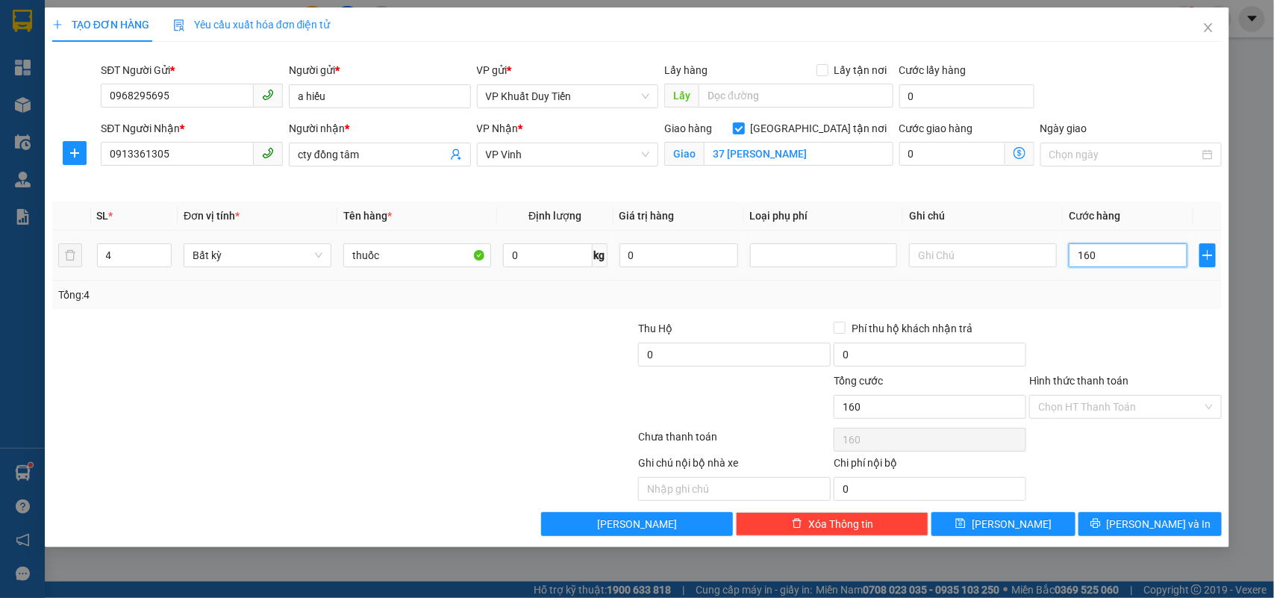
type input "1.600"
type input "16.000"
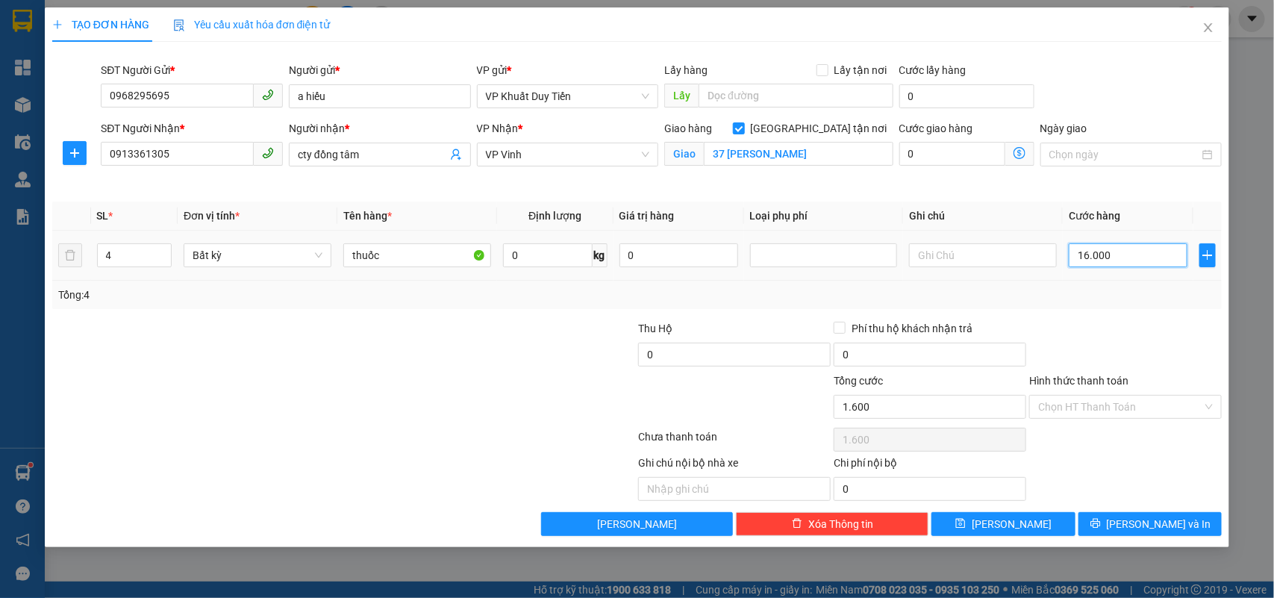
type input "16.000"
type input "160.000"
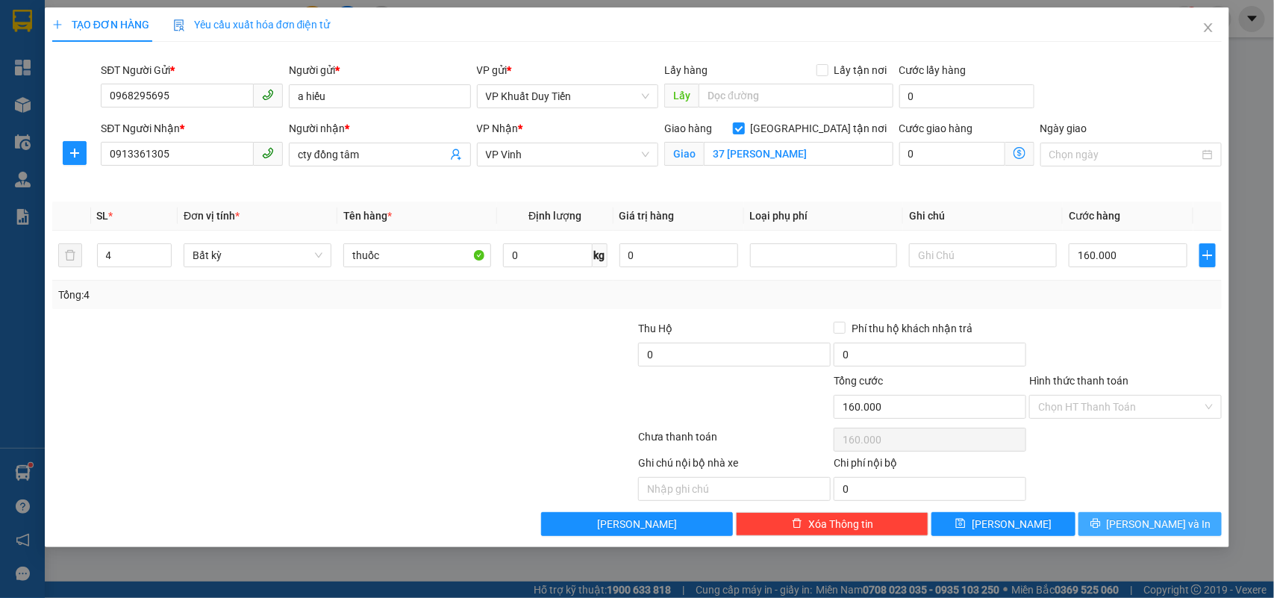
click at [1101, 527] on icon "printer" at bounding box center [1095, 523] width 10 height 10
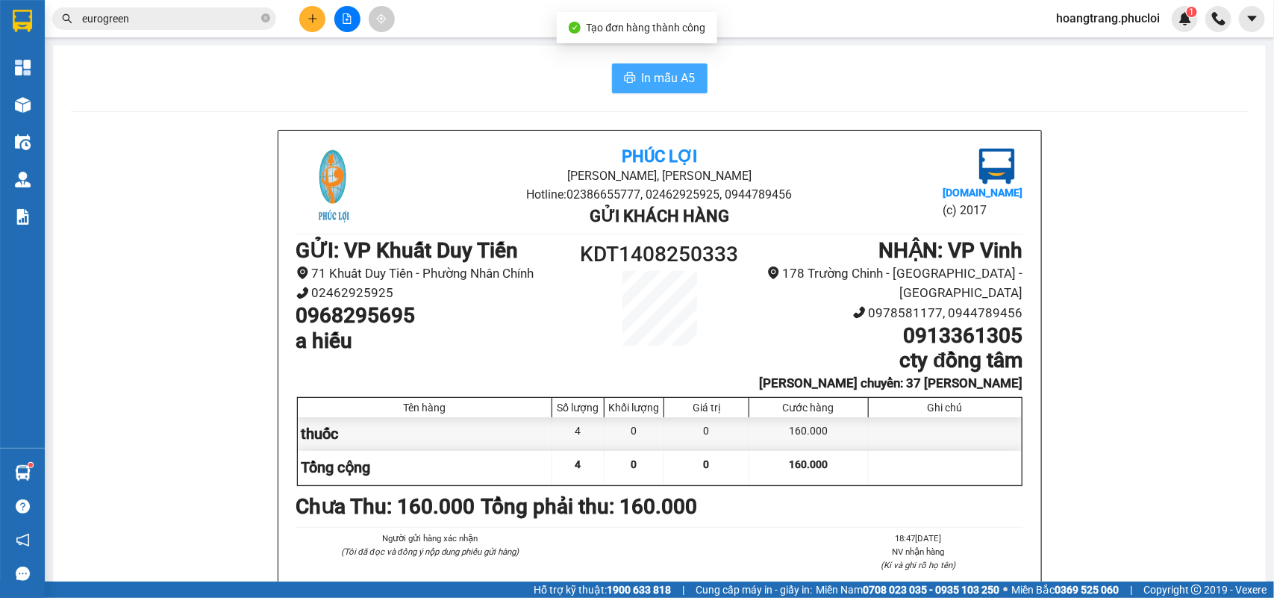
click at [627, 83] on icon "printer" at bounding box center [630, 78] width 12 height 12
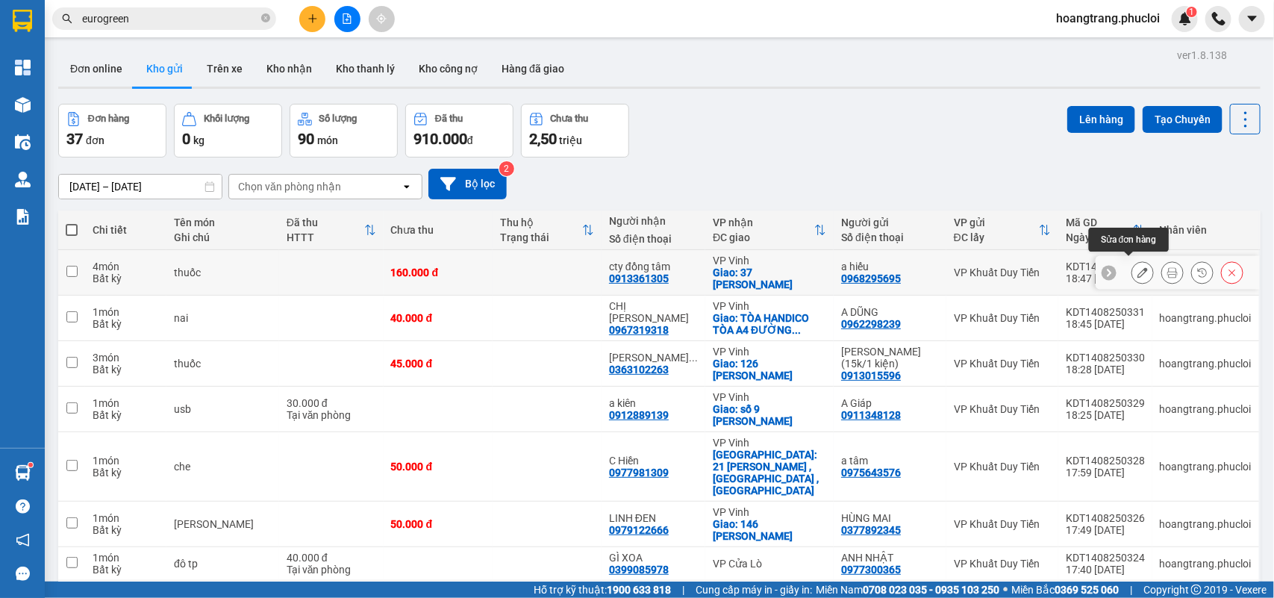
click at [1132, 274] on button at bounding box center [1142, 273] width 21 height 26
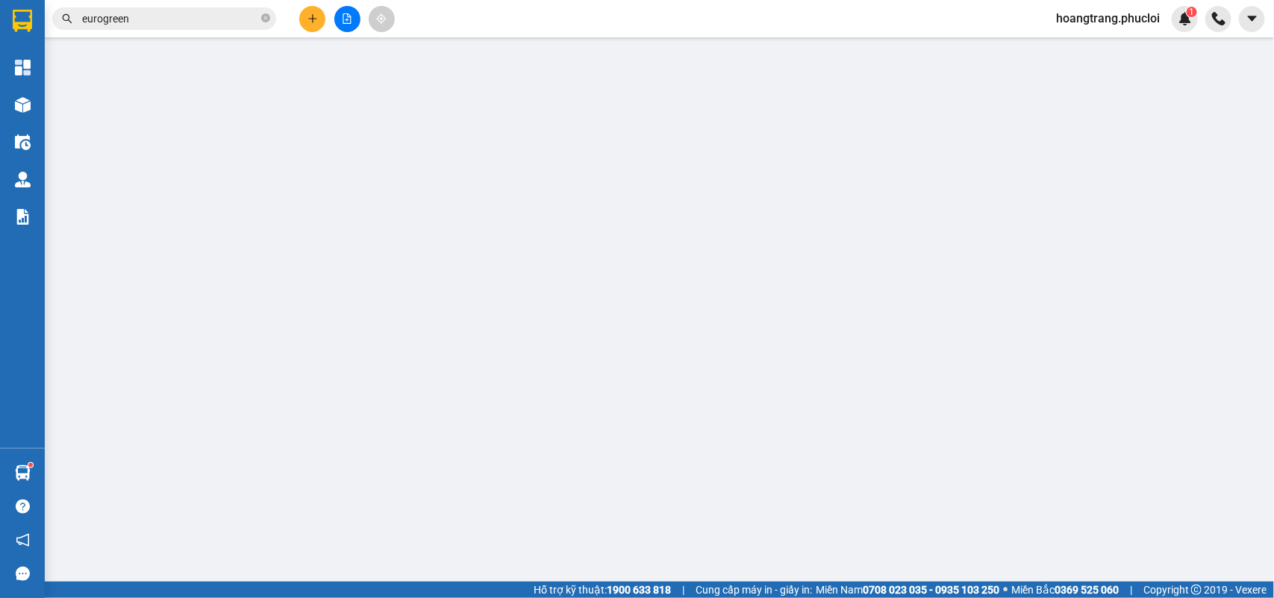
type input "0968295695"
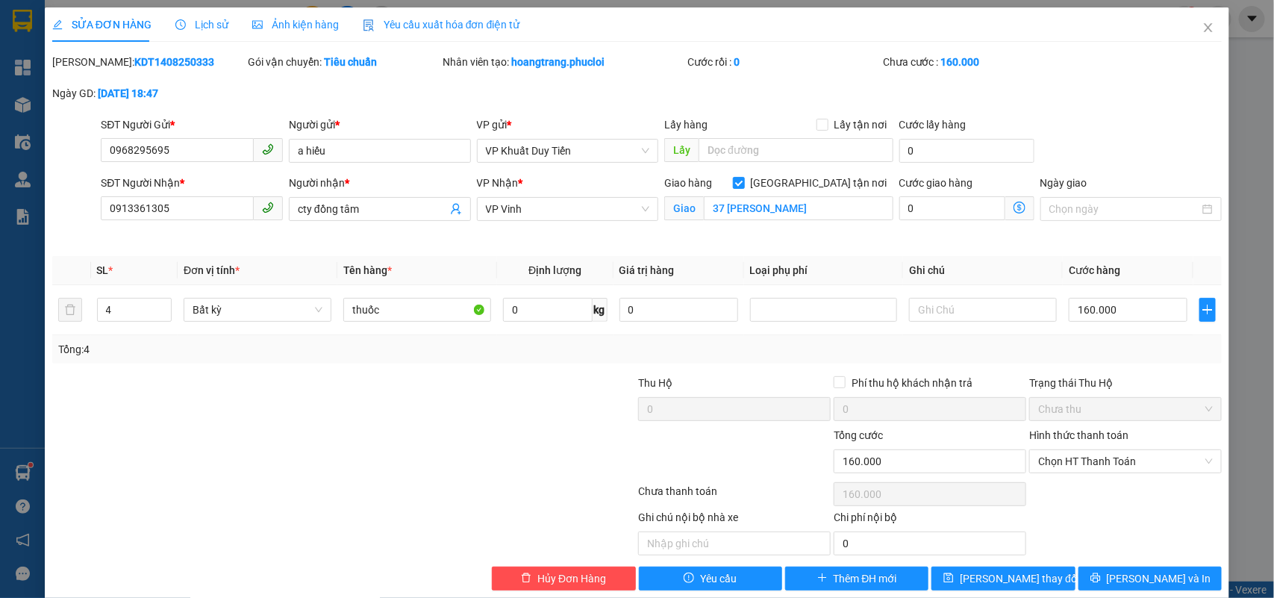
click at [1064, 433] on label "Hình thức thanh toán" at bounding box center [1078, 435] width 99 height 12
click at [1064, 450] on input "Hình thức thanh toán" at bounding box center [1120, 461] width 164 height 22
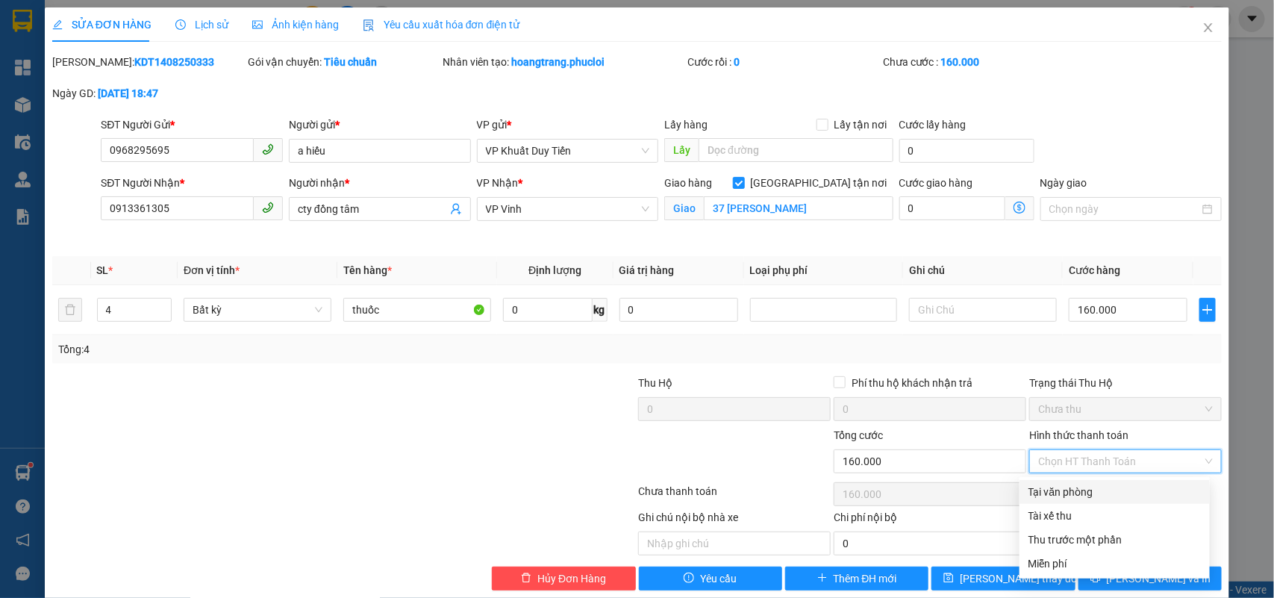
click at [1058, 494] on div "Tại văn phòng" at bounding box center [1114, 491] width 172 height 16
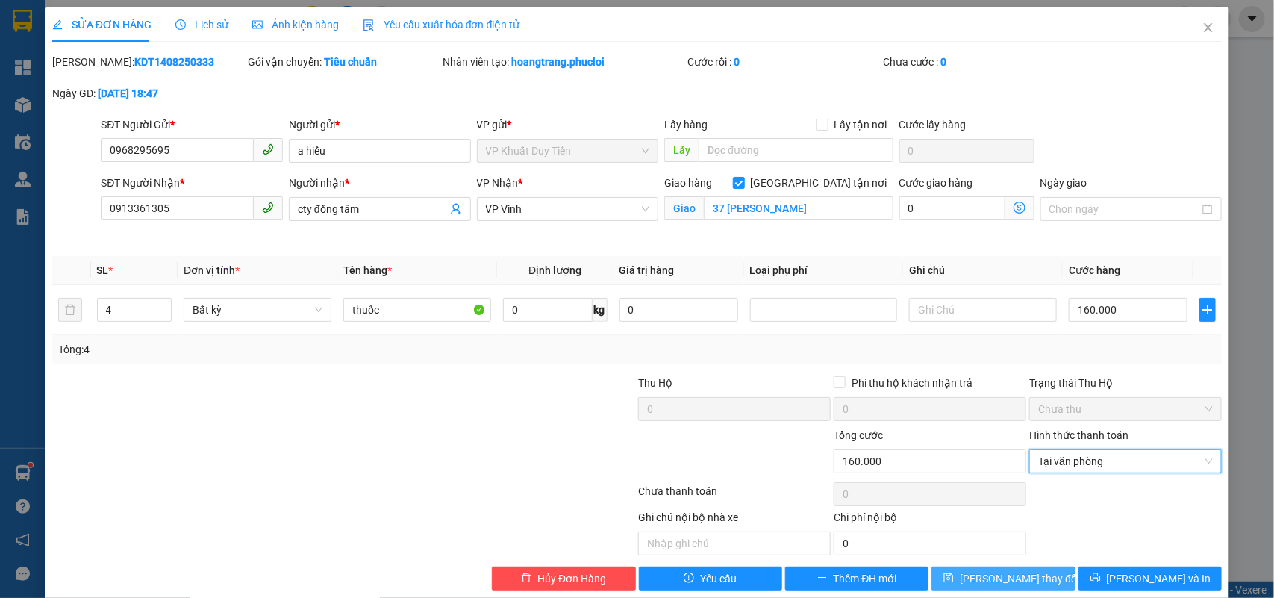
click at [1016, 580] on span "Lưu thay đổi" at bounding box center [1019, 578] width 119 height 16
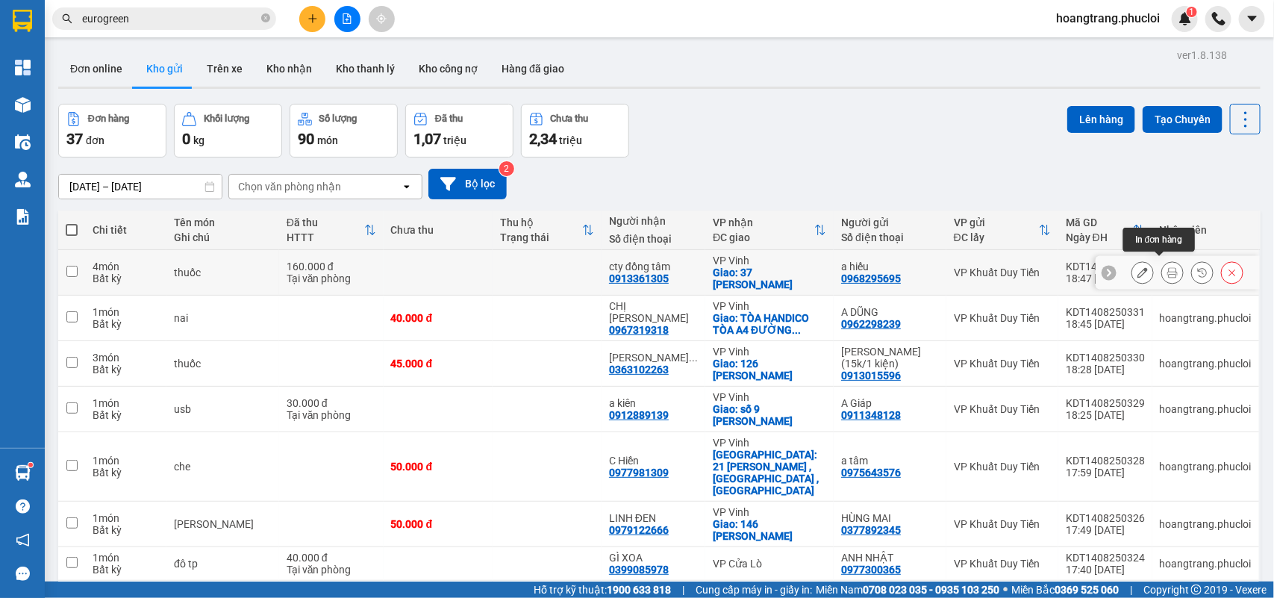
click at [1167, 267] on icon at bounding box center [1172, 272] width 10 height 10
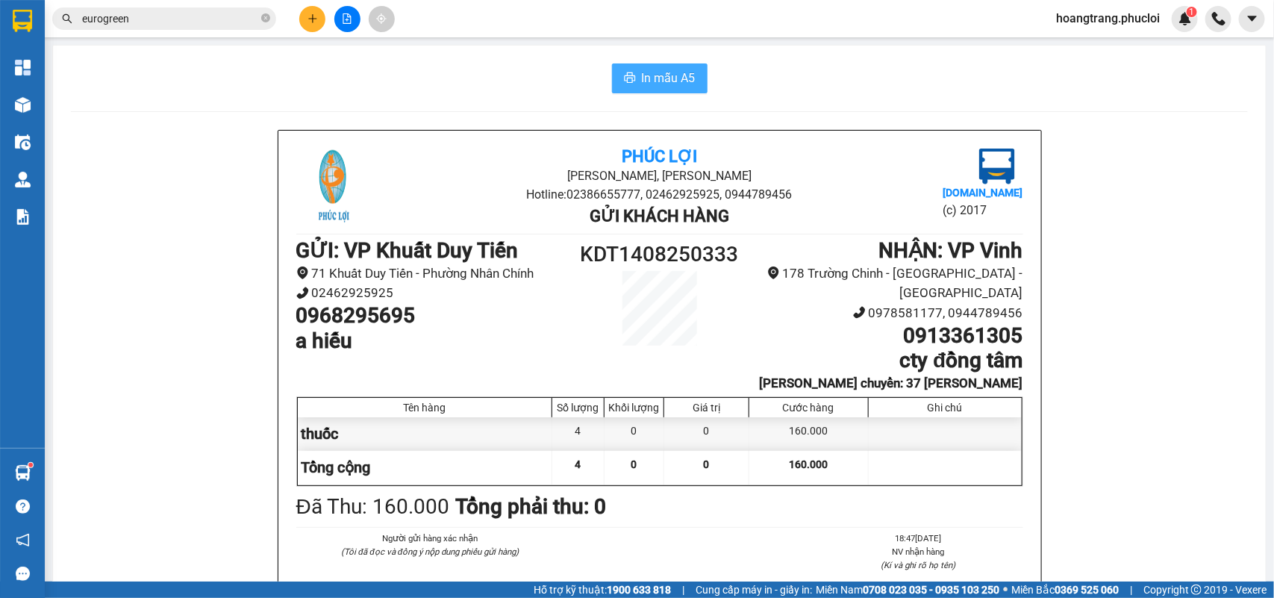
click at [666, 83] on span "In mẫu A5" at bounding box center [669, 78] width 54 height 19
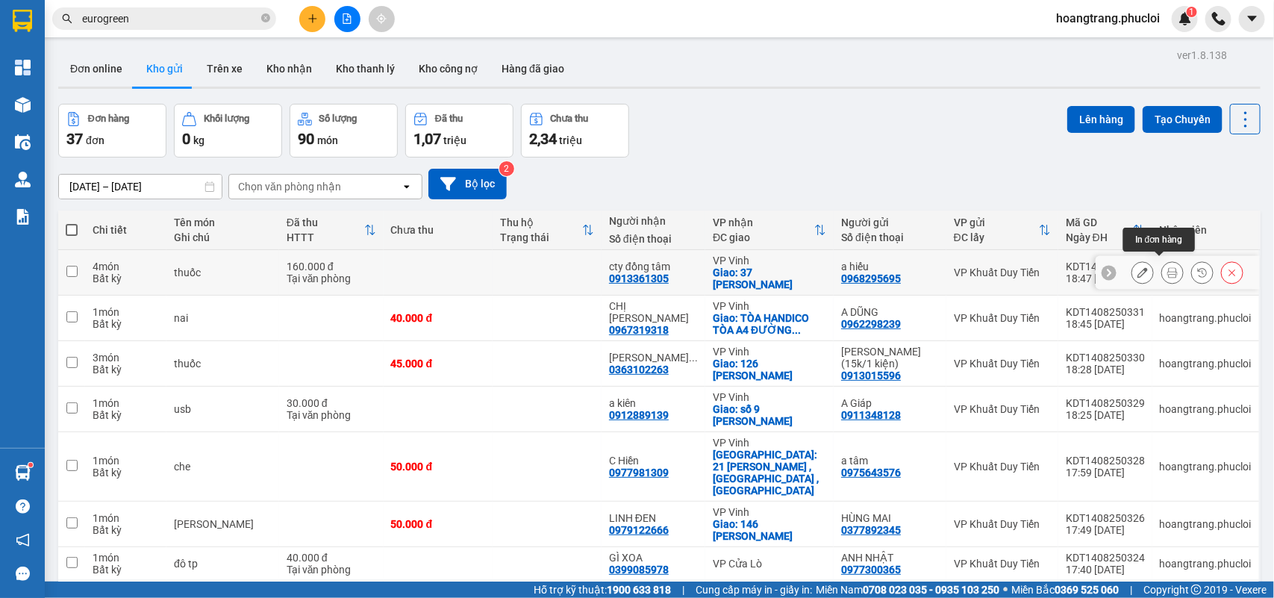
click at [1167, 267] on icon at bounding box center [1172, 272] width 10 height 10
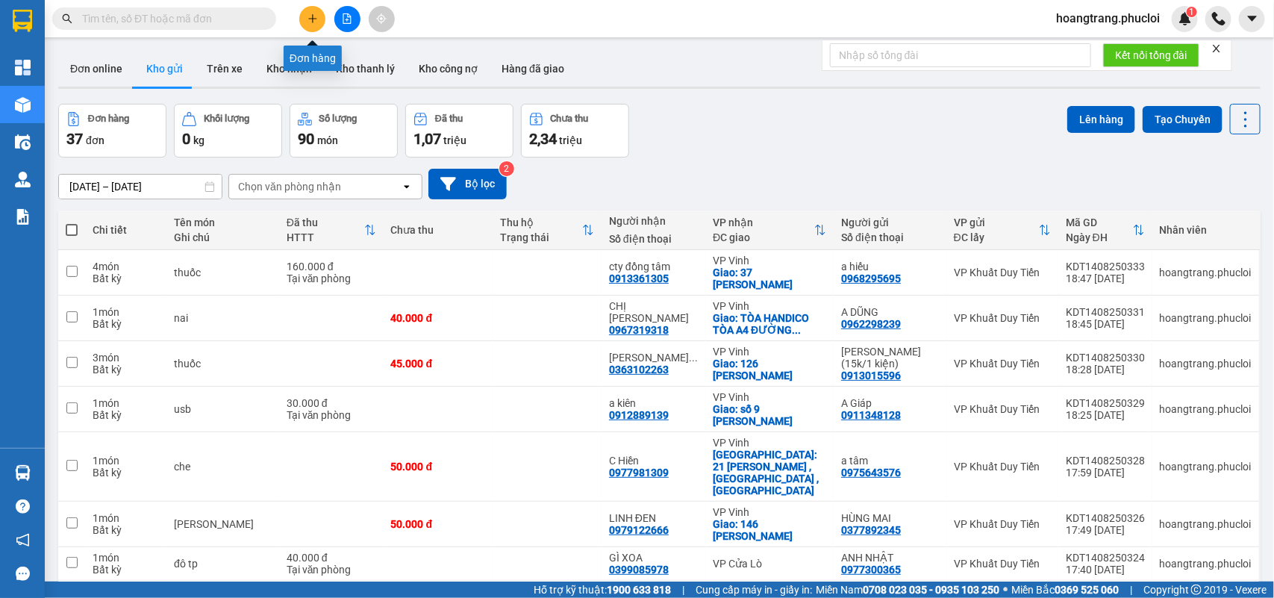
click at [316, 16] on icon "plus" at bounding box center [312, 18] width 10 height 10
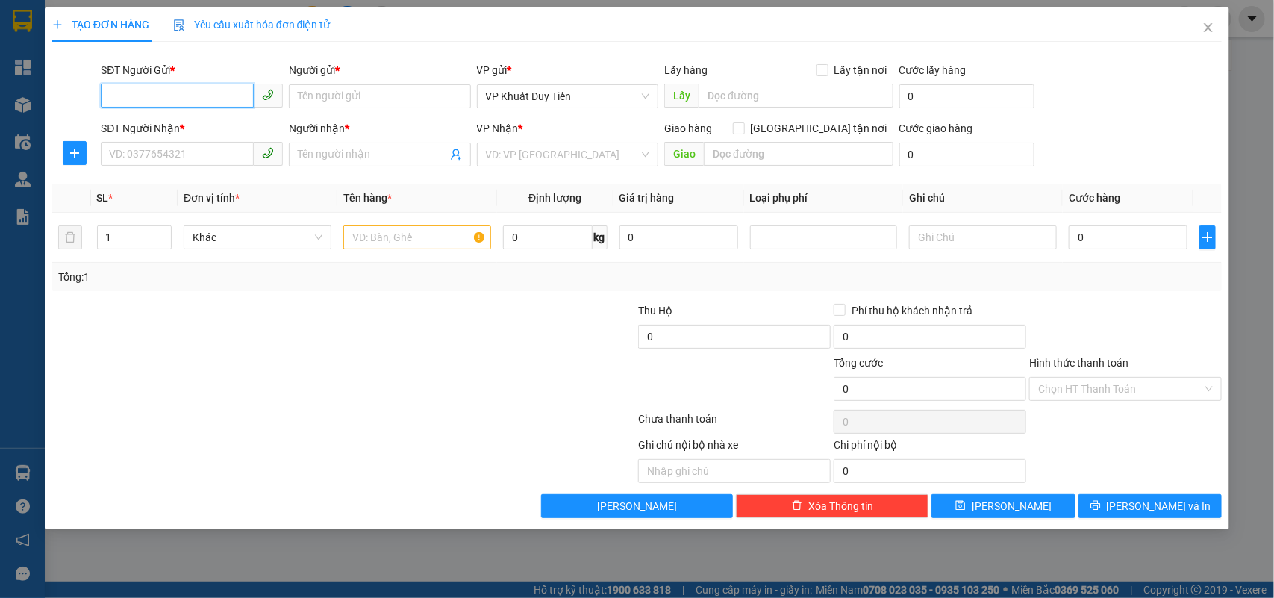
click at [155, 98] on input "SĐT Người Gửi *" at bounding box center [177, 96] width 153 height 24
type input "0354849850"
click at [295, 98] on input "Người gửi *" at bounding box center [380, 96] width 182 height 24
type input "e"
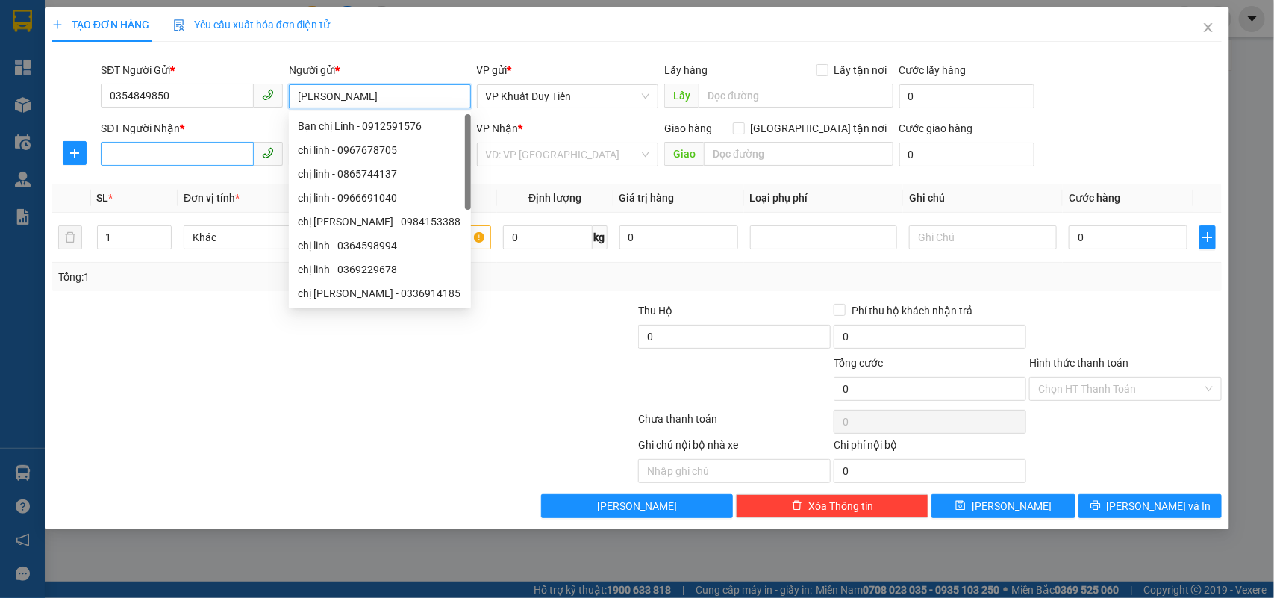
type input "[PERSON_NAME]"
click at [161, 155] on input "SĐT Người Nhận *" at bounding box center [177, 154] width 153 height 24
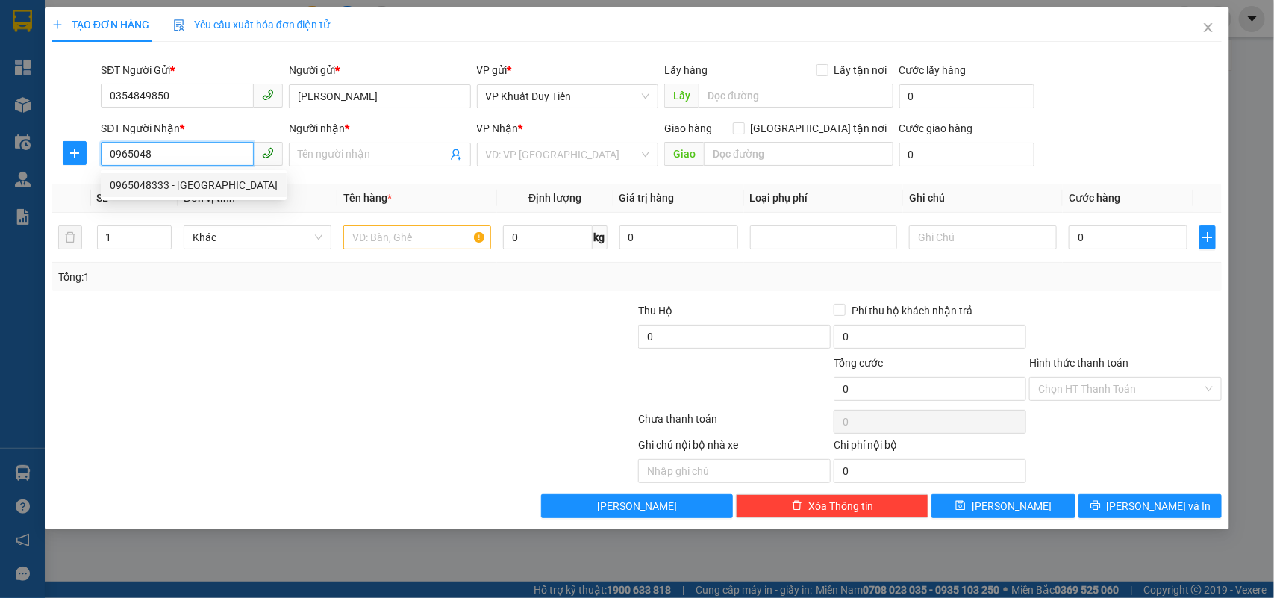
click at [195, 184] on div "0965048333 - [GEOGRAPHIC_DATA]" at bounding box center [194, 185] width 168 height 16
type input "0965048333"
type input "[PERSON_NAME]"
type input "0965048333"
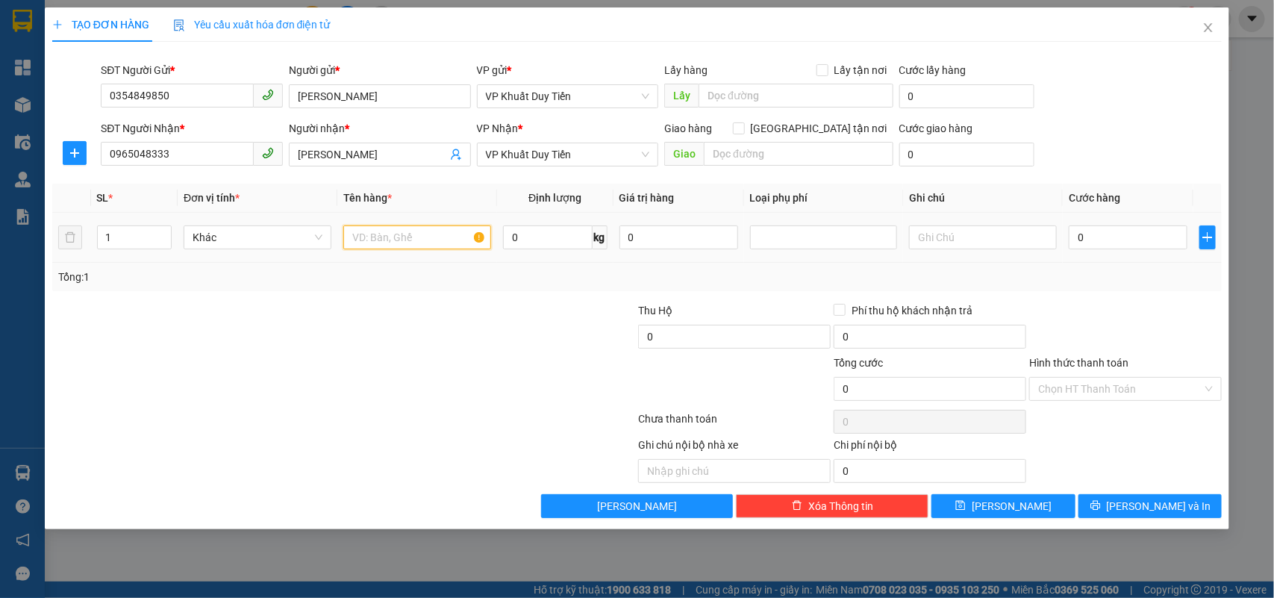
click at [389, 239] on input "text" at bounding box center [417, 237] width 148 height 24
type input "h sơ"
click at [1065, 233] on td "0" at bounding box center [1127, 238] width 131 height 50
click at [1074, 228] on input "0" at bounding box center [1127, 237] width 119 height 24
type input "3"
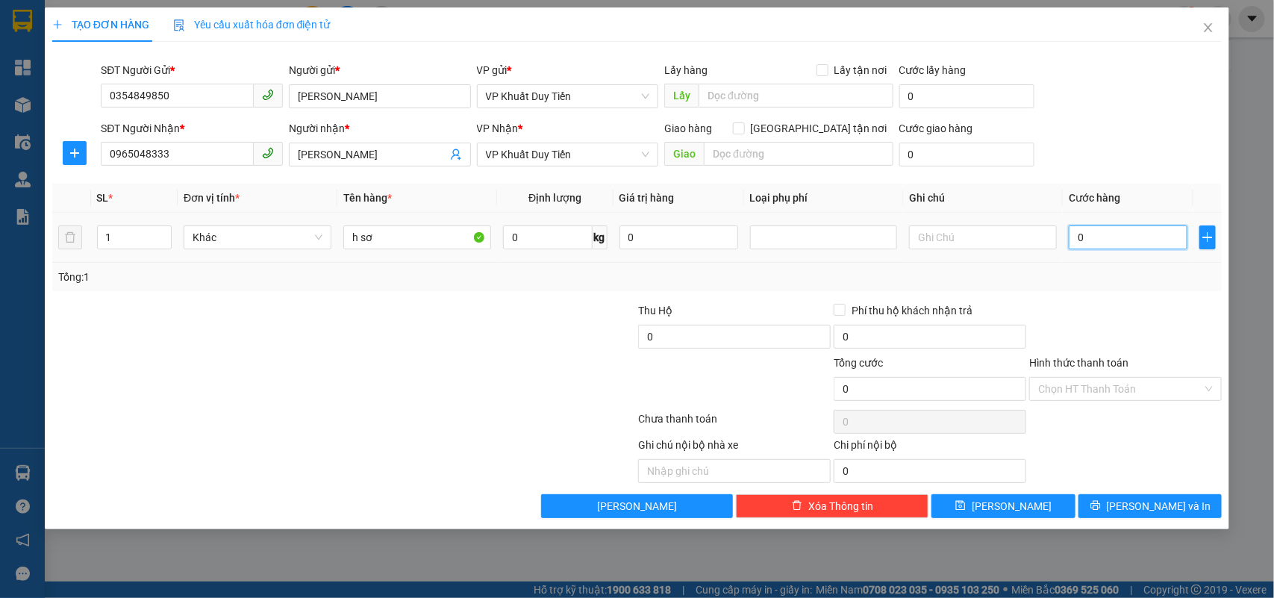
type input "3"
type input "30"
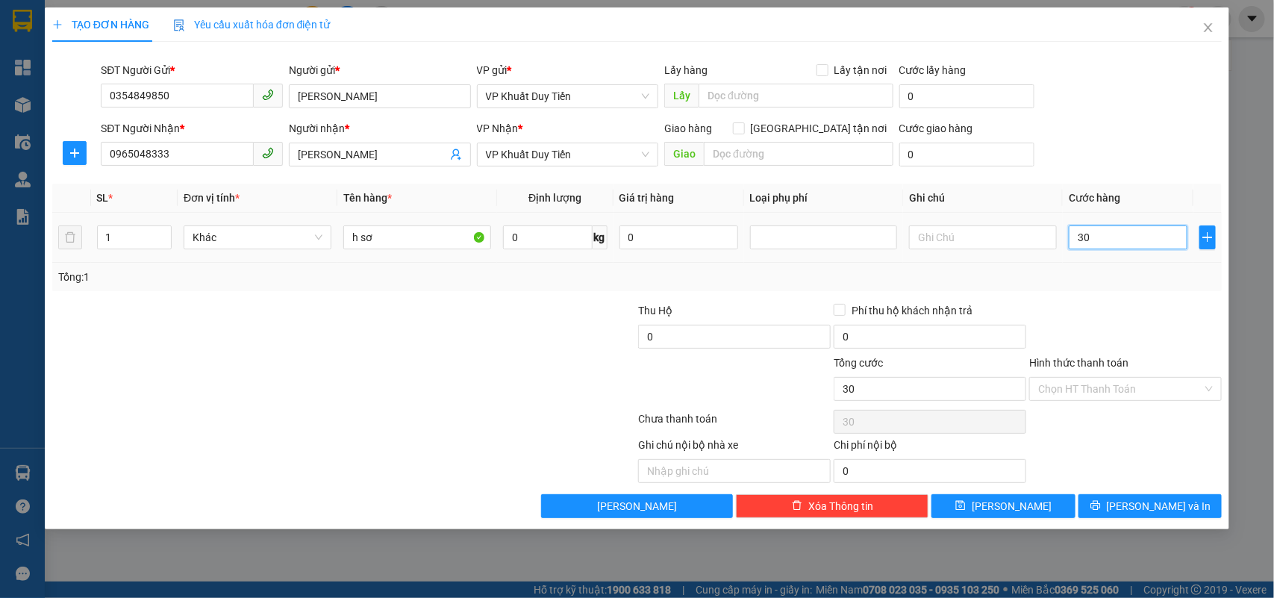
type input "300"
type input "3.000"
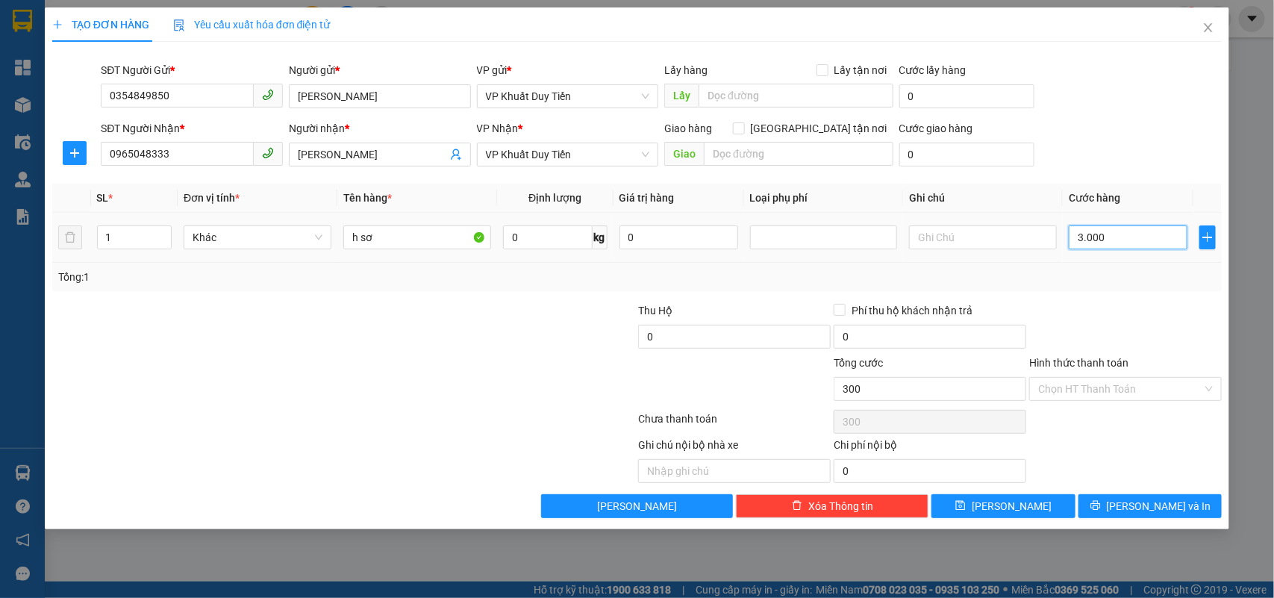
type input "3.000"
type input "30.000"
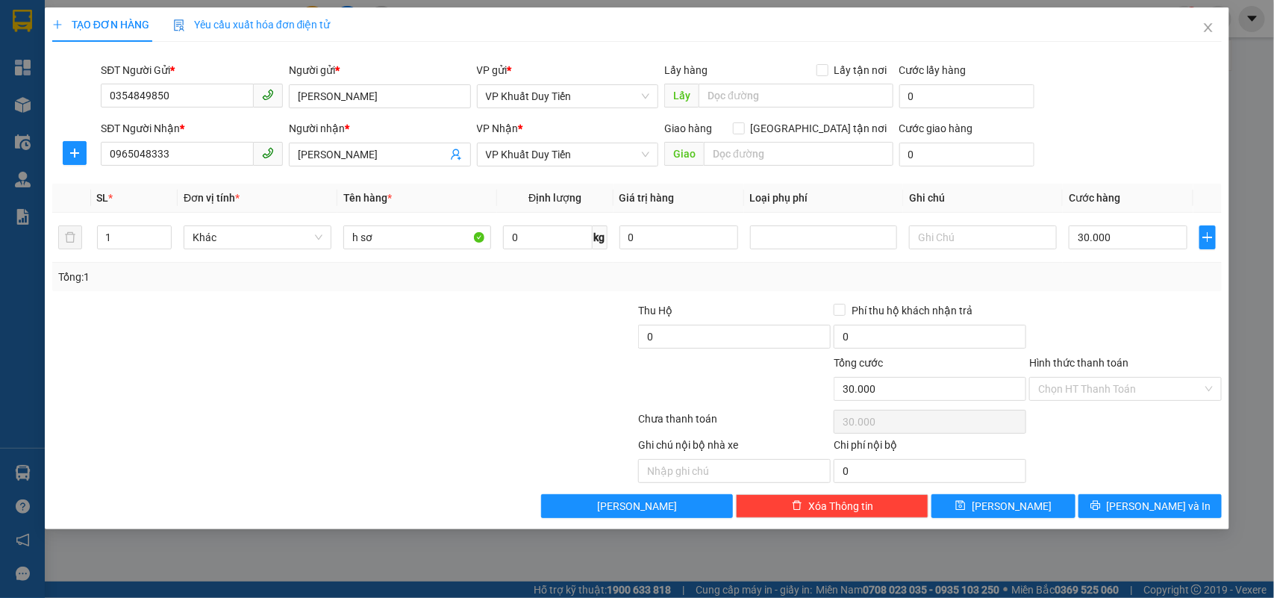
click at [1088, 357] on label "Hình thức thanh toán" at bounding box center [1078, 363] width 99 height 12
click at [1088, 378] on input "Hình thức thanh toán" at bounding box center [1120, 389] width 164 height 22
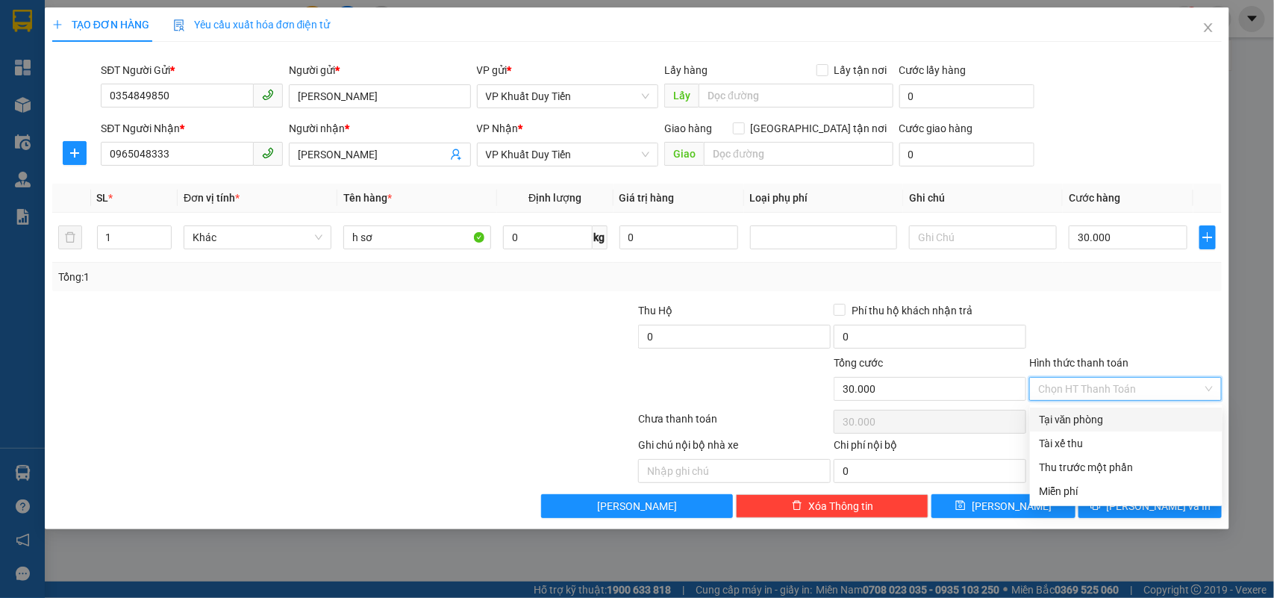
click at [1072, 419] on div "Tại văn phòng" at bounding box center [1126, 419] width 175 height 16
type input "0"
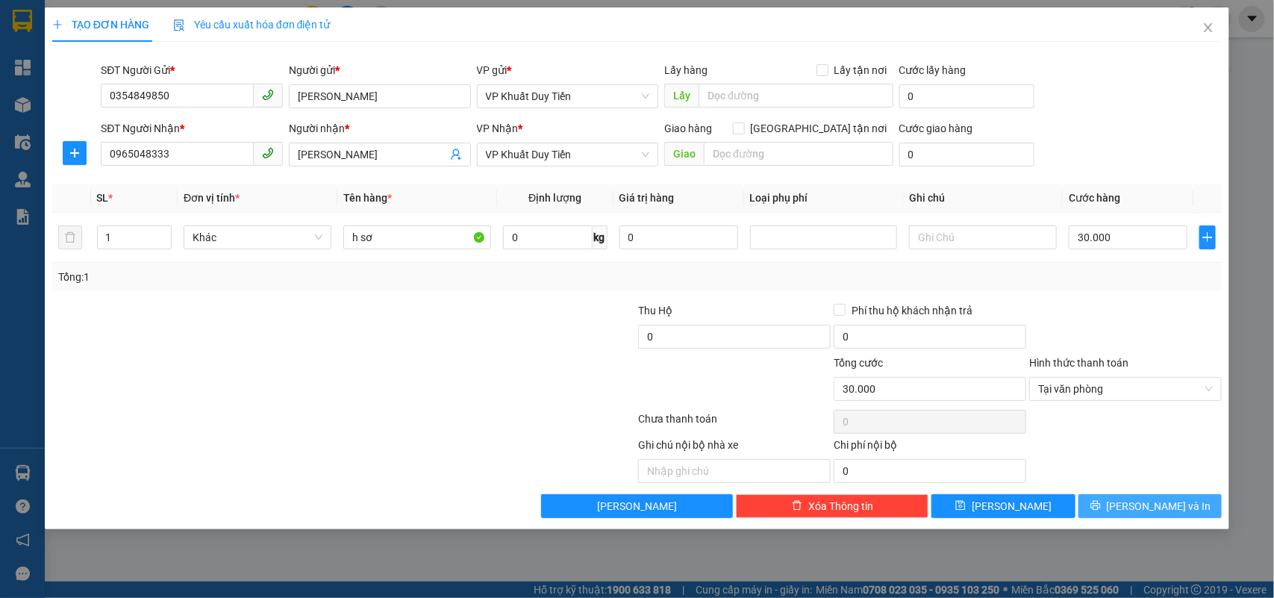
click at [1156, 508] on span "[PERSON_NAME] và In" at bounding box center [1158, 506] width 104 height 16
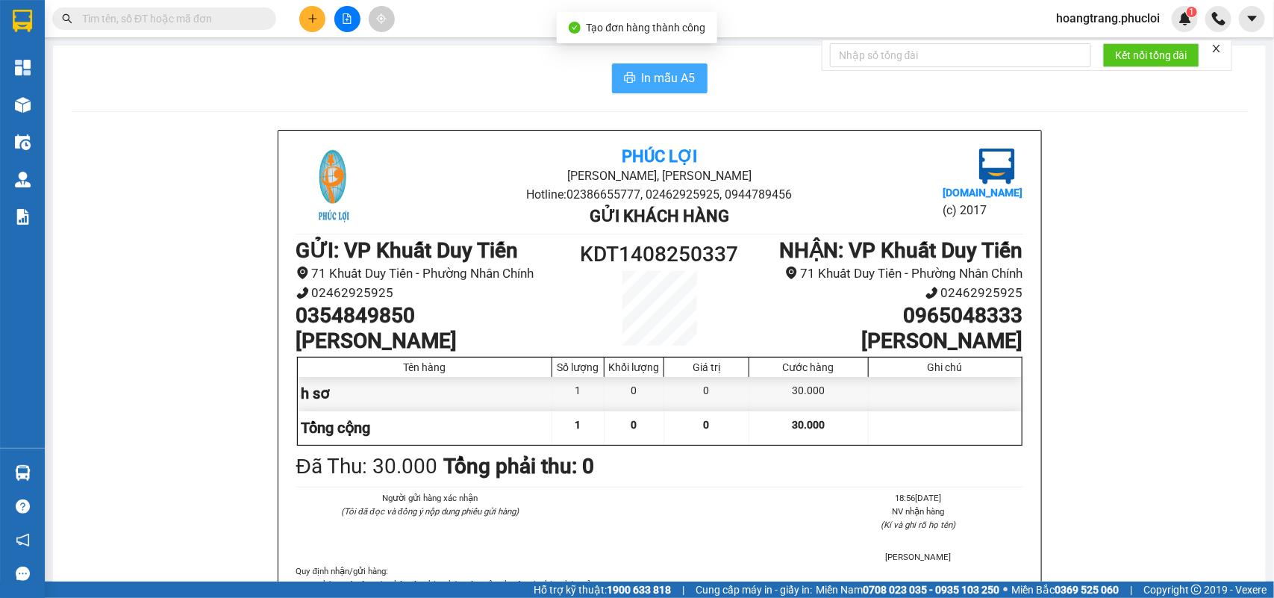
click at [665, 87] on span "In mẫu A5" at bounding box center [669, 78] width 54 height 19
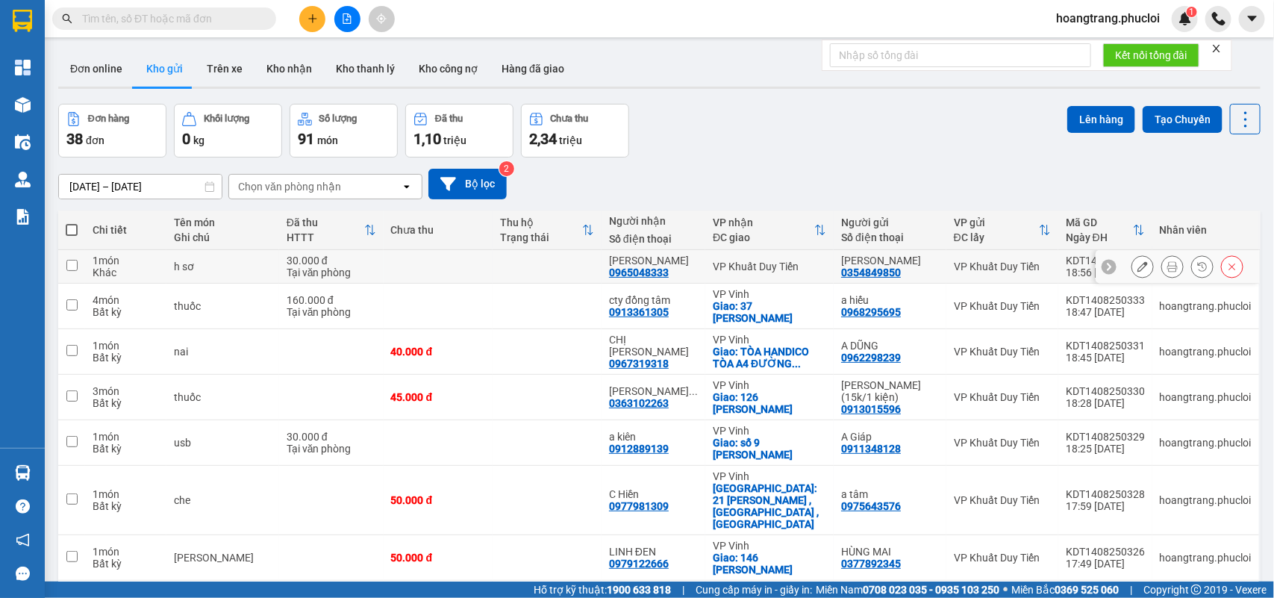
click at [856, 266] on div "0354849850" at bounding box center [871, 272] width 60 height 12
click at [1137, 266] on icon at bounding box center [1142, 266] width 10 height 10
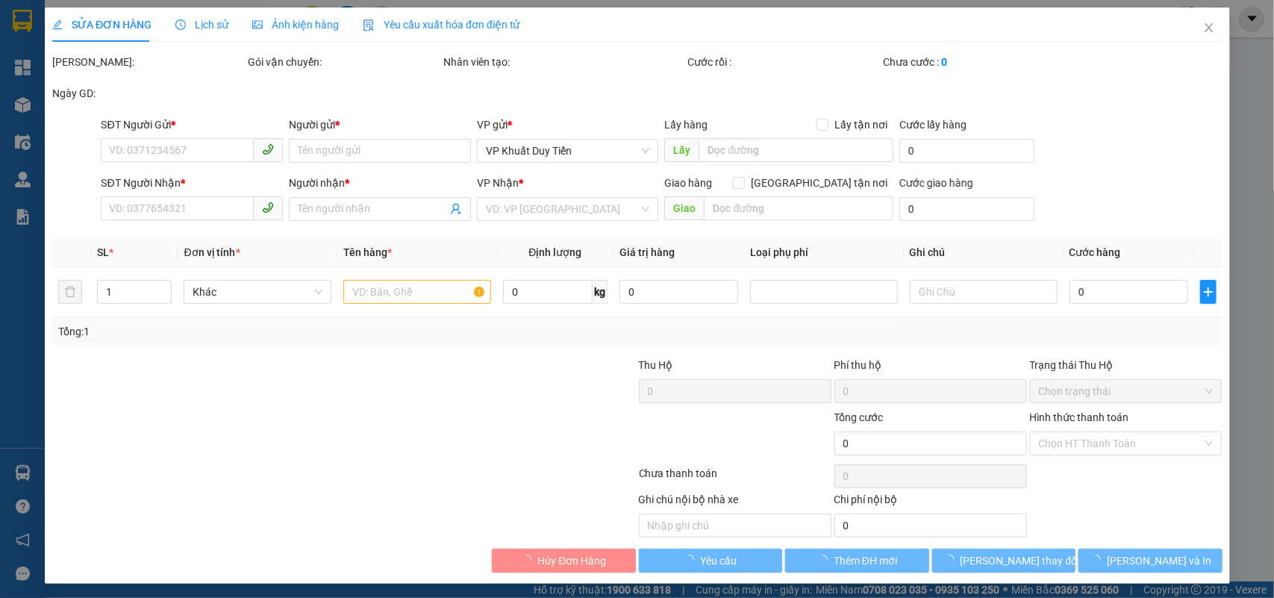
type input "0354849850"
type input "[PERSON_NAME]"
type input "0965048333"
type input "[PERSON_NAME]"
type input "30.000"
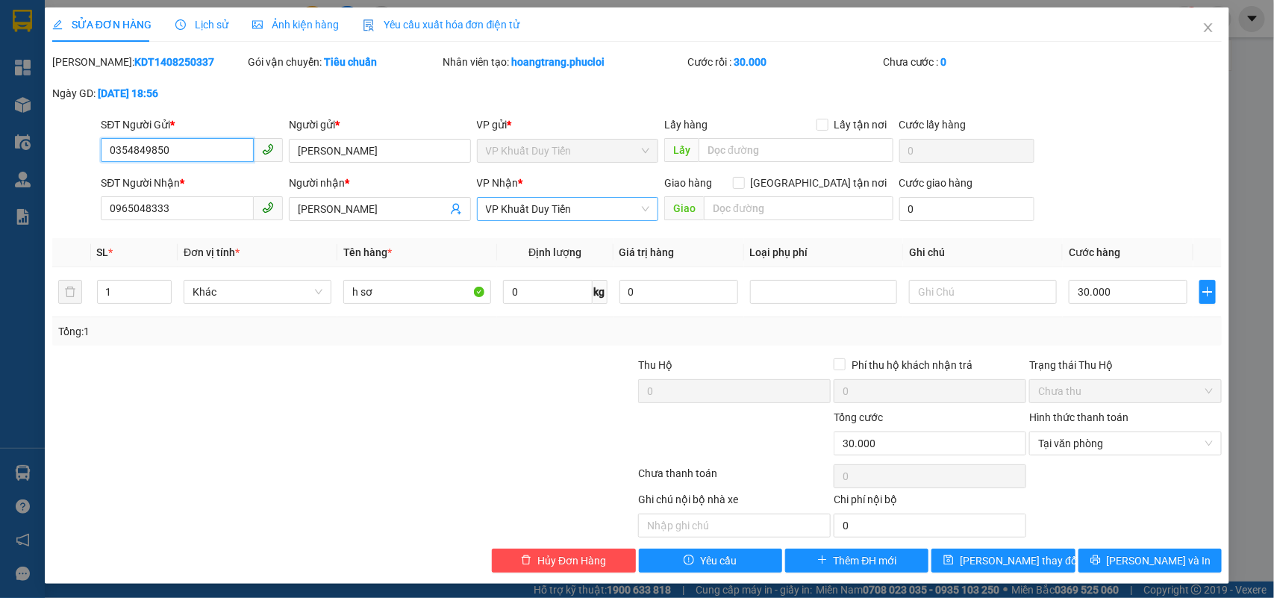
click at [572, 207] on span "VP Khuất Duy Tiến" at bounding box center [568, 209] width 164 height 22
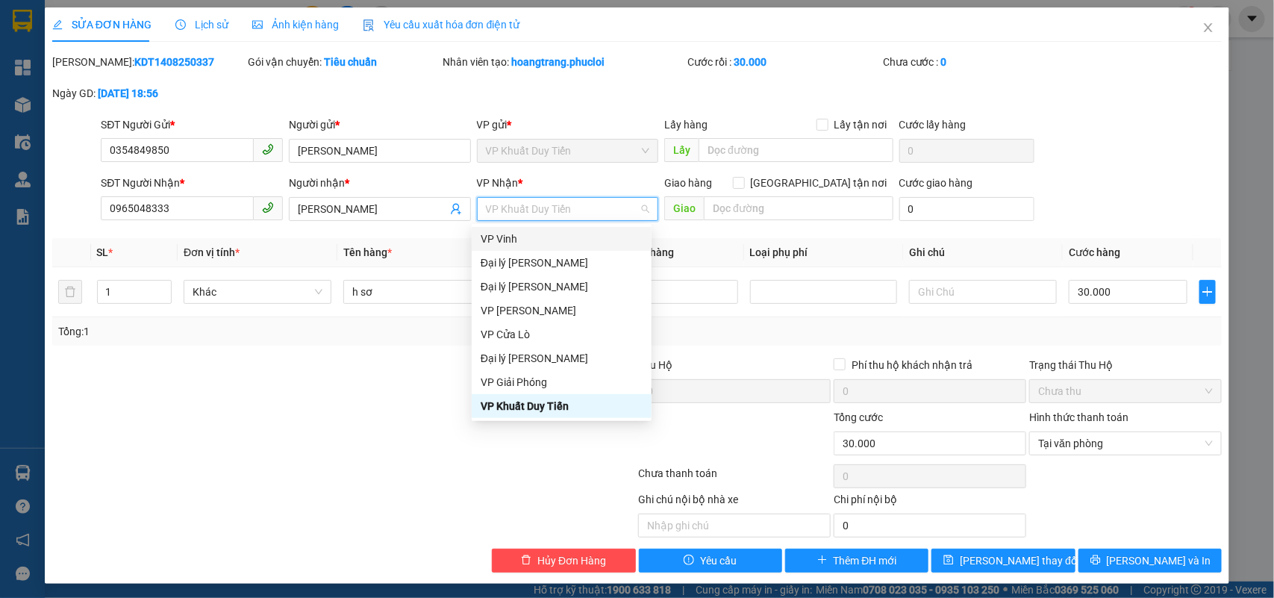
click at [492, 240] on div "VP Vinh" at bounding box center [561, 239] width 162 height 16
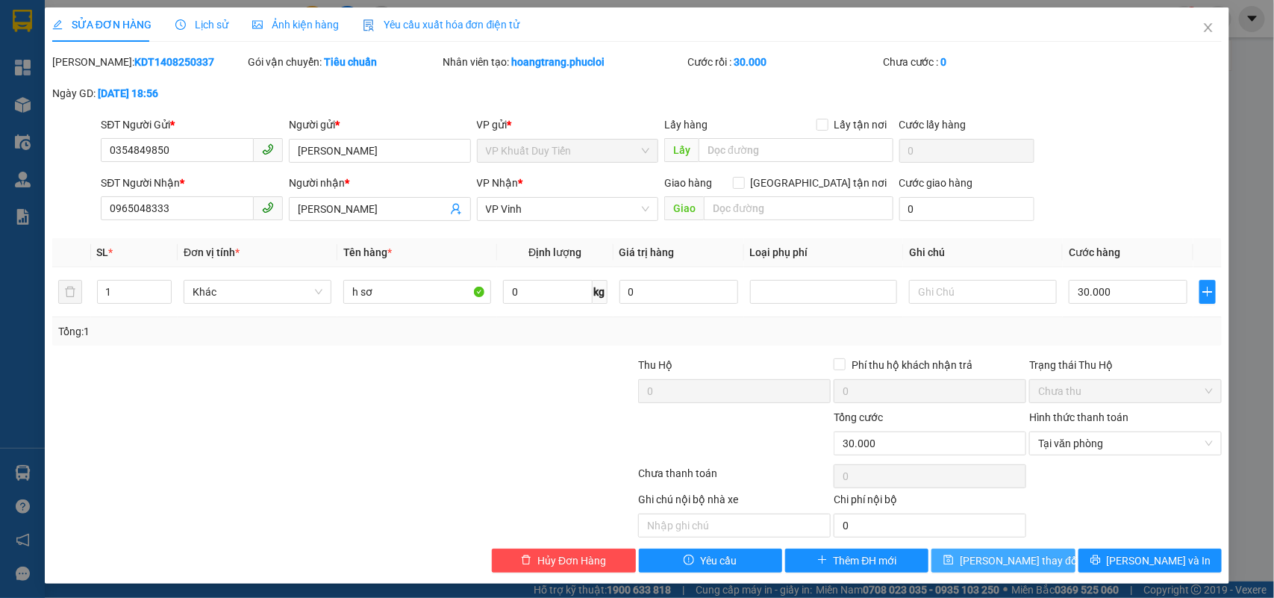
click at [998, 563] on span "[PERSON_NAME] thay đổi" at bounding box center [1019, 560] width 119 height 16
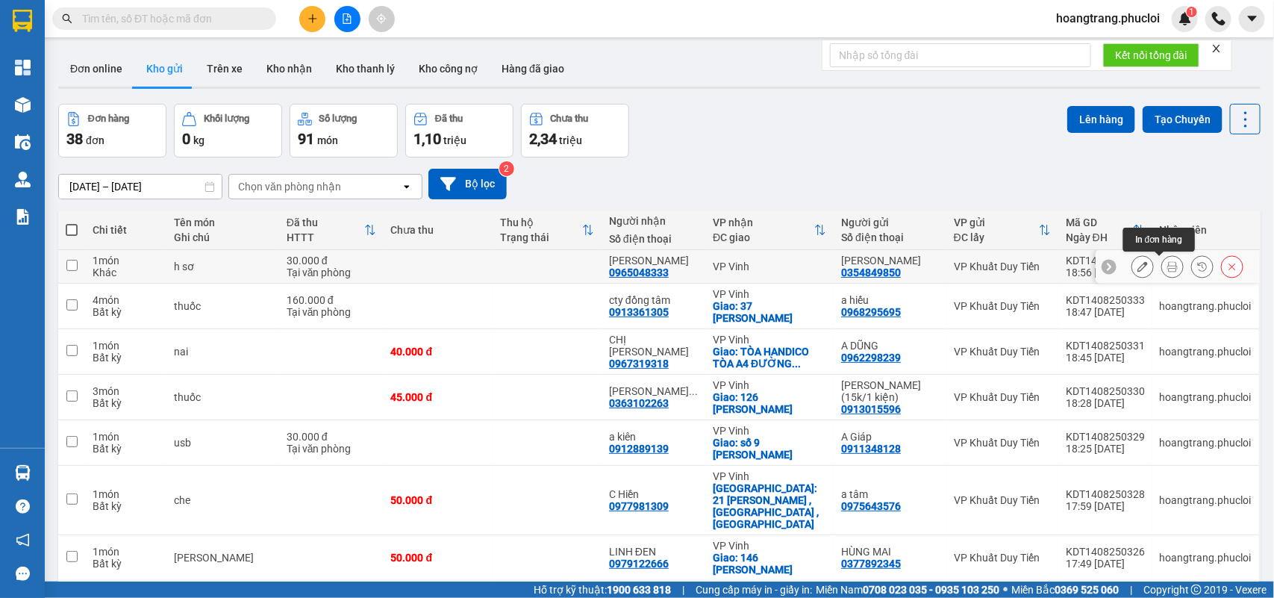
click at [1167, 269] on icon at bounding box center [1172, 266] width 10 height 10
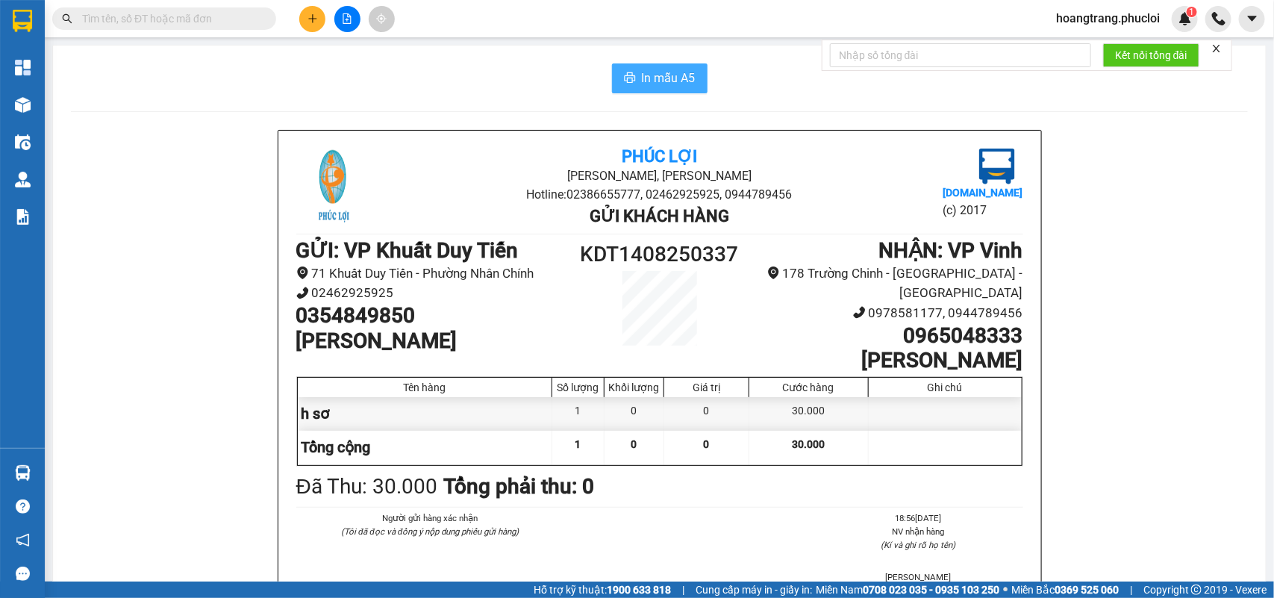
click at [654, 87] on span "In mẫu A5" at bounding box center [669, 78] width 54 height 19
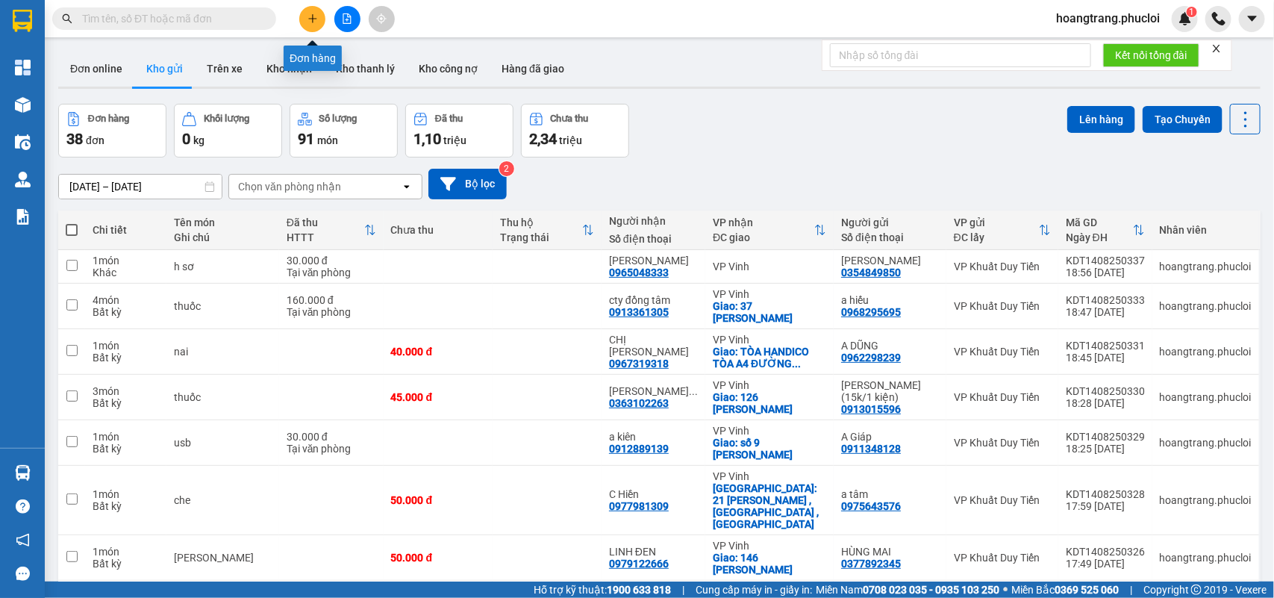
click at [315, 20] on icon "plus" at bounding box center [312, 18] width 10 height 10
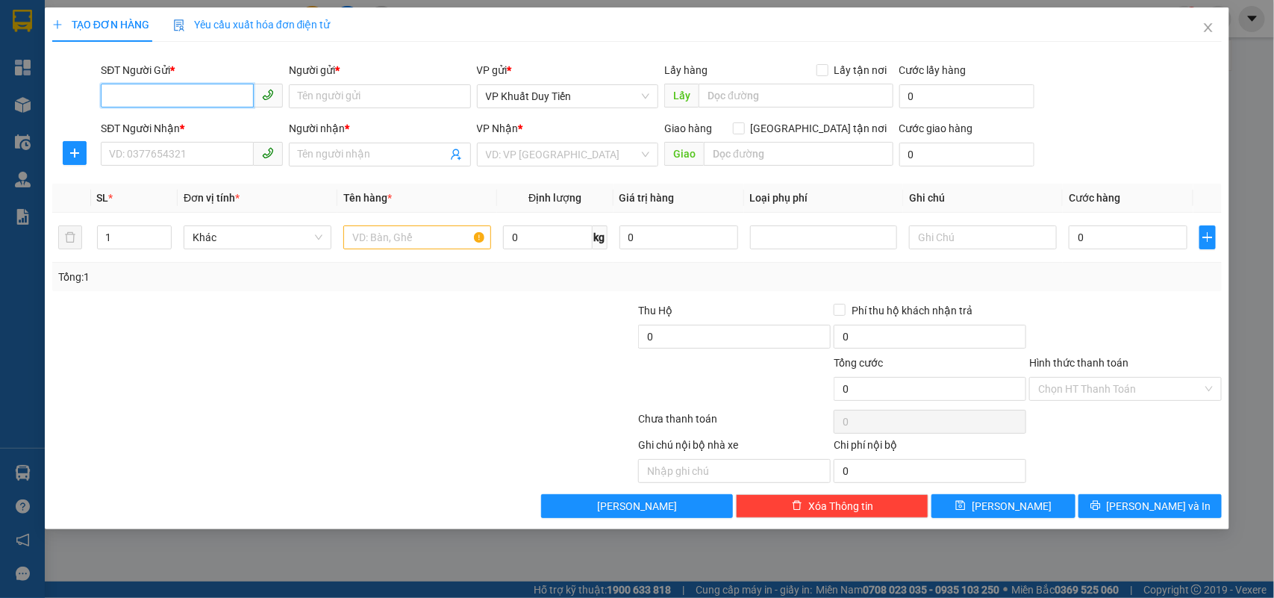
click at [133, 102] on input "SĐT Người Gửi *" at bounding box center [177, 96] width 153 height 24
click at [143, 129] on div "0987738575 - nail" at bounding box center [192, 126] width 164 height 16
type input "0987738575"
type input "nail"
type input "0987738575"
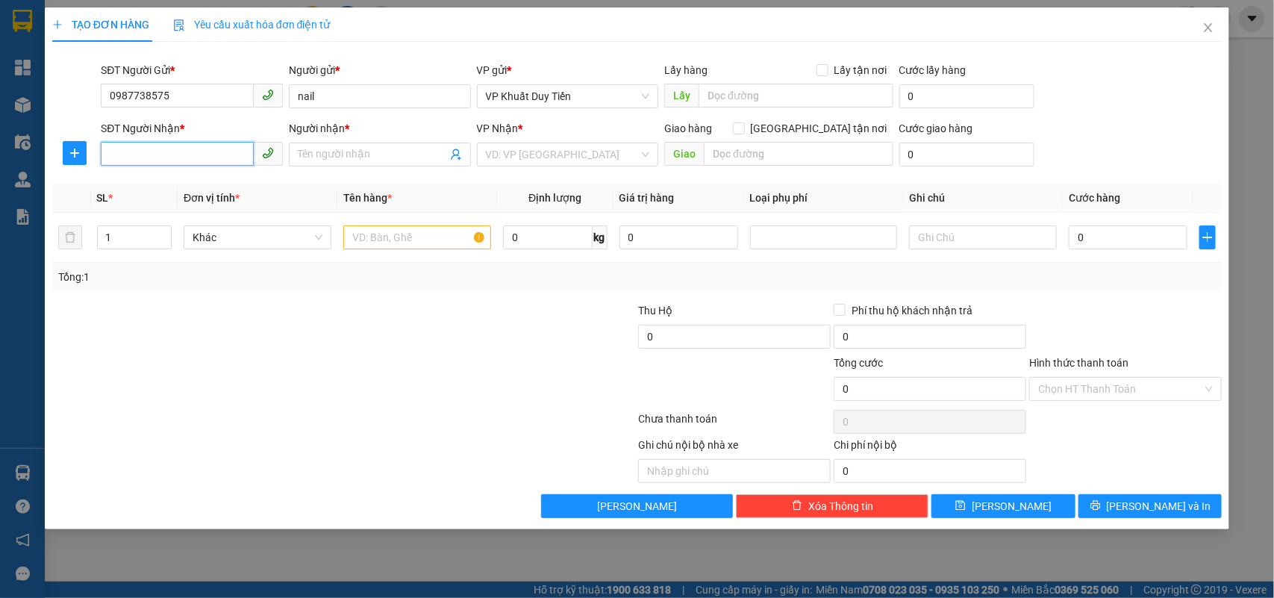
click at [151, 154] on input "SĐT Người Nhận *" at bounding box center [177, 154] width 153 height 24
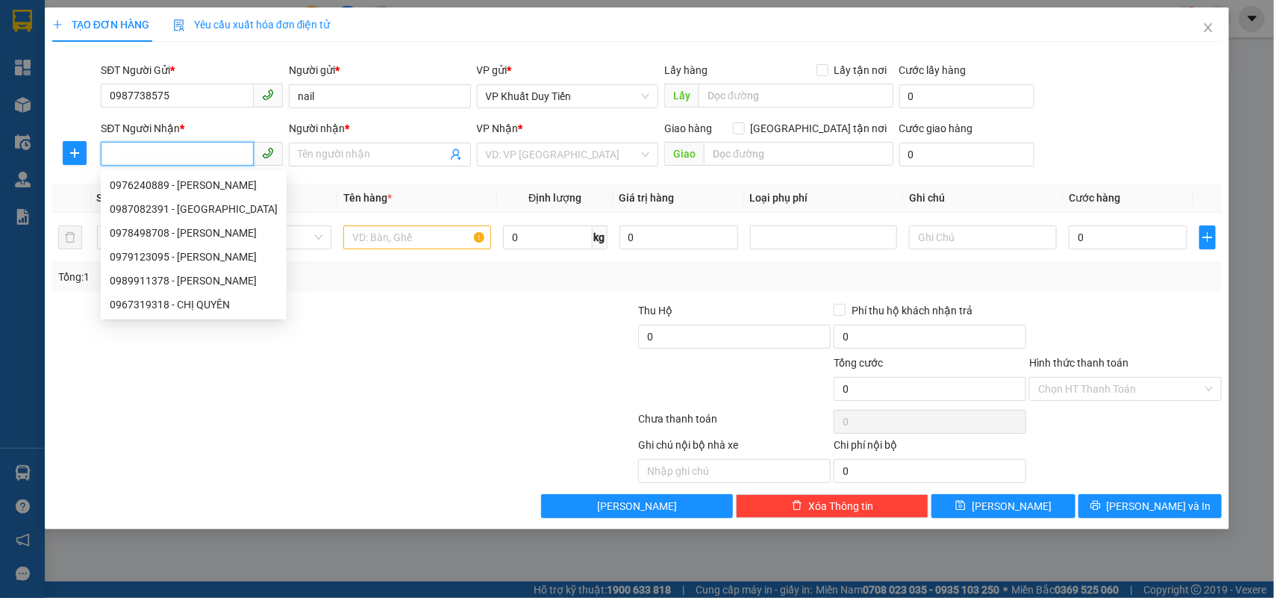
click at [144, 158] on input "SĐT Người Nhận *" at bounding box center [177, 154] width 153 height 24
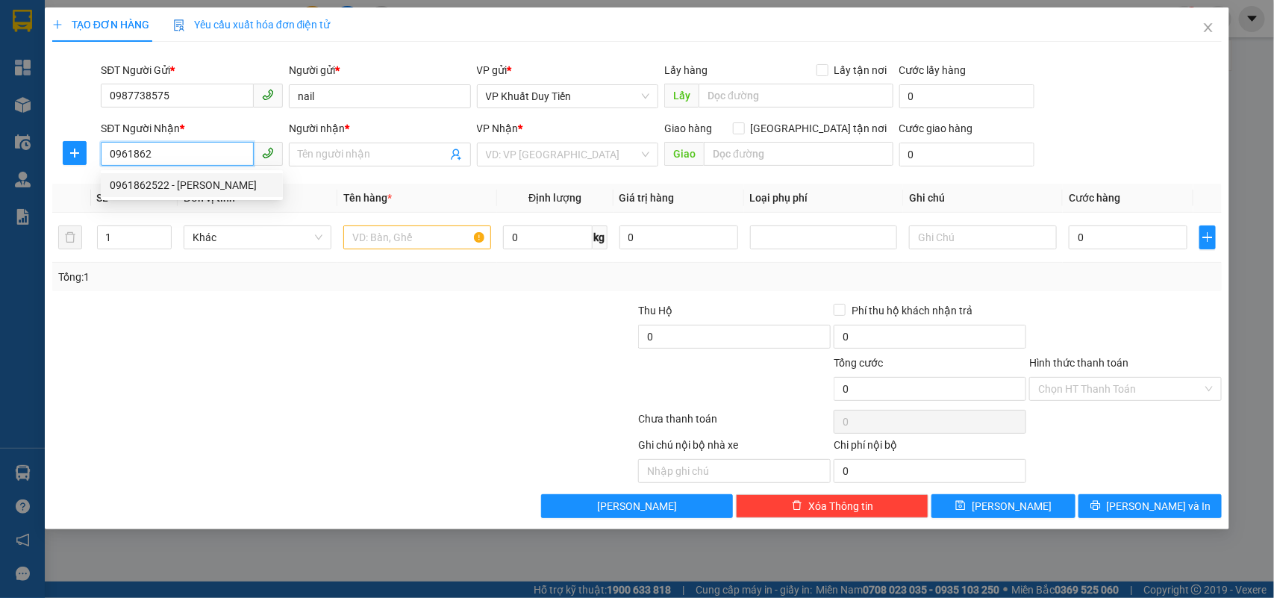
click at [144, 188] on div "0961862522 - [PERSON_NAME]" at bounding box center [192, 185] width 164 height 16
type input "0961862522"
type input "[PERSON_NAME]"
type input "0961862522"
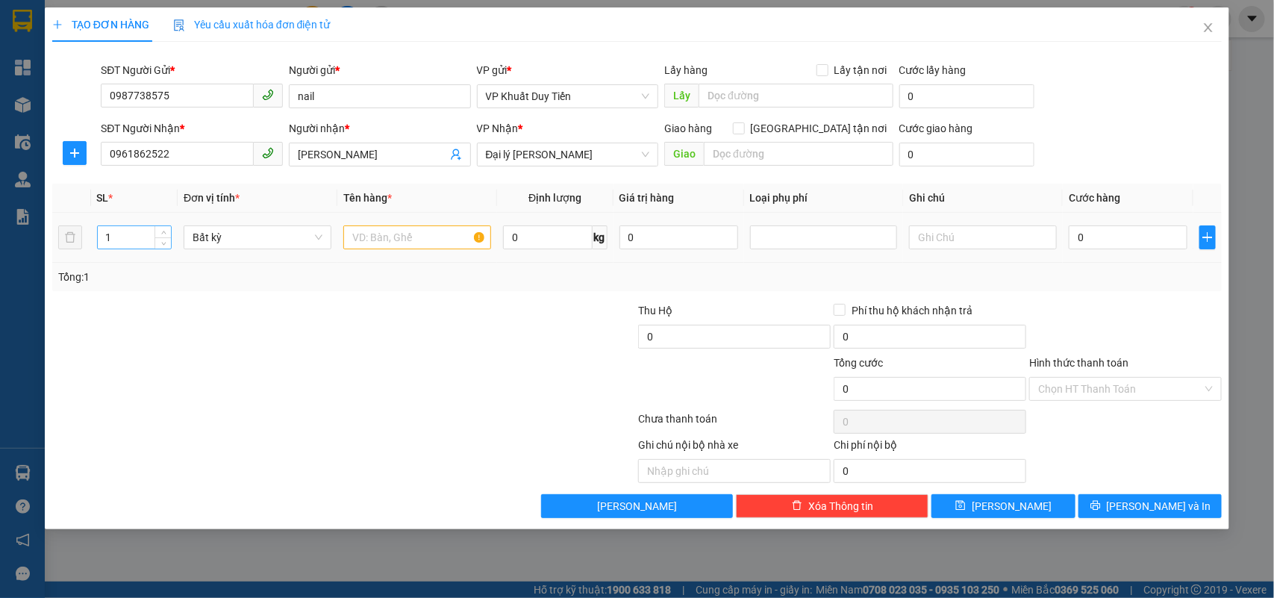
click at [122, 242] on input "1" at bounding box center [135, 237] width 74 height 22
type input "2"
click at [363, 237] on input "text" at bounding box center [417, 237] width 148 height 24
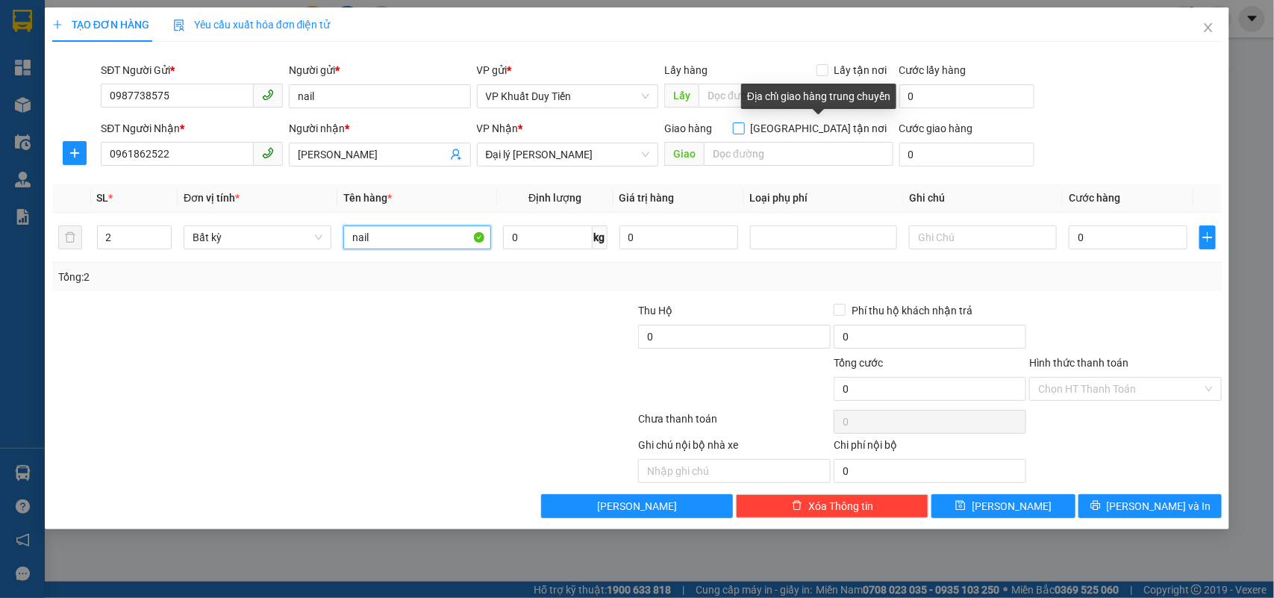
type input "nail"
click at [743, 129] on input "[GEOGRAPHIC_DATA] tận nơi" at bounding box center [738, 127] width 10 height 10
checkbox input "true"
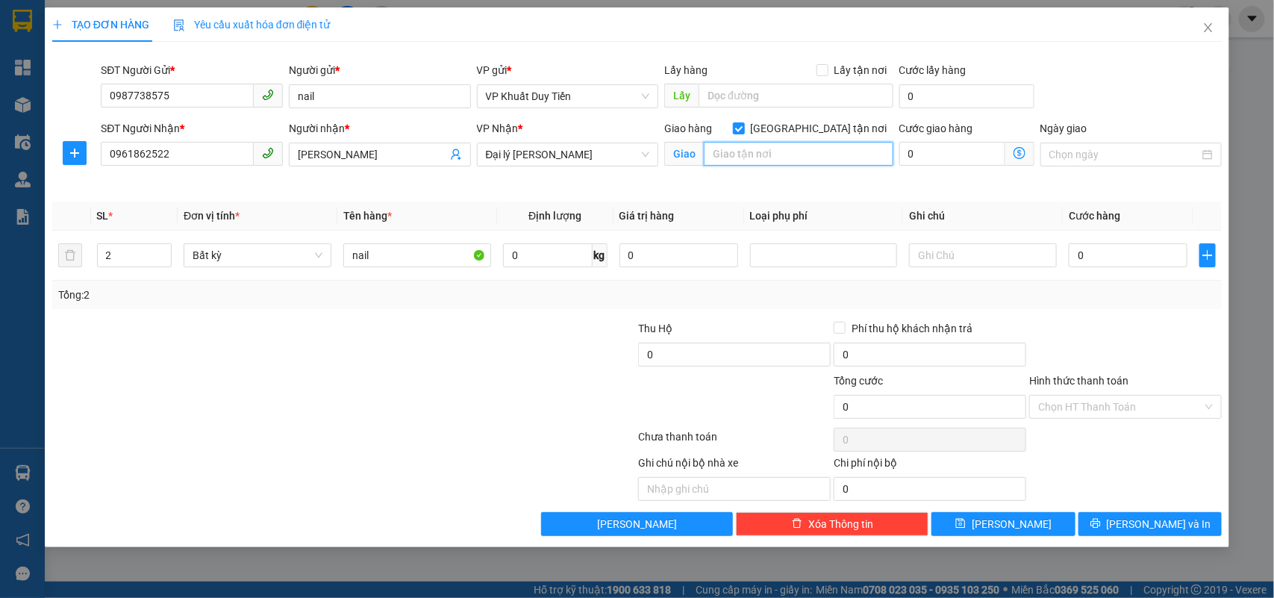
click at [717, 153] on input "text" at bounding box center [799, 154] width 190 height 24
type input "k5 quỳnh xuân hoàng mai"
click at [1074, 256] on input "0" at bounding box center [1127, 255] width 119 height 24
type input "1"
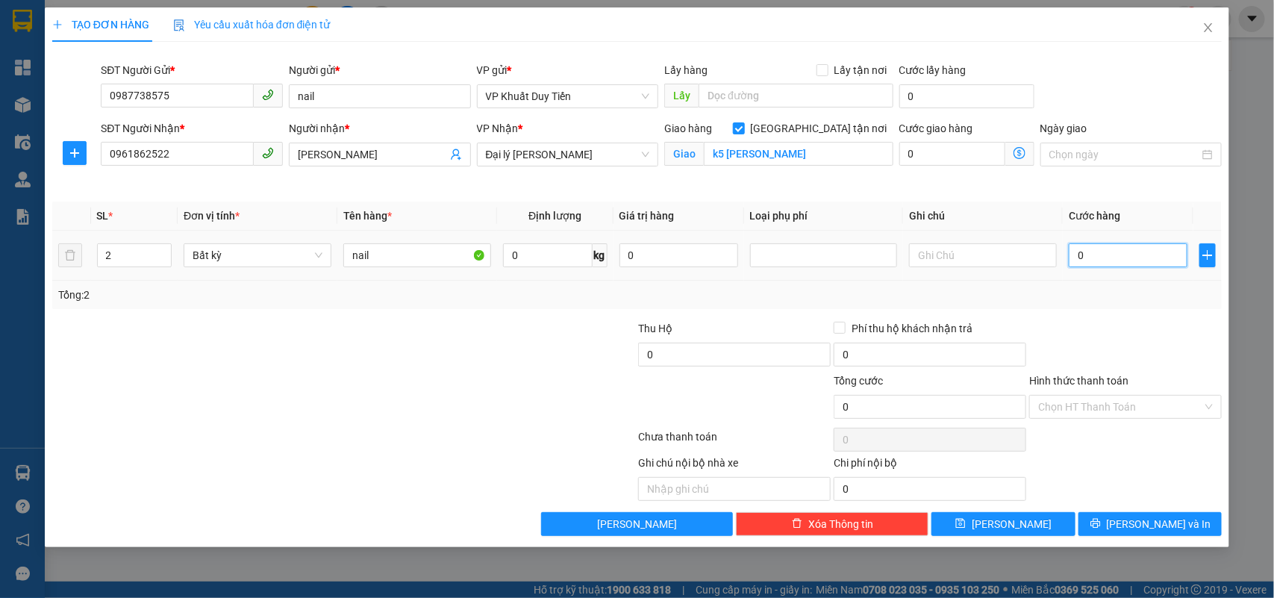
type input "1"
type input "12"
type input "120"
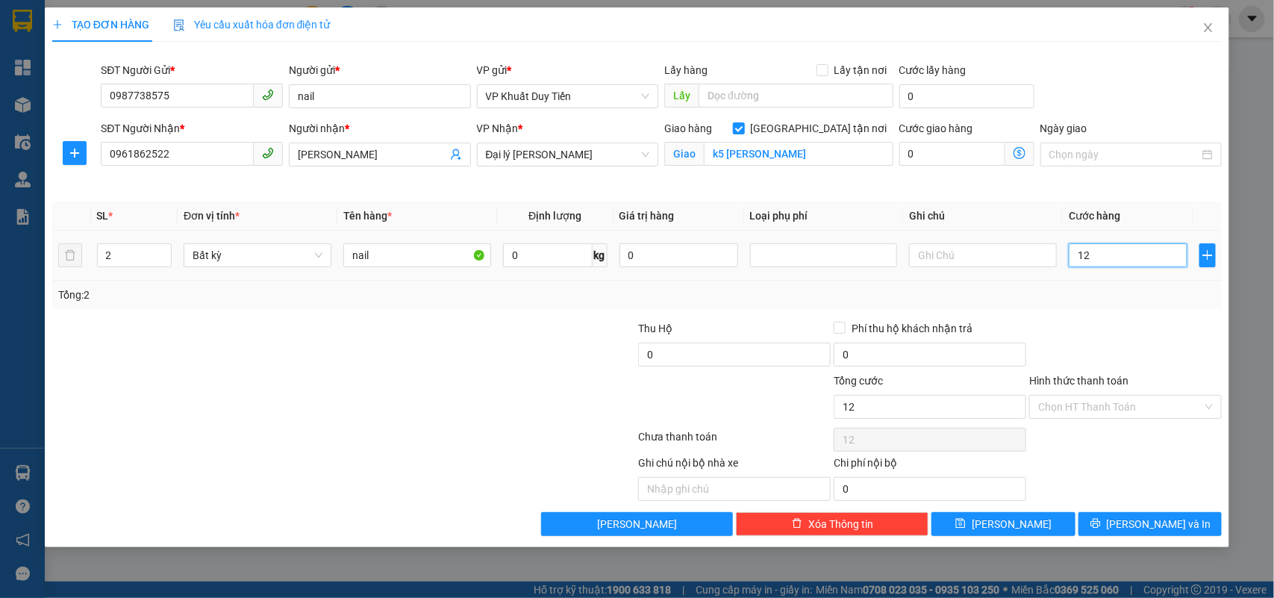
type input "120"
type input "1.200"
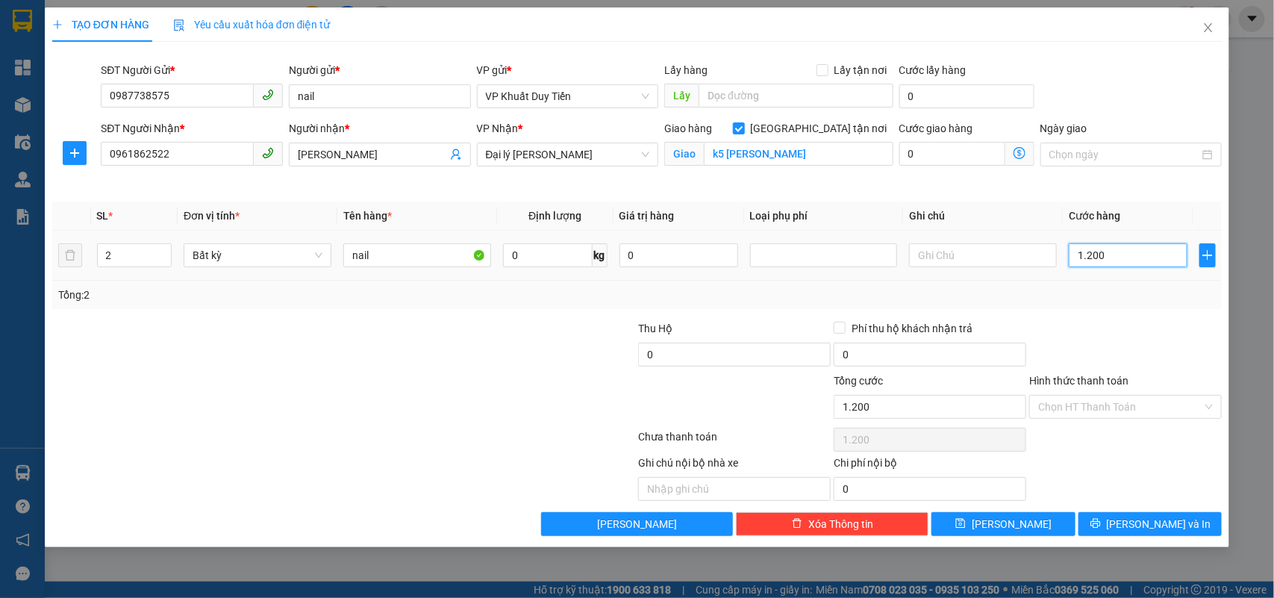
type input "12.000"
type input "120.000"
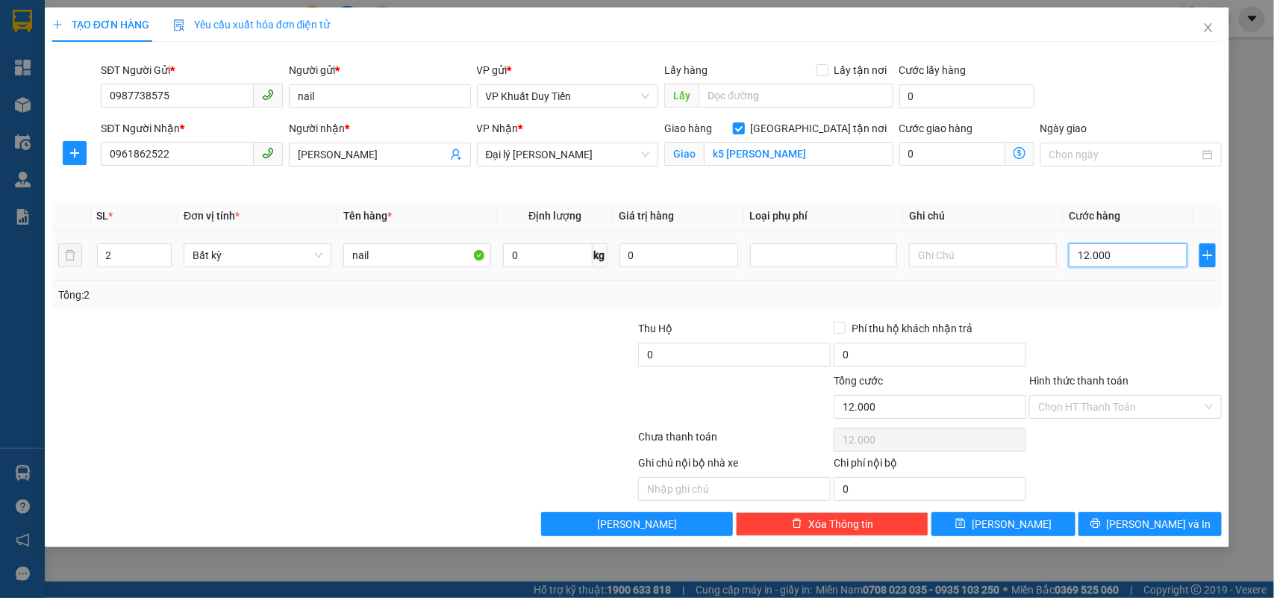
type input "120.000"
drag, startPoint x: 1183, startPoint y: 546, endPoint x: 1198, endPoint y: 545, distance: 15.7
click at [1190, 549] on div "TẠO ĐƠN HÀNG Yêu cầu xuất hóa đơn điện tử Transit Pickup Surcharge Ids Transit …" at bounding box center [637, 299] width 1274 height 598
click at [1168, 517] on span "[PERSON_NAME] và In" at bounding box center [1158, 524] width 104 height 16
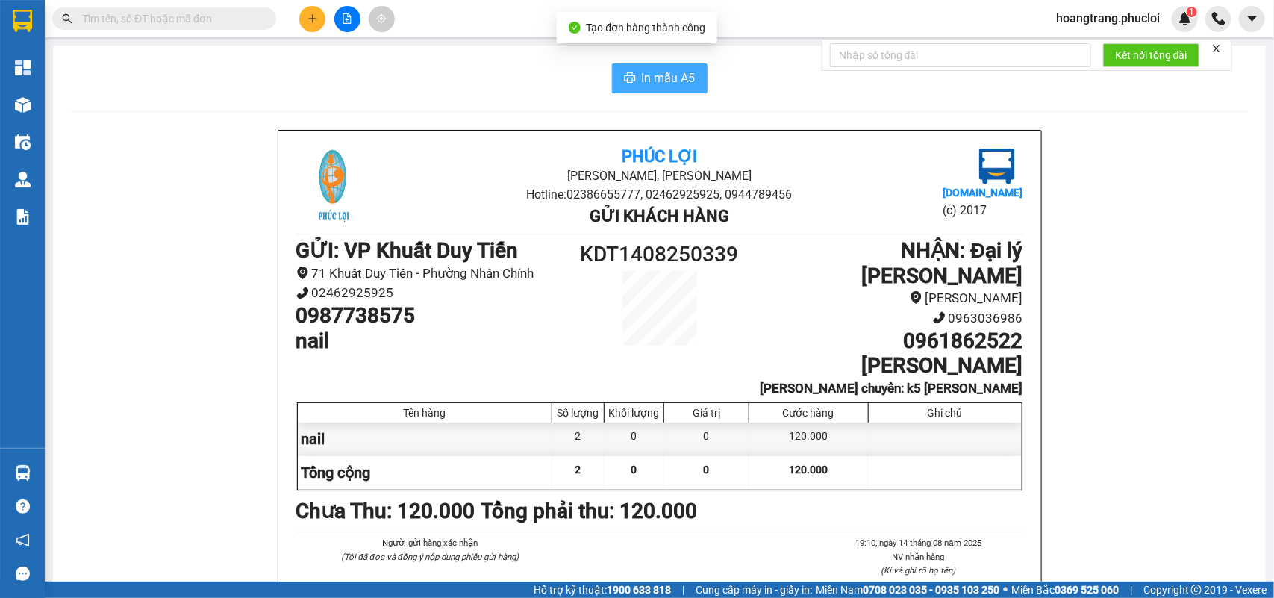
click at [654, 76] on span "In mẫu A5" at bounding box center [669, 78] width 54 height 19
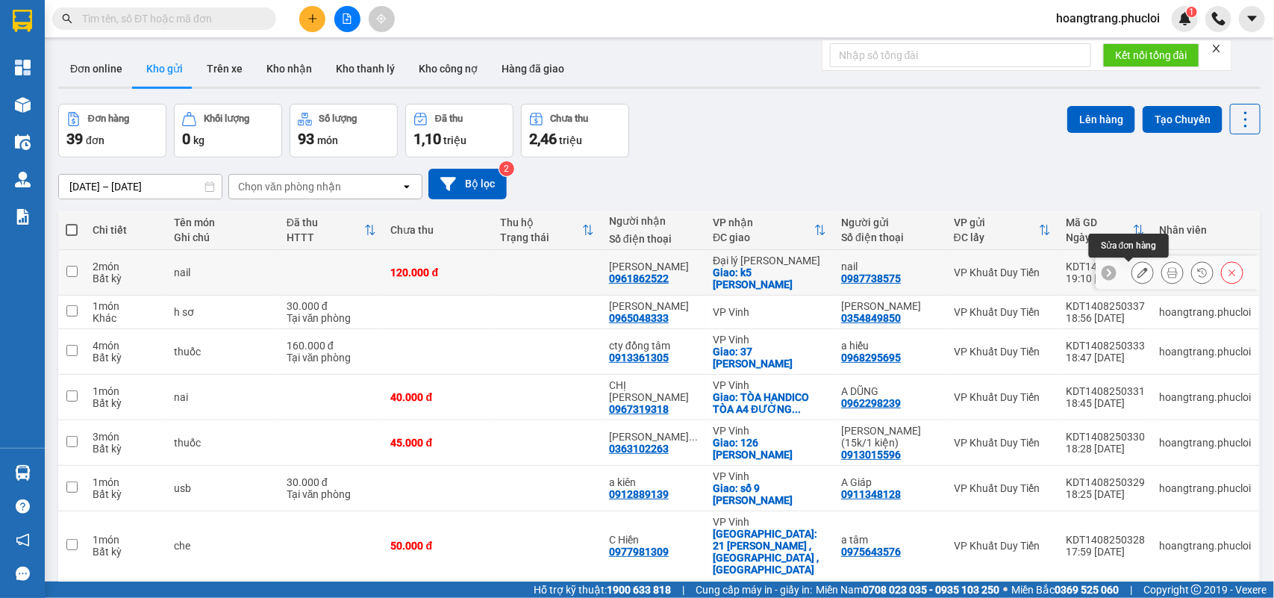
click at [1132, 275] on button at bounding box center [1142, 273] width 21 height 26
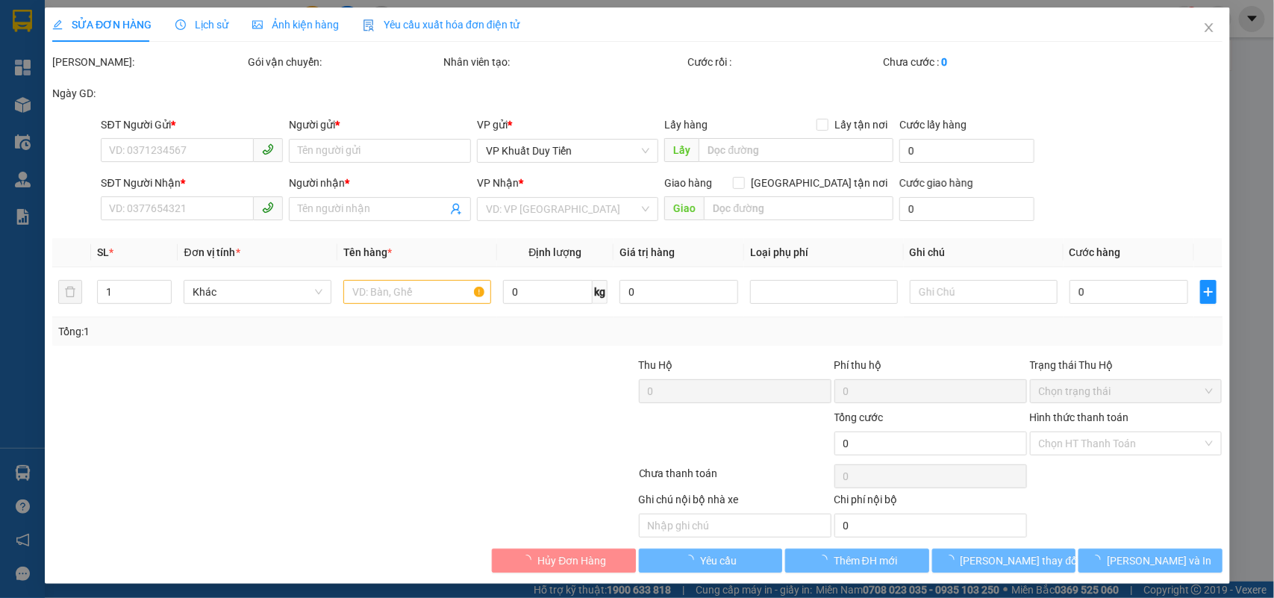
type input "0987738575"
type input "nail"
type input "0961862522"
type input "[PERSON_NAME]"
checkbox input "true"
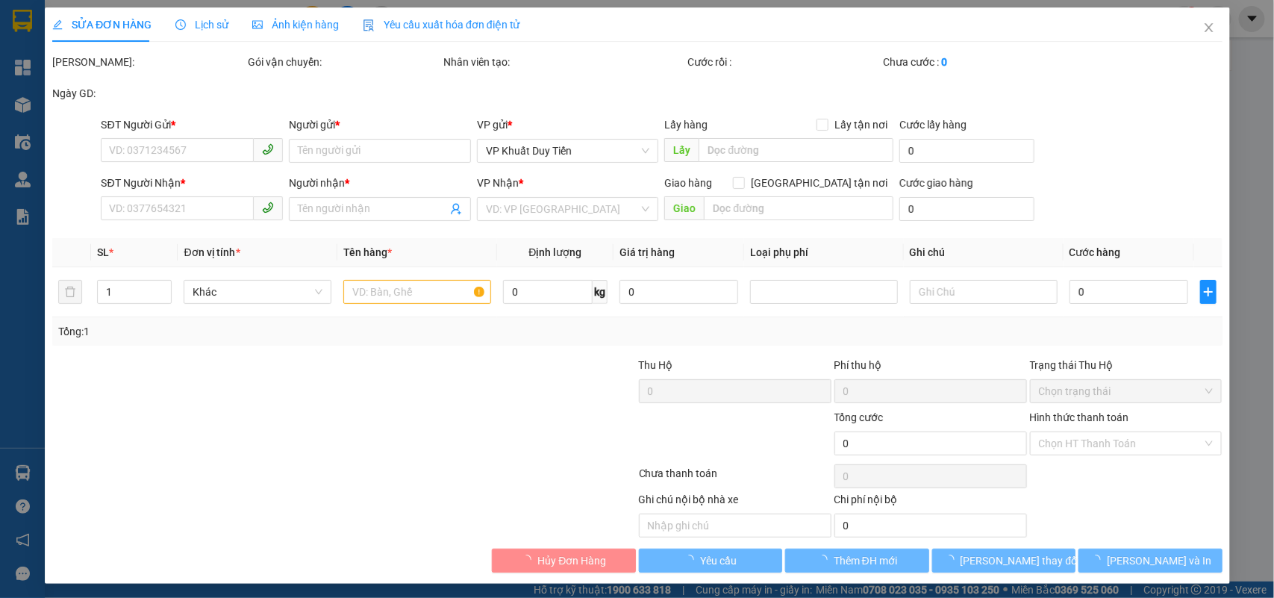
type input "k5 quỳnh xuân hoàng mai"
type input "120.000"
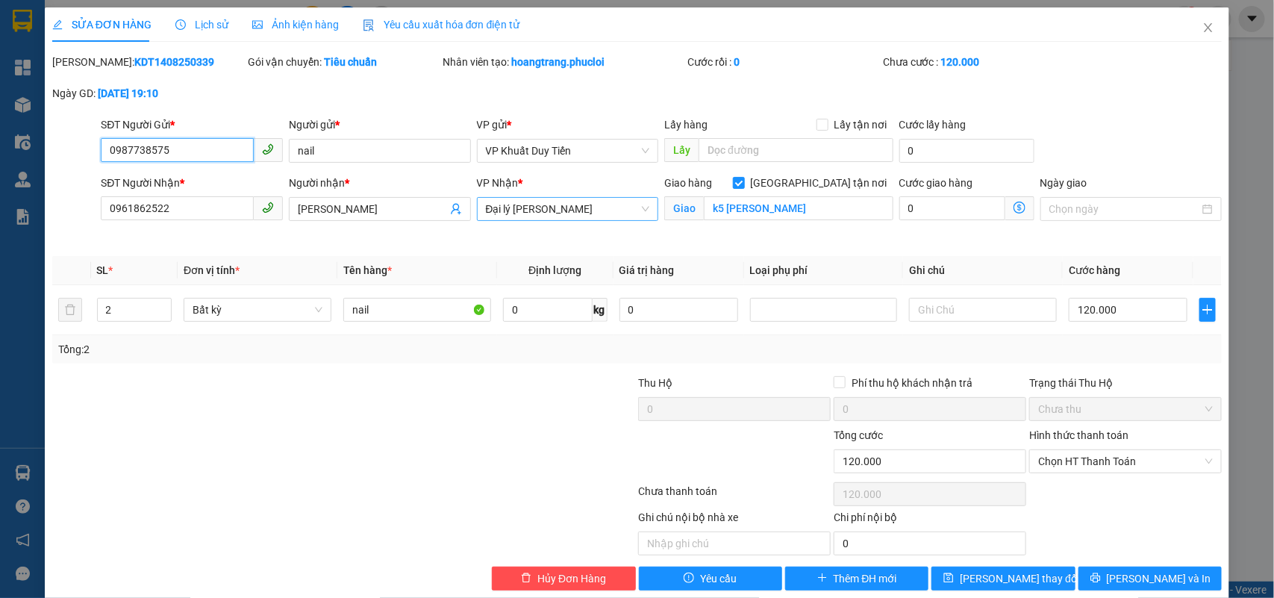
click at [565, 210] on span "Đại lý Hoàng Mai" at bounding box center [568, 209] width 164 height 22
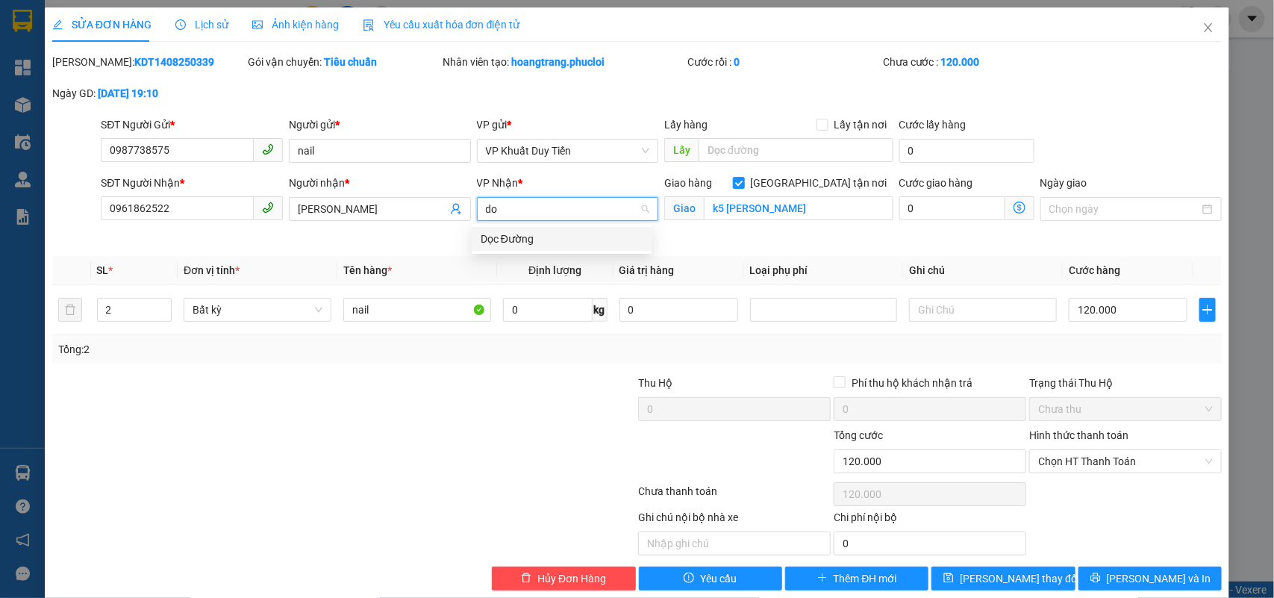
type input "do"
click at [531, 224] on div "VP Nhận * Đại lý Hoàng Mai" at bounding box center [568, 201] width 182 height 52
click at [536, 217] on span "Đại lý Hoàng Mai" at bounding box center [568, 209] width 164 height 22
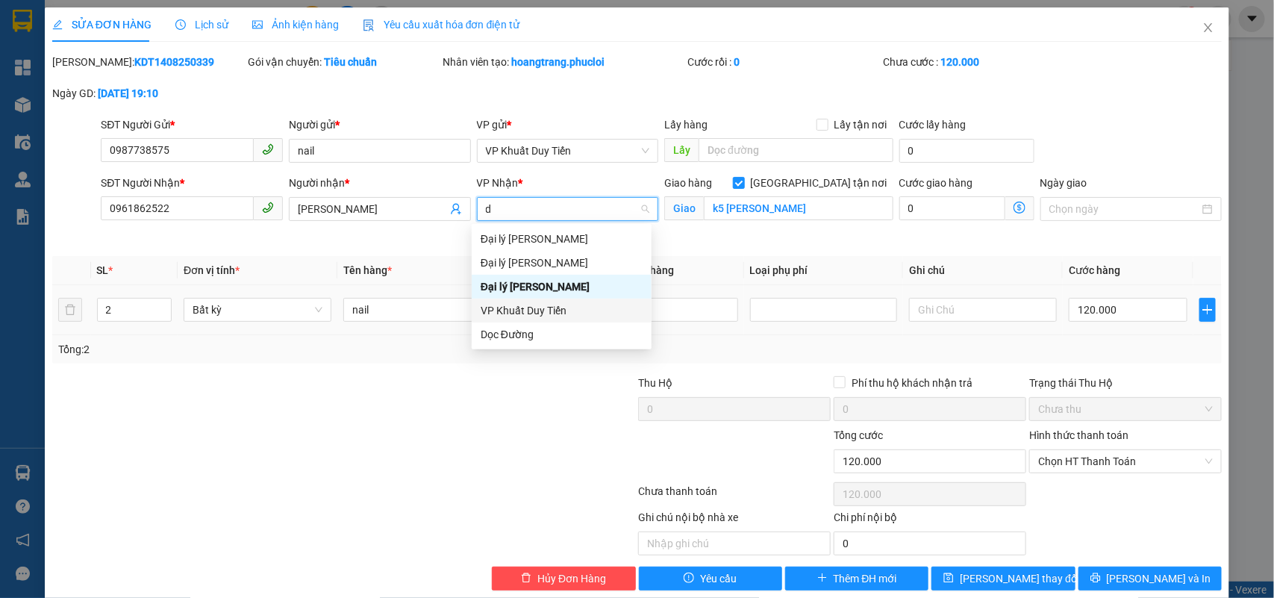
type input "do"
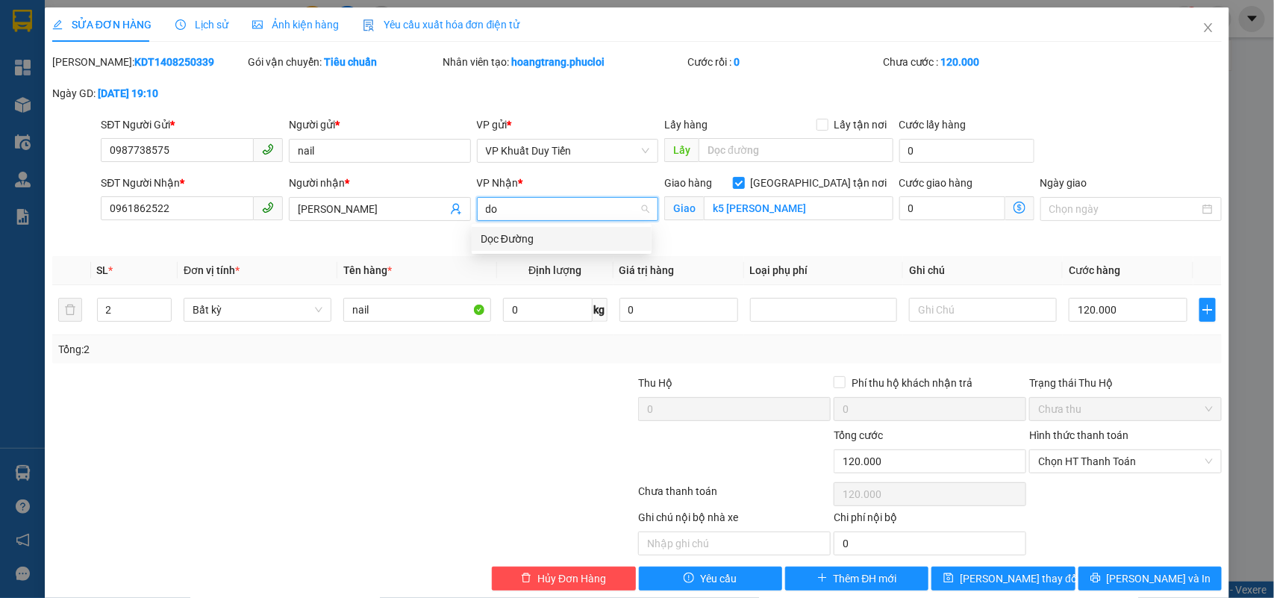
click at [511, 240] on div "Dọc Đường" at bounding box center [561, 239] width 162 height 16
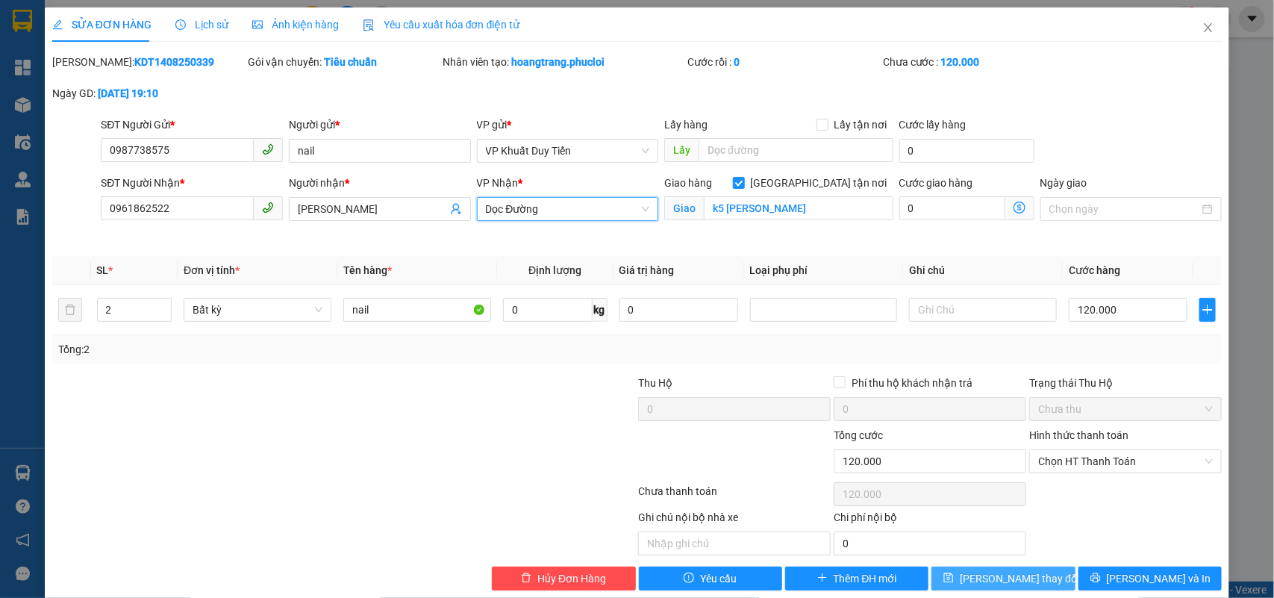
click at [954, 583] on icon "save" at bounding box center [948, 577] width 10 height 10
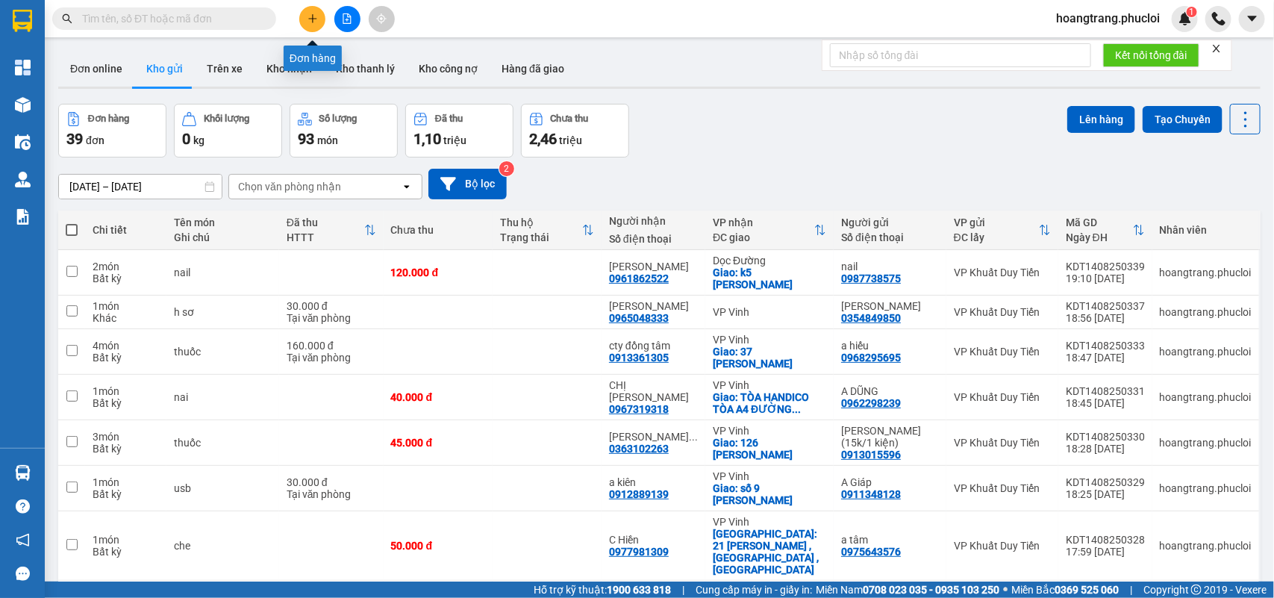
click at [308, 26] on button at bounding box center [312, 19] width 26 height 26
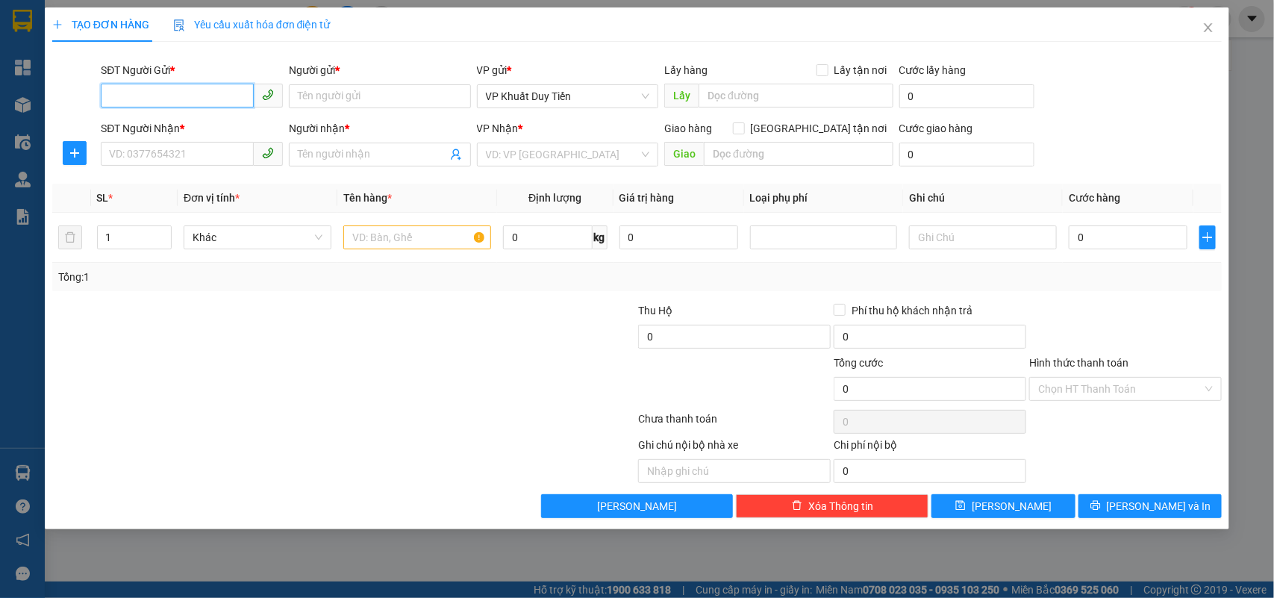
click at [178, 97] on input "SĐT Người Gửi *" at bounding box center [177, 96] width 153 height 24
type input "0947168718"
click at [154, 124] on div "0947168718 - anh Hậu" at bounding box center [192, 126] width 164 height 16
type input "anh Hậu"
type input "0947168718"
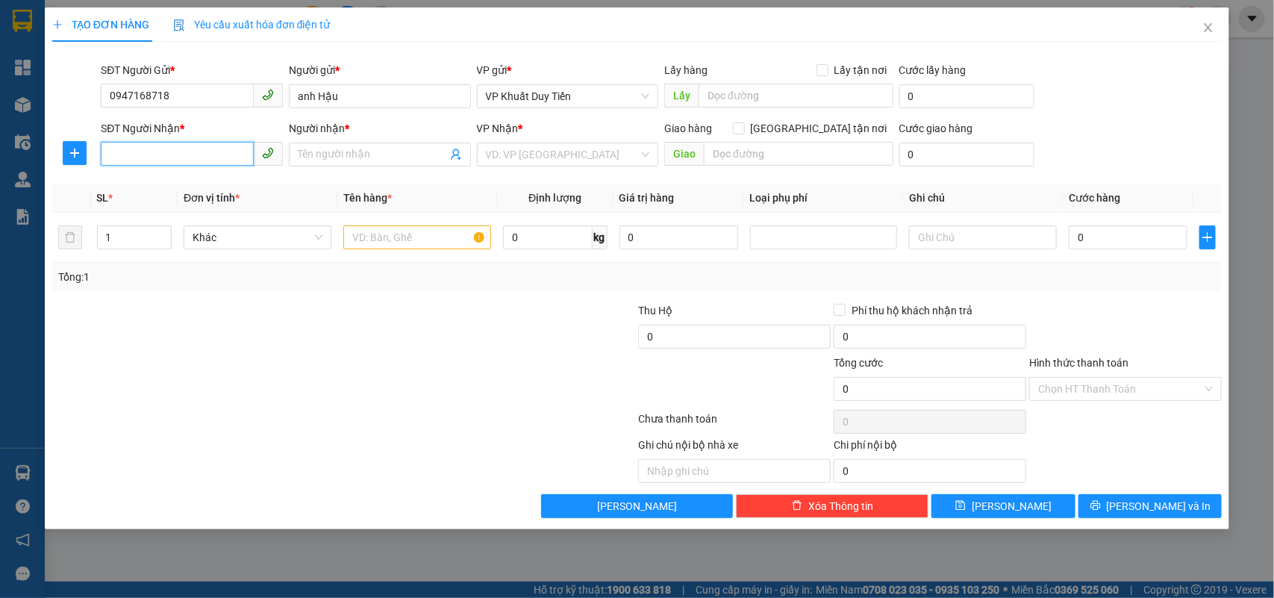
click at [151, 151] on input "SĐT Người Nhận *" at bounding box center [177, 154] width 153 height 24
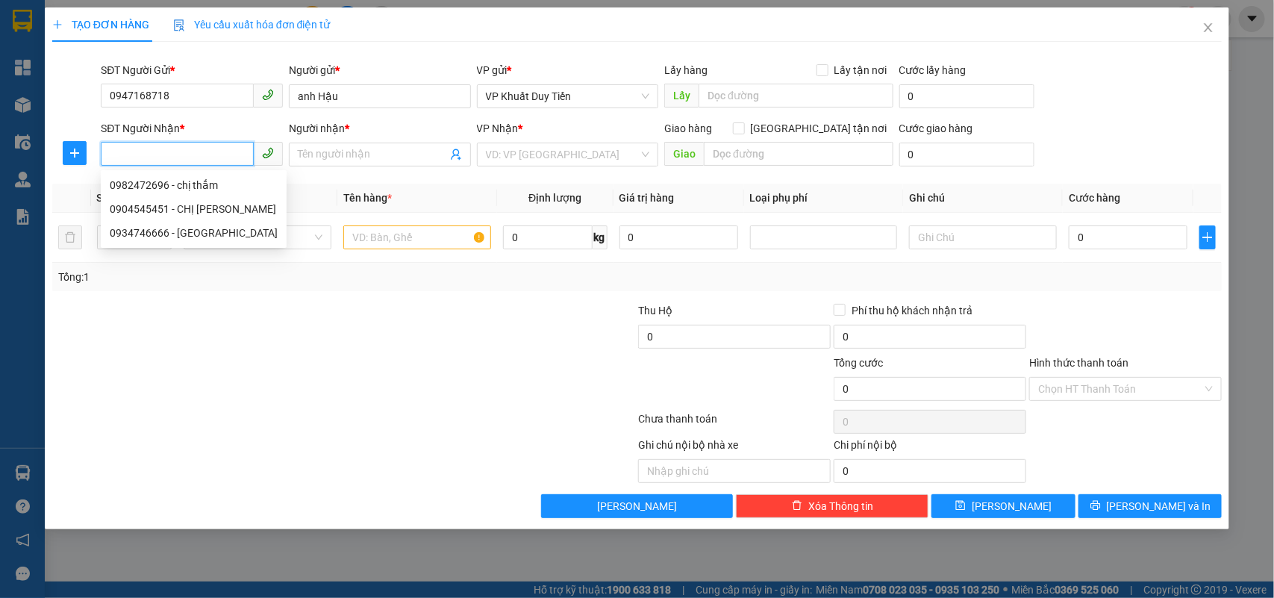
click at [140, 154] on input "SĐT Người Nhận *" at bounding box center [177, 154] width 153 height 24
type input "0942741999"
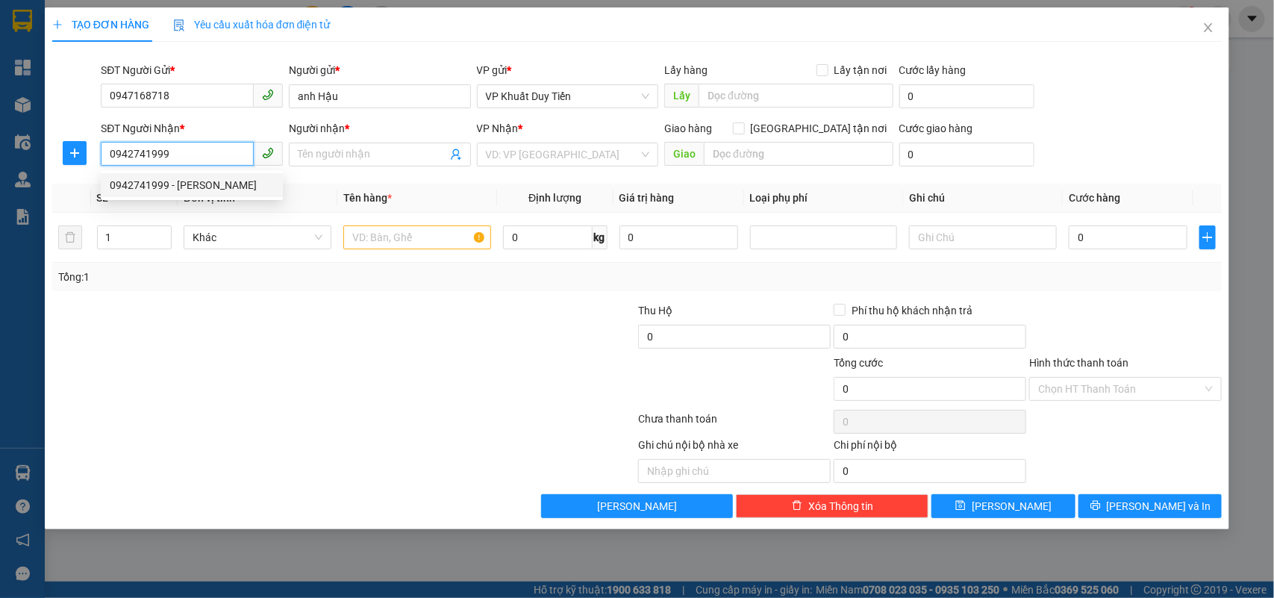
click at [134, 184] on div "0942741999 - C LINH" at bounding box center [192, 185] width 164 height 16
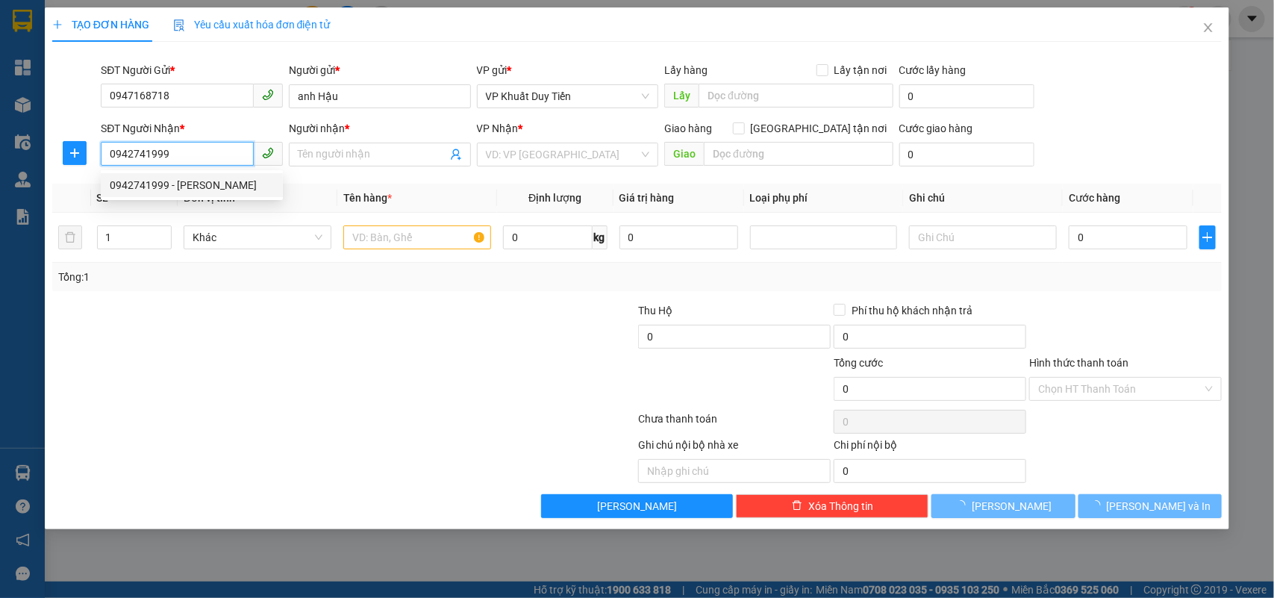
type input "[PERSON_NAME]"
checkbox input "true"
type input "nhà liền kề Techco, Quang Trung"
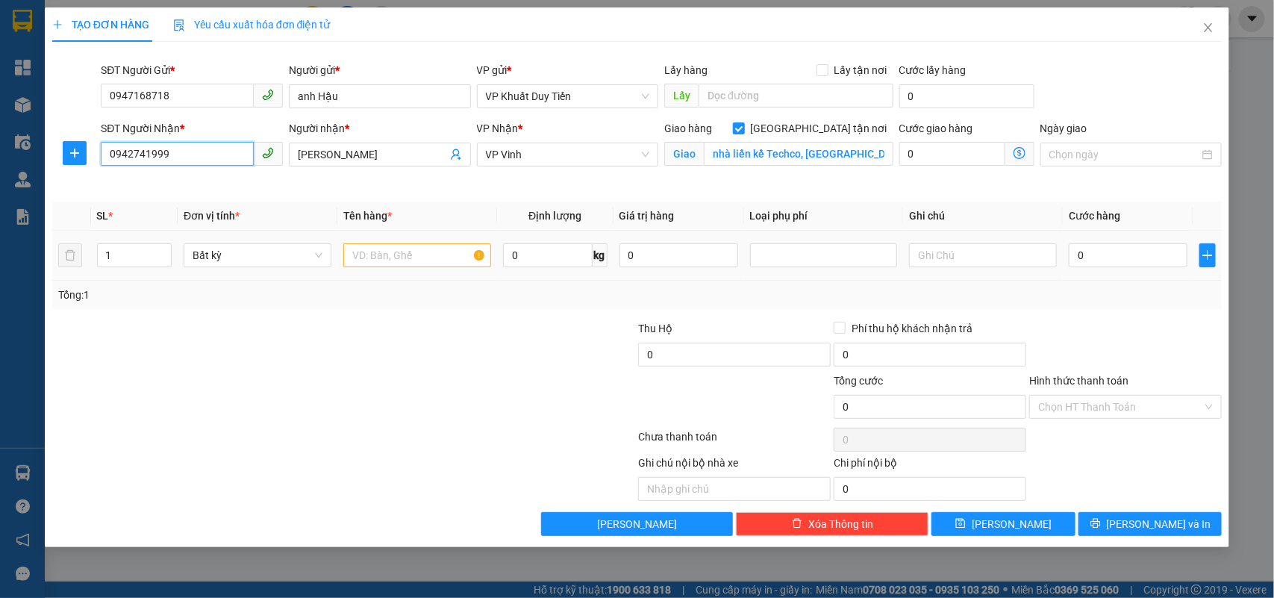
type input "0942741999"
click at [119, 267] on div "1" at bounding box center [134, 255] width 75 height 30
click at [123, 254] on input "1" at bounding box center [135, 255] width 74 height 22
type input "2"
click at [355, 248] on input "text" at bounding box center [417, 255] width 148 height 24
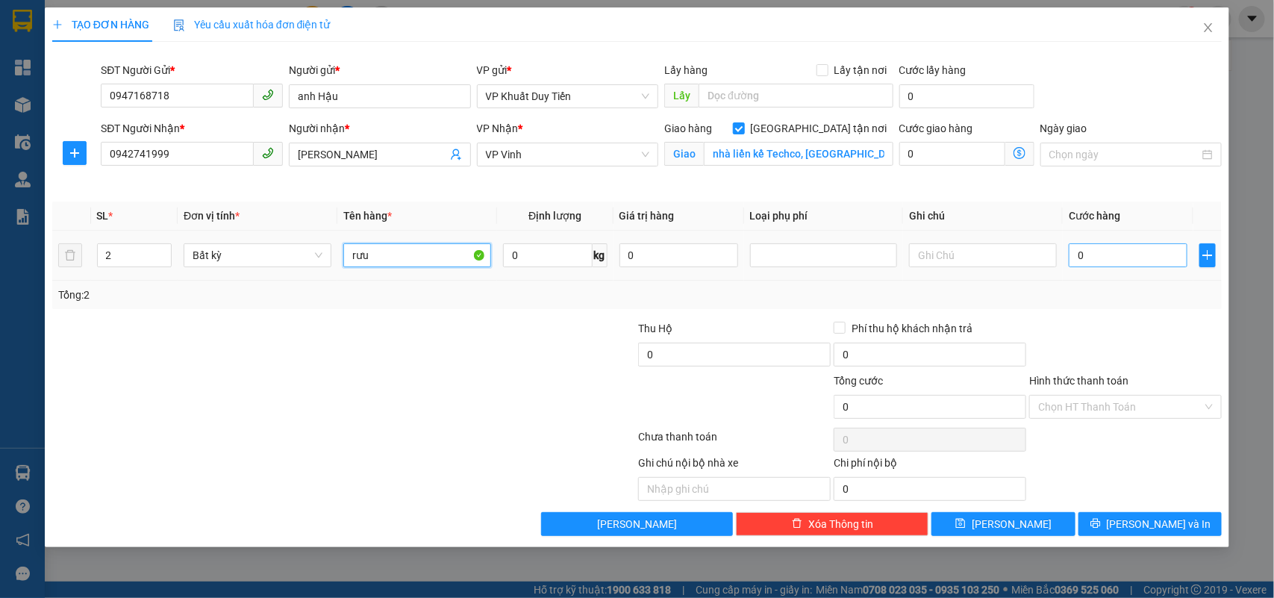
type input "rưu"
click at [1073, 256] on input "0" at bounding box center [1127, 255] width 119 height 24
type input "1"
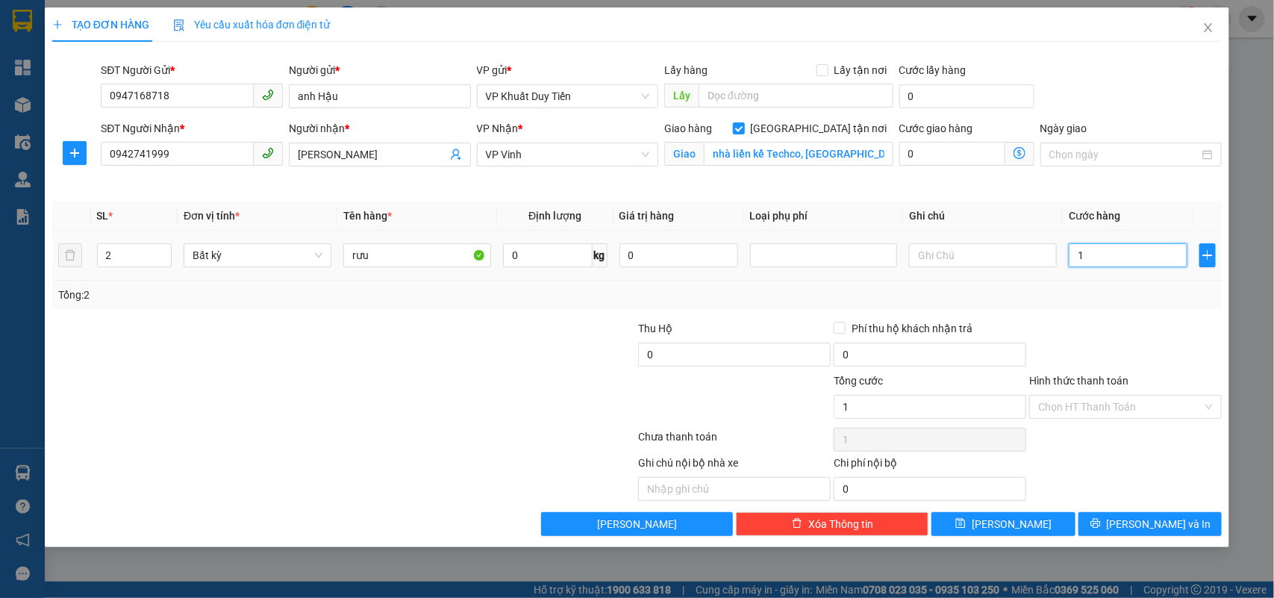
type input "12"
type input "120"
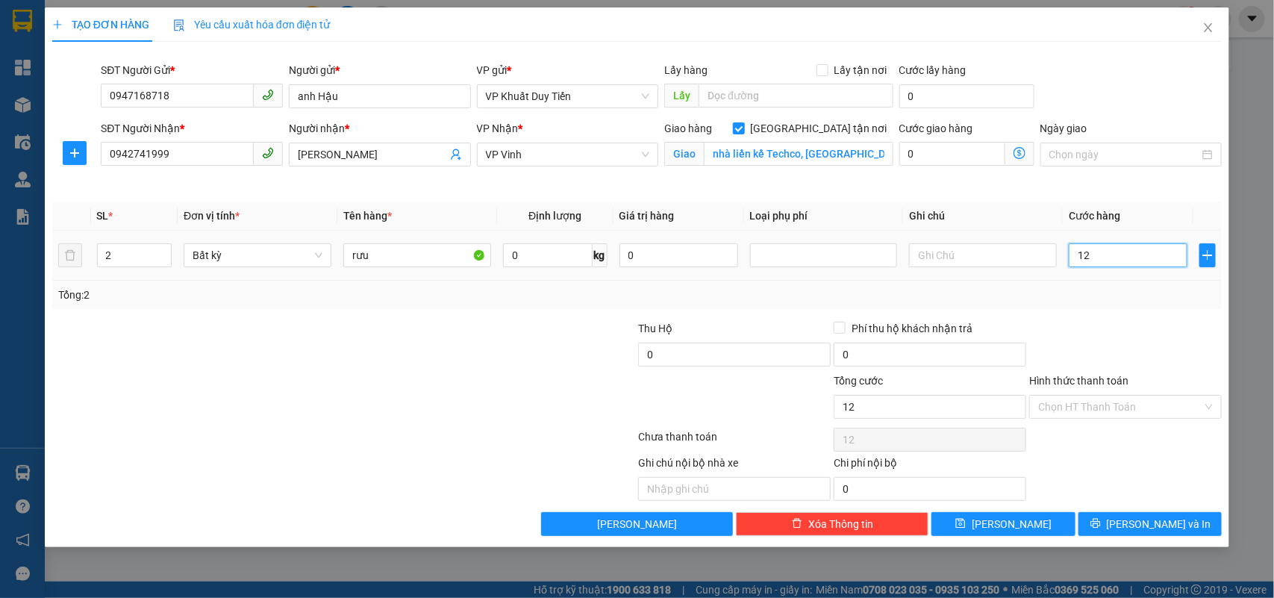
type input "120"
type input "1.200"
type input "12.000"
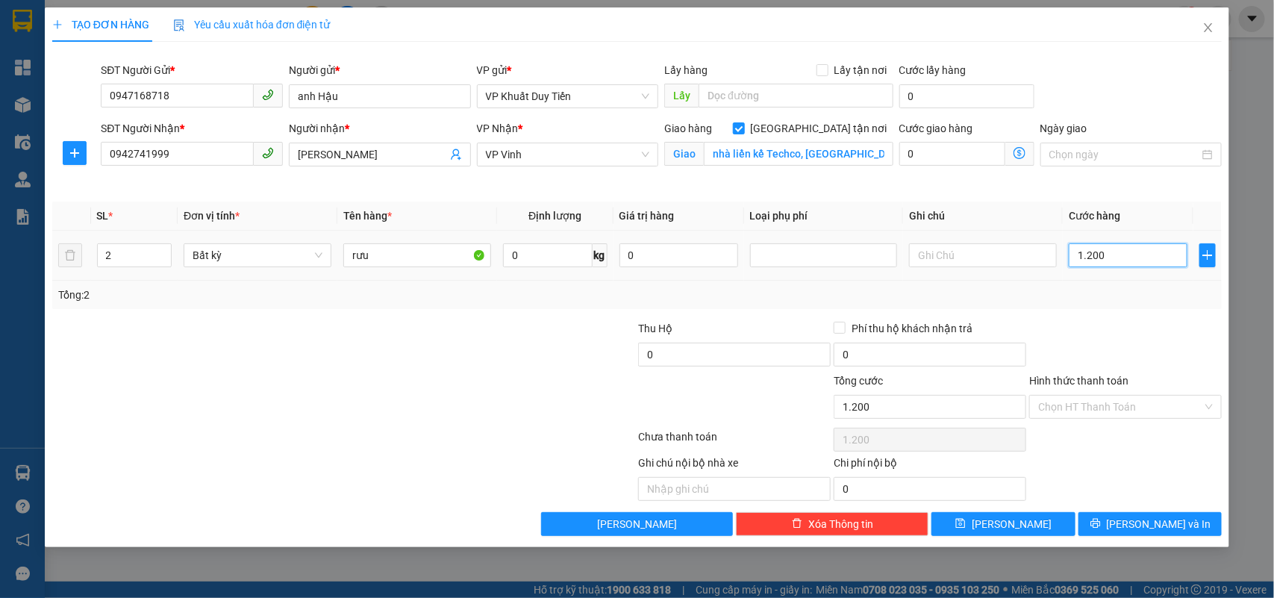
type input "12.000"
type input "120.000"
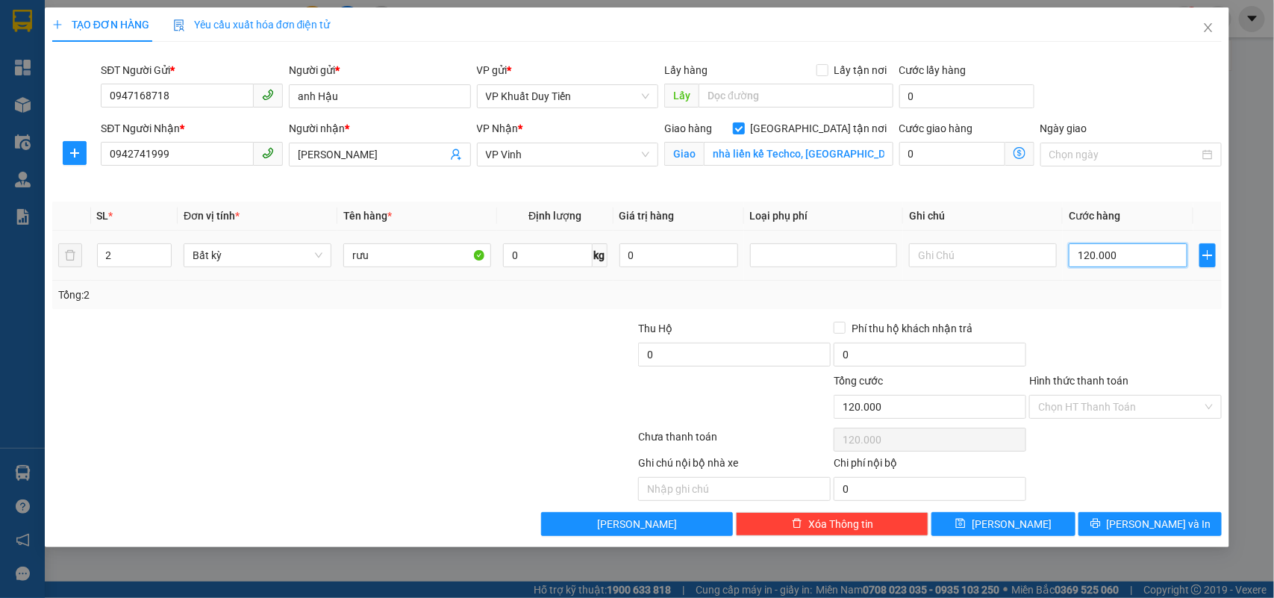
type input "12.000"
type input "1.200"
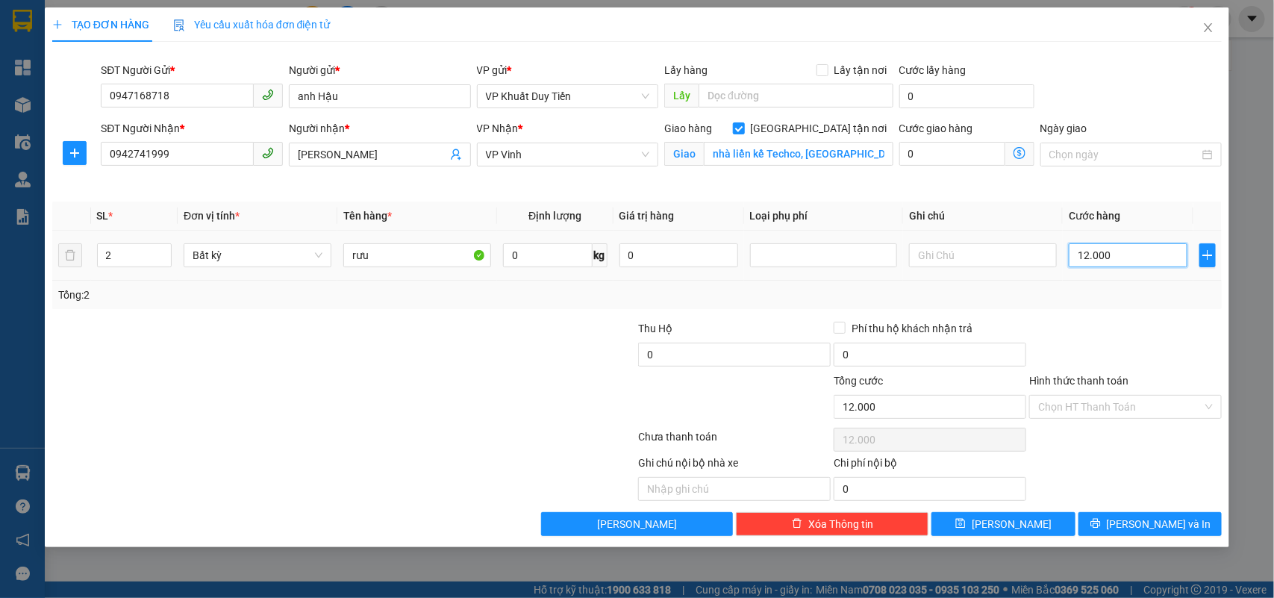
type input "1.200"
type input "120"
type input "12"
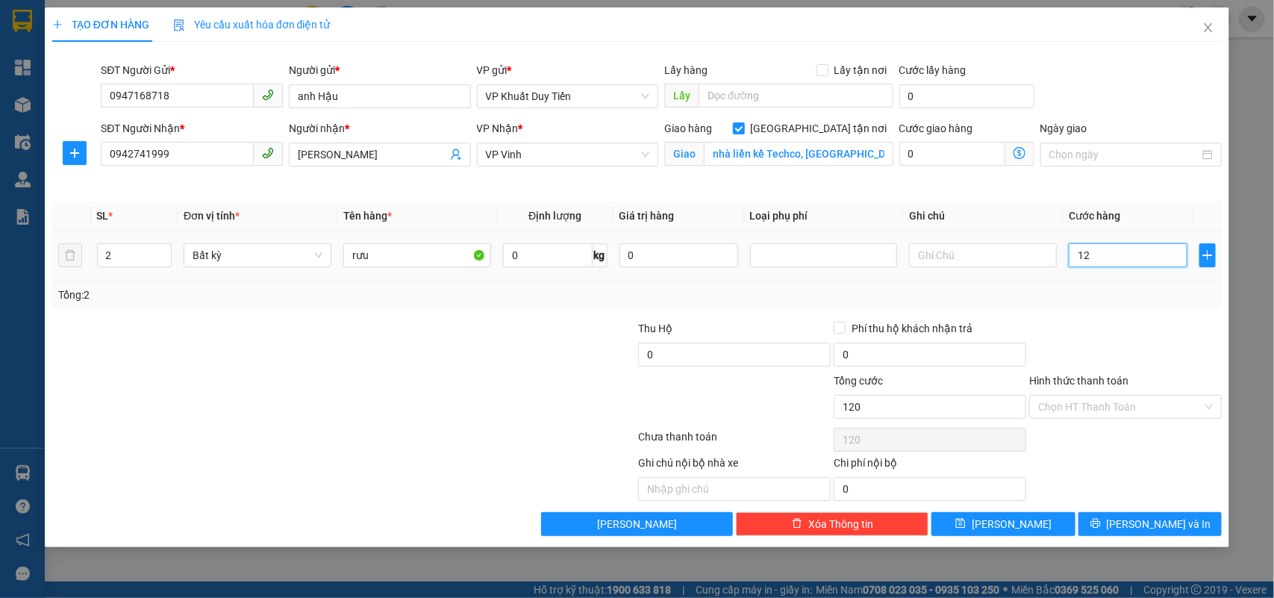
type input "12"
type input "1"
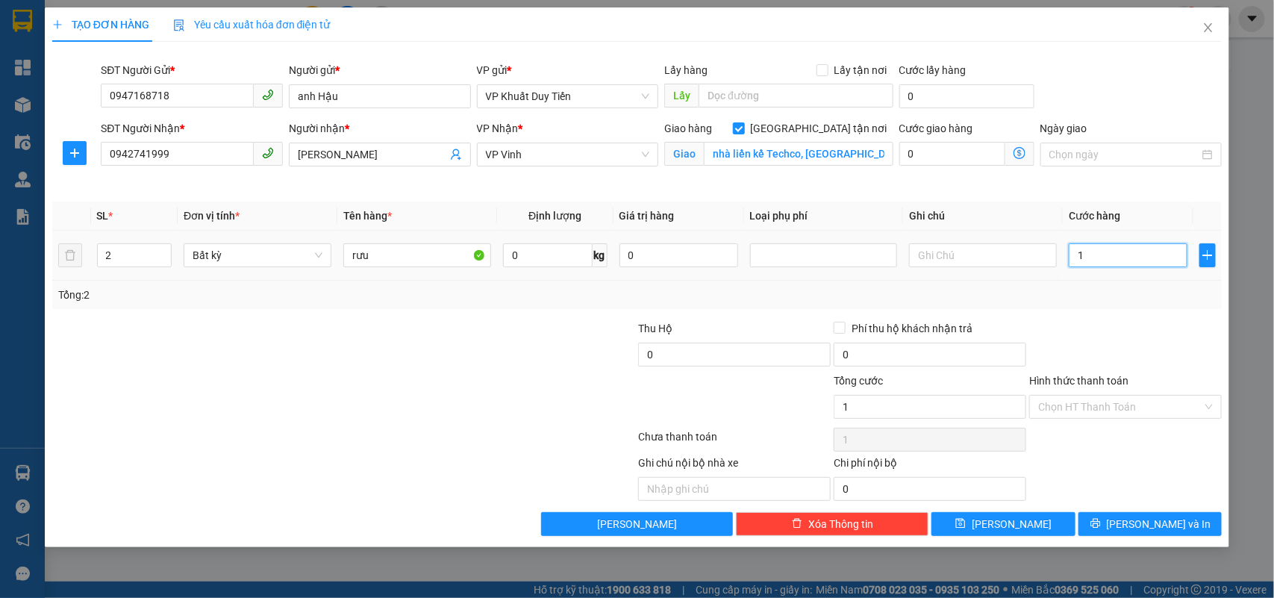
type input "10"
type input "100"
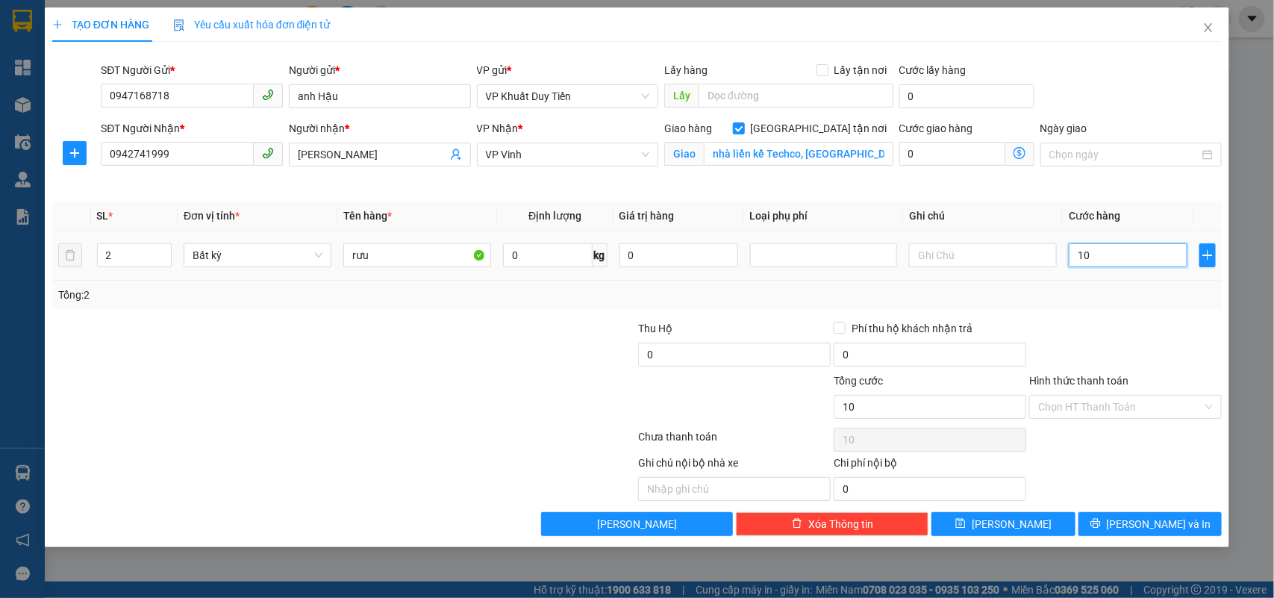
type input "100"
type input "1.000"
type input "10.000"
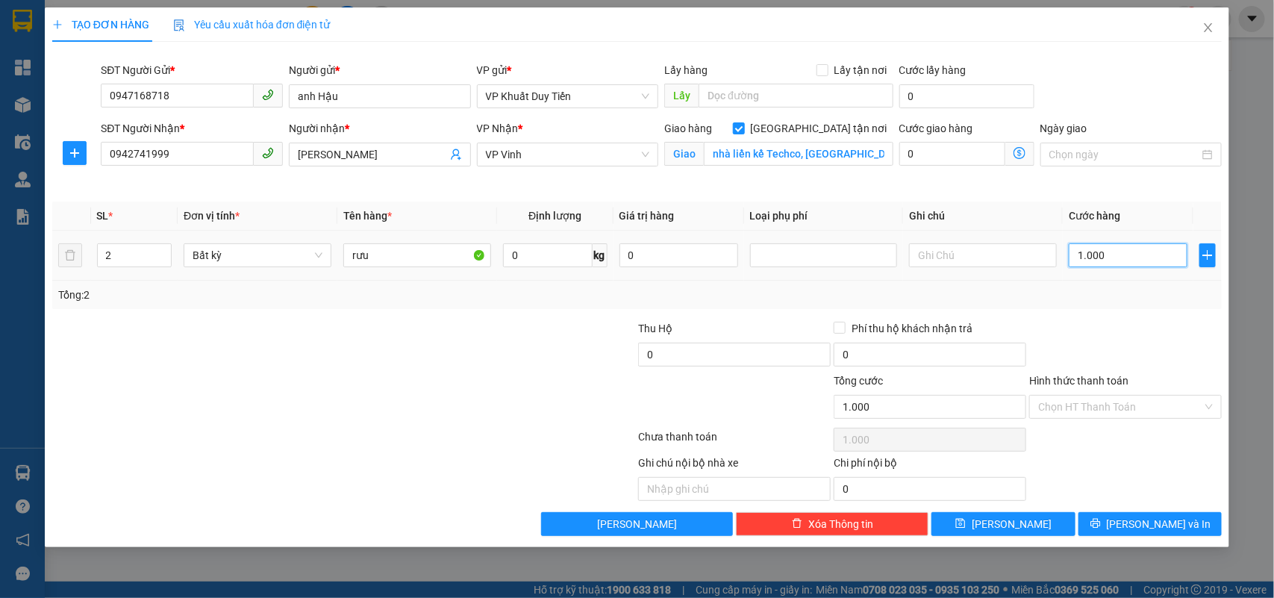
type input "10.000"
type input "100.000"
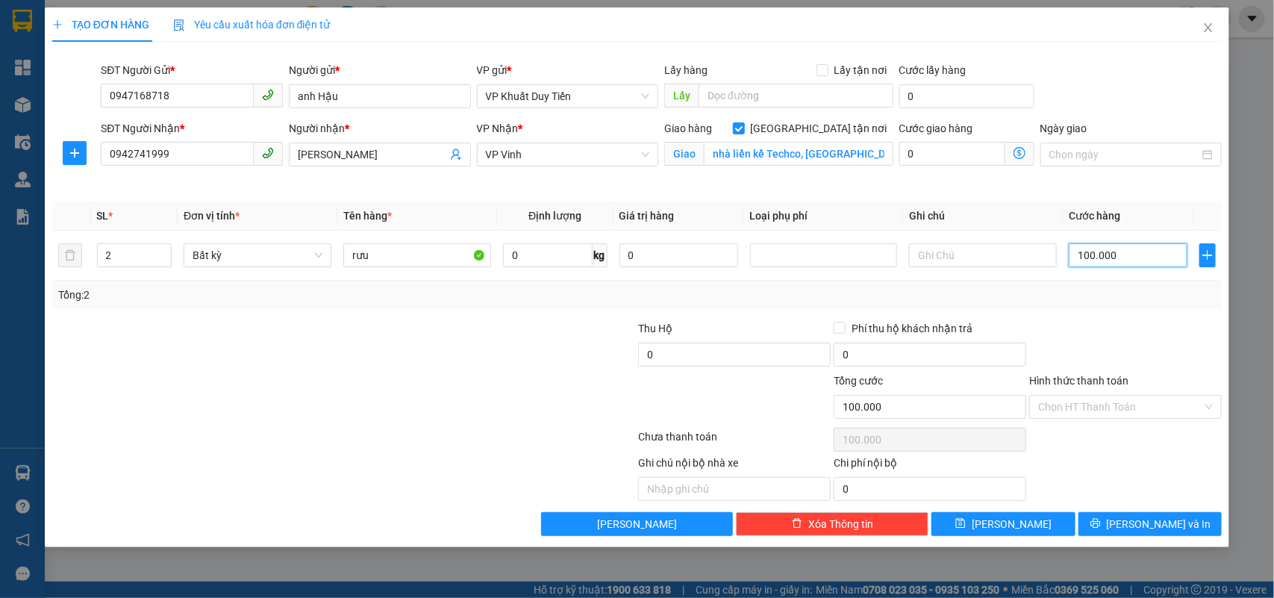
type input "100.000"
click at [1088, 382] on label "Hình thức thanh toán" at bounding box center [1078, 381] width 99 height 12
click at [1088, 395] on input "Hình thức thanh toán" at bounding box center [1120, 406] width 164 height 22
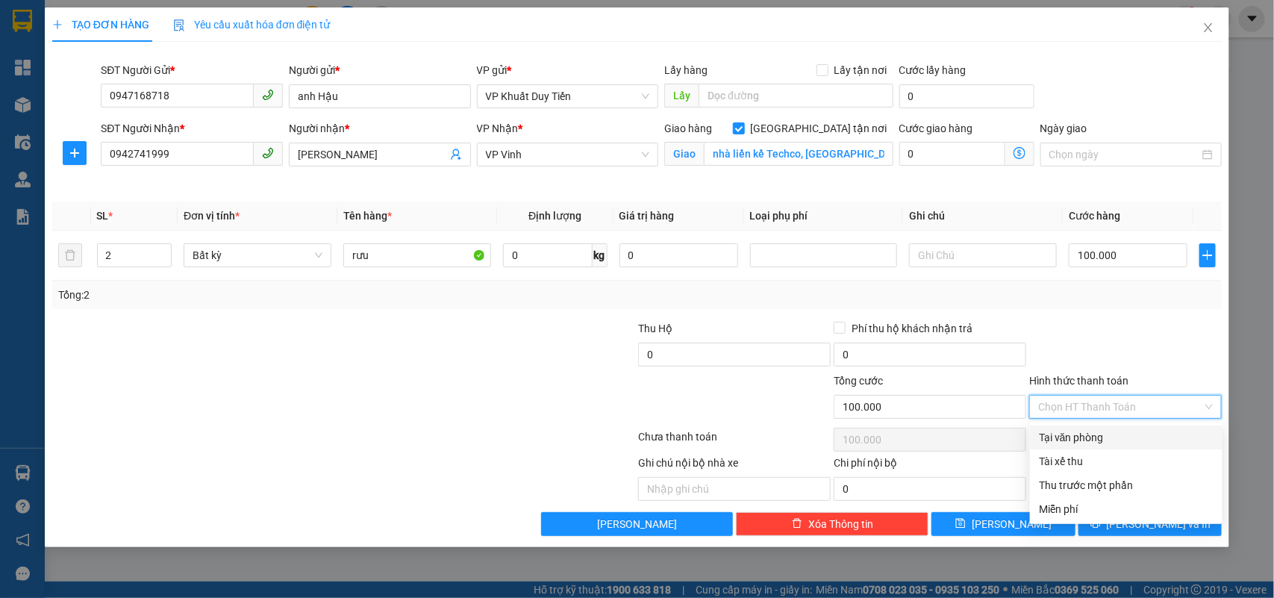
click at [1086, 437] on div "Tại văn phòng" at bounding box center [1126, 437] width 175 height 16
type input "0"
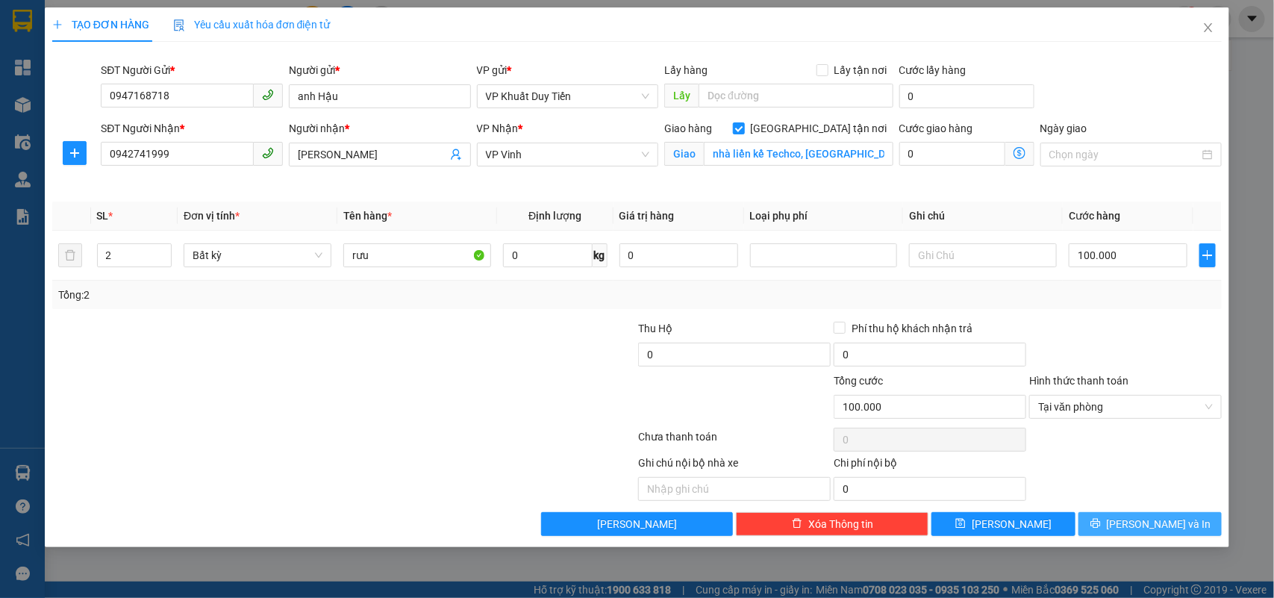
click at [1101, 523] on icon "printer" at bounding box center [1095, 523] width 10 height 10
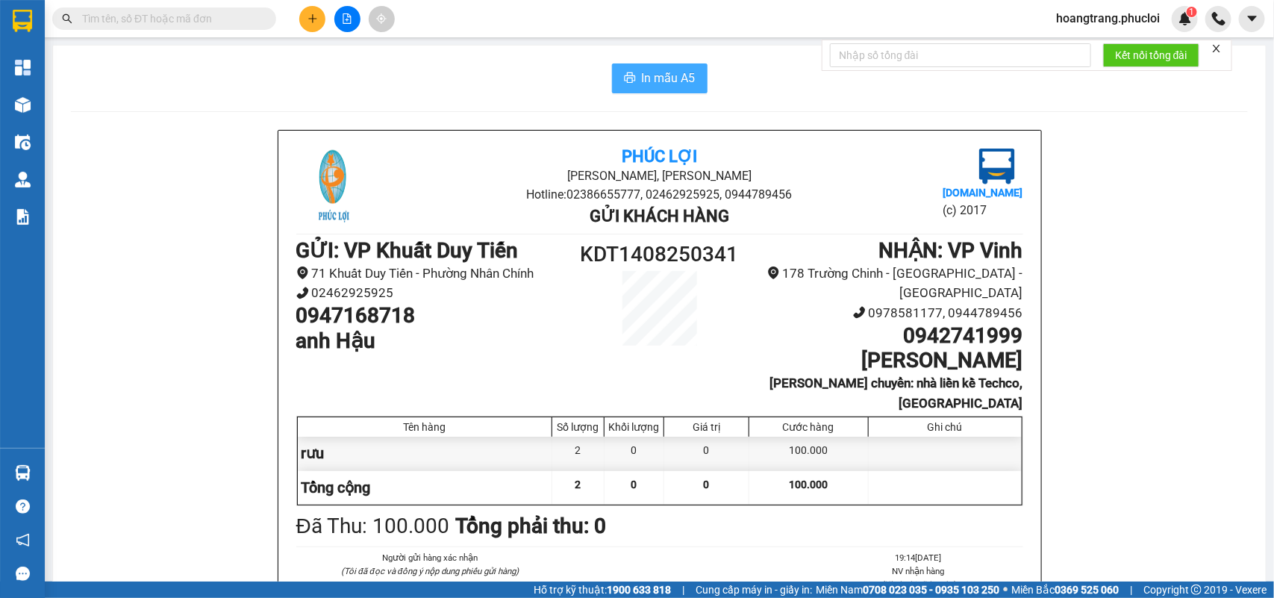
click at [654, 75] on span "In mẫu A5" at bounding box center [669, 78] width 54 height 19
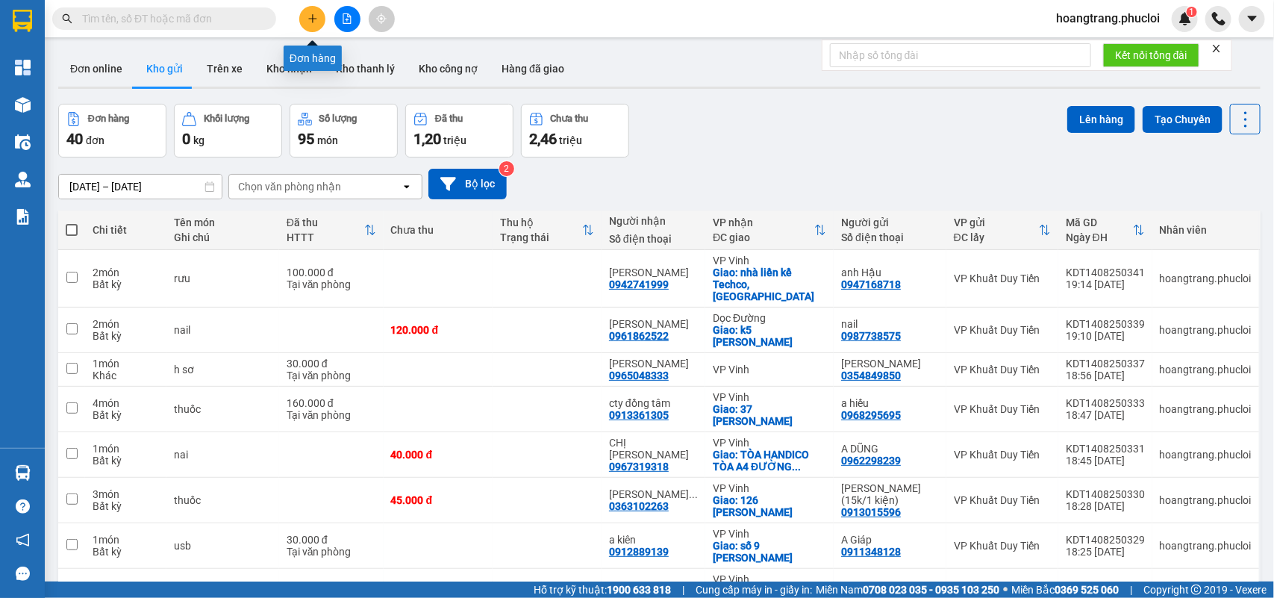
click at [308, 19] on icon "plus" at bounding box center [312, 18] width 8 height 1
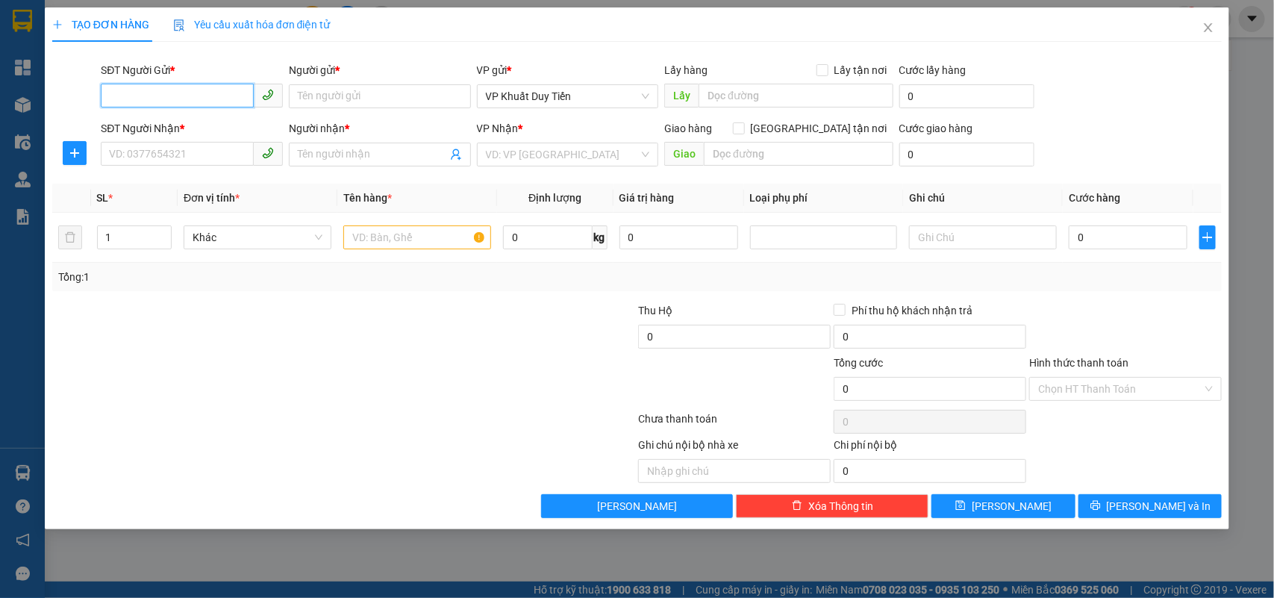
click at [140, 91] on input "SĐT Người Gửi *" at bounding box center [177, 96] width 153 height 24
type input "0912995833"
click at [151, 131] on div "0912995833 - C THỦY" at bounding box center [192, 126] width 164 height 16
type input "C THỦY"
type input "0912995833"
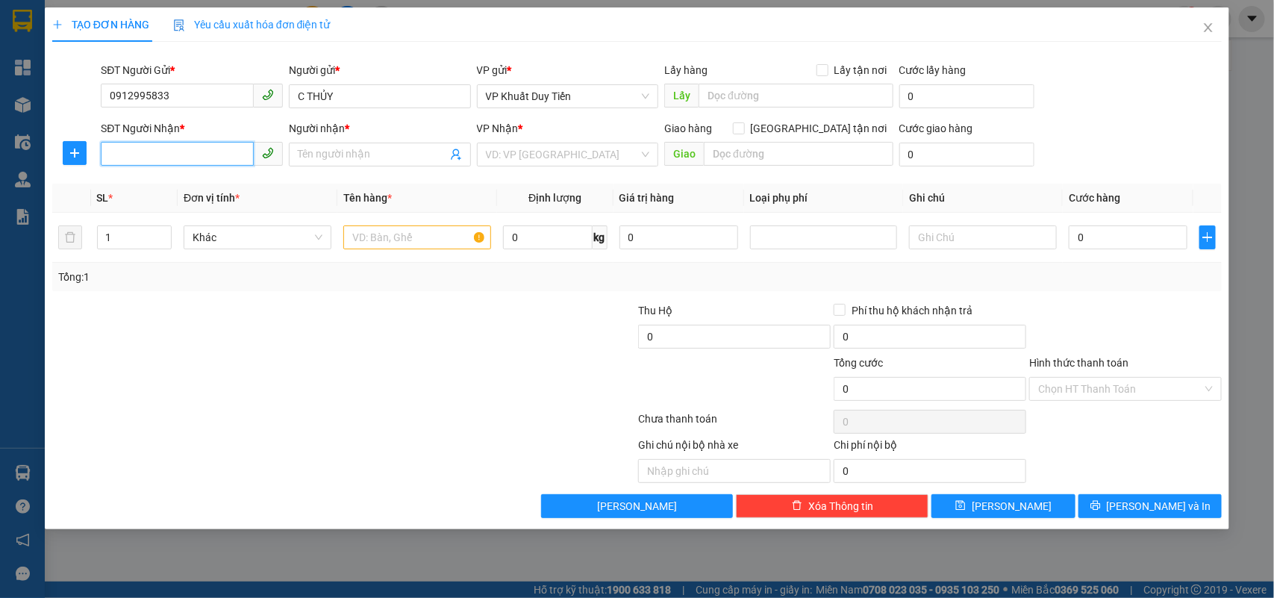
click at [151, 149] on input "SĐT Người Nhận *" at bounding box center [177, 154] width 153 height 24
click at [151, 213] on div "0947795678 - p anh" at bounding box center [192, 209] width 164 height 16
type input "0947795678"
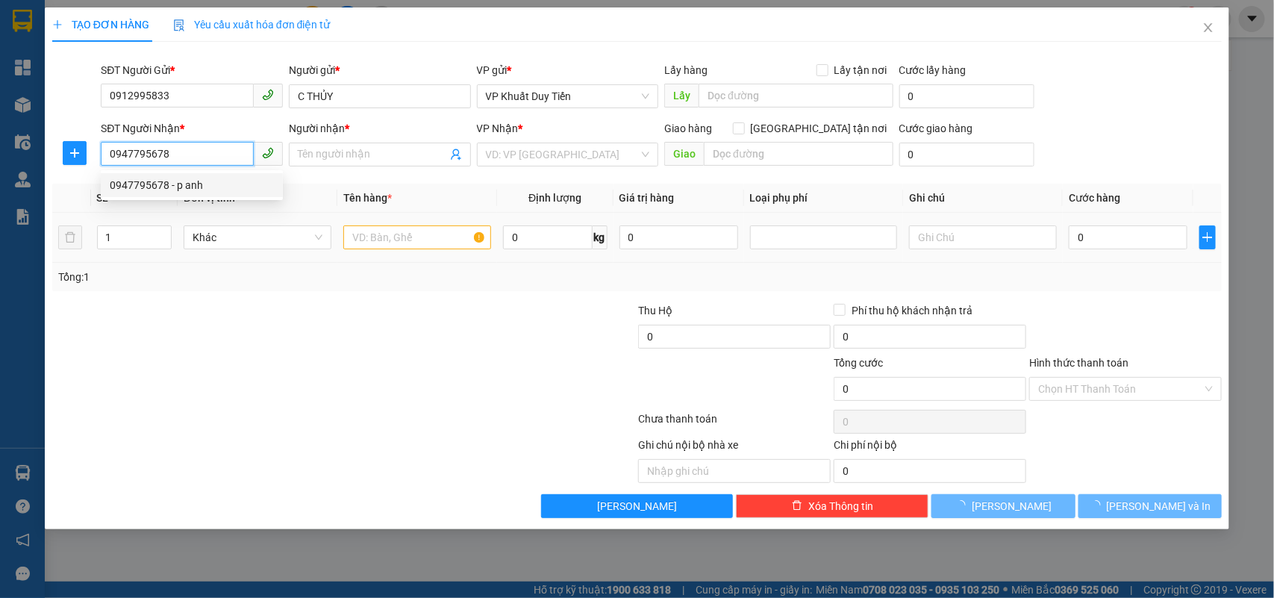
type input "p anh"
checkbox input "true"
type input "196 phan đình phùng, vinh"
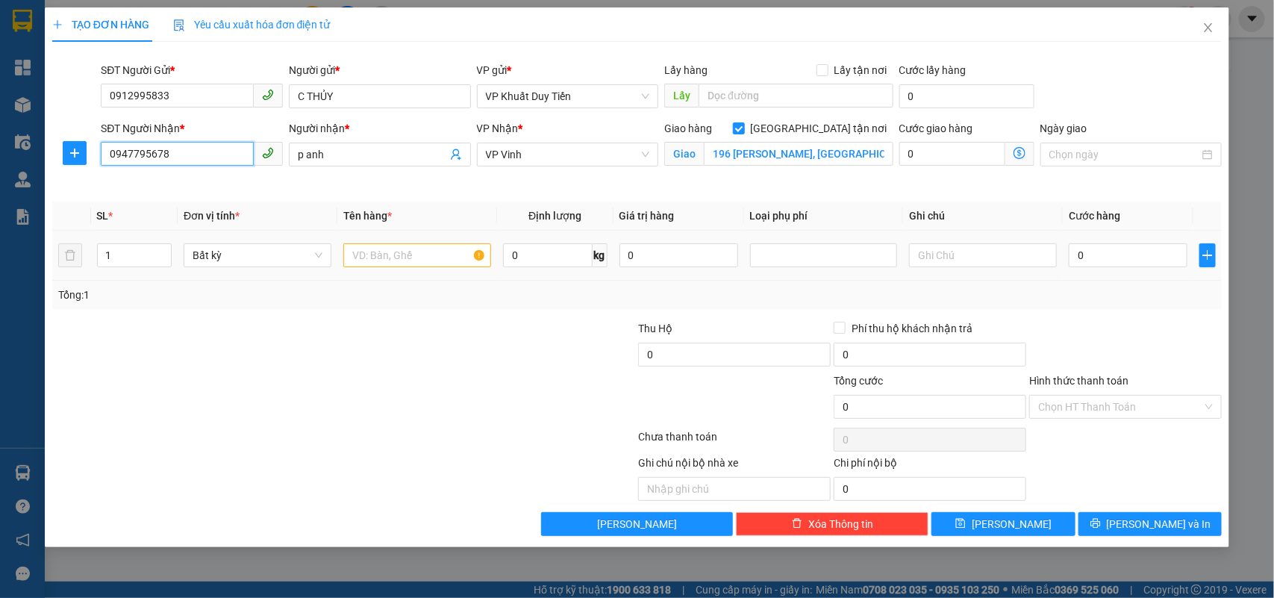
type input "0947795678"
click at [375, 257] on input "text" at bounding box center [417, 255] width 148 height 24
type input "sữa"
click at [1071, 252] on input "0" at bounding box center [1127, 255] width 119 height 24
type input "3"
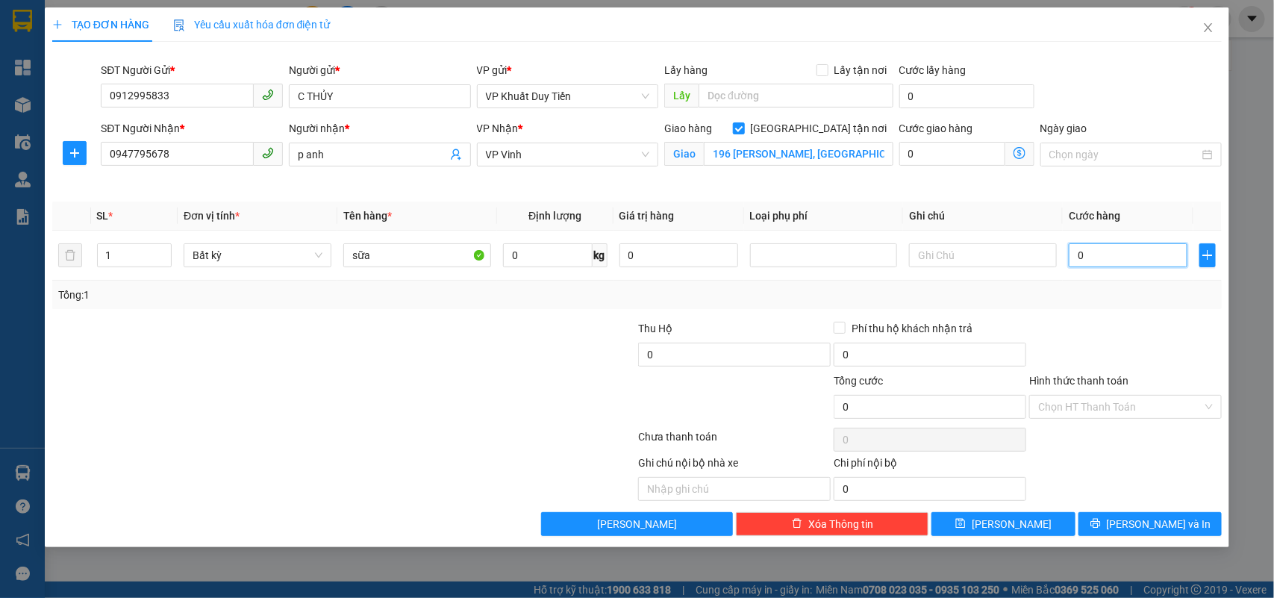
type input "3"
type input "30"
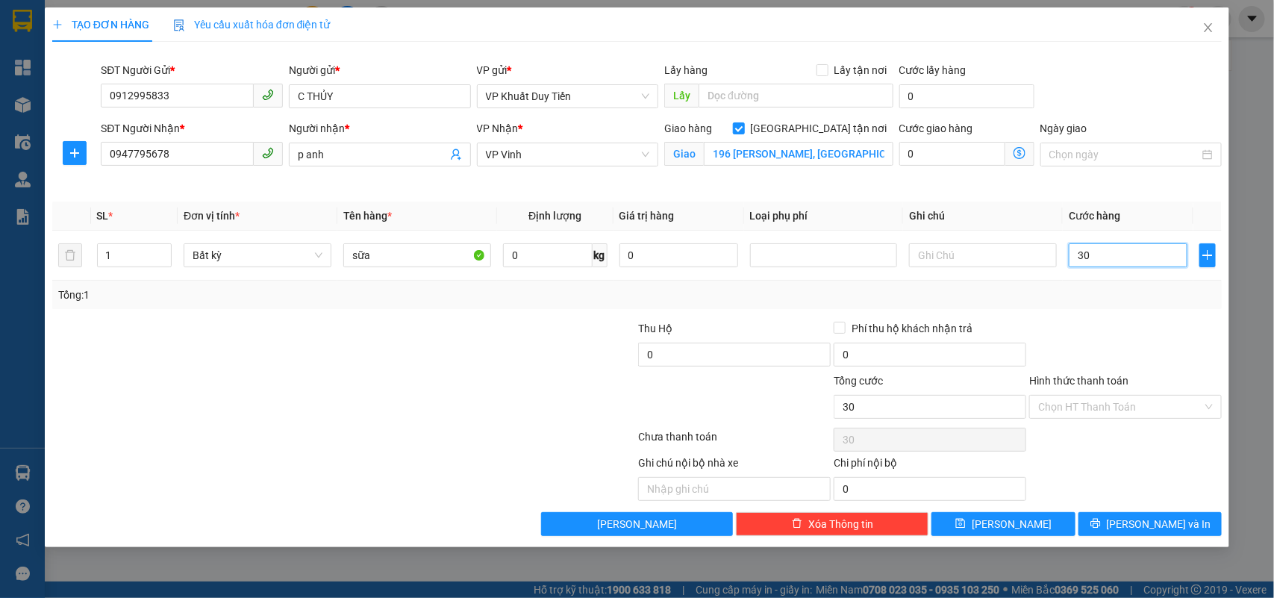
type input "300"
type input "3.000"
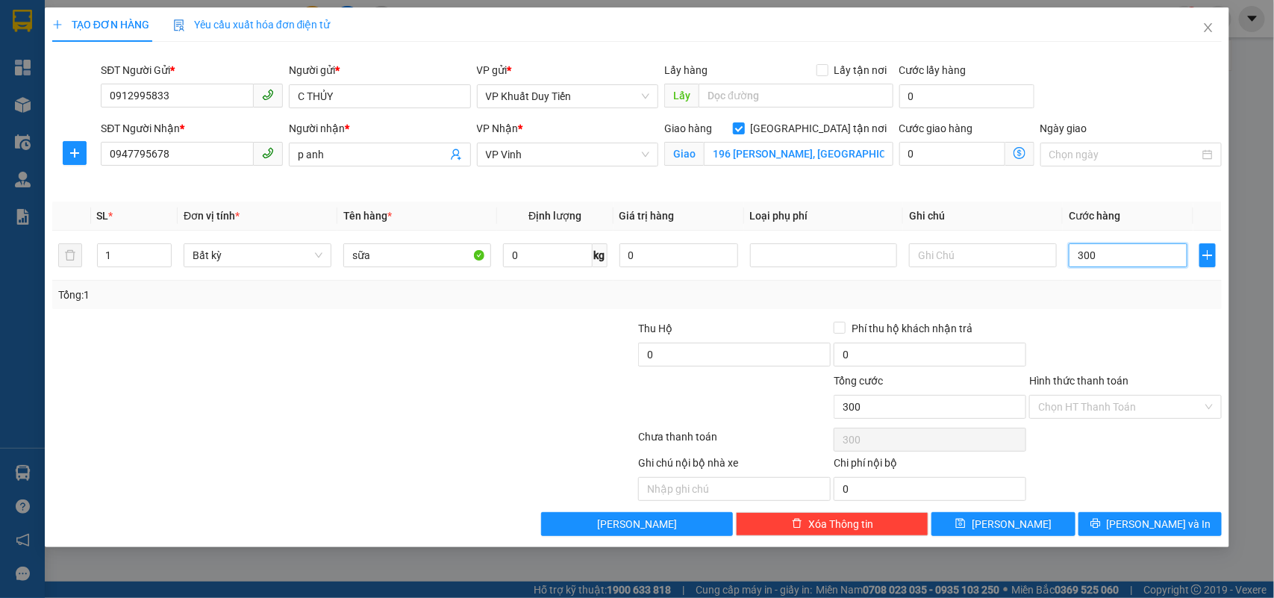
type input "3.000"
type input "30.000"
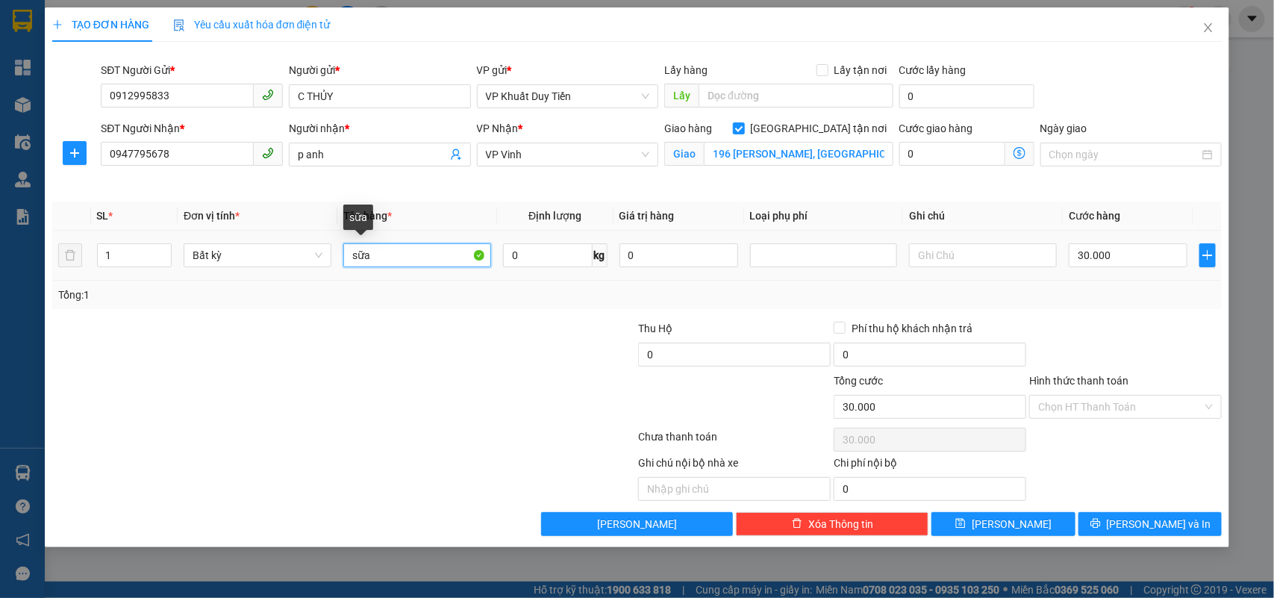
click at [377, 257] on input "sữa" at bounding box center [417, 255] width 148 height 24
type input "s"
type input "q áo"
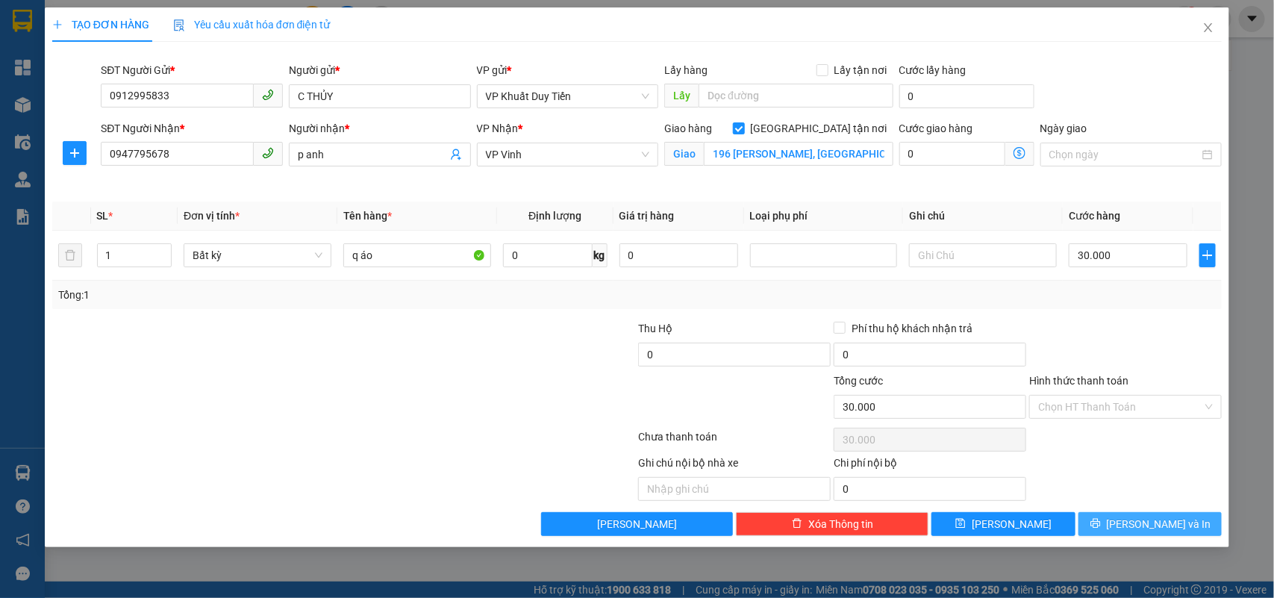
click at [1143, 525] on span "[PERSON_NAME] và In" at bounding box center [1158, 524] width 104 height 16
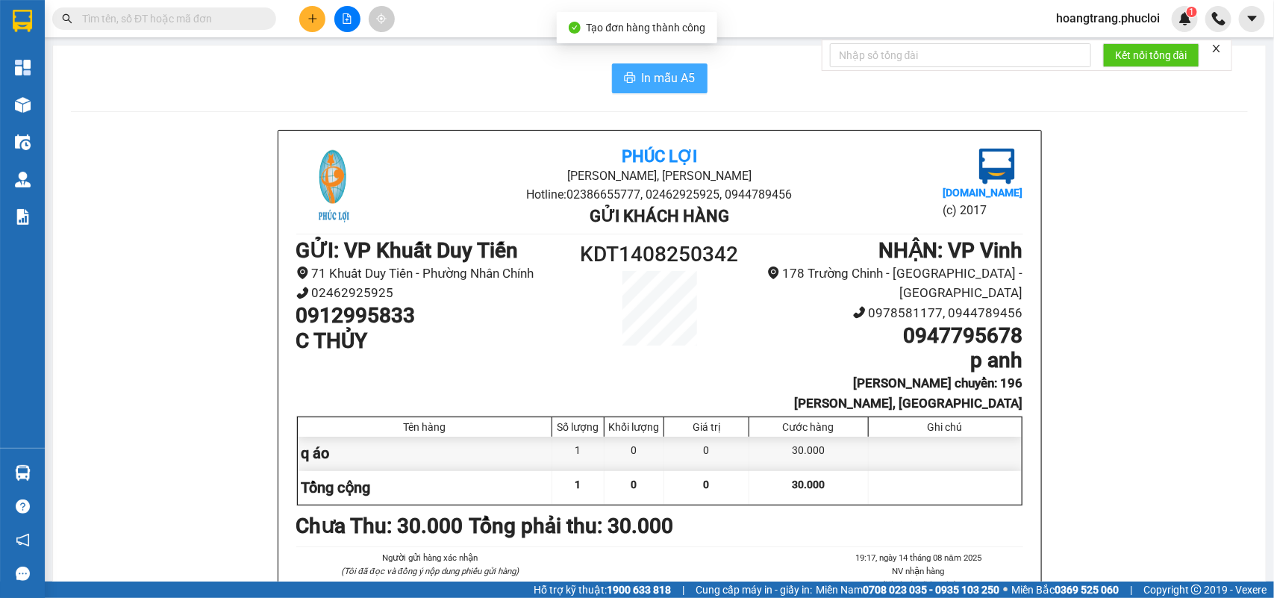
click at [651, 78] on span "In mẫu A5" at bounding box center [669, 78] width 54 height 19
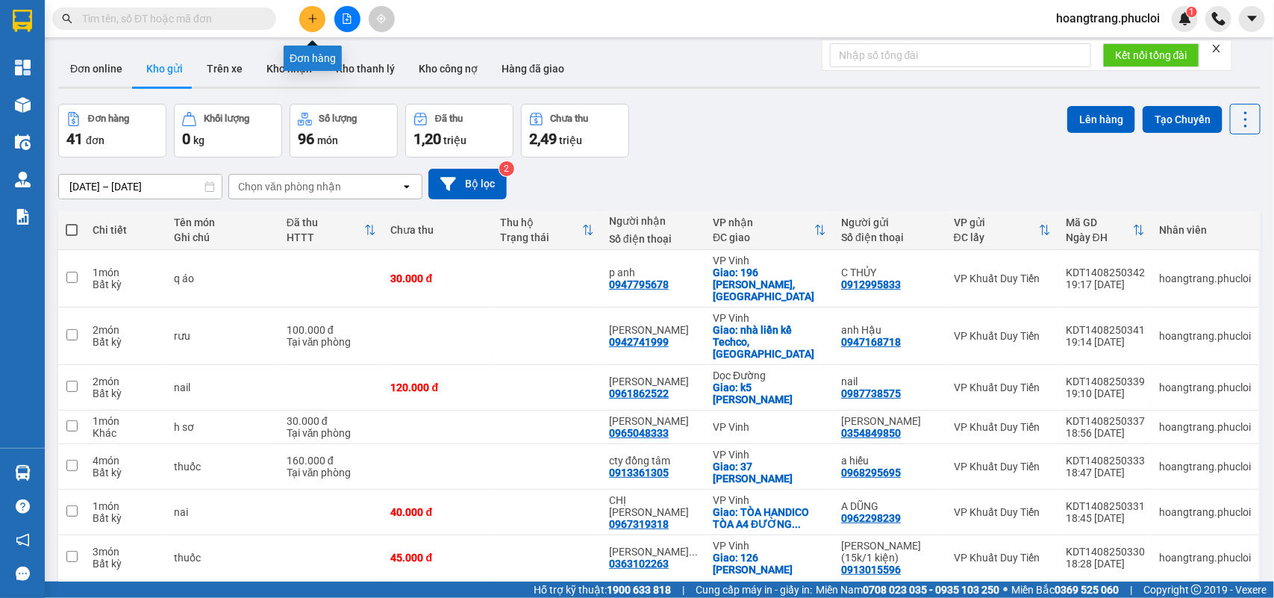
click at [312, 21] on icon "plus" at bounding box center [312, 18] width 1 height 8
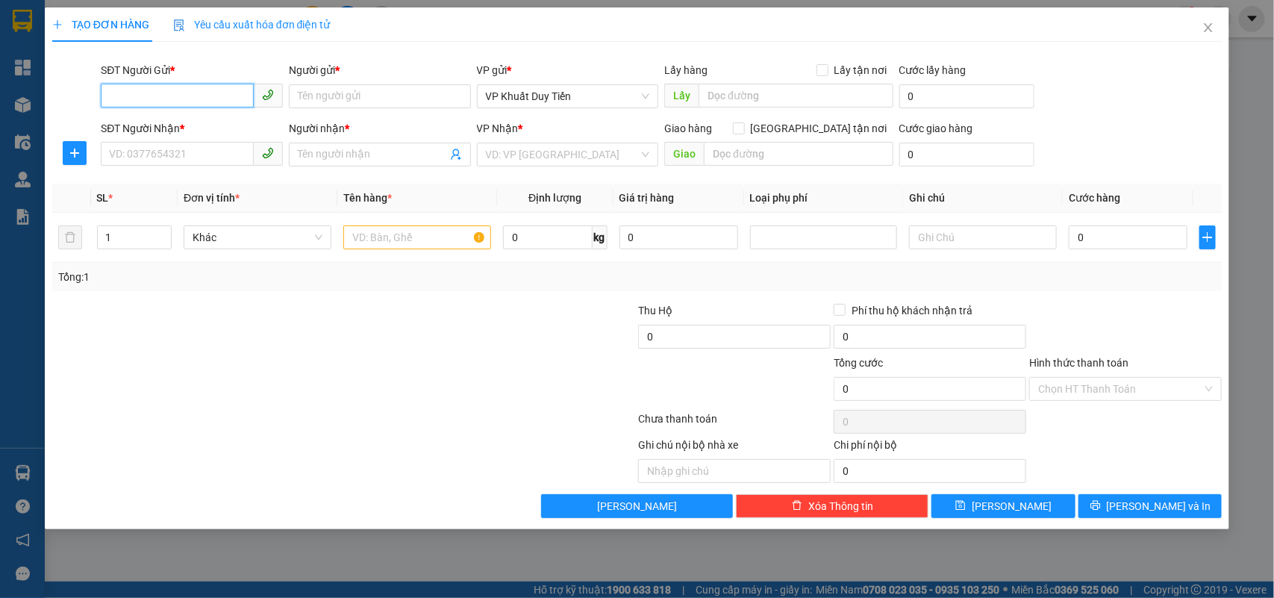
click at [181, 95] on input "SĐT Người Gửi *" at bounding box center [177, 96] width 153 height 24
type input "2"
click at [119, 95] on input "0982609333" at bounding box center [177, 96] width 153 height 24
click at [179, 124] on div "0826093333 - ANH TÂM" at bounding box center [192, 126] width 164 height 16
type input "0826093333"
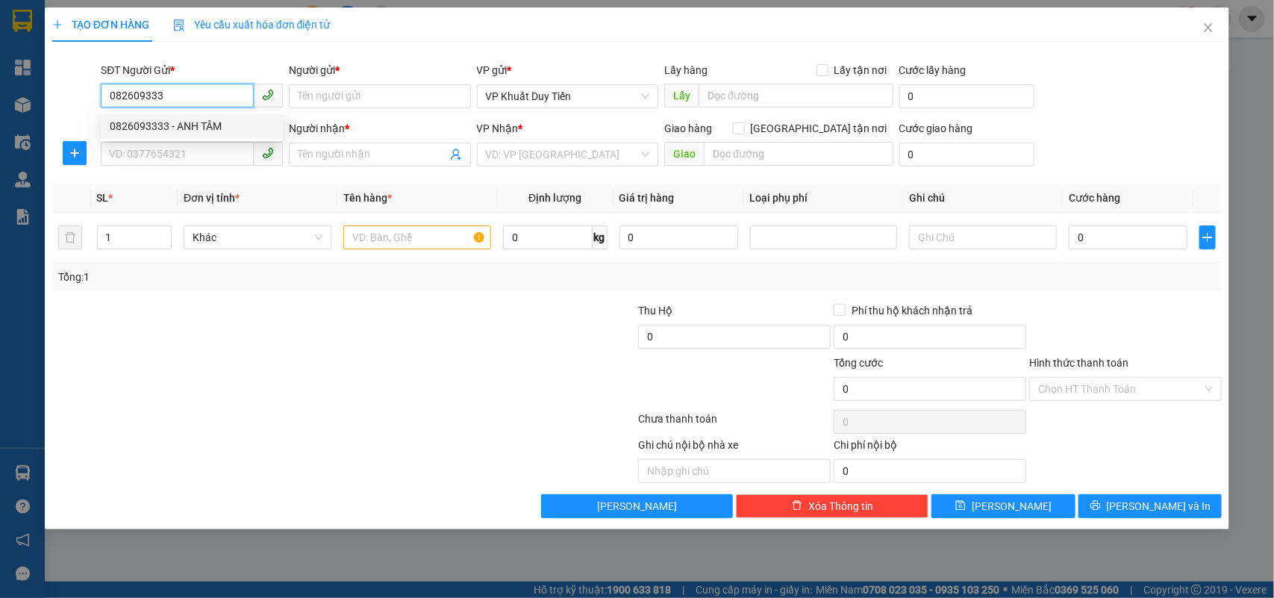
type input "ANH TÂM"
type input "0826093333"
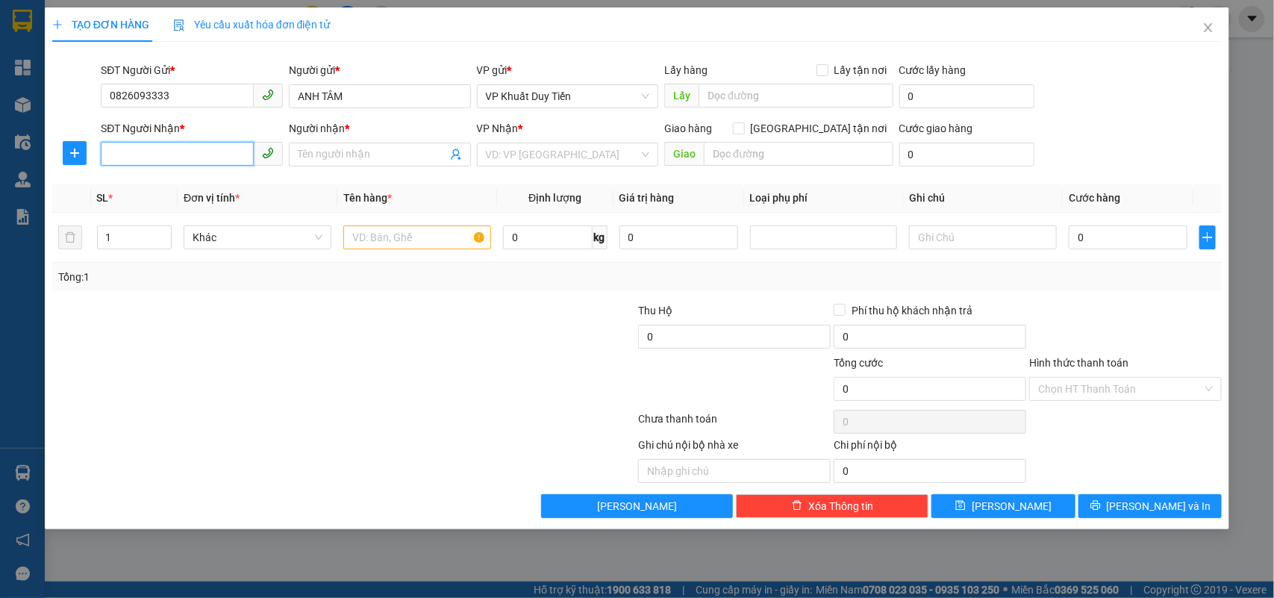
click at [151, 151] on input "SĐT Người Nhận *" at bounding box center [177, 154] width 153 height 24
click at [140, 188] on div "0966007177 - a lộc" at bounding box center [192, 185] width 164 height 16
type input "0966007177"
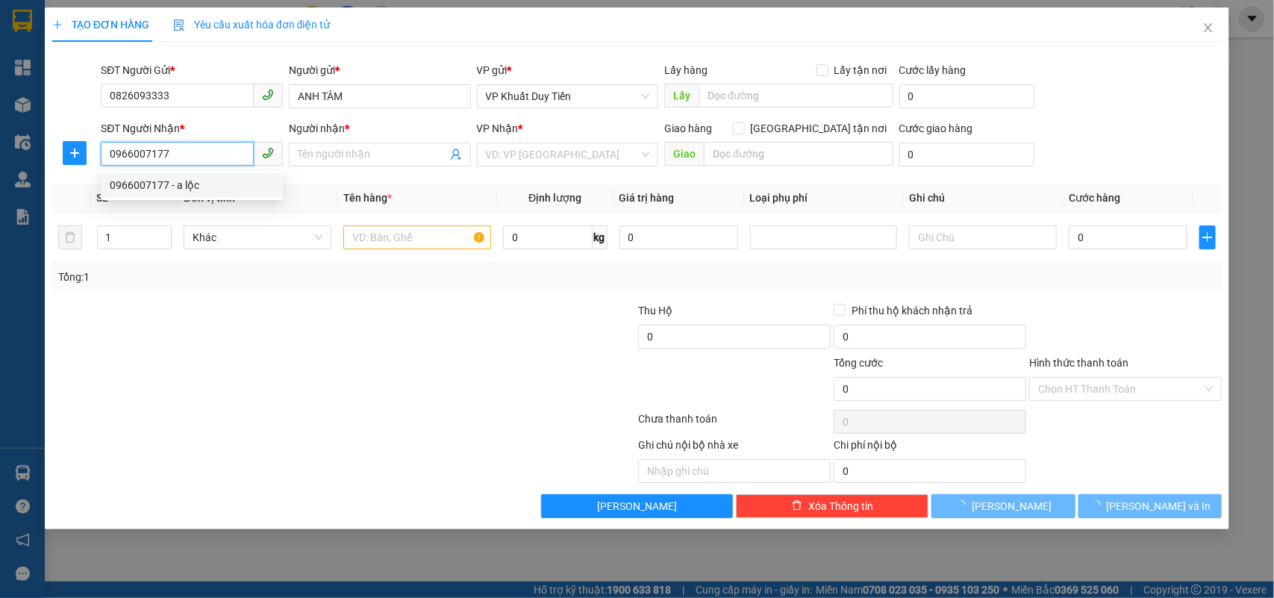
type input "a lộc"
checkbox input "true"
type input "47 nguyen duc canh"
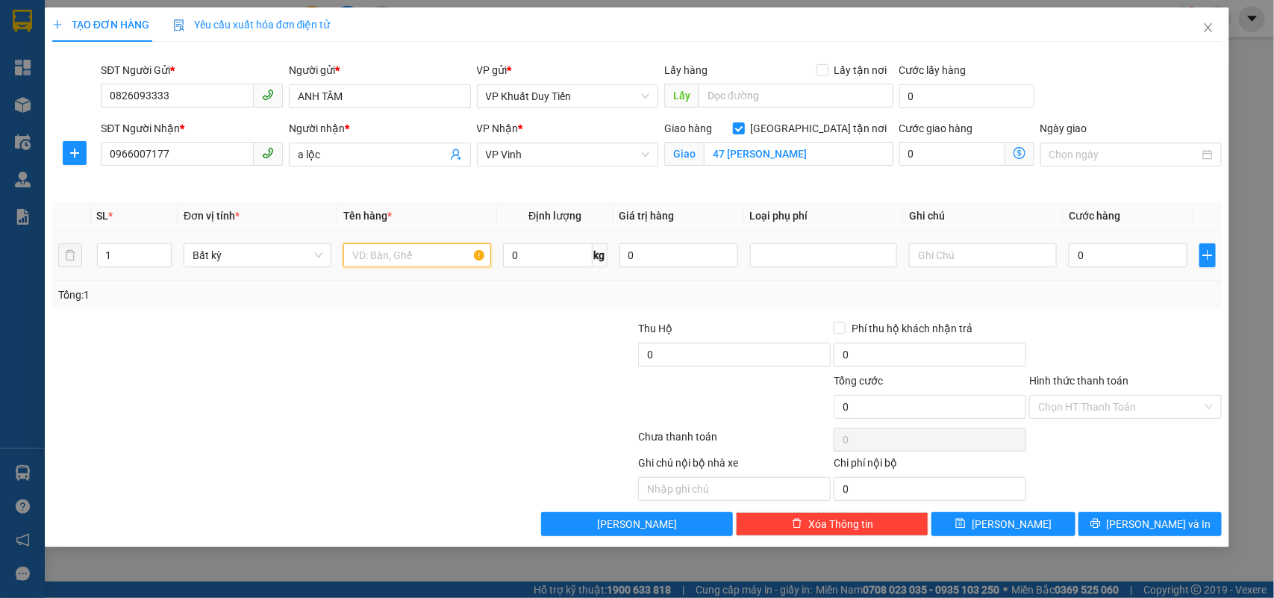
click at [364, 254] on input "text" at bounding box center [417, 255] width 148 height 24
type input "linh kiên đt"
click at [1069, 252] on input "0" at bounding box center [1127, 255] width 119 height 24
type input "5"
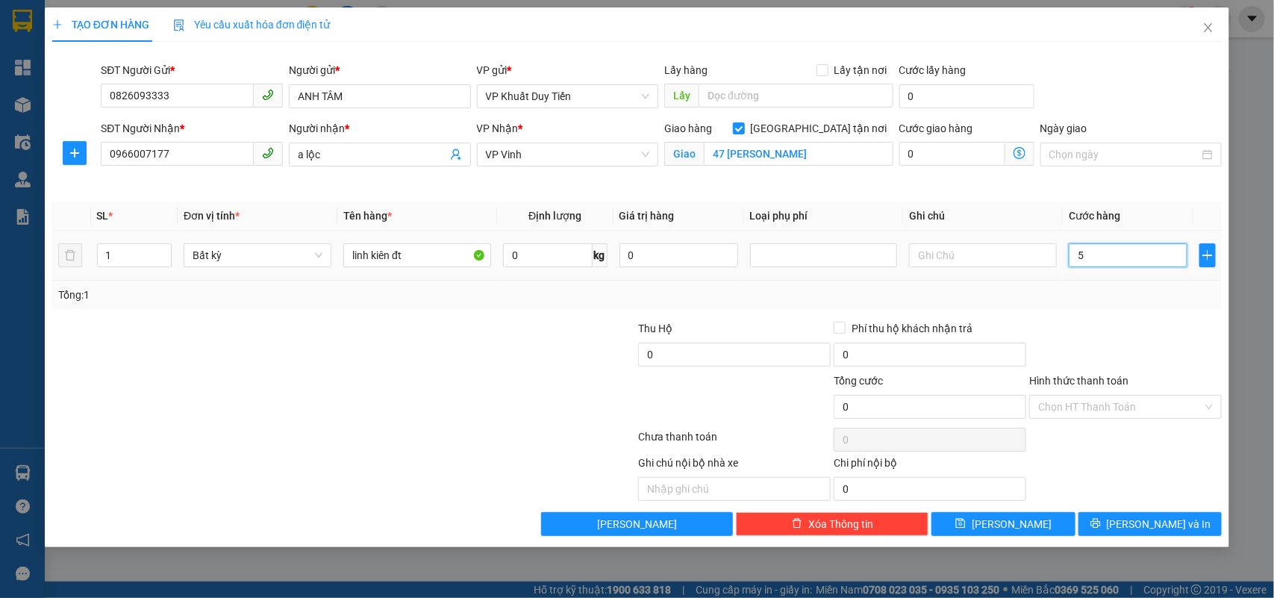
type input "5"
type input "50"
type input "500"
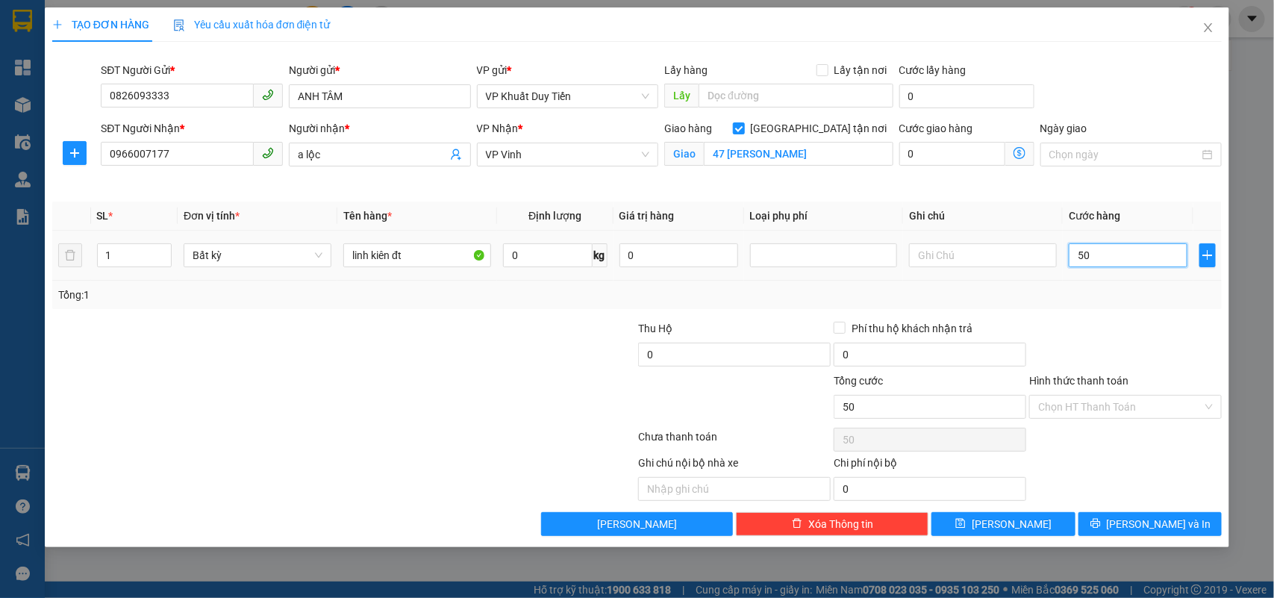
type input "500"
type input "5.000"
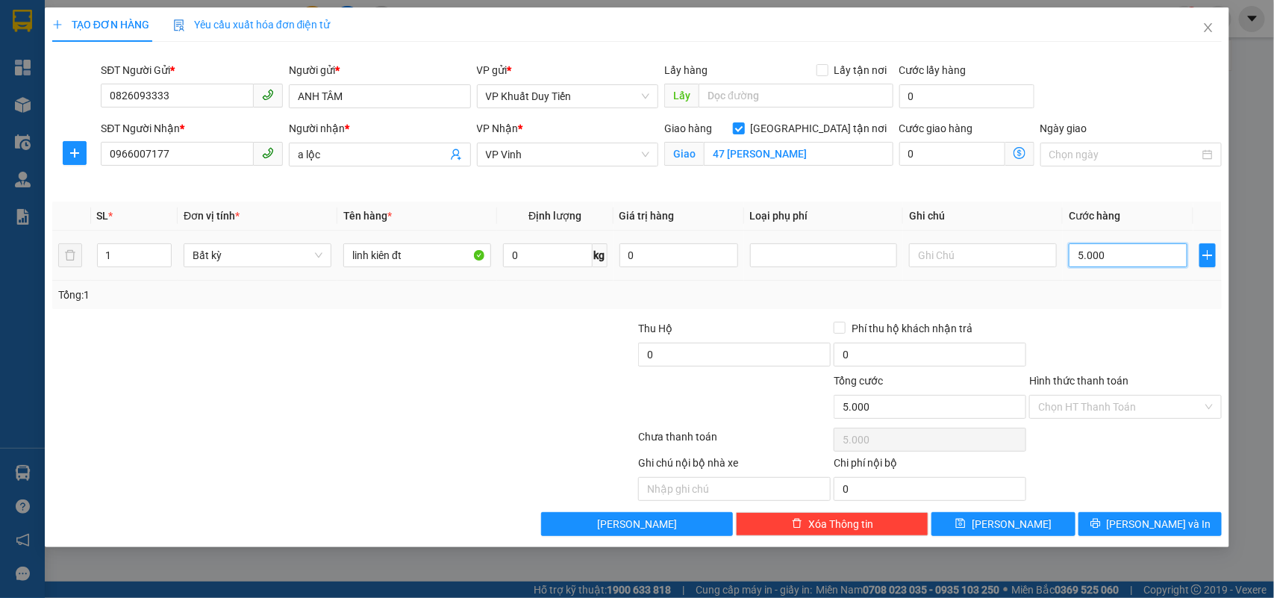
type input "50.000"
click at [1145, 527] on span "[PERSON_NAME] và In" at bounding box center [1158, 524] width 104 height 16
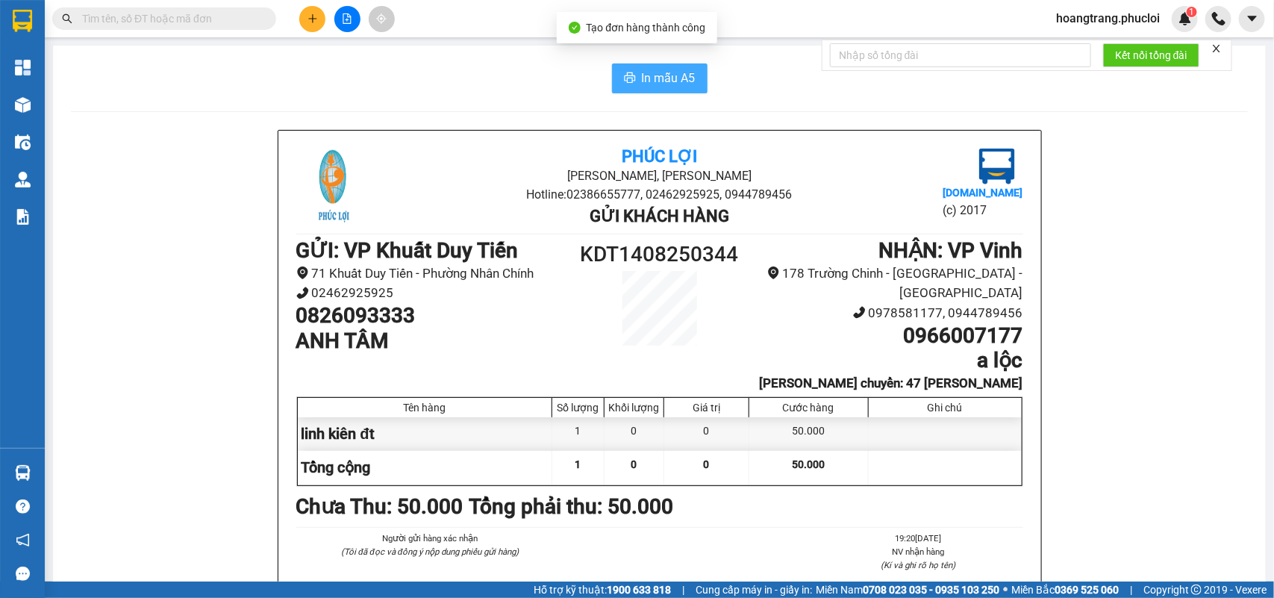
click at [648, 80] on span "In mẫu A5" at bounding box center [669, 78] width 54 height 19
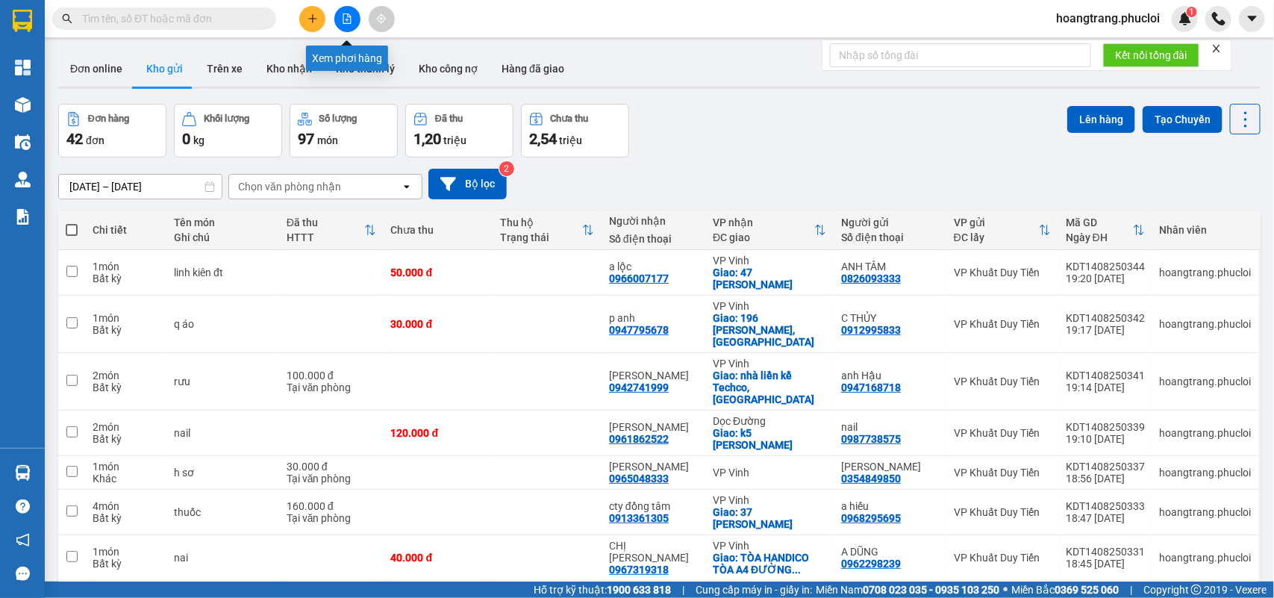
click at [339, 17] on button at bounding box center [347, 19] width 26 height 26
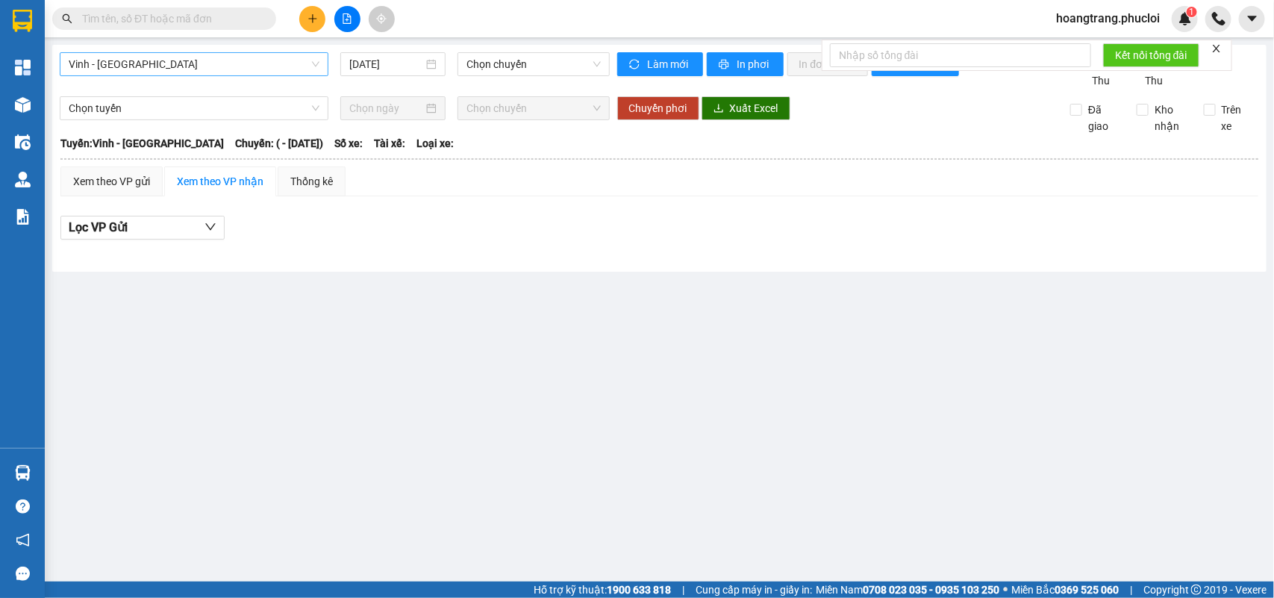
click at [239, 64] on span "Vinh - Hà Tĩnh" at bounding box center [194, 64] width 251 height 22
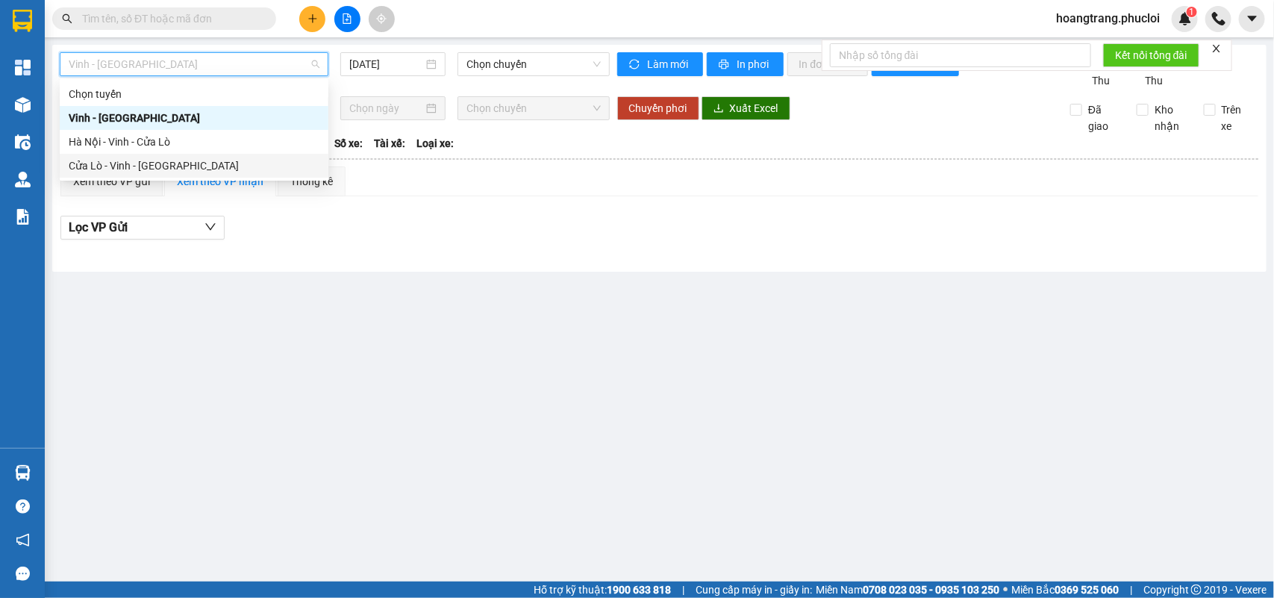
click at [168, 169] on div "Cửa Lò - Vinh - Hà Nội" at bounding box center [194, 165] width 251 height 16
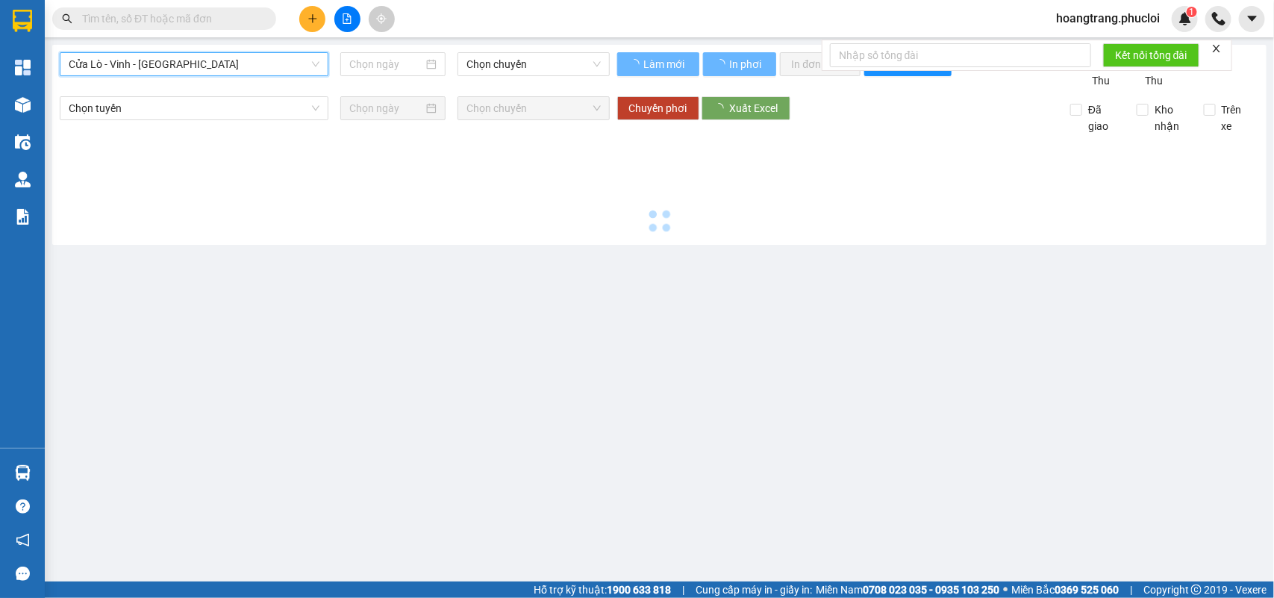
type input "[DATE]"
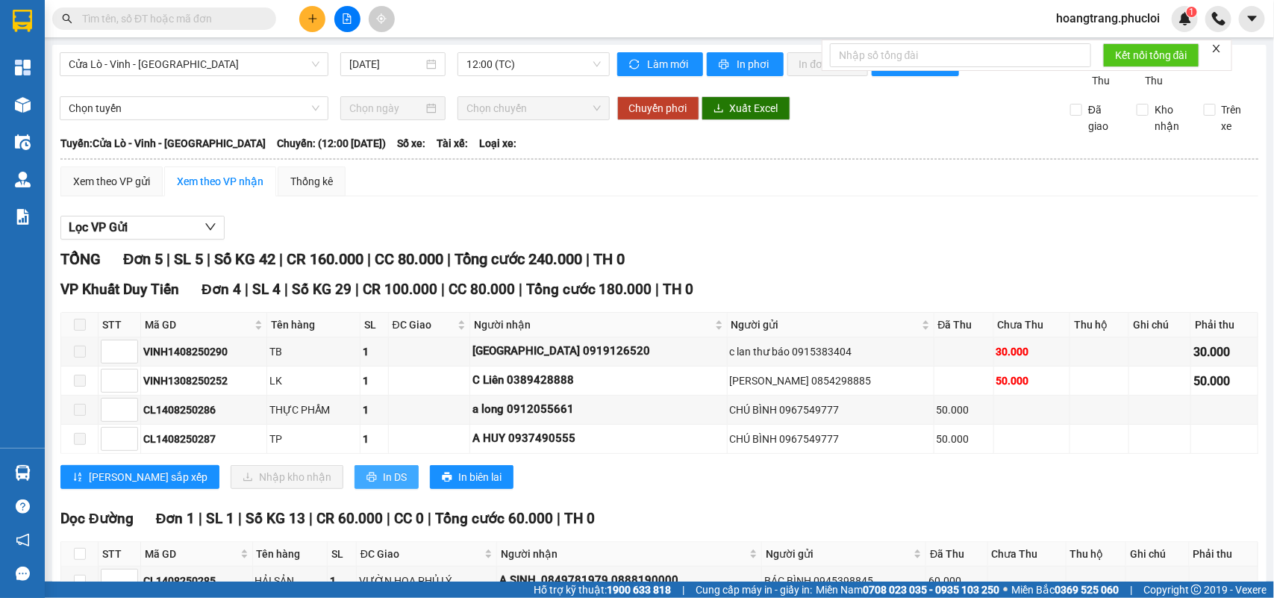
click at [383, 485] on span "In DS" at bounding box center [395, 477] width 24 height 16
click at [311, 20] on icon "plus" at bounding box center [312, 18] width 10 height 10
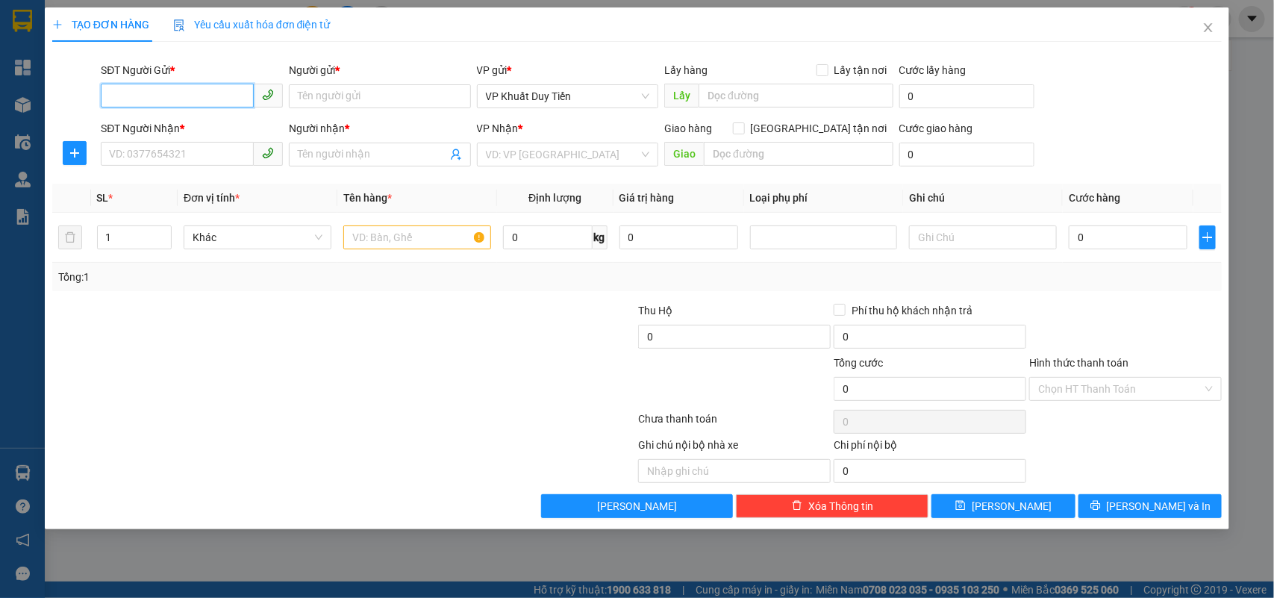
click at [195, 92] on input "SĐT Người Gửi *" at bounding box center [177, 96] width 153 height 24
click at [137, 91] on input "SĐT Người Gửi *" at bounding box center [177, 96] width 153 height 24
click at [158, 123] on div "0975937994 - Trang" at bounding box center [192, 126] width 164 height 16
type input "0975937994"
type input "Trang"
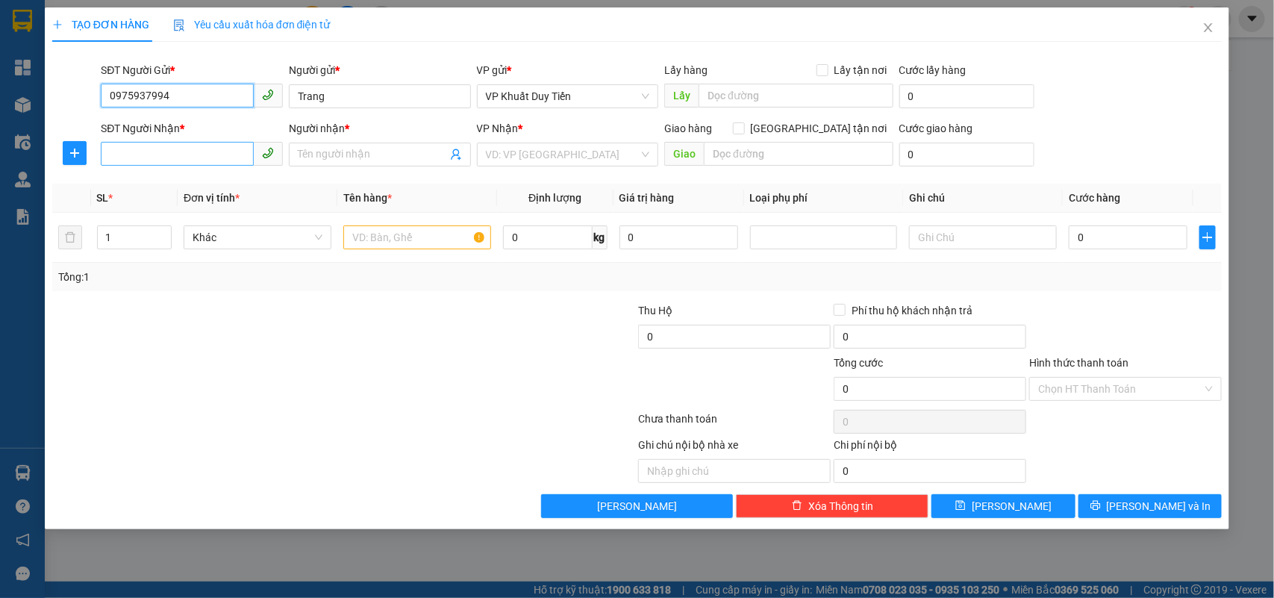
type input "0975937994"
click at [144, 155] on input "SĐT Người Nhận *" at bounding box center [177, 154] width 153 height 24
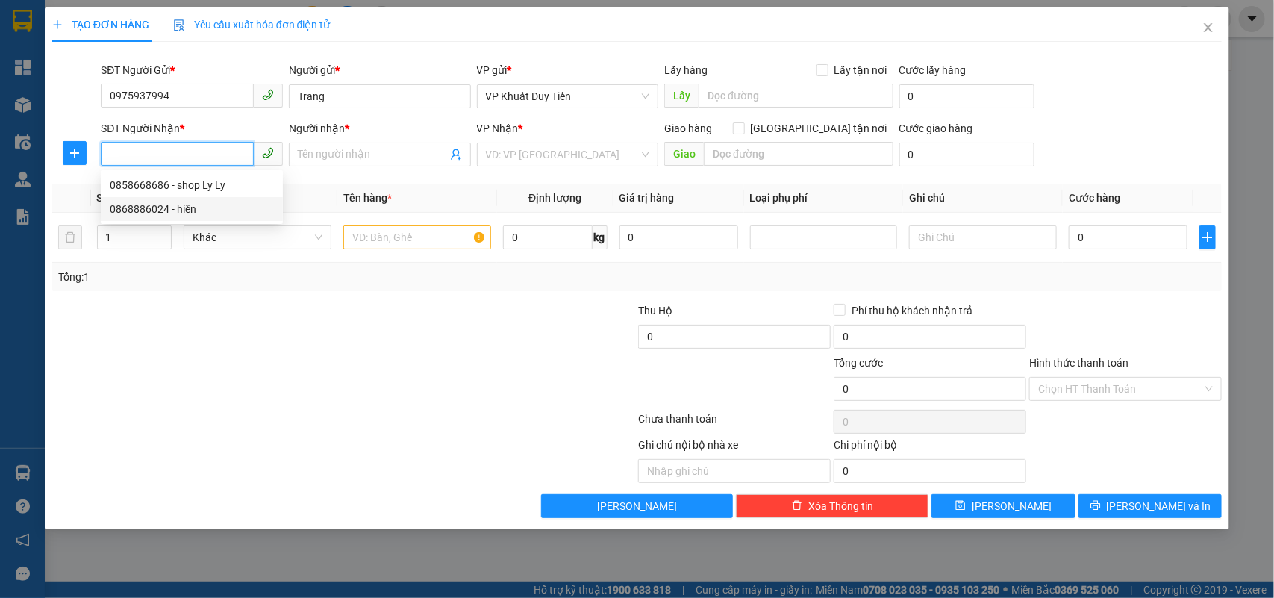
click at [128, 209] on div "0868886024 - hiền" at bounding box center [192, 209] width 164 height 16
type input "0868886024"
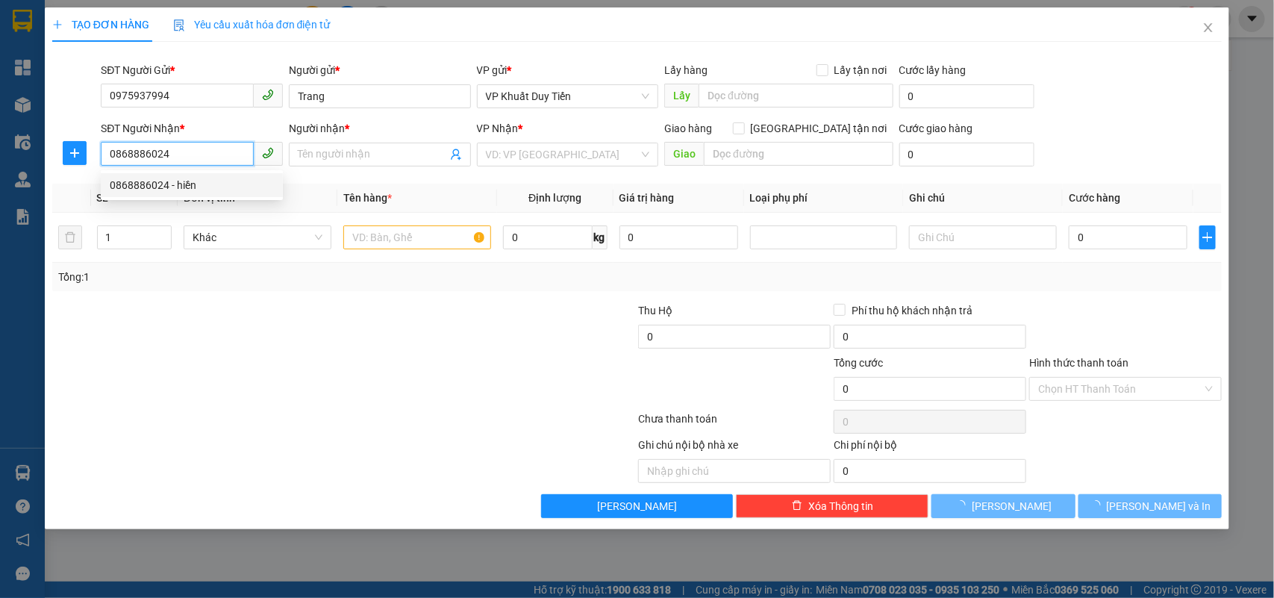
type input "hiền"
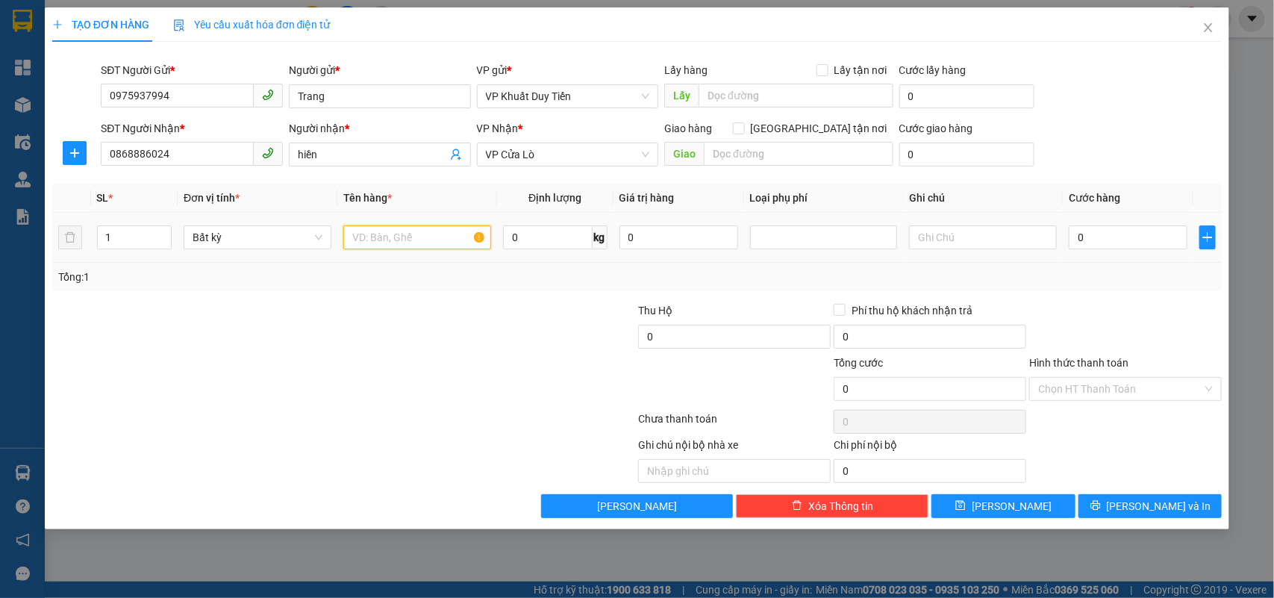
click at [385, 241] on input "text" at bounding box center [417, 237] width 148 height 24
type input "q áo"
click at [1073, 236] on input "0" at bounding box center [1127, 237] width 119 height 24
type input "4"
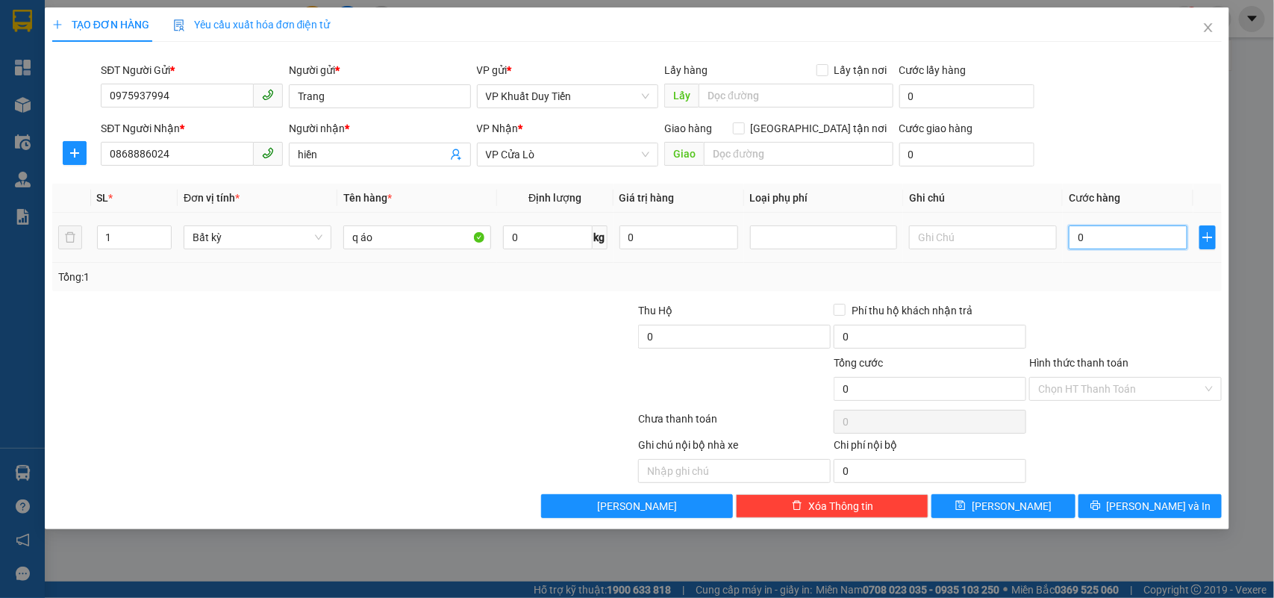
type input "4"
type input "40"
type input "400"
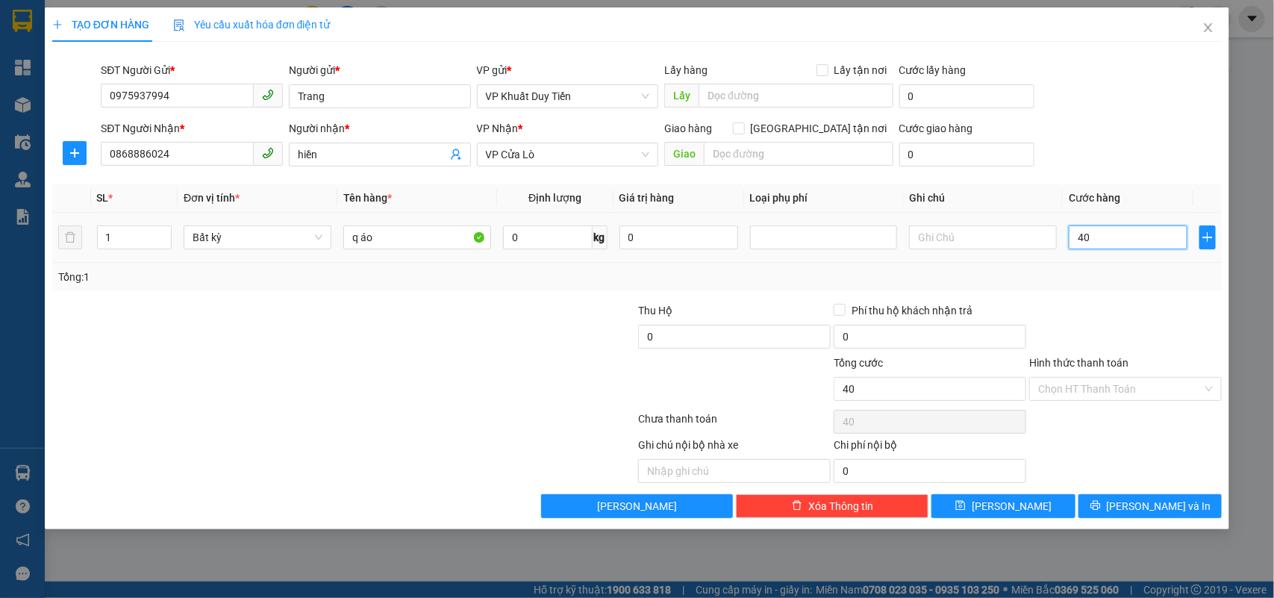
type input "400"
type input "4.000"
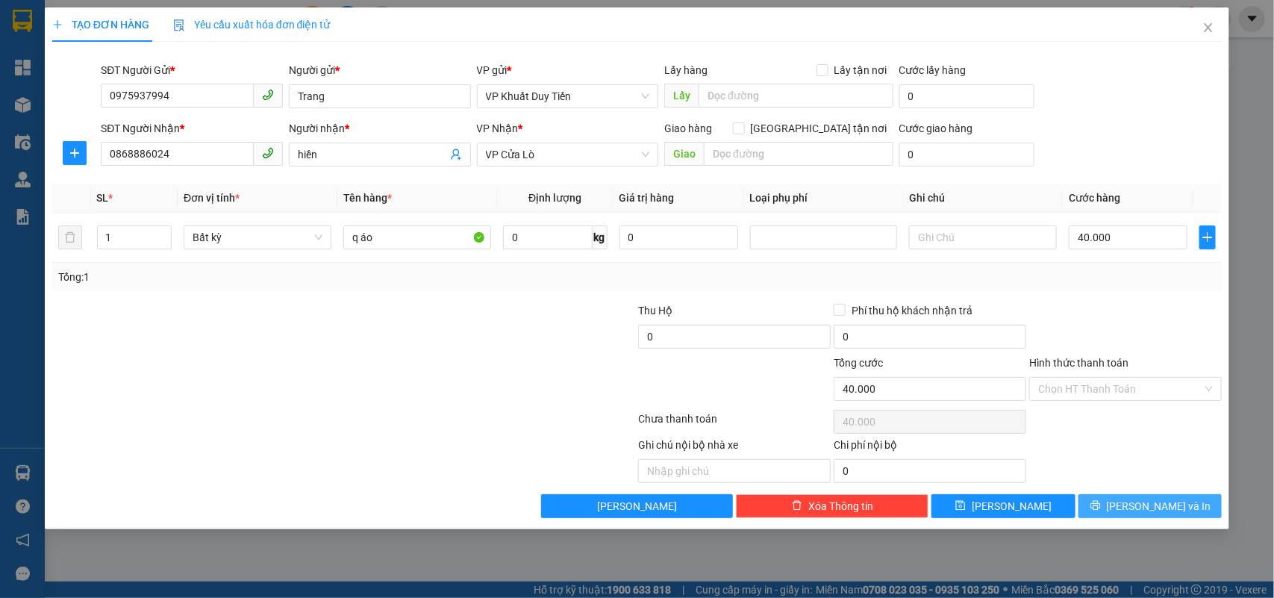
click at [1142, 505] on span "[PERSON_NAME] và In" at bounding box center [1158, 506] width 104 height 16
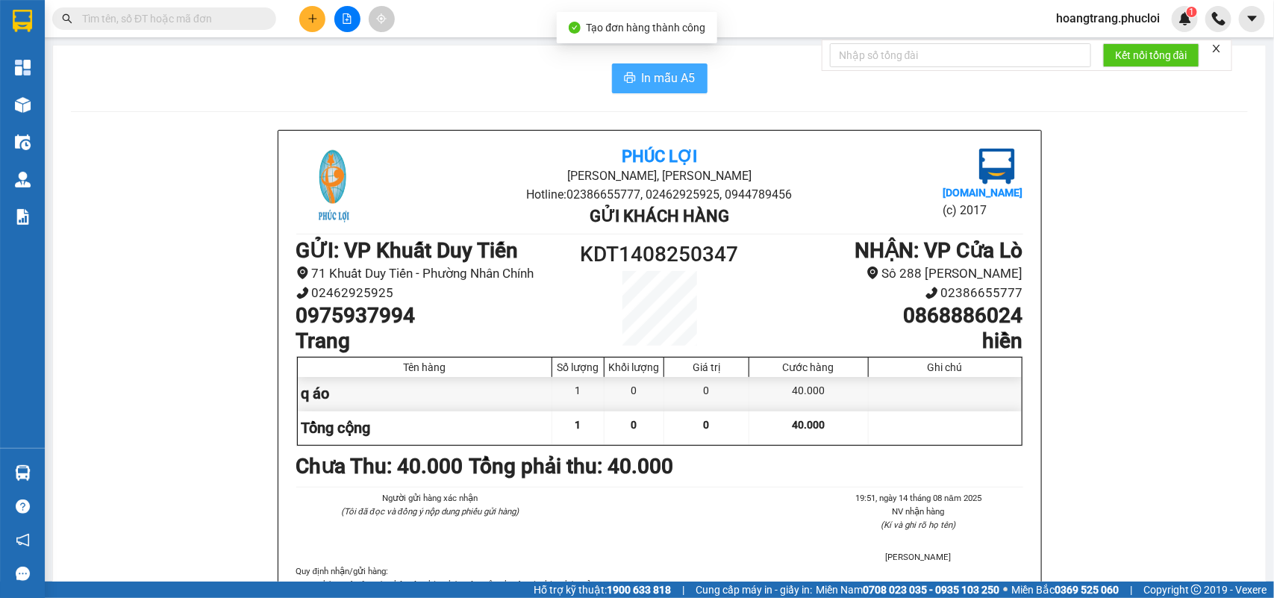
click at [659, 83] on span "In mẫu A5" at bounding box center [669, 78] width 54 height 19
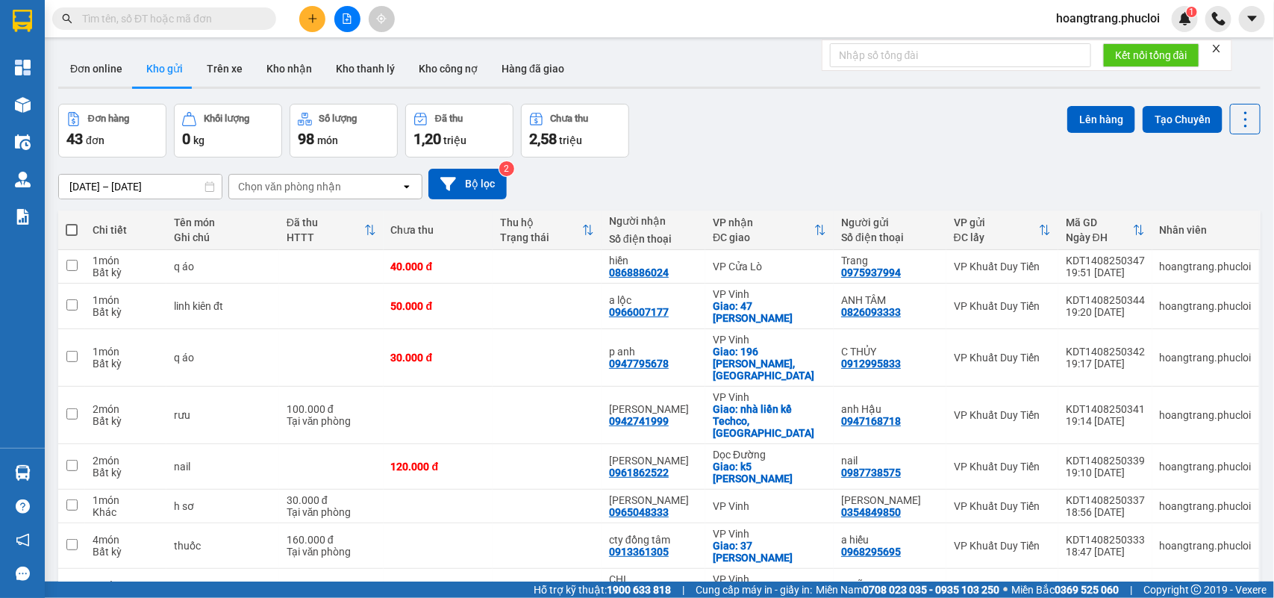
click at [1218, 51] on icon "close" at bounding box center [1216, 48] width 10 height 10
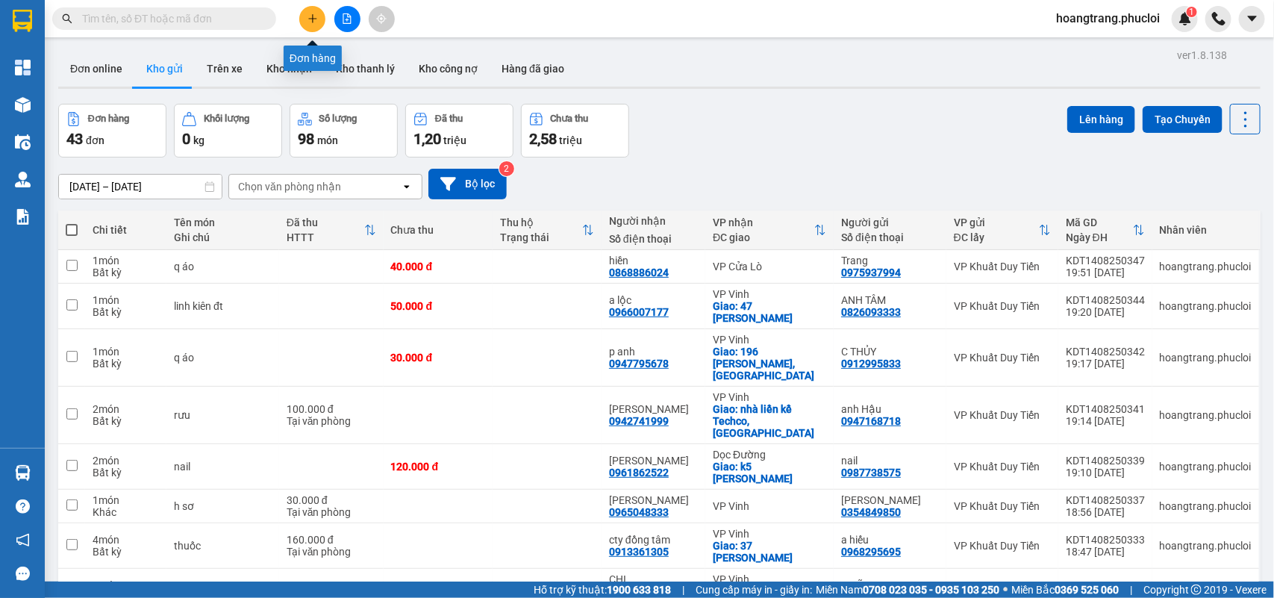
click at [314, 17] on icon "plus" at bounding box center [312, 18] width 10 height 10
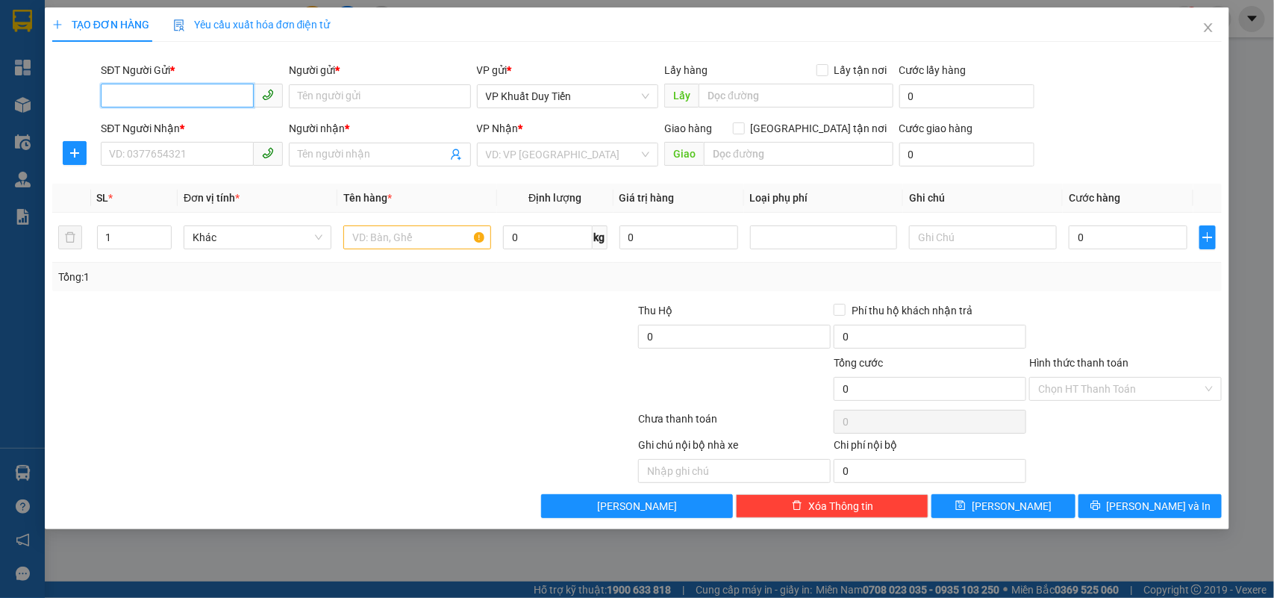
click at [184, 93] on input "SĐT Người Gửi *" at bounding box center [177, 96] width 153 height 24
click at [166, 121] on div "0986864400 - chị phượng" at bounding box center [192, 126] width 164 height 16
click at [153, 154] on input "SĐT Người Nhận *" at bounding box center [177, 154] width 153 height 24
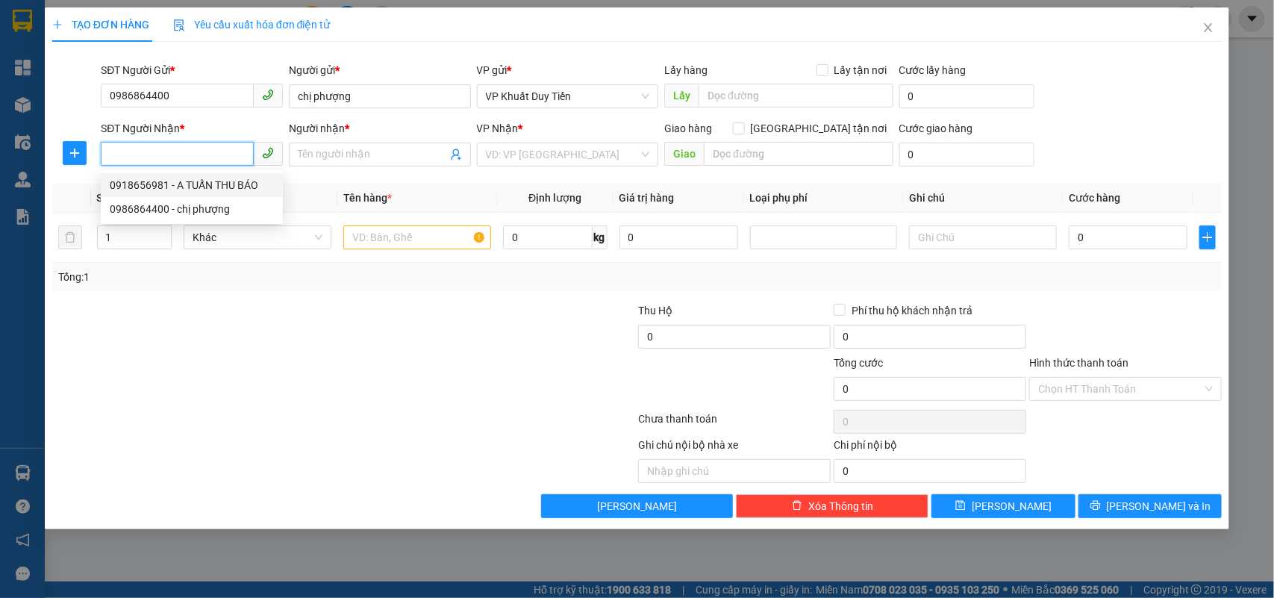
click at [158, 184] on div "0918656981 - A TUẤN THU BÁO" at bounding box center [192, 185] width 164 height 16
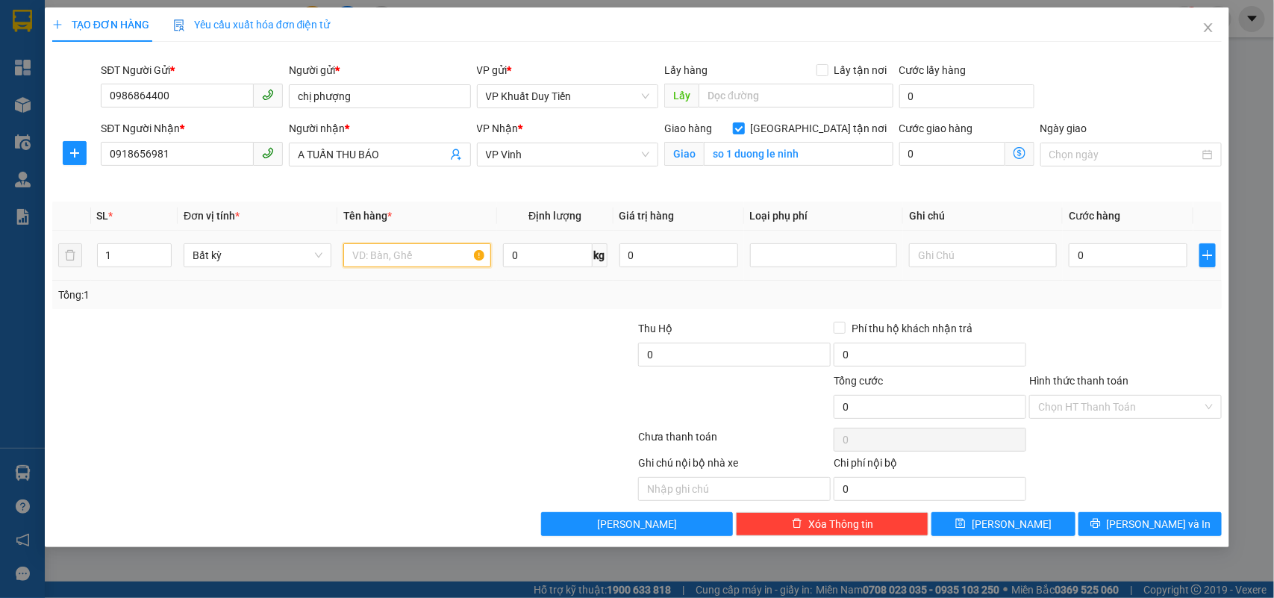
click at [392, 257] on input "text" at bounding box center [417, 255] width 148 height 24
click at [1073, 248] on input "0" at bounding box center [1127, 255] width 119 height 24
click at [1090, 381] on label "Hình thức thanh toán" at bounding box center [1078, 381] width 99 height 12
click at [1090, 395] on input "Hình thức thanh toán" at bounding box center [1120, 406] width 164 height 22
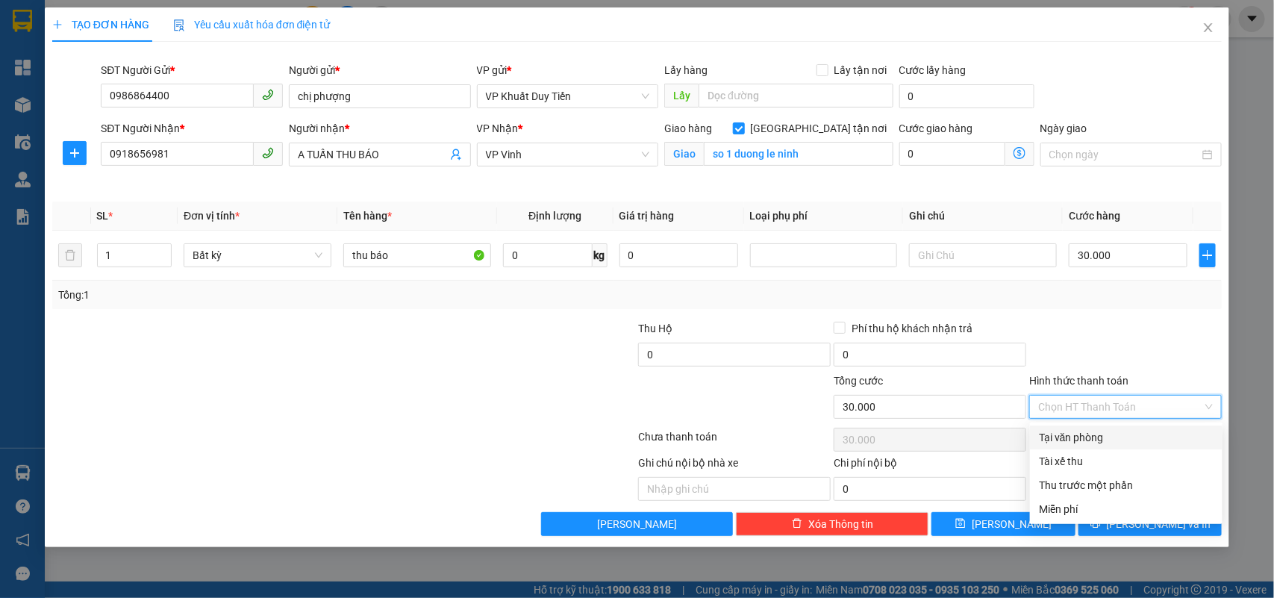
click at [1083, 435] on div "Tại văn phòng" at bounding box center [1126, 437] width 175 height 16
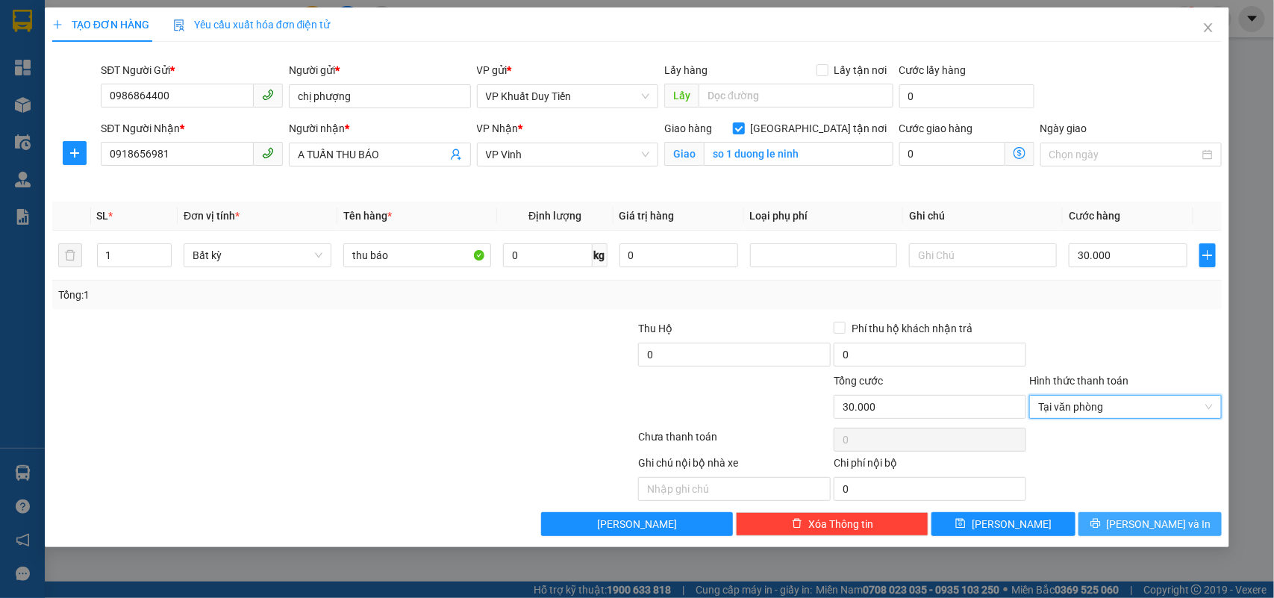
click at [1142, 536] on button "[PERSON_NAME] và In" at bounding box center [1149, 524] width 143 height 24
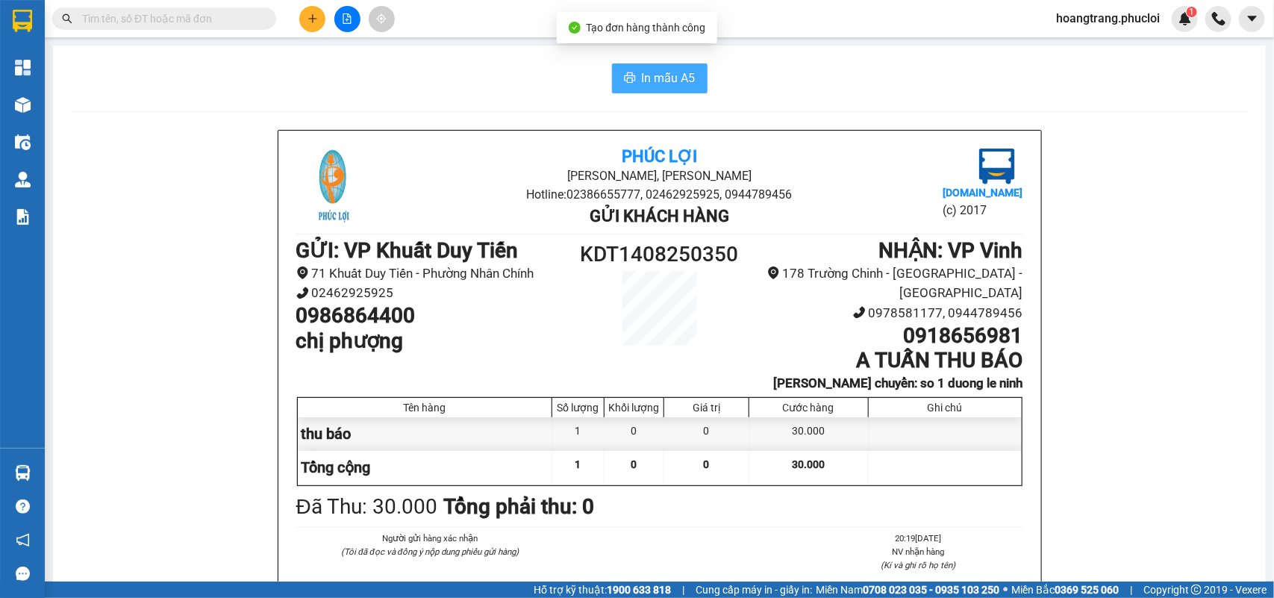
click at [651, 83] on span "In mẫu A5" at bounding box center [669, 78] width 54 height 19
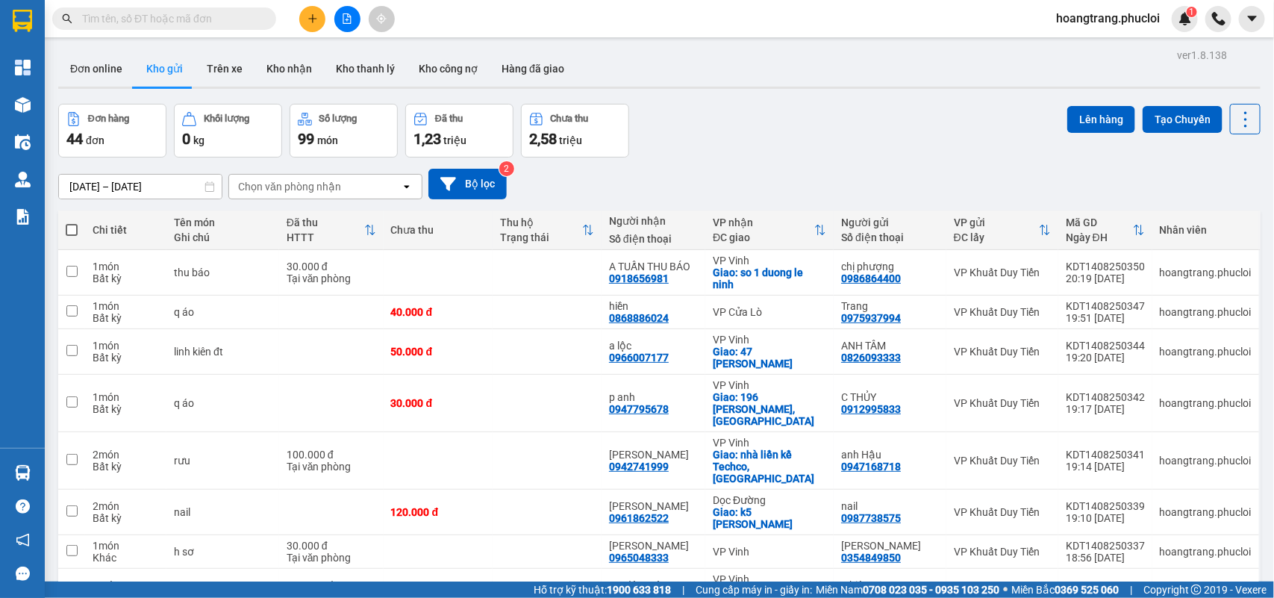
click at [1206, 51] on div "Đơn online Kho gửi Trên xe Kho nhận Kho thanh lý Kho công nợ Hàng đã giao" at bounding box center [659, 71] width 1202 height 40
click at [307, 16] on icon "plus" at bounding box center [312, 18] width 10 height 10
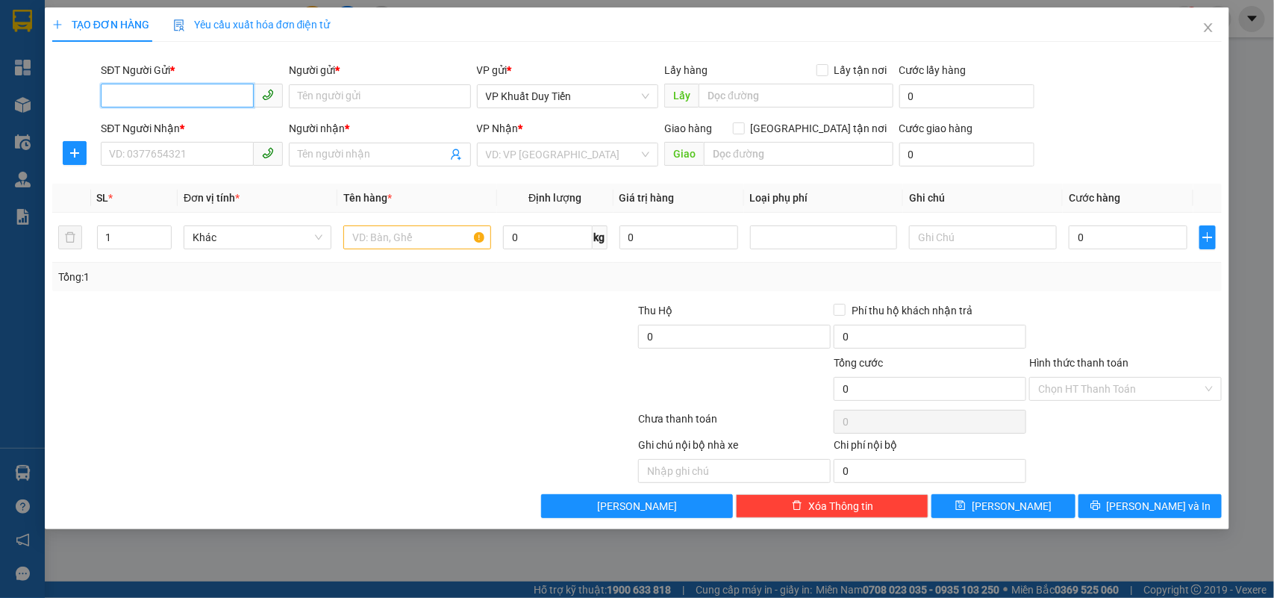
click at [173, 90] on input "SĐT Người Gửi *" at bounding box center [177, 96] width 153 height 24
click at [158, 98] on input "SĐT Người Gửi *" at bounding box center [177, 96] width 153 height 24
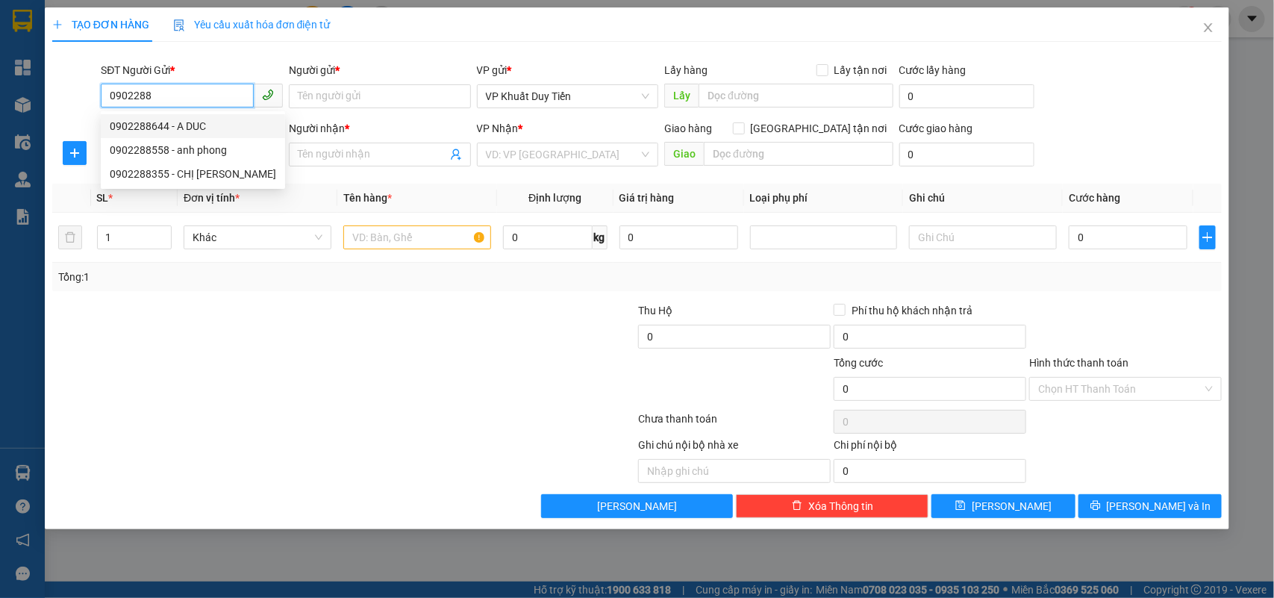
click at [163, 123] on div "0902288644 - A DUC" at bounding box center [193, 126] width 166 height 16
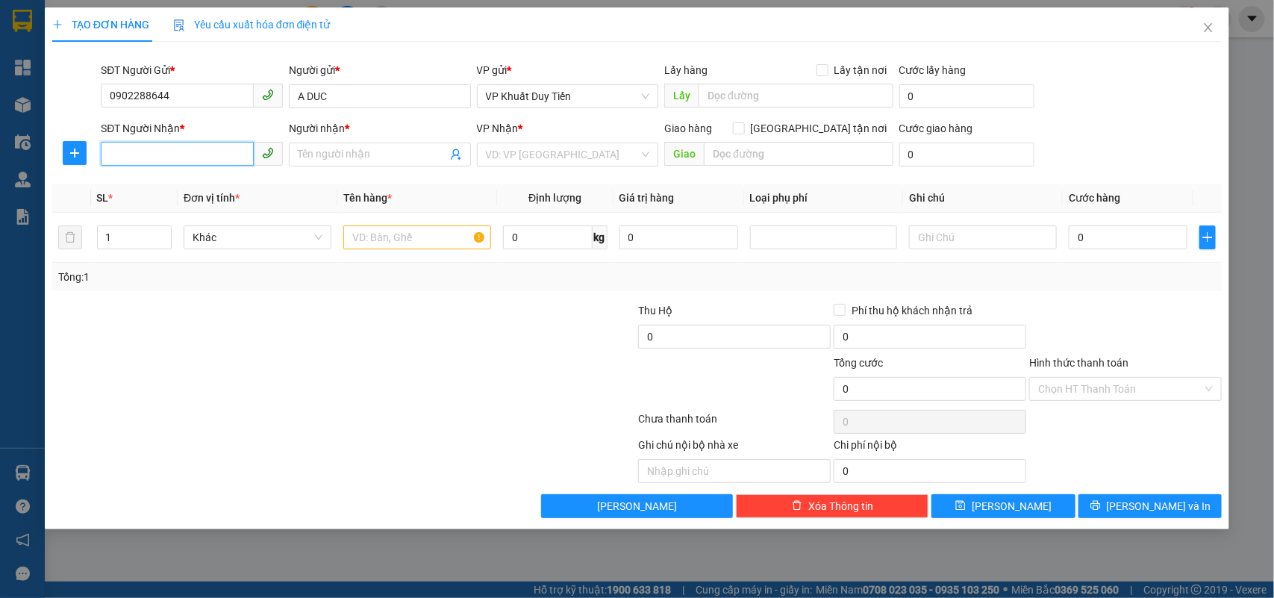
click at [146, 151] on input "SĐT Người Nhận *" at bounding box center [177, 154] width 153 height 24
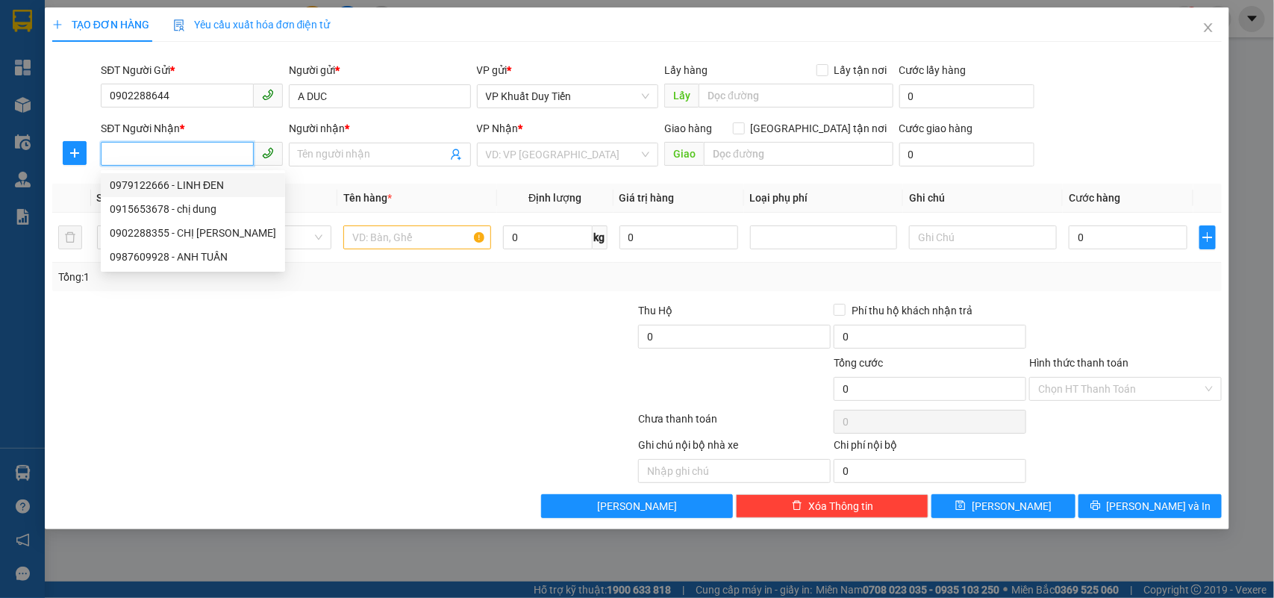
click at [131, 183] on div "0979122666 - LINH ĐEN" at bounding box center [193, 185] width 166 height 16
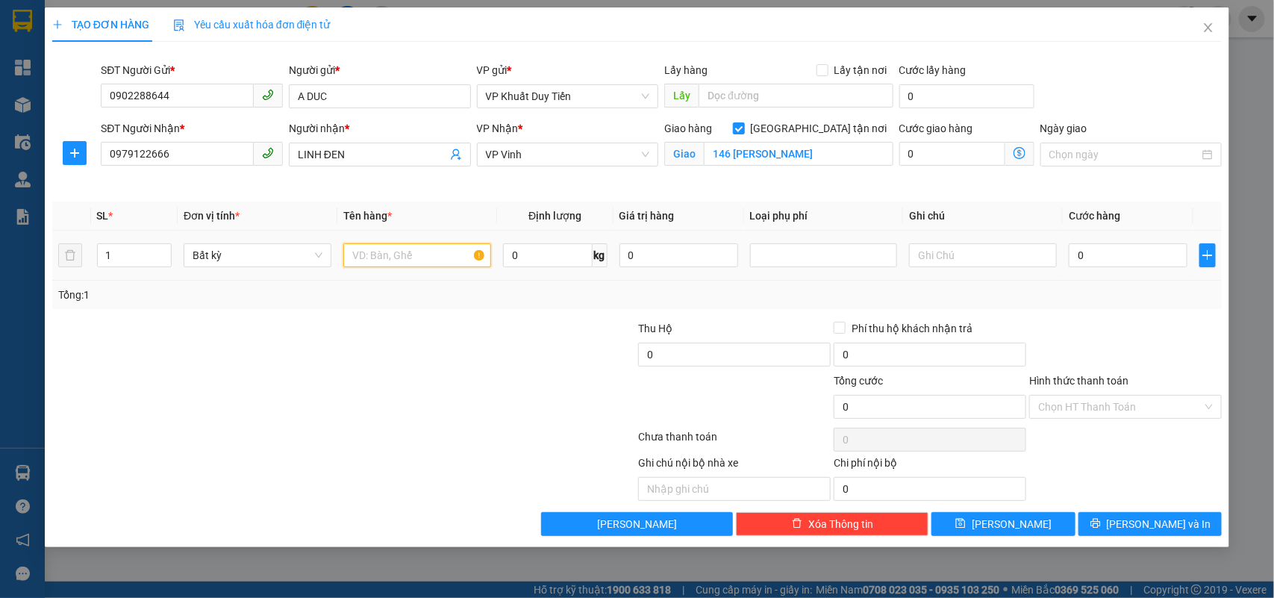
click at [358, 251] on input "text" at bounding box center [417, 255] width 148 height 24
click at [1071, 247] on input "0" at bounding box center [1127, 255] width 119 height 24
click at [1069, 257] on input "0" at bounding box center [1127, 255] width 119 height 24
click at [1069, 251] on input "0" at bounding box center [1127, 255] width 119 height 24
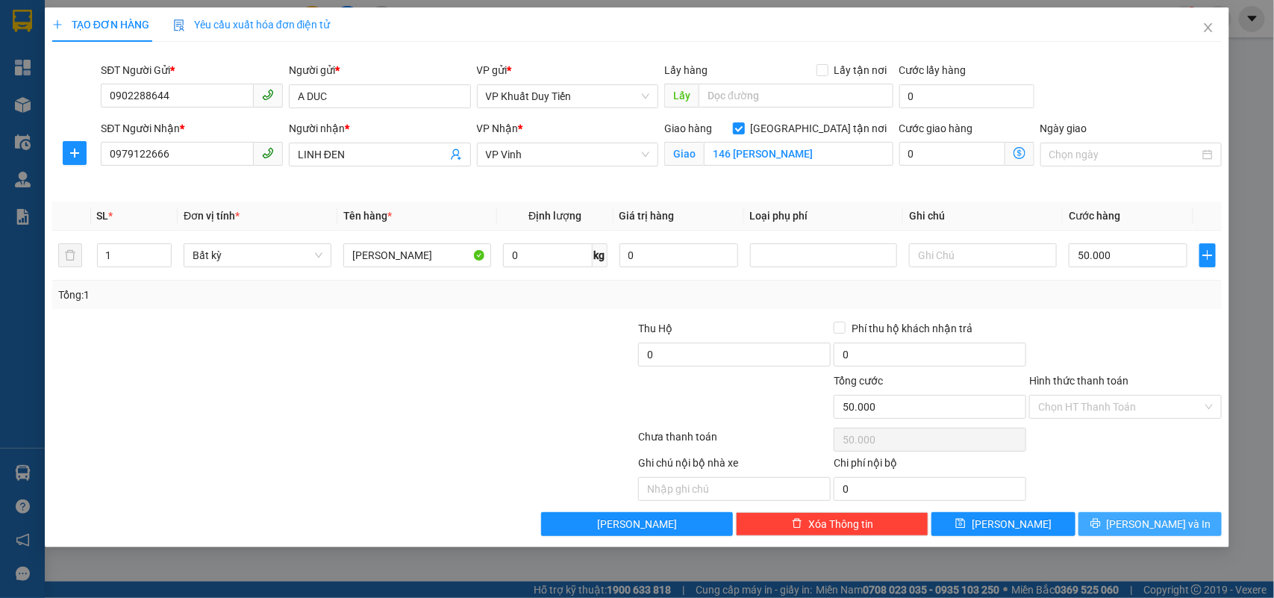
click at [1150, 527] on span "[PERSON_NAME] và In" at bounding box center [1158, 524] width 104 height 16
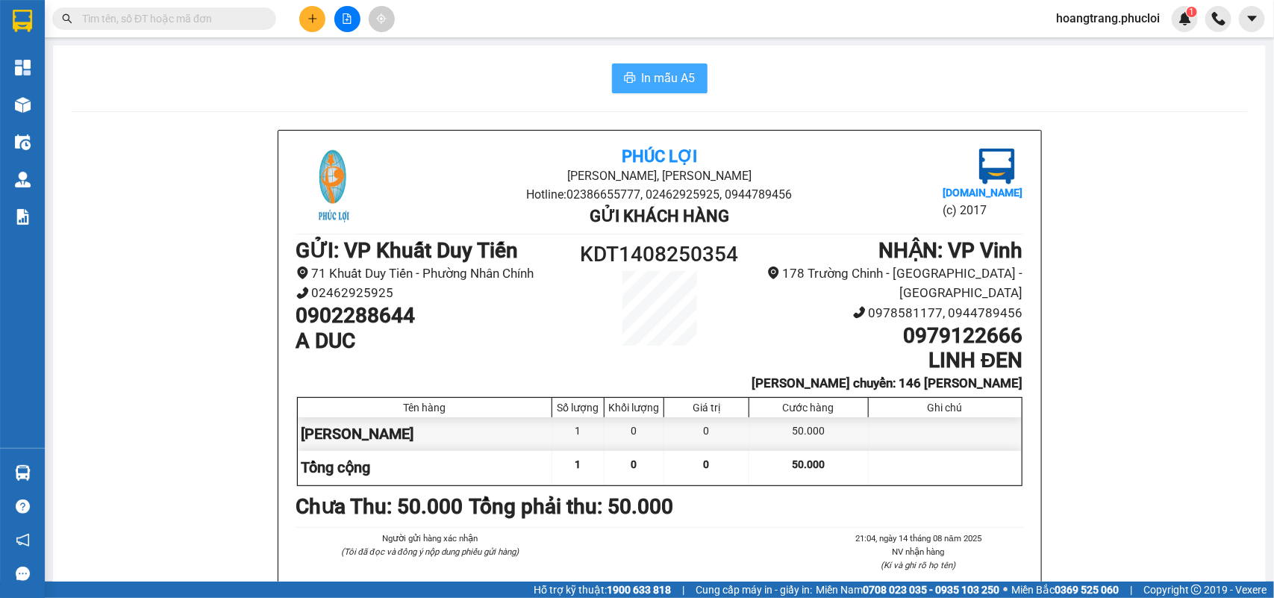
click at [660, 83] on span "In mẫu A5" at bounding box center [669, 78] width 54 height 19
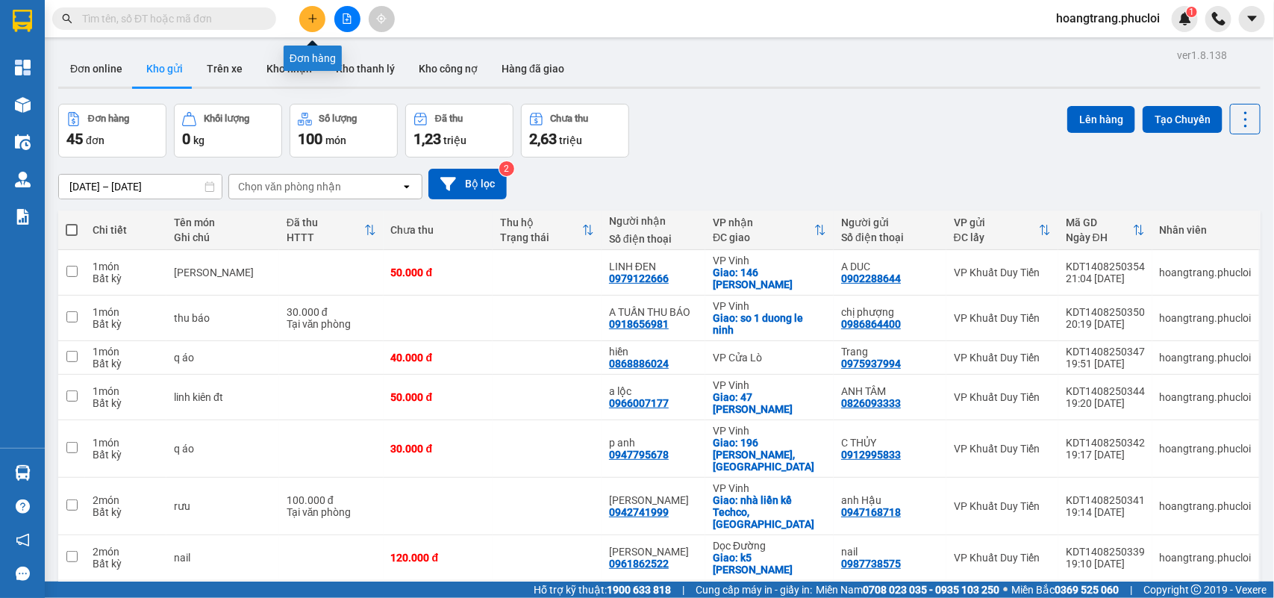
click at [306, 22] on button at bounding box center [312, 19] width 26 height 26
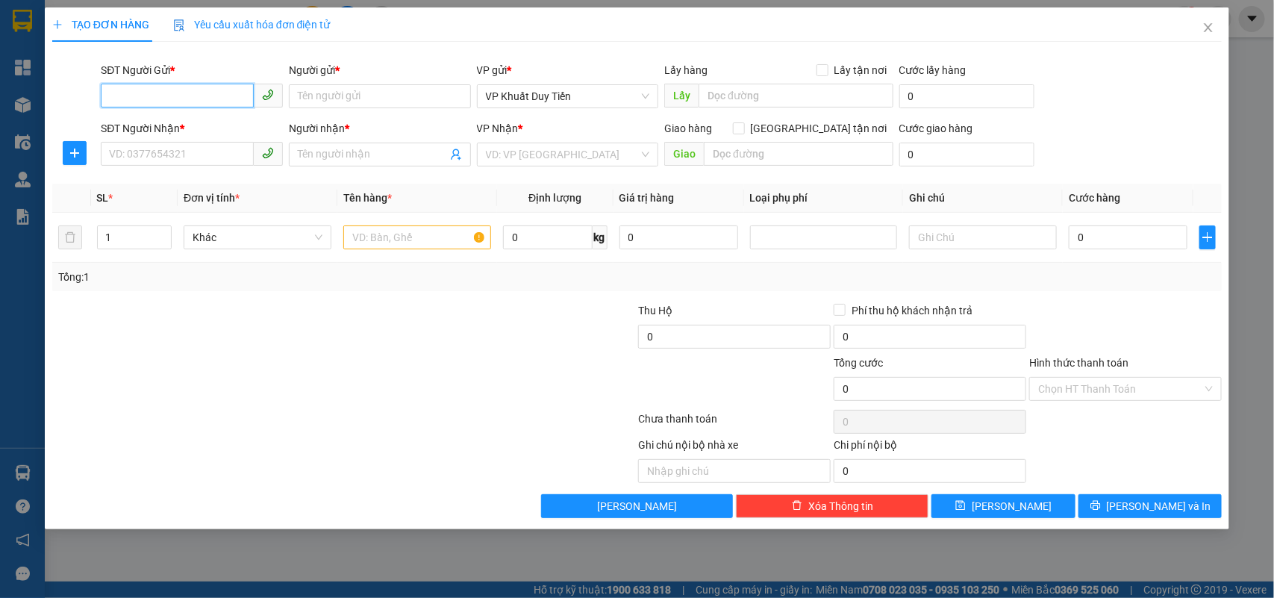
click at [117, 96] on input "SĐT Người Gửi *" at bounding box center [177, 96] width 153 height 24
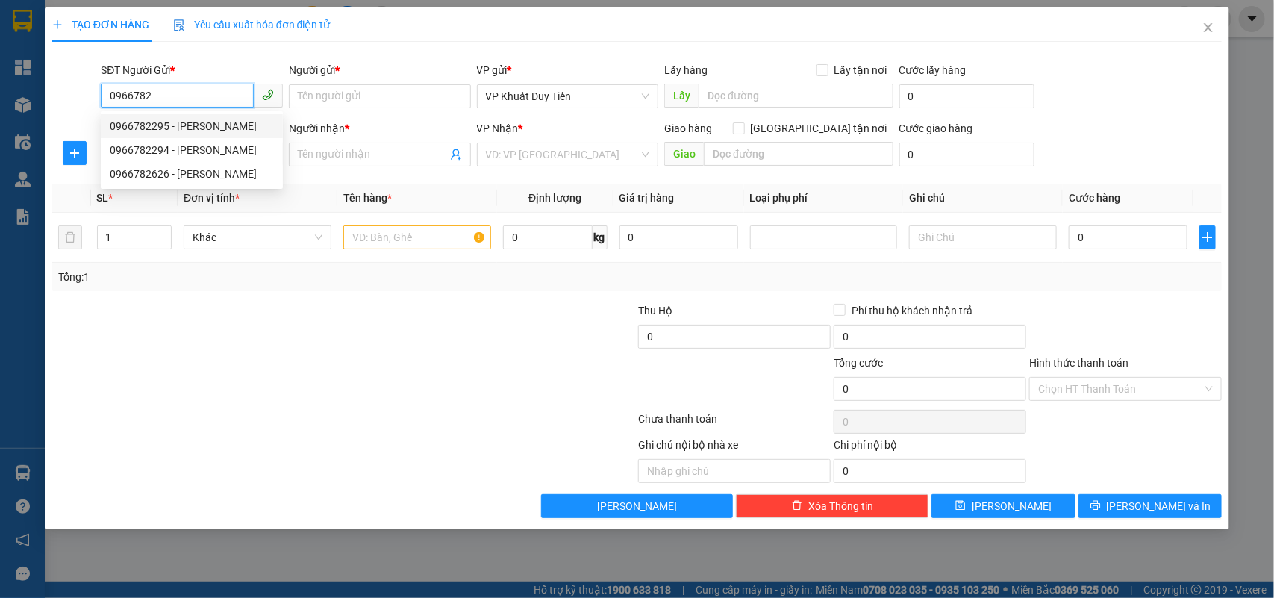
click at [148, 129] on div "0966782295 - Vương" at bounding box center [192, 126] width 164 height 16
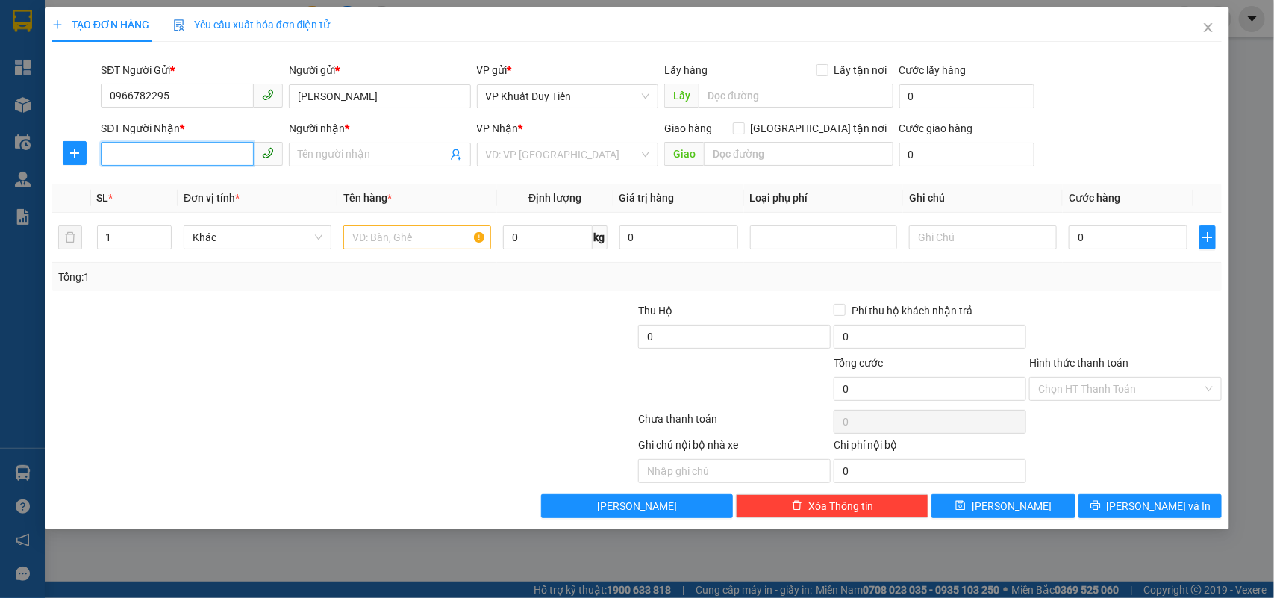
click at [128, 149] on input "SĐT Người Nhận *" at bounding box center [177, 154] width 153 height 24
click at [142, 180] on div "0932379999 - khanh linh" at bounding box center [194, 185] width 168 height 16
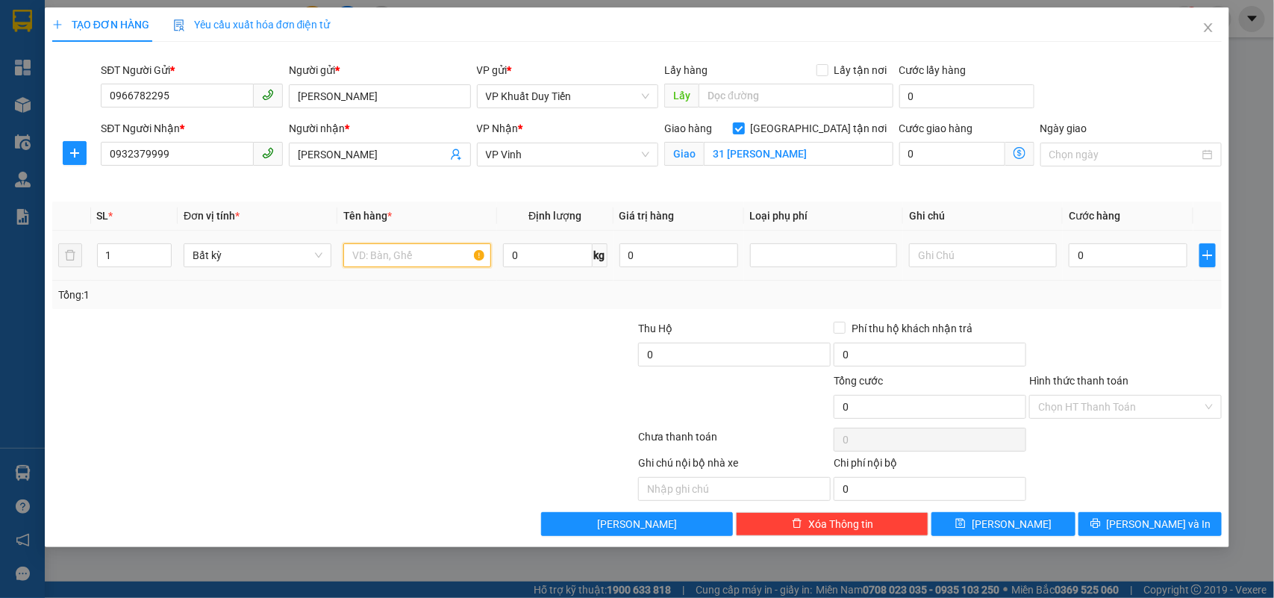
click at [358, 263] on input "text" at bounding box center [417, 255] width 148 height 24
click at [1069, 254] on input "0" at bounding box center [1127, 255] width 119 height 24
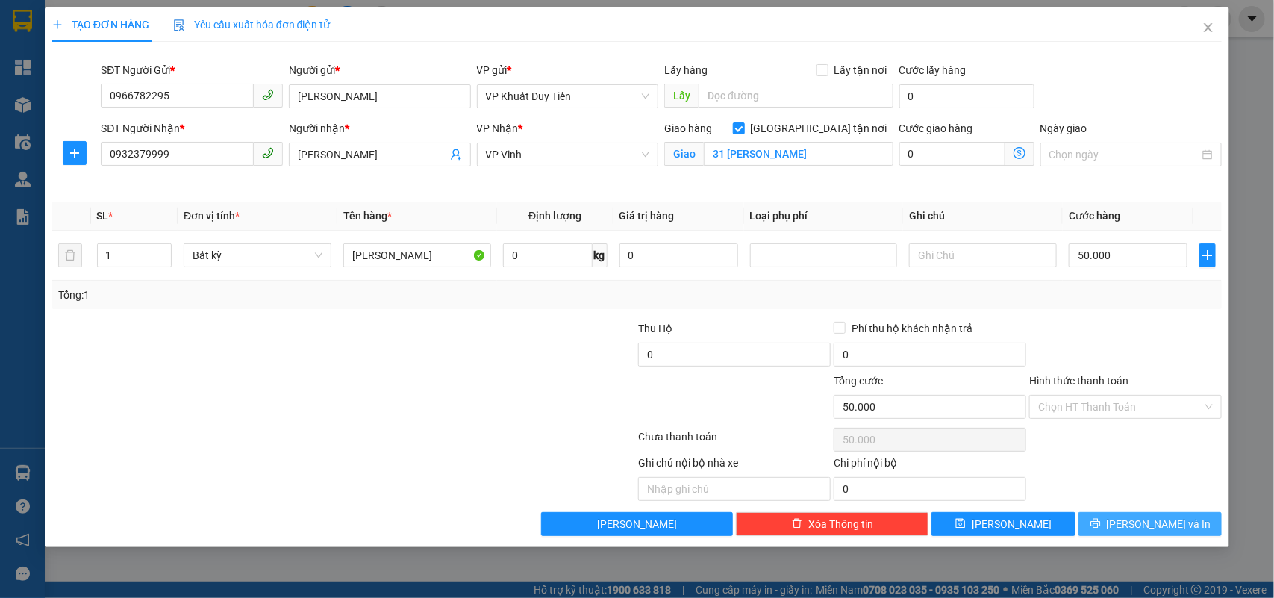
click at [1140, 523] on span "[PERSON_NAME] và In" at bounding box center [1158, 524] width 104 height 16
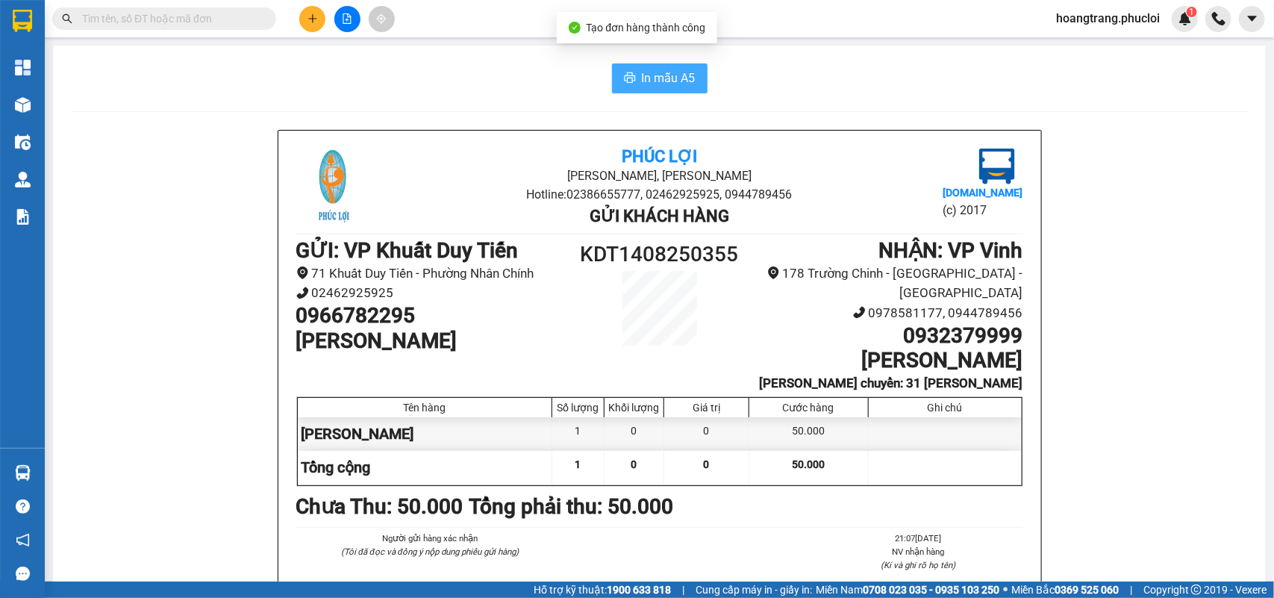
click at [651, 87] on span "In mẫu A5" at bounding box center [669, 78] width 54 height 19
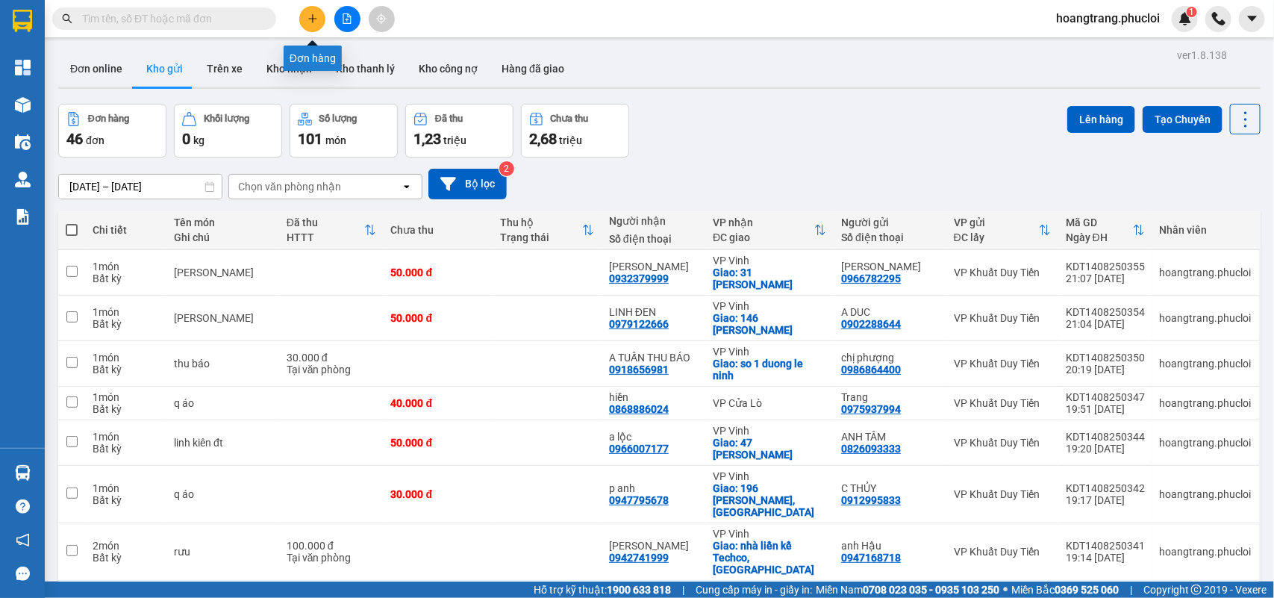
click at [300, 16] on button at bounding box center [312, 19] width 26 height 26
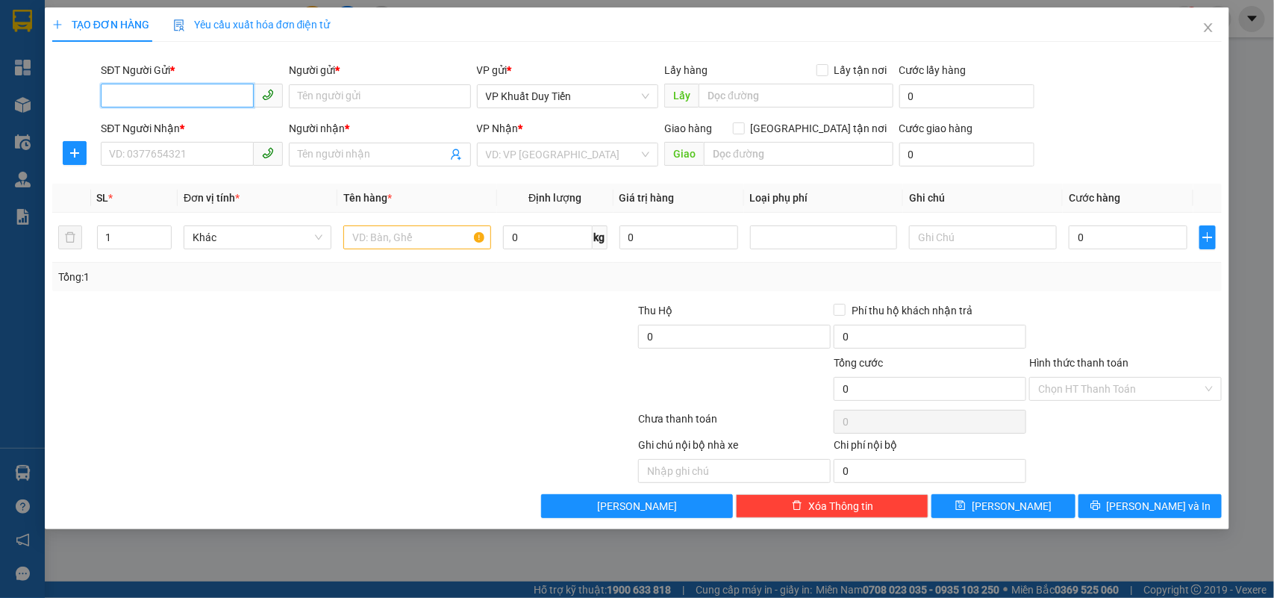
click at [138, 90] on input "SĐT Người Gửi *" at bounding box center [177, 96] width 153 height 24
click at [153, 127] on div "0938128886 - ánh" at bounding box center [192, 126] width 164 height 16
click at [131, 148] on input "SĐT Người Nhận *" at bounding box center [177, 154] width 153 height 24
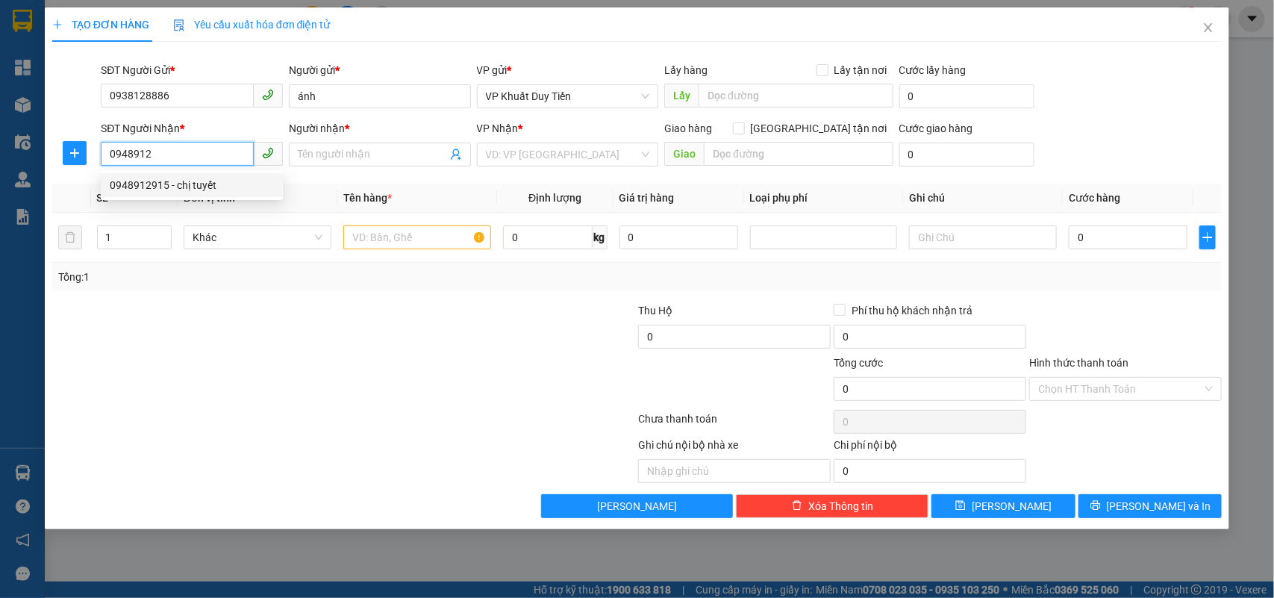
click at [163, 190] on div "0948912915 - chị tuyết" at bounding box center [192, 185] width 164 height 16
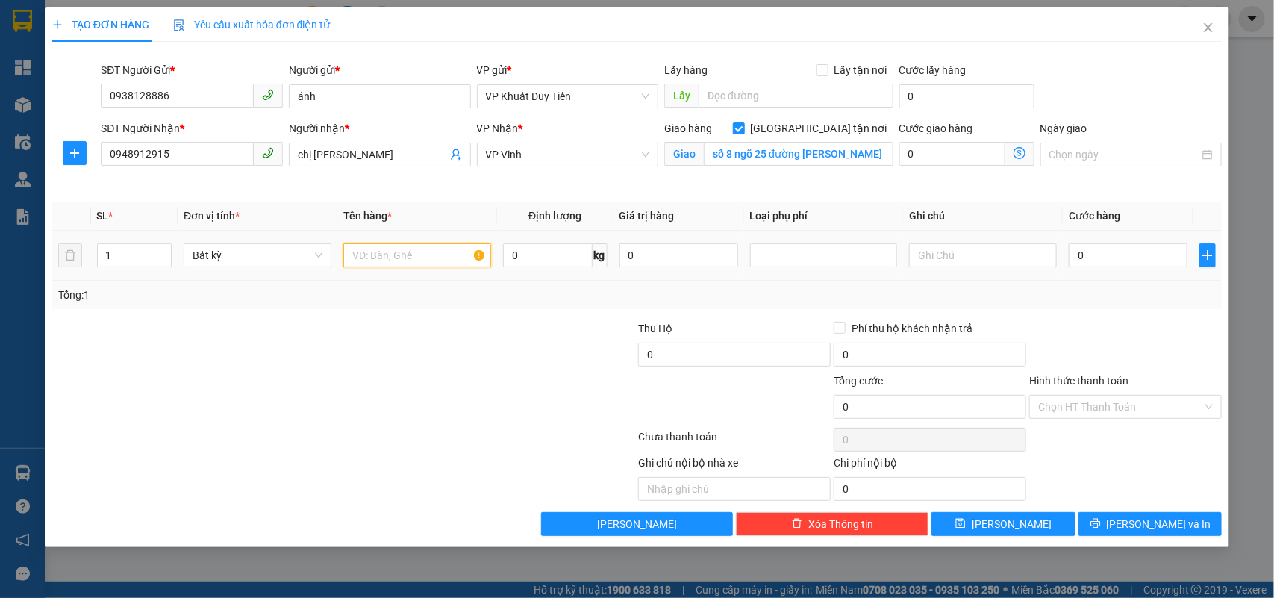
click at [378, 256] on input "text" at bounding box center [417, 255] width 148 height 24
click at [1073, 254] on input "0" at bounding box center [1127, 255] width 119 height 24
click at [1099, 378] on label "Hình thức thanh toán" at bounding box center [1078, 381] width 99 height 12
click at [1099, 395] on input "Hình thức thanh toán" at bounding box center [1120, 406] width 164 height 22
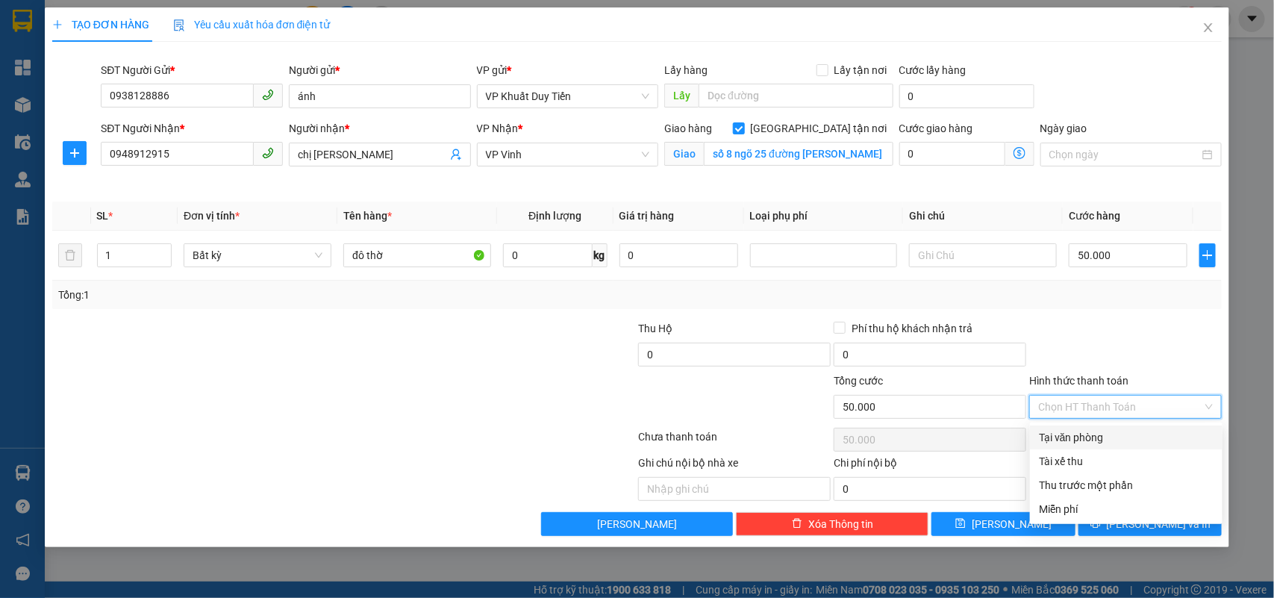
click at [1086, 437] on div "Tại văn phòng" at bounding box center [1126, 437] width 175 height 16
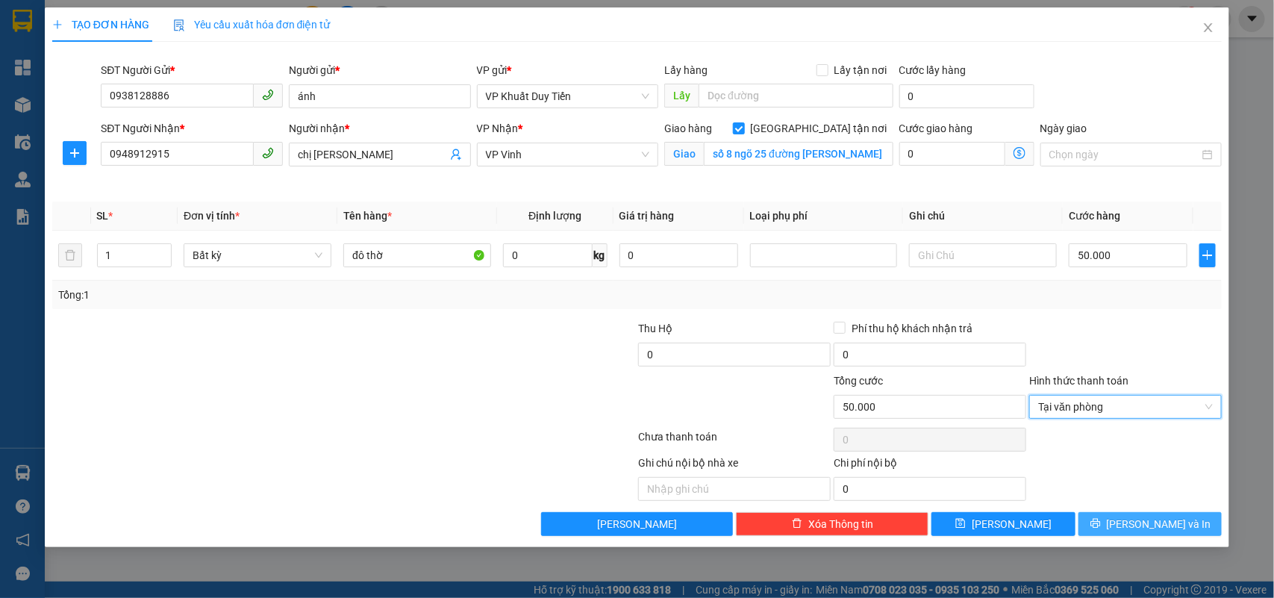
click at [1101, 528] on icon "printer" at bounding box center [1095, 523] width 10 height 10
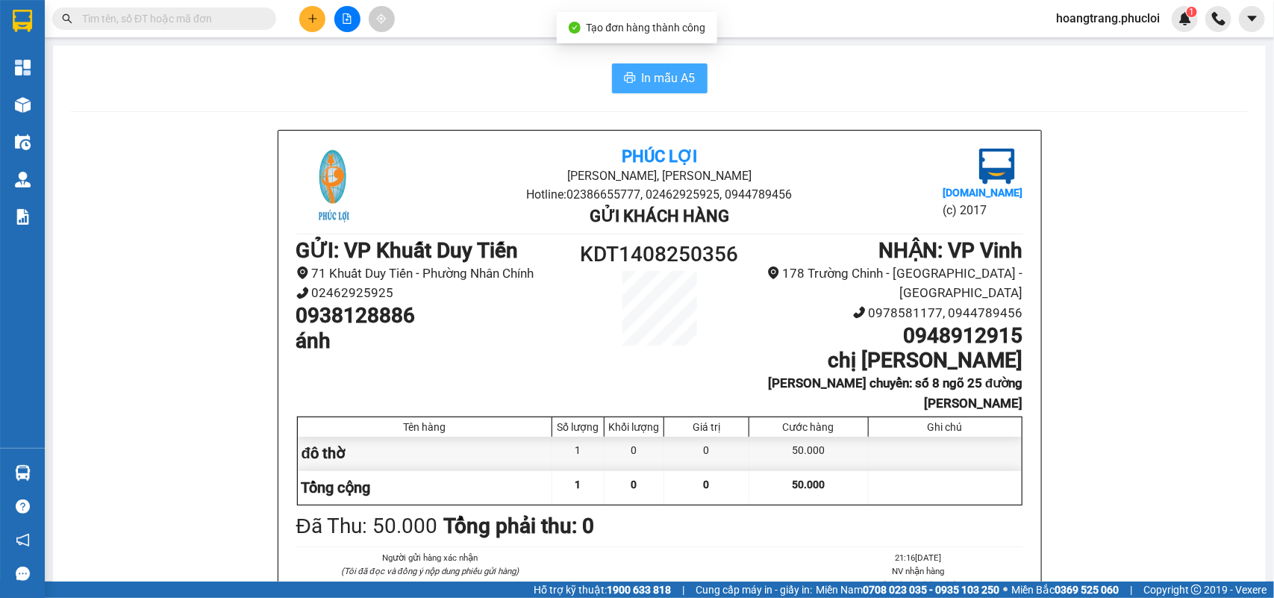
drag, startPoint x: 654, startPoint y: 84, endPoint x: 610, endPoint y: 82, distance: 44.1
click at [633, 86] on button "In mẫu A5" at bounding box center [660, 78] width 96 height 30
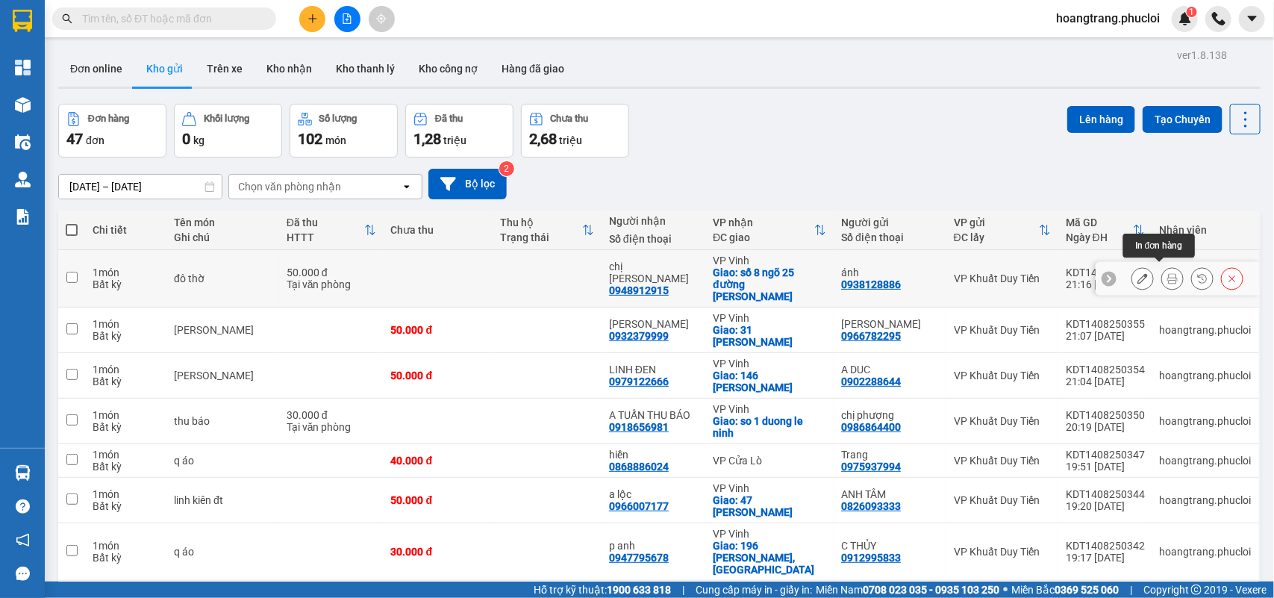
click at [1167, 273] on icon at bounding box center [1172, 278] width 10 height 10
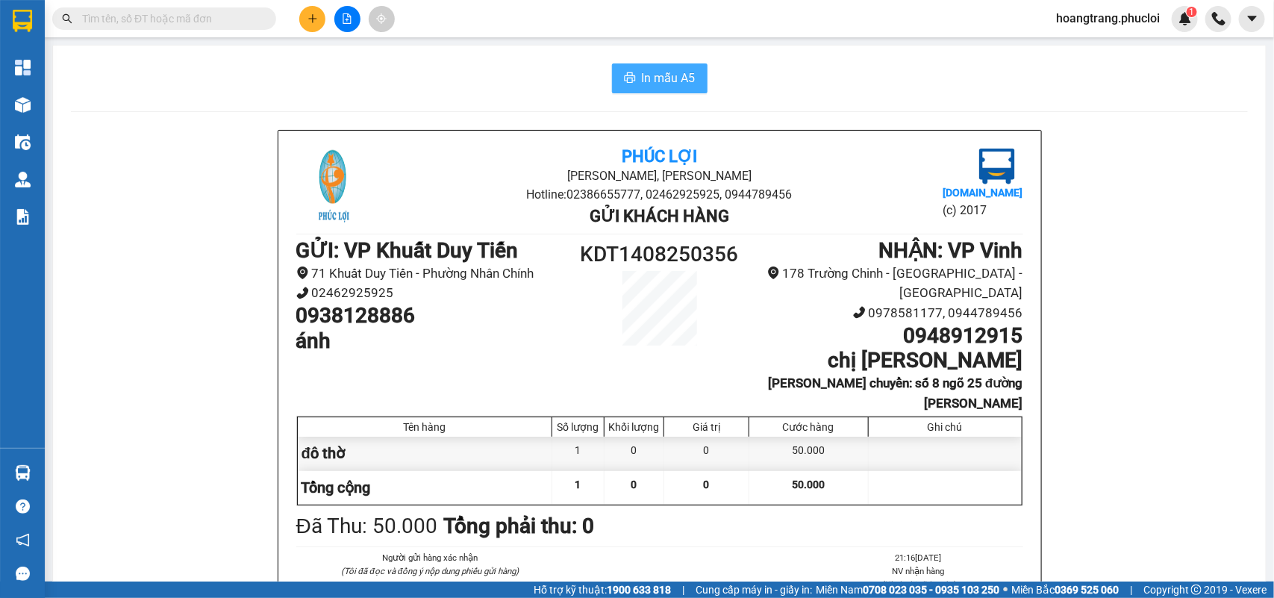
click at [666, 87] on span "In mẫu A5" at bounding box center [669, 78] width 54 height 19
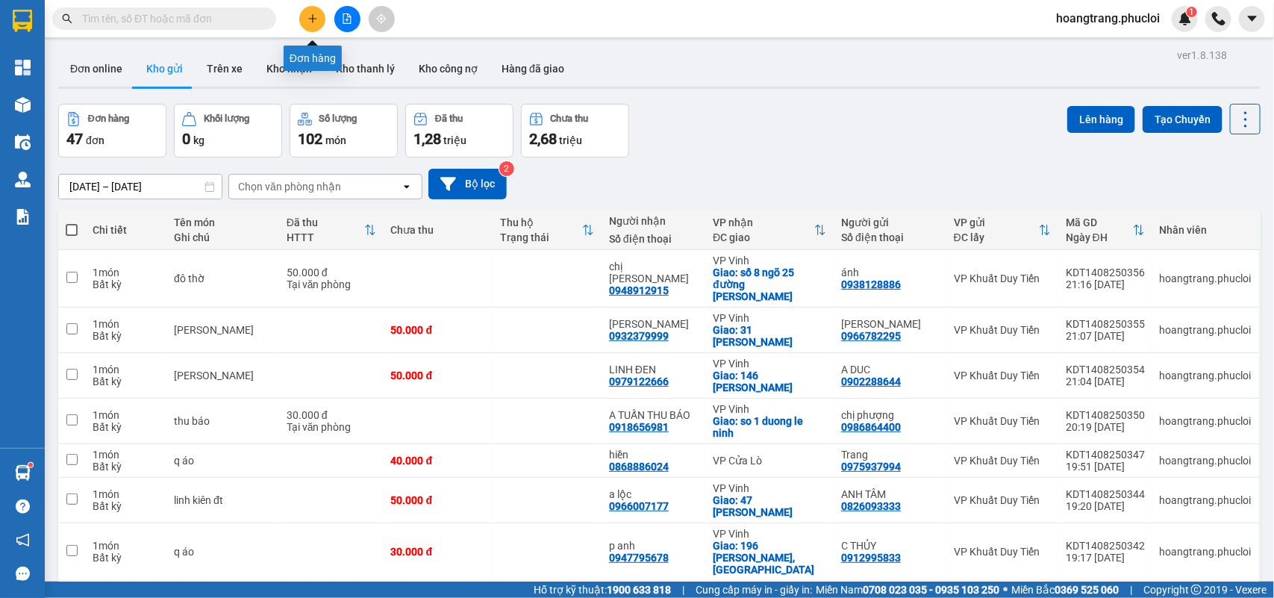
click at [310, 17] on icon "plus" at bounding box center [312, 18] width 10 height 10
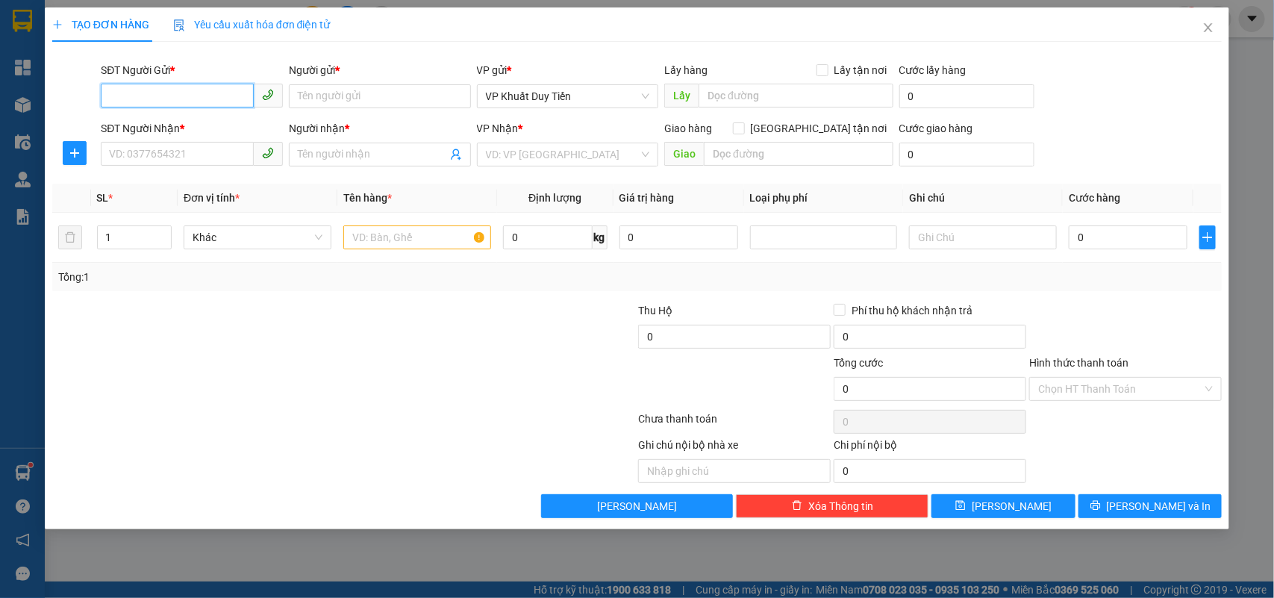
click at [185, 96] on input "SĐT Người Gửi *" at bounding box center [177, 96] width 153 height 24
click at [195, 125] on div "0977736062 - [PERSON_NAME]" at bounding box center [192, 126] width 164 height 16
type input "0977736062"
type input "[PERSON_NAME]"
checkbox input "true"
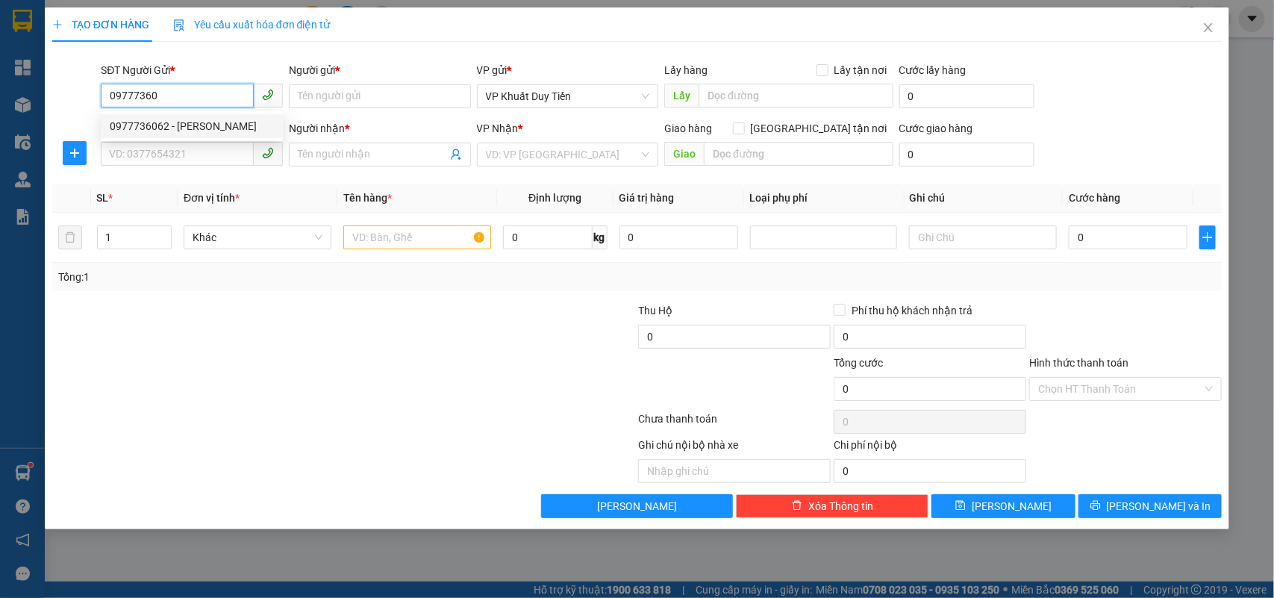
type input "3 [PERSON_NAME]"
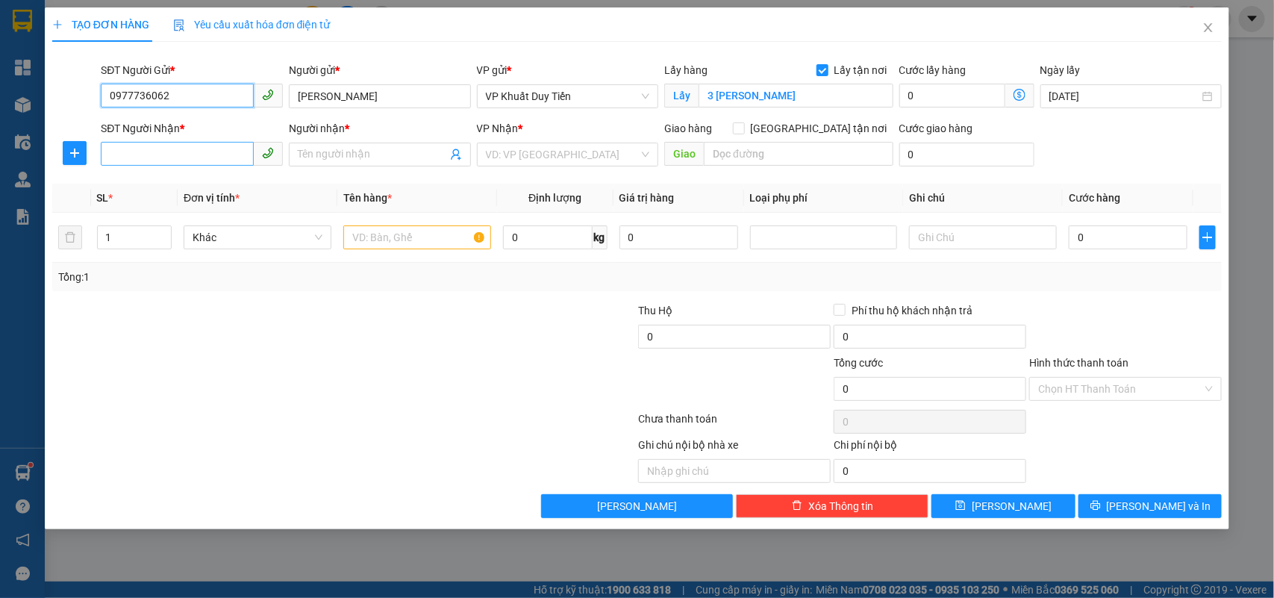
type input "0977736062"
click at [184, 149] on input "SĐT Người Nhận *" at bounding box center [177, 154] width 153 height 24
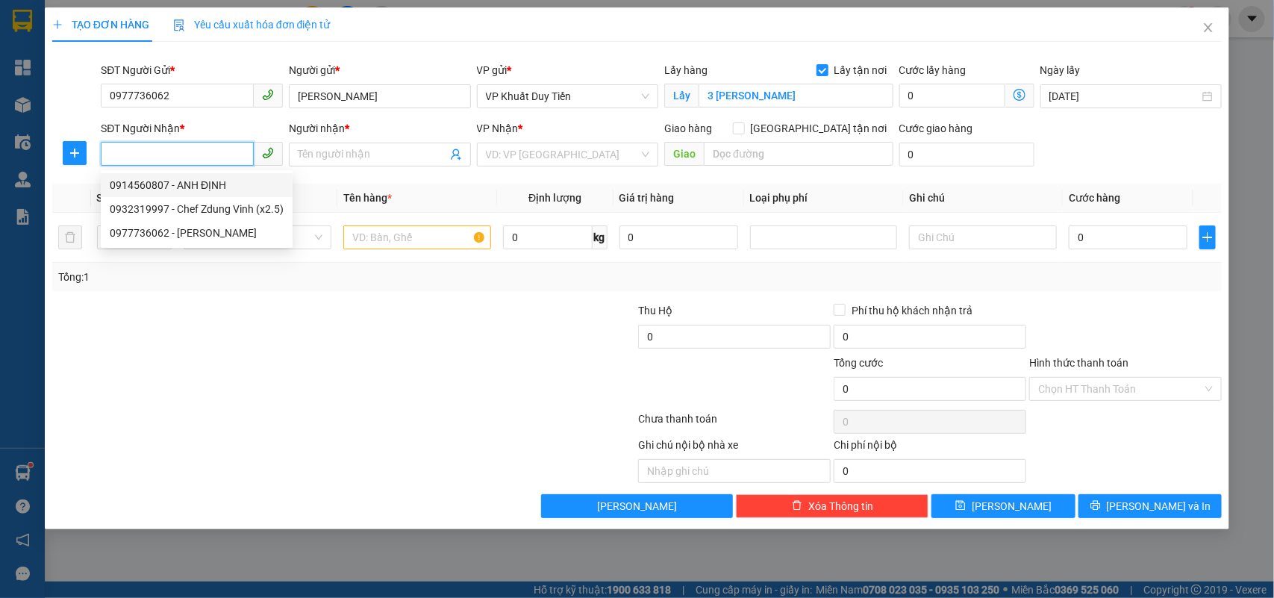
click at [172, 181] on div "0914560807 - ANH ĐỊNH" at bounding box center [197, 185] width 174 height 16
type input "0914560807"
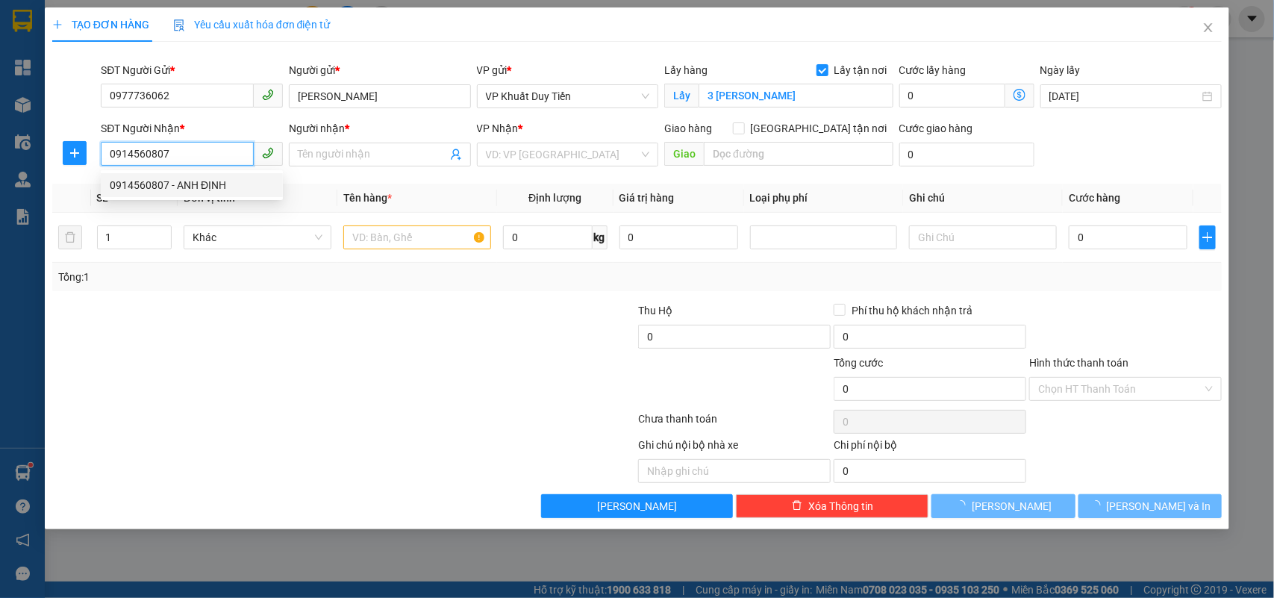
type input "ANH ĐỊNH"
checkbox input "true"
type input "Chef Dzung - 65 Đại Lộ [PERSON_NAME]"
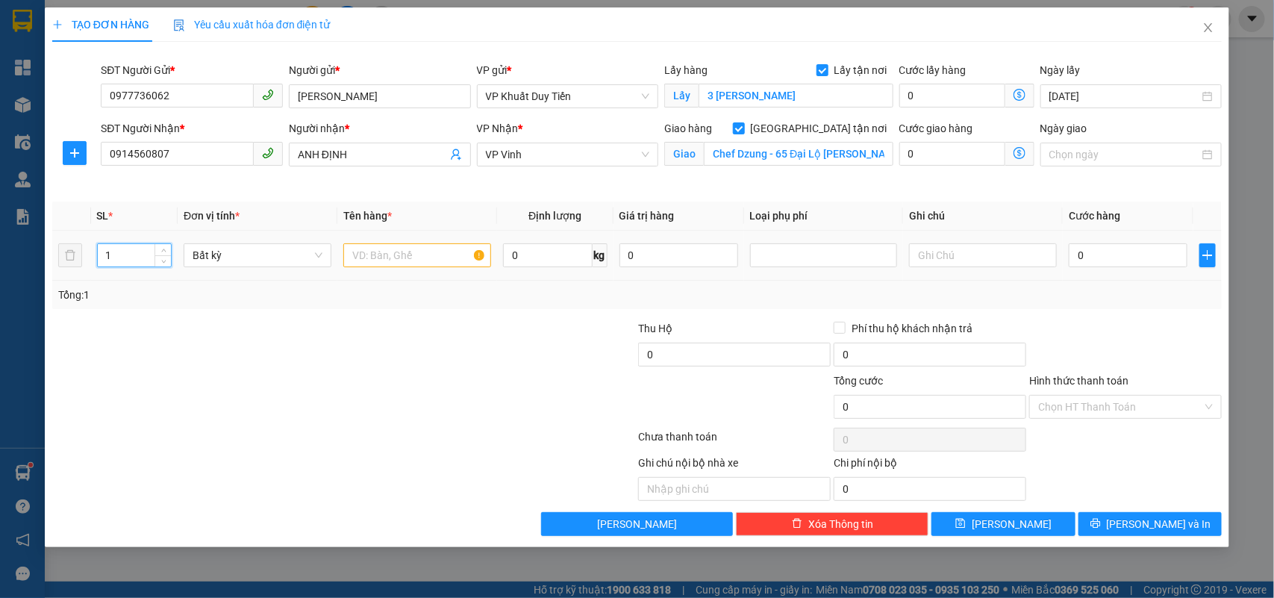
click at [125, 260] on input "1" at bounding box center [135, 255] width 74 height 22
type input "3"
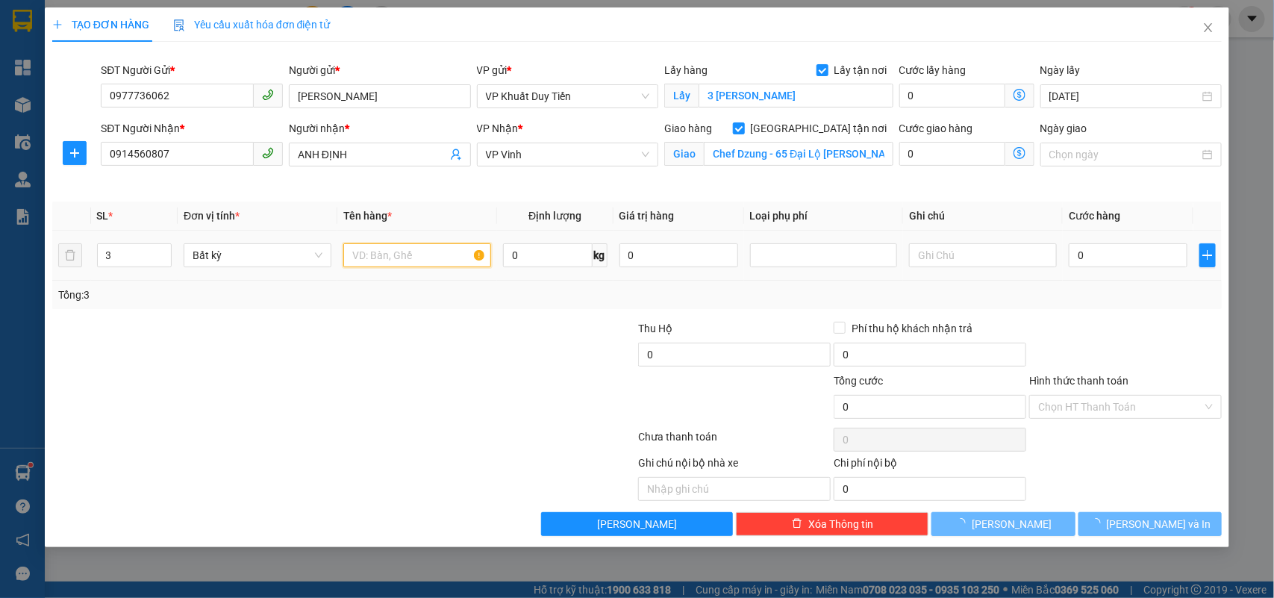
click at [357, 252] on input "text" at bounding box center [417, 255] width 148 height 24
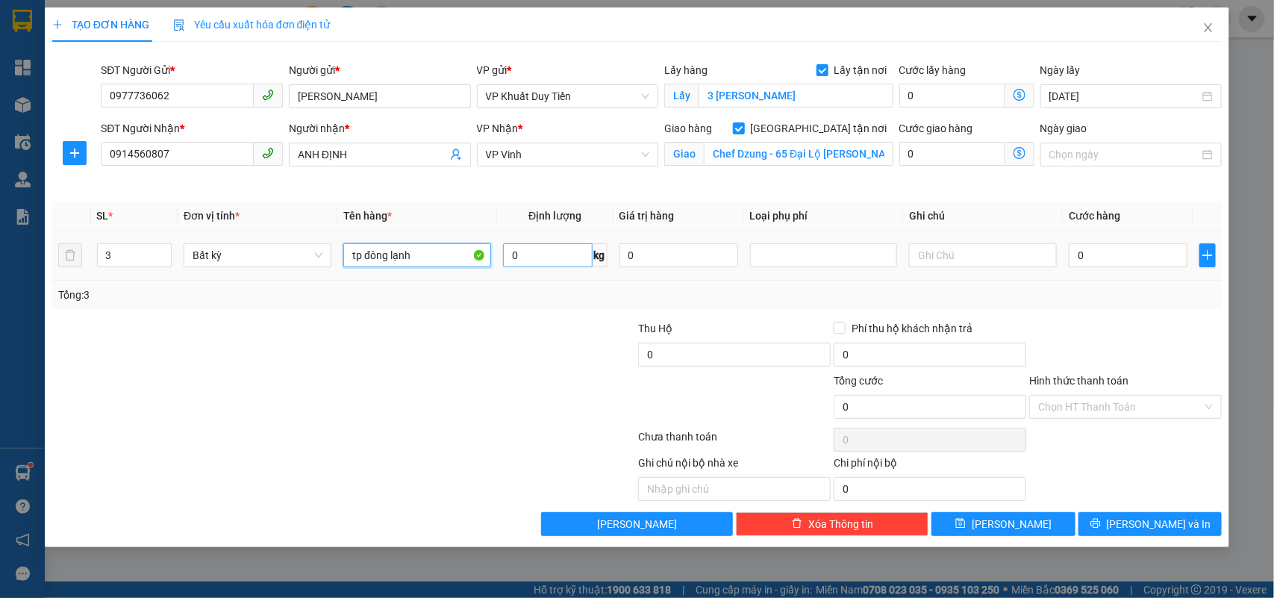
type input "tp đông lạnh"
click at [508, 254] on input "0" at bounding box center [548, 255] width 90 height 24
type input "54"
click at [1068, 260] on input "0" at bounding box center [1127, 255] width 119 height 24
type input "150.000"
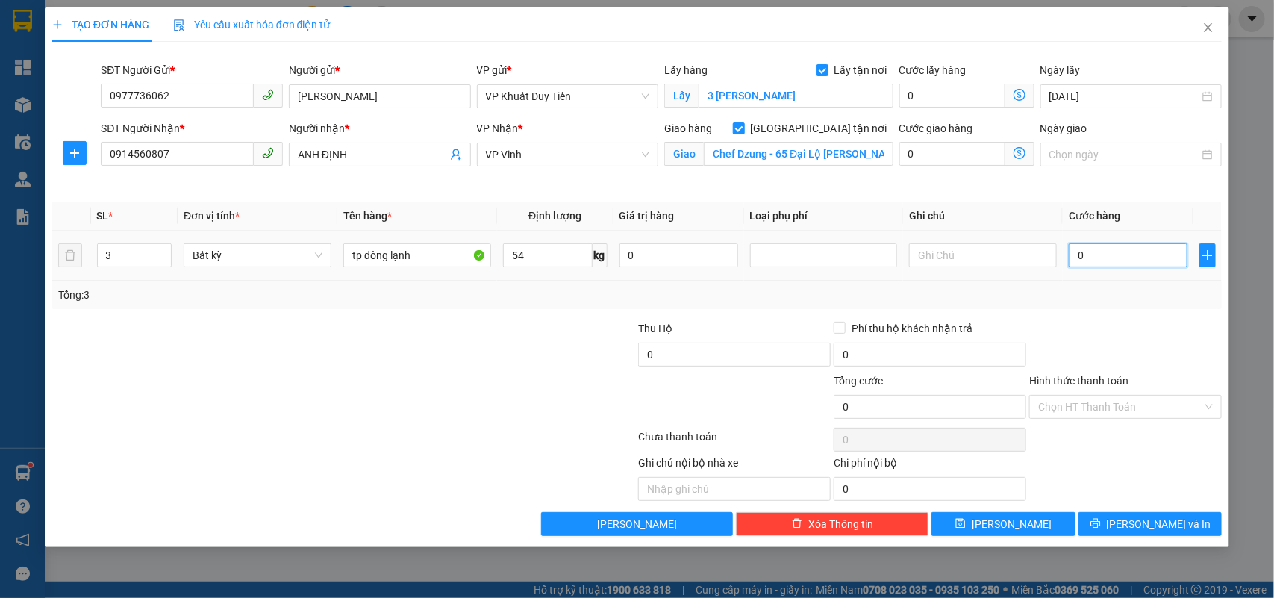
type input "150.000"
click at [1133, 259] on input "150.000" at bounding box center [1127, 255] width 119 height 24
type input "15.000"
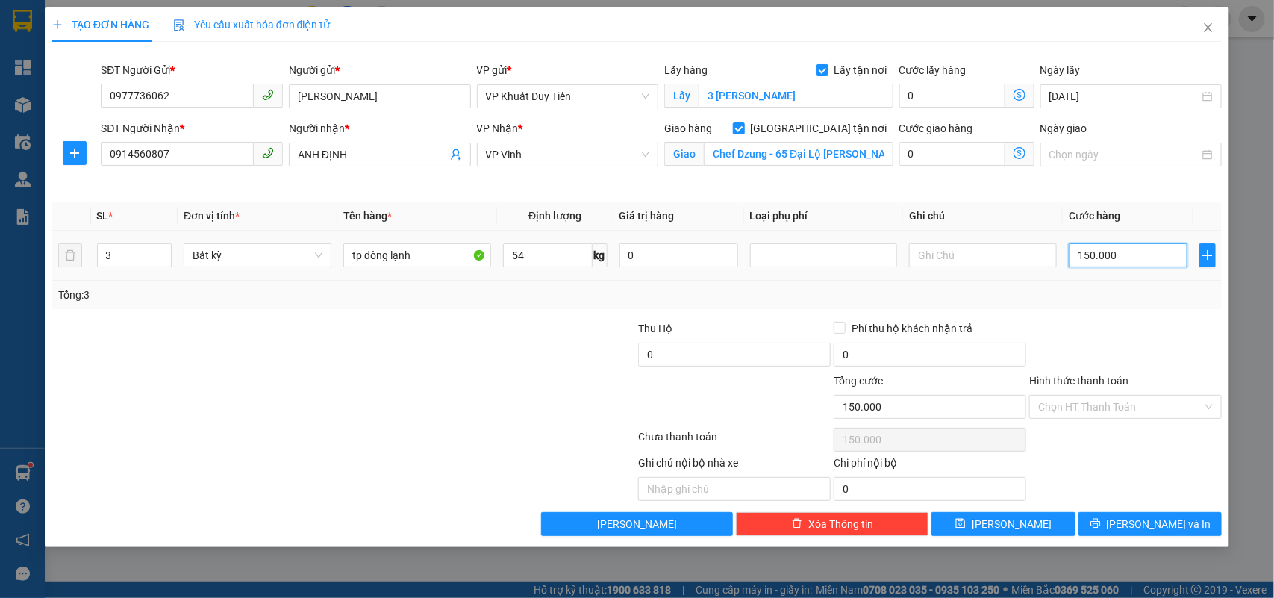
type input "15.000"
type input "1.500"
type input "150"
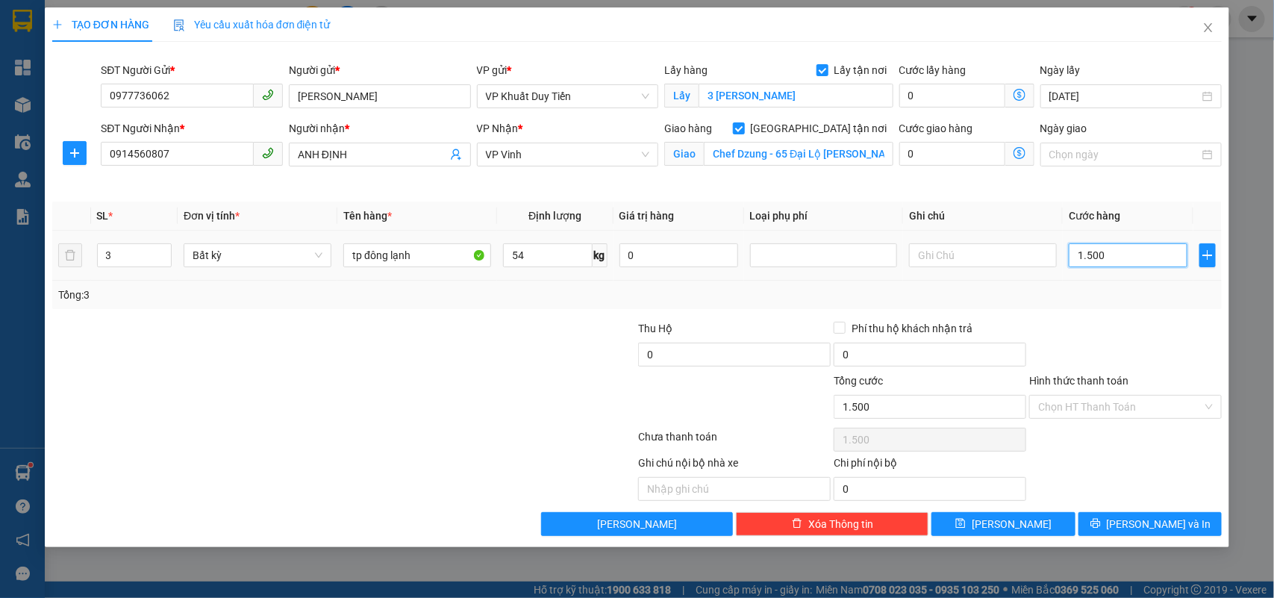
type input "150"
type input "15"
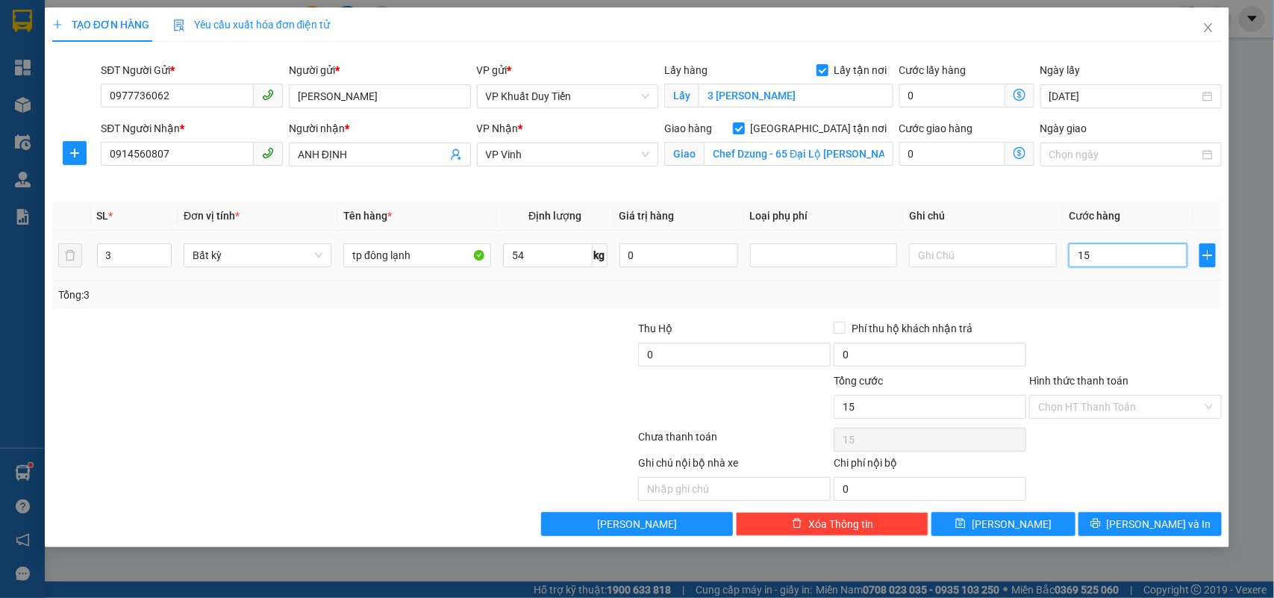
type input "1"
type input "0"
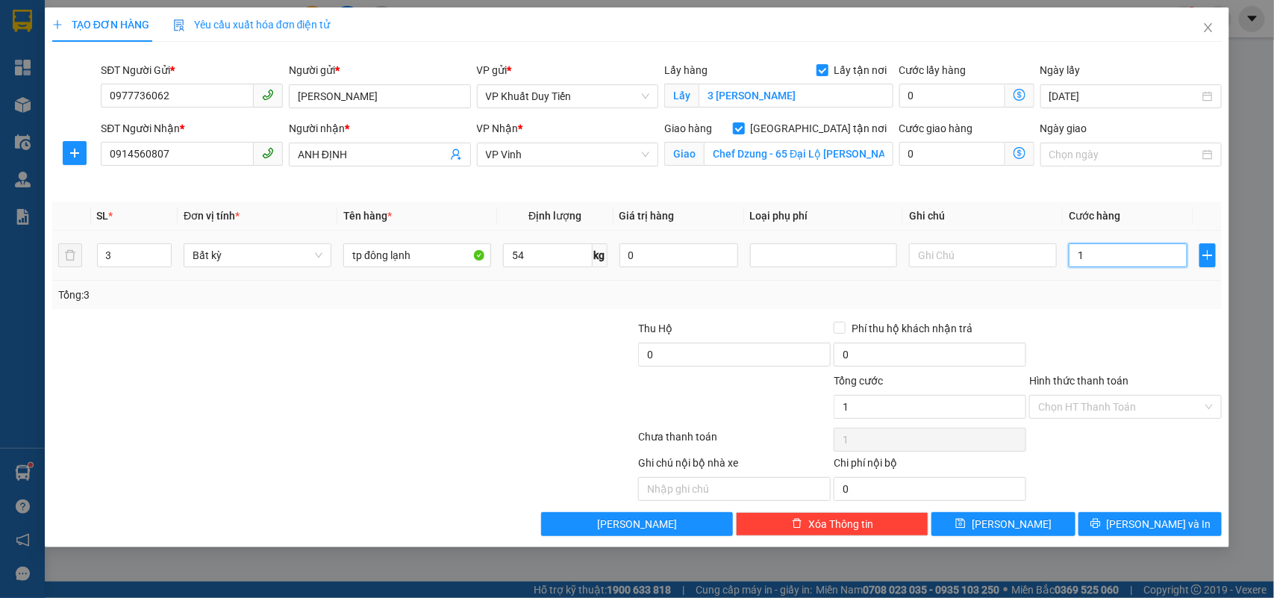
type input "0"
click at [1074, 259] on input "0" at bounding box center [1127, 255] width 119 height 24
type input "20"
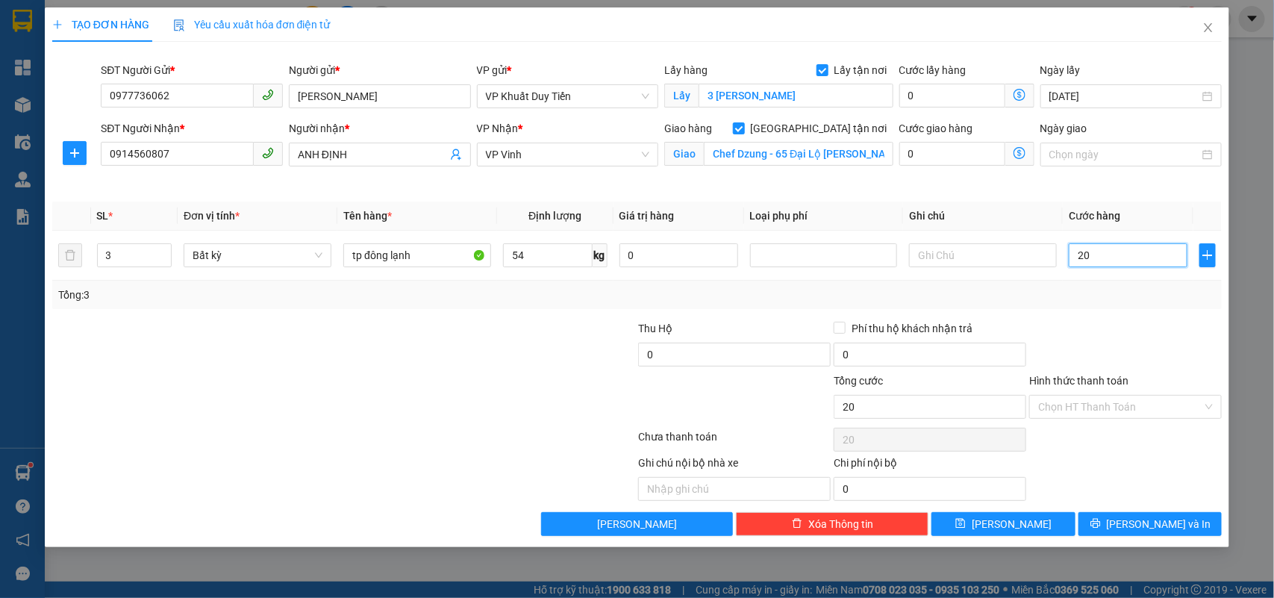
type input "240"
type input "2.400"
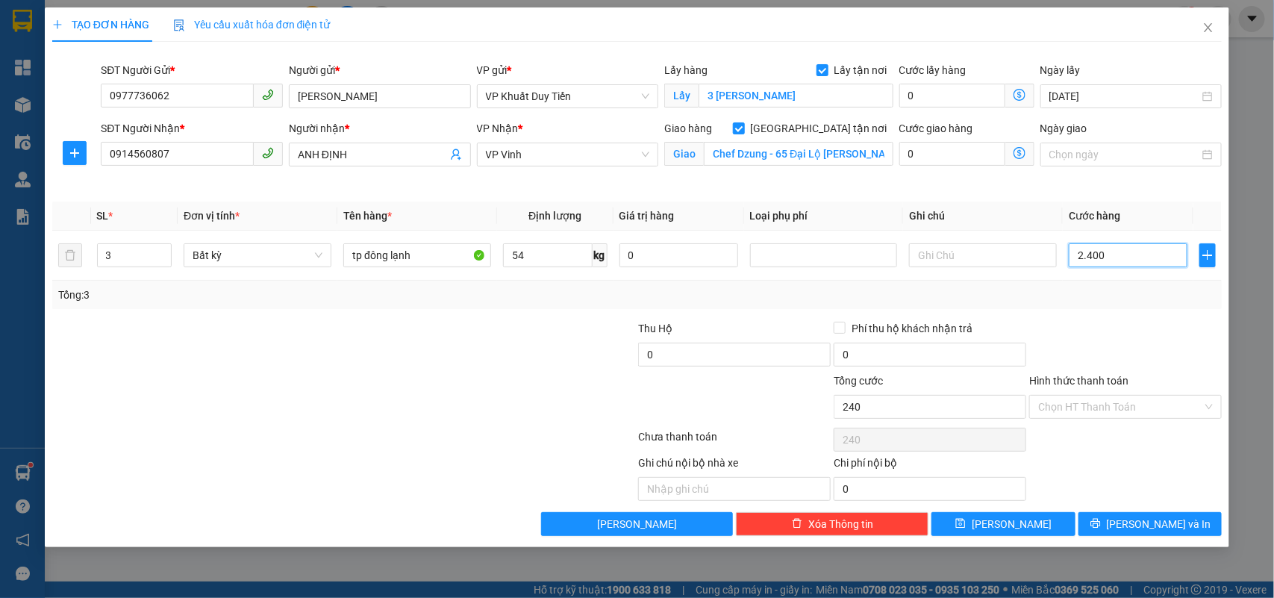
type input "2.400"
type input "24.000"
type input "240.000"
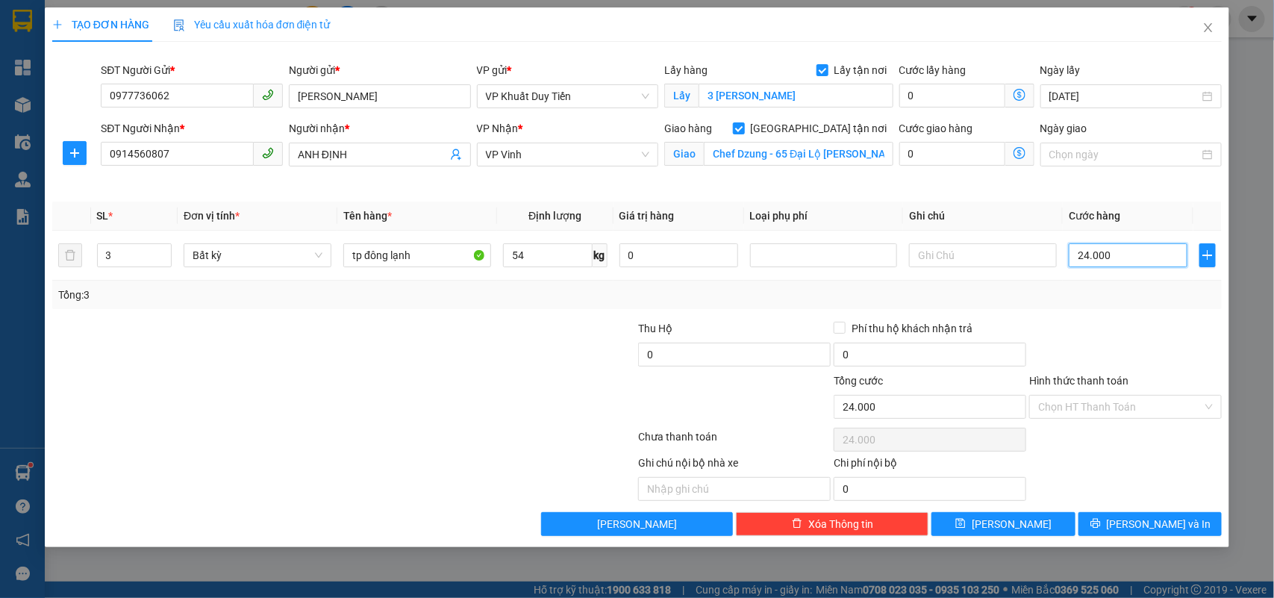
type input "240.000"
click at [1146, 530] on span "[PERSON_NAME] và In" at bounding box center [1158, 524] width 104 height 16
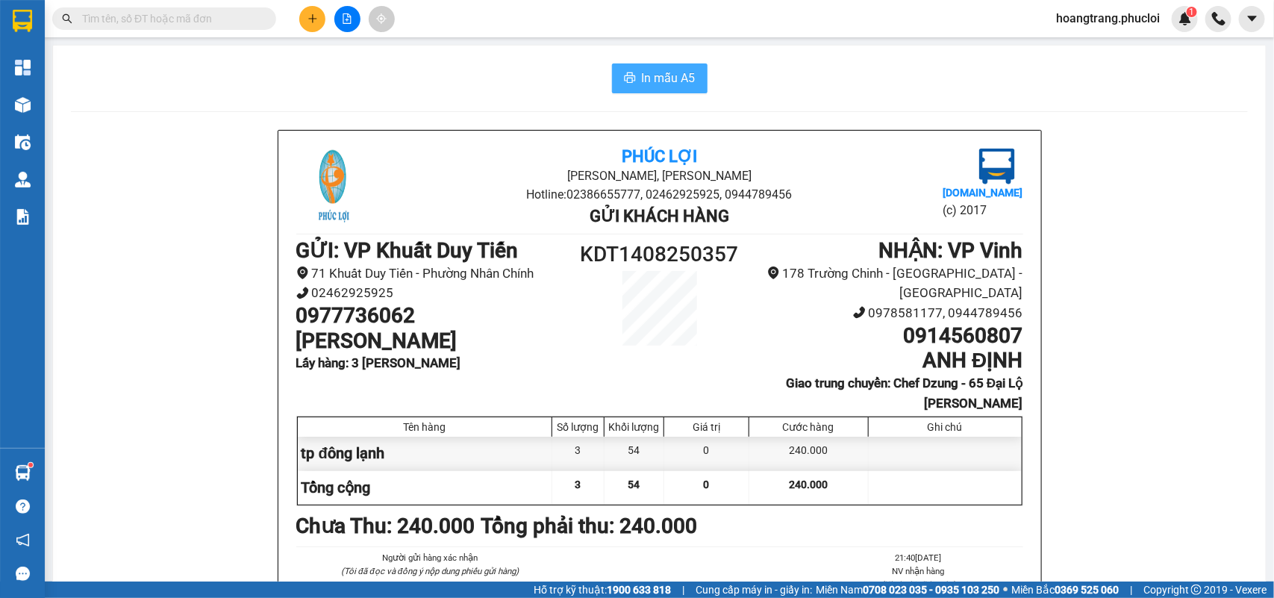
click at [662, 66] on div "In mẫu A5 Phúc Lợi [GEOGRAPHIC_DATA][PERSON_NAME], Phường Nghi Hương Hotline: 0…" at bounding box center [659, 416] width 1212 height 741
click at [661, 69] on span "In mẫu A5" at bounding box center [669, 78] width 54 height 19
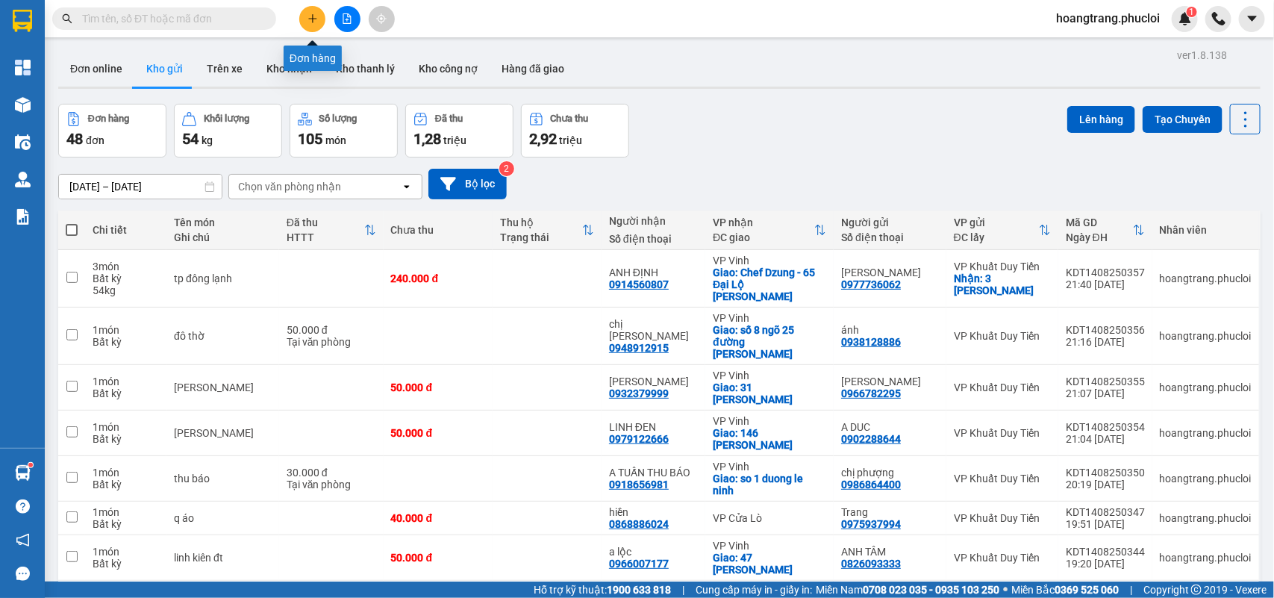
click at [307, 25] on button at bounding box center [312, 19] width 26 height 26
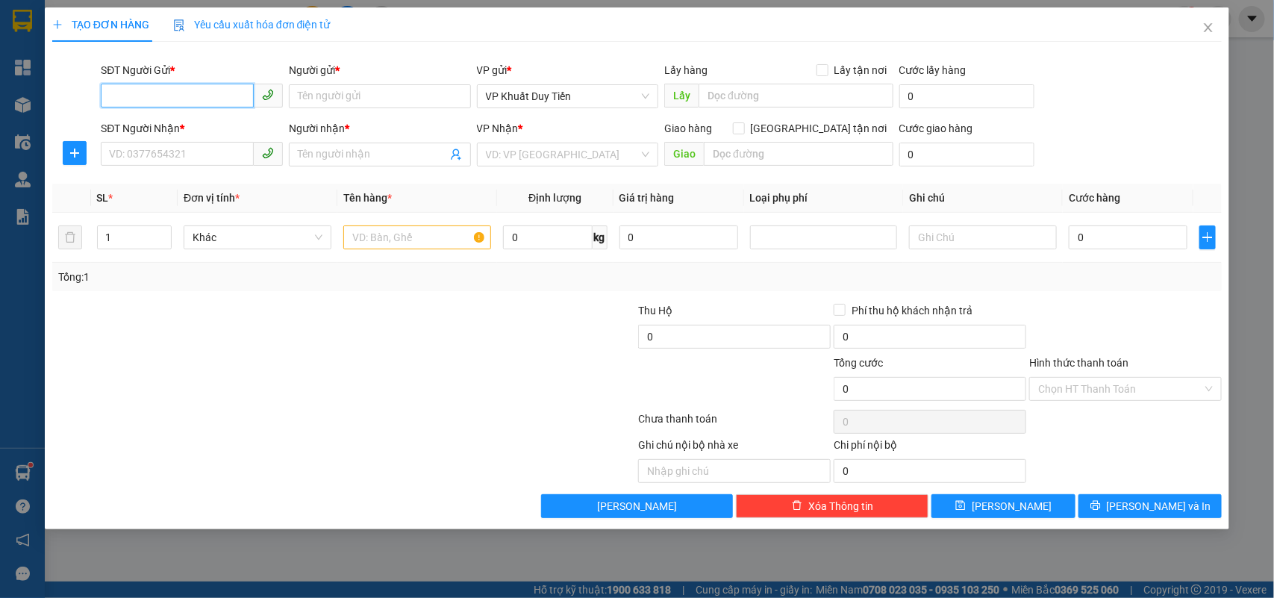
click at [161, 99] on input "SĐT Người Gửi *" at bounding box center [177, 96] width 153 height 24
type input "4"
click at [159, 128] on div "0983914567 - a quang" at bounding box center [192, 126] width 164 height 16
type input "0983914567"
type input "a quang"
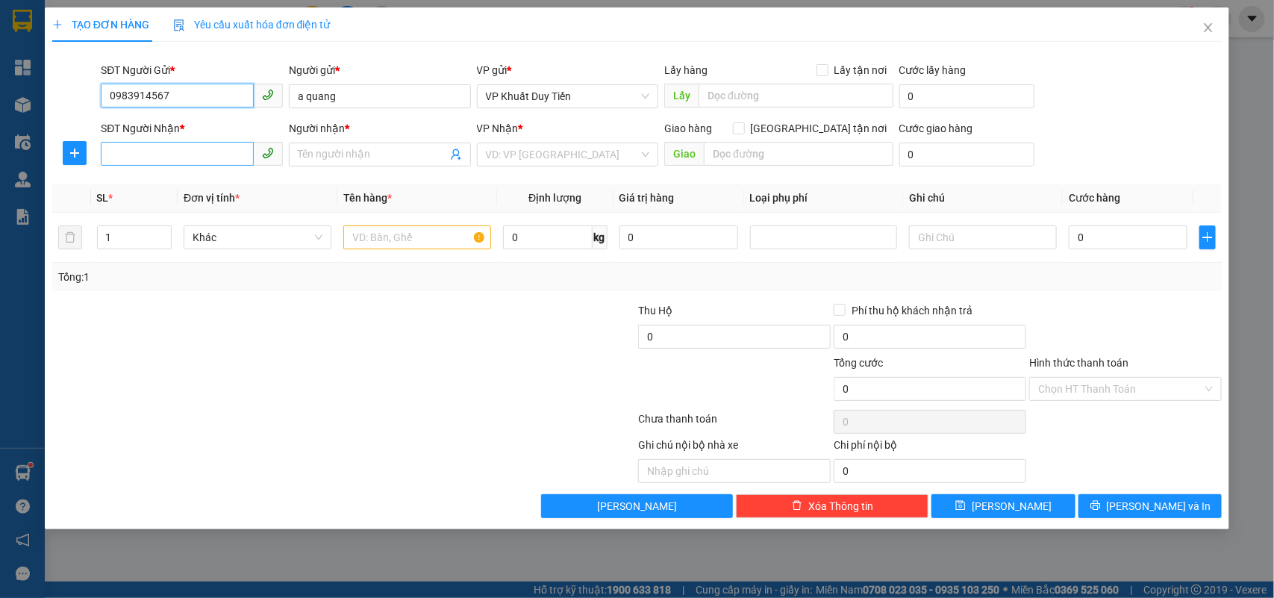
type input "0983914567"
click at [143, 157] on input "SĐT Người Nhận *" at bounding box center [177, 154] width 153 height 24
click at [133, 187] on div "0984381258 - CÔ LAN" at bounding box center [192, 185] width 164 height 16
type input "0984381258"
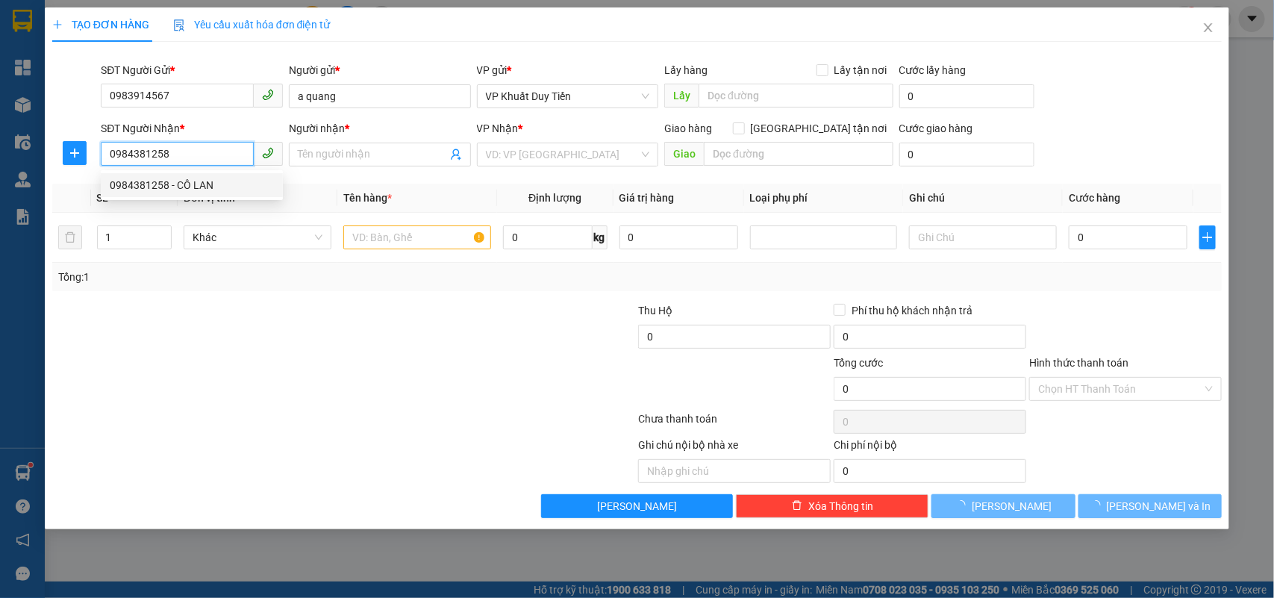
type input "CÔ LAN"
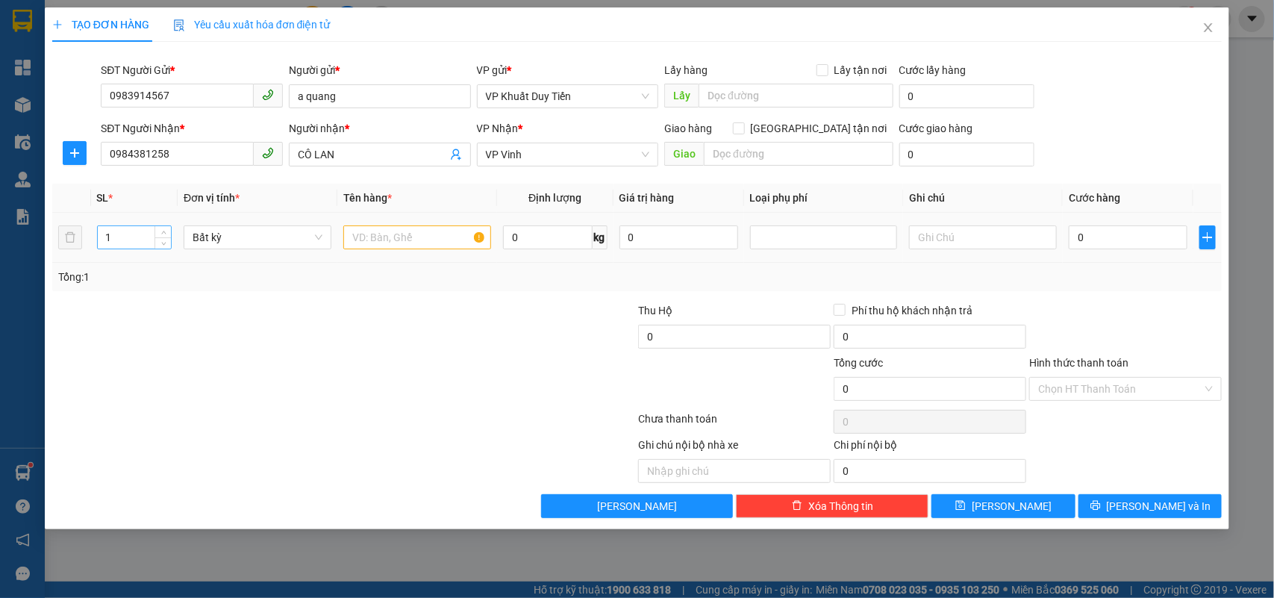
click at [113, 241] on input "1" at bounding box center [135, 237] width 74 height 22
type input "9"
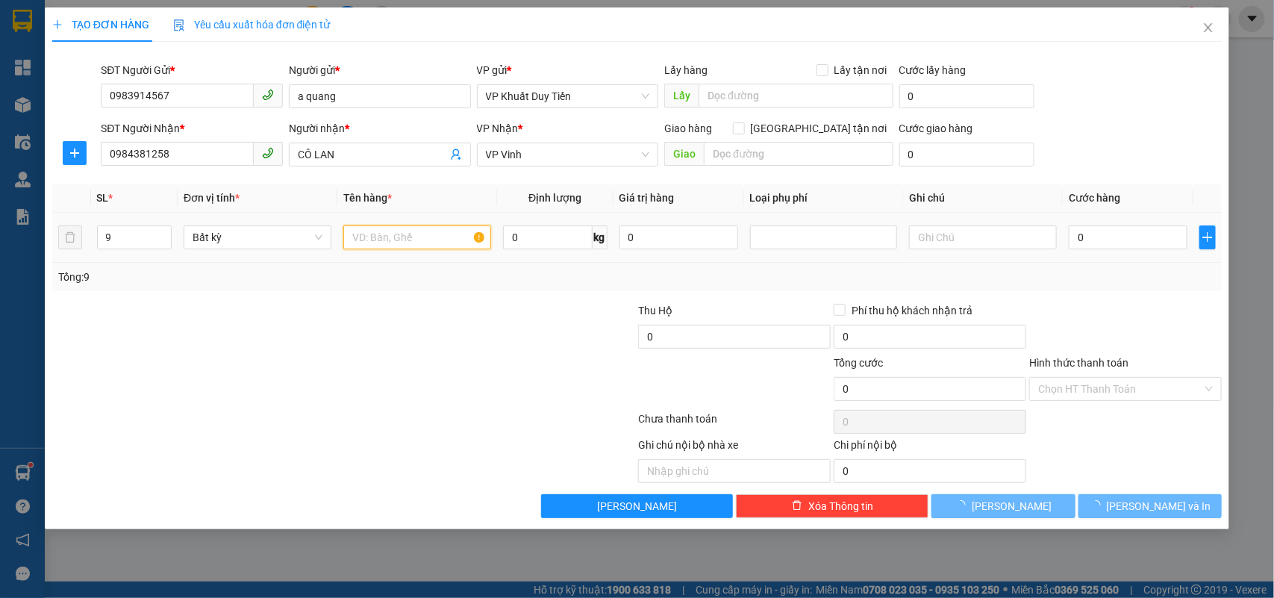
click at [348, 233] on input "text" at bounding box center [417, 237] width 148 height 24
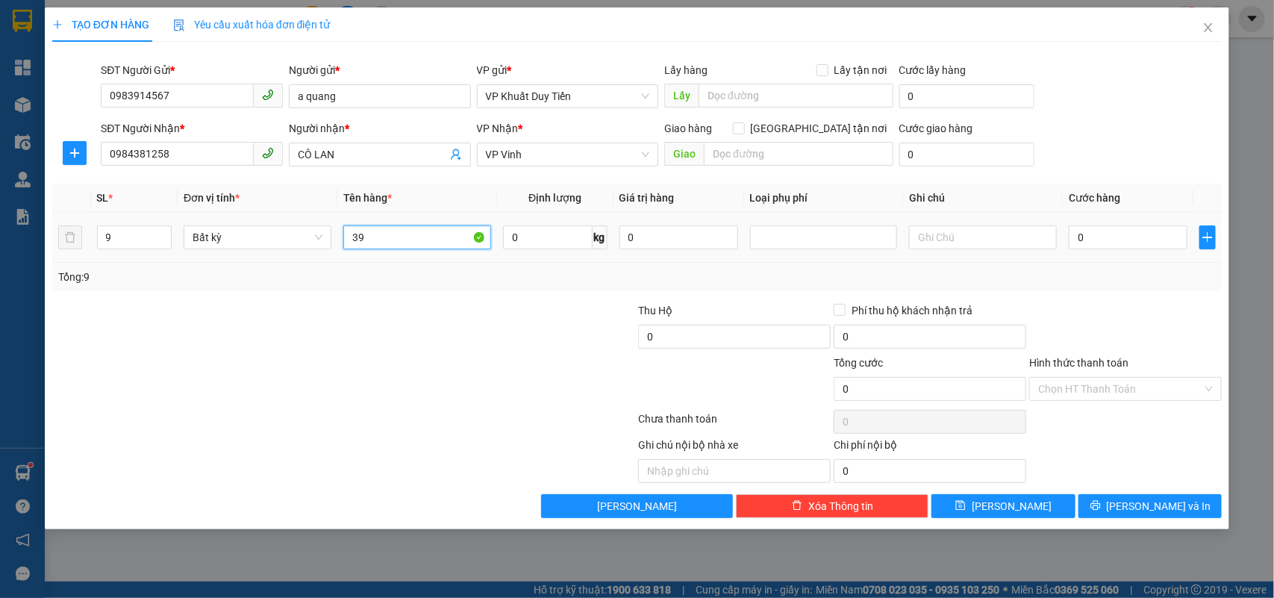
type input "3"
type input "thu báo"
click at [510, 237] on input "0" at bounding box center [548, 237] width 90 height 24
type input "398"
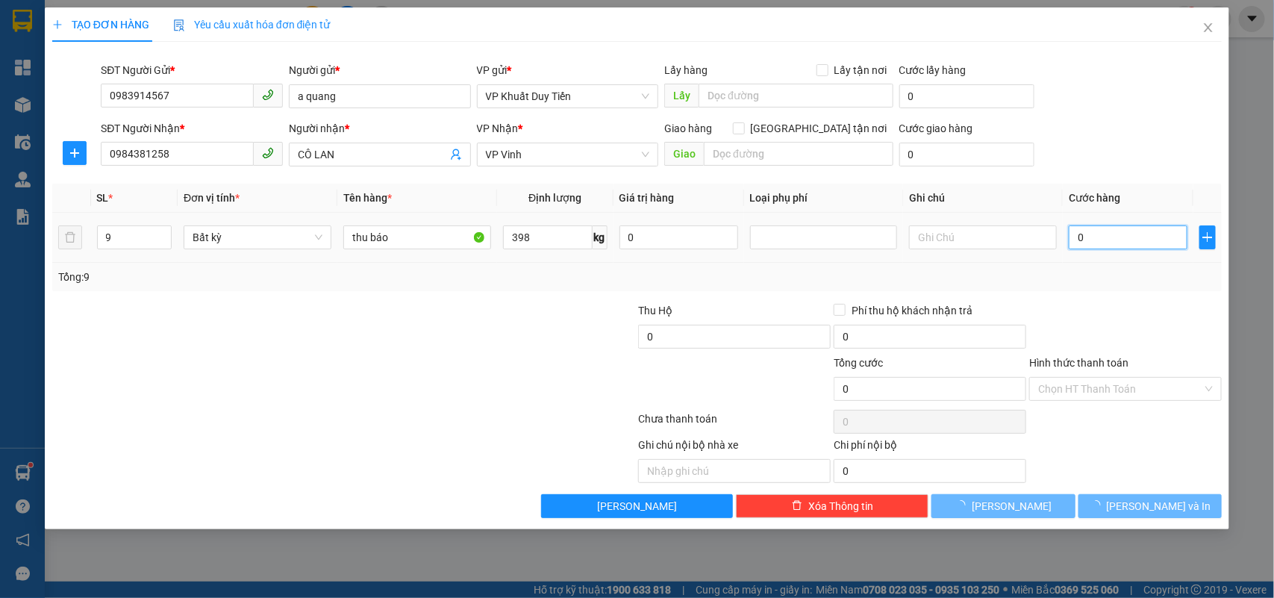
click at [1076, 237] on input "0" at bounding box center [1127, 237] width 119 height 24
type input "1.144.000"
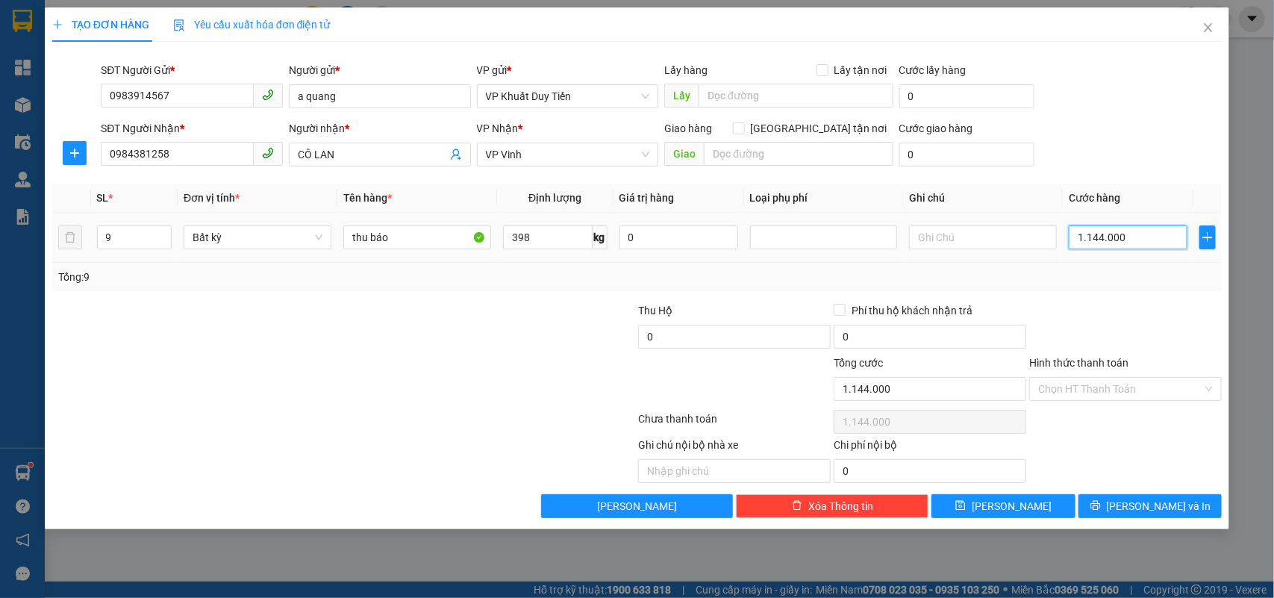
type input "114.400"
type input "11.440"
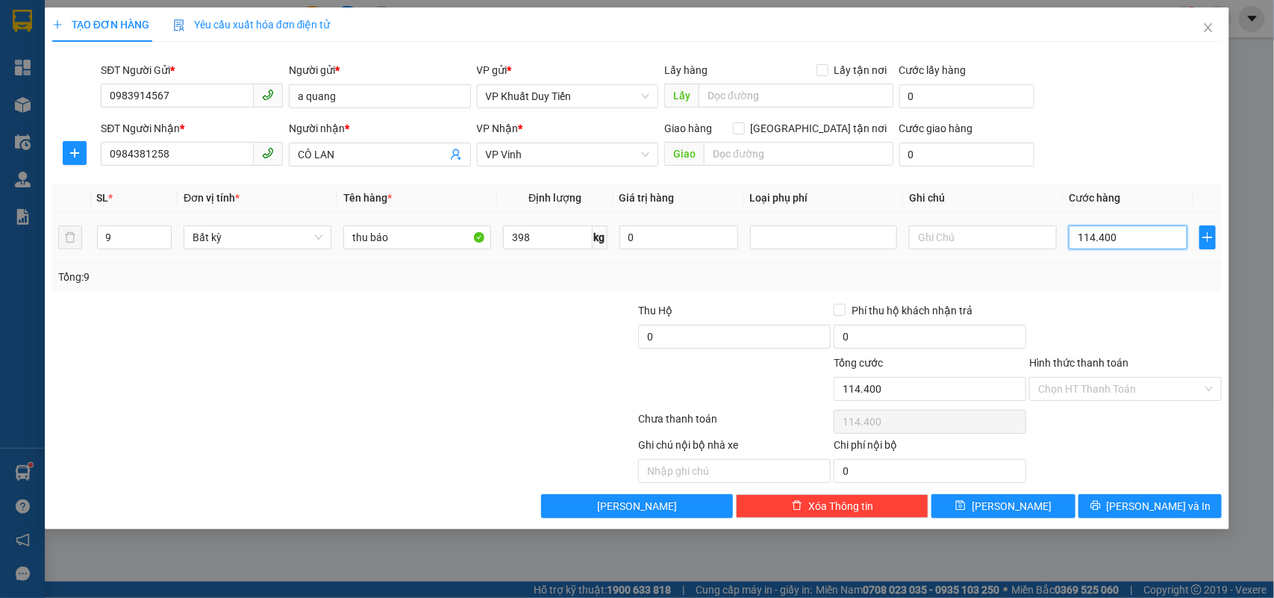
type input "11.440"
type input "1.144"
type input "114"
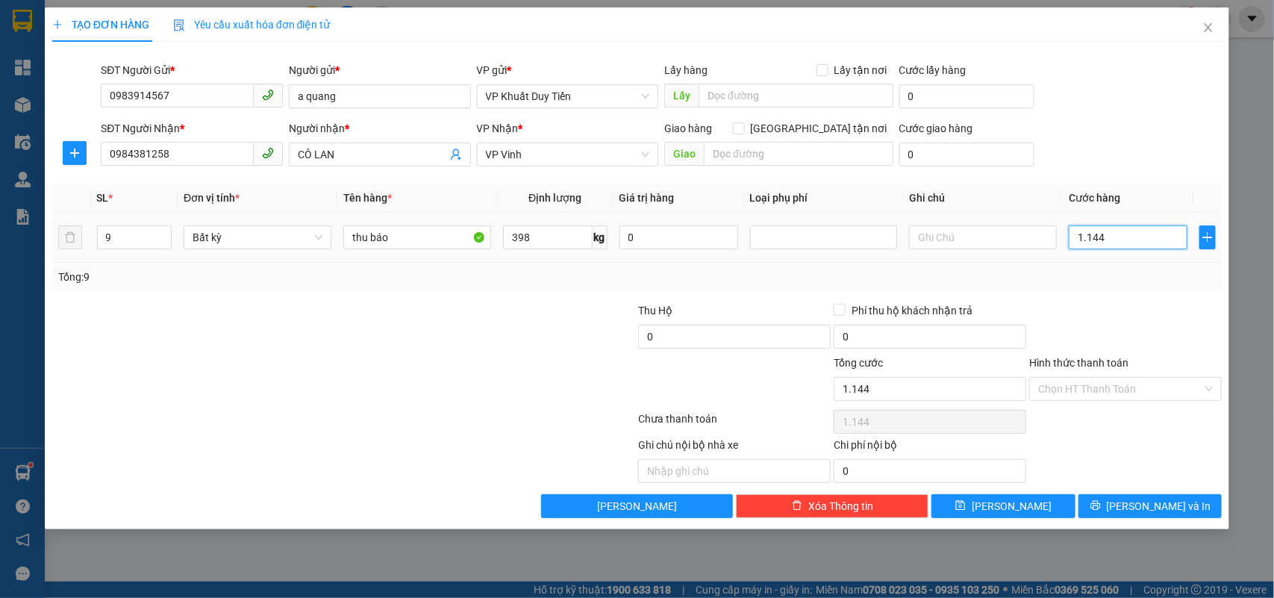
type input "114"
type input "11"
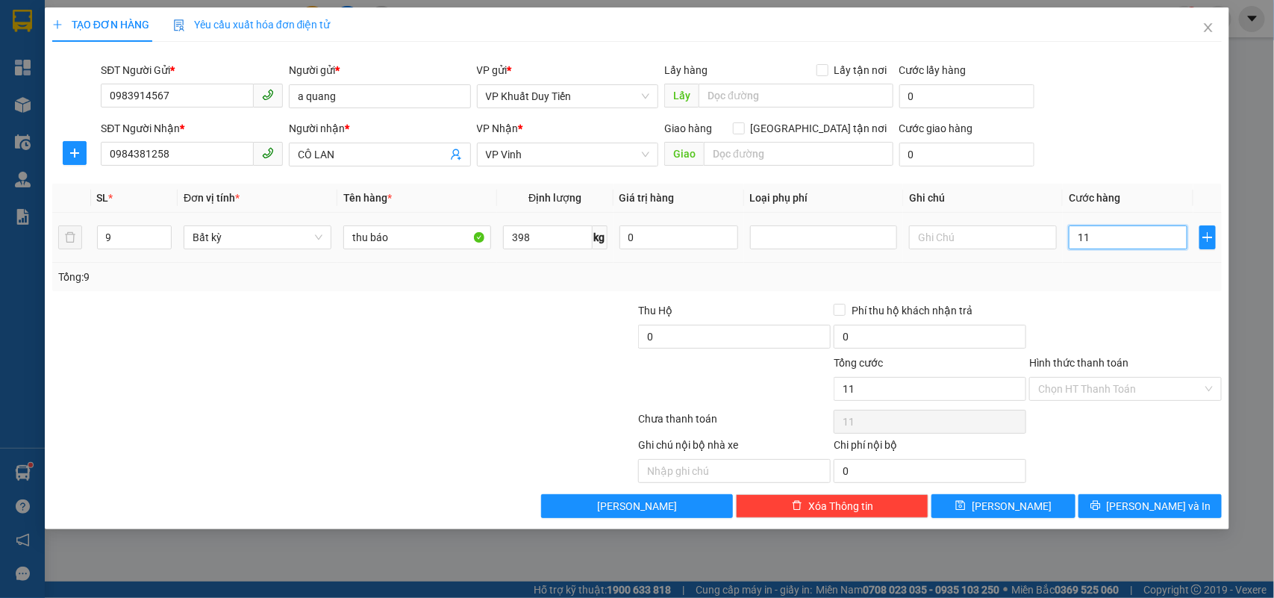
type input "1"
type input "0"
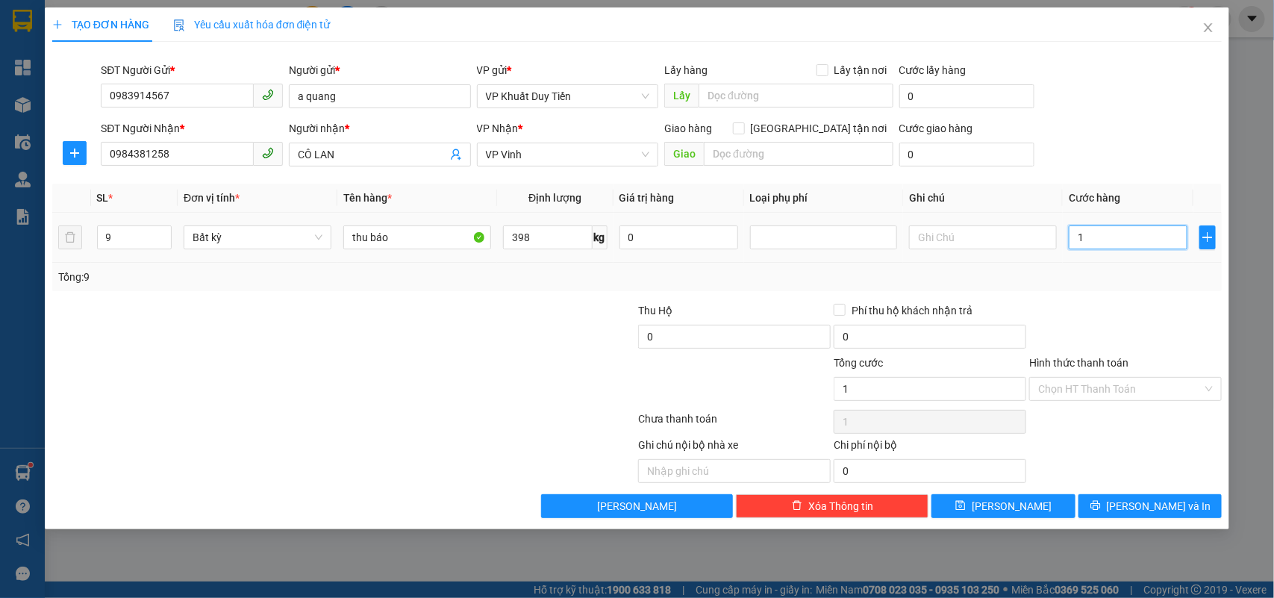
type input "0"
click at [1075, 240] on input "0" at bounding box center [1127, 237] width 119 height 24
type input "90"
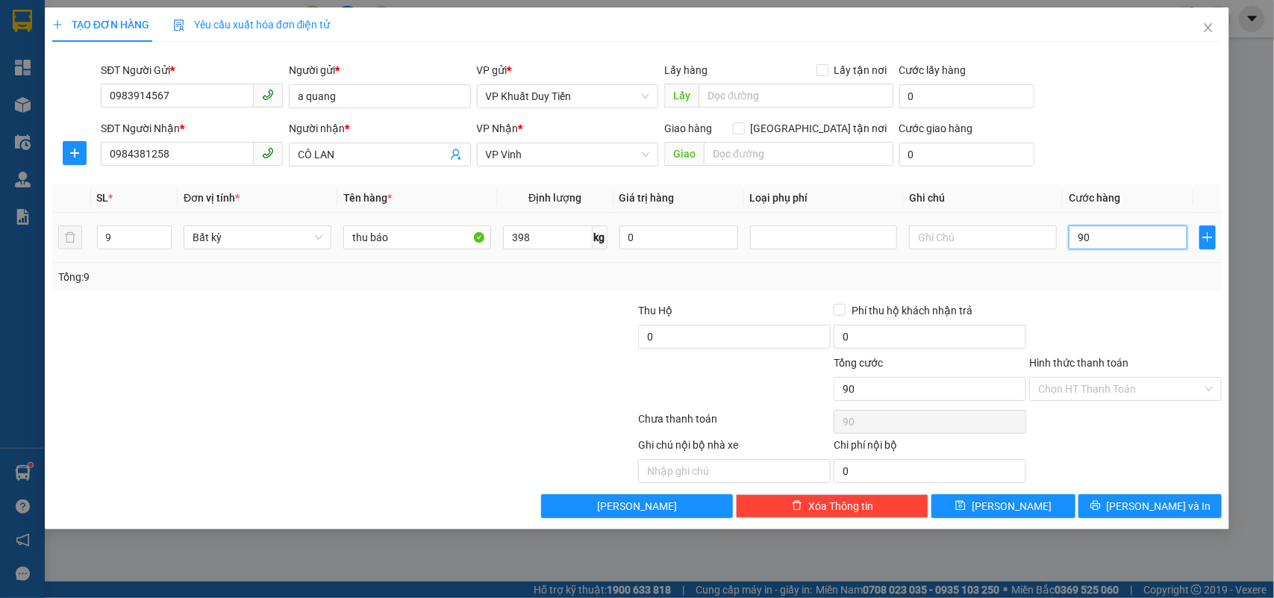
type input "990"
type input "9.950"
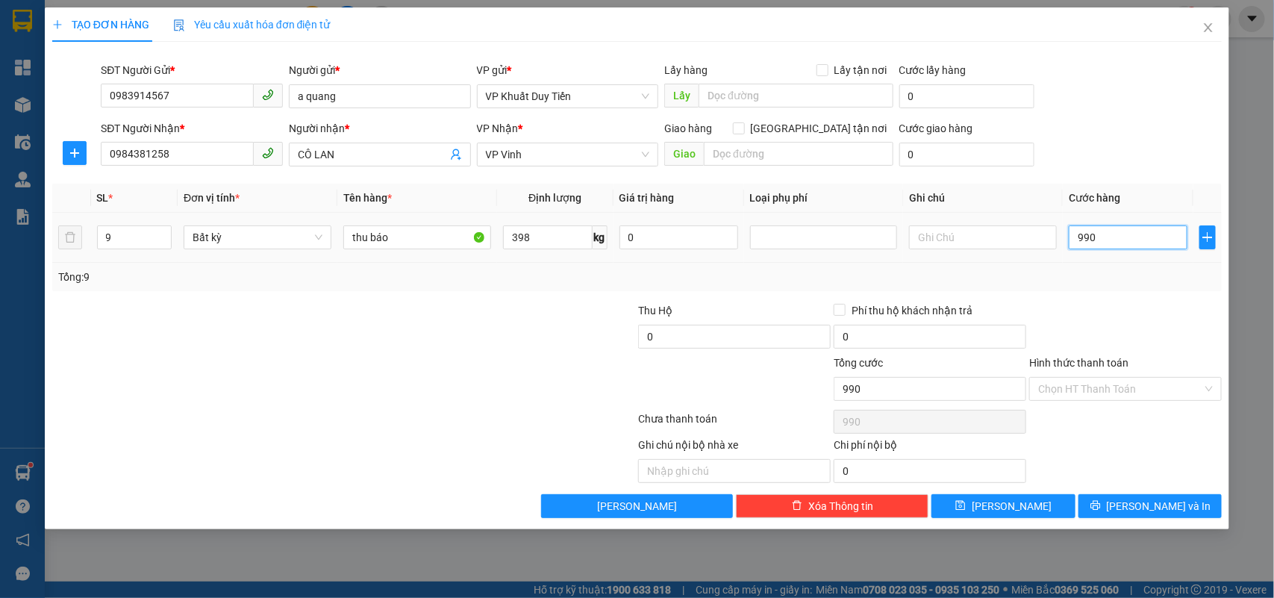
type input "9.950"
type input "99.500"
type input "995.000"
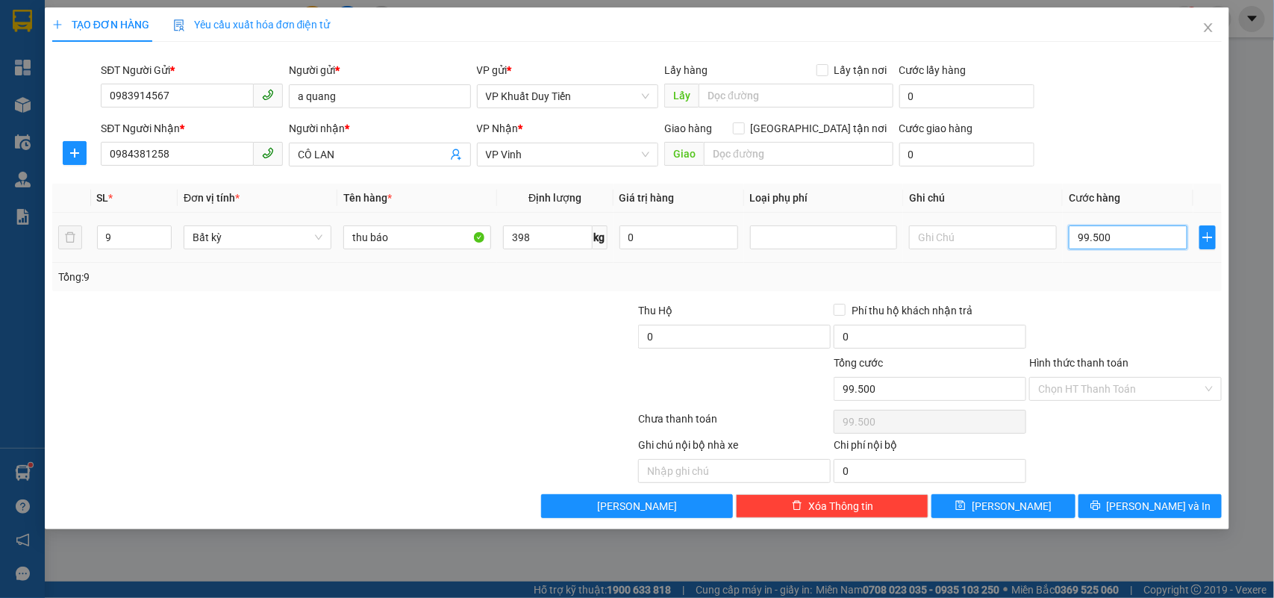
type input "995.000"
type input "9.950.000"
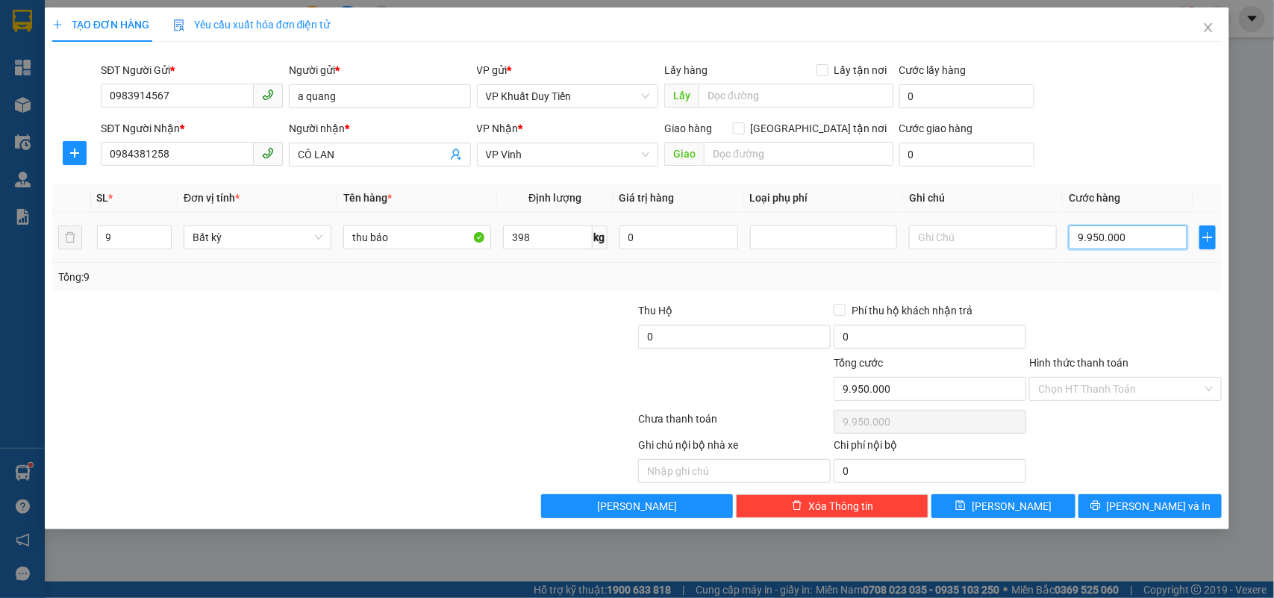
type input "995.000"
click at [1160, 504] on span "[PERSON_NAME] và In" at bounding box center [1158, 506] width 104 height 16
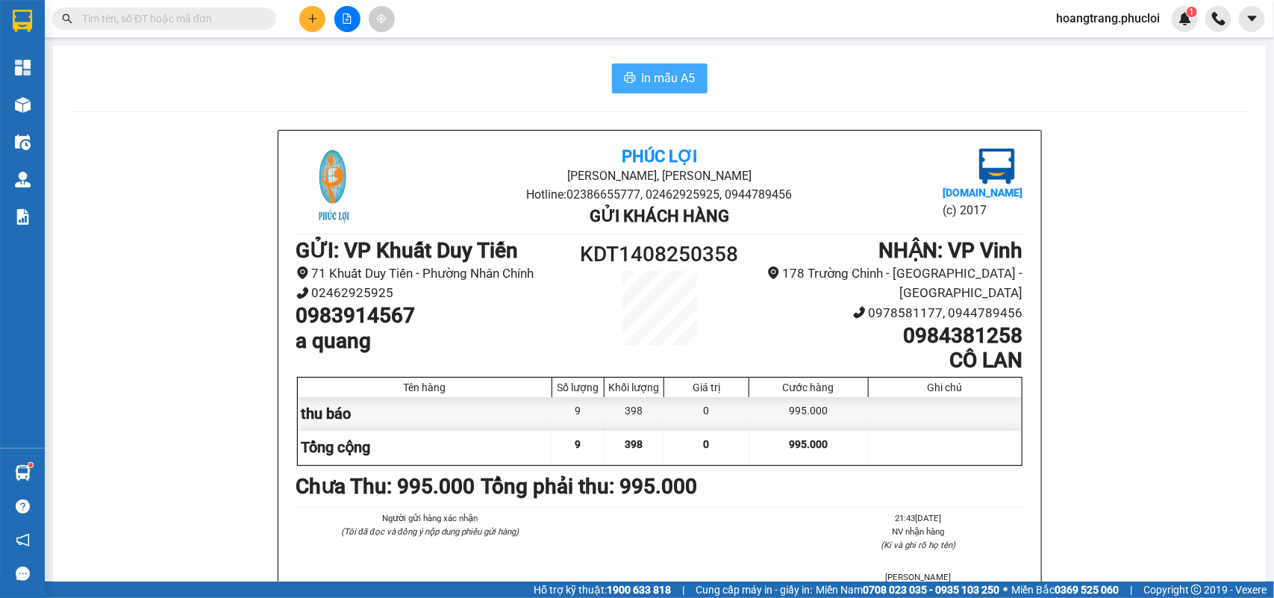
click at [650, 84] on span "In mẫu A5" at bounding box center [669, 78] width 54 height 19
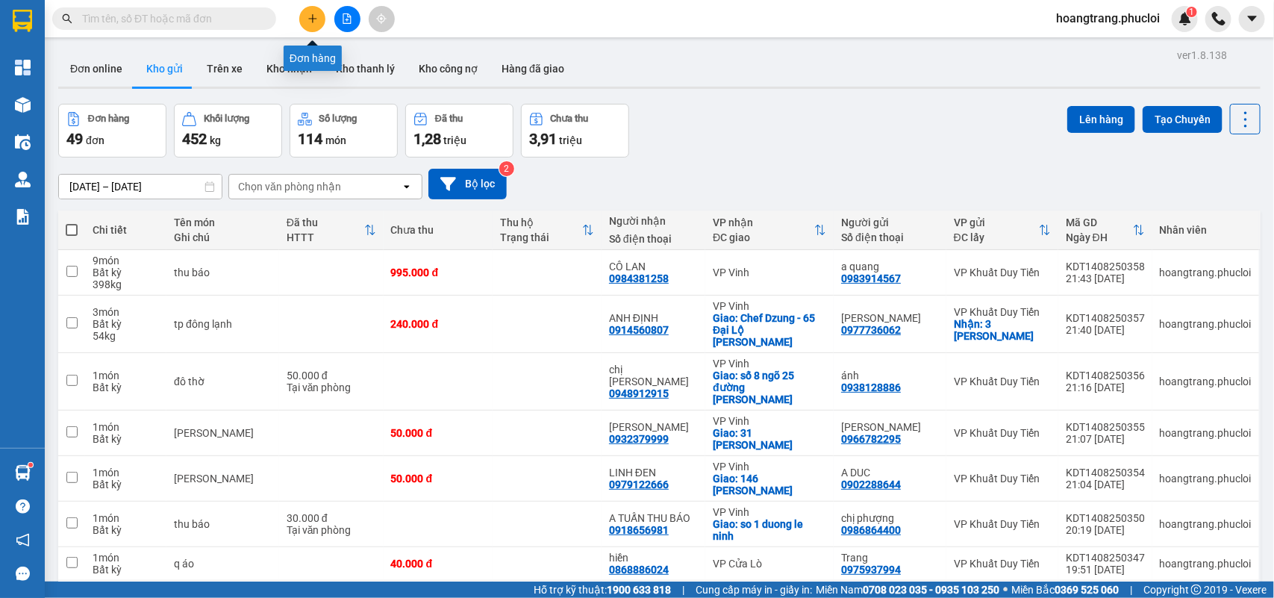
click at [306, 19] on button at bounding box center [312, 19] width 26 height 26
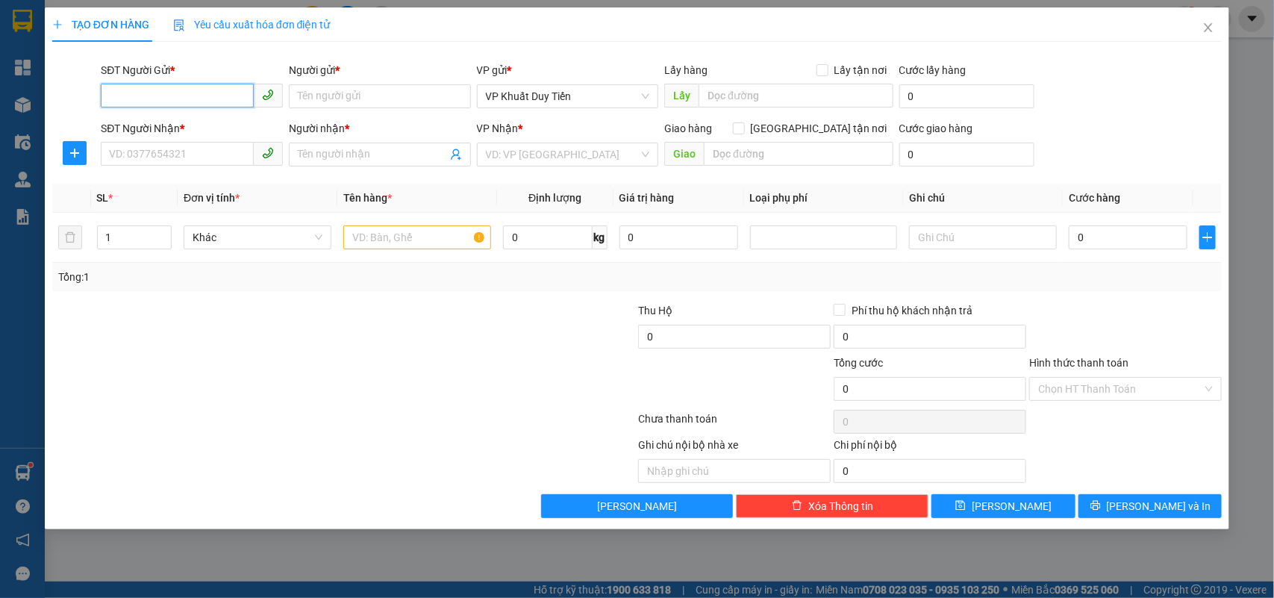
click at [175, 104] on input "SĐT Người Gửi *" at bounding box center [177, 96] width 153 height 24
click at [175, 91] on input "SĐT Người Gửi *" at bounding box center [177, 96] width 153 height 24
type input "0983292805"
click at [161, 125] on div "0983292805 - C. TRANG" at bounding box center [192, 126] width 164 height 16
type input "C. TRANG"
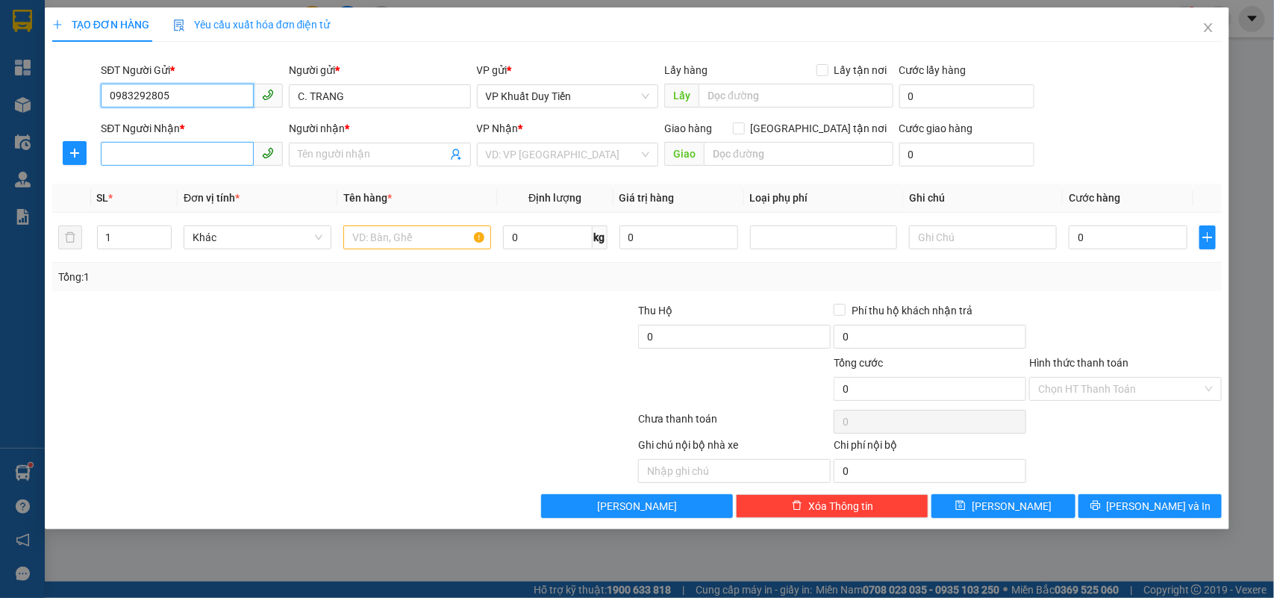
type input "0983292805"
click at [179, 157] on input "SĐT Người Nhận *" at bounding box center [177, 154] width 153 height 24
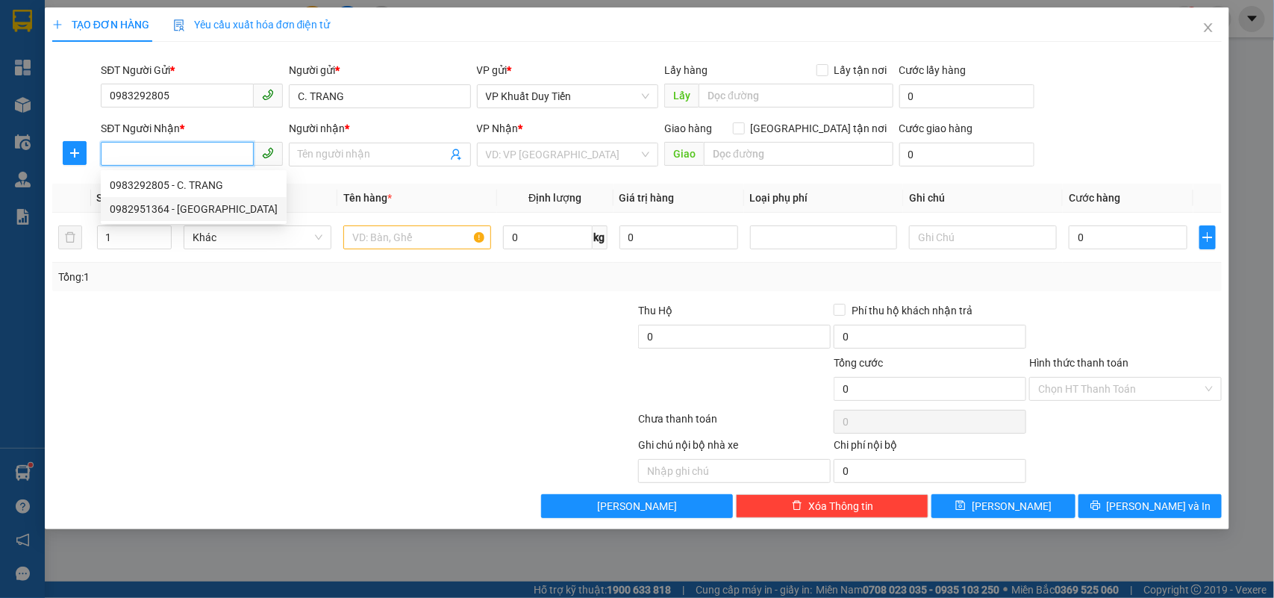
click at [154, 207] on div "0982951364 - [GEOGRAPHIC_DATA]" at bounding box center [194, 209] width 168 height 16
type input "0982951364"
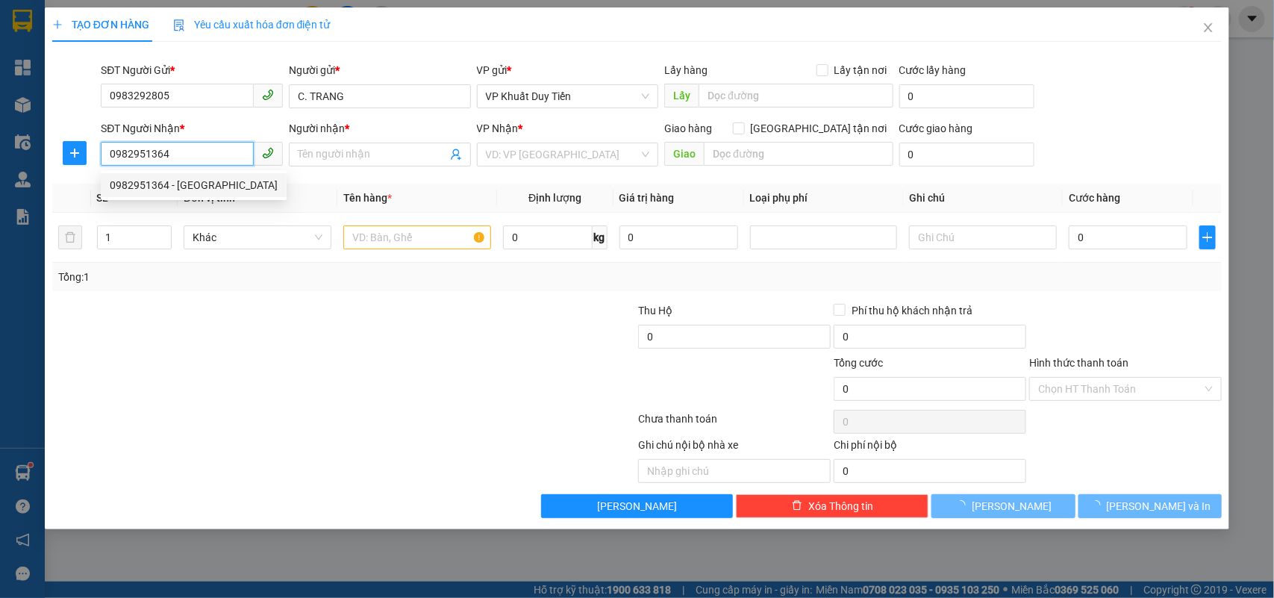
type input "bác đức"
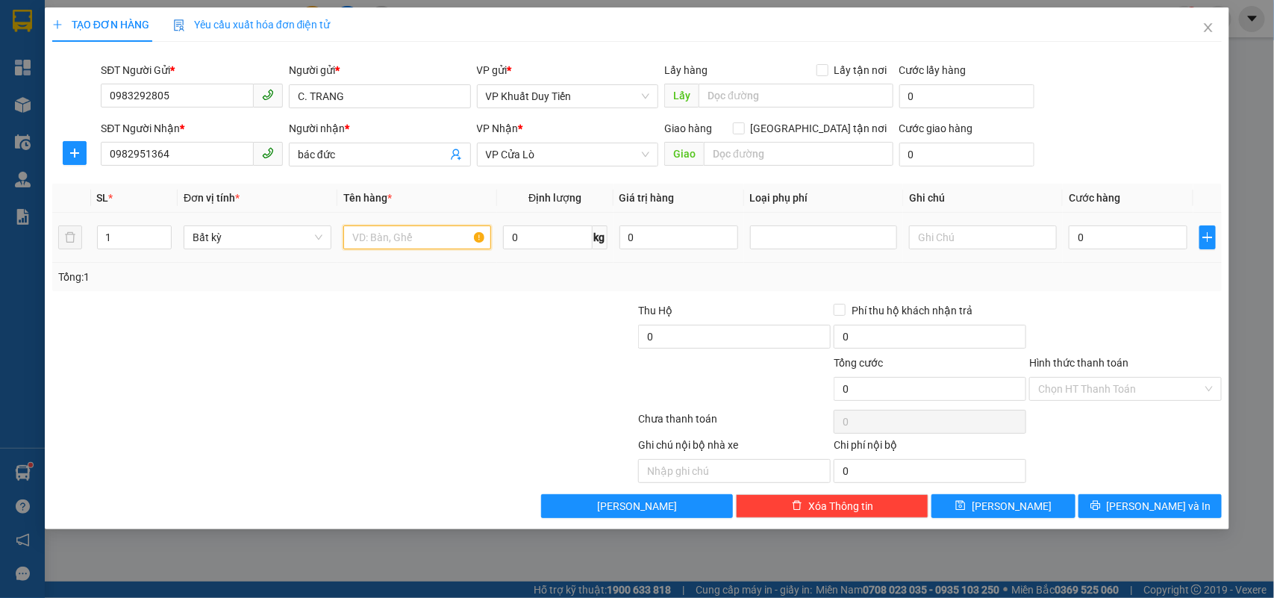
click at [354, 237] on input "text" at bounding box center [417, 237] width 148 height 24
type input "tp"
click at [1076, 237] on input "0" at bounding box center [1127, 237] width 119 height 24
type input "5"
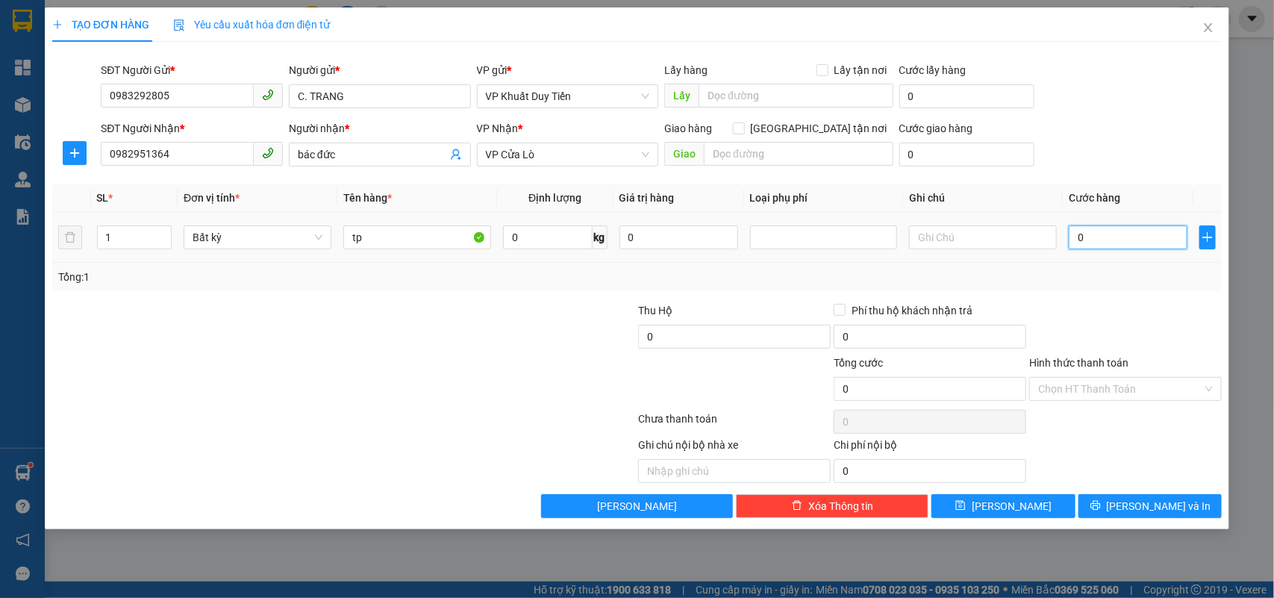
type input "5"
type input "50"
type input "500"
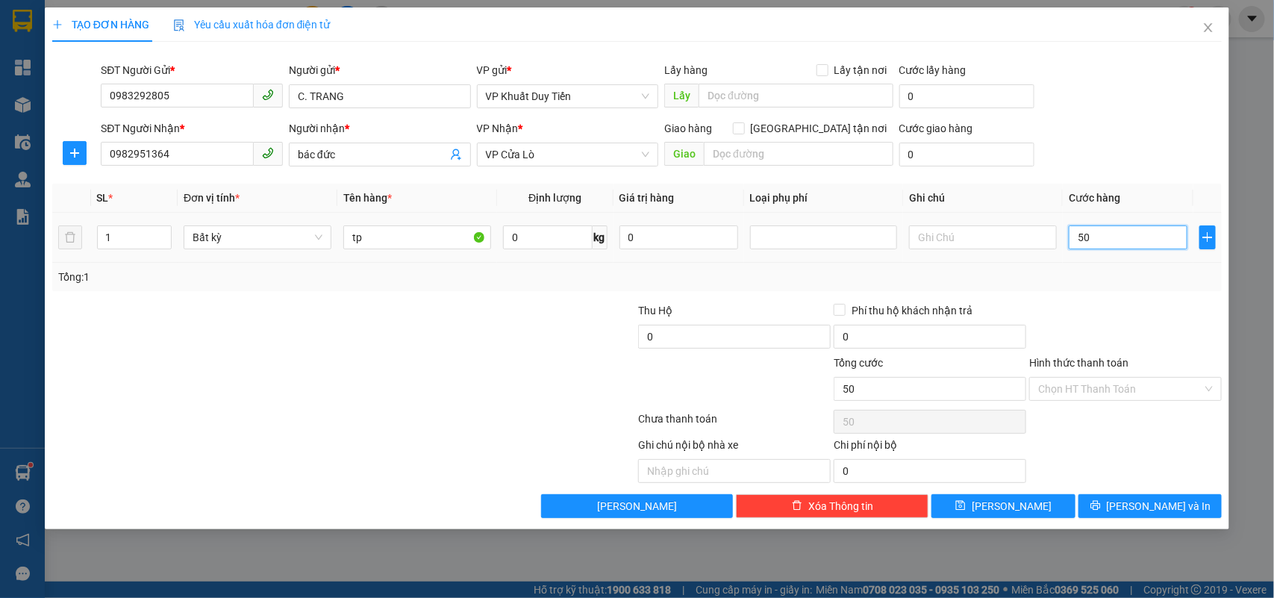
type input "500"
type input "5.000"
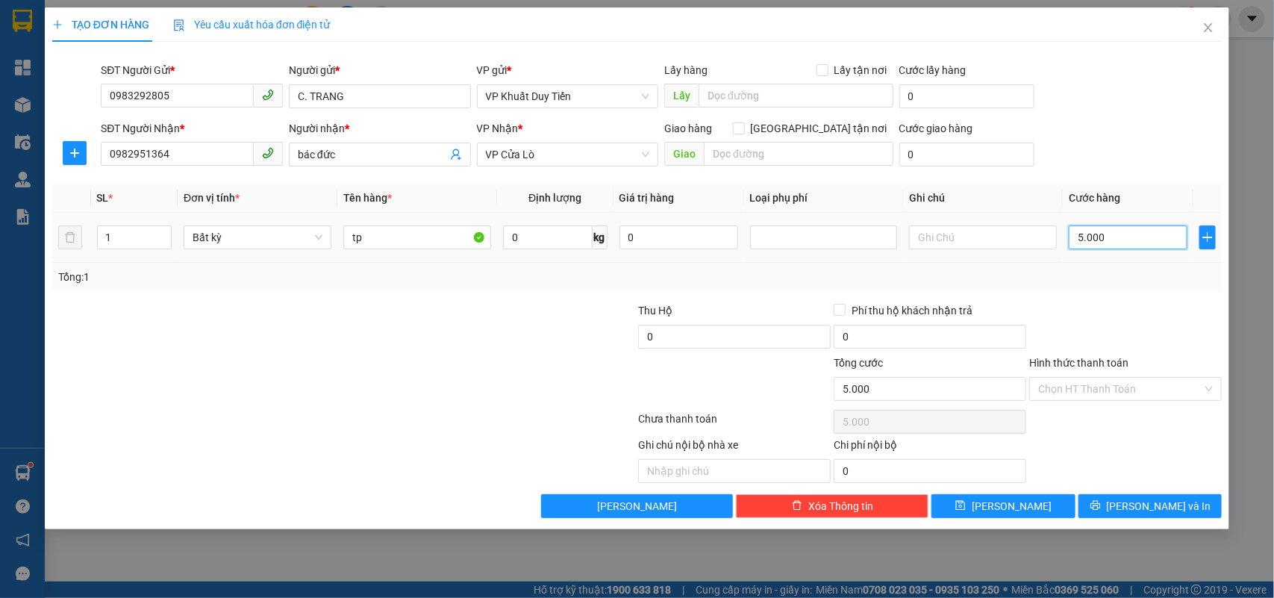
type input "50.000"
click at [1114, 510] on button "[PERSON_NAME] và In" at bounding box center [1149, 506] width 143 height 24
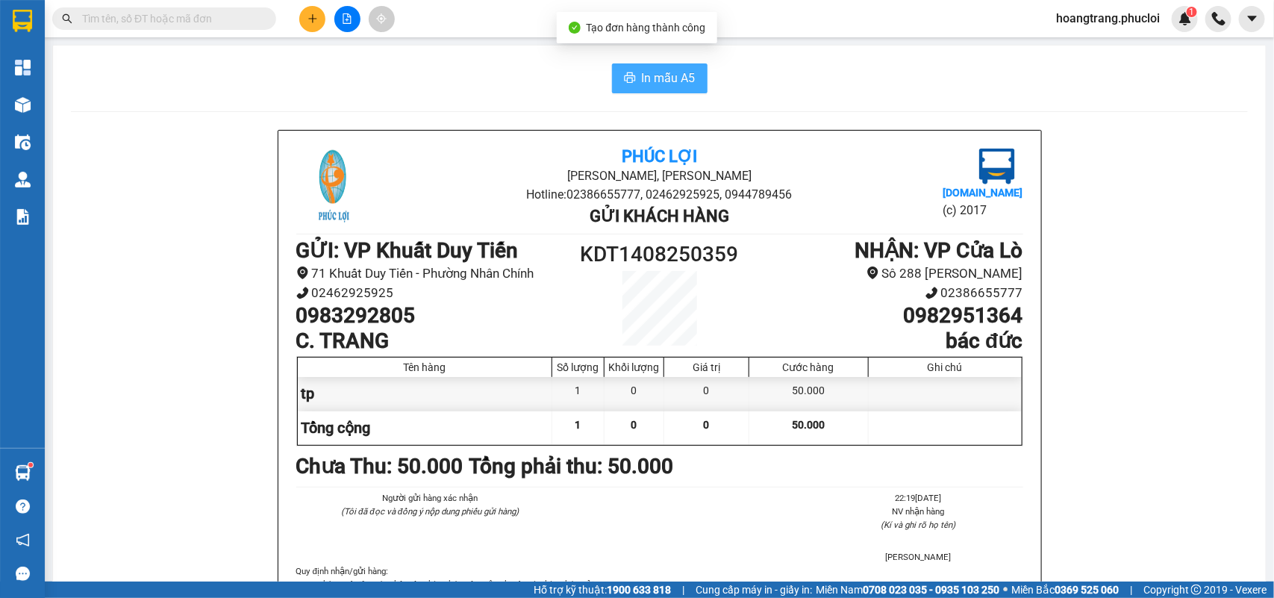
click at [643, 87] on span "In mẫu A5" at bounding box center [669, 78] width 54 height 19
